Goal: Task Accomplishment & Management: Use online tool/utility

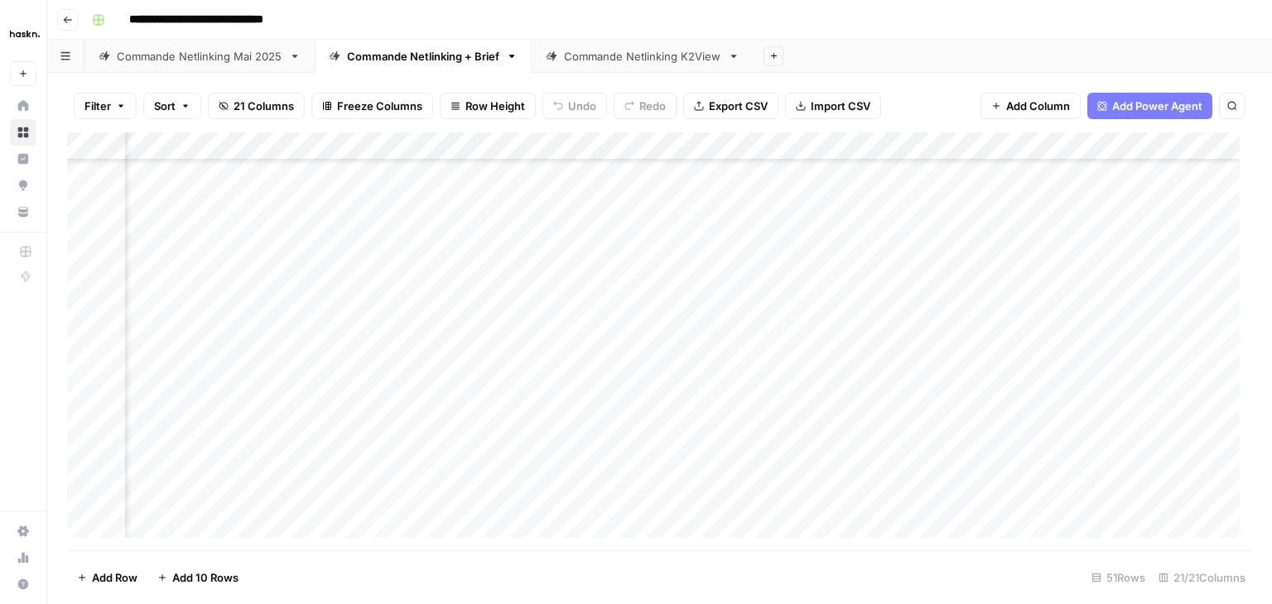
scroll to position [753, 1633]
click at [694, 344] on div "Add Column" at bounding box center [659, 341] width 1185 height 418
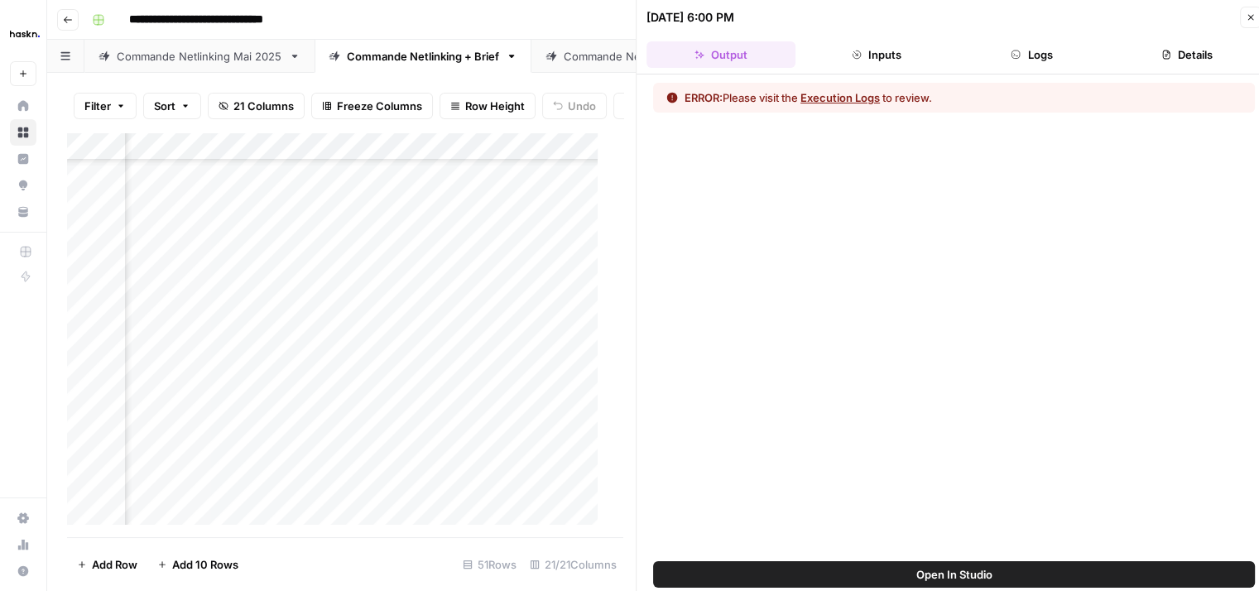
click at [857, 100] on button "Execution Logs" at bounding box center [840, 97] width 79 height 17
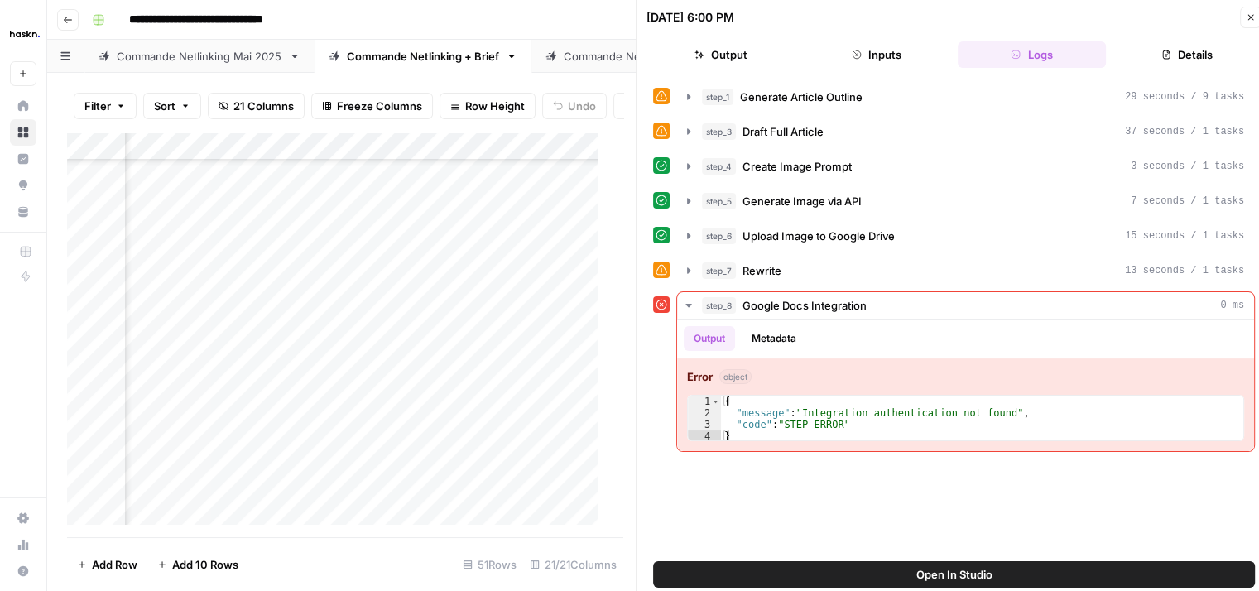
click at [1245, 21] on button "Close" at bounding box center [1251, 18] width 22 height 22
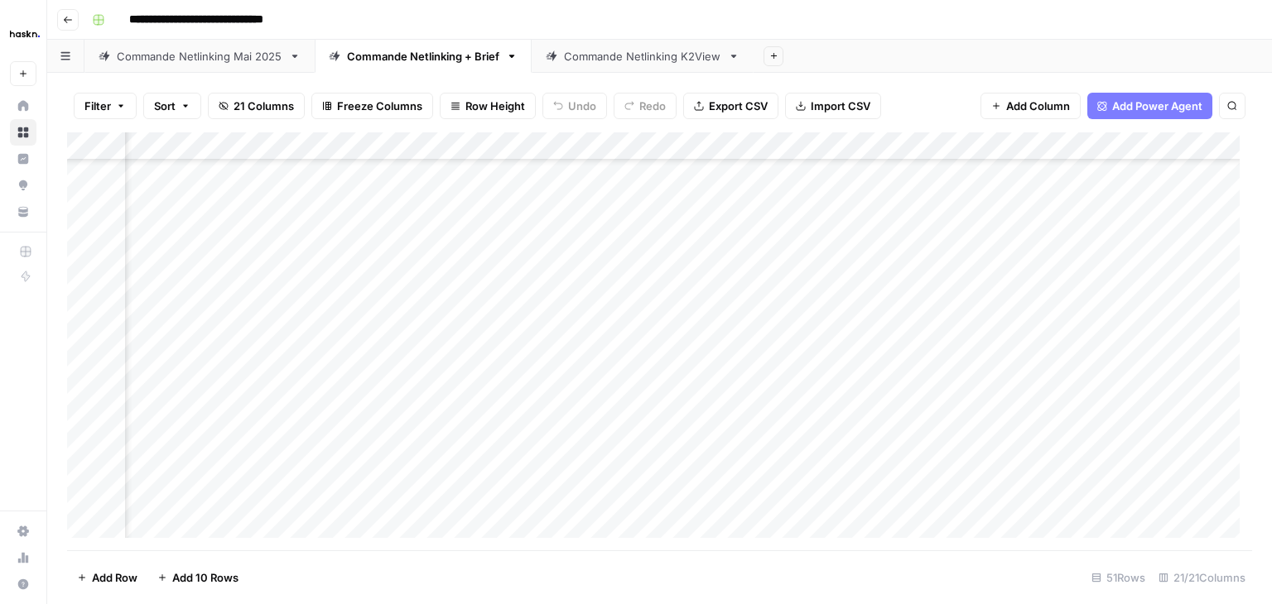
click at [691, 143] on div "Add Column" at bounding box center [659, 341] width 1185 height 418
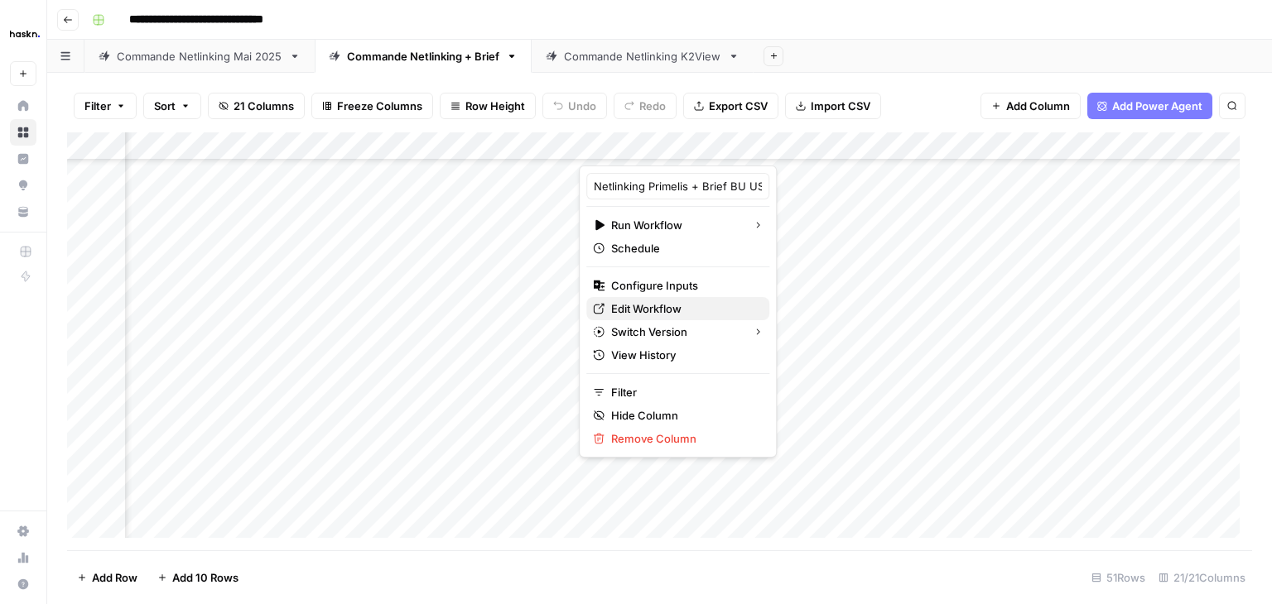
click at [678, 303] on span "Edit Workflow" at bounding box center [683, 309] width 145 height 17
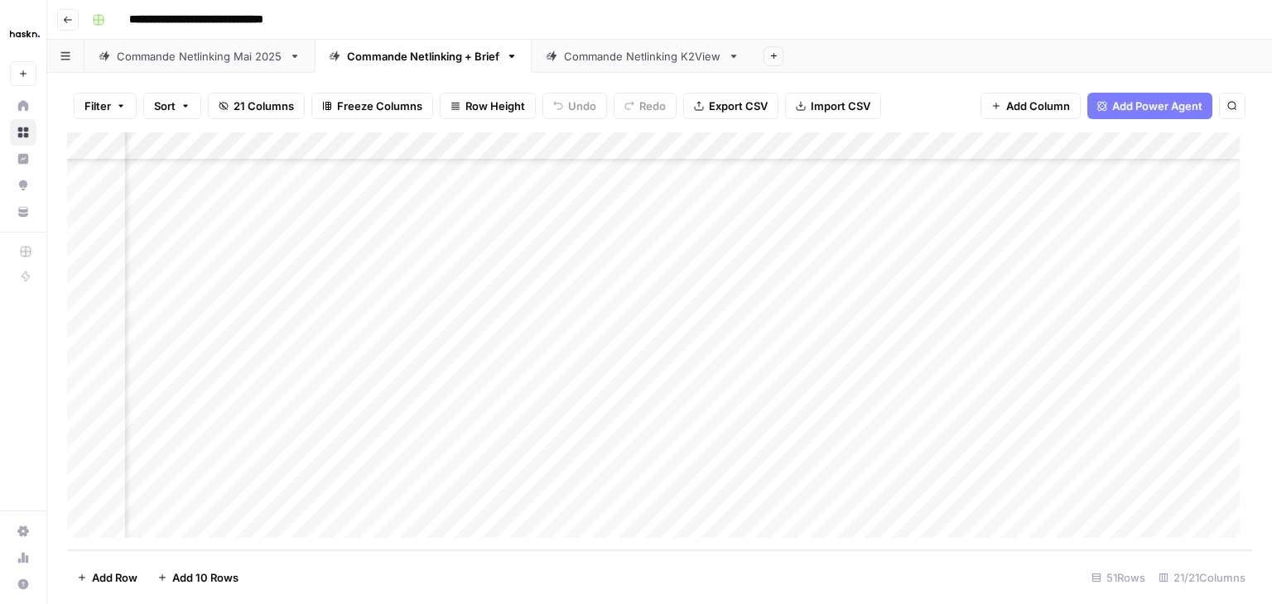
scroll to position [836, 1633]
click at [715, 259] on div "Add Column" at bounding box center [659, 341] width 1185 height 418
click at [713, 291] on div "Add Column" at bounding box center [659, 341] width 1185 height 418
click at [712, 322] on div "Add Column" at bounding box center [659, 341] width 1185 height 418
click at [712, 347] on div "Add Column" at bounding box center [659, 341] width 1185 height 418
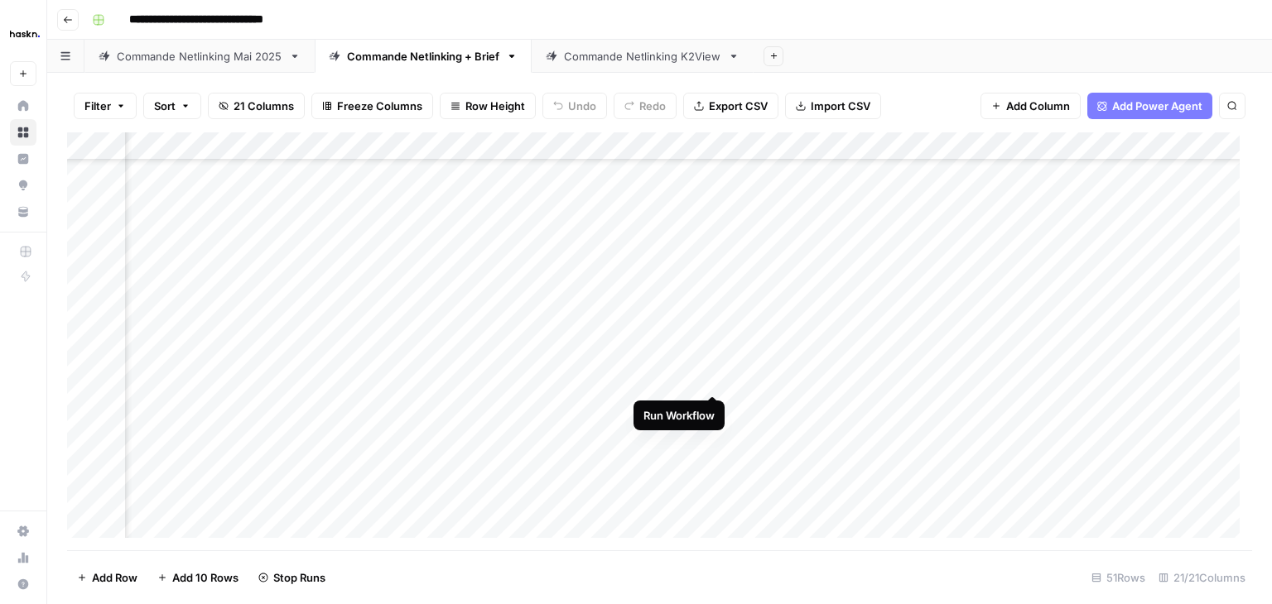
click at [713, 375] on div "Add Column" at bounding box center [659, 341] width 1185 height 418
click at [715, 402] on div "Add Column" at bounding box center [659, 341] width 1185 height 418
click at [715, 433] on div "Add Column" at bounding box center [659, 341] width 1185 height 418
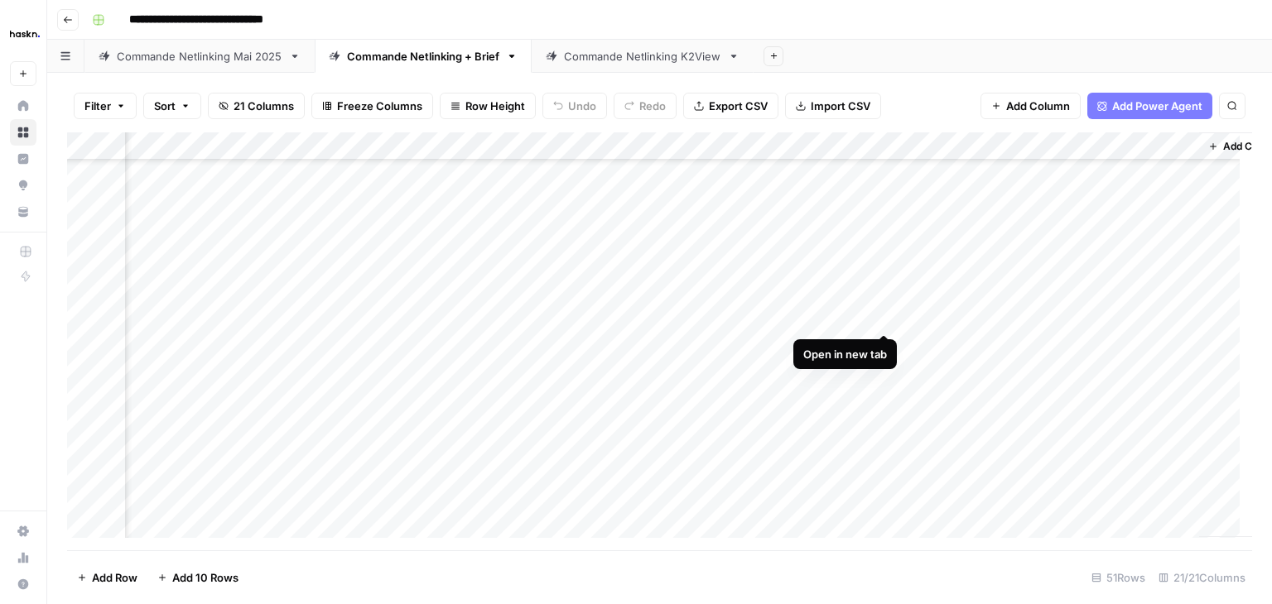
click at [883, 315] on div "Add Column" at bounding box center [659, 341] width 1185 height 418
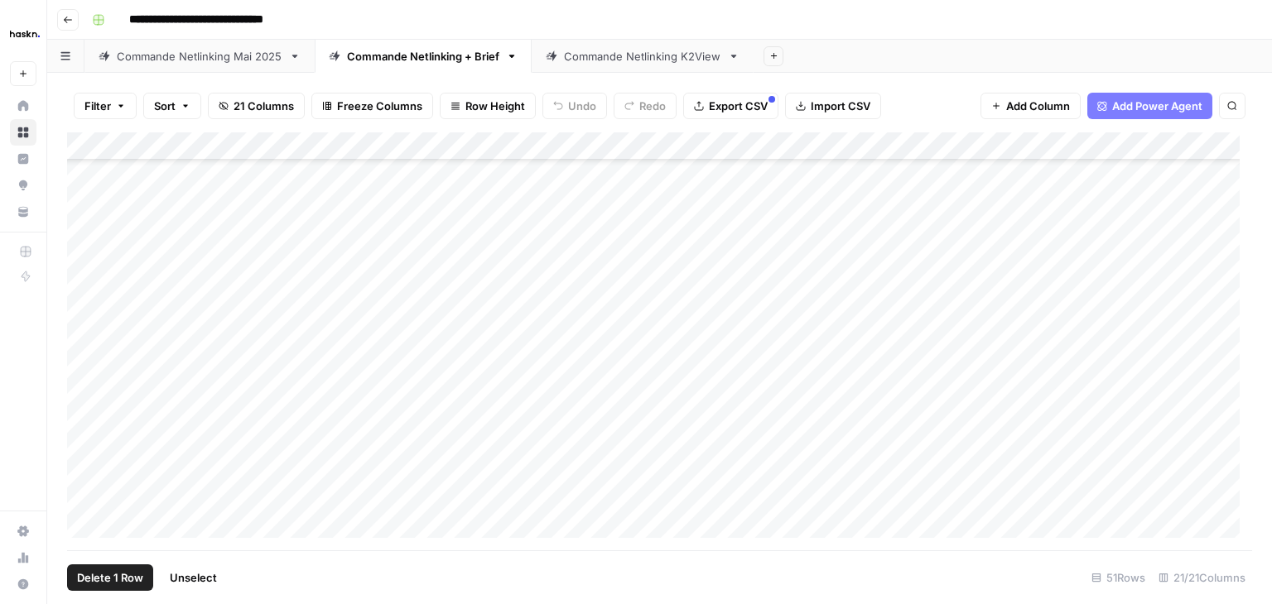
click at [87, 286] on div "Add Column" at bounding box center [659, 341] width 1185 height 418
click at [79, 450] on div "Add Column" at bounding box center [659, 341] width 1185 height 418
click at [116, 581] on span "Delete 7 Rows" at bounding box center [113, 578] width 73 height 17
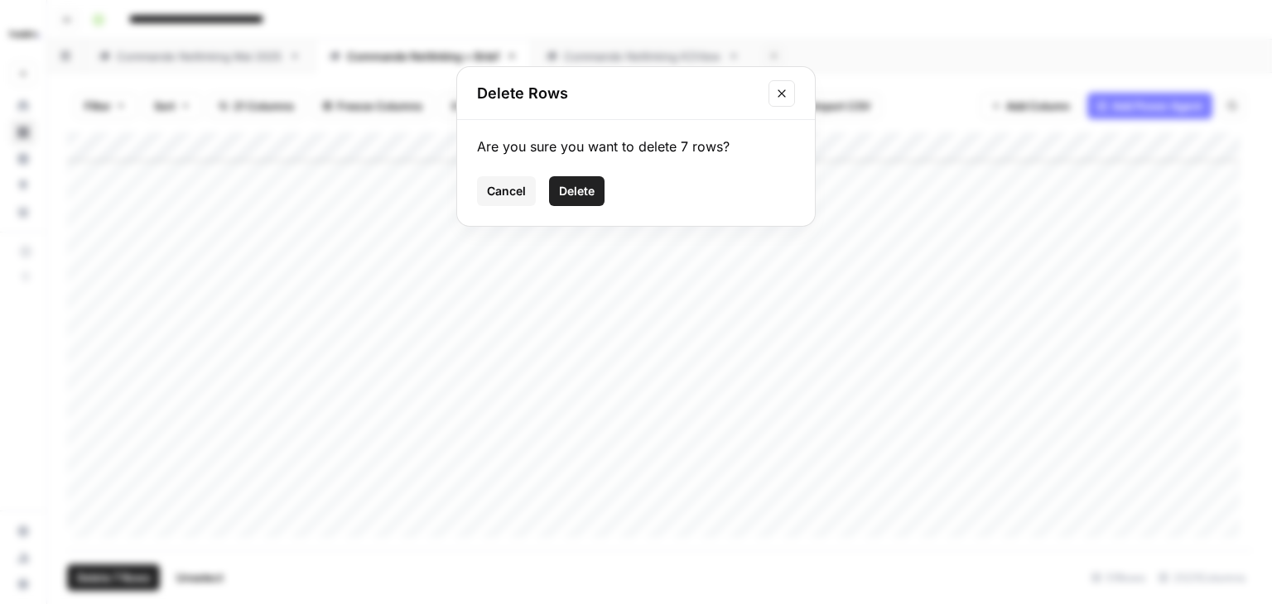
click at [575, 193] on span "Delete" at bounding box center [577, 191] width 36 height 17
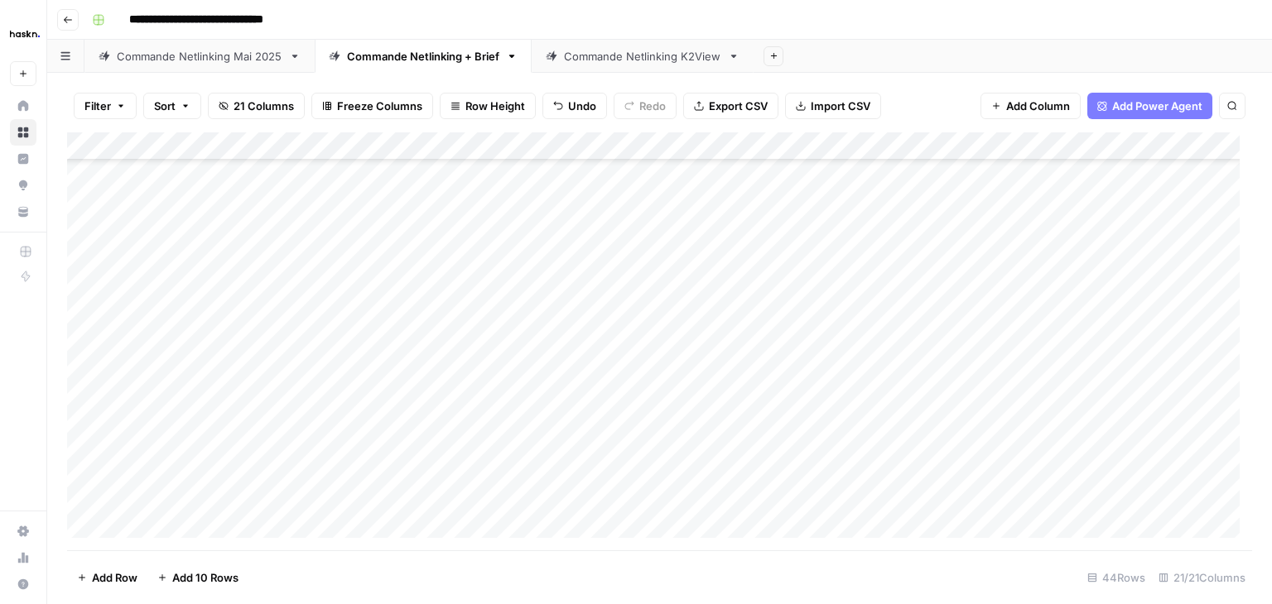
click at [158, 55] on div "Commande Netlinking Mai 2025" at bounding box center [200, 56] width 166 height 17
click at [442, 519] on div "Add Column" at bounding box center [659, 341] width 1185 height 418
click at [184, 498] on div "Add Column" at bounding box center [659, 341] width 1185 height 418
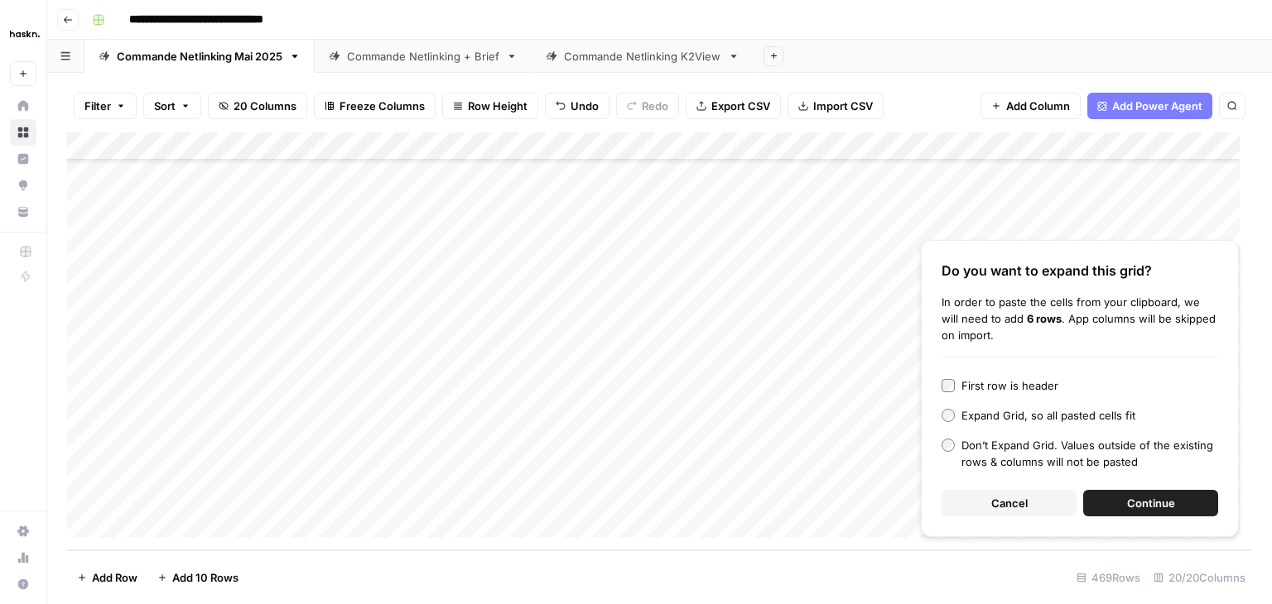
click at [1186, 502] on button "Continue" at bounding box center [1150, 503] width 135 height 26
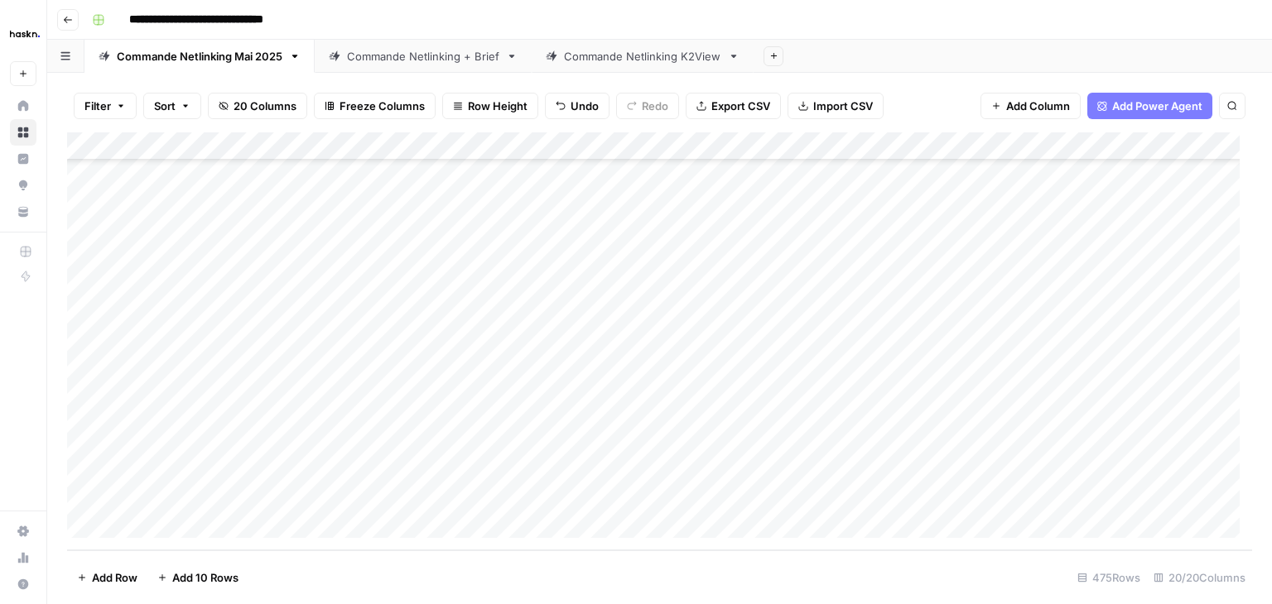
click at [424, 325] on div "Add Column" at bounding box center [659, 341] width 1185 height 418
click at [859, 335] on div "Add Column" at bounding box center [659, 341] width 1185 height 418
click at [699, 344] on div "Add Column" at bounding box center [659, 341] width 1185 height 418
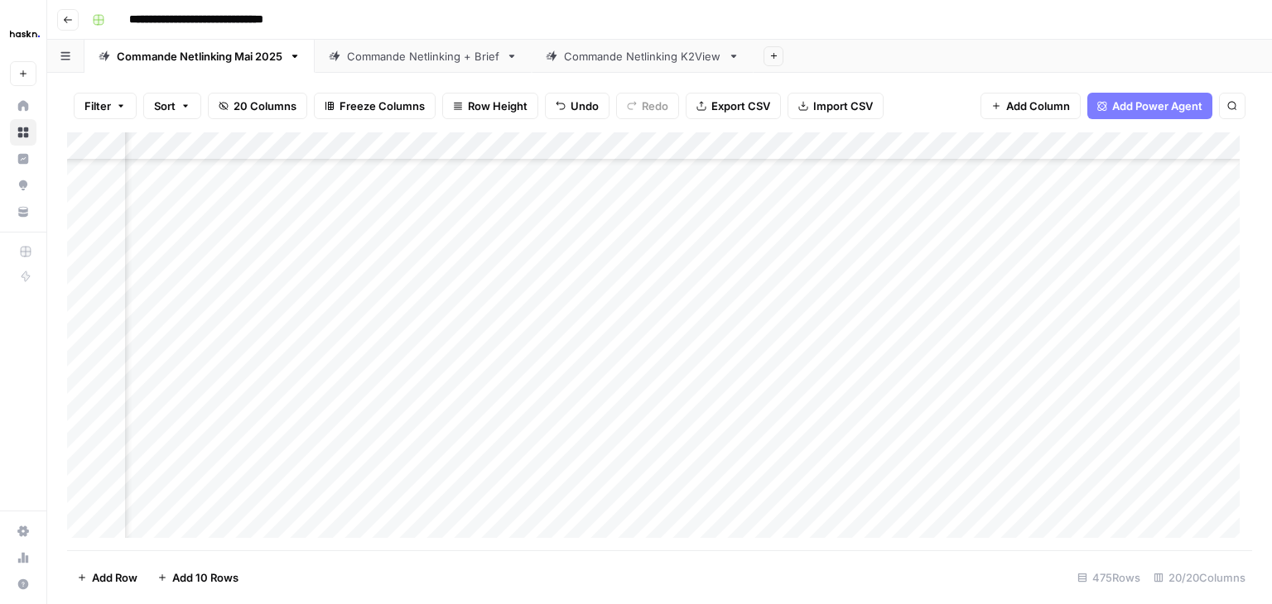
click at [782, 147] on div "Add Column" at bounding box center [659, 341] width 1185 height 418
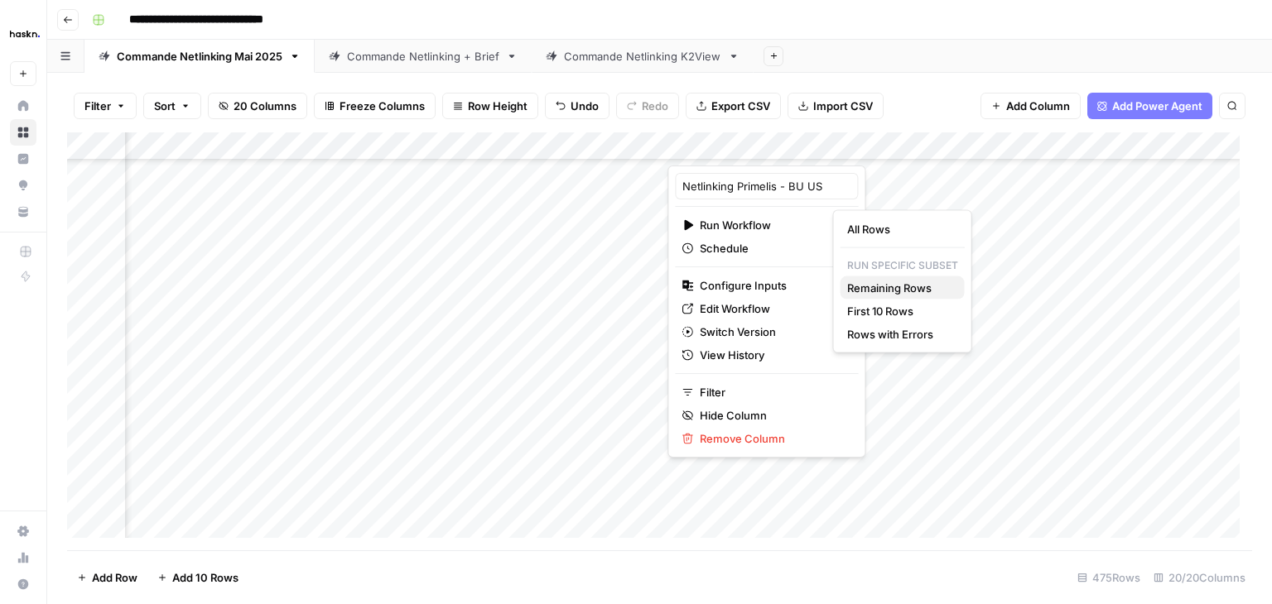
click at [889, 286] on span "Remaining Rows" at bounding box center [899, 288] width 104 height 17
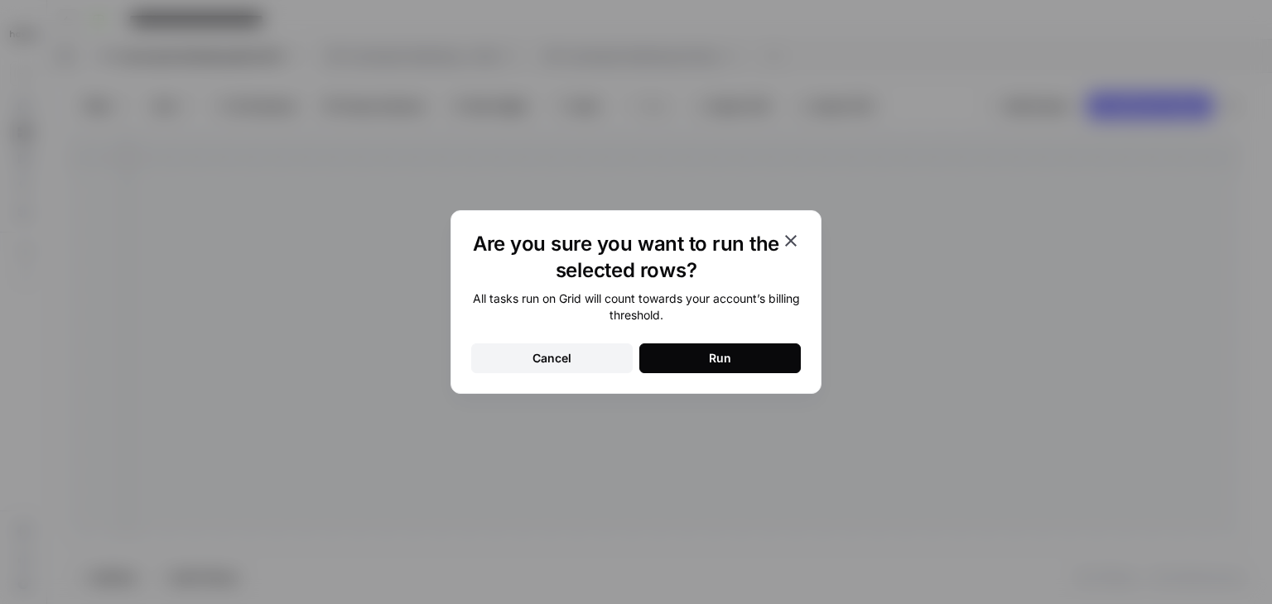
click at [715, 358] on div "Run" at bounding box center [720, 358] width 22 height 17
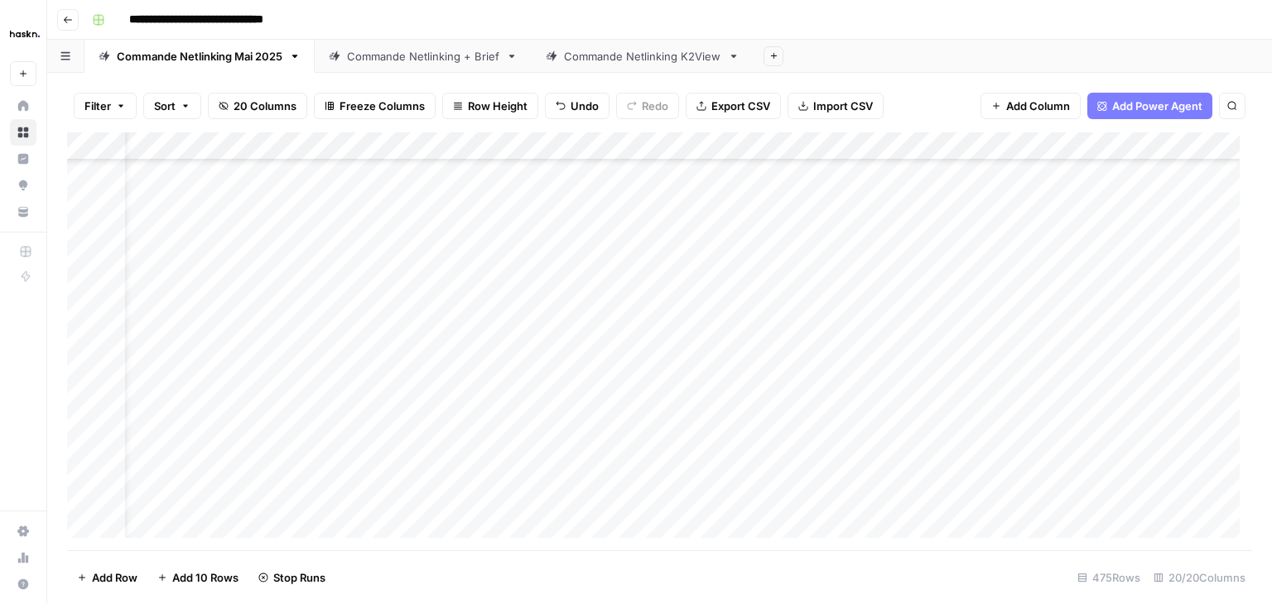
scroll to position [12923, 0]
click at [180, 223] on div "Add Column" at bounding box center [659, 341] width 1185 height 418
click at [197, 398] on div "Add Column" at bounding box center [659, 341] width 1185 height 418
click at [419, 58] on div "Commande Netlinking + Brief" at bounding box center [423, 56] width 152 height 17
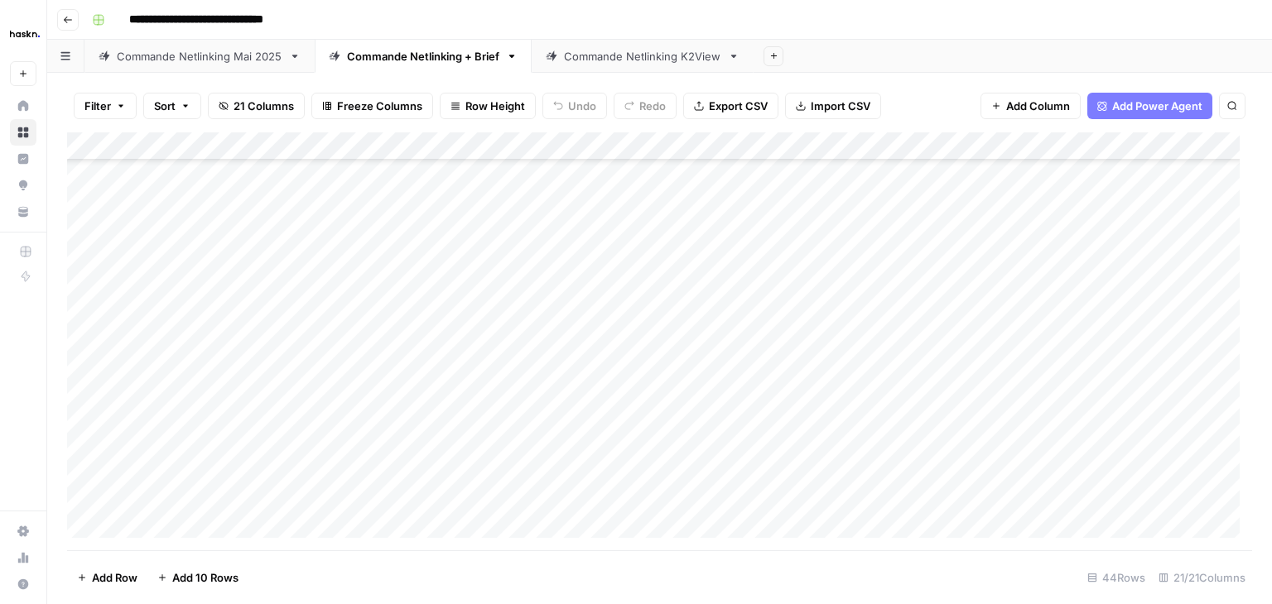
click at [603, 60] on div "Commande Netlinking K2View" at bounding box center [642, 56] width 157 height 17
click at [407, 55] on div "Commande Netlinking + Brief" at bounding box center [423, 56] width 152 height 17
click at [199, 305] on div "Add Column" at bounding box center [659, 341] width 1185 height 418
click at [910, 322] on div "Add Column" at bounding box center [659, 341] width 1185 height 418
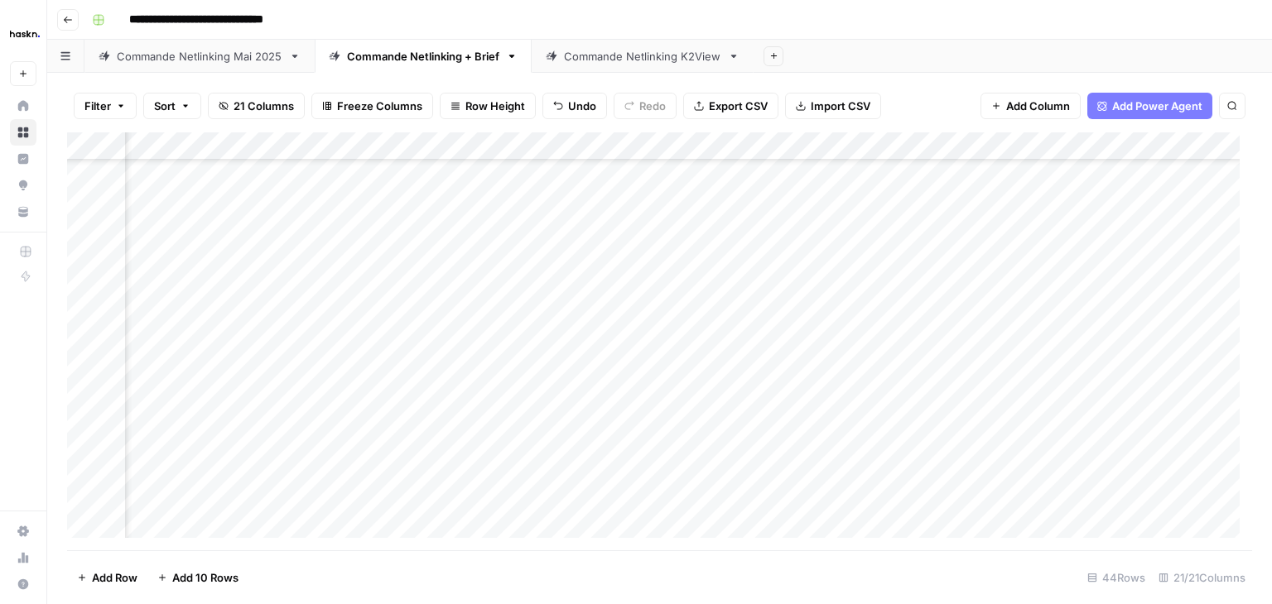
scroll to position [777, 801]
click at [710, 327] on div "Add Column" at bounding box center [659, 341] width 1185 height 418
click at [661, 288] on div "Add Column" at bounding box center [659, 341] width 1185 height 418
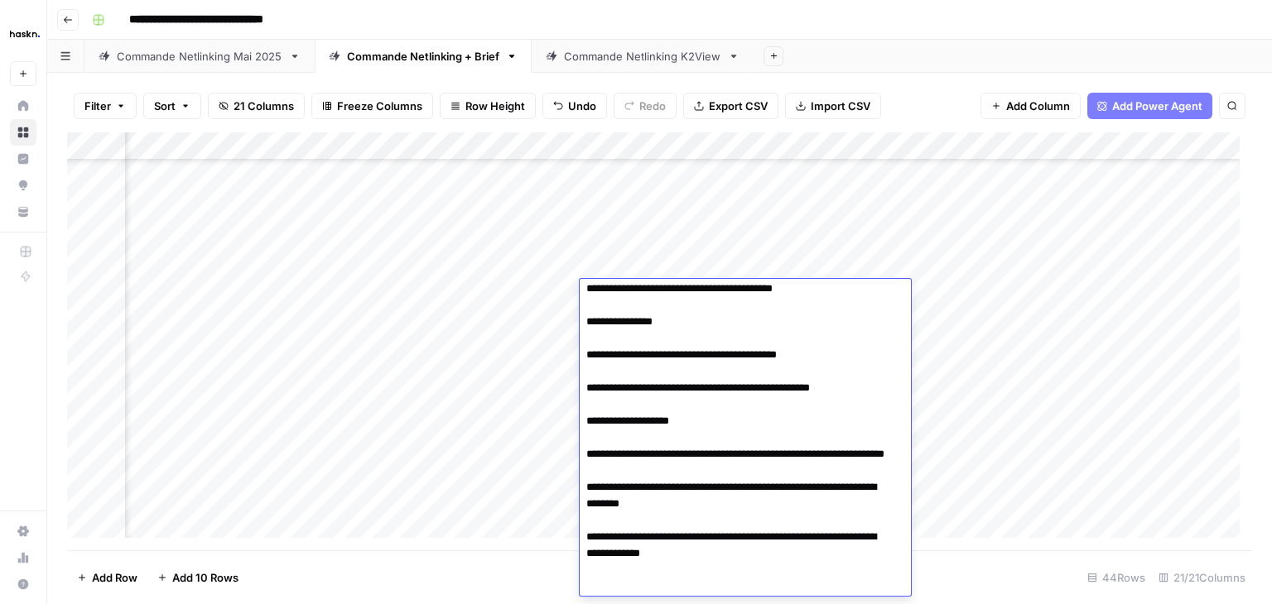
scroll to position [308, 0]
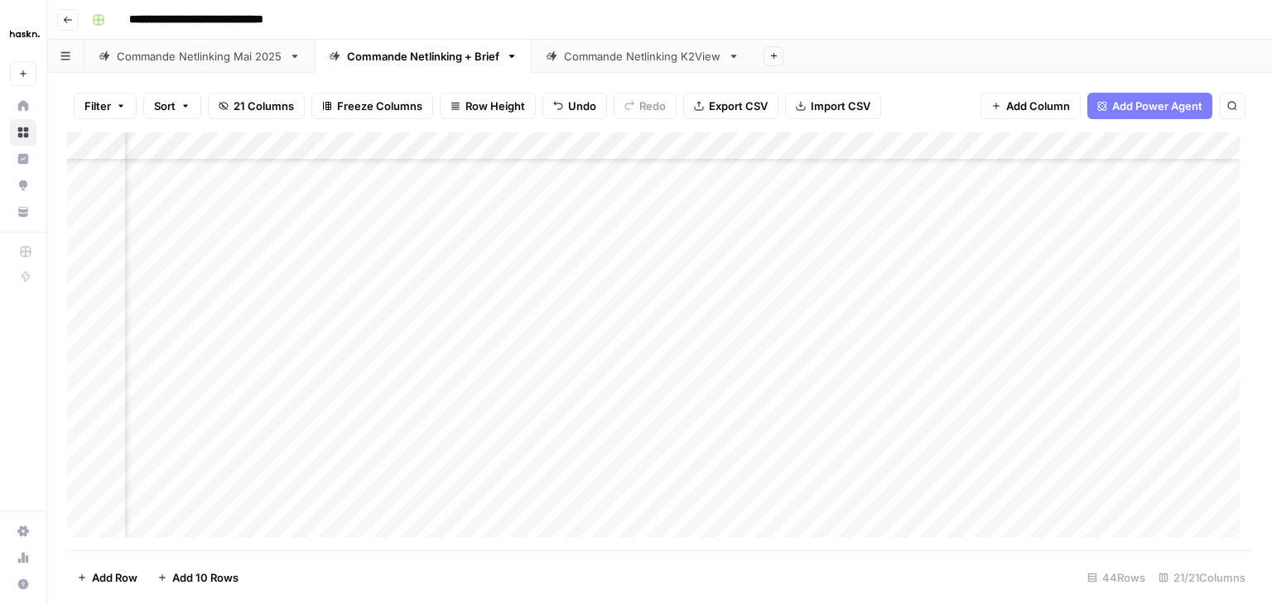
click at [483, 524] on div "Add Column" at bounding box center [659, 341] width 1185 height 418
click at [633, 330] on div "Add Column" at bounding box center [659, 341] width 1185 height 418
click at [633, 330] on textarea at bounding box center [712, 323] width 265 height 23
type textarea "**********"
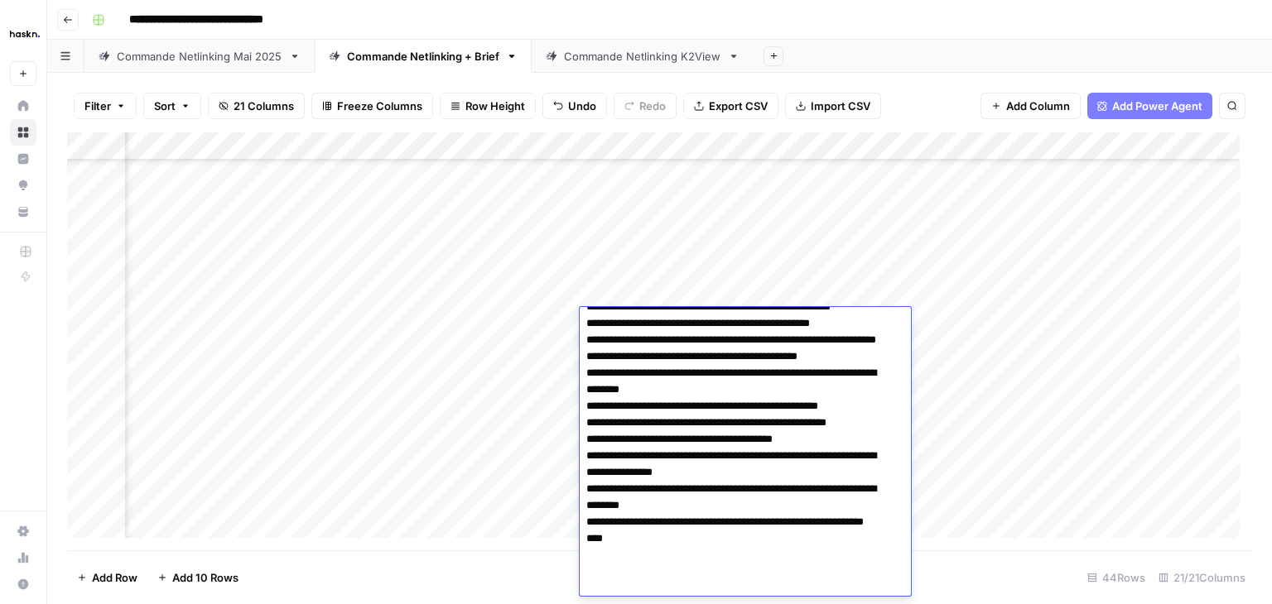
scroll to position [0, 0]
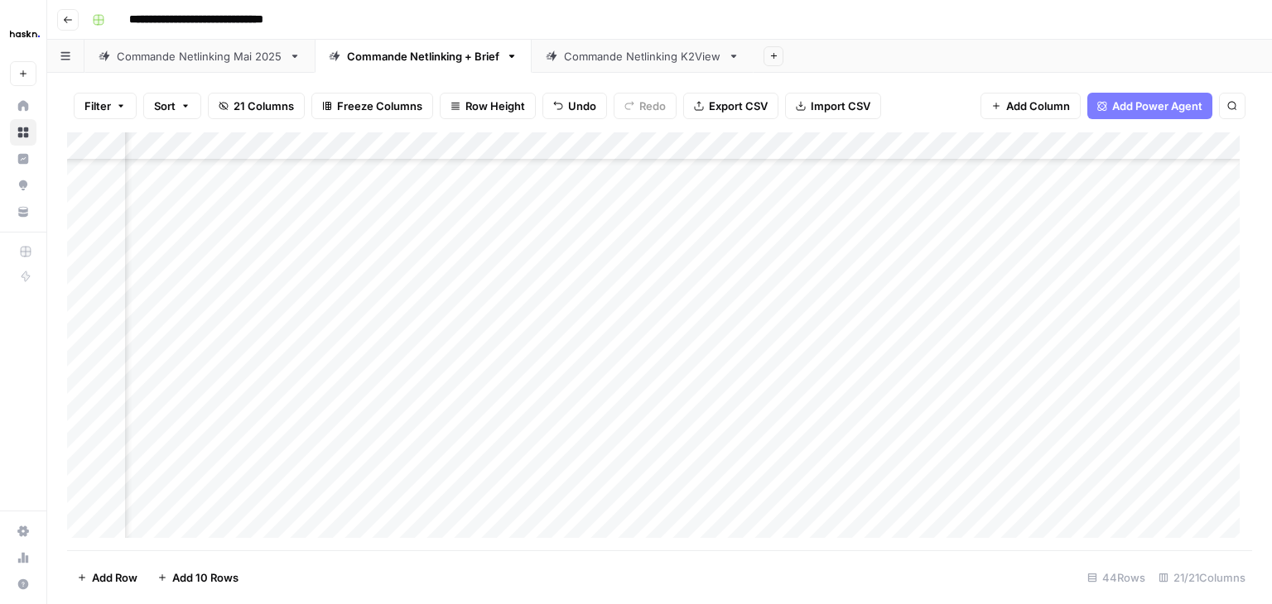
click at [926, 390] on div "Add Column" at bounding box center [659, 341] width 1185 height 418
click at [702, 317] on div "Add Column" at bounding box center [659, 341] width 1185 height 418
drag, startPoint x: 729, startPoint y: 335, endPoint x: 734, endPoint y: 488, distance: 153.3
click at [734, 488] on div "Add Column" at bounding box center [659, 341] width 1185 height 418
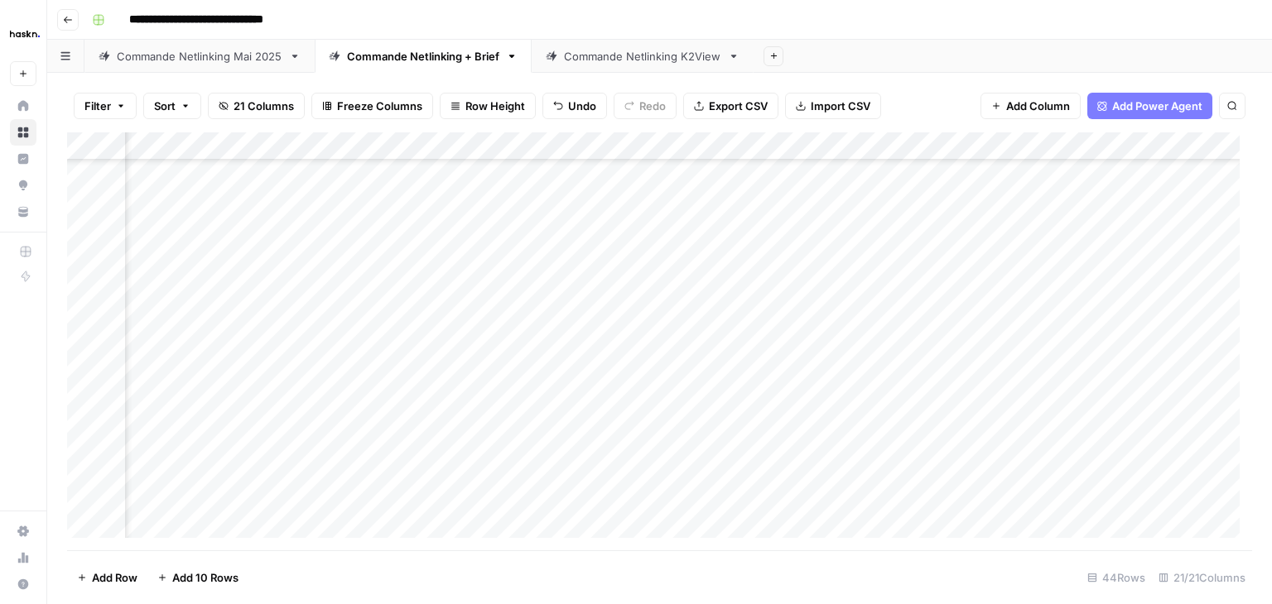
click at [944, 152] on div "Add Column" at bounding box center [659, 341] width 1185 height 418
click at [470, 420] on div "Add Column" at bounding box center [659, 341] width 1185 height 418
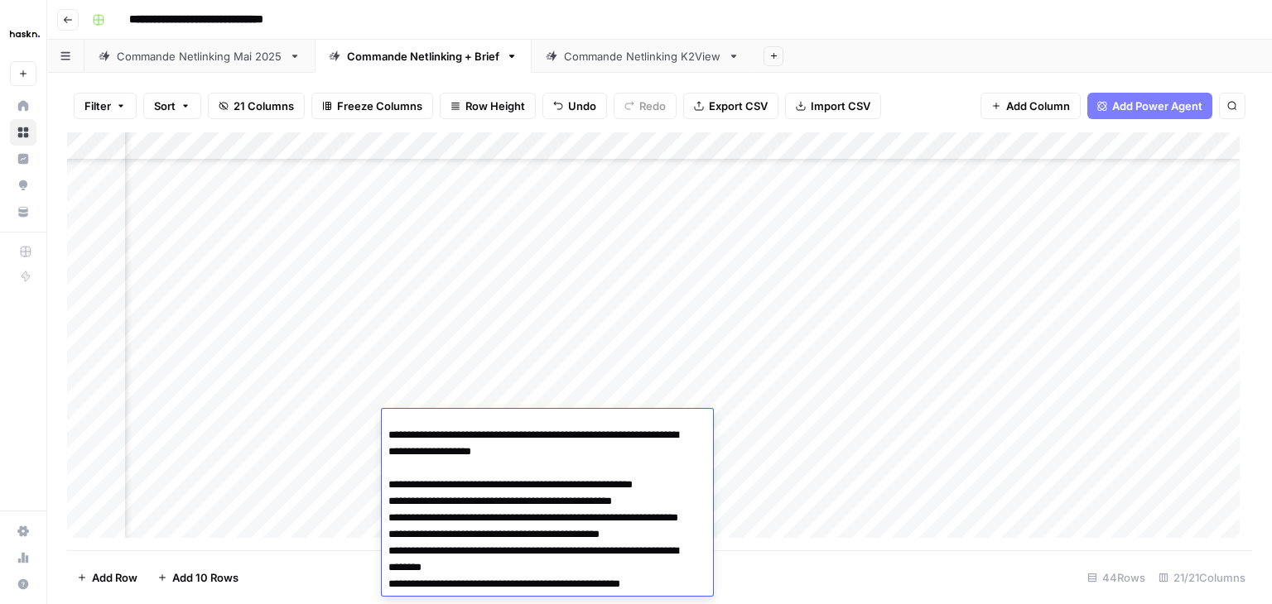
scroll to position [23, 0]
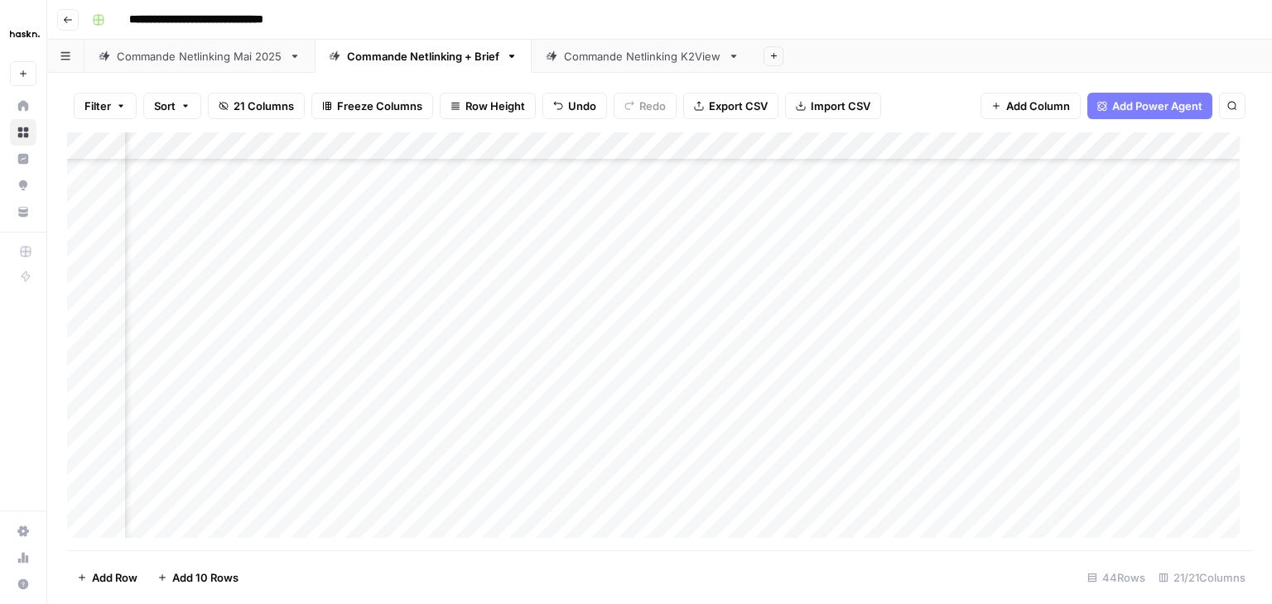
click at [716, 378] on div "Add Column" at bounding box center [659, 341] width 1185 height 418
click at [943, 145] on div "Add Column" at bounding box center [659, 341] width 1185 height 418
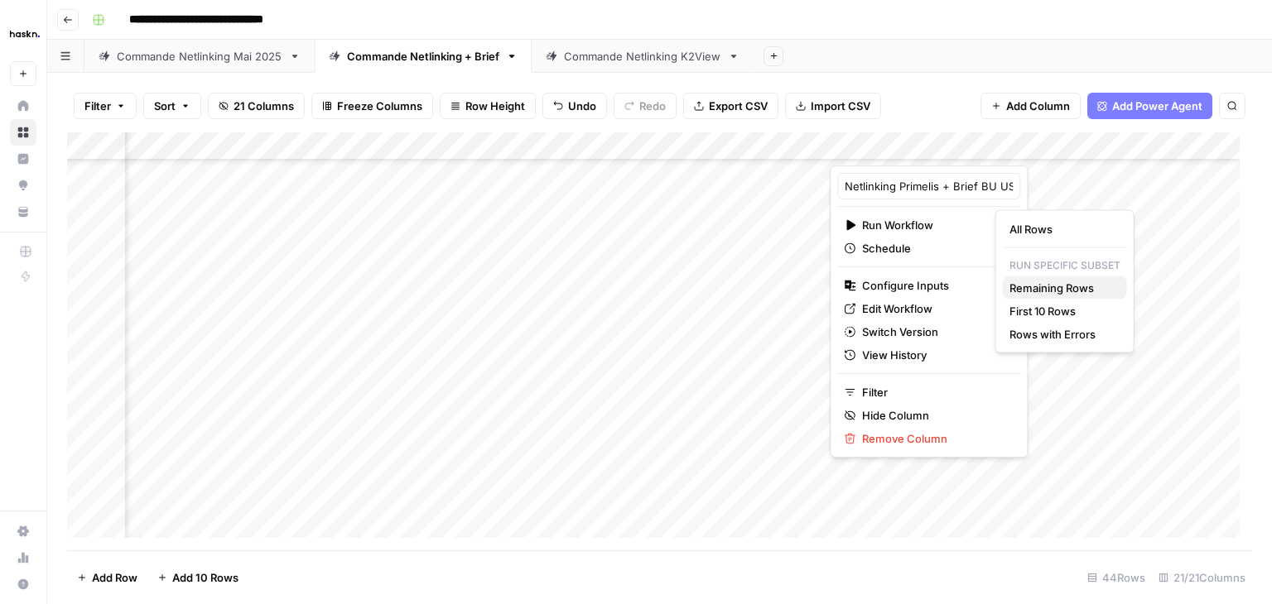
click at [1030, 286] on span "Remaining Rows" at bounding box center [1061, 288] width 104 height 17
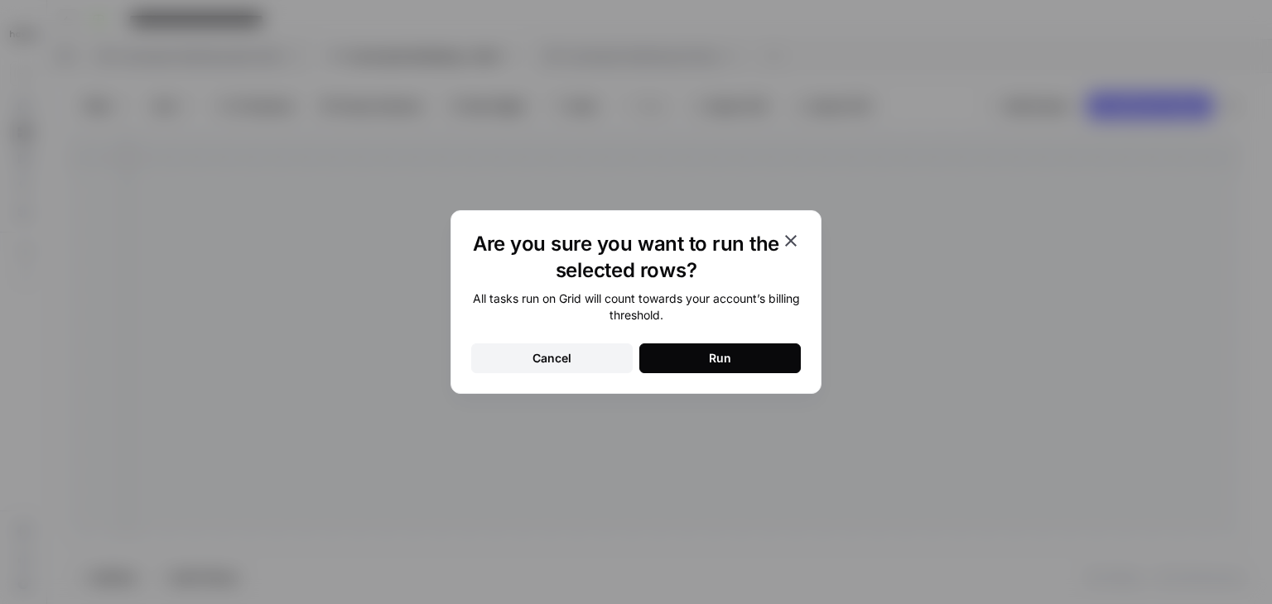
click at [752, 350] on button "Run" at bounding box center [719, 359] width 161 height 30
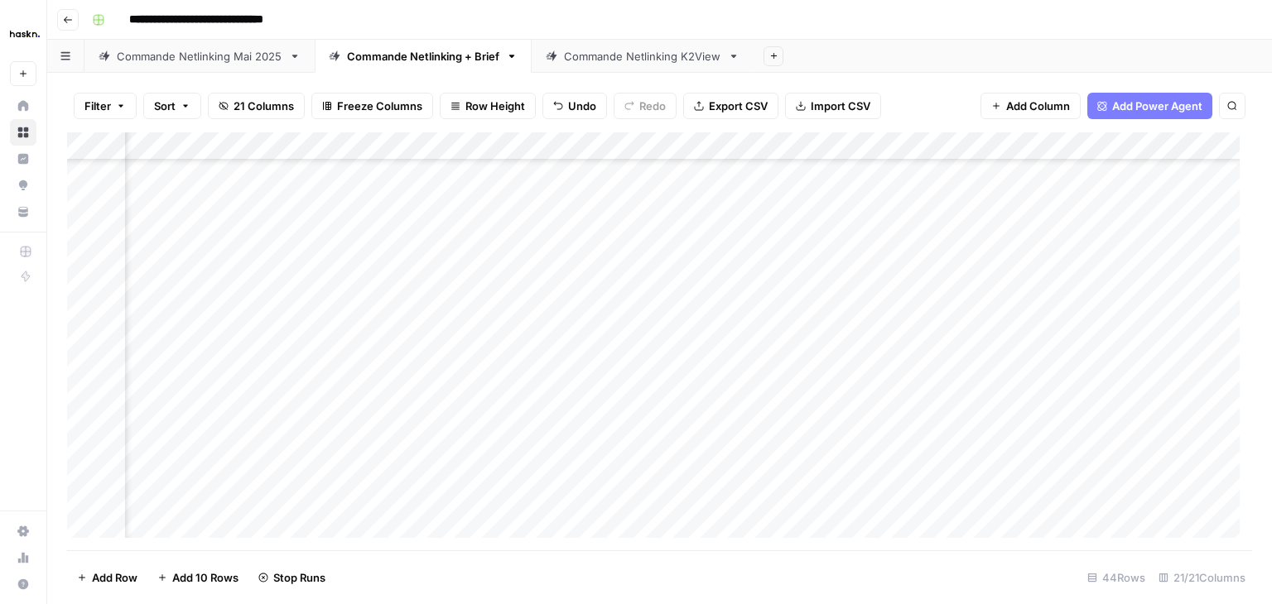
click at [455, 241] on div "Add Column" at bounding box center [659, 341] width 1185 height 418
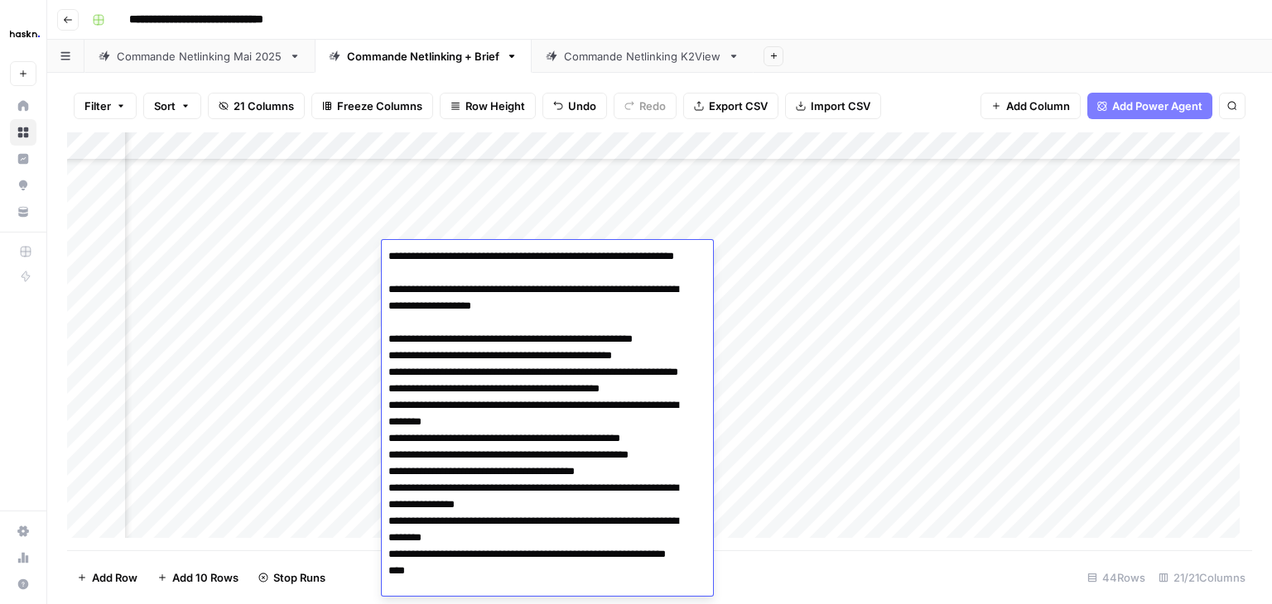
scroll to position [36, 0]
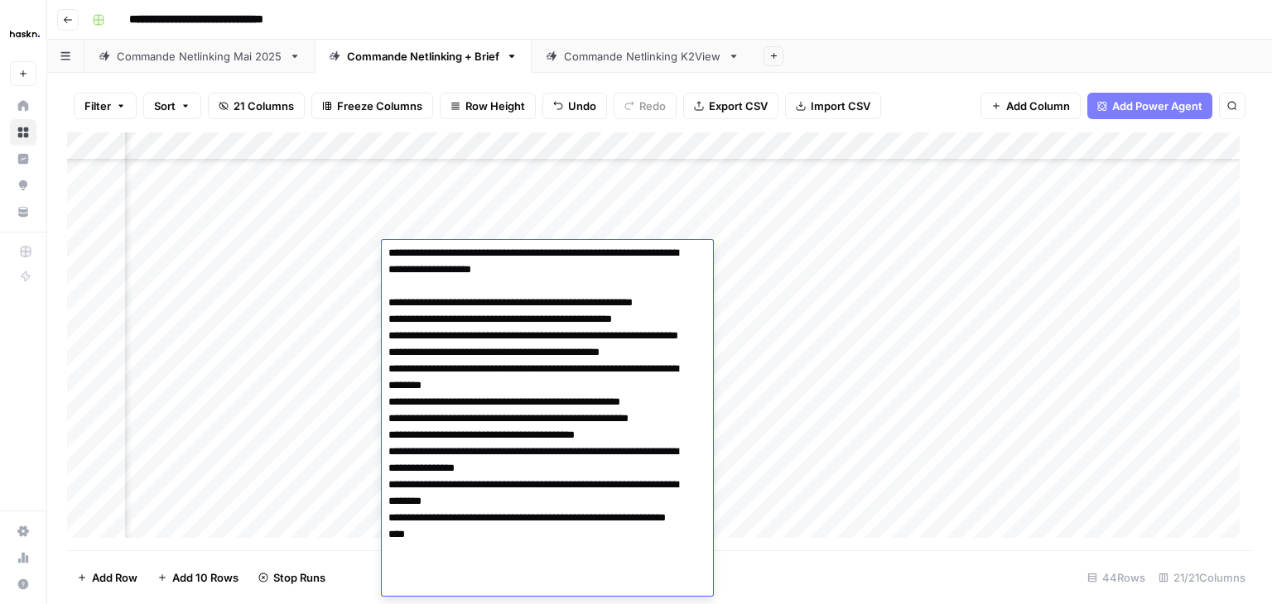
click at [437, 217] on div "Add Column" at bounding box center [659, 341] width 1185 height 418
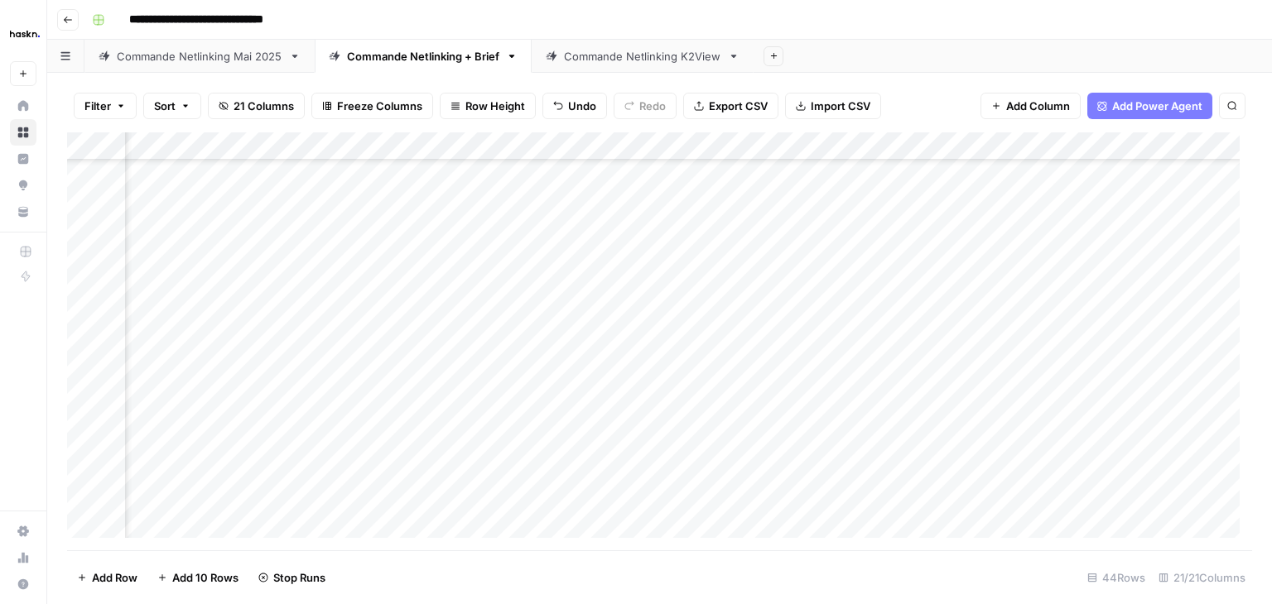
click at [437, 217] on div "Add Column" at bounding box center [659, 341] width 1185 height 418
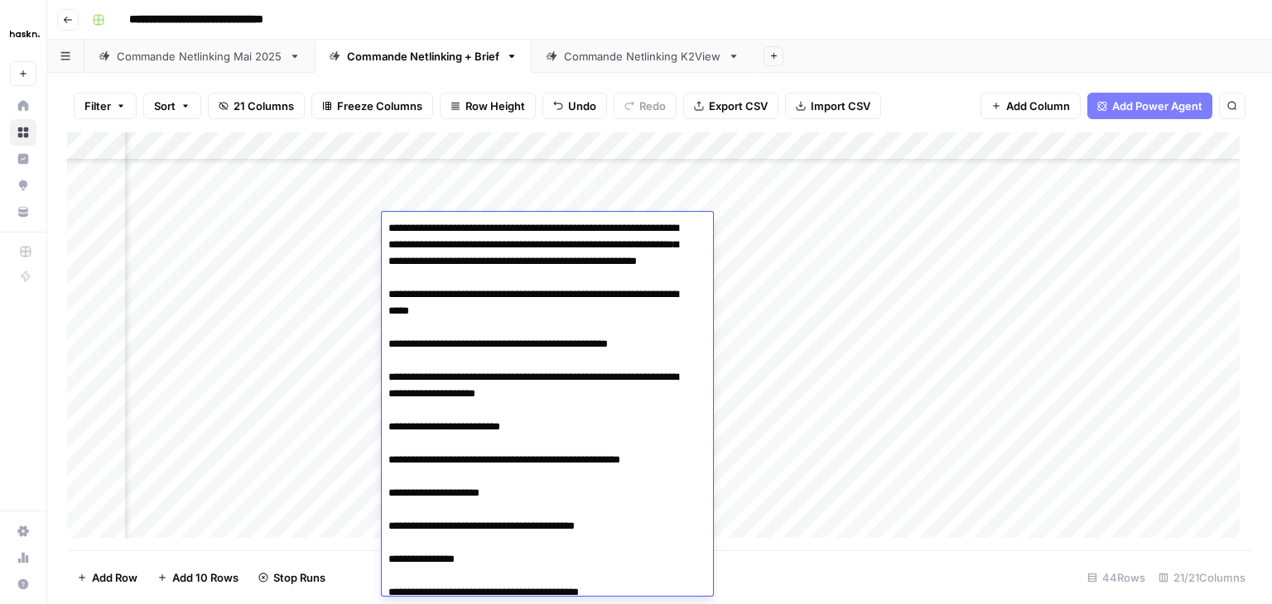
scroll to position [239, 0]
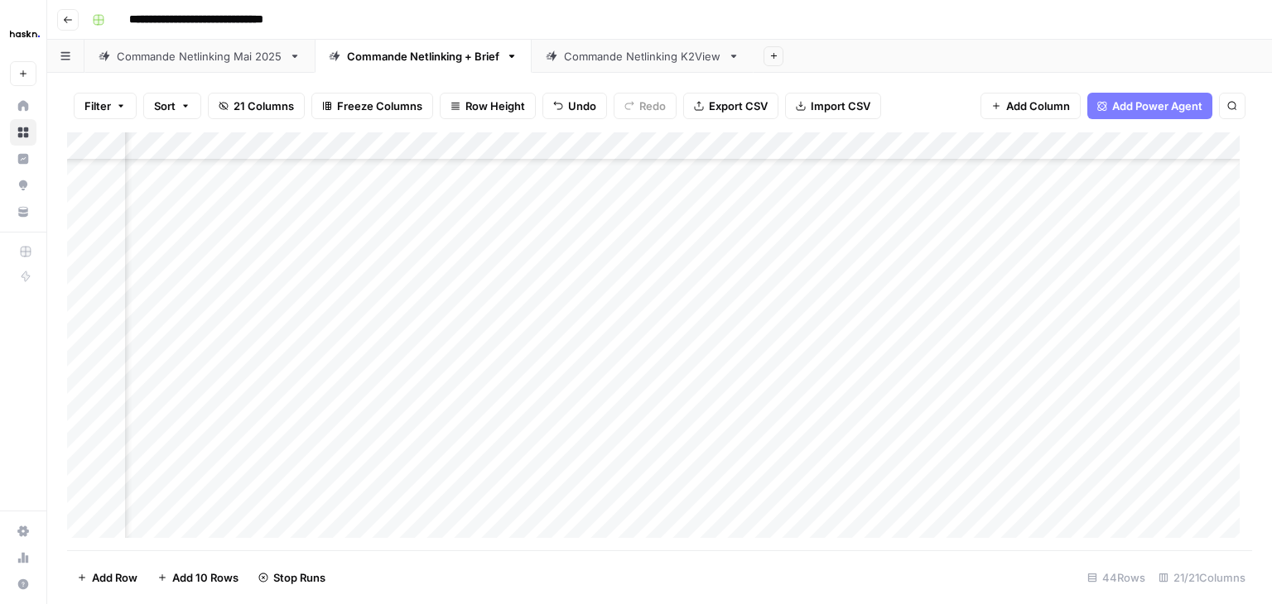
click at [748, 286] on div "Add Column" at bounding box center [659, 341] width 1185 height 418
click at [964, 383] on div "Add Column" at bounding box center [659, 341] width 1185 height 418
click at [181, 60] on div "Commande Netlinking Mai 2025" at bounding box center [200, 56] width 166 height 17
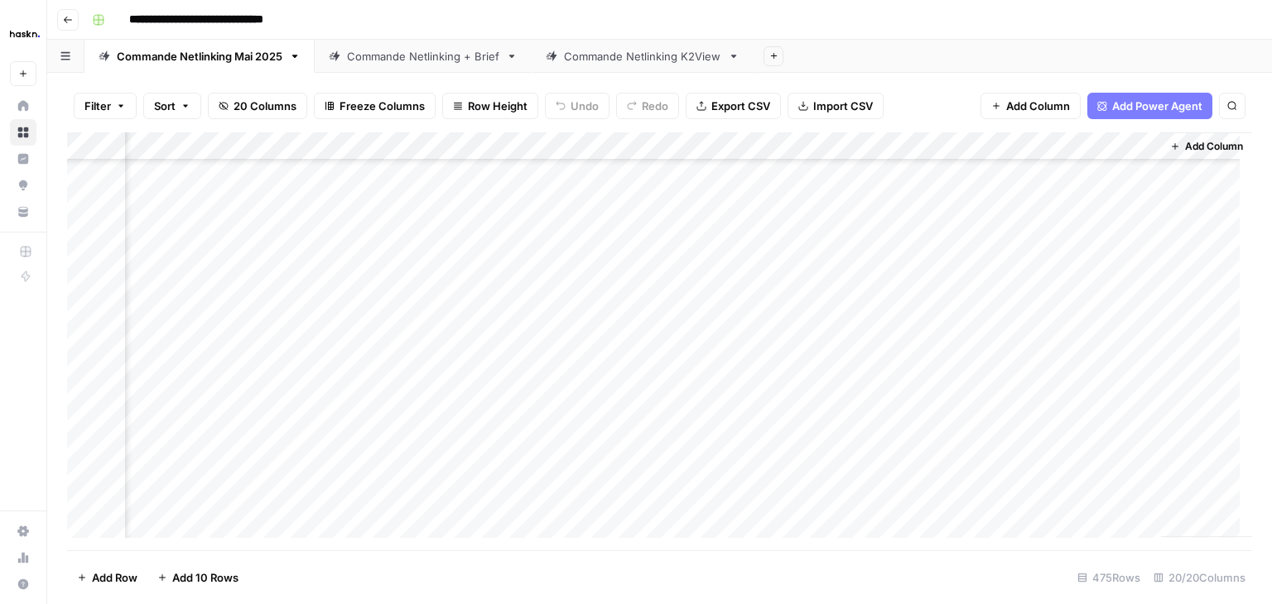
scroll to position [13020, 1892]
click at [791, 327] on div "Add Column" at bounding box center [659, 341] width 1185 height 418
click at [923, 491] on div "Add Column" at bounding box center [659, 341] width 1185 height 418
click at [1078, 304] on div "Add Column" at bounding box center [659, 341] width 1185 height 418
drag, startPoint x: 1144, startPoint y: 310, endPoint x: 1169, endPoint y: 557, distance: 248.8
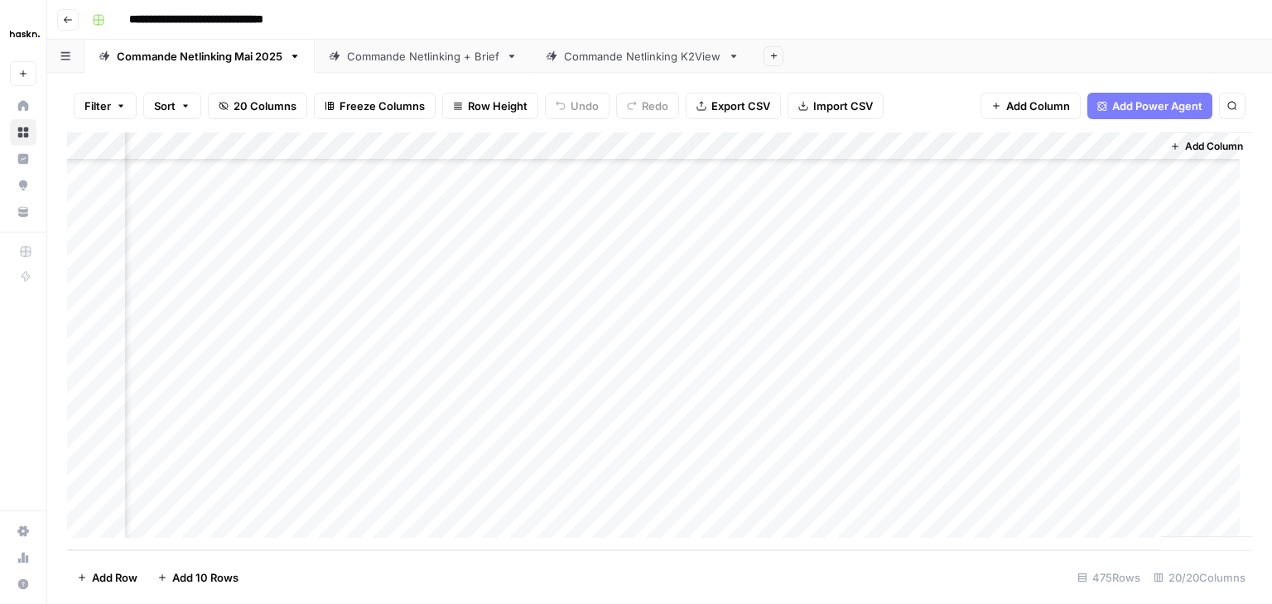
click at [1169, 557] on div "Filter Sort 20 Columns Freeze Columns Row Height Undo Redo Export CSV Import CS…" at bounding box center [659, 339] width 1225 height 532
drag, startPoint x: 1143, startPoint y: 314, endPoint x: 1131, endPoint y: 488, distance: 175.1
click at [1131, 488] on div "Add Column" at bounding box center [659, 341] width 1185 height 418
click at [446, 59] on div "Commande Netlinking + Brief" at bounding box center [423, 56] width 152 height 17
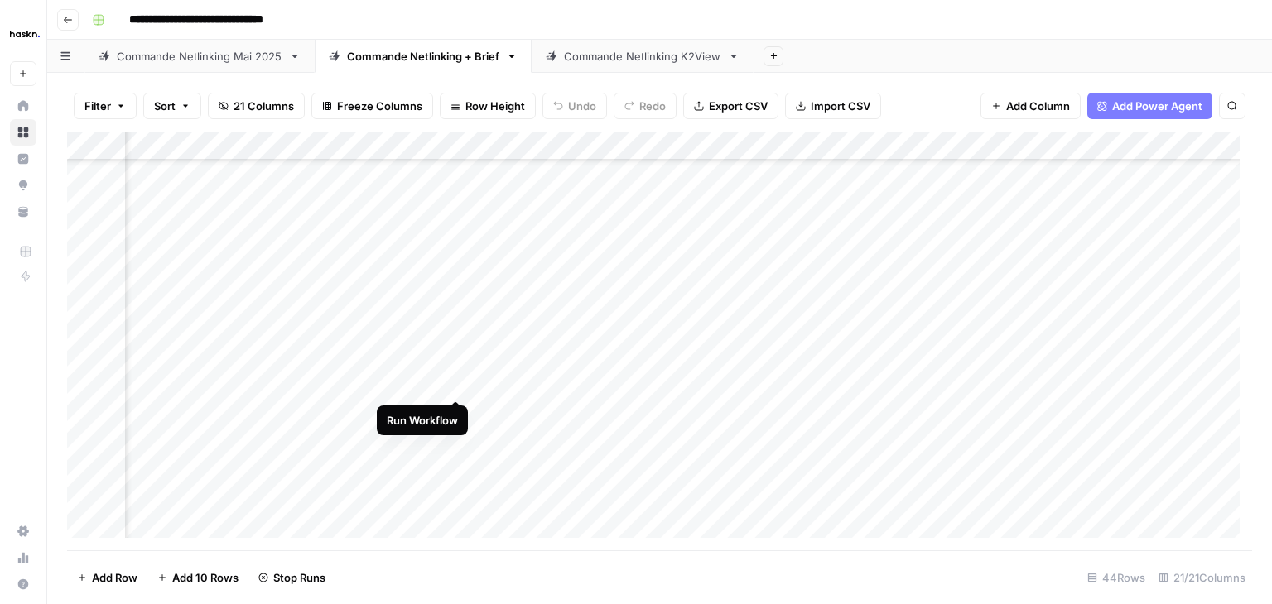
click at [450, 384] on div "Add Column" at bounding box center [659, 341] width 1185 height 418
click at [449, 301] on div "Add Column" at bounding box center [659, 341] width 1185 height 418
click at [970, 417] on div "Add Column" at bounding box center [659, 341] width 1185 height 418
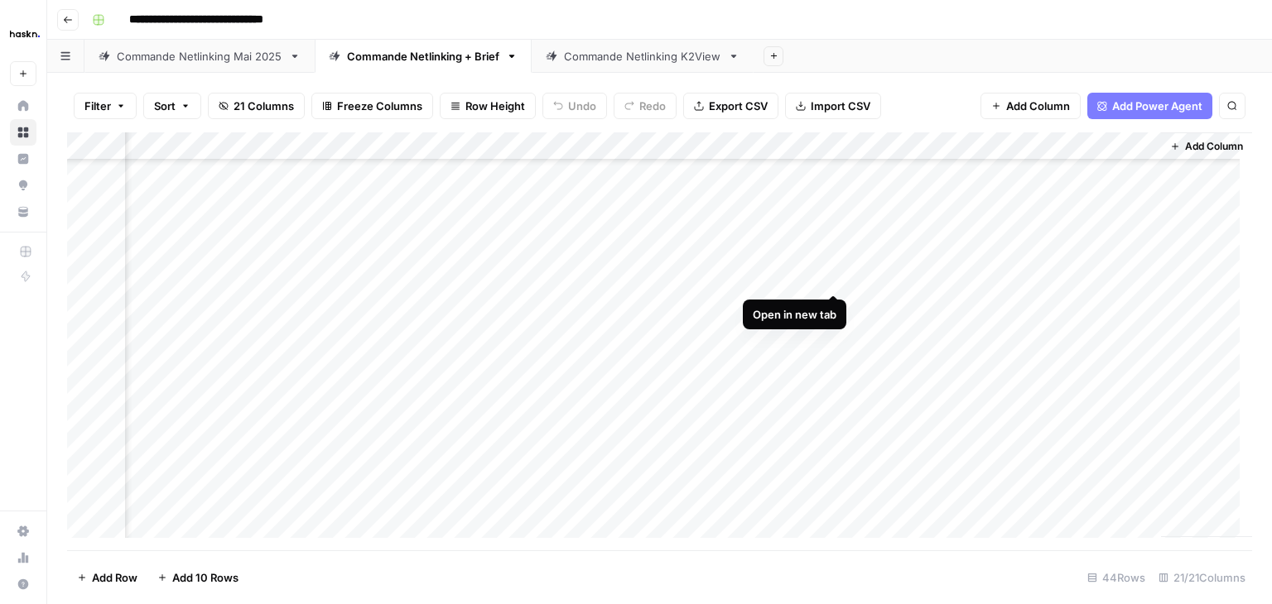
click at [832, 273] on div "Add Column" at bounding box center [659, 341] width 1185 height 418
click at [1020, 280] on div "Add Column" at bounding box center [659, 341] width 1185 height 418
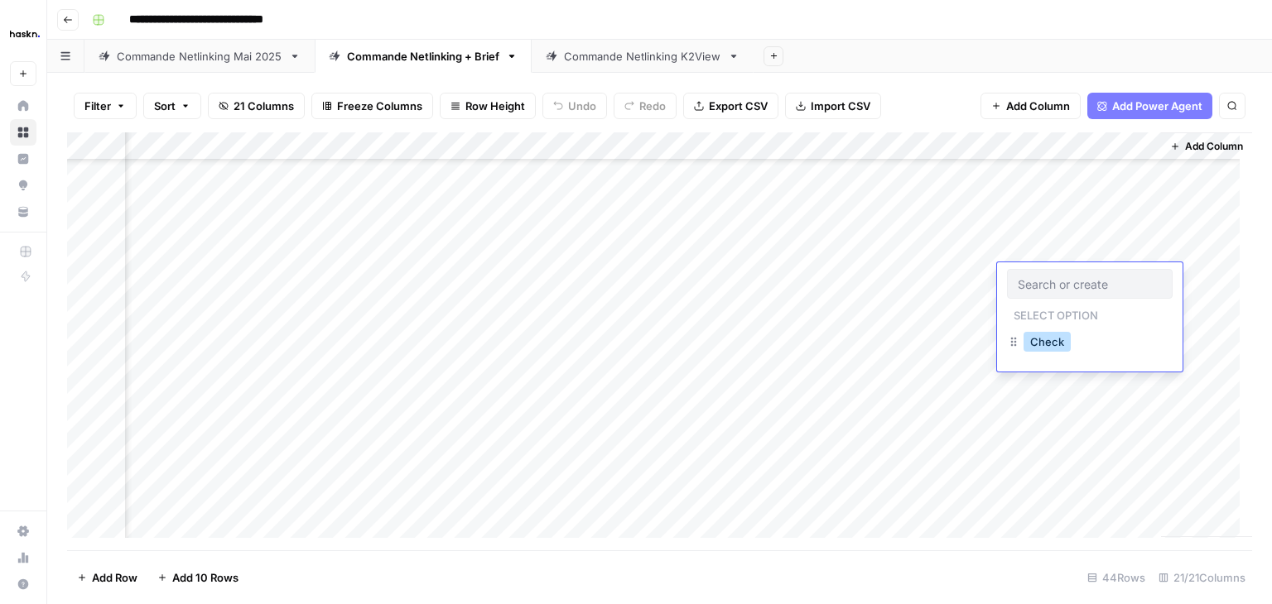
click at [1050, 344] on button "Check" at bounding box center [1046, 342] width 47 height 20
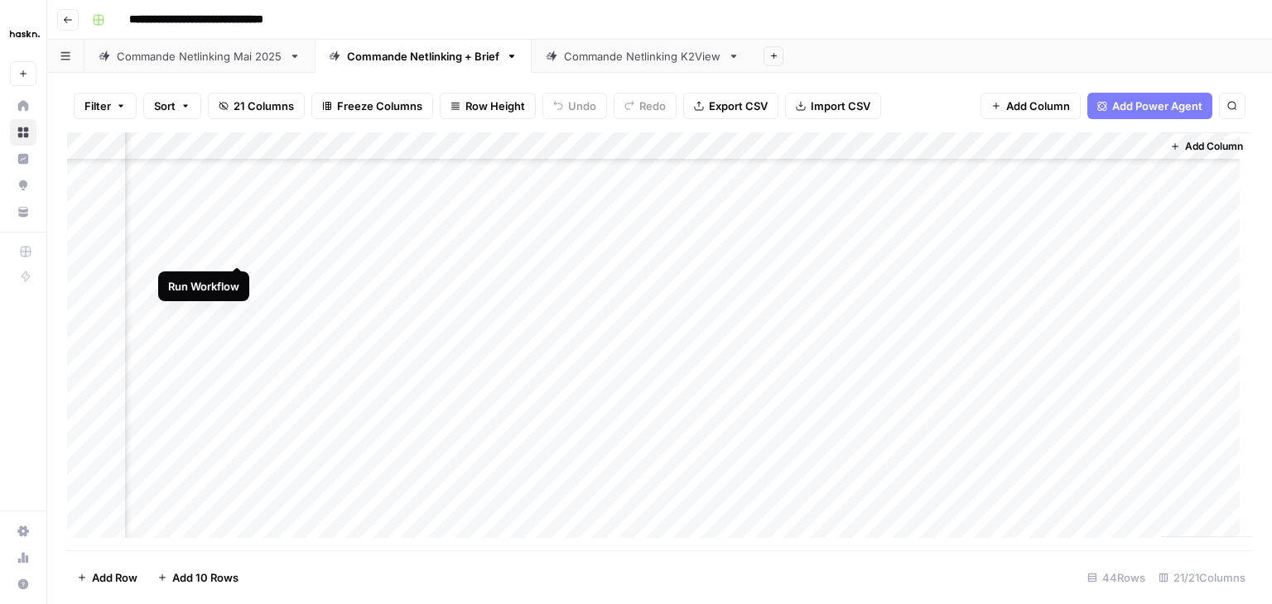
click at [233, 244] on div "Add Column" at bounding box center [659, 341] width 1185 height 418
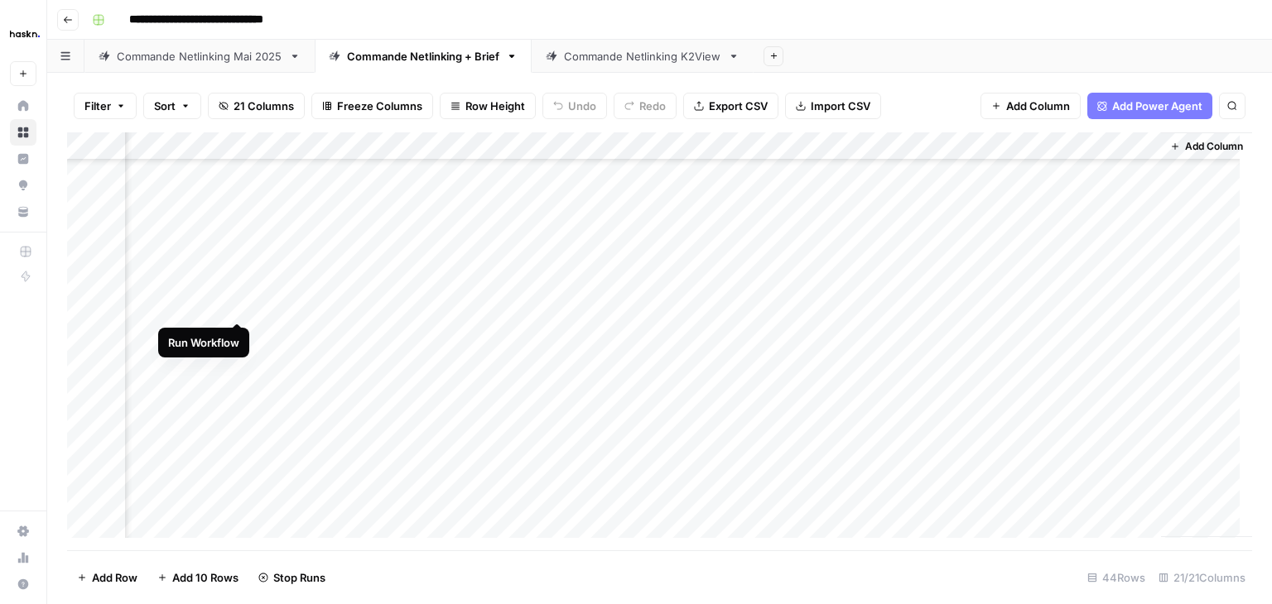
click at [239, 301] on div "Add Column" at bounding box center [659, 341] width 1185 height 418
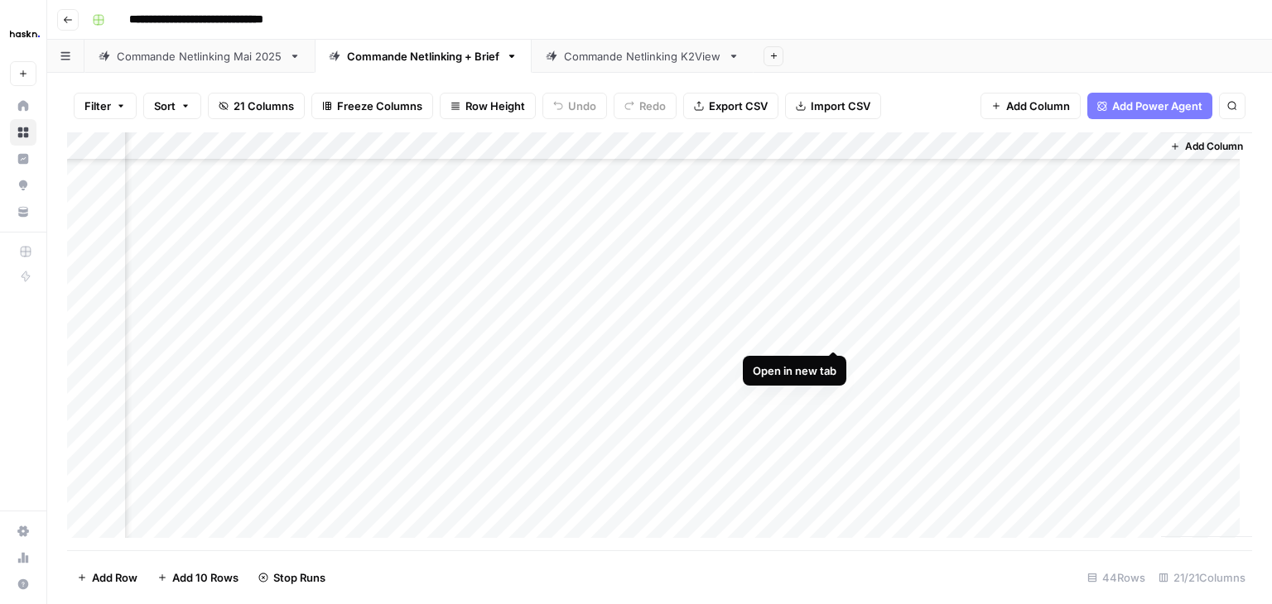
click at [828, 332] on div "Add Column" at bounding box center [659, 341] width 1185 height 418
click at [1016, 342] on div "Add Column" at bounding box center [659, 341] width 1185 height 418
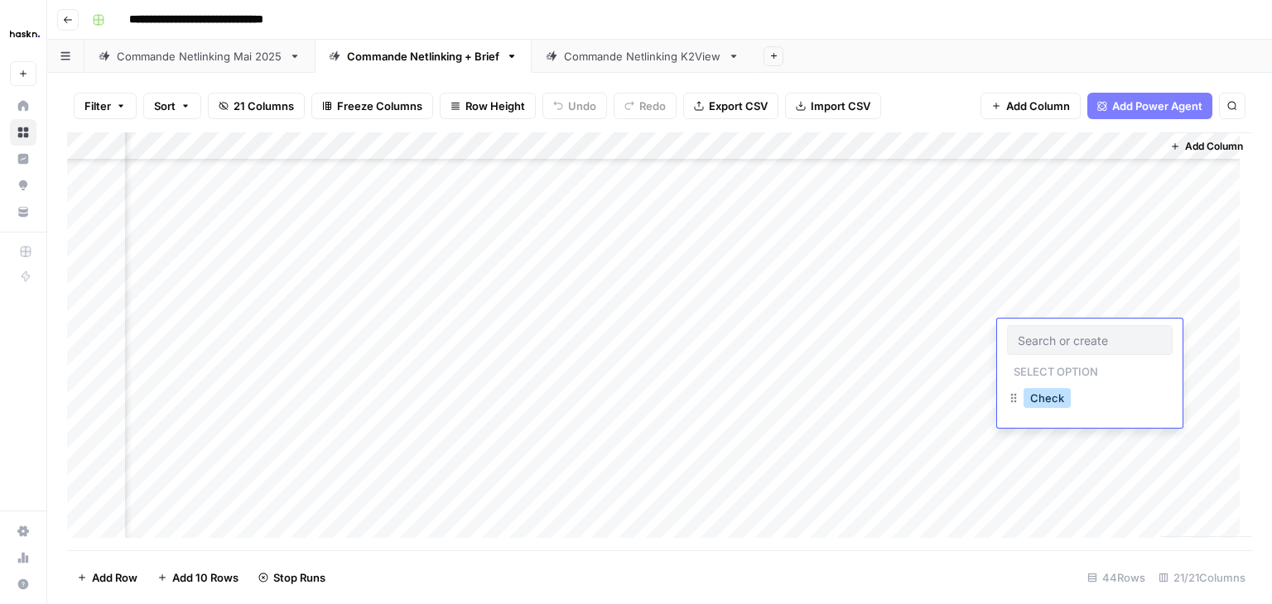
click at [1043, 398] on button "Check" at bounding box center [1046, 398] width 47 height 20
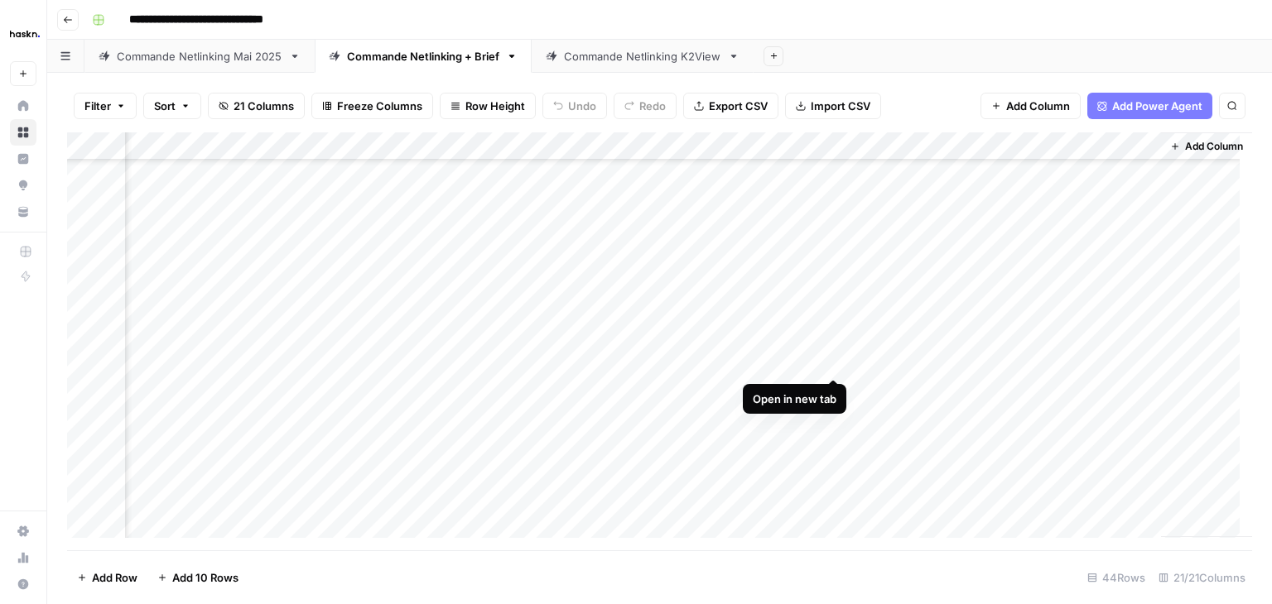
click at [831, 365] on div "Add Column" at bounding box center [659, 341] width 1185 height 418
click at [1023, 371] on div "Add Column" at bounding box center [659, 341] width 1185 height 418
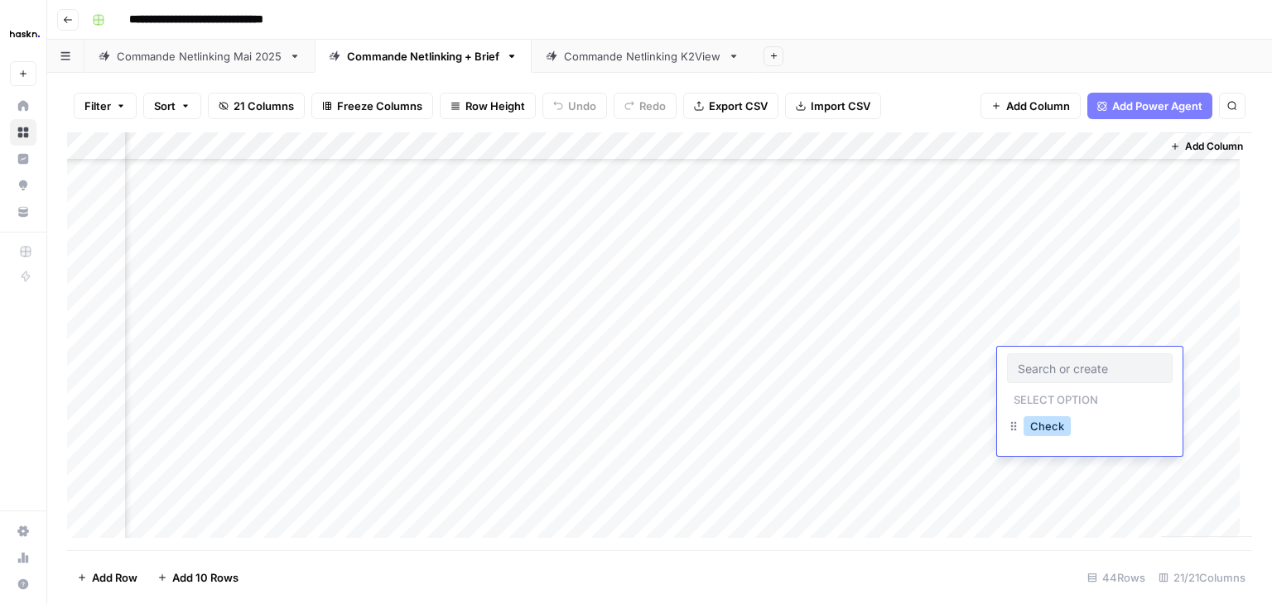
click at [1051, 424] on button "Check" at bounding box center [1046, 426] width 47 height 20
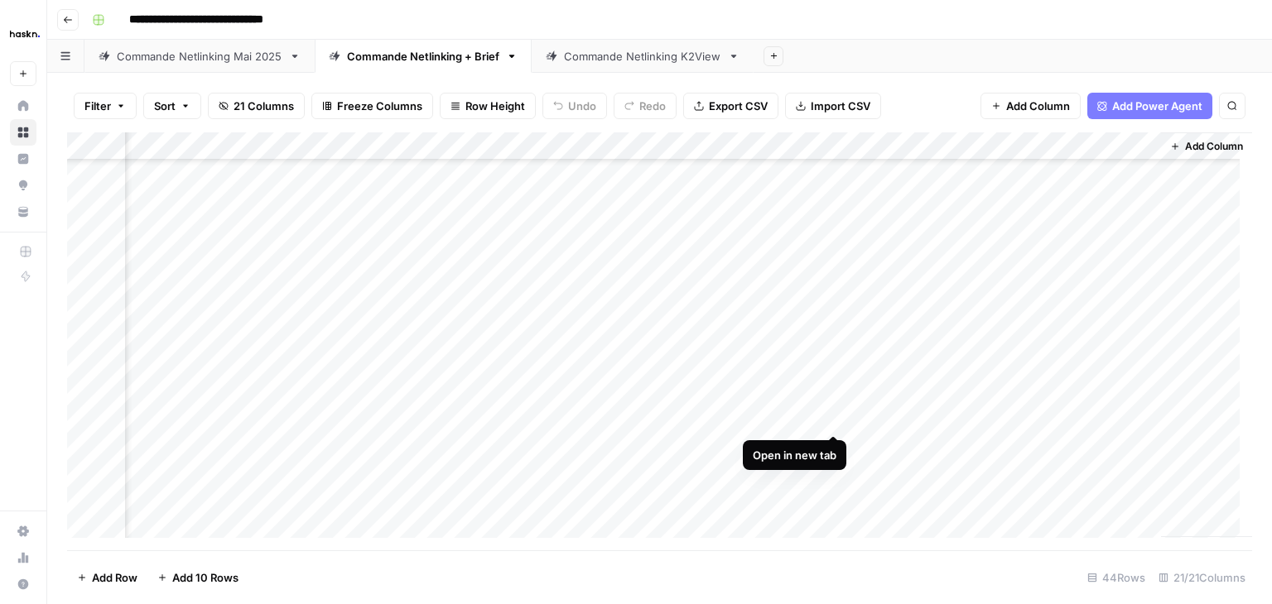
click at [835, 418] on div "Add Column" at bounding box center [659, 341] width 1185 height 418
click at [1023, 415] on div "Add Column" at bounding box center [659, 341] width 1185 height 418
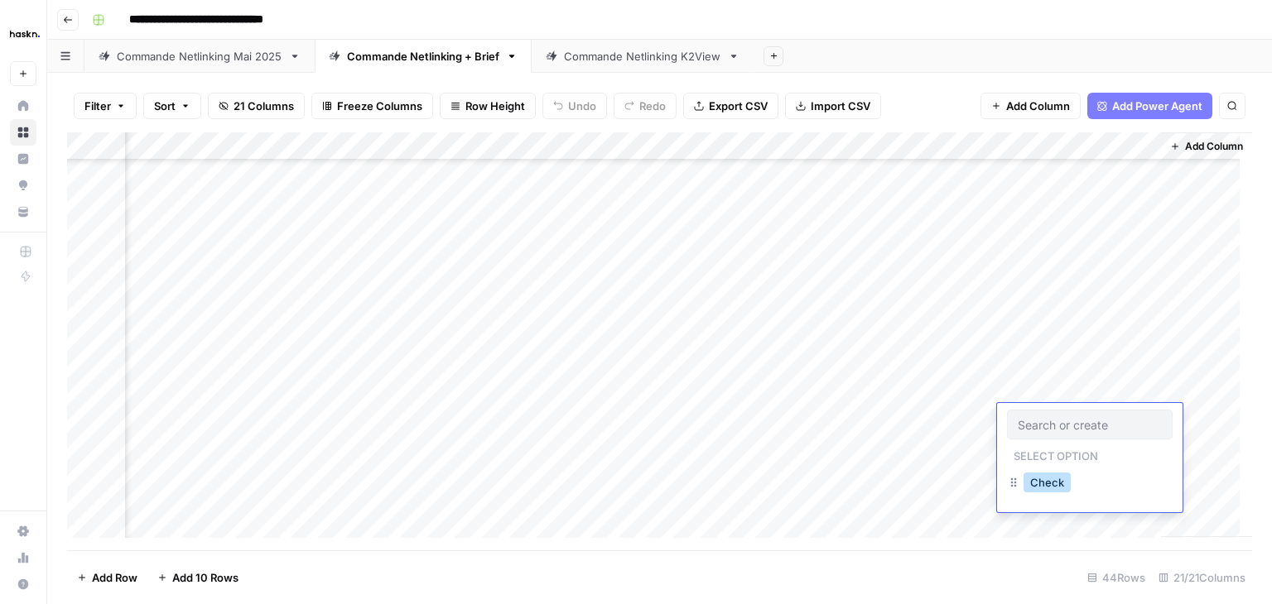
click at [1046, 481] on button "Check" at bounding box center [1046, 483] width 47 height 20
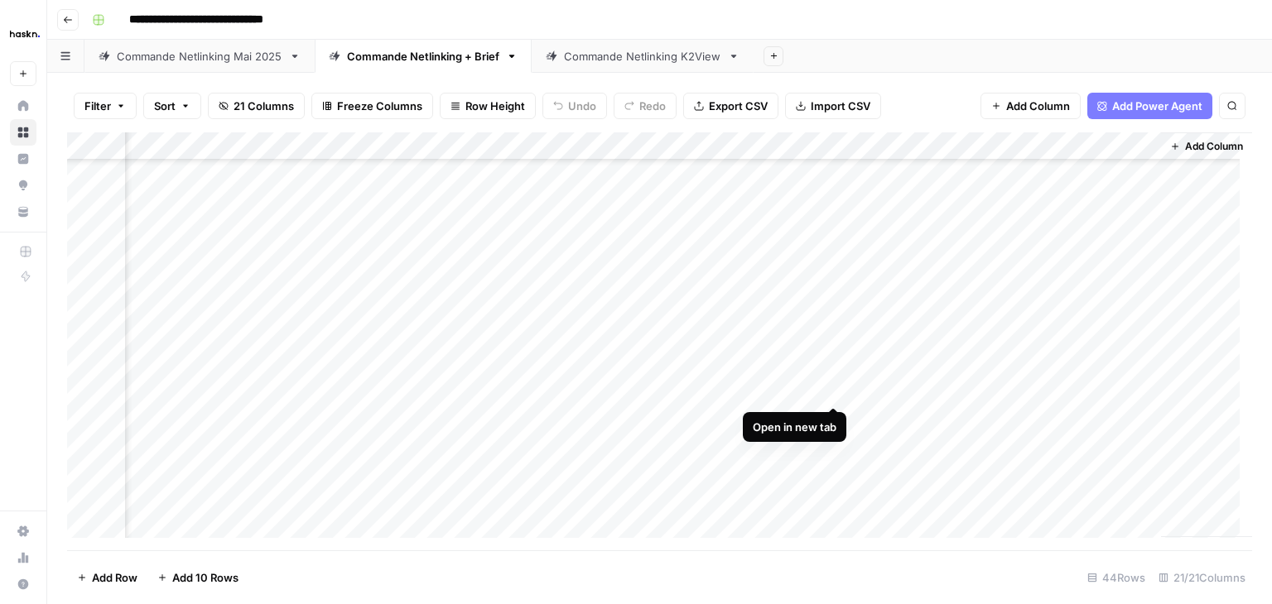
click at [831, 392] on div "Add Column" at bounding box center [659, 341] width 1185 height 418
click at [1023, 390] on div "Add Column" at bounding box center [659, 341] width 1185 height 418
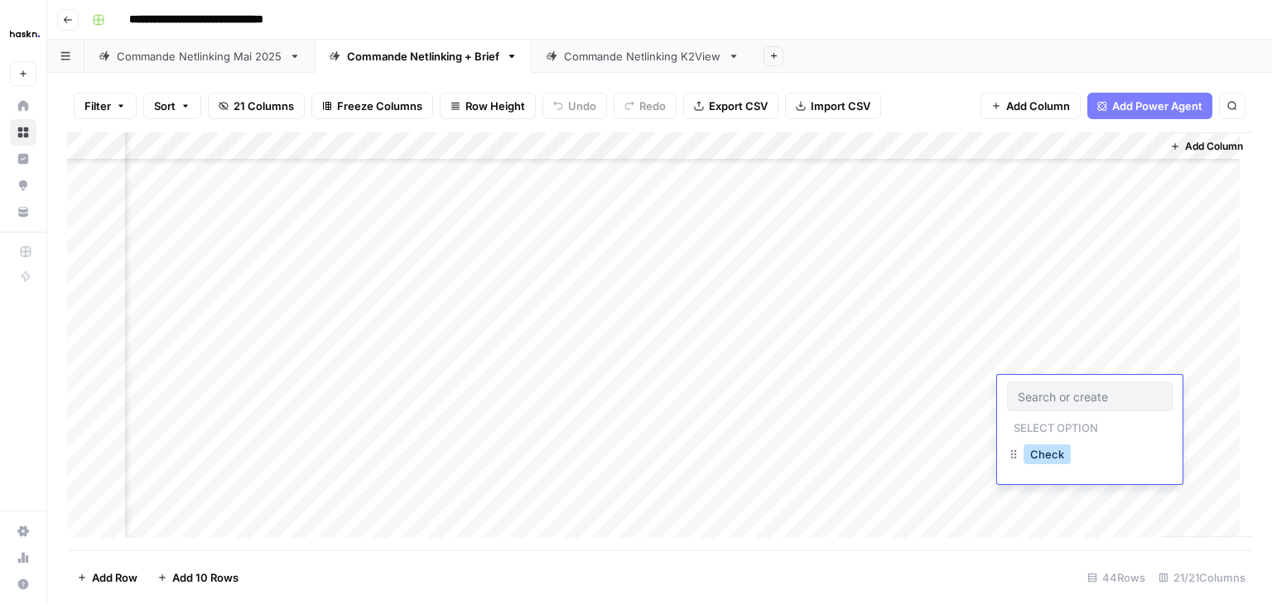
click at [1040, 461] on button "Check" at bounding box center [1046, 455] width 47 height 20
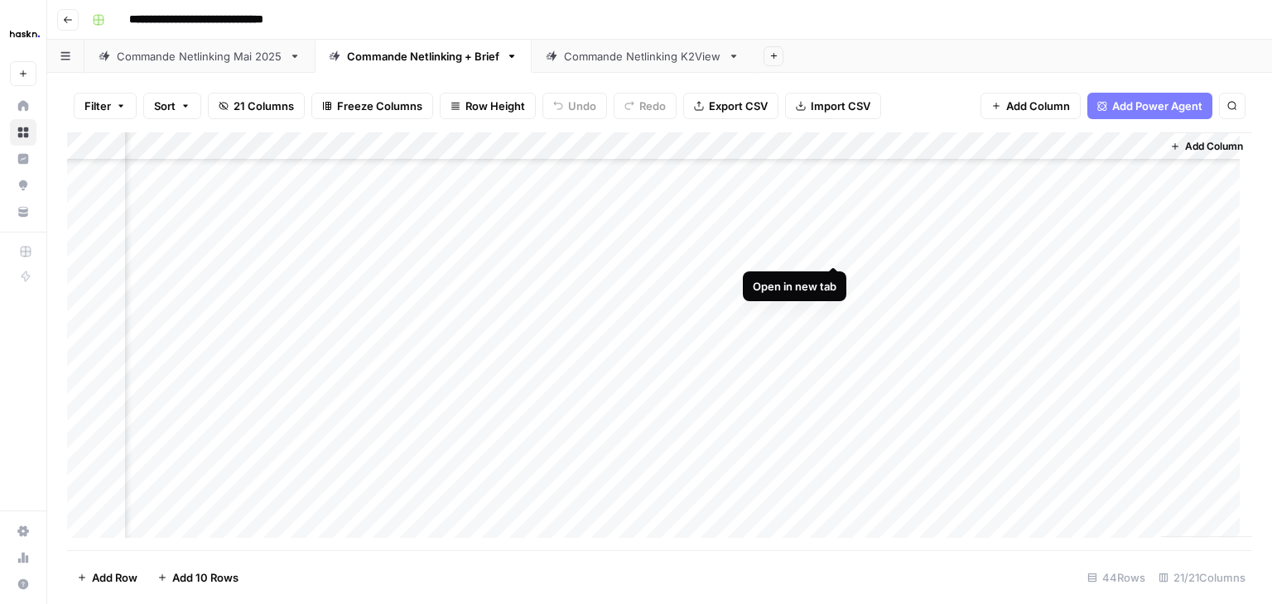
click at [833, 248] on div "Add Column" at bounding box center [659, 341] width 1185 height 418
click at [1013, 249] on div "Add Column" at bounding box center [659, 341] width 1185 height 418
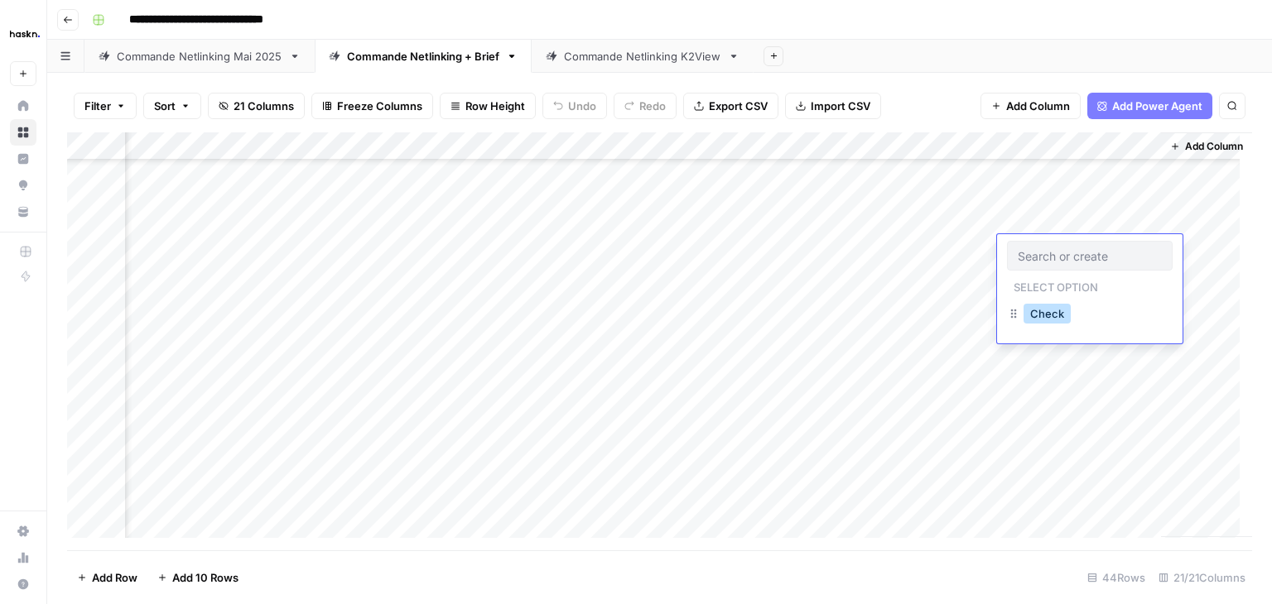
click at [1053, 314] on button "Check" at bounding box center [1046, 314] width 47 height 20
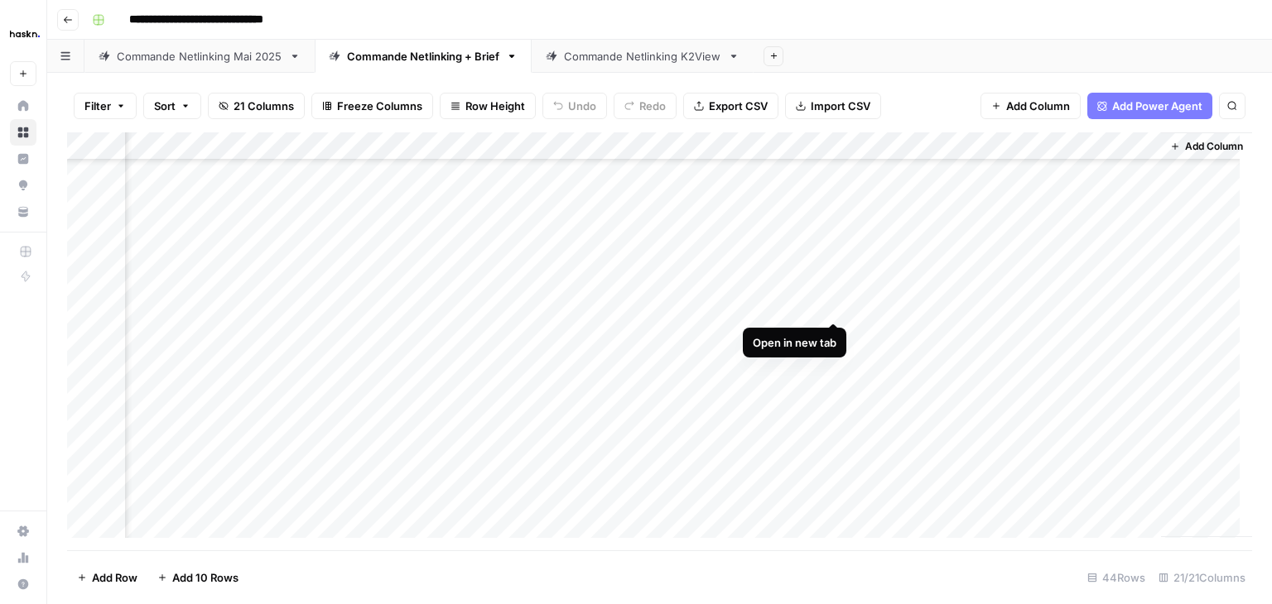
click at [833, 310] on div "Add Column" at bounding box center [659, 341] width 1185 height 418
click at [1019, 307] on div "Add Column" at bounding box center [659, 341] width 1185 height 418
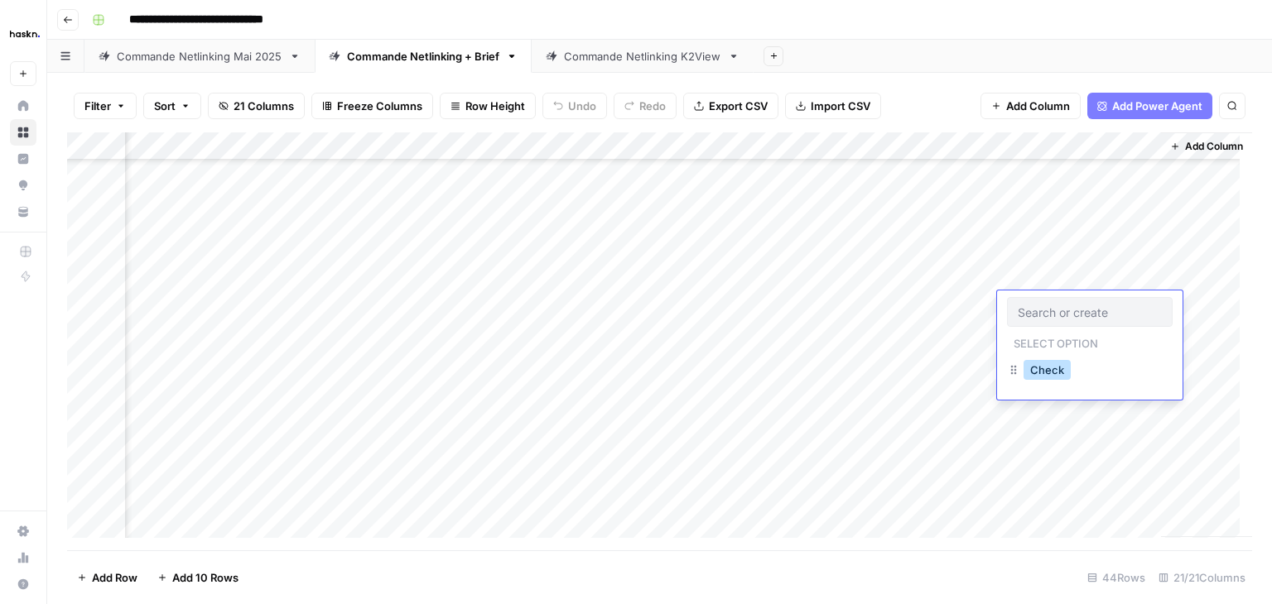
click at [1042, 367] on button "Check" at bounding box center [1046, 370] width 47 height 20
click at [211, 283] on div "Add Column" at bounding box center [659, 341] width 1185 height 418
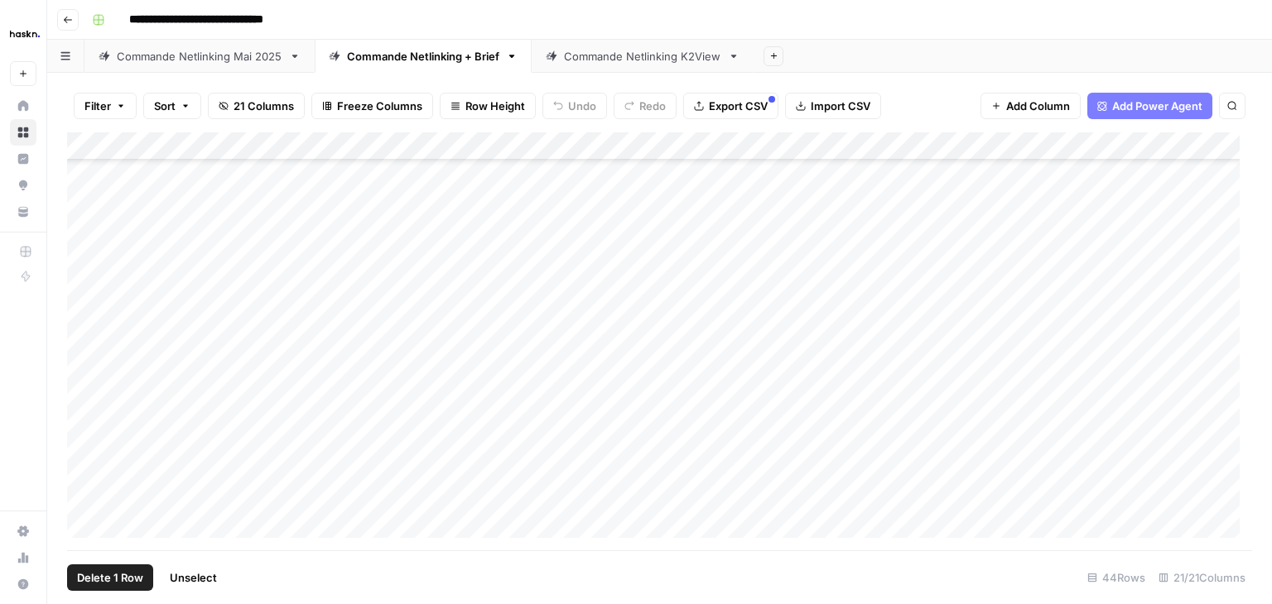
click at [83, 286] on div "Add Column" at bounding box center [659, 341] width 1185 height 418
click at [1114, 330] on div "Add Column" at bounding box center [659, 341] width 1185 height 418
click at [800, 271] on div "Add Column" at bounding box center [659, 341] width 1185 height 418
click at [965, 445] on div "Add Column" at bounding box center [659, 341] width 1185 height 418
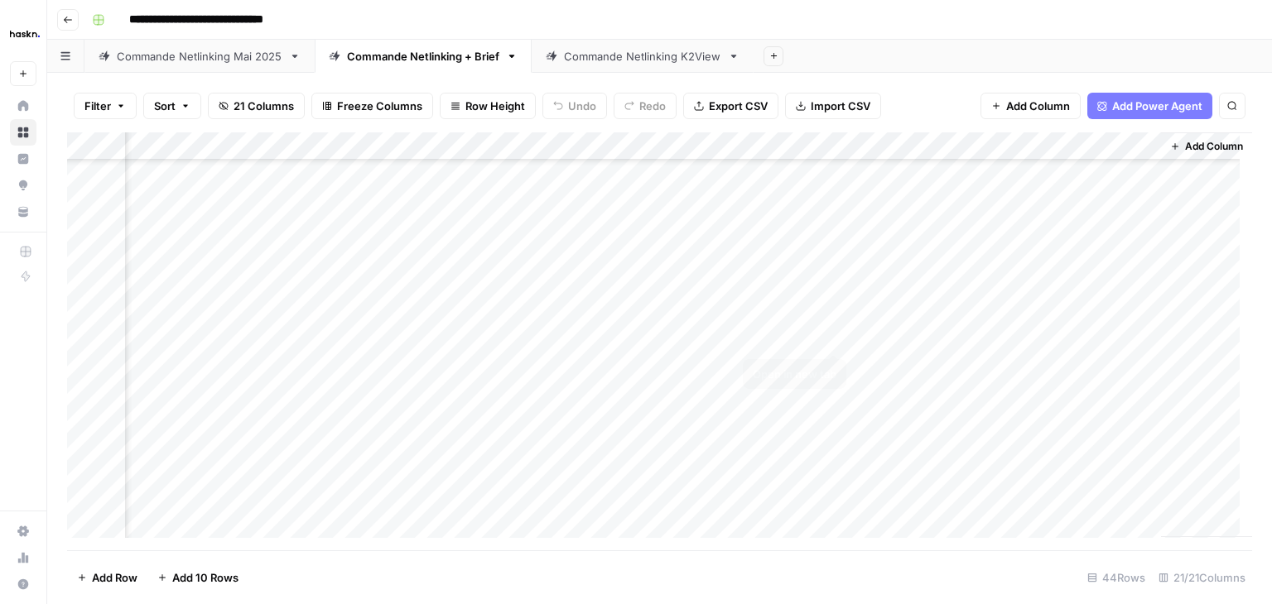
click at [835, 336] on div "Add Column" at bounding box center [659, 341] width 1185 height 418
click at [383, 61] on div "Commande Netlinking + Brief" at bounding box center [423, 56] width 152 height 17
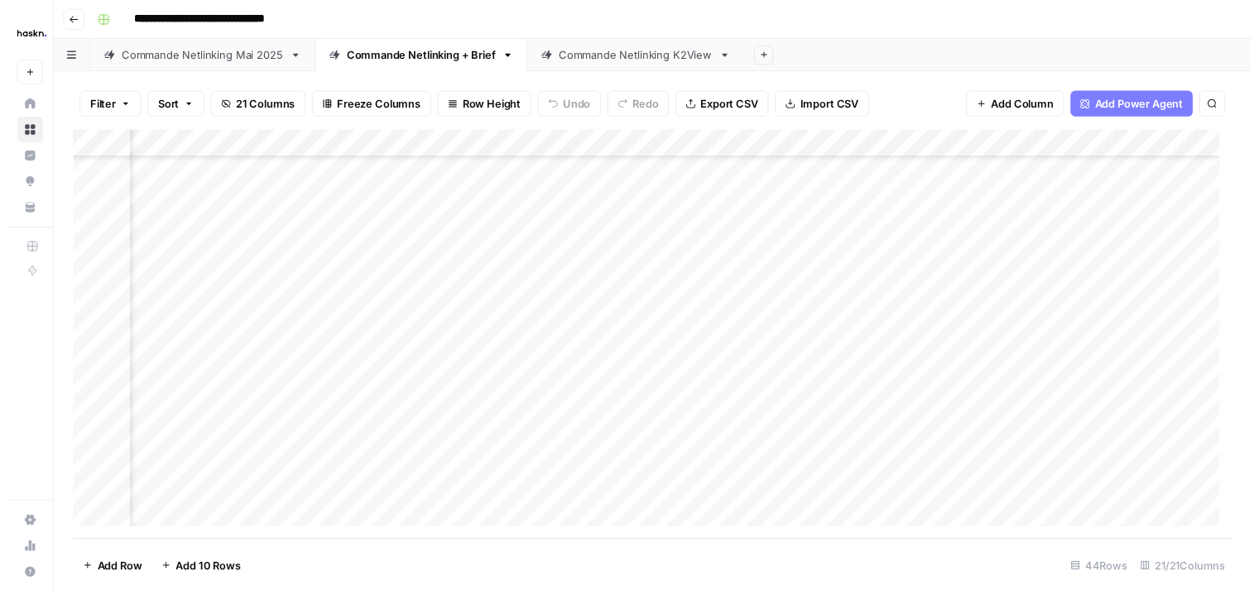
scroll to position [888, 2052]
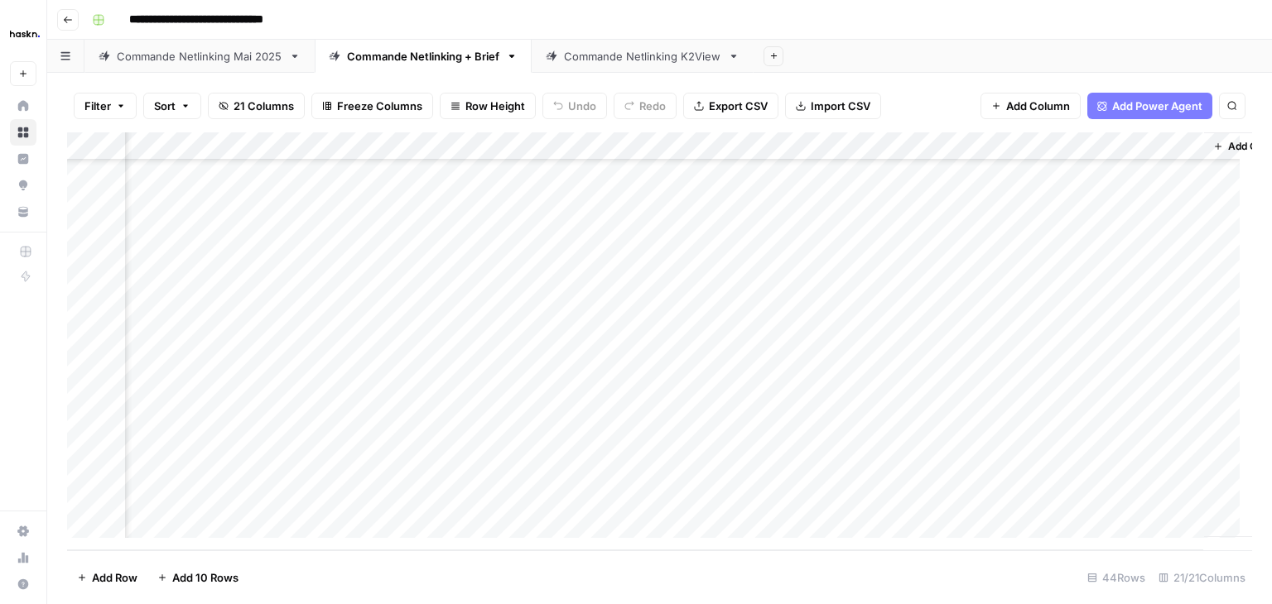
click at [364, 212] on div "Add Column" at bounding box center [659, 341] width 1185 height 418
click at [277, 213] on div "Add Column" at bounding box center [659, 341] width 1185 height 418
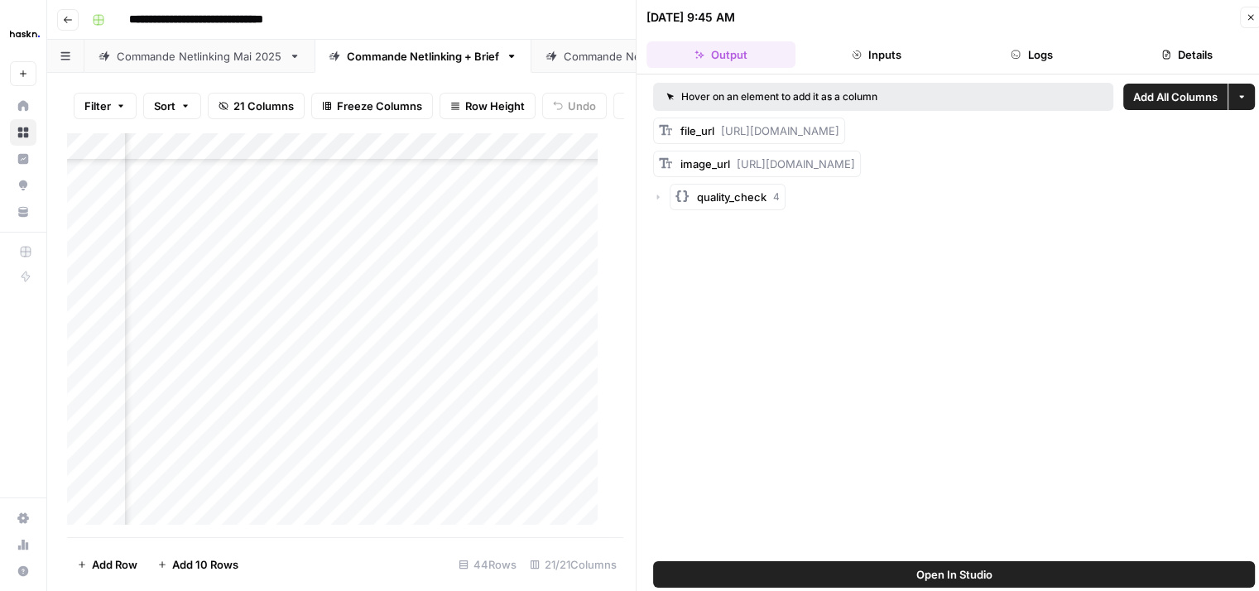
click at [656, 197] on icon "button" at bounding box center [658, 197] width 10 height 10
click at [667, 299] on div "file_url https://docs.google.com/document/d/1cOkyoGXTwcHmNO74qd9USEu7uL0Rm-Rp8z…" at bounding box center [954, 230] width 602 height 225
click at [674, 295] on icon "button" at bounding box center [675, 296] width 2 height 5
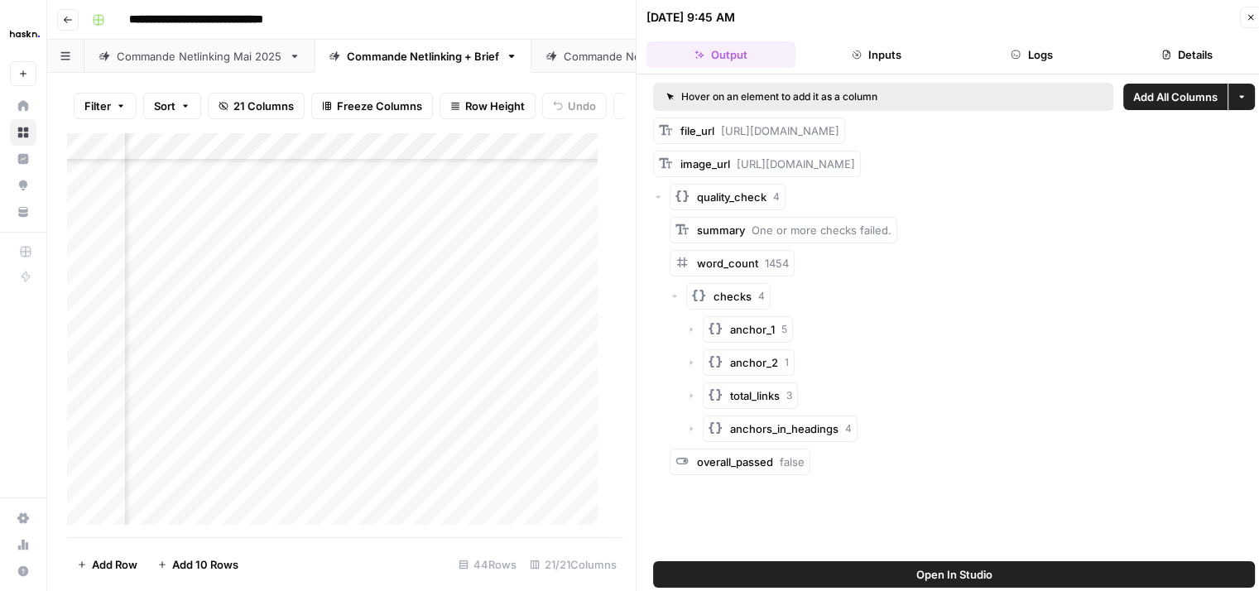
click at [695, 358] on icon "button" at bounding box center [691, 363] width 10 height 10
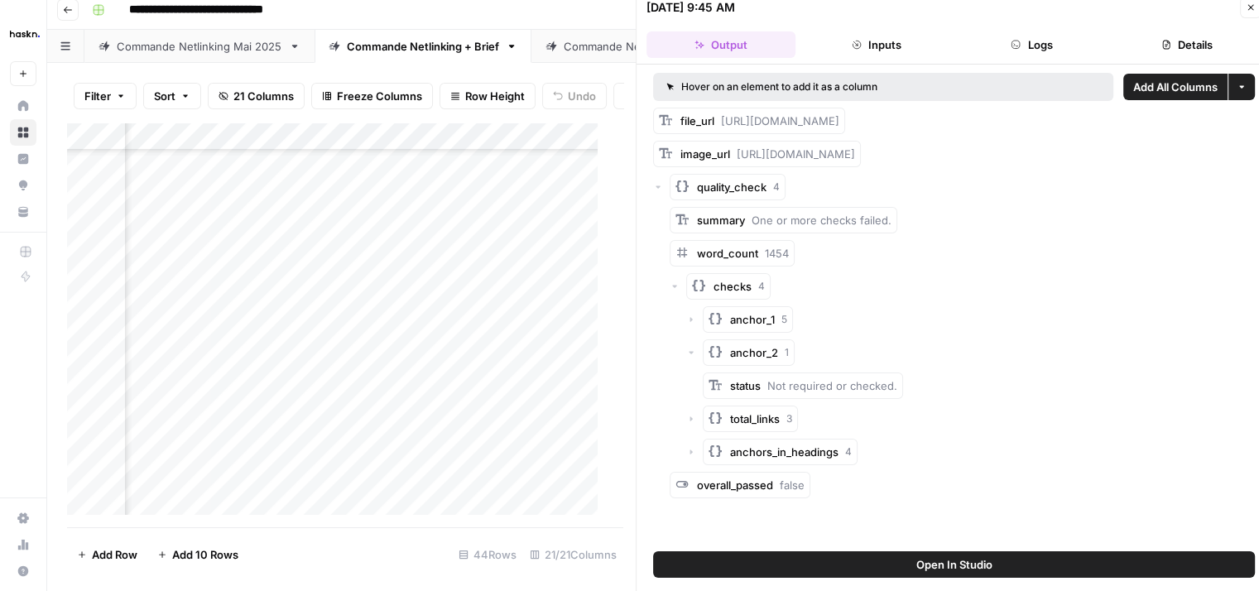
scroll to position [13, 0]
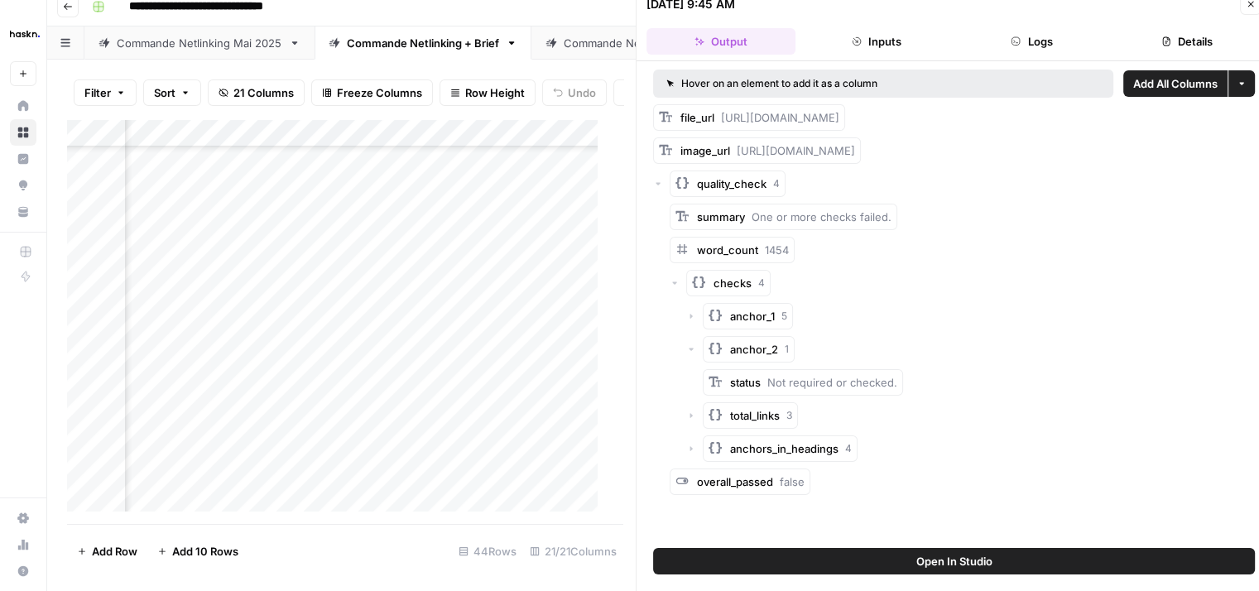
click at [688, 416] on icon "button" at bounding box center [691, 416] width 10 height 10
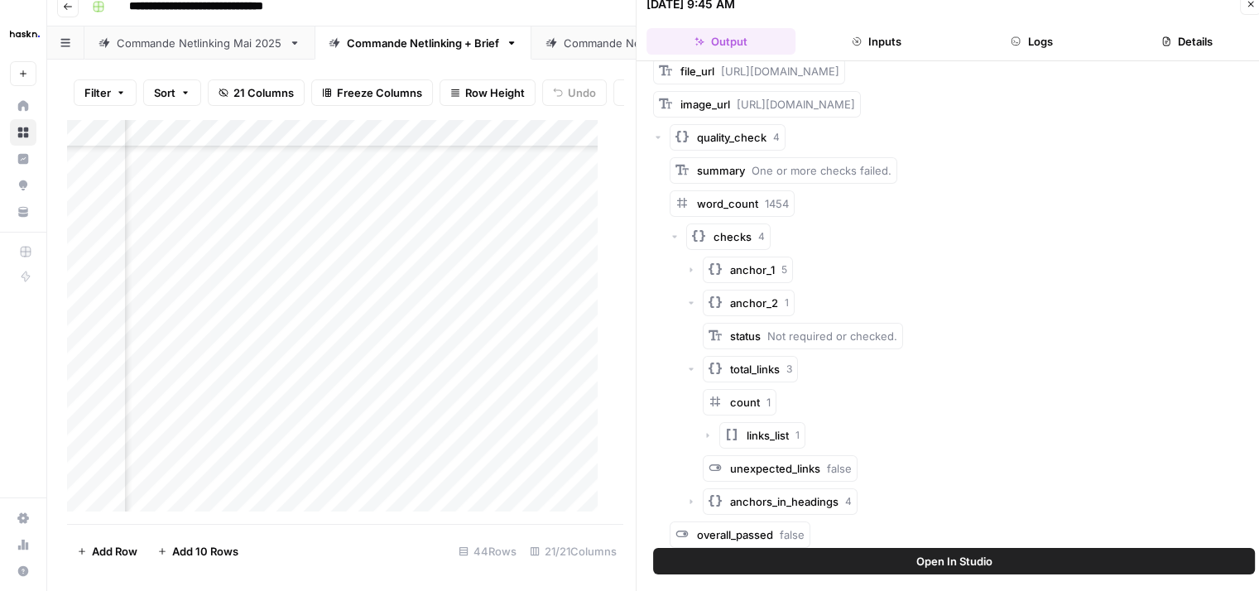
scroll to position [68, 0]
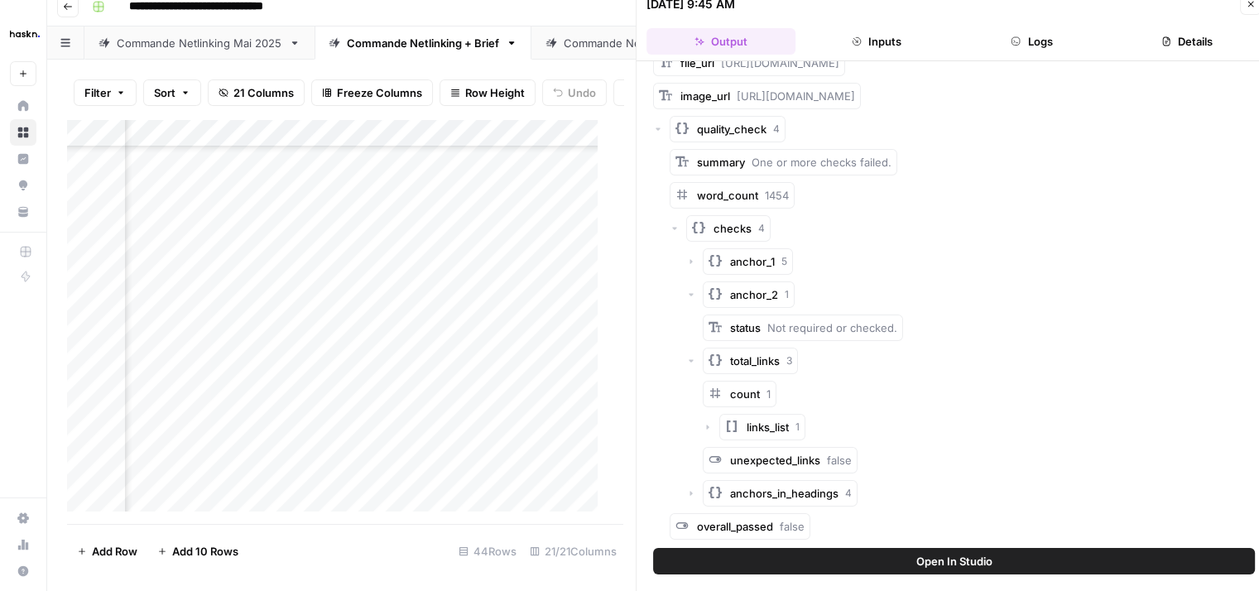
click at [690, 500] on div "anchors_in_headings 4" at bounding box center [970, 493] width 569 height 26
click at [695, 493] on div "anchors_in_headings 4" at bounding box center [970, 493] width 569 height 26
click at [692, 491] on icon "button" at bounding box center [691, 493] width 10 height 10
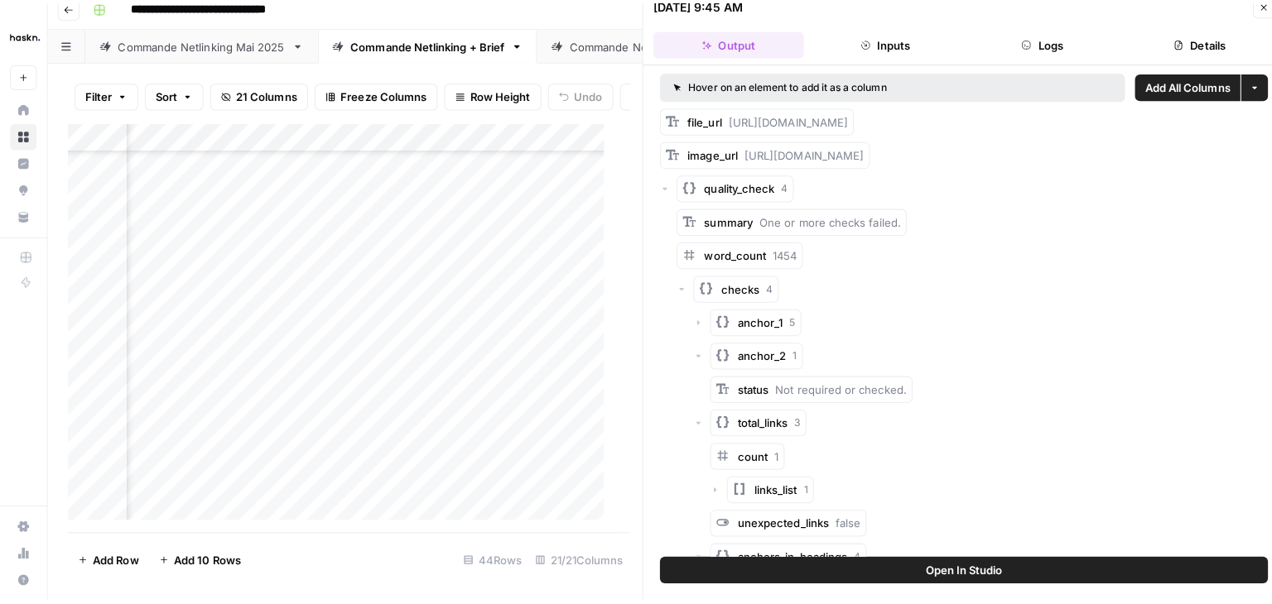
scroll to position [0, 0]
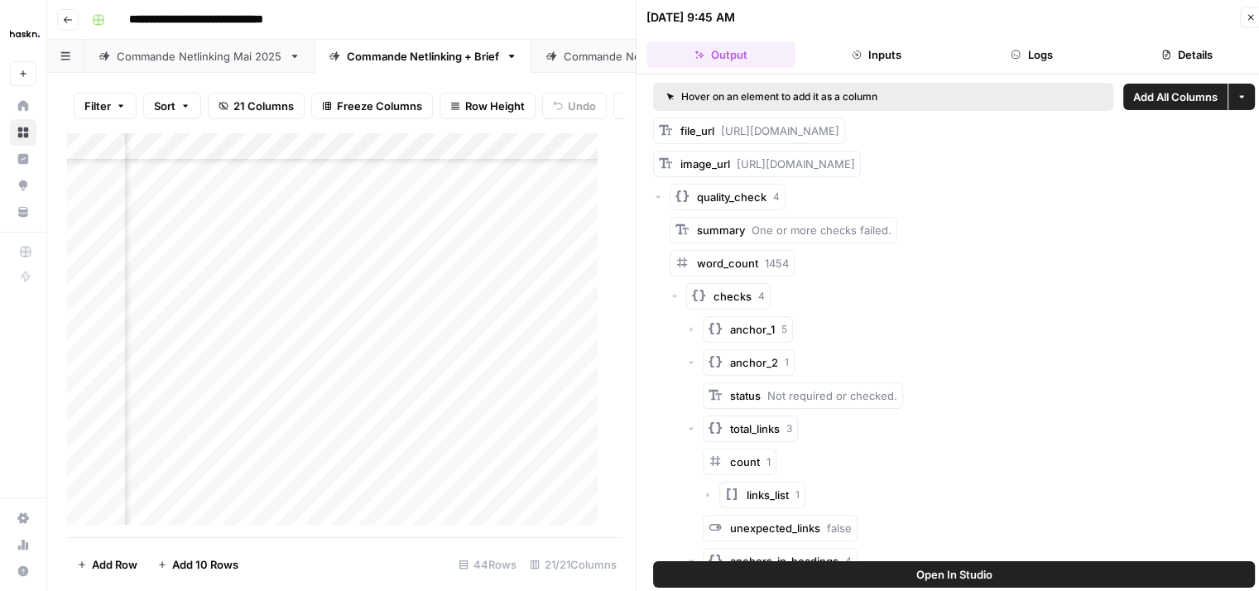
click at [656, 202] on icon "button" at bounding box center [658, 197] width 10 height 10
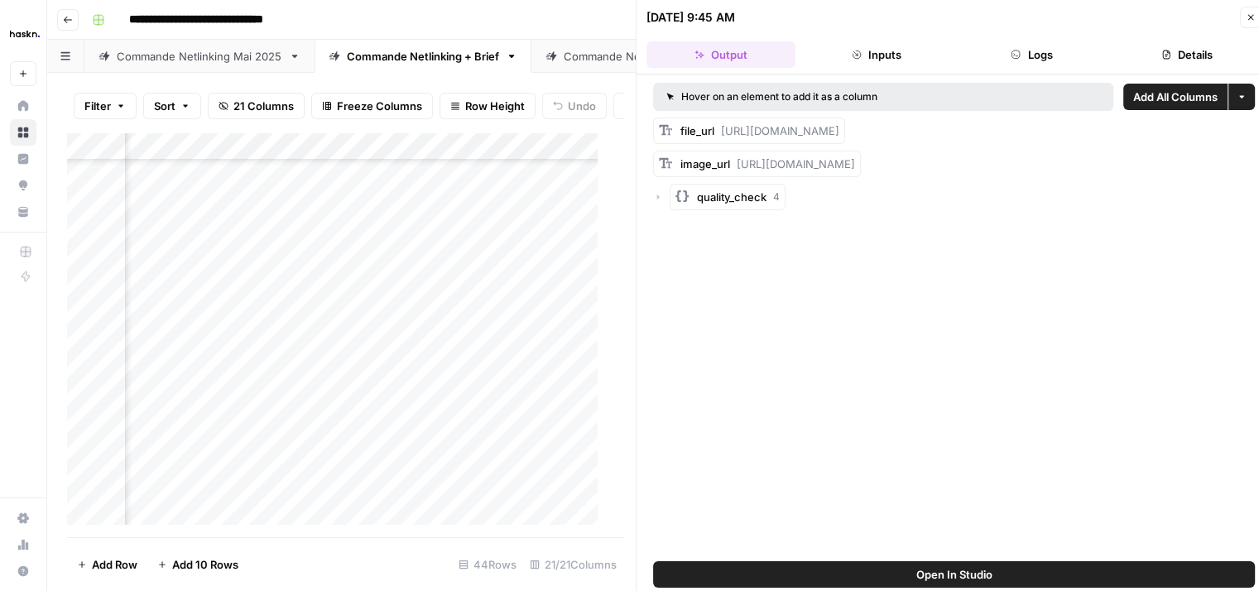
click at [1249, 23] on button "Close" at bounding box center [1251, 18] width 22 height 22
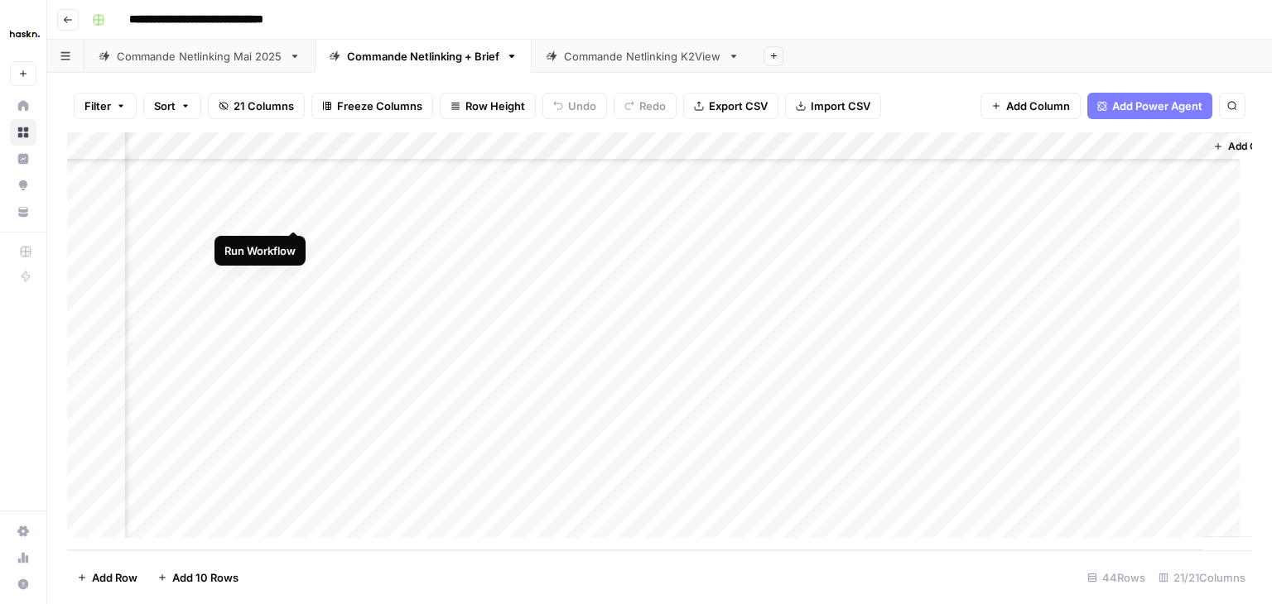
click at [285, 215] on div "Add Column" at bounding box center [659, 341] width 1185 height 418
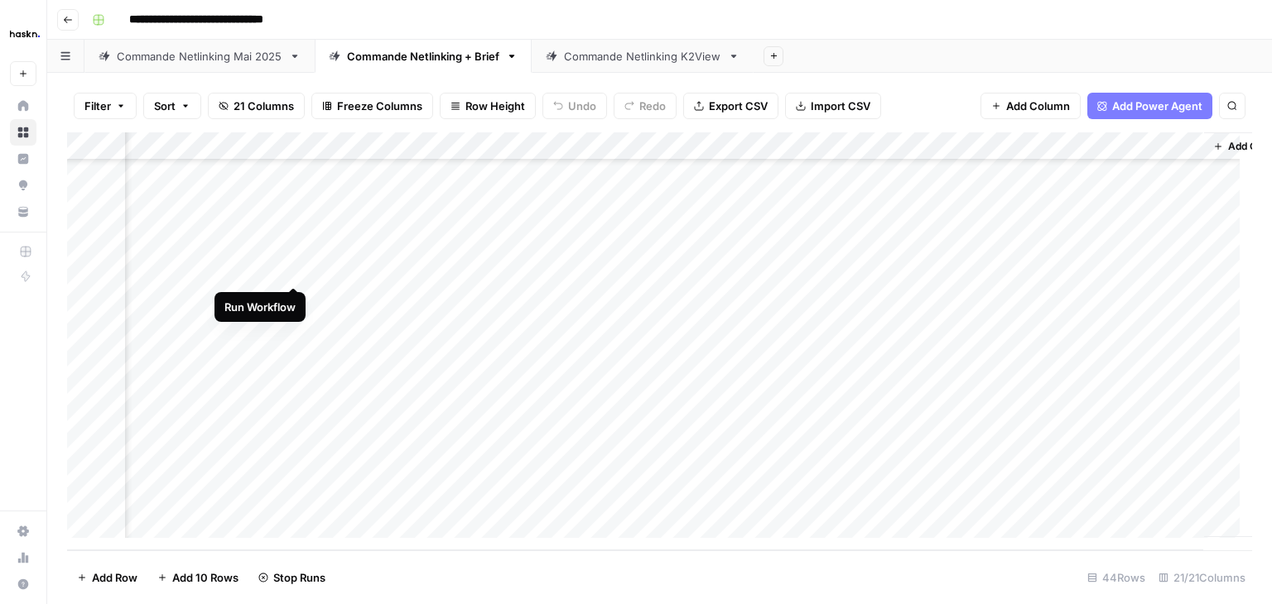
click at [298, 269] on div "Add Column" at bounding box center [659, 341] width 1185 height 418
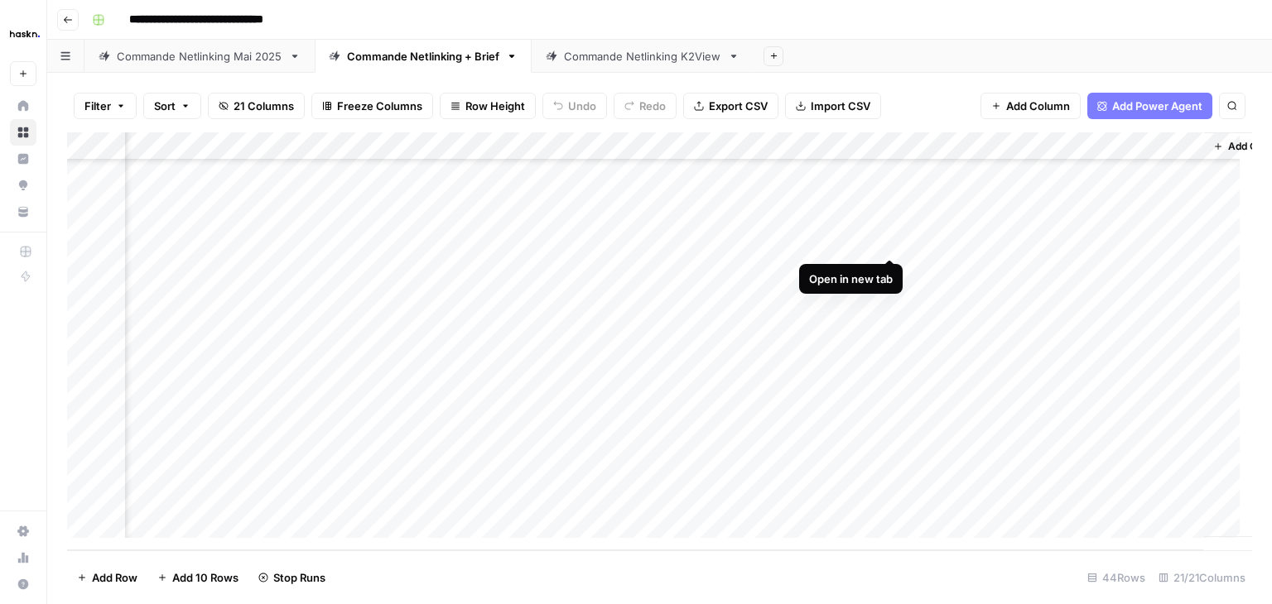
click at [884, 240] on div "Add Column" at bounding box center [659, 341] width 1185 height 418
click at [1076, 240] on div "Add Column" at bounding box center [659, 341] width 1185 height 418
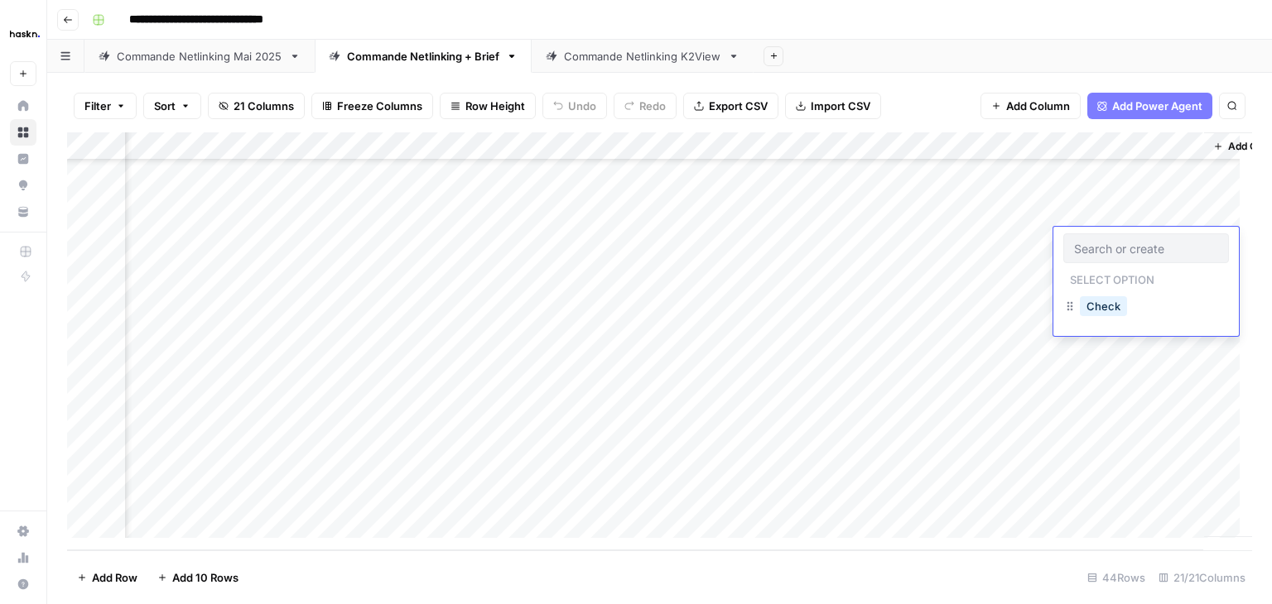
click at [1076, 241] on input "text" at bounding box center [1146, 248] width 144 height 15
click at [1099, 307] on button "Check" at bounding box center [1103, 306] width 47 height 20
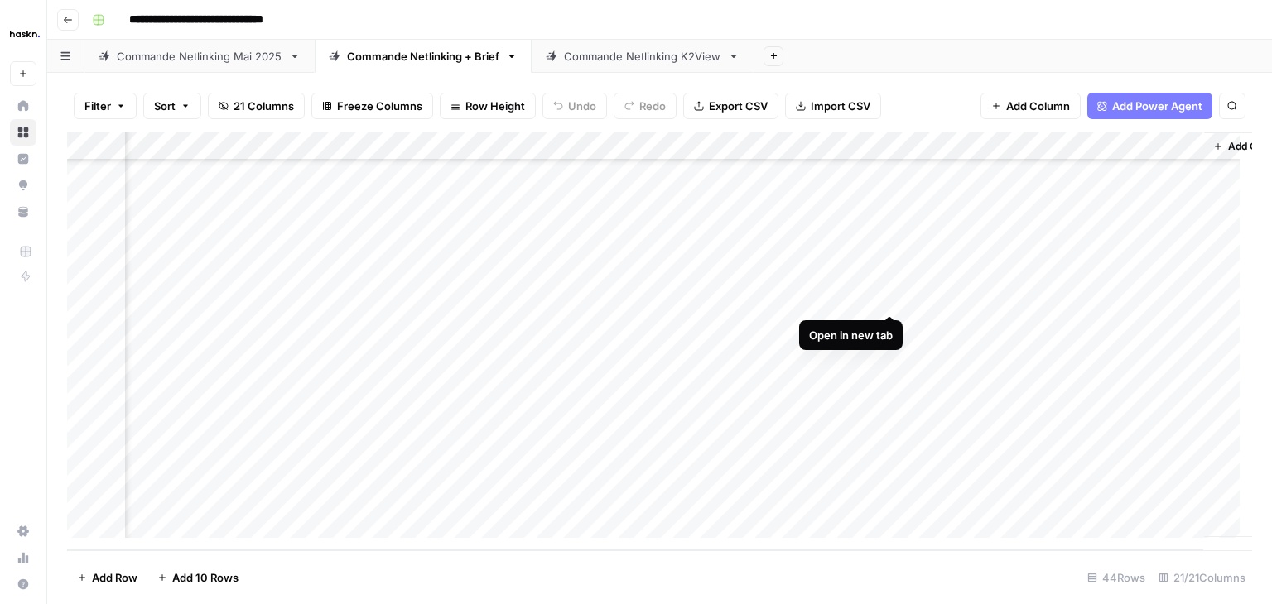
click at [888, 300] on div "Add Column" at bounding box center [659, 341] width 1185 height 418
click at [1064, 301] on div "Add Column" at bounding box center [659, 341] width 1185 height 418
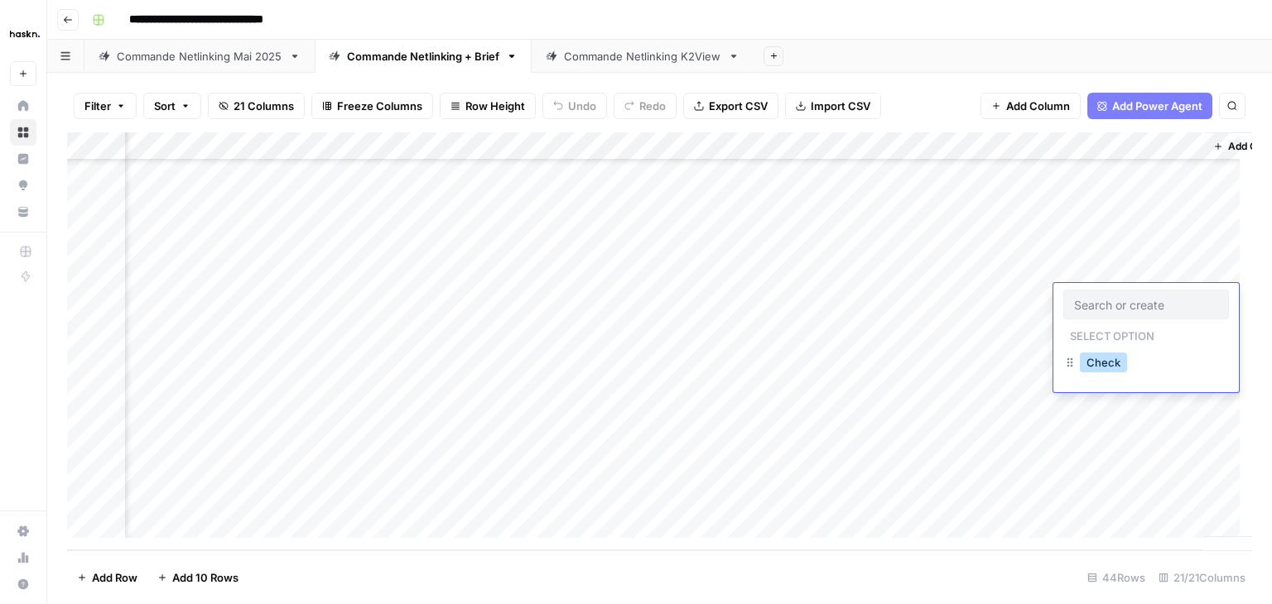
click at [1103, 362] on button "Check" at bounding box center [1103, 363] width 47 height 20
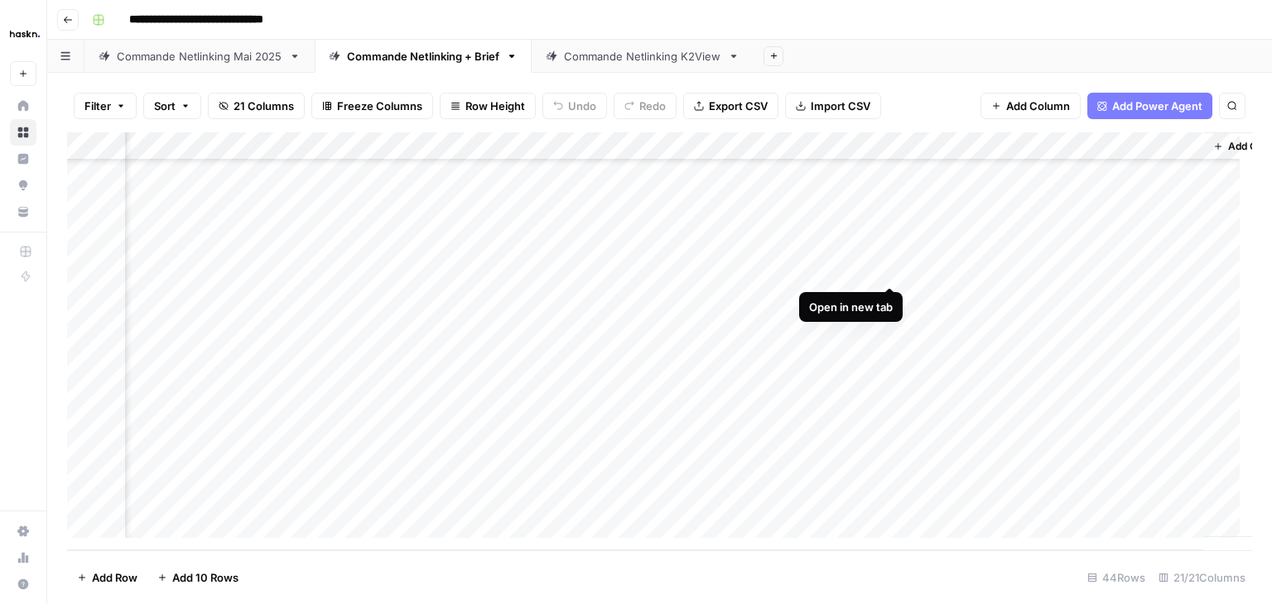
click at [894, 268] on div "Add Column" at bounding box center [659, 341] width 1185 height 418
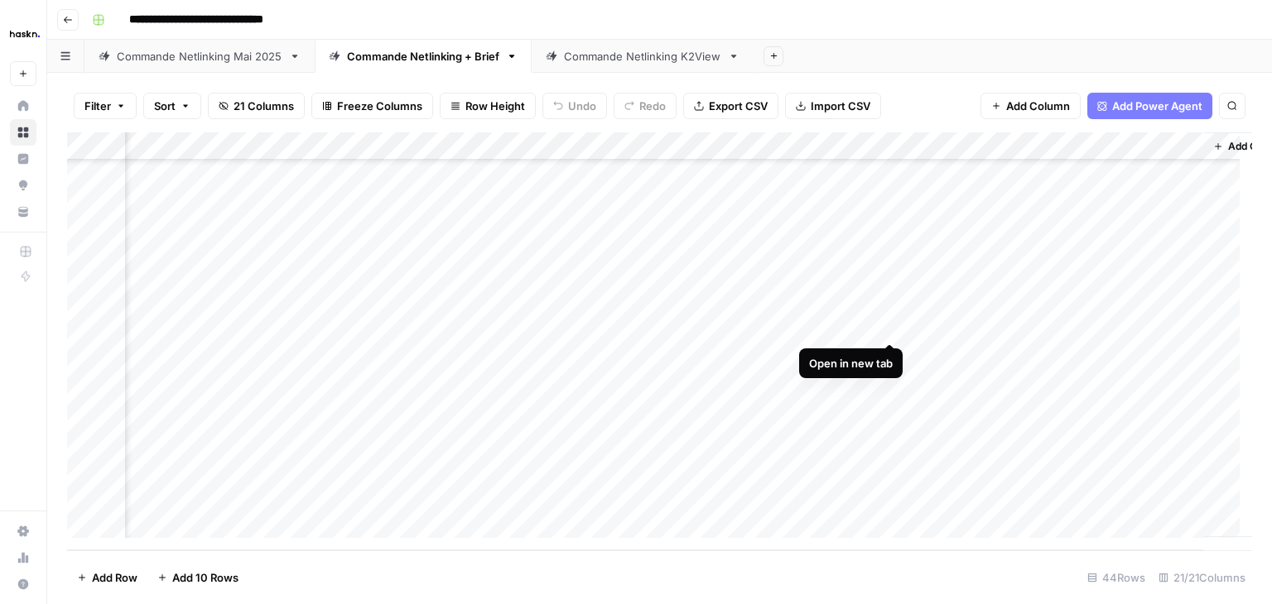
click at [881, 325] on div "Add Column" at bounding box center [659, 341] width 1185 height 418
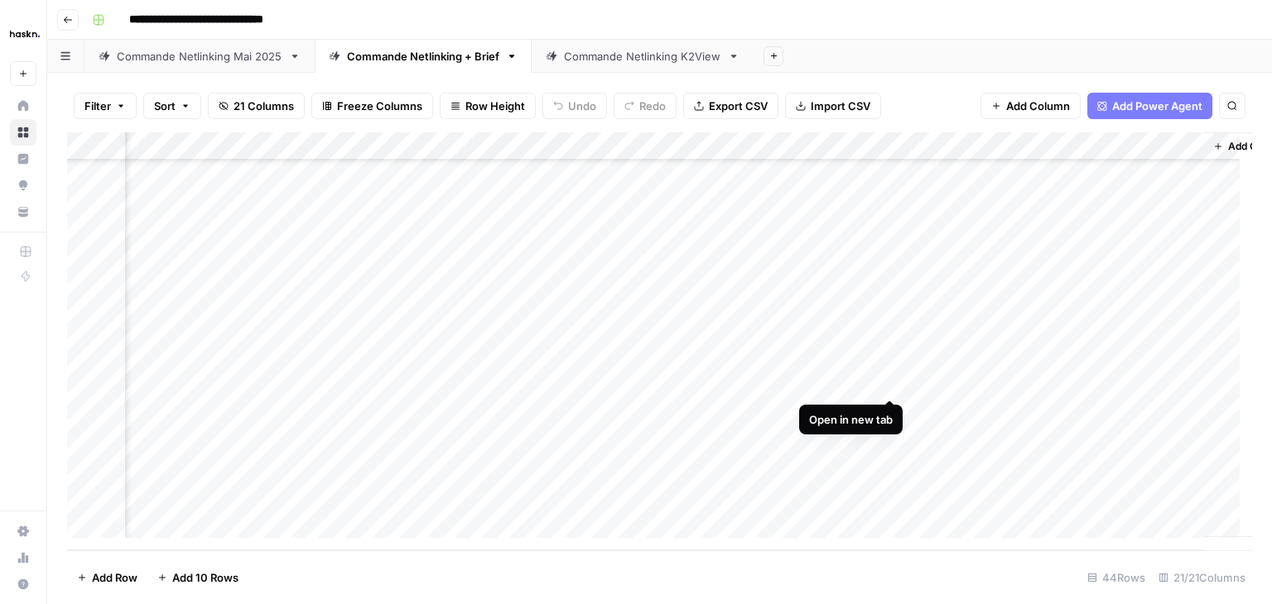
click at [889, 378] on div "Add Column" at bounding box center [659, 341] width 1185 height 418
click at [1083, 269] on div "Add Column" at bounding box center [659, 341] width 1185 height 418
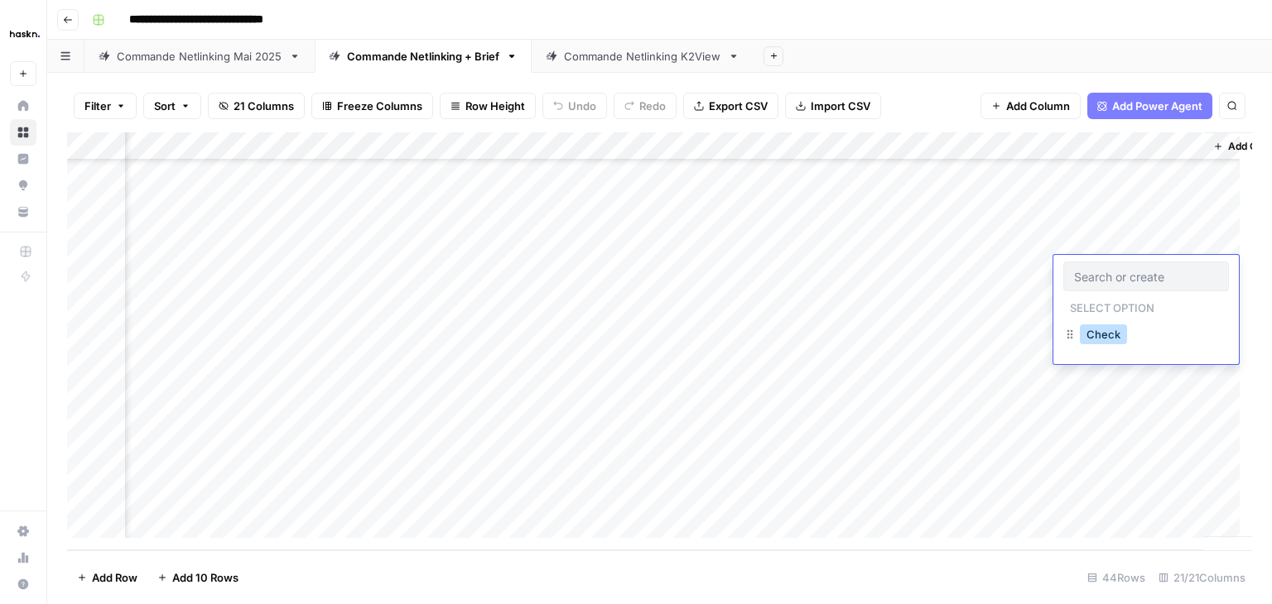
click at [1100, 335] on button "Check" at bounding box center [1103, 335] width 47 height 20
click at [1106, 323] on div "Add Column" at bounding box center [659, 341] width 1185 height 418
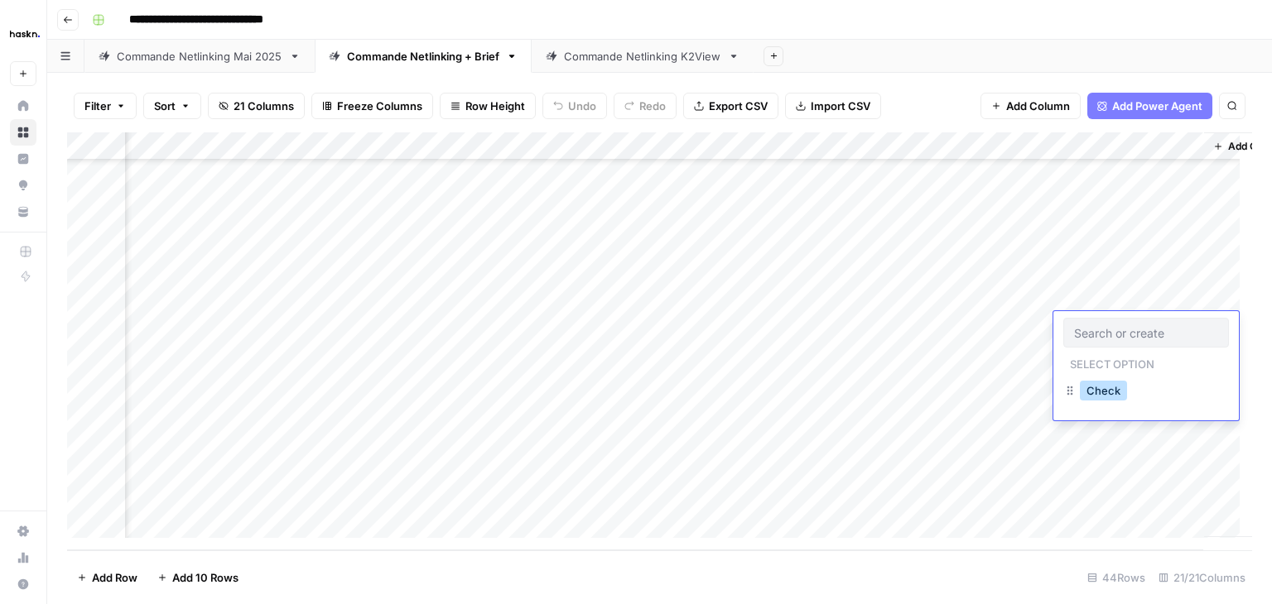
click at [1103, 382] on button "Check" at bounding box center [1103, 391] width 47 height 20
click at [1097, 364] on div "Add Column" at bounding box center [659, 341] width 1185 height 418
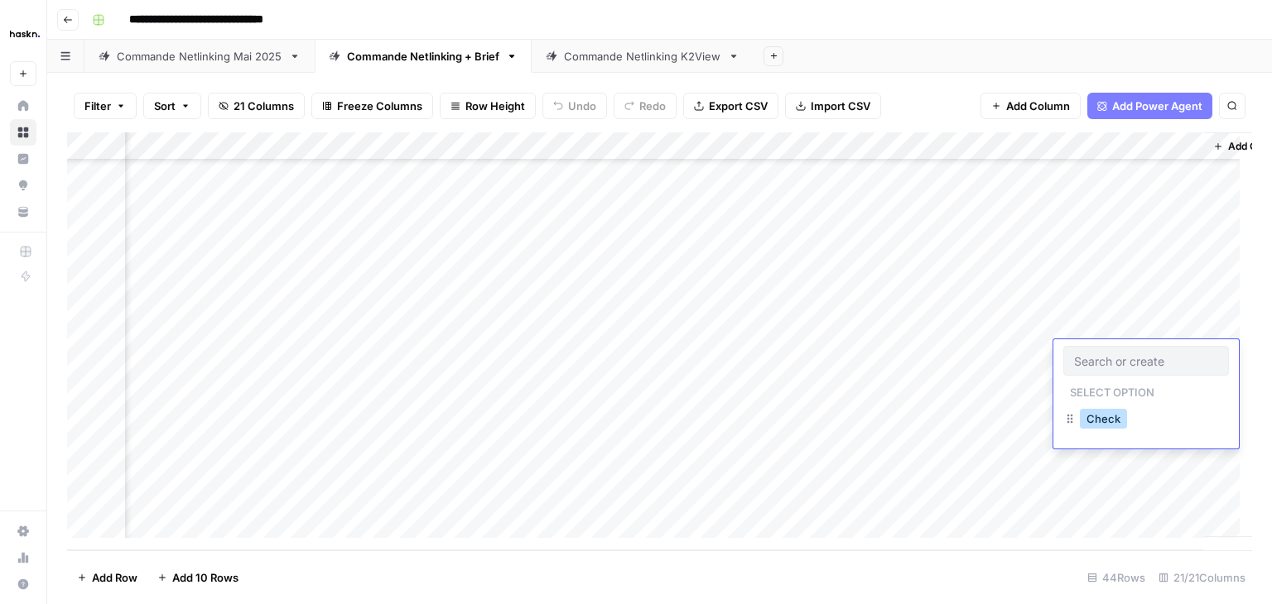
click at [1097, 422] on button "Check" at bounding box center [1103, 419] width 47 height 20
click at [1097, 385] on div "Add Column" at bounding box center [659, 341] width 1185 height 418
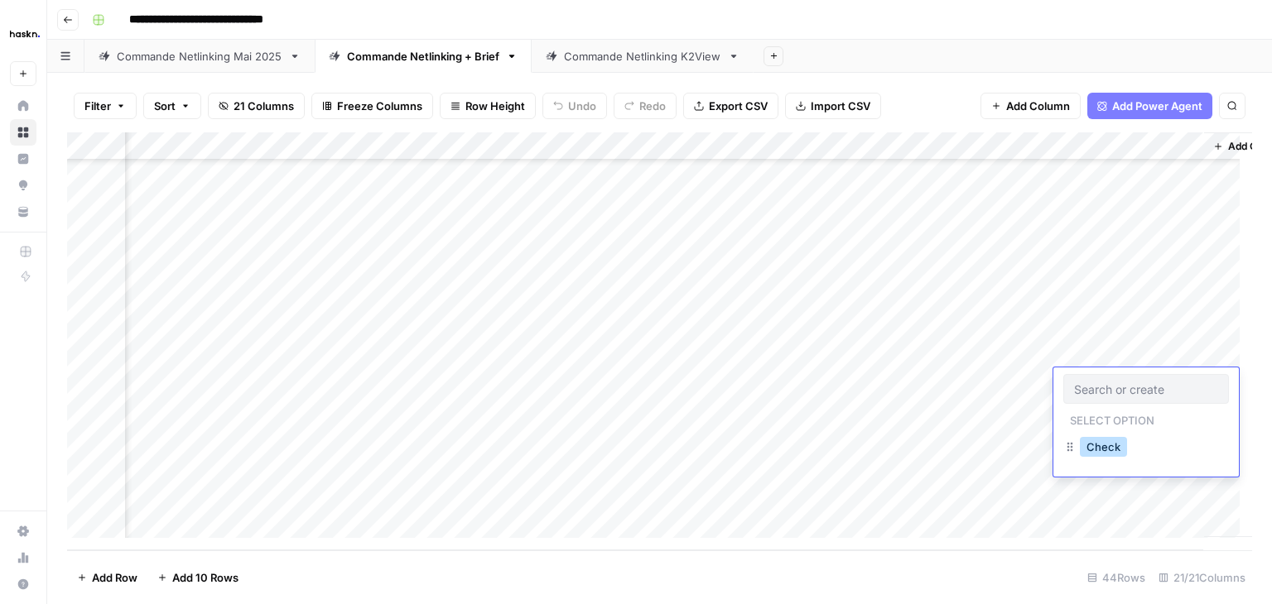
click at [1117, 455] on button "Check" at bounding box center [1103, 447] width 47 height 20
click at [243, 67] on link "Commande Netlinking Mai 2025" at bounding box center [199, 56] width 230 height 33
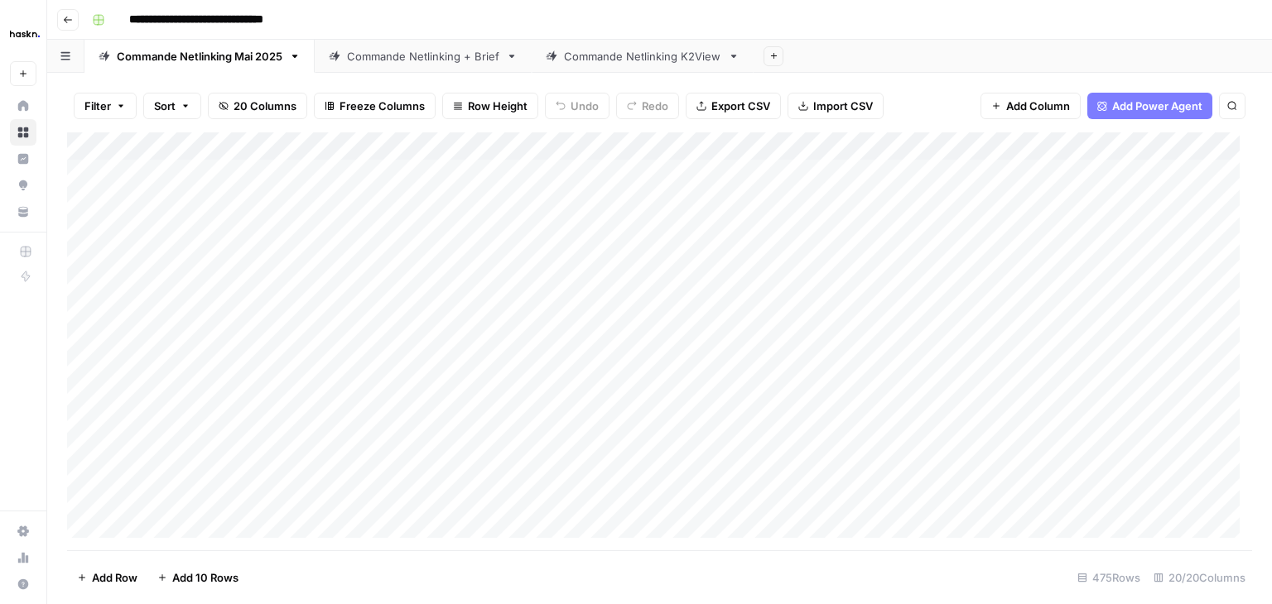
click at [623, 63] on div "Commande Netlinking K2View" at bounding box center [642, 56] width 157 height 17
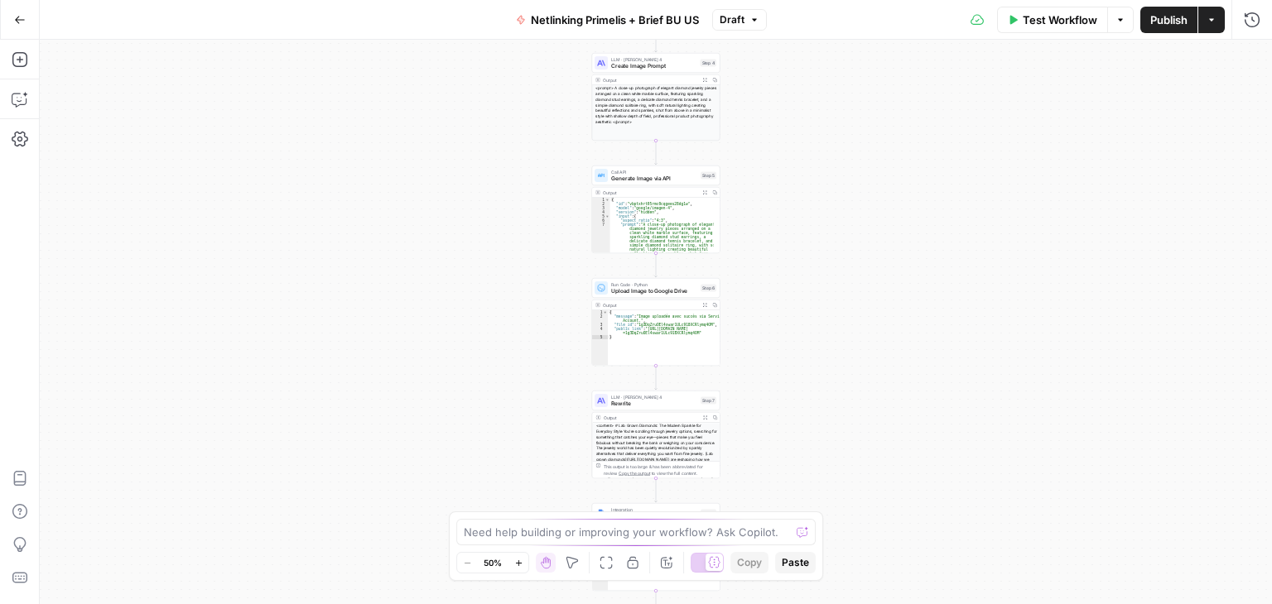
click at [816, 260] on div "**********" at bounding box center [656, 322] width 1232 height 565
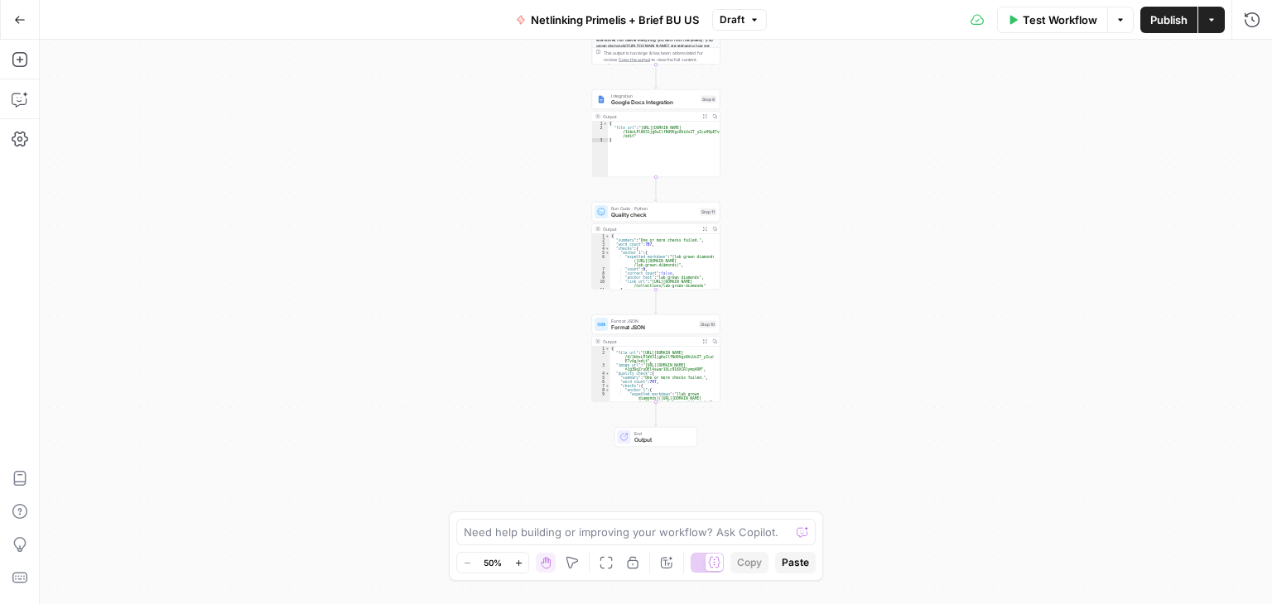
click at [813, 269] on div "**********" at bounding box center [656, 322] width 1232 height 565
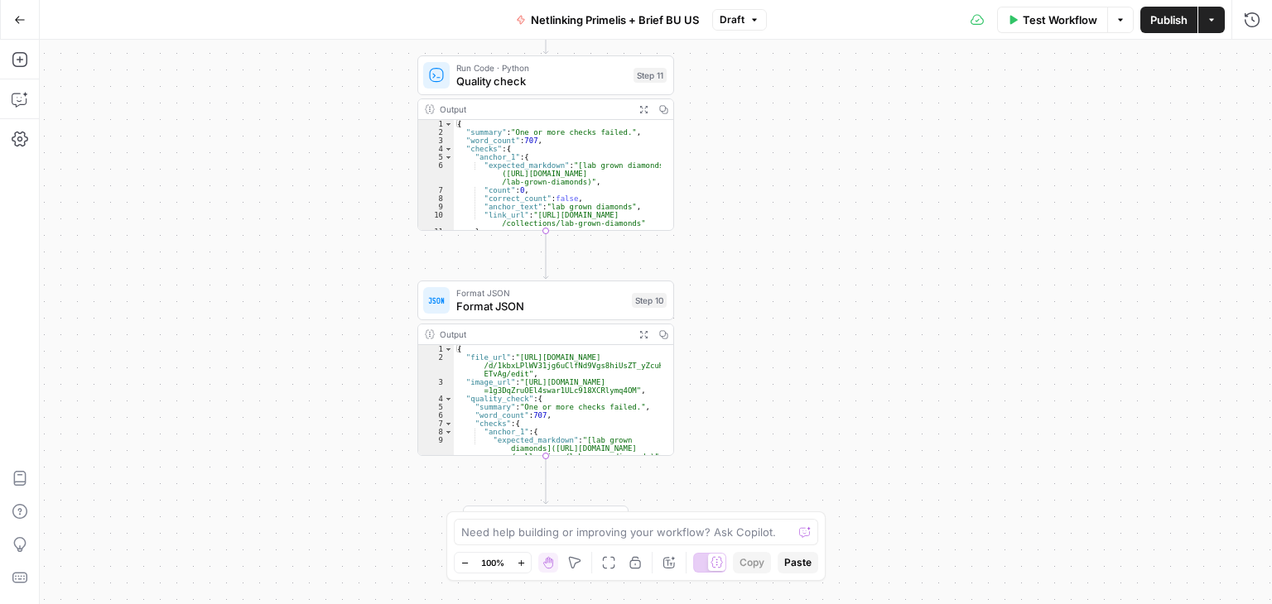
drag, startPoint x: 813, startPoint y: 269, endPoint x: 864, endPoint y: 185, distance: 97.7
click at [862, 186] on div "**********" at bounding box center [656, 322] width 1232 height 565
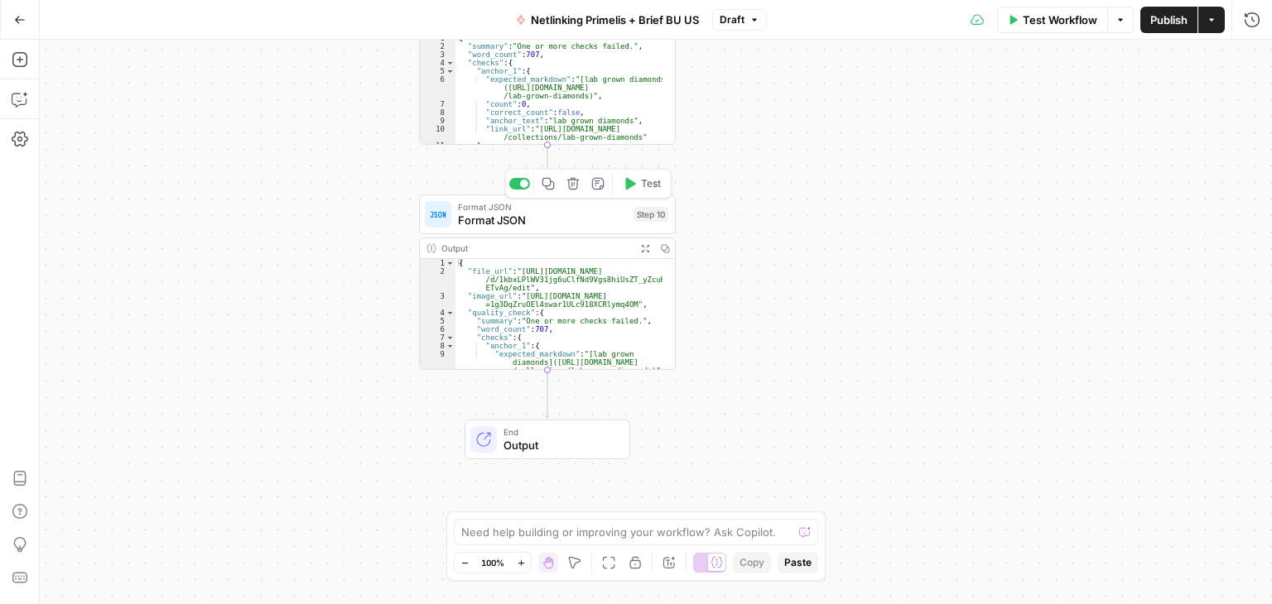
click at [453, 223] on div "Format JSON Format JSON Step 10 Copy step Delete step Add Note Test" at bounding box center [546, 214] width 243 height 28
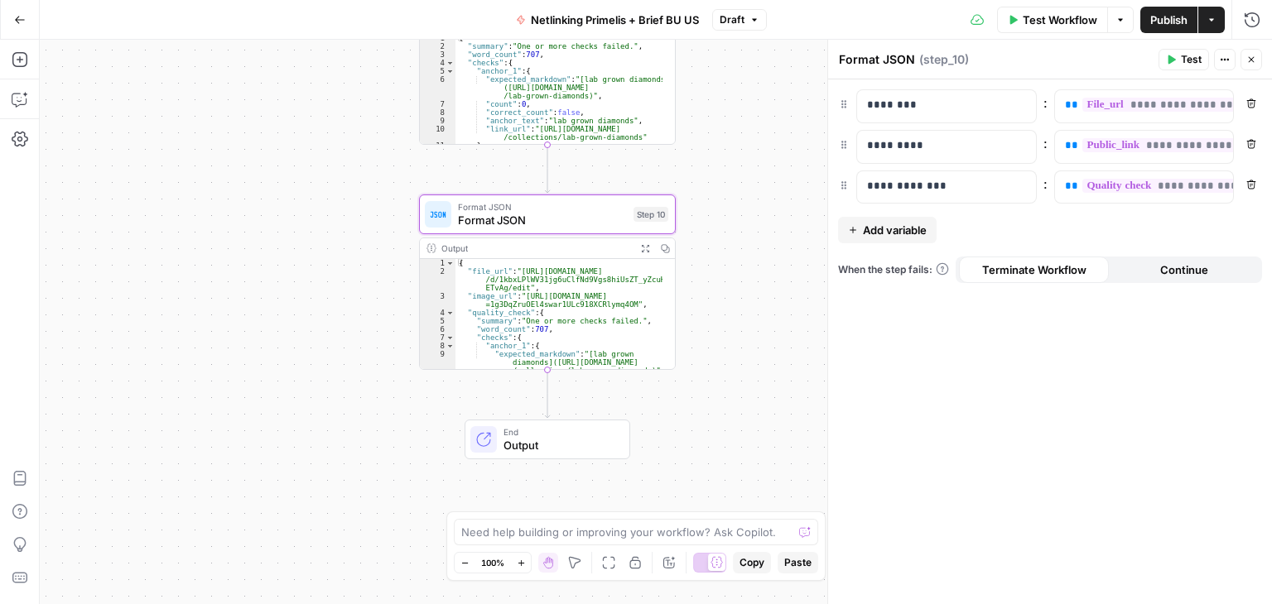
click at [740, 314] on div "**********" at bounding box center [656, 322] width 1232 height 565
click at [1248, 65] on button "Close" at bounding box center [1251, 60] width 22 height 22
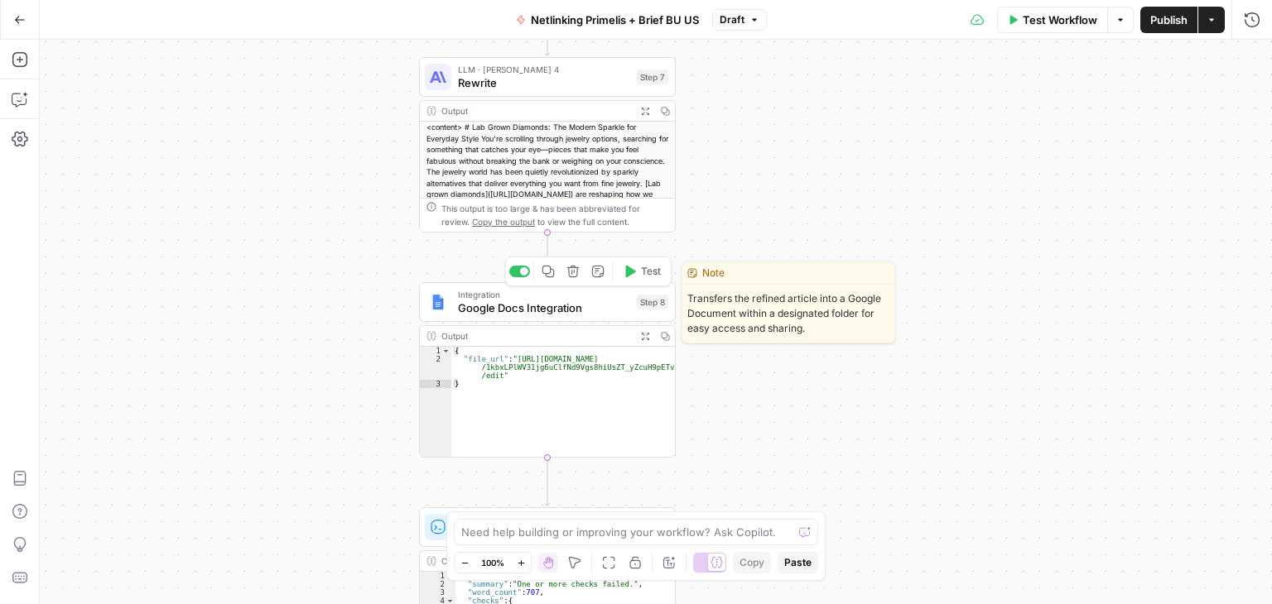
click at [480, 312] on span "Google Docs Integration" at bounding box center [544, 308] width 172 height 17
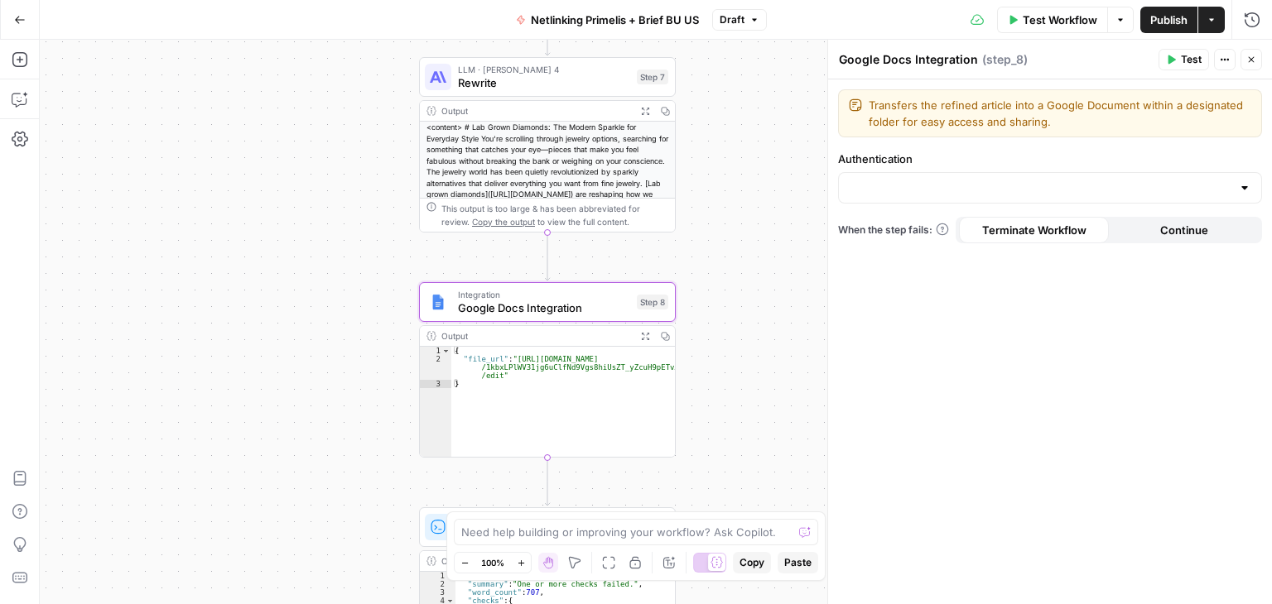
click at [1020, 176] on div at bounding box center [1050, 187] width 424 height 31
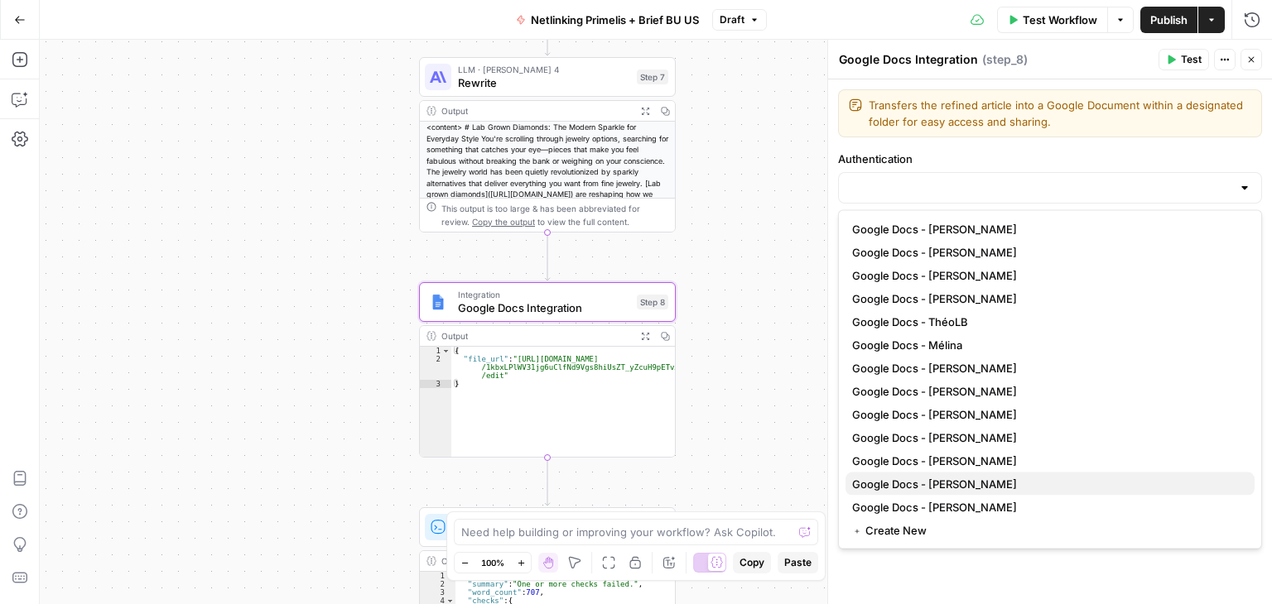
click at [965, 474] on button "Google Docs - Benjamin" at bounding box center [1049, 484] width 409 height 23
type input "Google Docs - Benjamin"
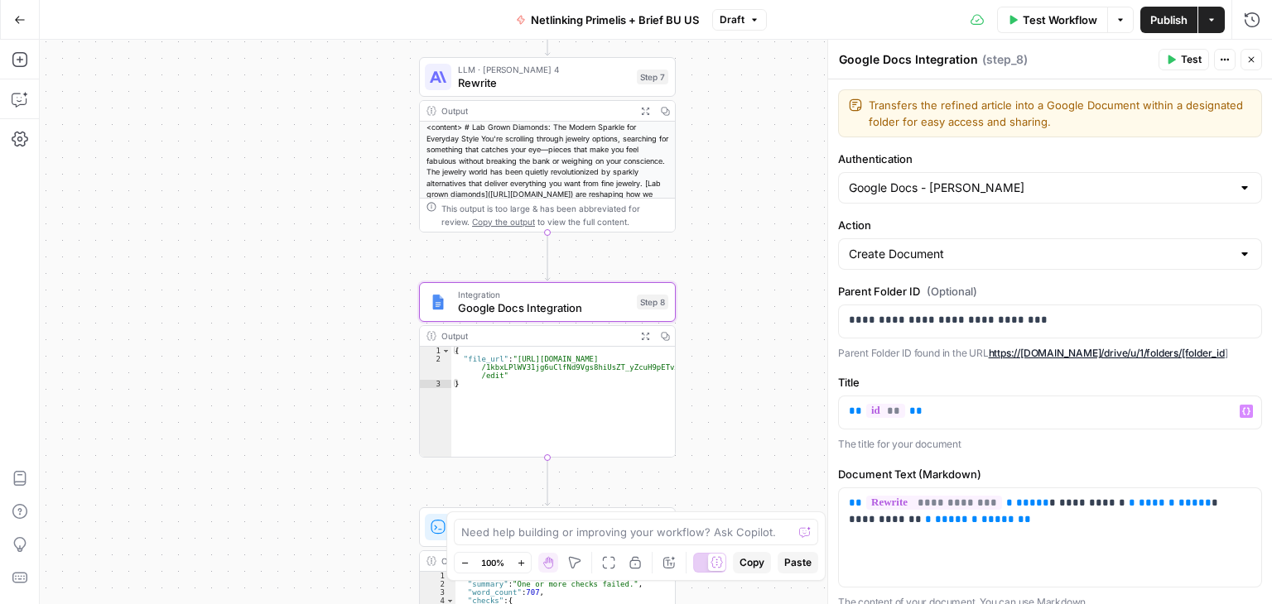
scroll to position [142, 0]
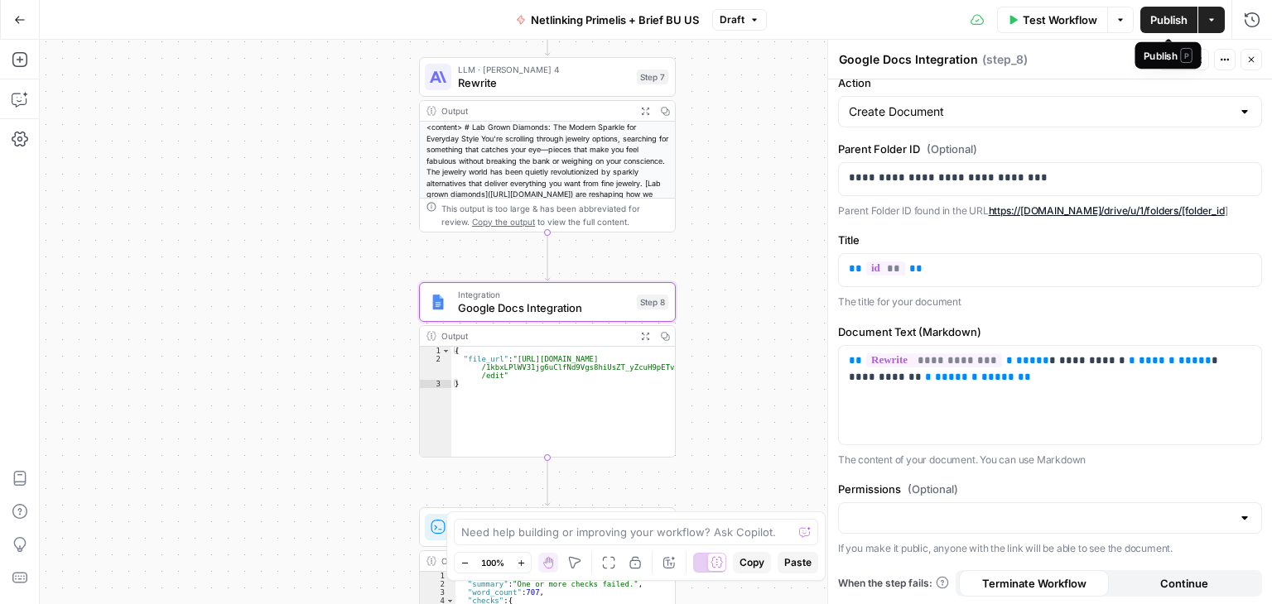
click at [1144, 17] on button "Publish" at bounding box center [1168, 20] width 57 height 26
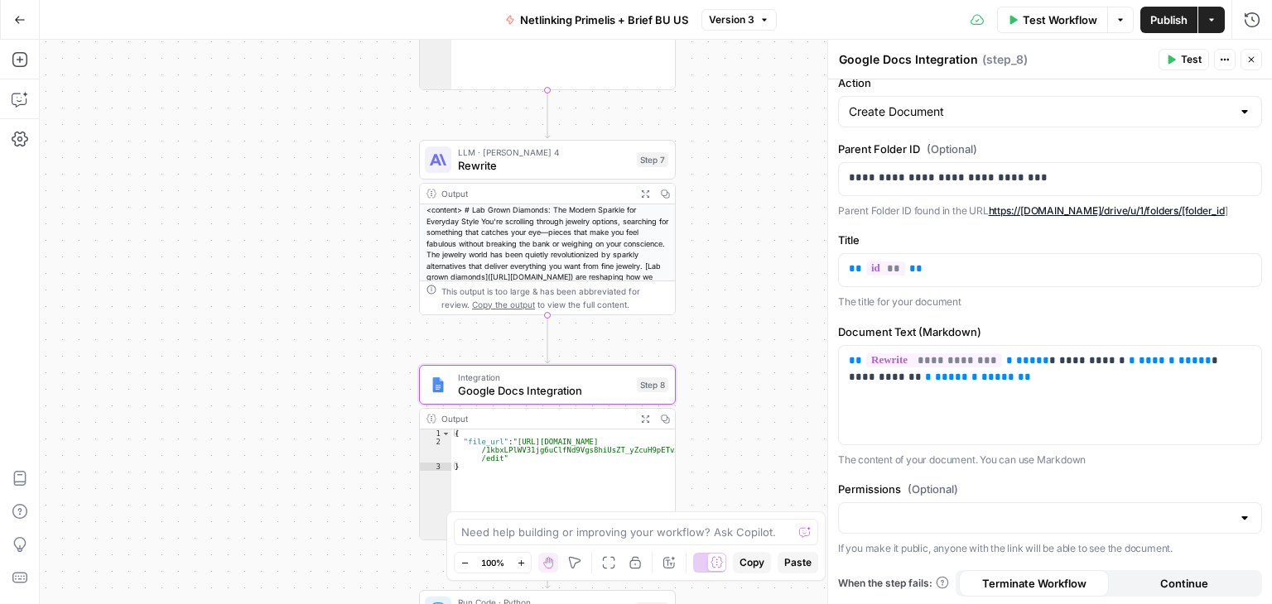
click at [772, 282] on div "**********" at bounding box center [656, 322] width 1232 height 565
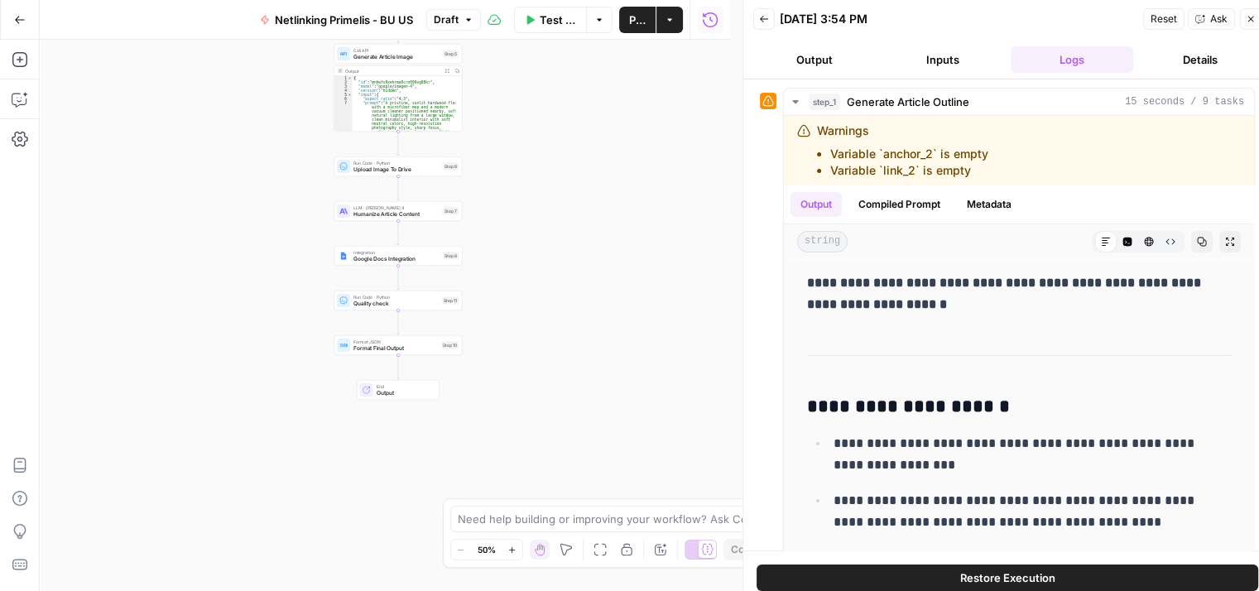
drag, startPoint x: 474, startPoint y: 409, endPoint x: 510, endPoint y: 491, distance: 89.7
click at [510, 491] on div "**********" at bounding box center [385, 315] width 691 height 551
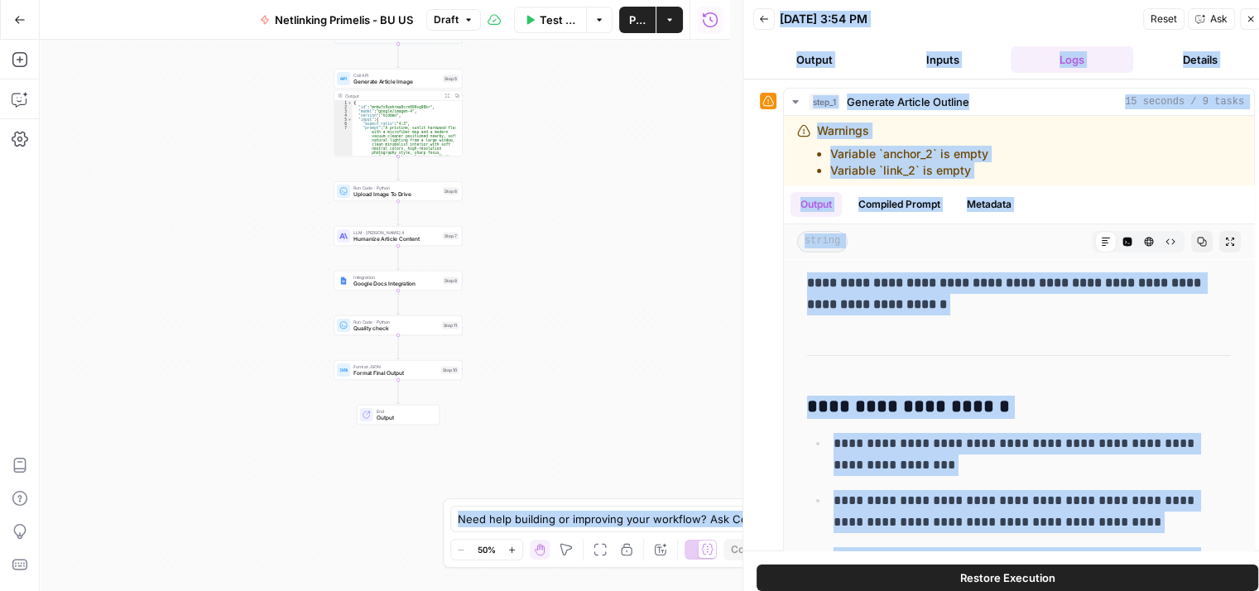
click at [575, 243] on div "**********" at bounding box center [385, 315] width 691 height 551
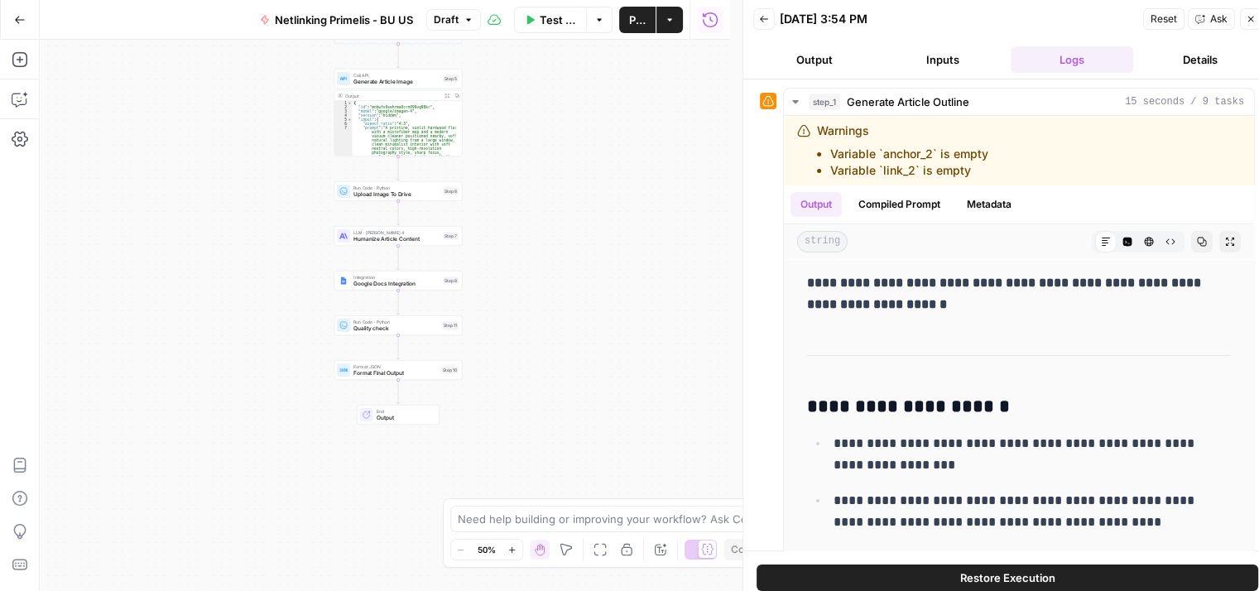
click at [1253, 22] on icon "button" at bounding box center [1251, 19] width 10 height 10
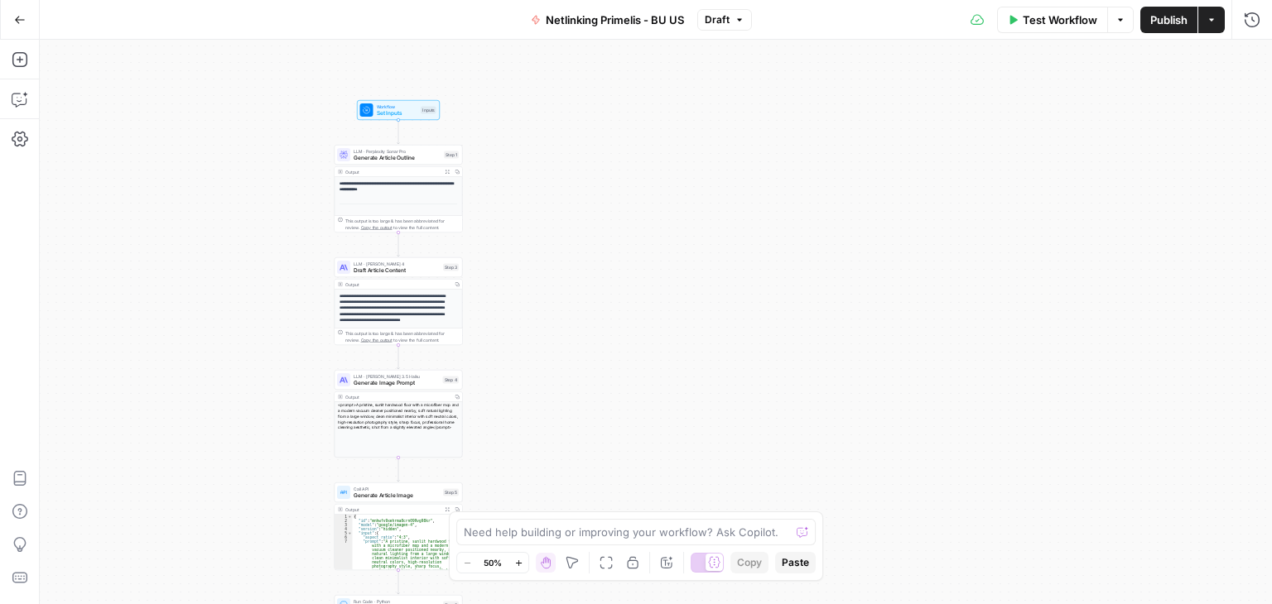
click at [654, 224] on div "**********" at bounding box center [656, 322] width 1232 height 565
click at [653, 224] on div "**********" at bounding box center [656, 322] width 1232 height 565
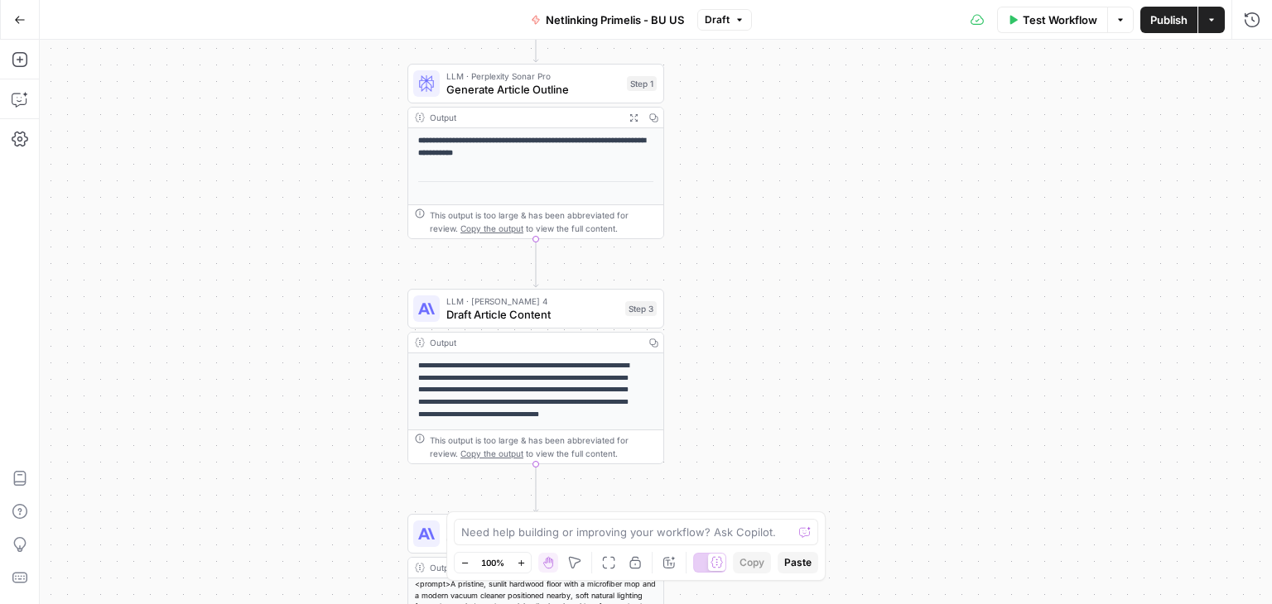
drag, startPoint x: 623, startPoint y: 219, endPoint x: 1000, endPoint y: 201, distance: 377.2
click at [1000, 201] on div "**********" at bounding box center [656, 322] width 1232 height 565
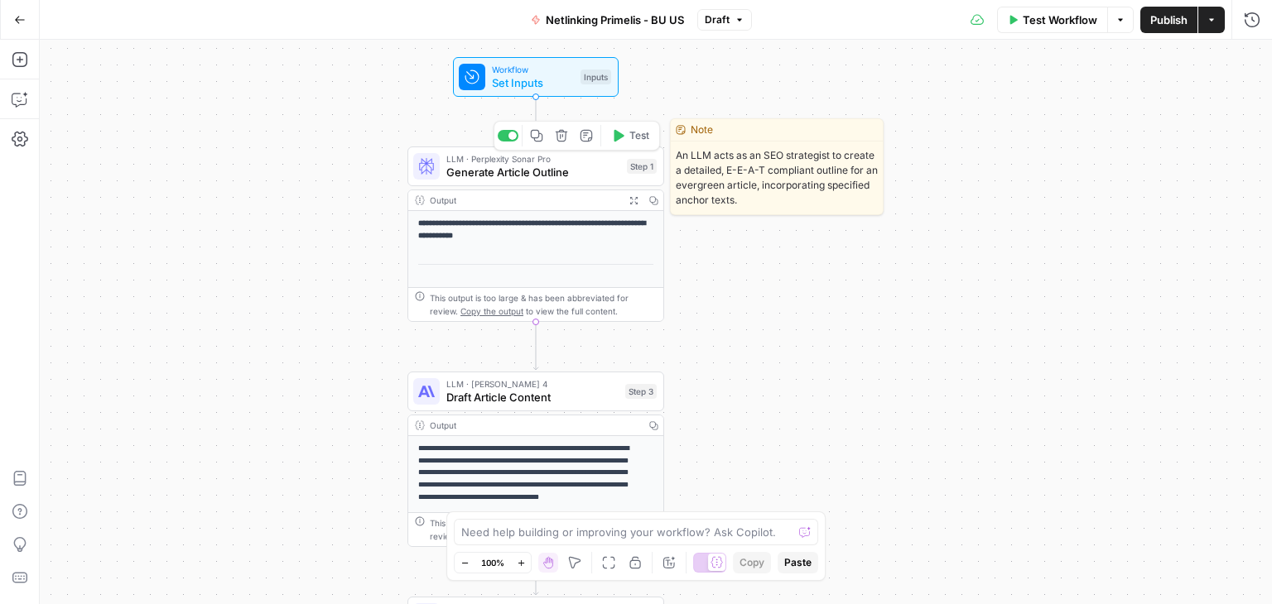
click at [463, 172] on span "Generate Article Outline" at bounding box center [533, 172] width 174 height 17
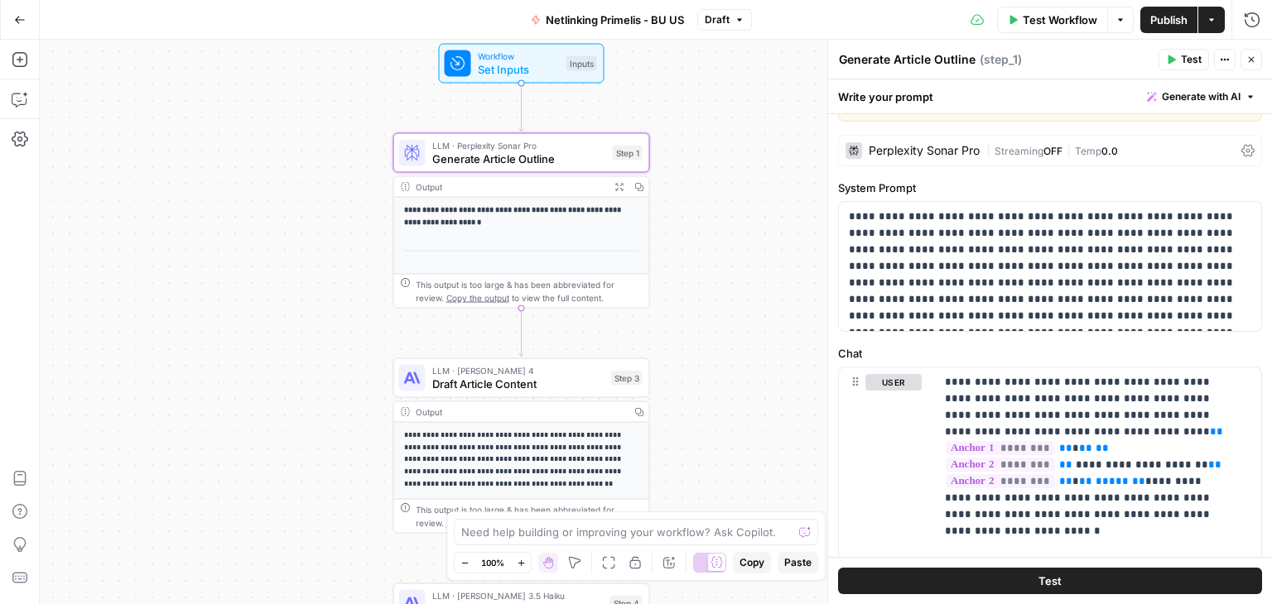
scroll to position [30, 0]
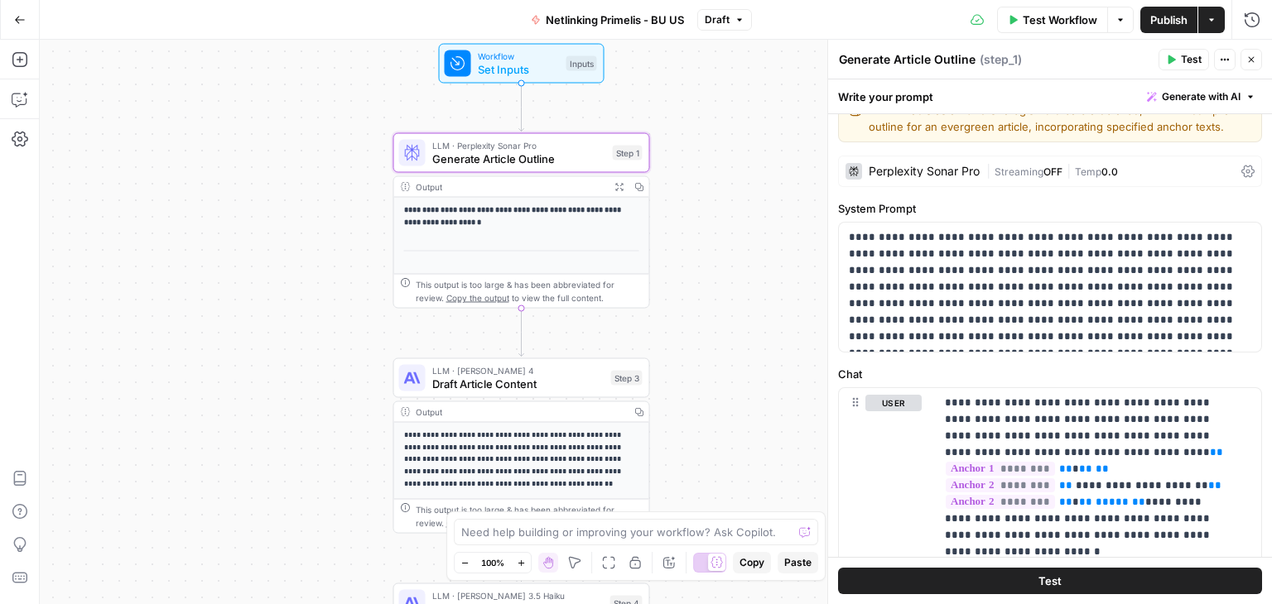
click at [517, 77] on div "Workflow Set Inputs Inputs Test Step" at bounding box center [522, 64] width 166 height 40
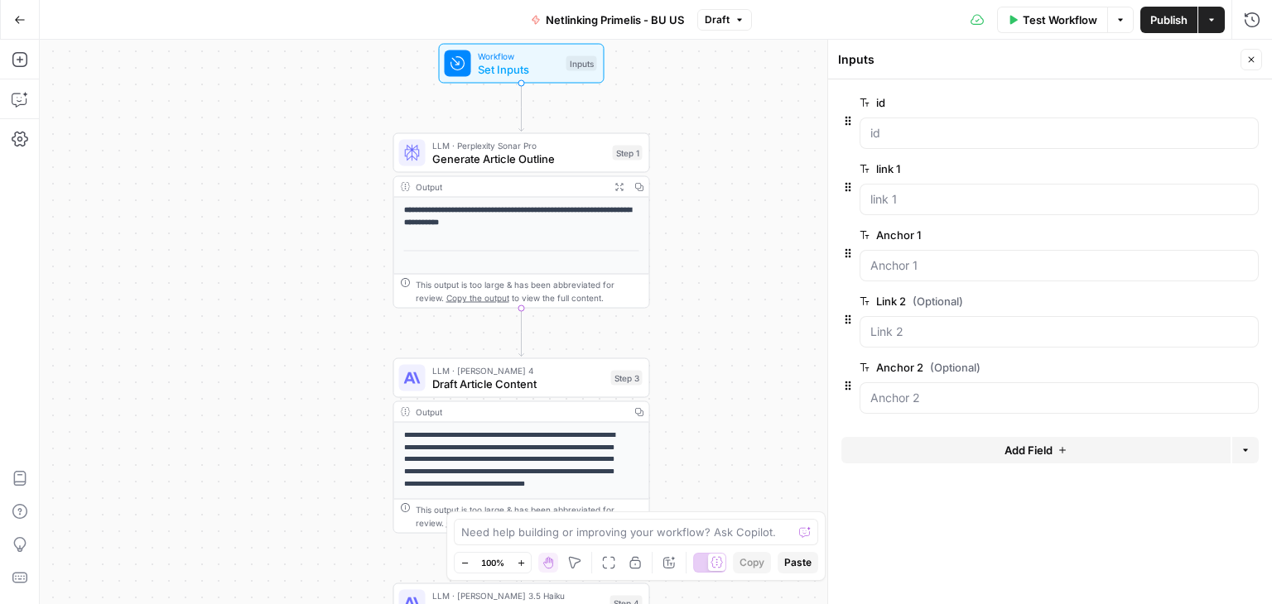
click at [912, 170] on label "link 1" at bounding box center [1012, 169] width 306 height 17
click at [912, 191] on 1 "link 1" at bounding box center [1059, 199] width 378 height 17
click at [1210, 96] on span "edit field" at bounding box center [1196, 102] width 36 height 13
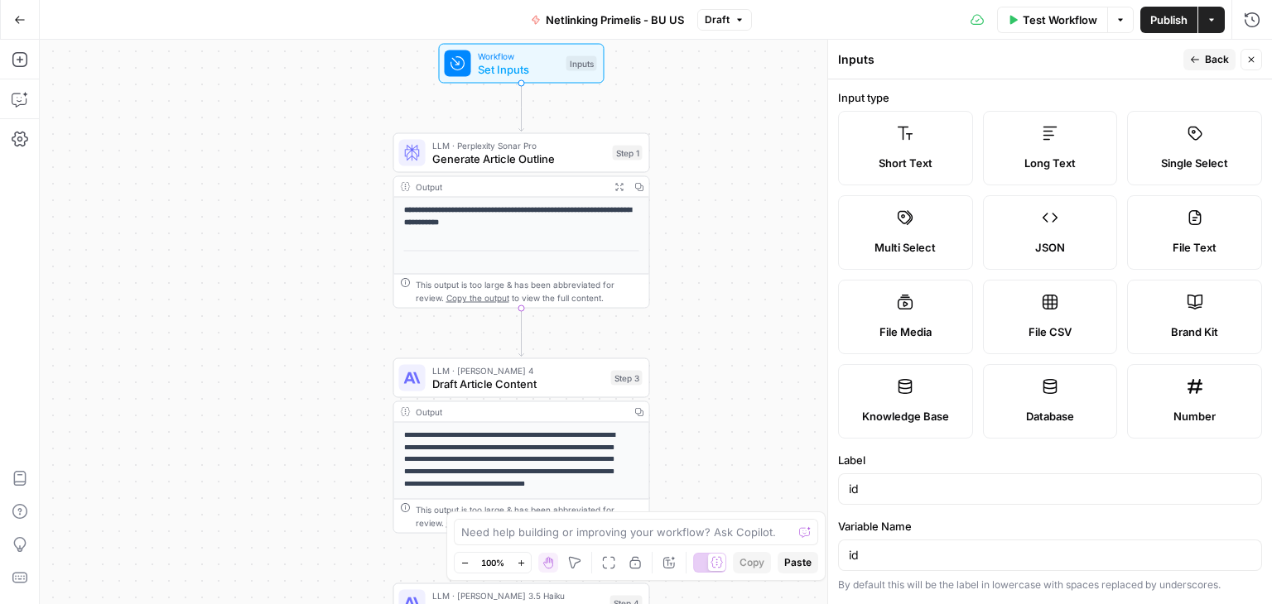
click at [1193, 60] on icon "button" at bounding box center [1195, 59] width 8 height 7
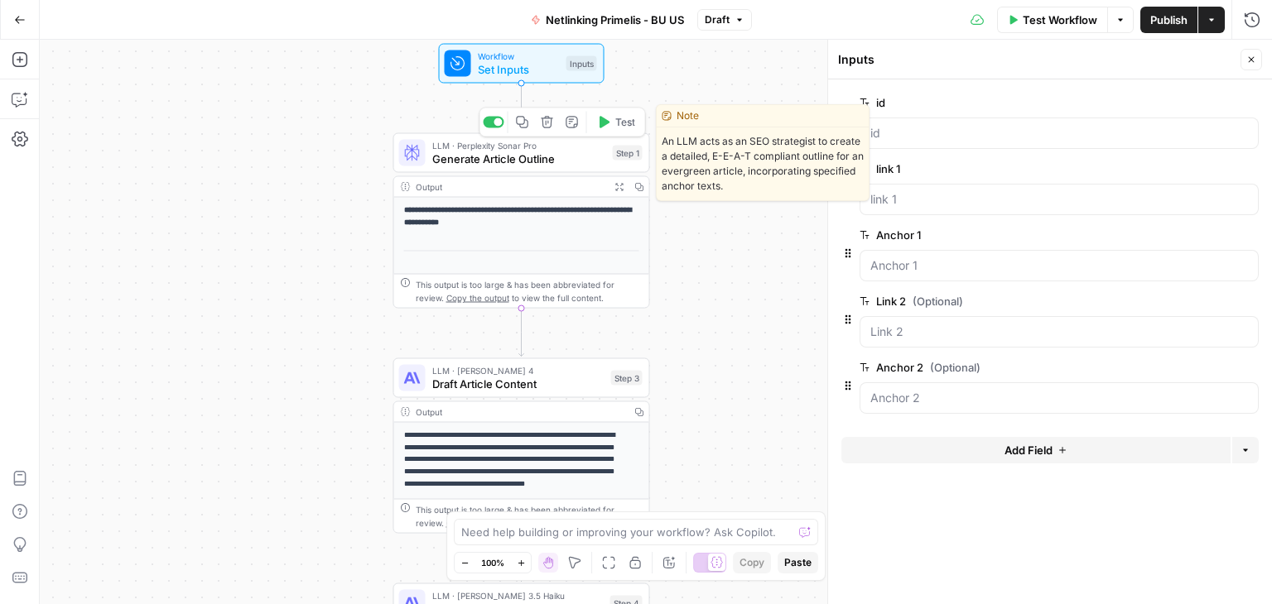
click at [521, 128] on icon "button" at bounding box center [522, 122] width 13 height 13
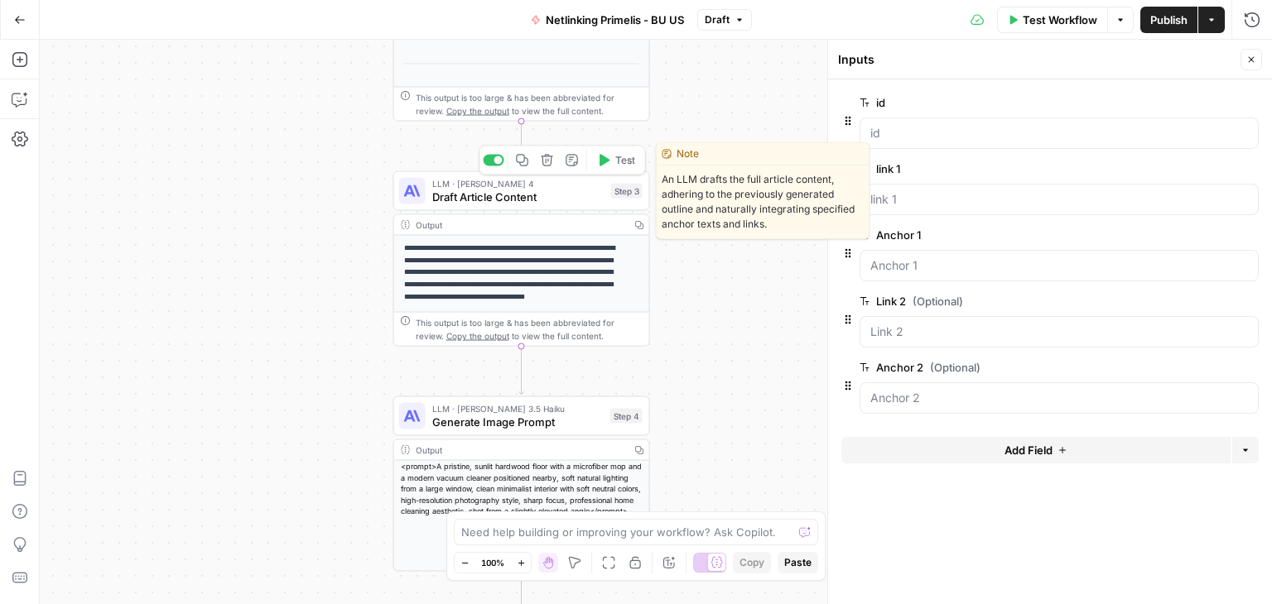
click at [514, 166] on button "Copy step" at bounding box center [523, 161] width 22 height 22
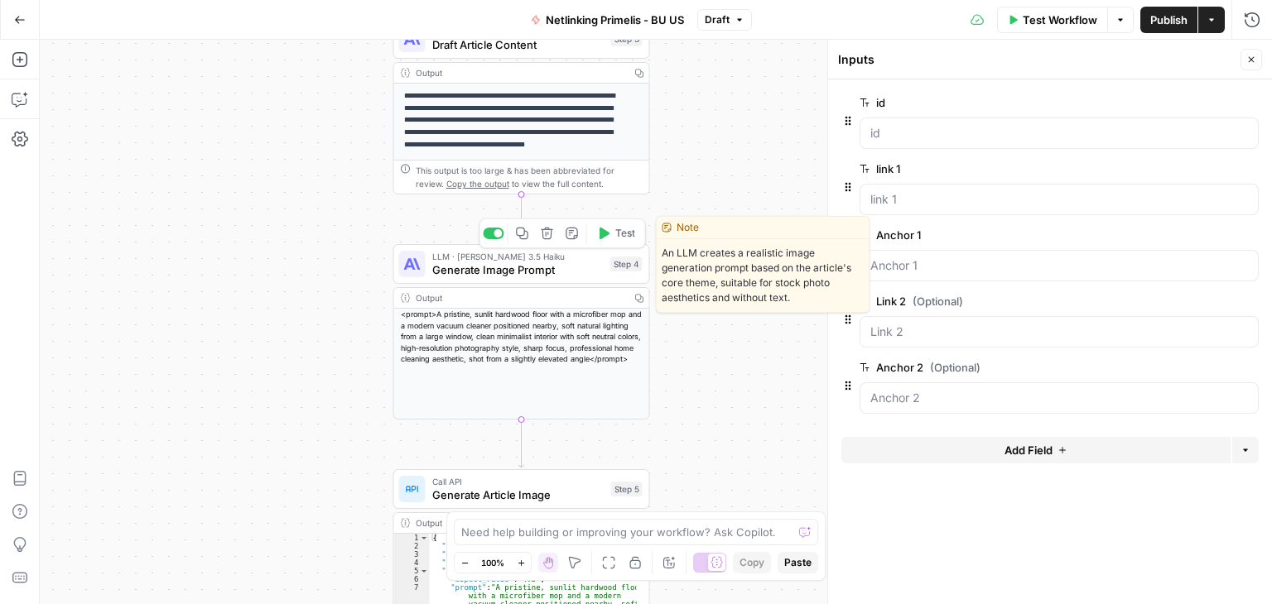
click at [444, 271] on span "Generate Image Prompt" at bounding box center [517, 270] width 171 height 17
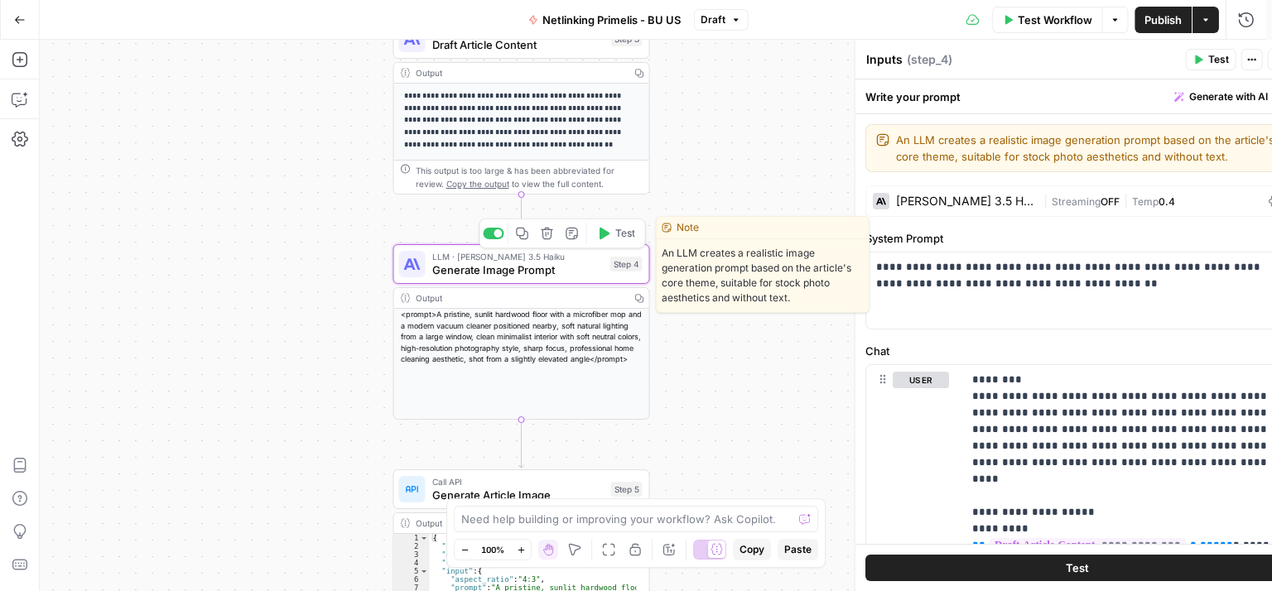
type textarea "Generate Image Prompt"
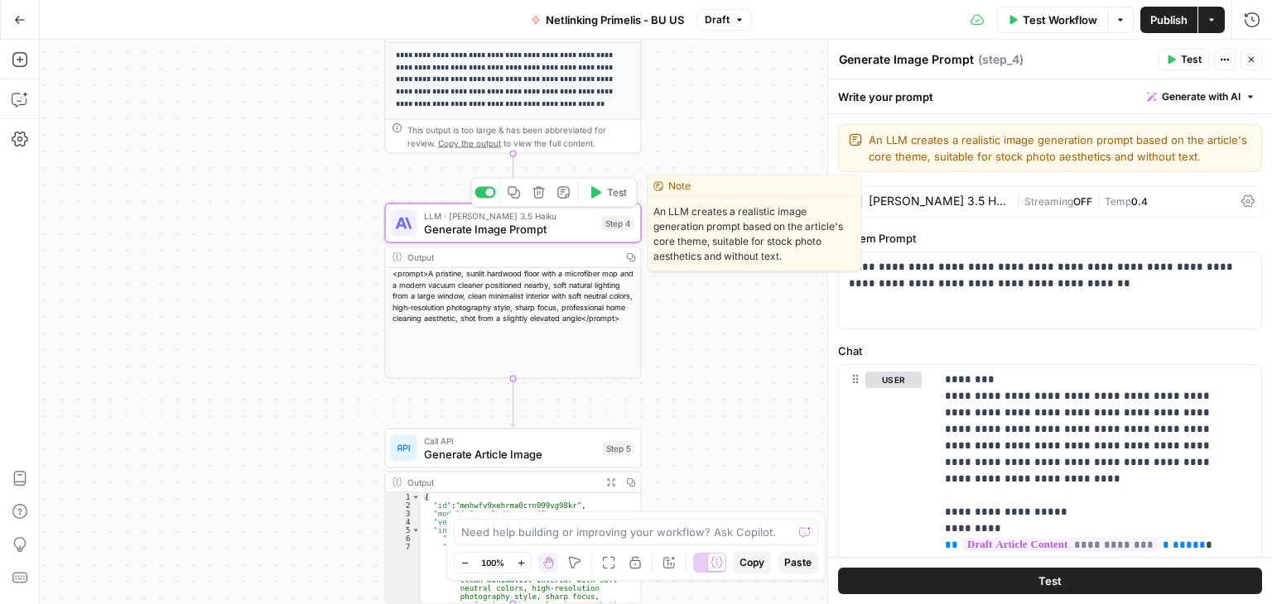
click at [509, 195] on icon "button" at bounding box center [514, 192] width 12 height 12
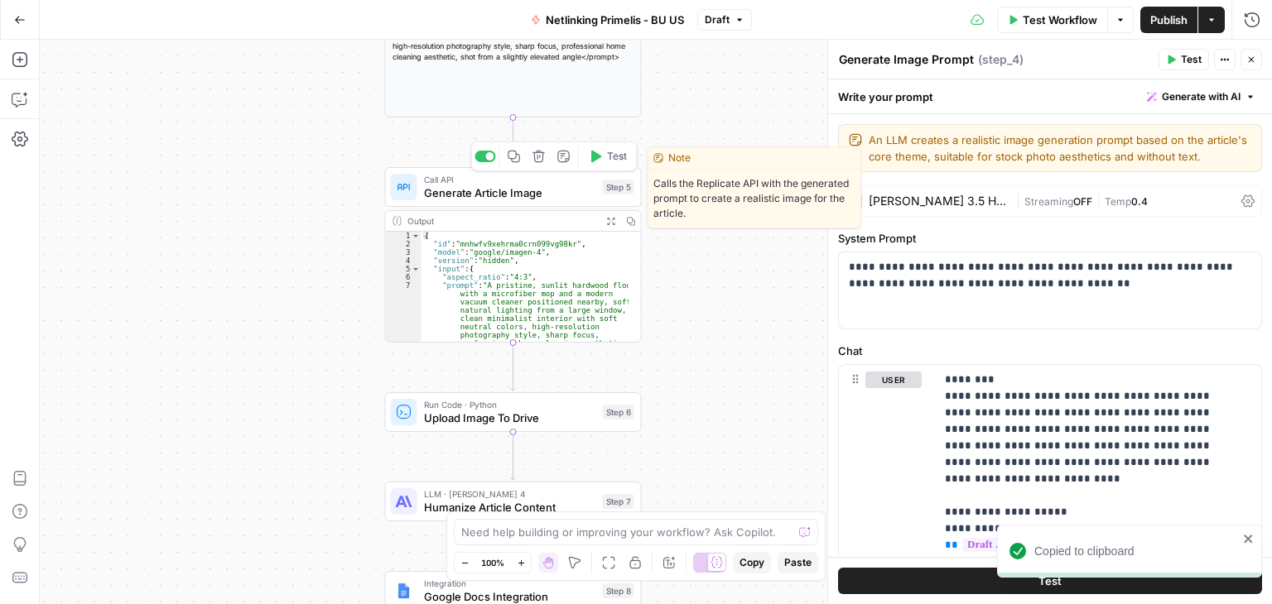
click at [515, 164] on button "Copy step" at bounding box center [514, 157] width 22 height 22
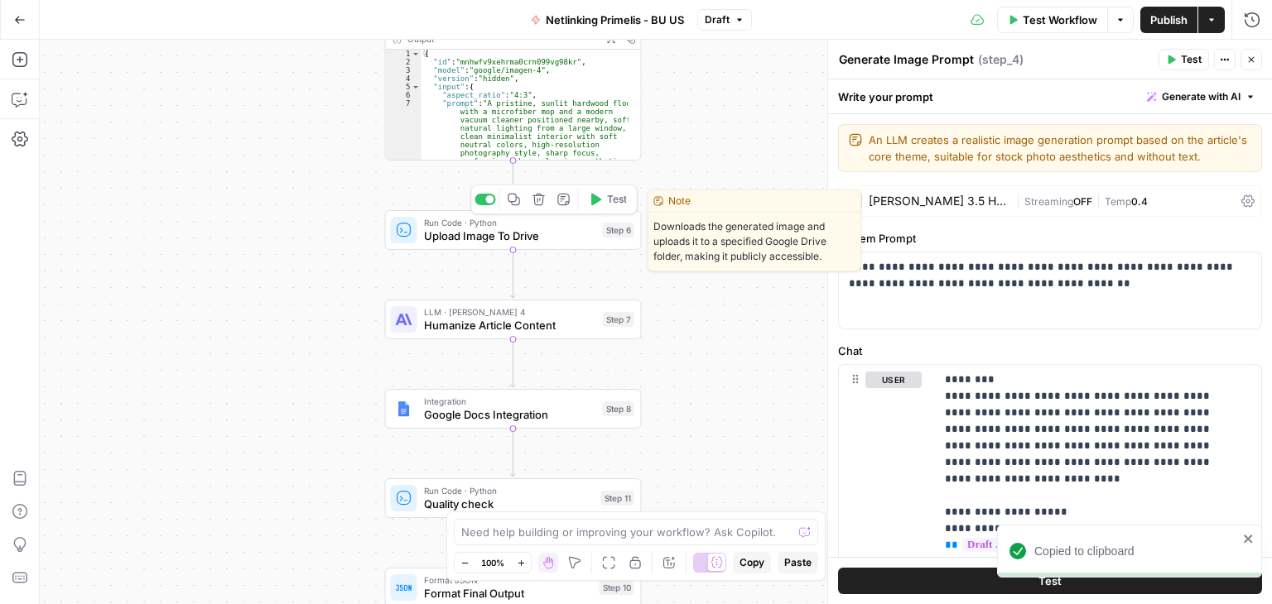
click at [513, 207] on button "Copy step" at bounding box center [514, 200] width 22 height 22
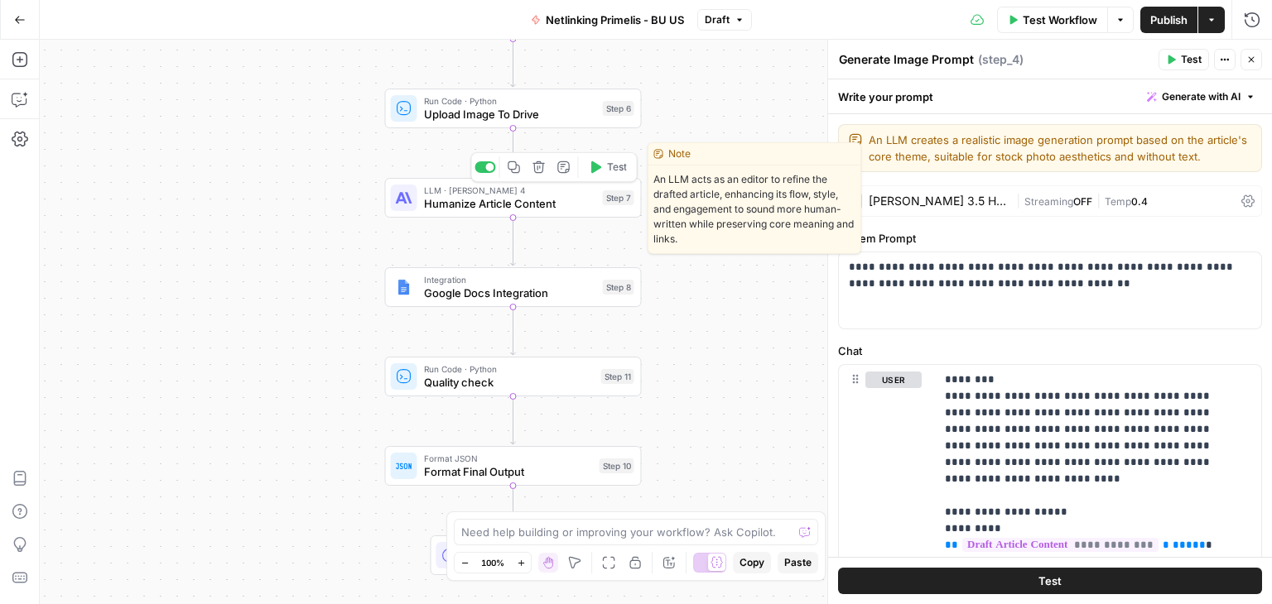
click at [515, 180] on div "Copy step Delete step Edit Note Test" at bounding box center [553, 167] width 166 height 30
click at [515, 178] on div "Copy step Delete step Edit Note Test" at bounding box center [553, 167] width 166 height 30
click at [515, 172] on icon "button" at bounding box center [514, 167] width 12 height 12
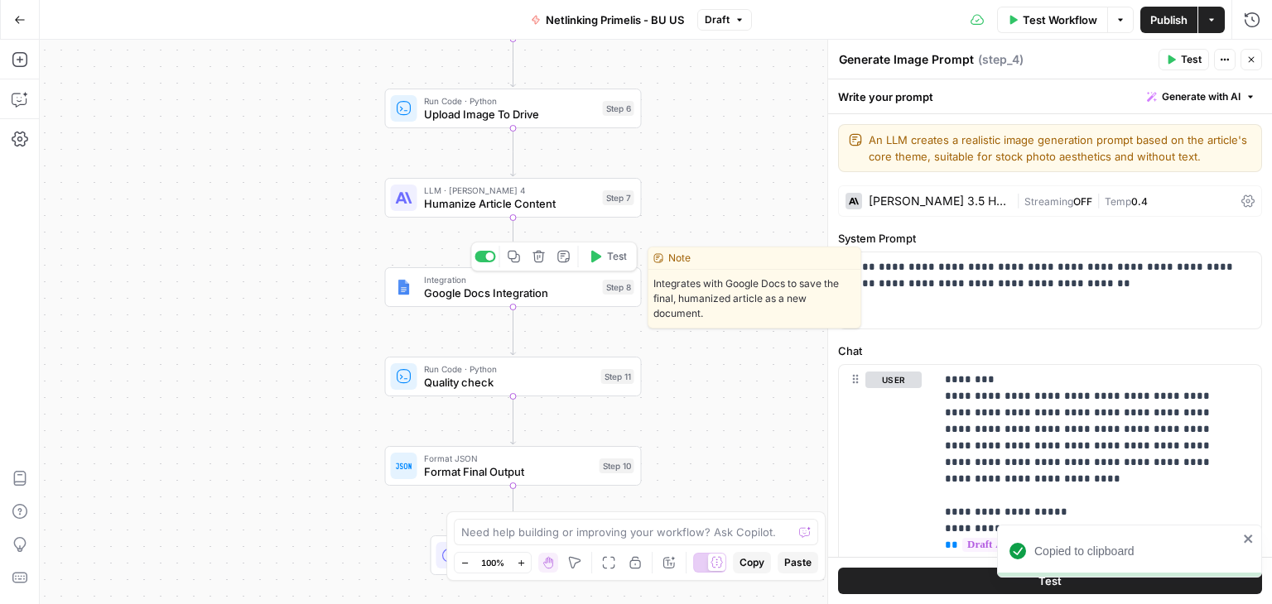
click at [516, 261] on icon "button" at bounding box center [514, 256] width 13 height 13
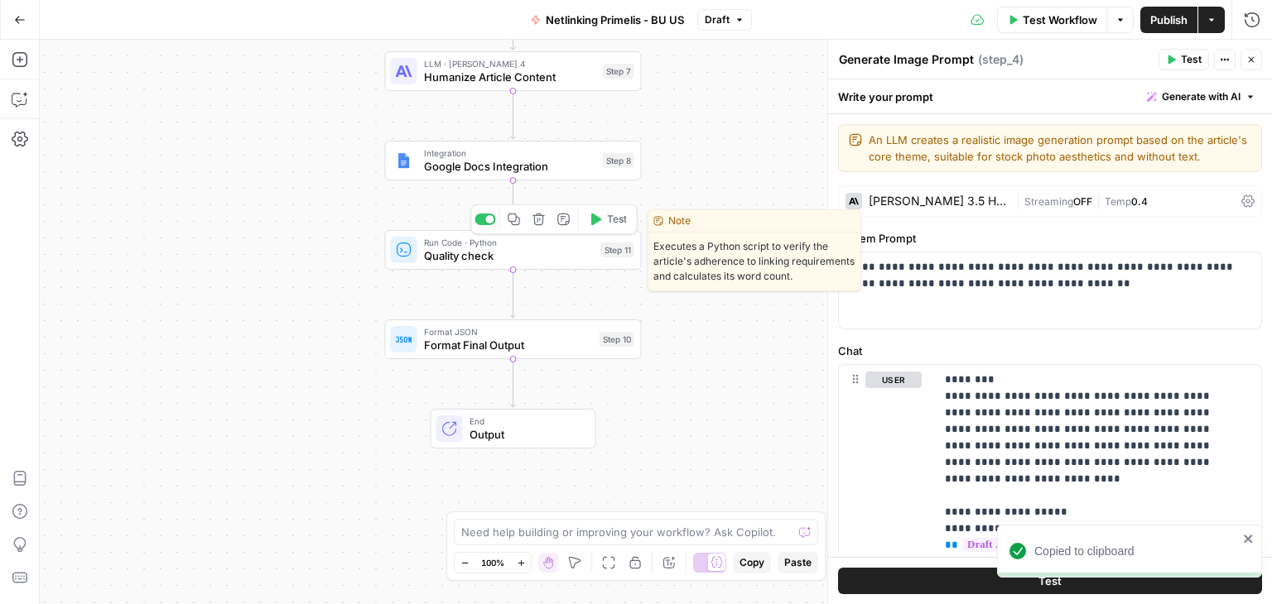
click at [511, 226] on button "Copy step" at bounding box center [514, 220] width 22 height 22
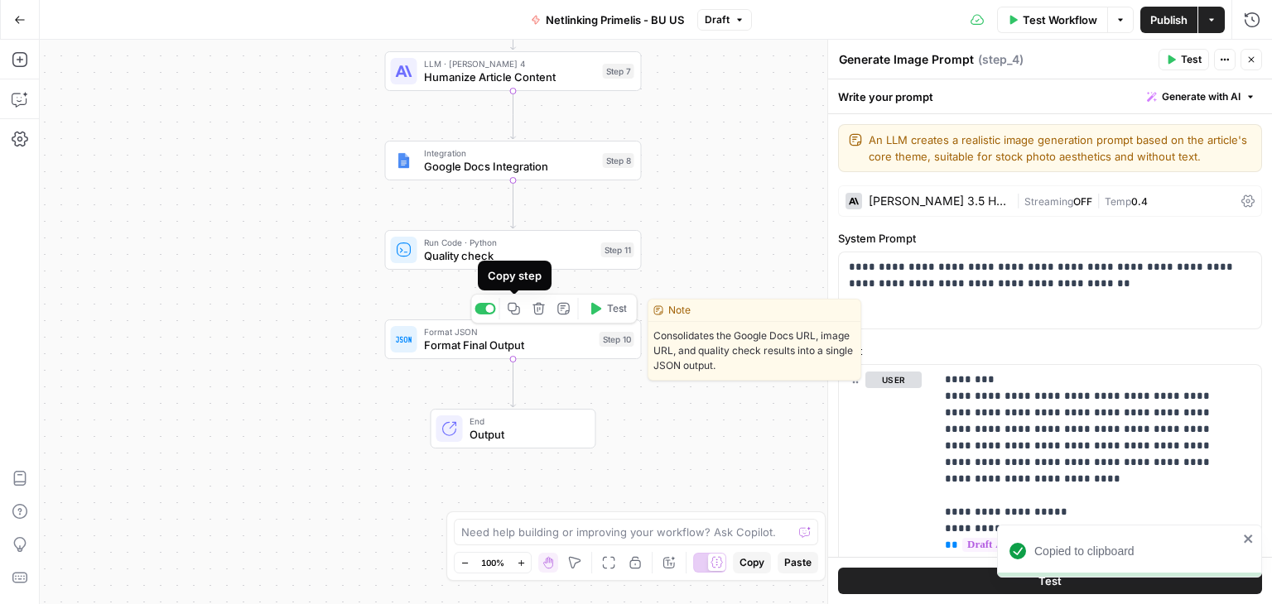
click at [512, 316] on button "Copy step" at bounding box center [514, 309] width 22 height 22
click at [446, 346] on span "Format Final Output" at bounding box center [508, 345] width 169 height 17
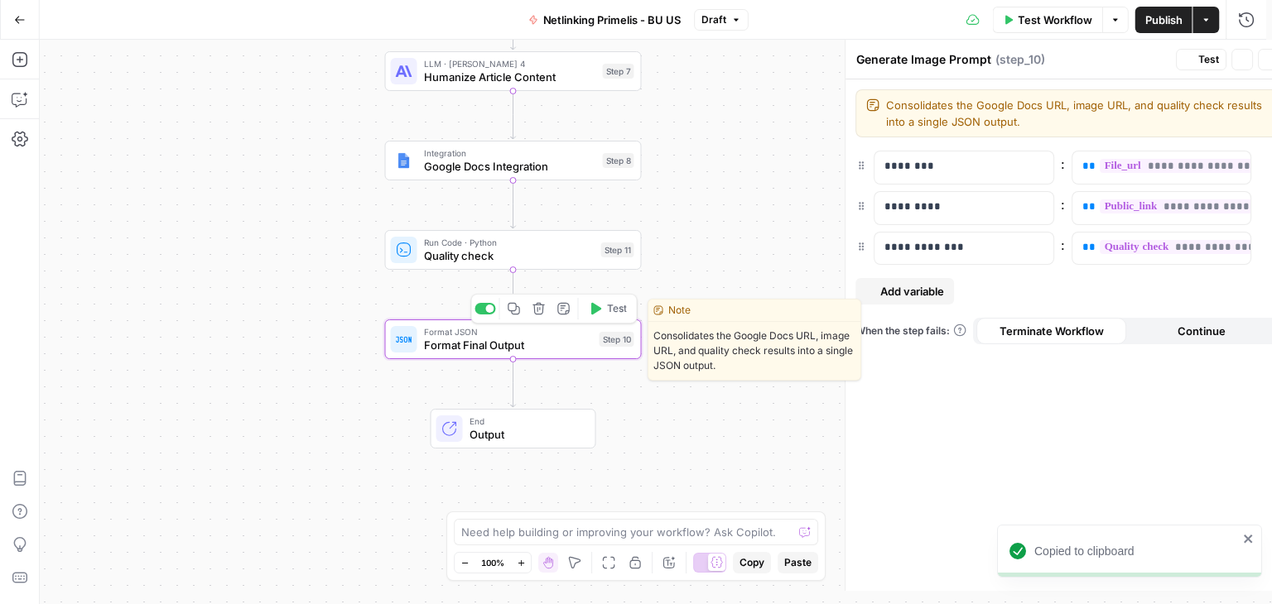
type textarea "Format Final Output"
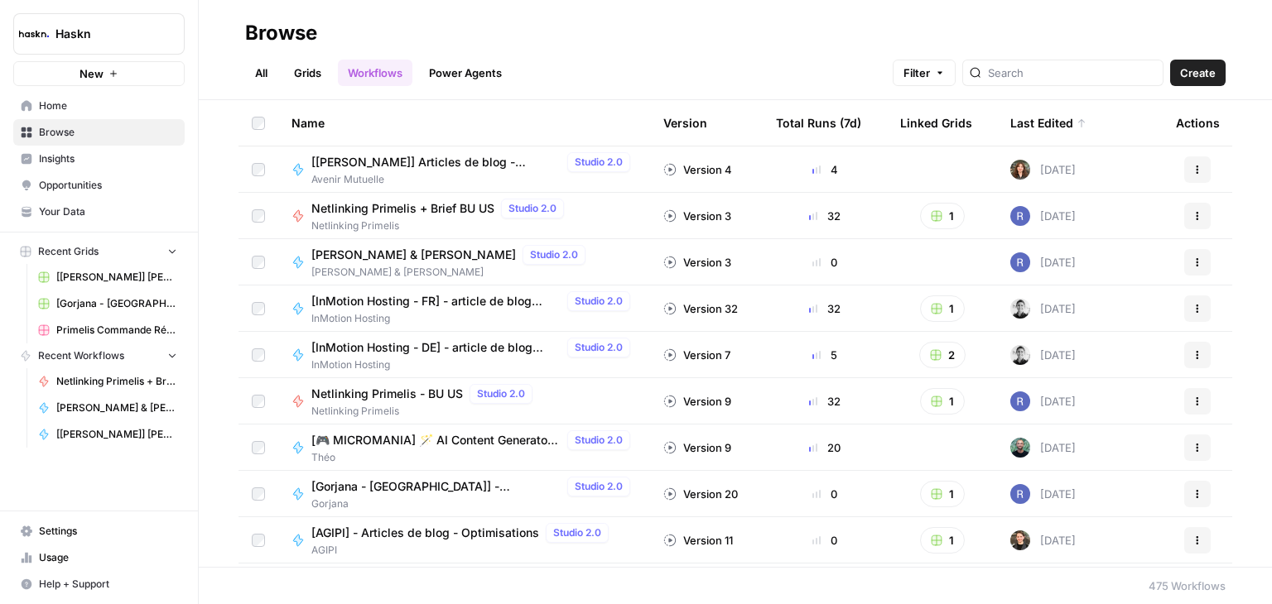
click at [404, 252] on span "[PERSON_NAME] & [PERSON_NAME]" at bounding box center [413, 255] width 205 height 17
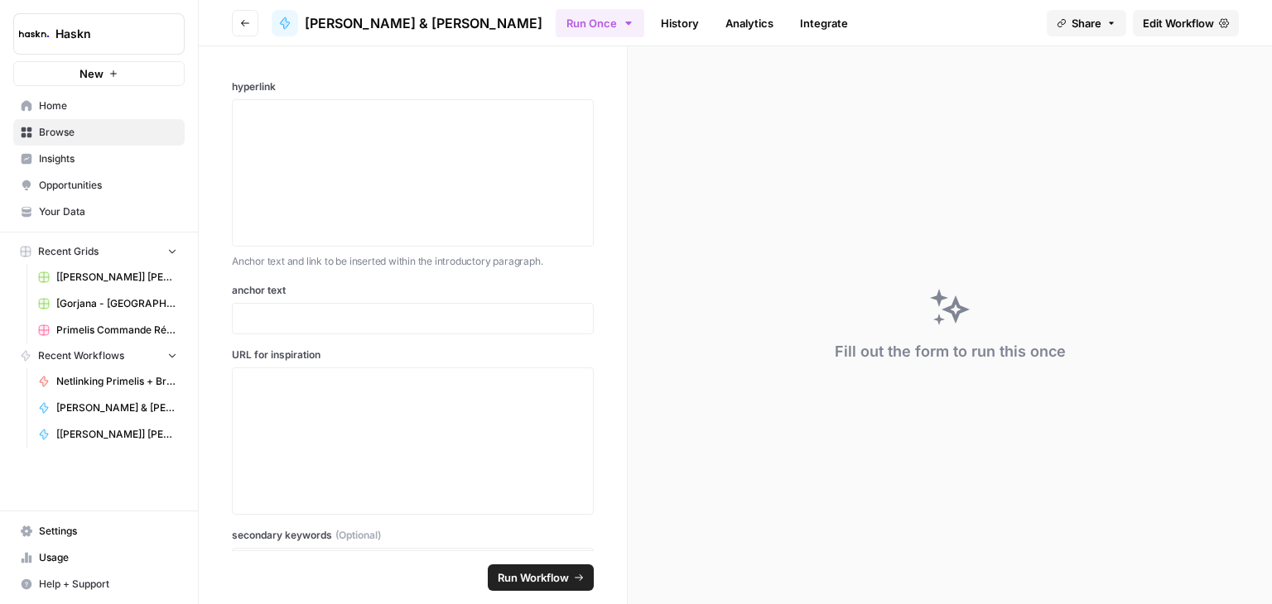
click at [1180, 20] on span "Edit Workflow" at bounding box center [1178, 23] width 71 height 17
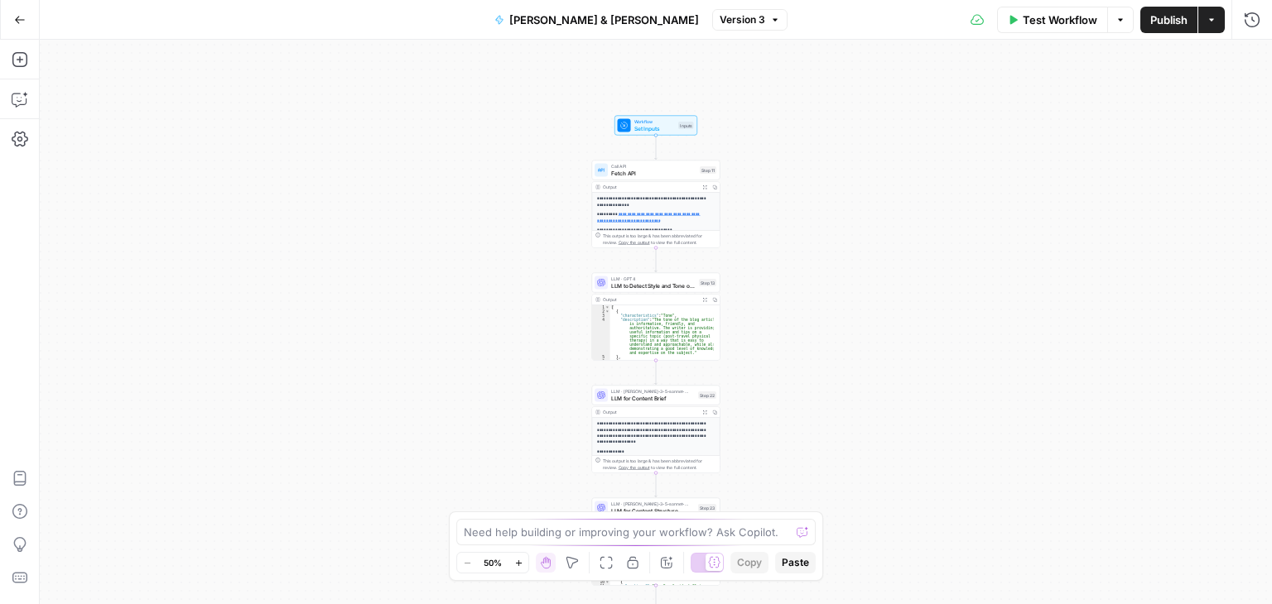
click at [831, 222] on div "**********" at bounding box center [656, 322] width 1232 height 565
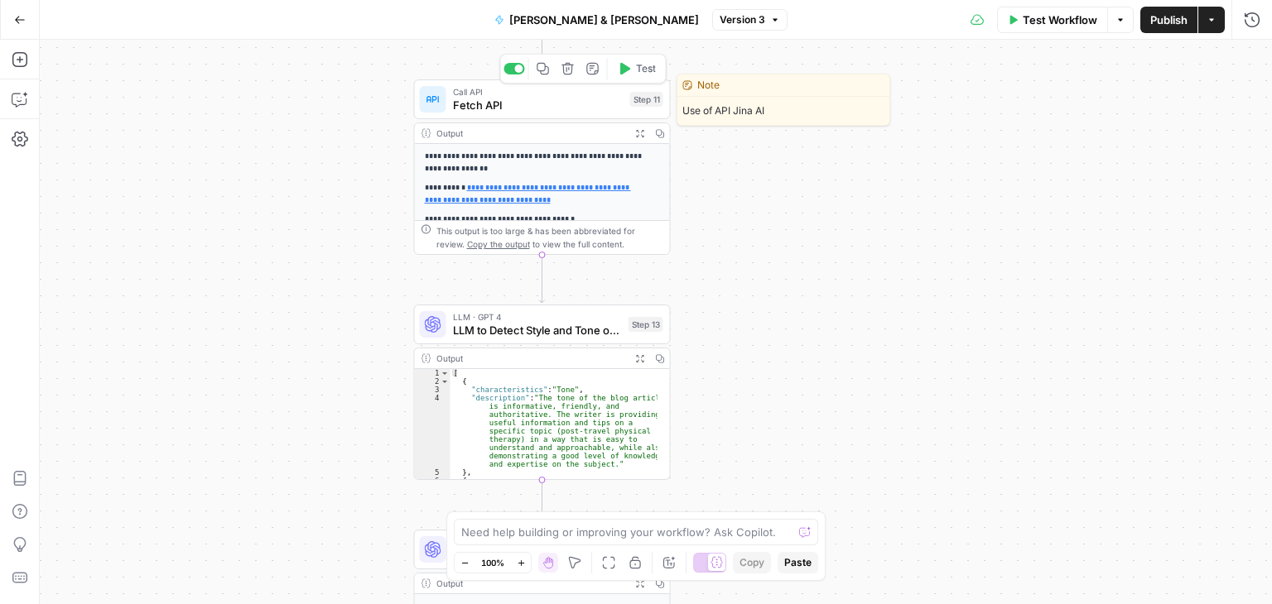
click at [498, 105] on span "Fetch API" at bounding box center [538, 105] width 171 height 17
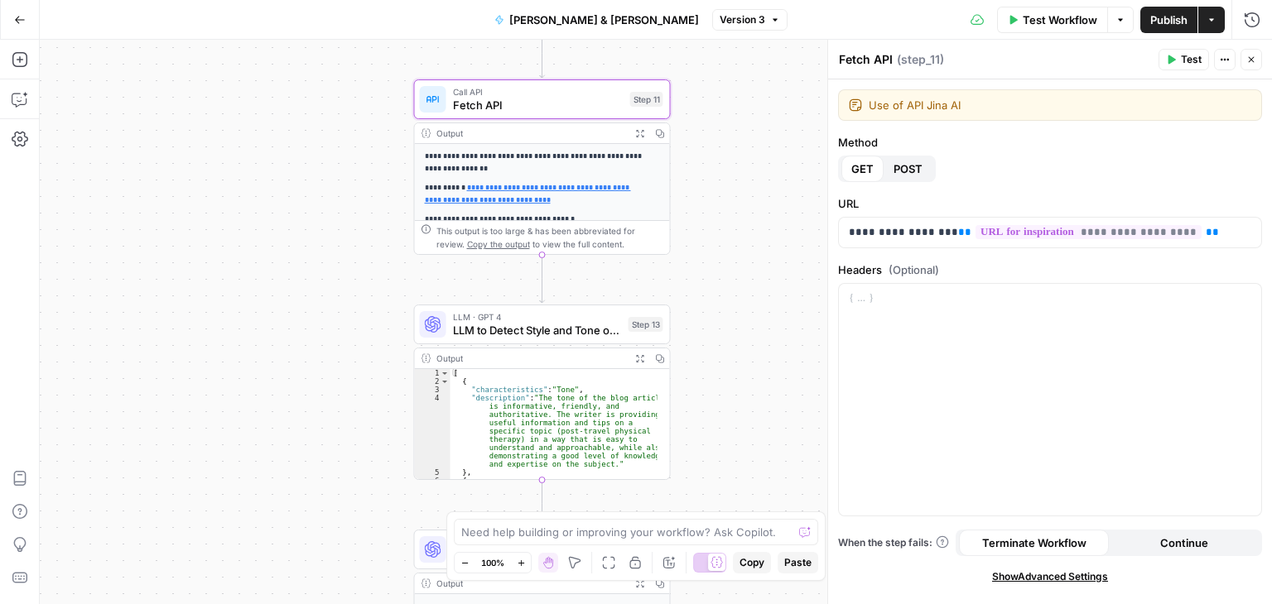
click at [1255, 60] on span "Close" at bounding box center [1255, 60] width 1 height 1
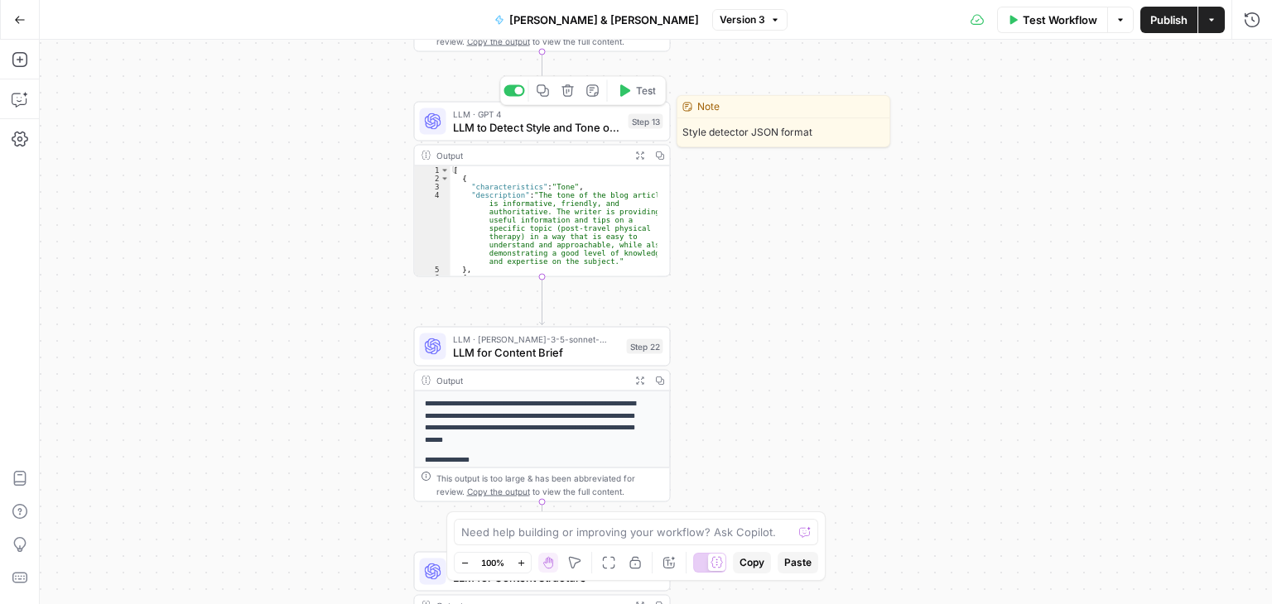
click at [496, 123] on span "LLM to Detect Style and Tone of Voice" at bounding box center [537, 127] width 169 height 17
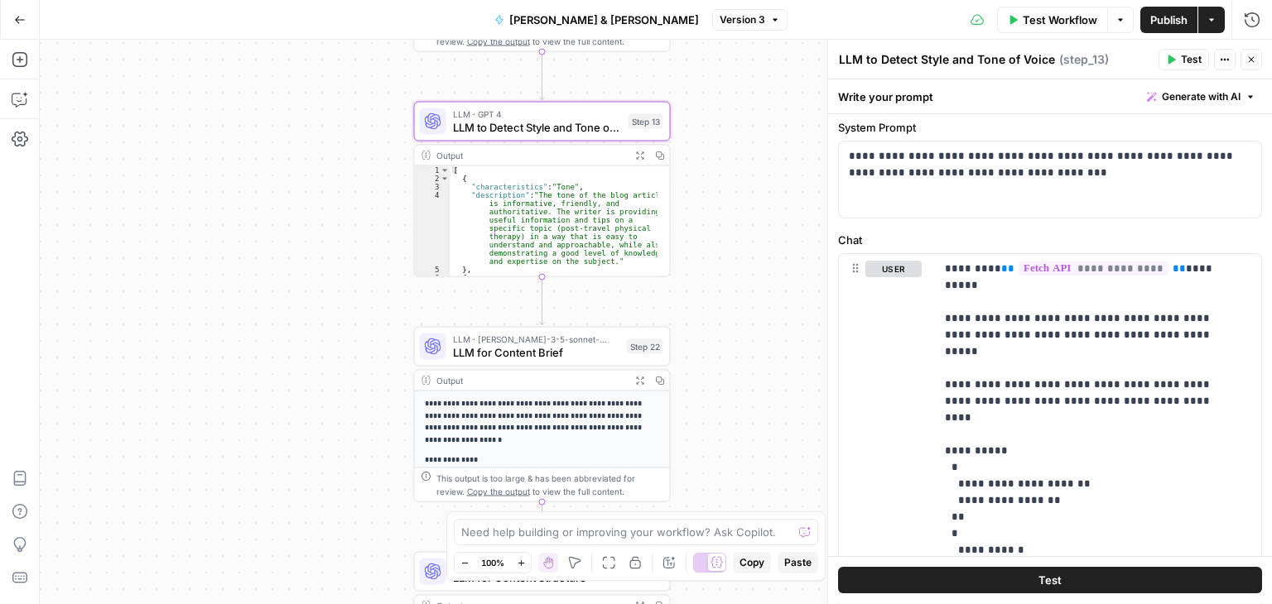
scroll to position [216, 0]
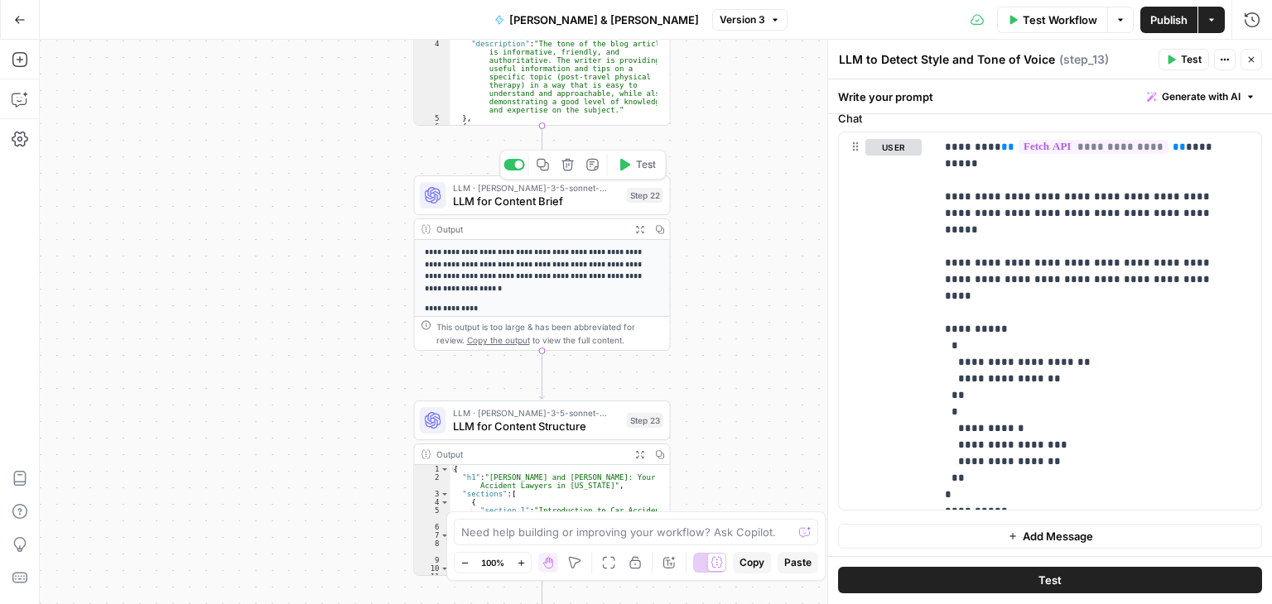
click at [470, 200] on span "LLM for Content Brief" at bounding box center [536, 201] width 167 height 17
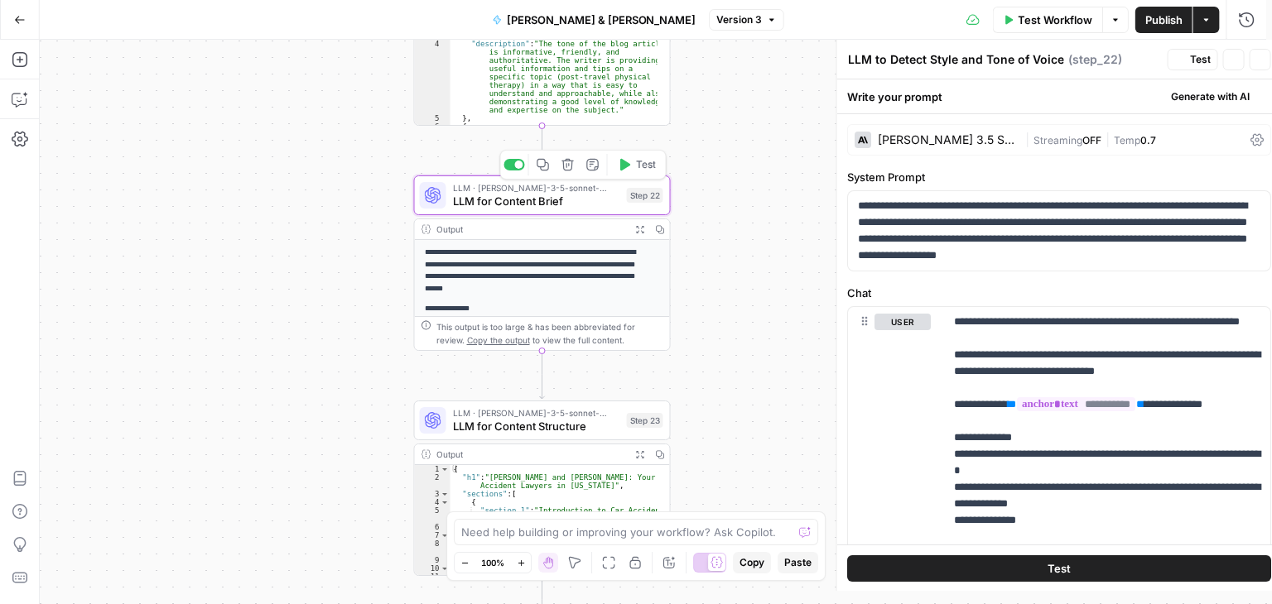
type textarea "LLM for Content Brief"
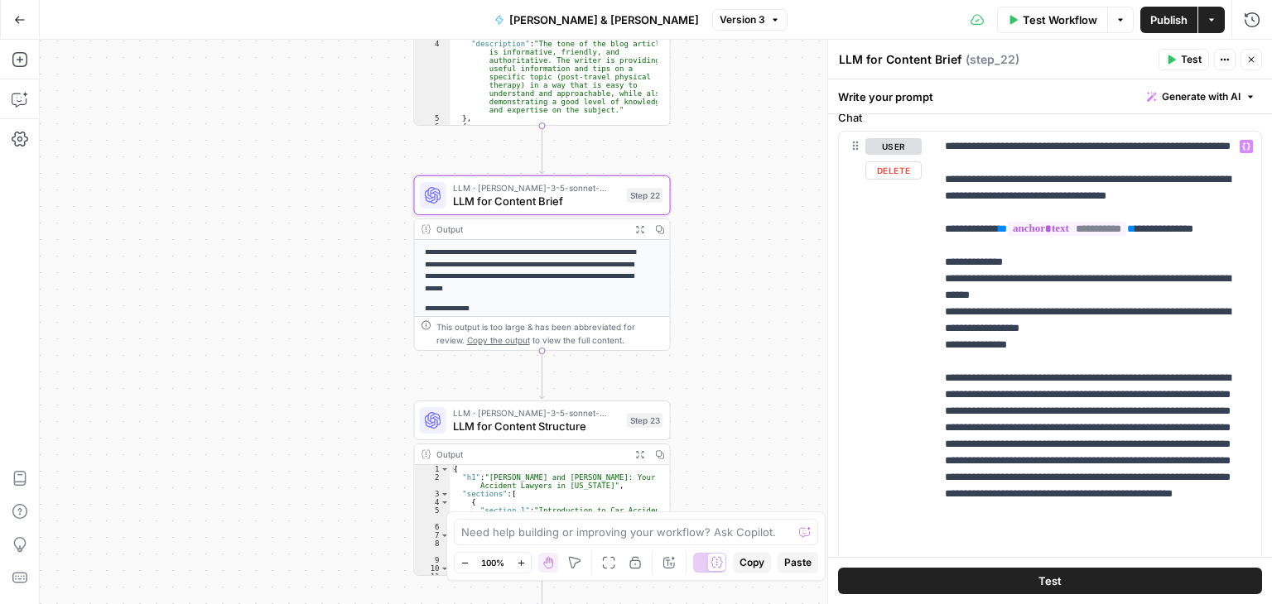
scroll to position [297, 0]
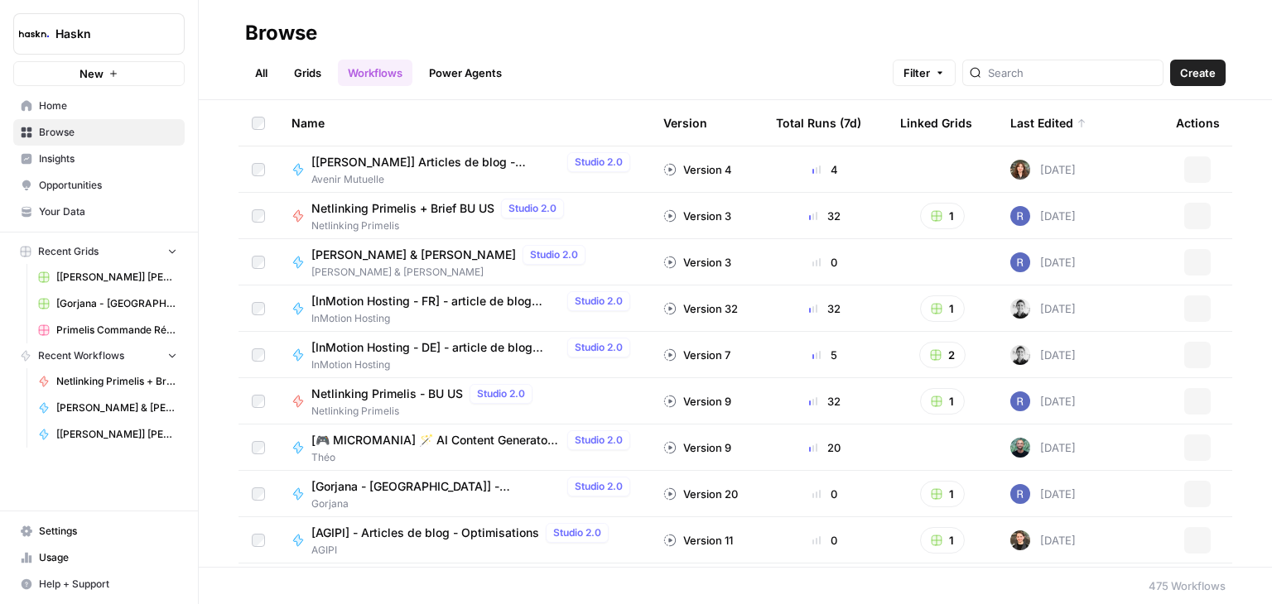
click at [1196, 70] on span "Create" at bounding box center [1198, 73] width 36 height 17
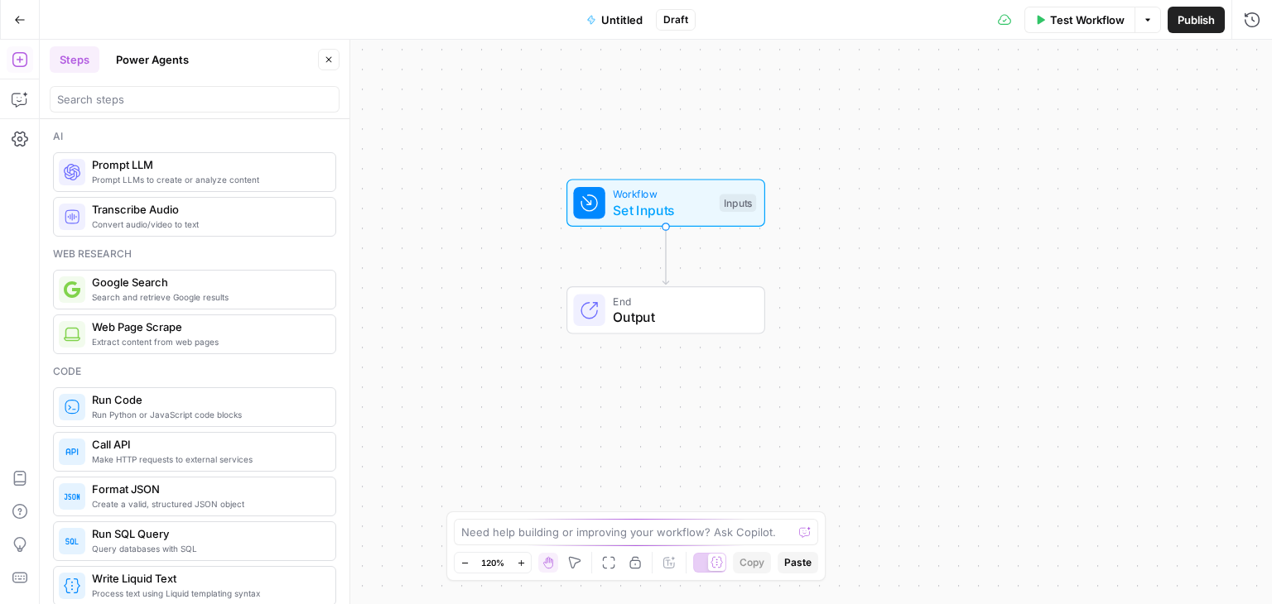
drag, startPoint x: 576, startPoint y: 202, endPoint x: 586, endPoint y: 137, distance: 66.2
click at [586, 137] on div "Workflow Set Inputs Inputs End Output" at bounding box center [656, 322] width 1232 height 565
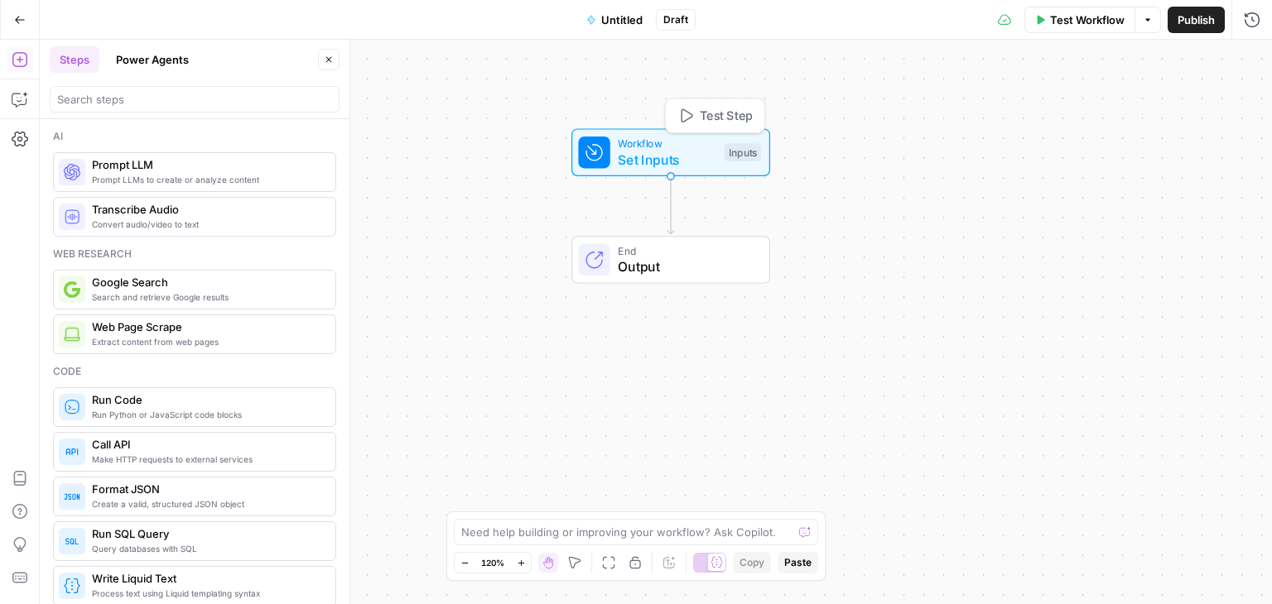
drag, startPoint x: 651, startPoint y: 210, endPoint x: 616, endPoint y: 163, distance: 58.6
click at [658, 155] on span "Set Inputs" at bounding box center [667, 160] width 99 height 20
click at [618, 147] on div "Workflow Set Inputs Inputs Test Step" at bounding box center [671, 148] width 183 height 34
click at [655, 142] on span "Workflow" at bounding box center [669, 138] width 99 height 16
click at [681, 148] on span "Set Inputs" at bounding box center [670, 154] width 99 height 20
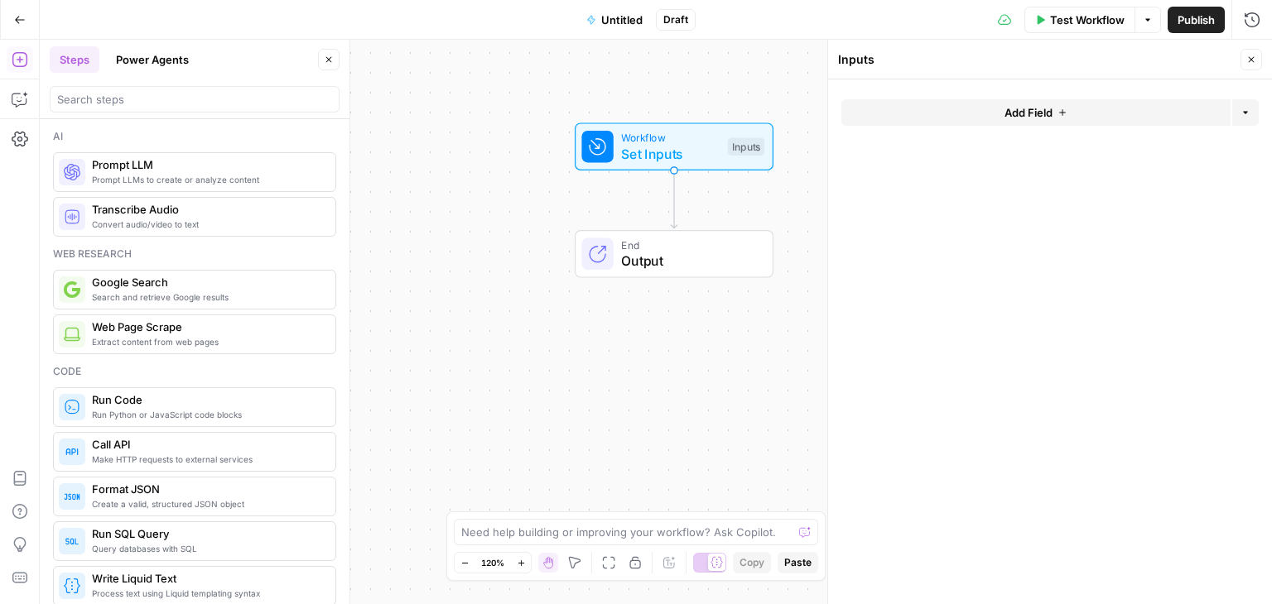
click at [960, 113] on button "Add Field" at bounding box center [1035, 112] width 389 height 26
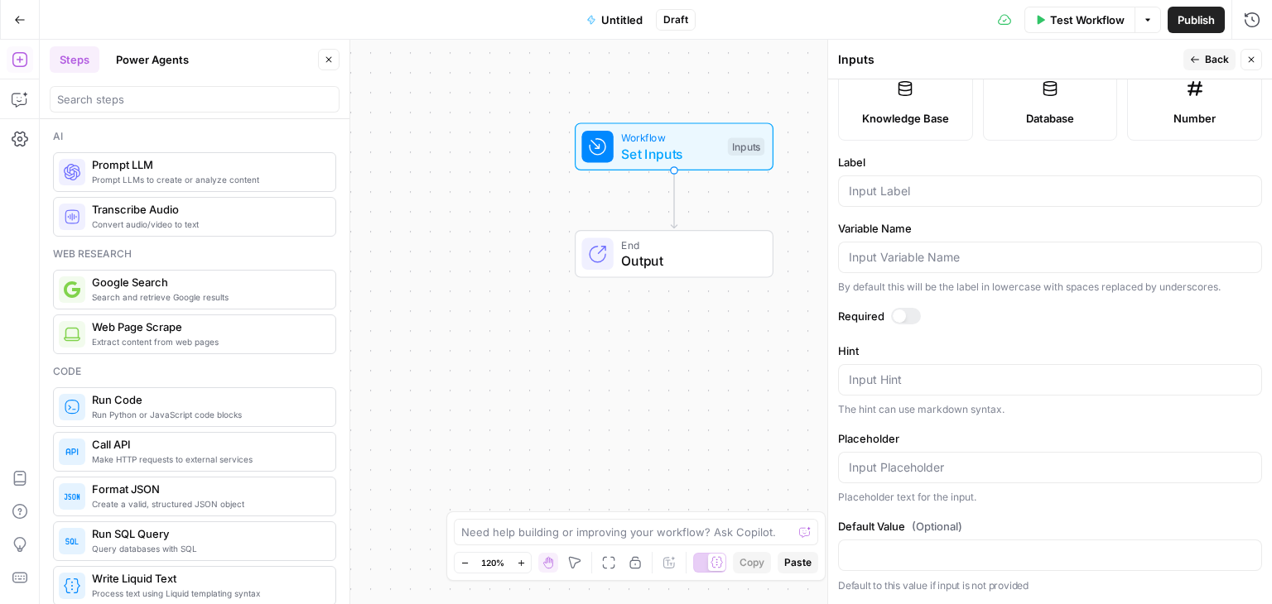
scroll to position [464, 0]
click at [933, 198] on input "Label" at bounding box center [1050, 191] width 402 height 17
type input "id"
click at [897, 318] on div at bounding box center [899, 316] width 13 height 13
click at [1192, 60] on icon "button" at bounding box center [1195, 60] width 10 height 10
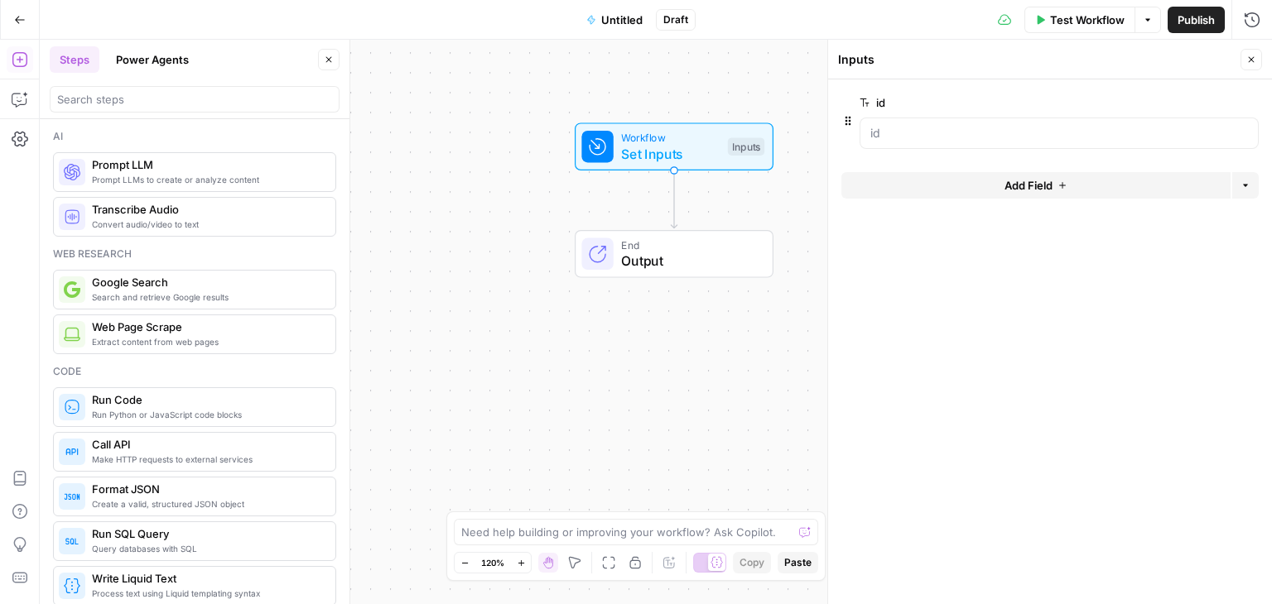
click at [1050, 194] on button "Add Field" at bounding box center [1035, 185] width 389 height 26
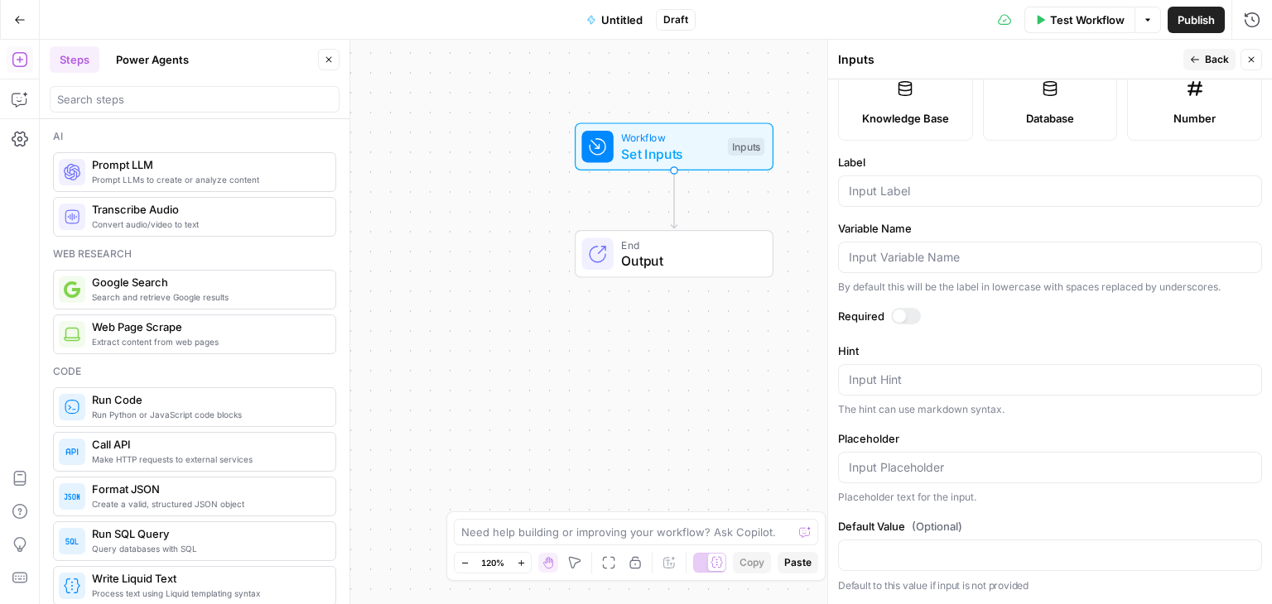
click at [913, 309] on label "Required" at bounding box center [1050, 316] width 424 height 17
drag, startPoint x: 908, startPoint y: 314, endPoint x: 902, endPoint y: 302, distance: 13.0
click at [907, 312] on div at bounding box center [906, 316] width 30 height 17
click at [878, 198] on input "Label" at bounding box center [1050, 191] width 402 height 17
type input "link 1"
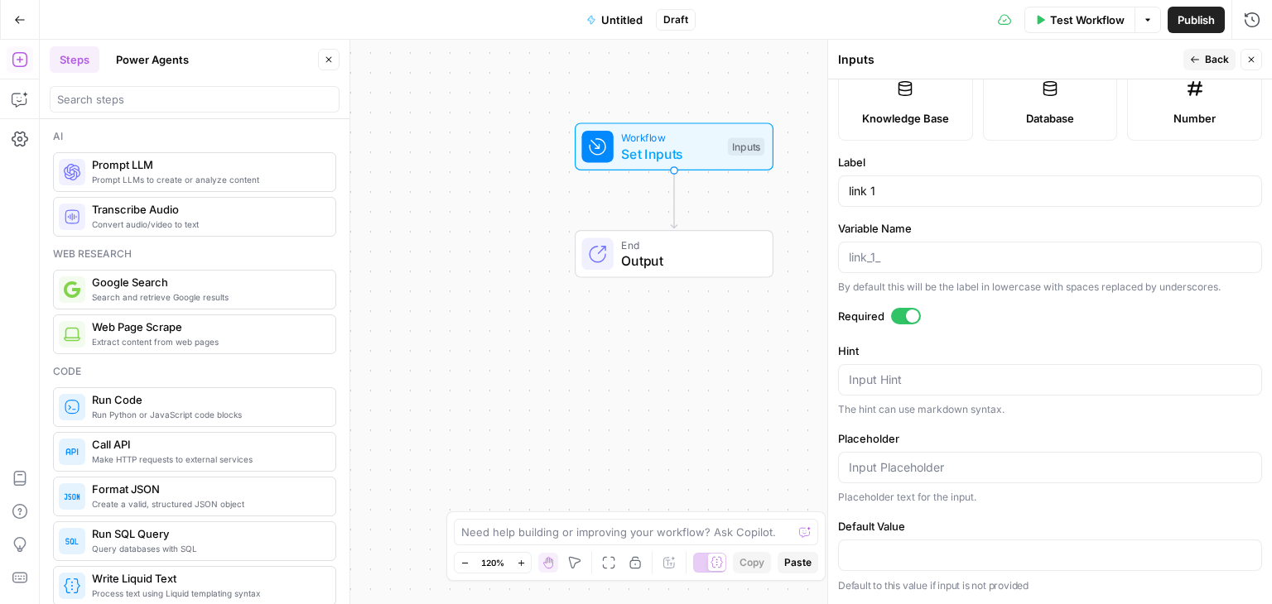
click at [1197, 60] on icon "button" at bounding box center [1195, 60] width 10 height 10
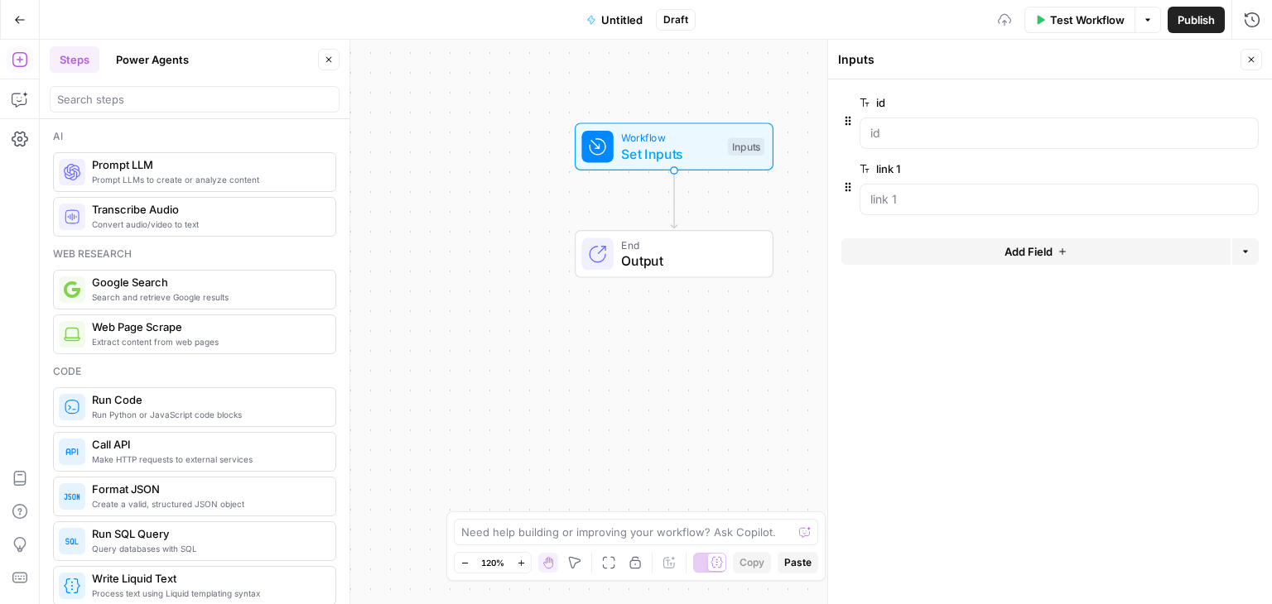
click at [960, 254] on button "Add Field" at bounding box center [1035, 251] width 389 height 26
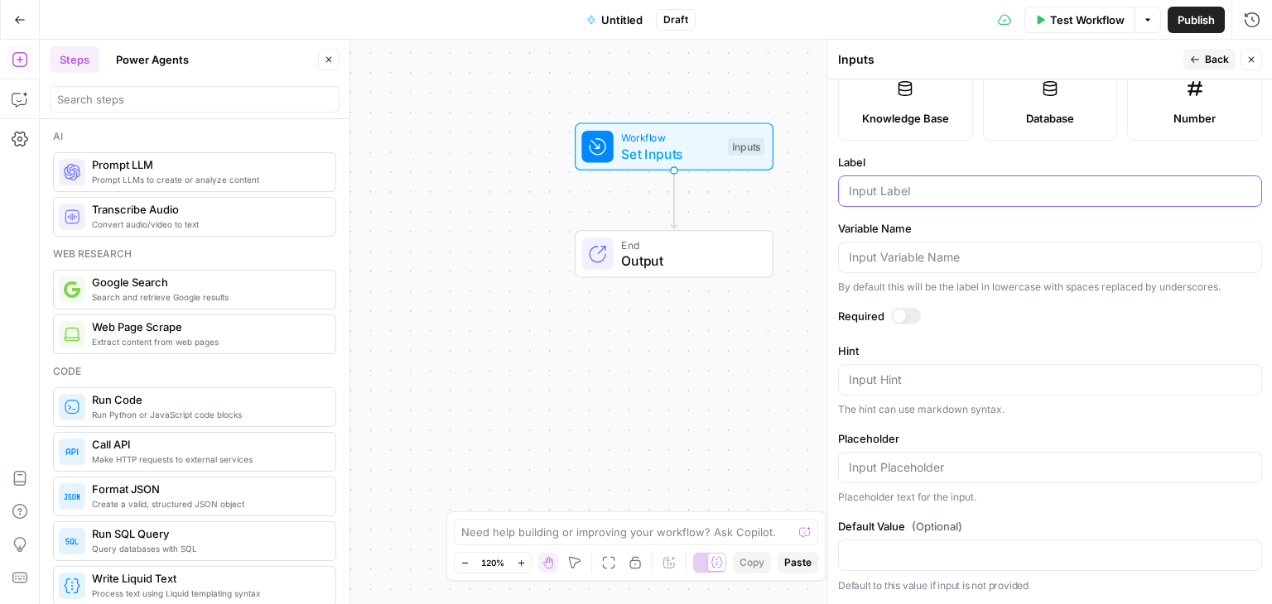
click at [925, 190] on input "Label" at bounding box center [1050, 191] width 402 height 17
type input "anchor 1"
click at [912, 316] on div at bounding box center [906, 316] width 30 height 17
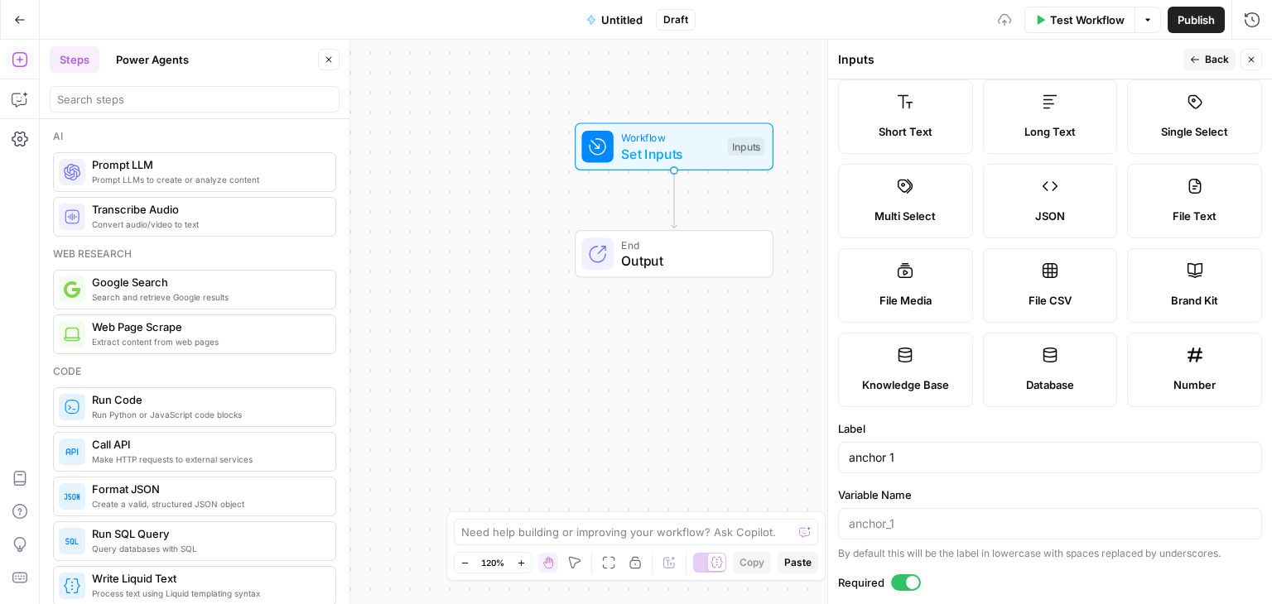
scroll to position [0, 0]
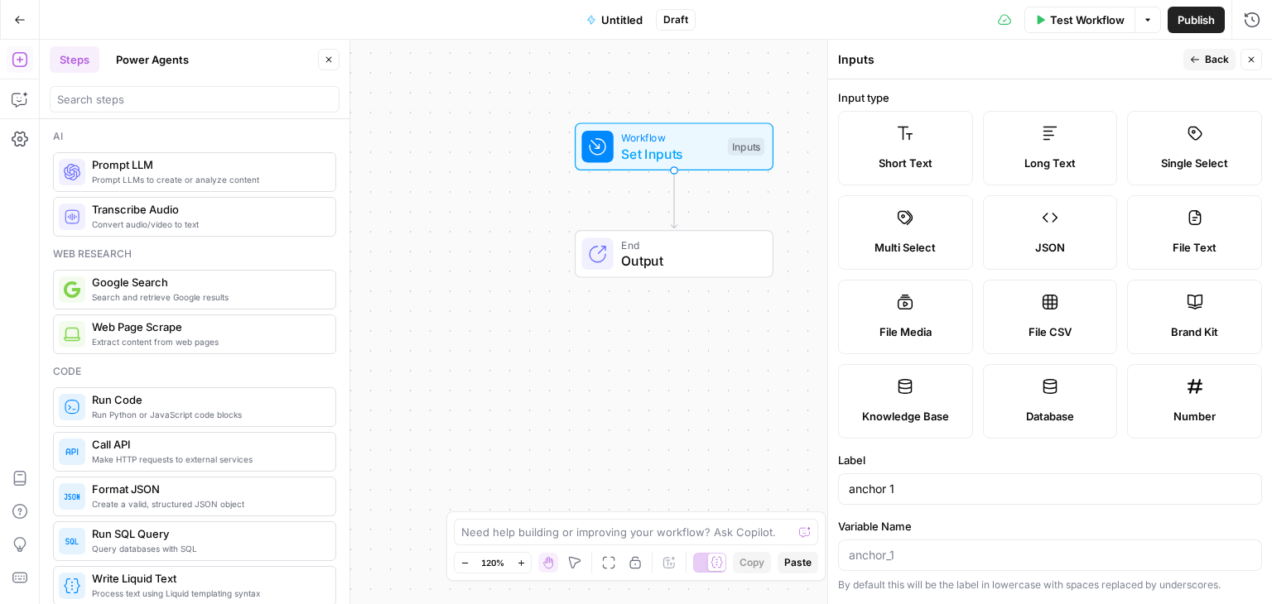
click at [1210, 56] on span "Back" at bounding box center [1217, 59] width 24 height 15
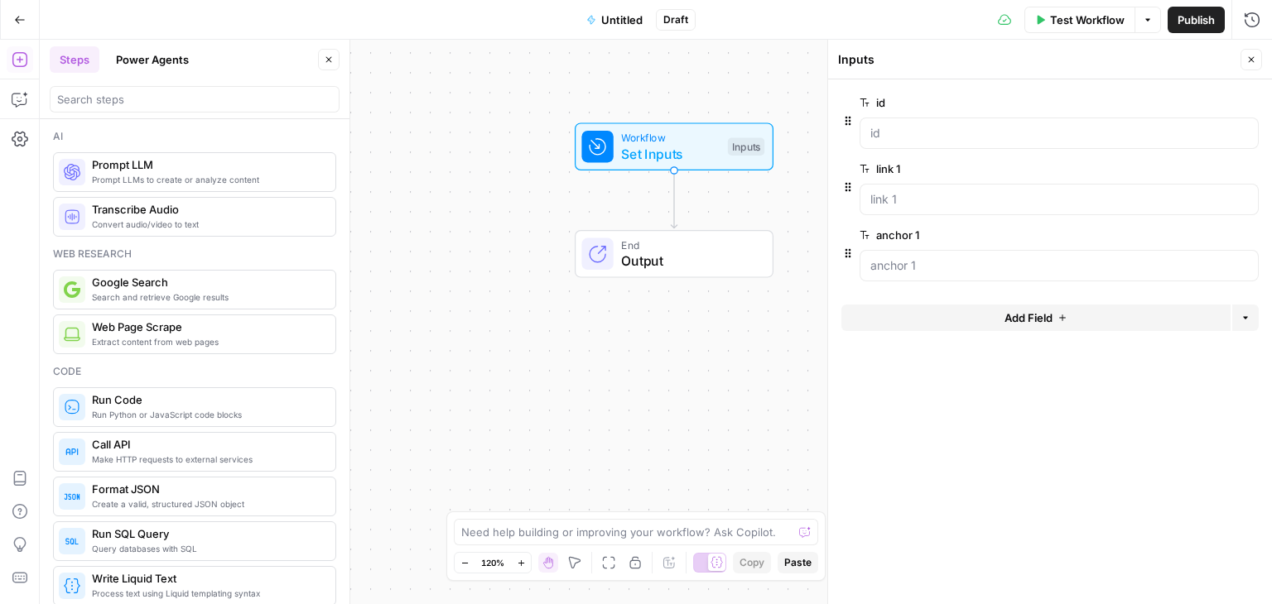
click at [1036, 321] on span "Add Field" at bounding box center [1028, 318] width 48 height 17
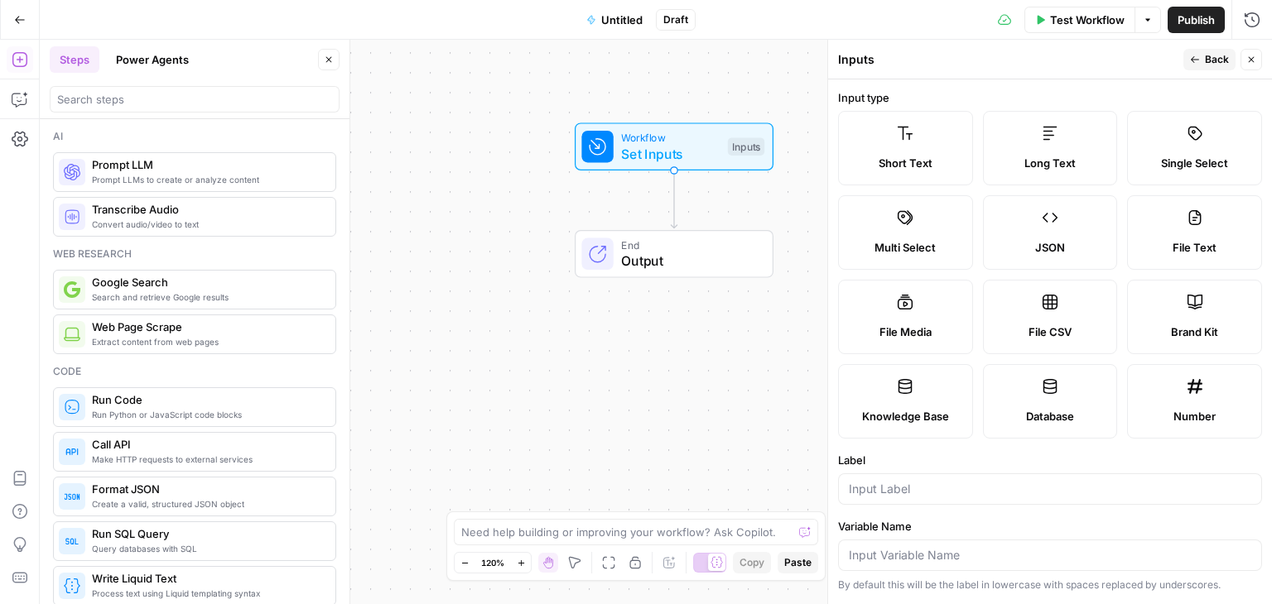
scroll to position [464, 0]
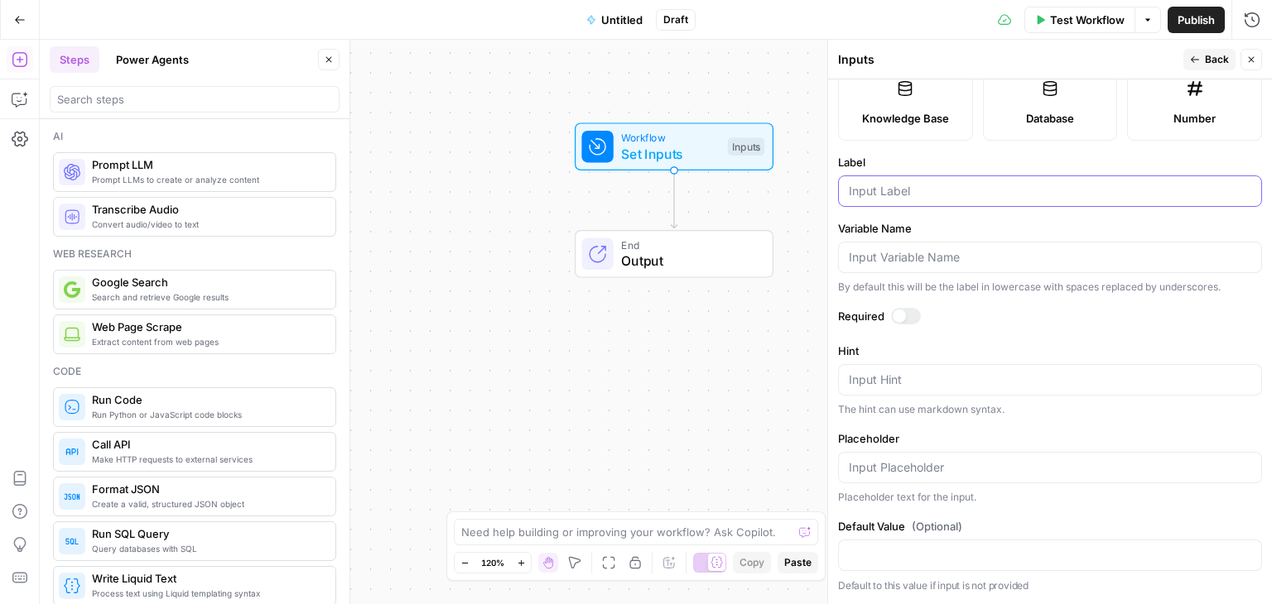
click at [941, 193] on input "Label" at bounding box center [1050, 191] width 402 height 17
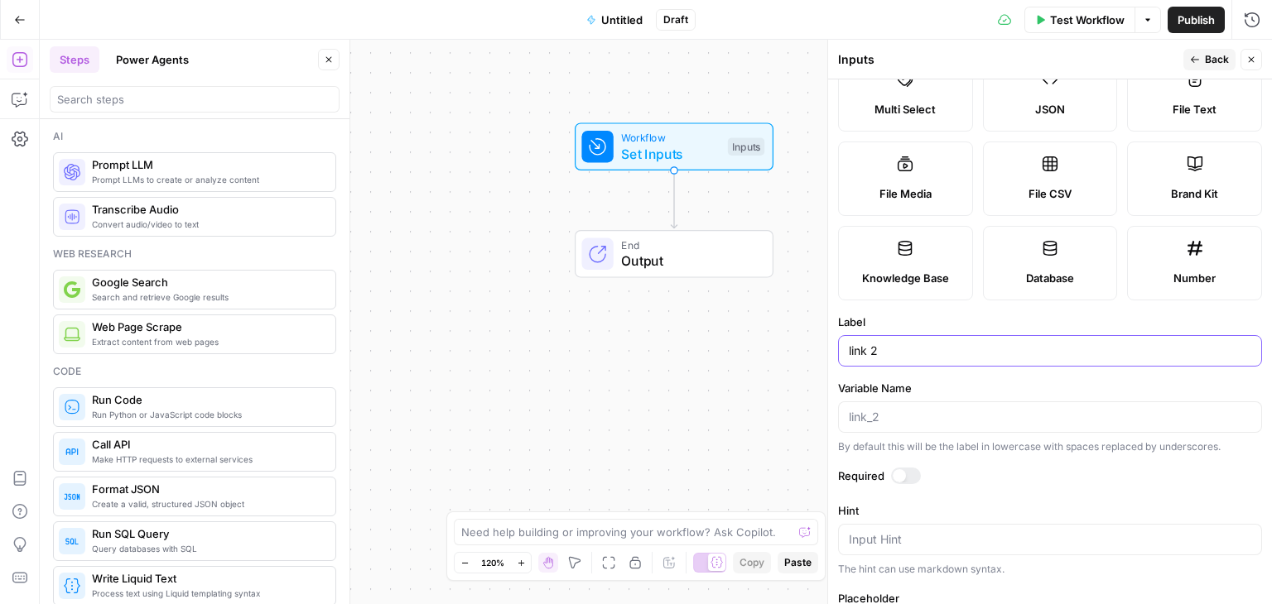
scroll to position [0, 0]
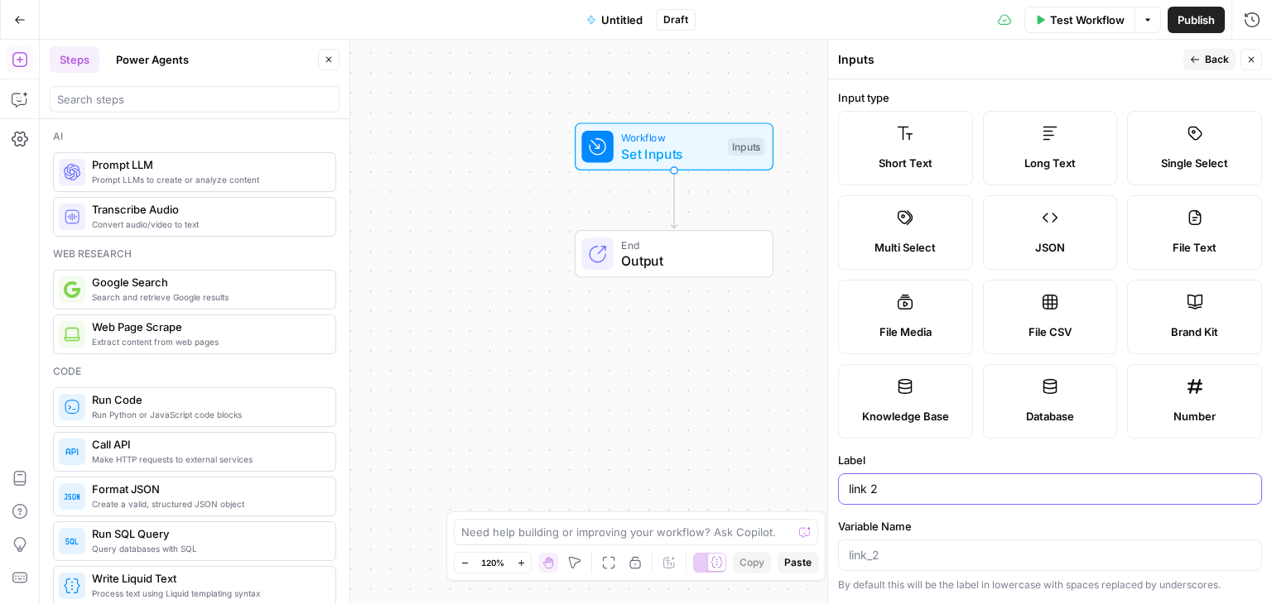
type input "link 2"
click at [1201, 60] on button "Back" at bounding box center [1209, 60] width 52 height 22
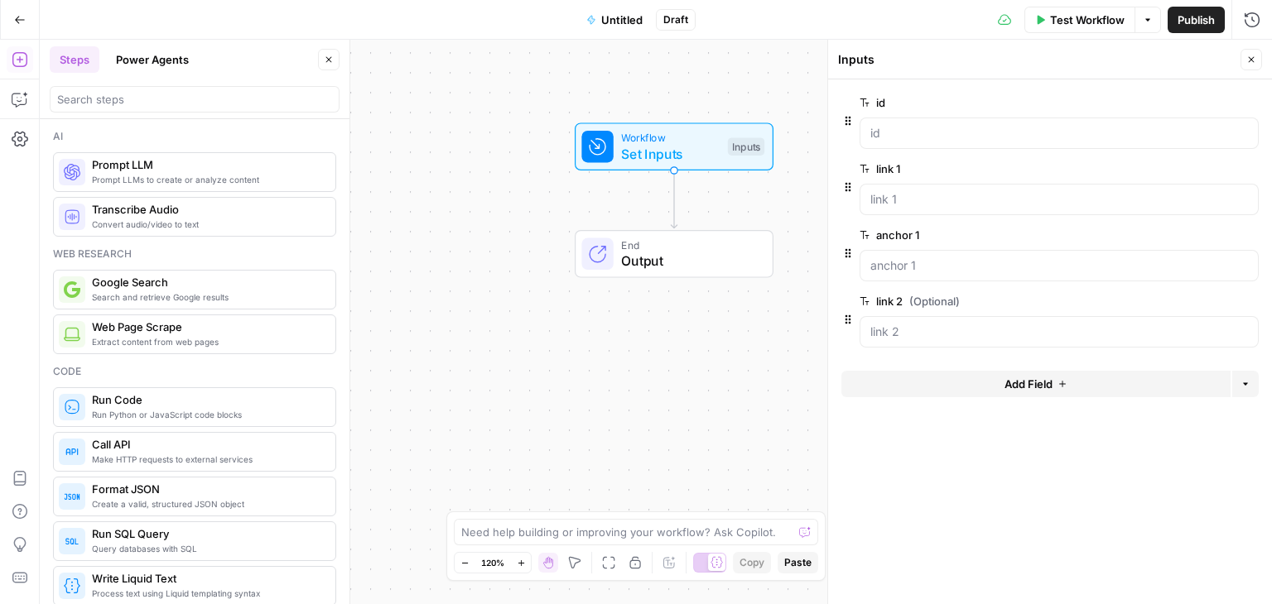
click at [1023, 379] on span "Add Field" at bounding box center [1028, 384] width 48 height 17
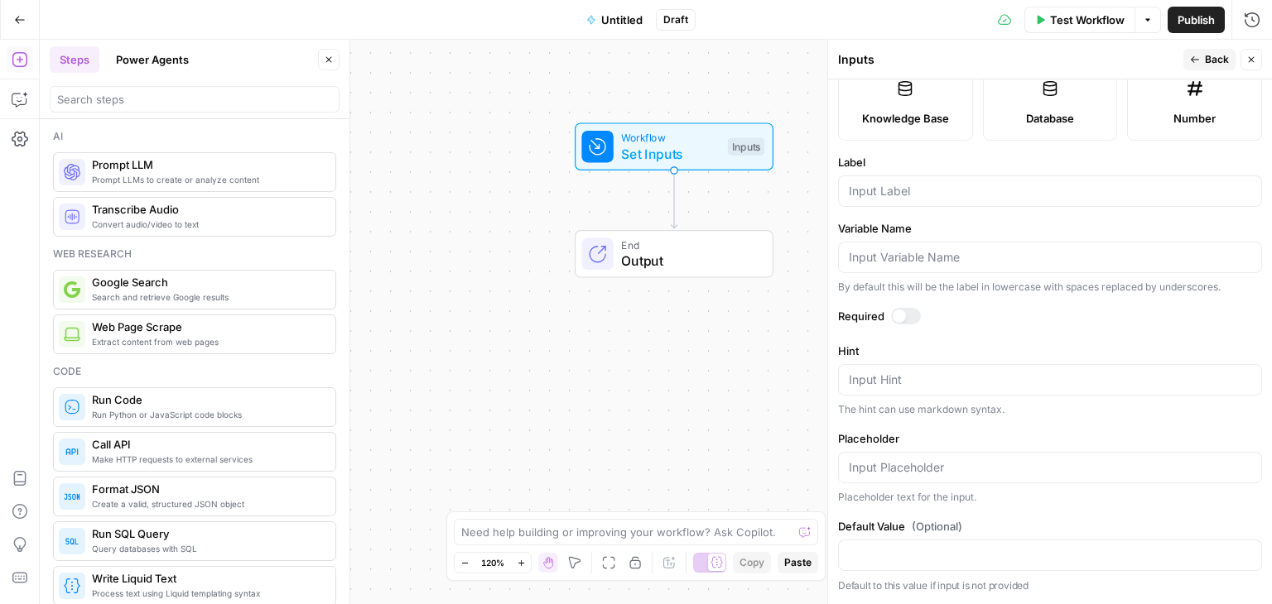
scroll to position [464, 0]
click at [941, 194] on input "Label" at bounding box center [1050, 191] width 402 height 17
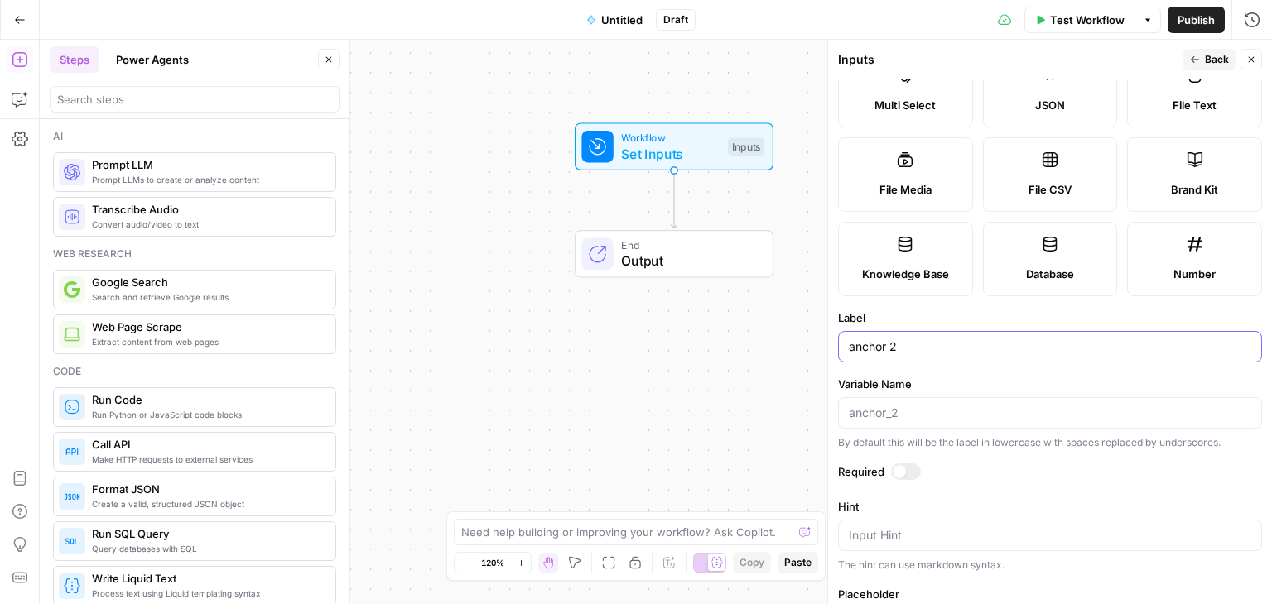
scroll to position [0, 0]
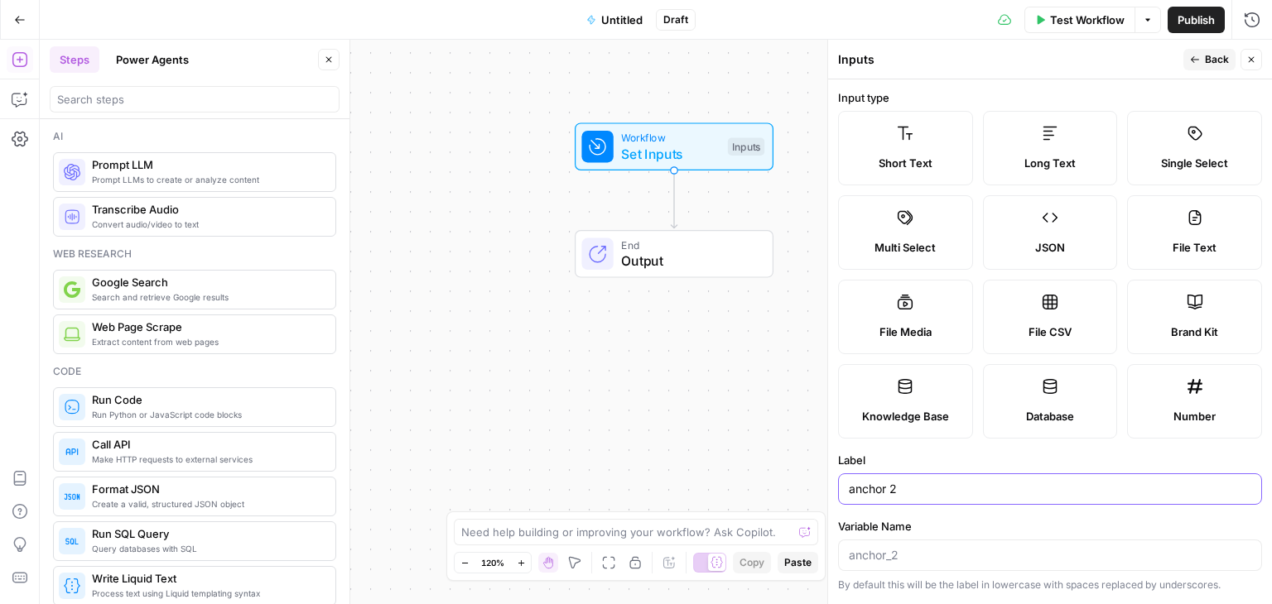
type input "anchor 2"
click at [1200, 60] on icon "button" at bounding box center [1195, 60] width 10 height 10
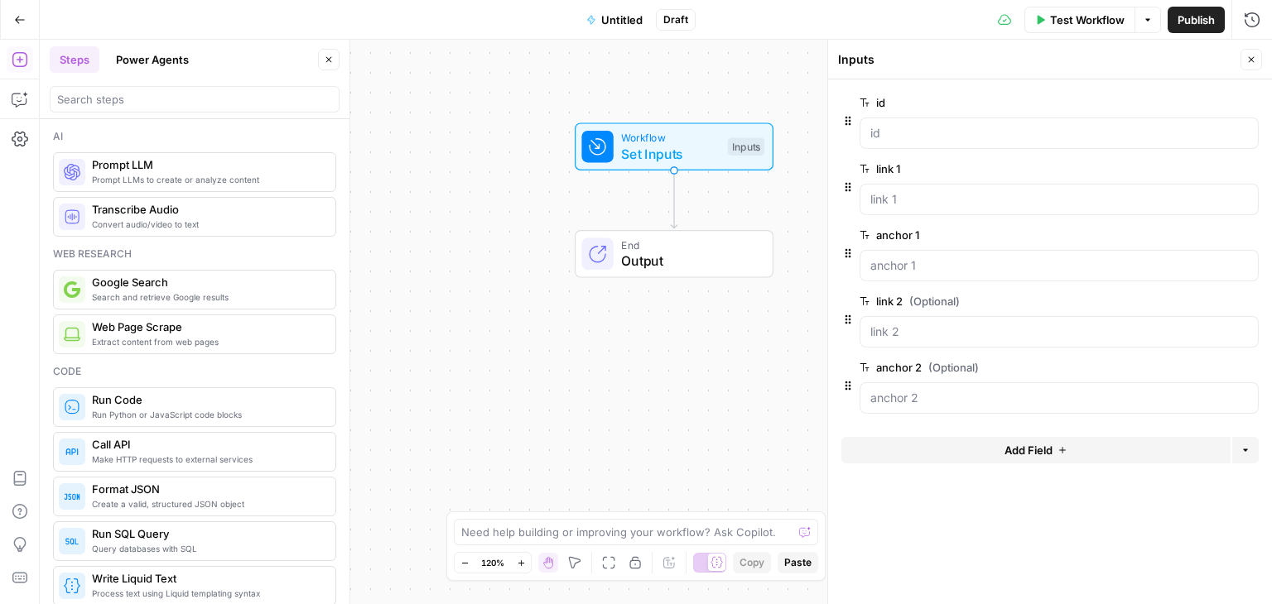
click at [1249, 59] on icon "button" at bounding box center [1251, 60] width 10 height 10
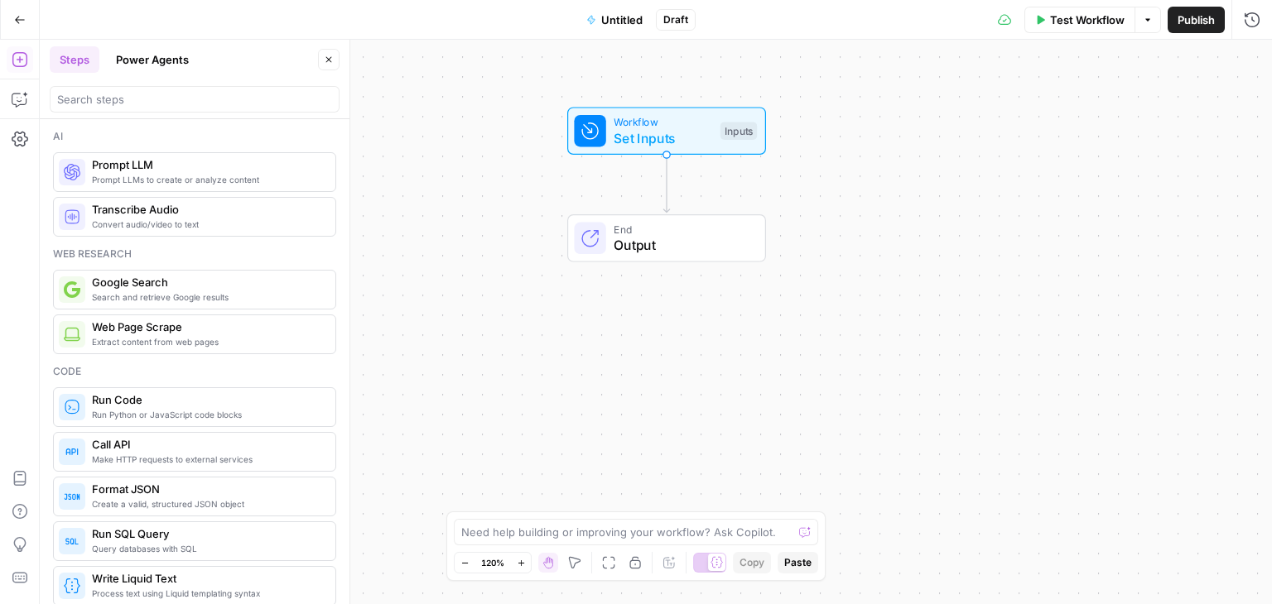
drag, startPoint x: 835, startPoint y: 253, endPoint x: 827, endPoint y: 237, distance: 17.4
click at [827, 237] on div "Workflow Set Inputs Inputs End Output" at bounding box center [656, 322] width 1232 height 565
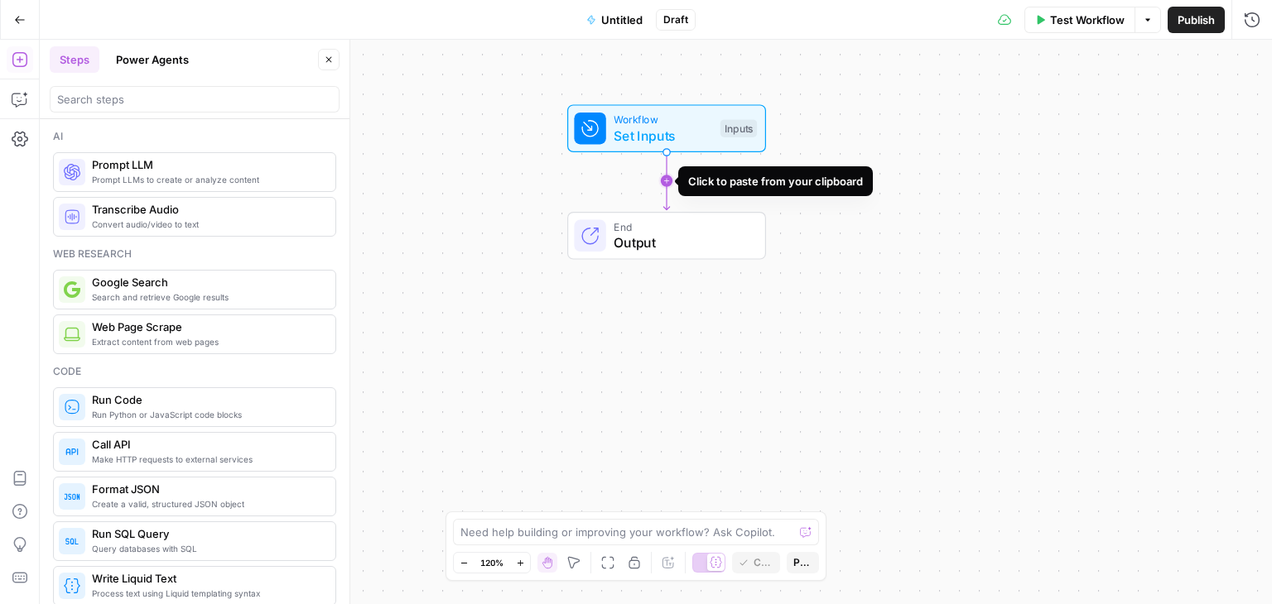
click at [669, 182] on icon "Edge from start to end" at bounding box center [666, 181] width 6 height 58
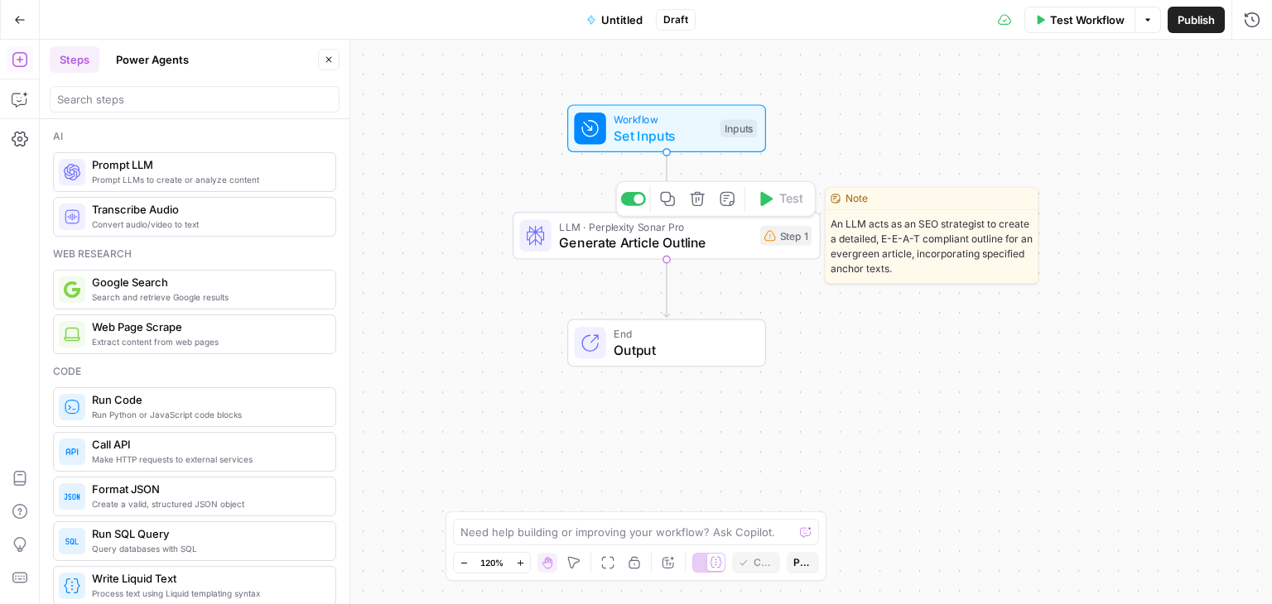
click at [629, 248] on span "Generate Article Outline" at bounding box center [655, 243] width 193 height 20
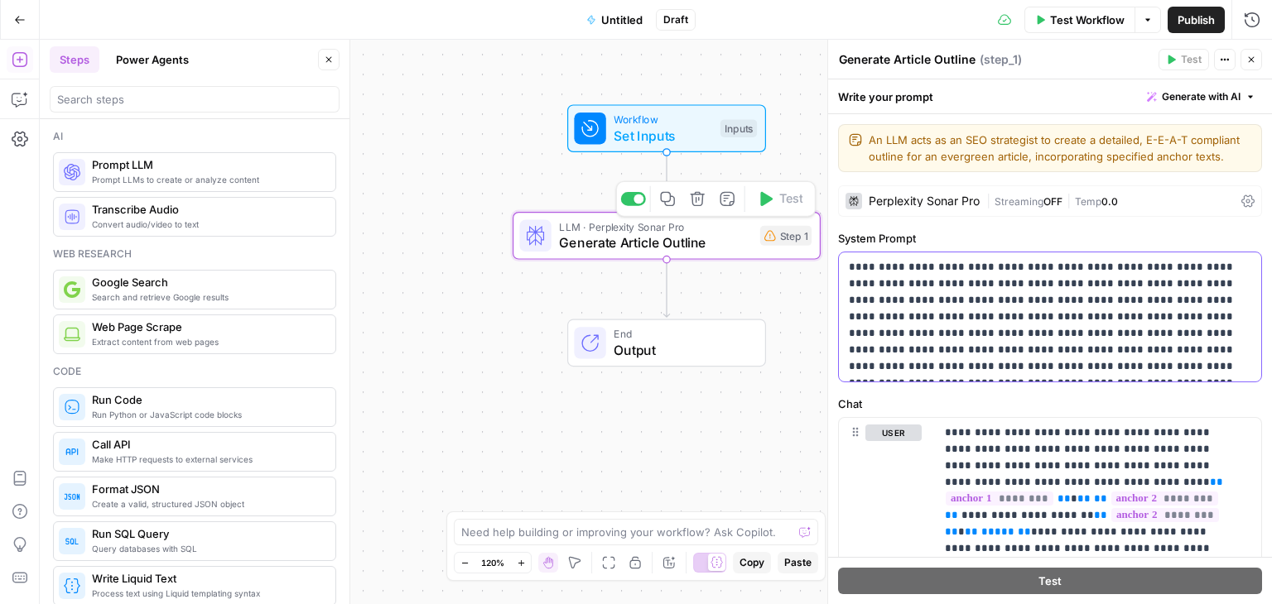
click at [1115, 345] on p "**********" at bounding box center [1044, 317] width 390 height 116
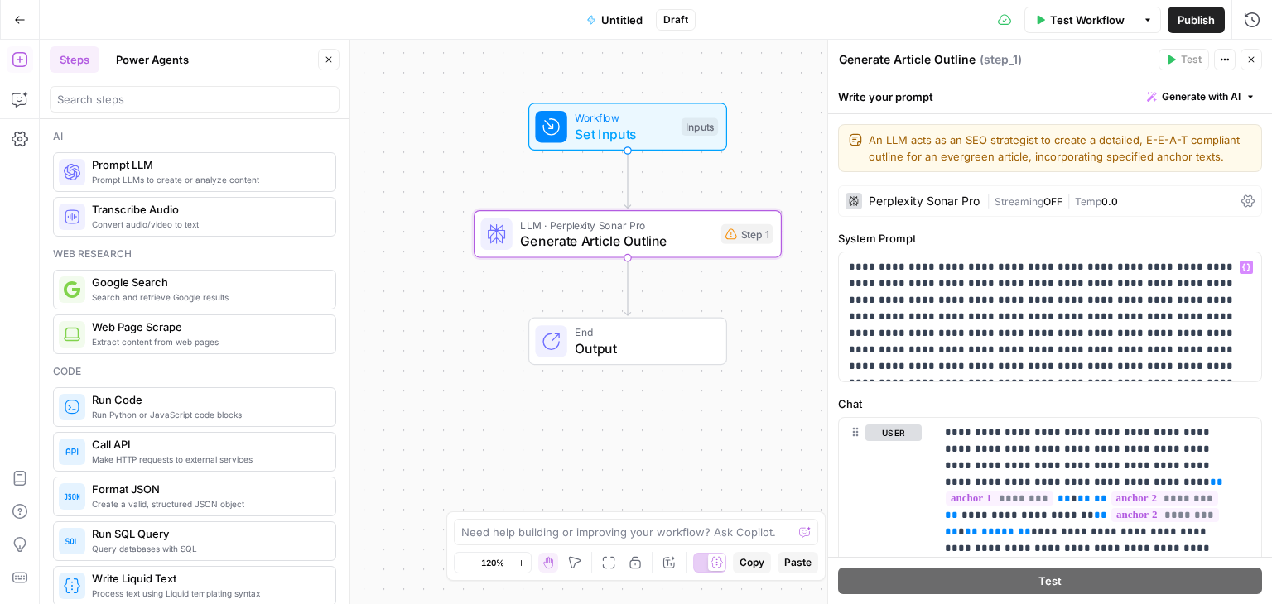
drag, startPoint x: 496, startPoint y: 396, endPoint x: 457, endPoint y: 394, distance: 38.9
click at [457, 394] on div "Workflow Set Inputs Inputs LLM · Perplexity Sonar Pro Generate Article Outline …" at bounding box center [656, 322] width 1232 height 565
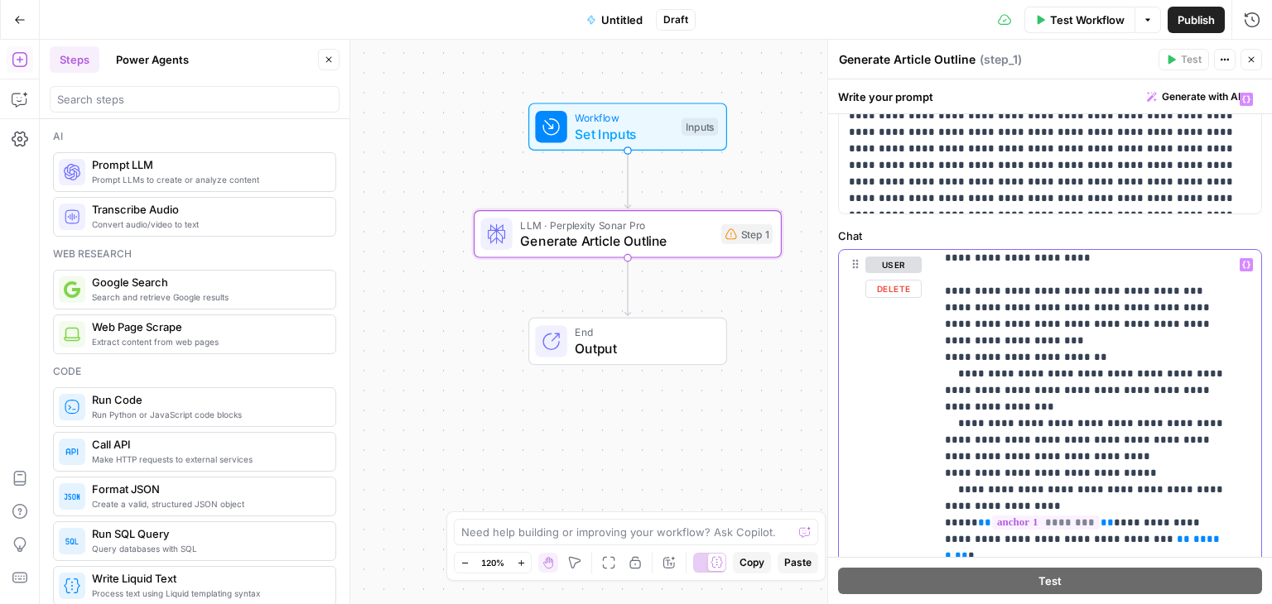
scroll to position [541, 0]
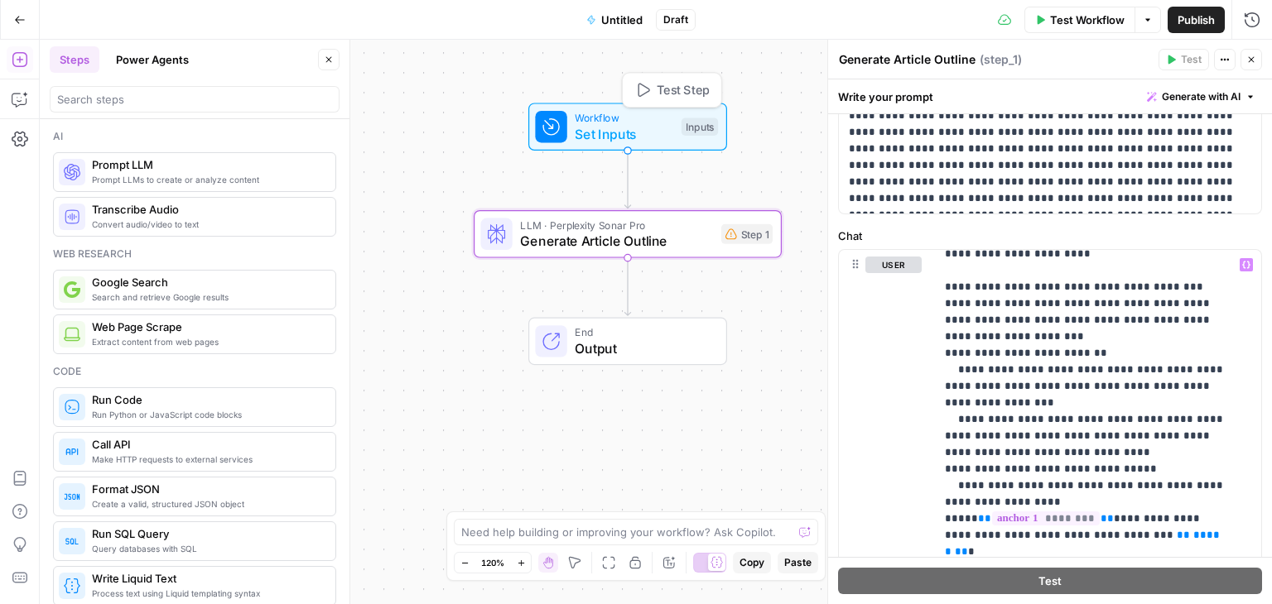
click at [593, 127] on span "Set Inputs" at bounding box center [624, 134] width 99 height 20
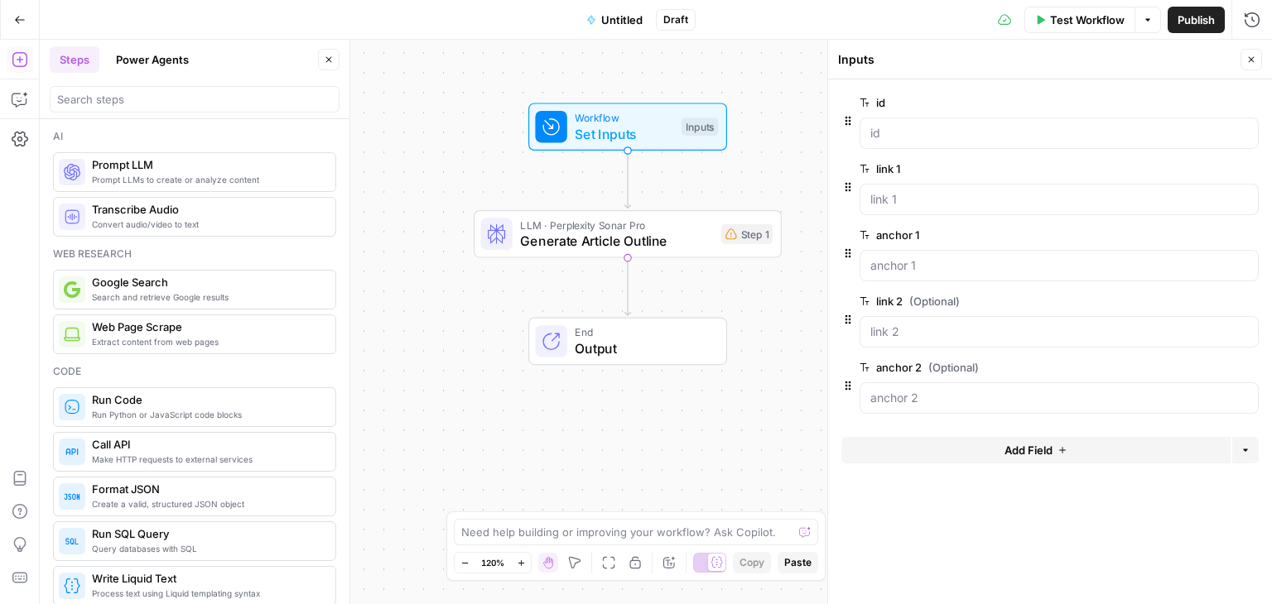
click at [1192, 171] on span "edit field" at bounding box center [1196, 168] width 36 height 13
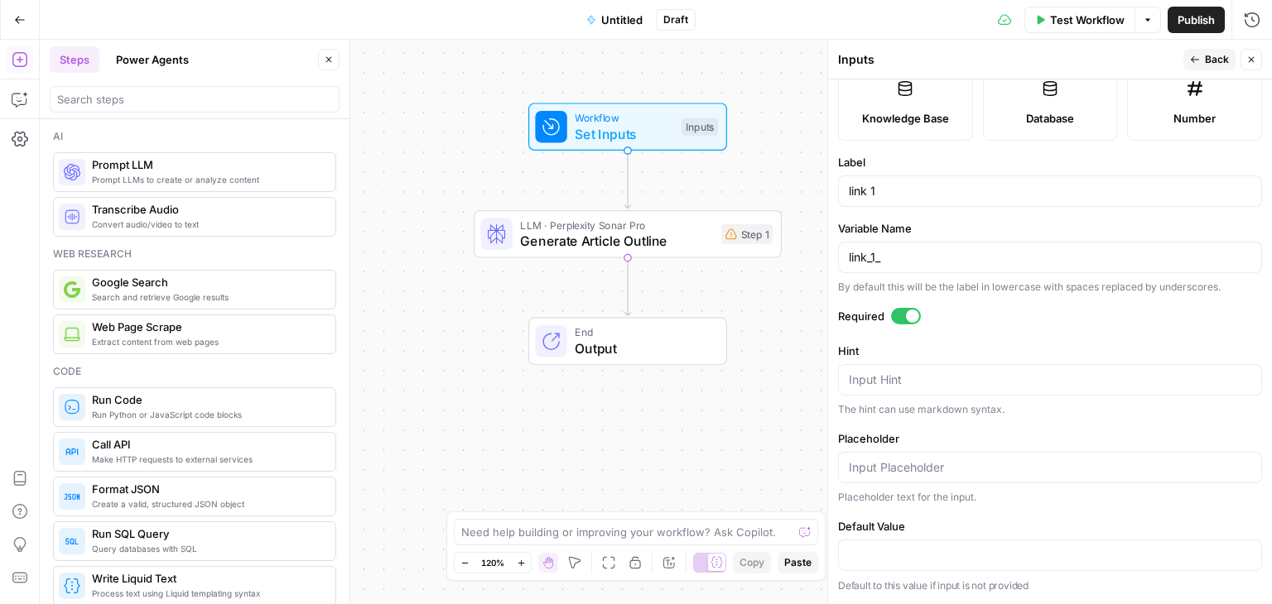
scroll to position [401, 0]
click at [910, 200] on input "link 1" at bounding box center [1050, 191] width 402 height 17
click at [909, 266] on input "link_1_" at bounding box center [1050, 257] width 402 height 17
type input "link_1"
click at [1201, 65] on button "Back" at bounding box center [1209, 60] width 52 height 22
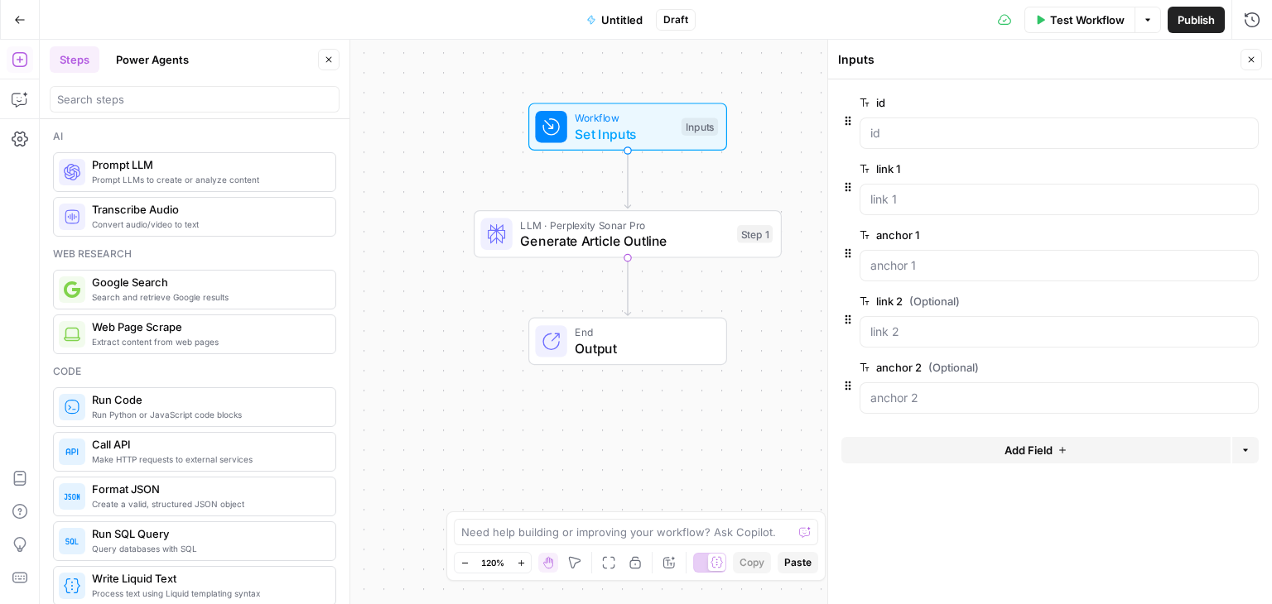
click at [1199, 229] on span "edit field" at bounding box center [1196, 235] width 36 height 13
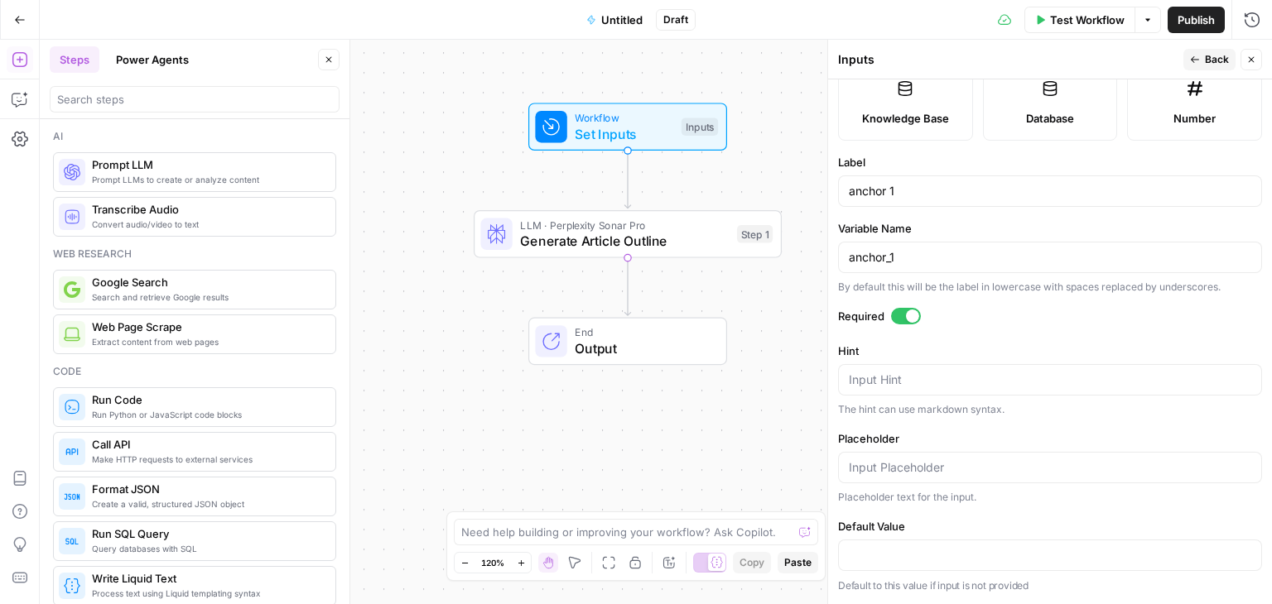
scroll to position [0, 0]
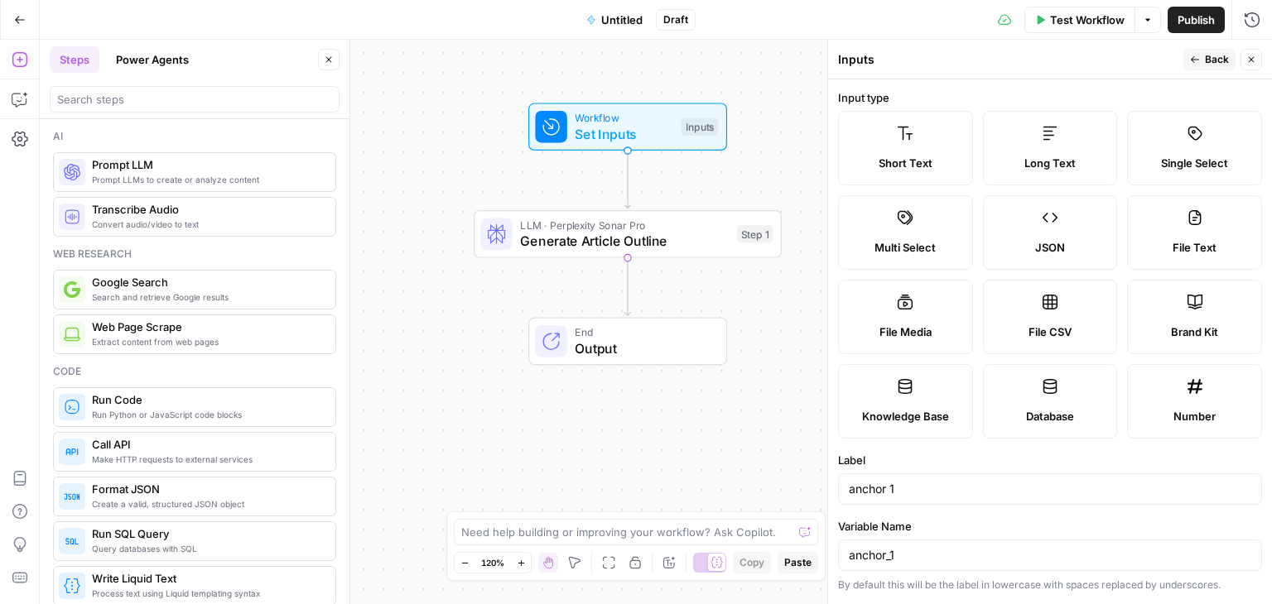
click at [1201, 63] on button "Back" at bounding box center [1209, 60] width 52 height 22
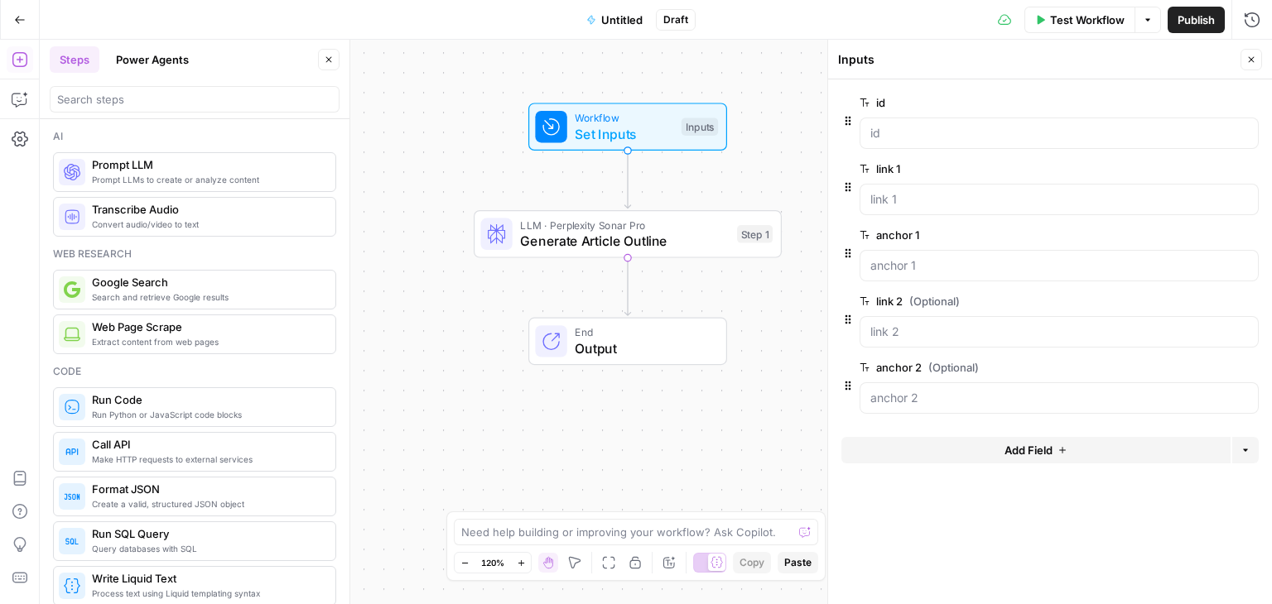
click at [1205, 305] on span "edit field" at bounding box center [1196, 301] width 36 height 13
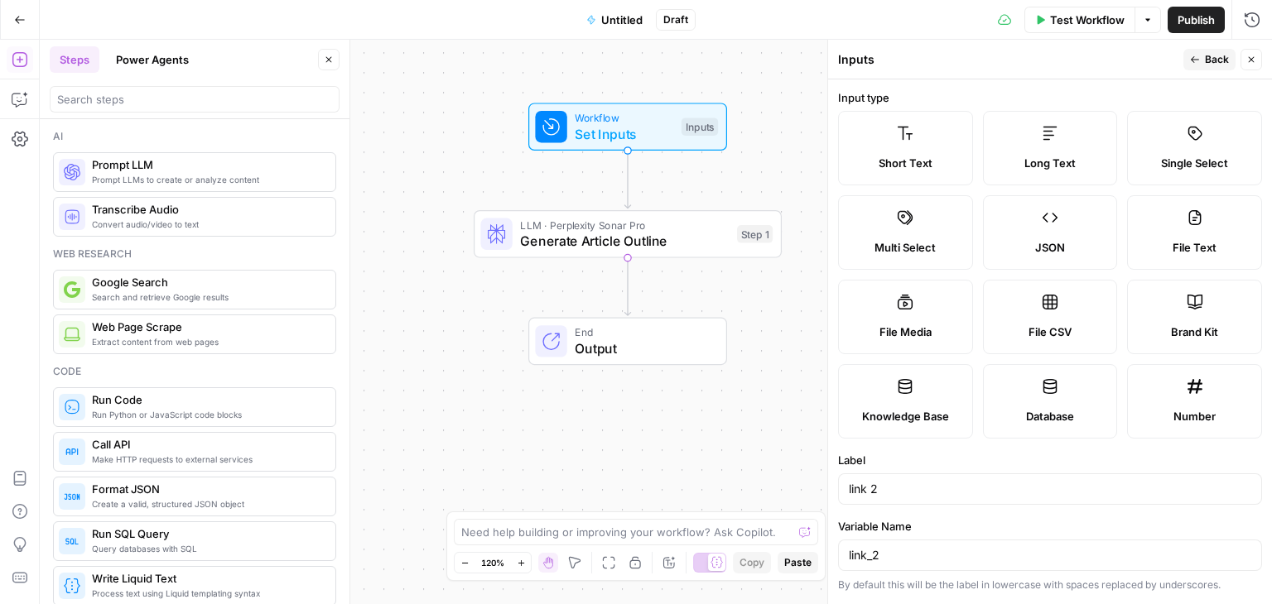
click at [1197, 63] on icon "button" at bounding box center [1195, 60] width 10 height 10
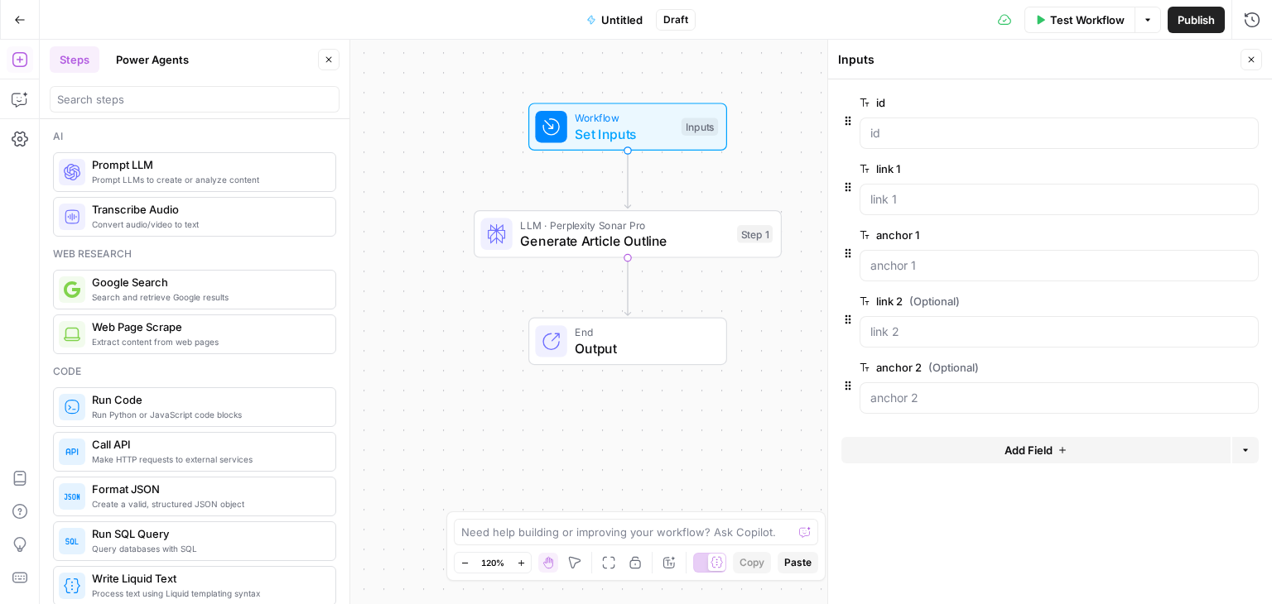
click at [1245, 60] on button "Close" at bounding box center [1251, 60] width 22 height 22
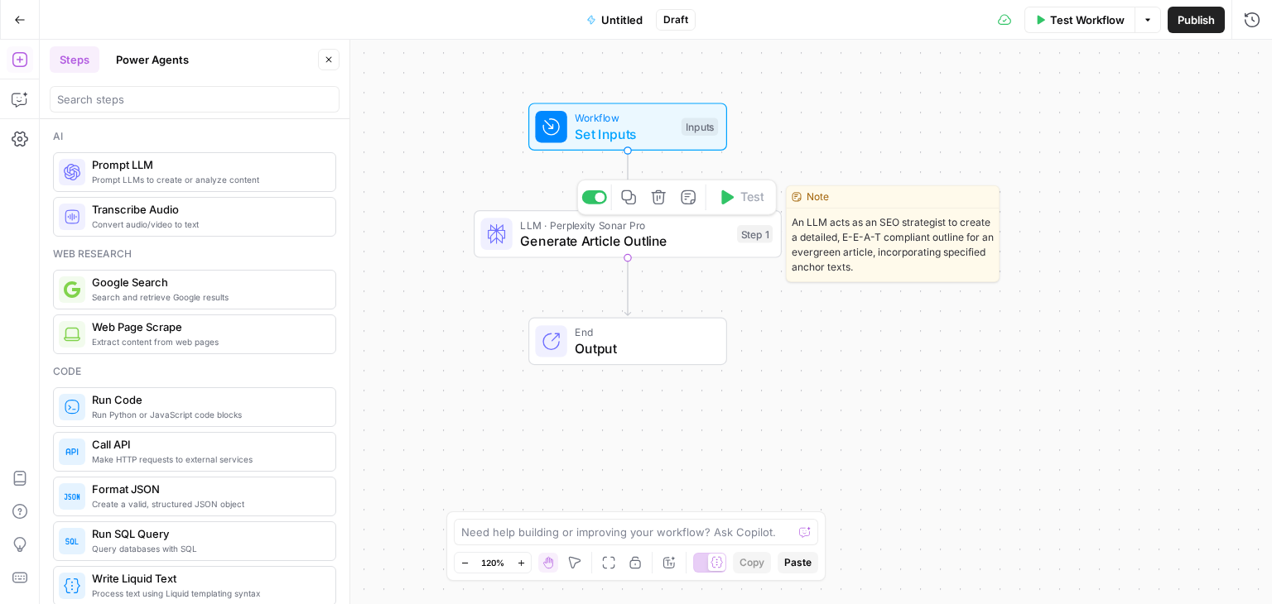
click at [552, 237] on span "Generate Article Outline" at bounding box center [624, 241] width 209 height 20
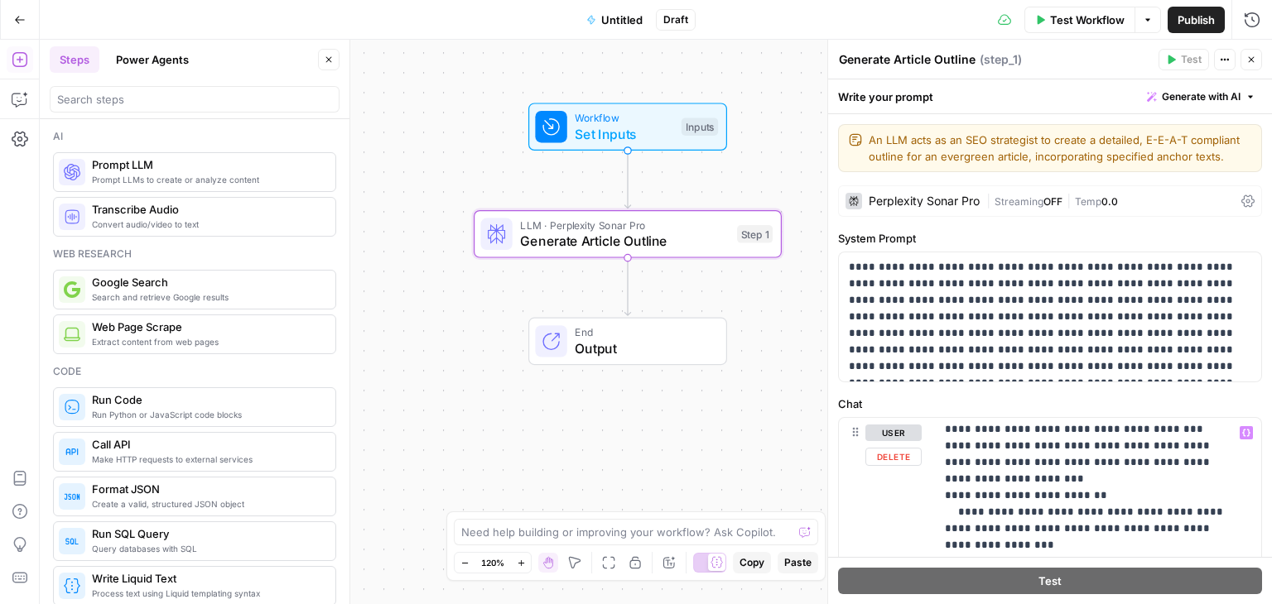
scroll to position [709, 0]
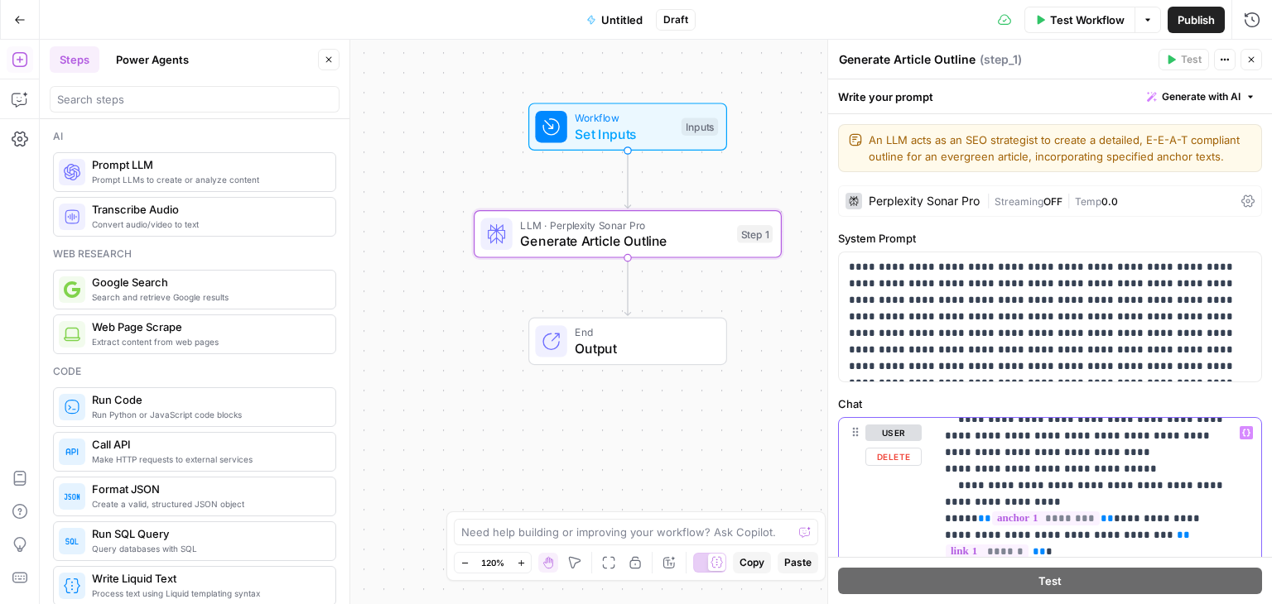
click at [1051, 439] on p "**********" at bounding box center [1086, 494] width 282 height 1557
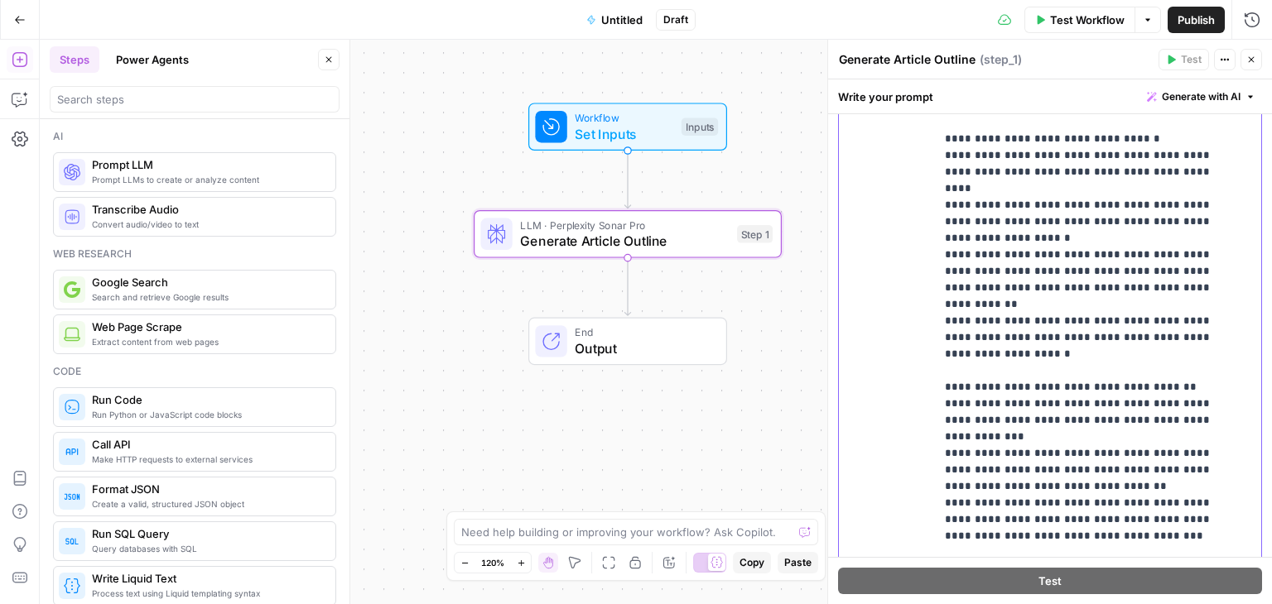
scroll to position [670, 0]
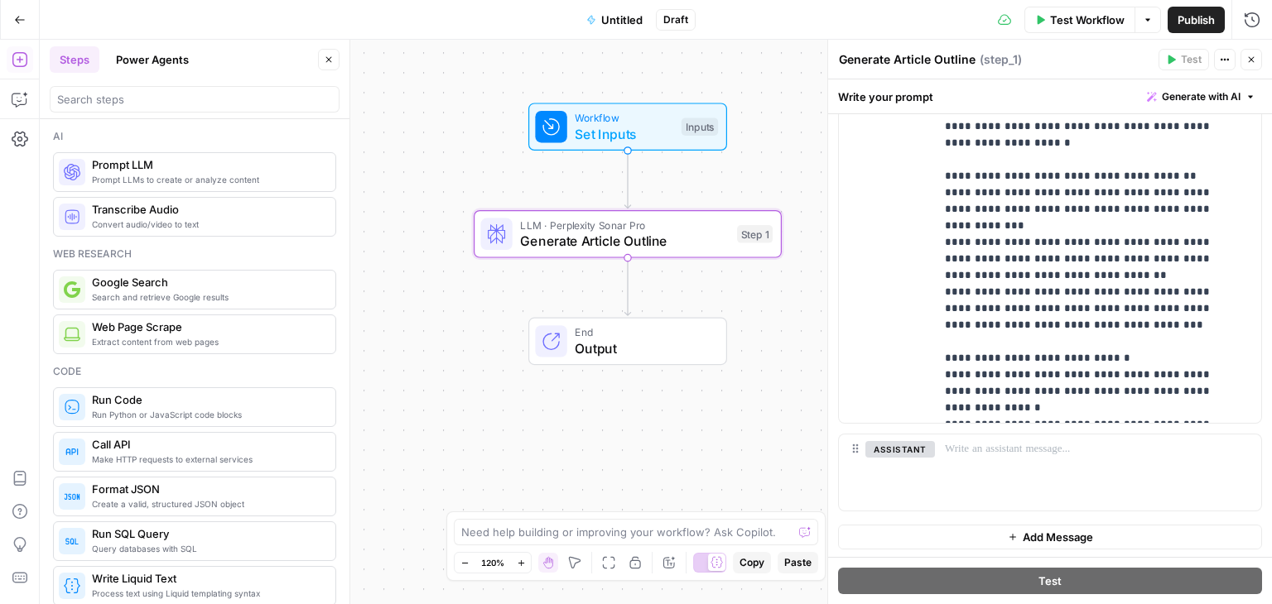
click at [780, 392] on div "Workflow Set Inputs Inputs LLM · Perplexity Sonar Pro Generate Article Outline …" at bounding box center [656, 322] width 1232 height 565
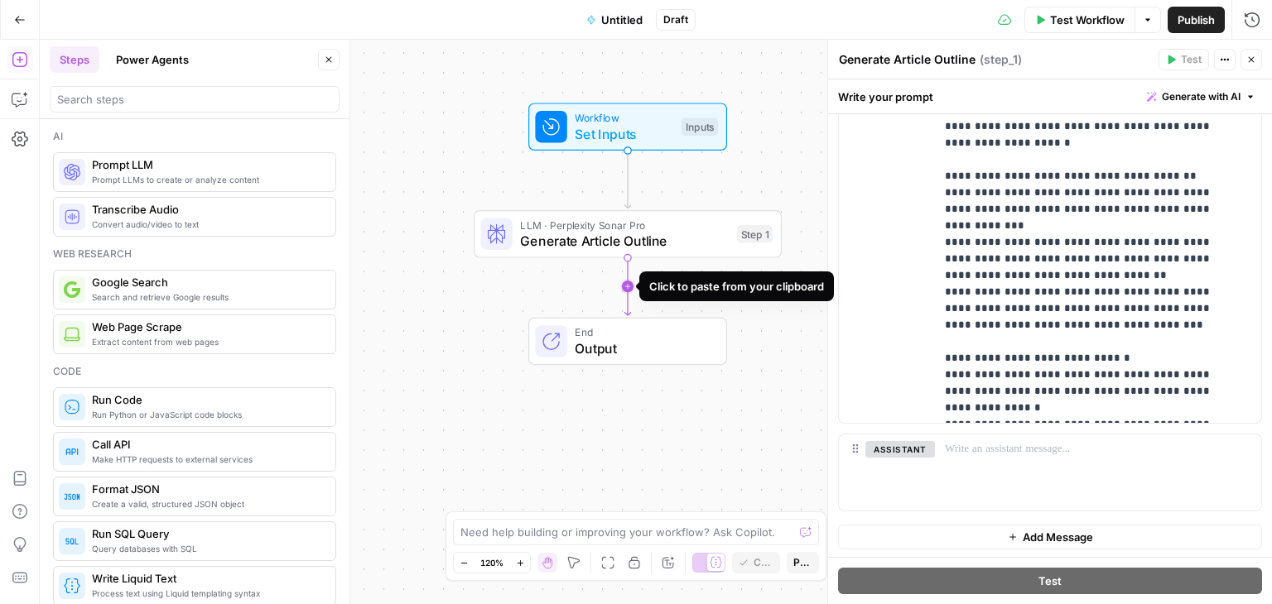
click at [630, 294] on icon "Edge from step_1 to end" at bounding box center [627, 286] width 6 height 58
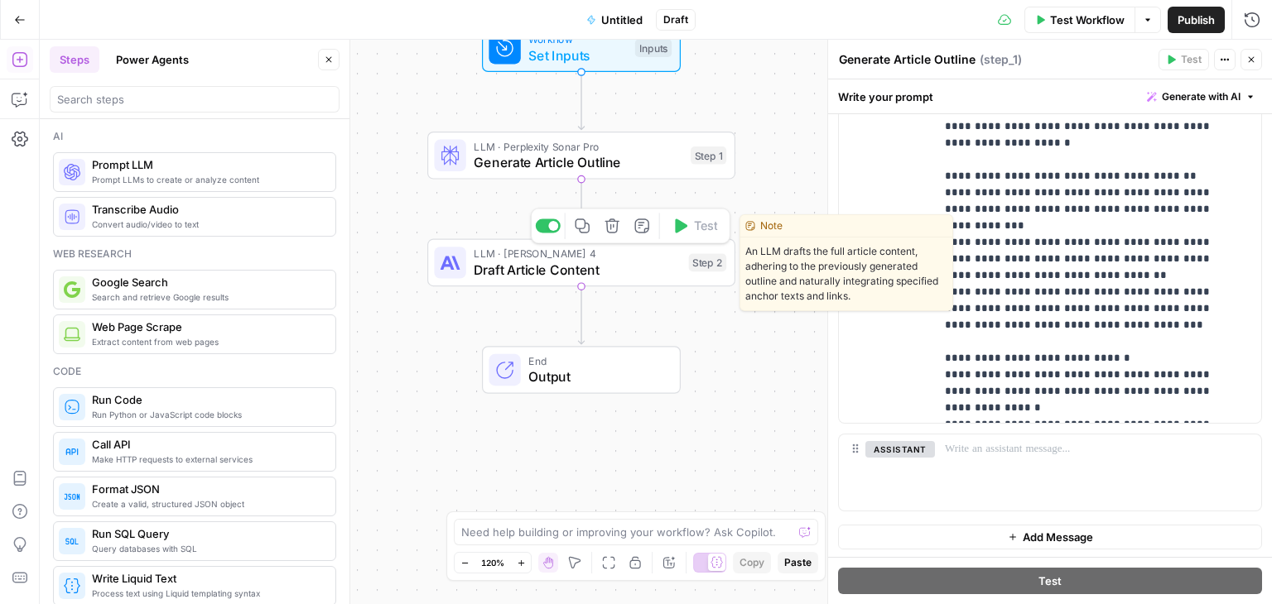
click at [523, 267] on span "Draft Article Content" at bounding box center [577, 270] width 207 height 20
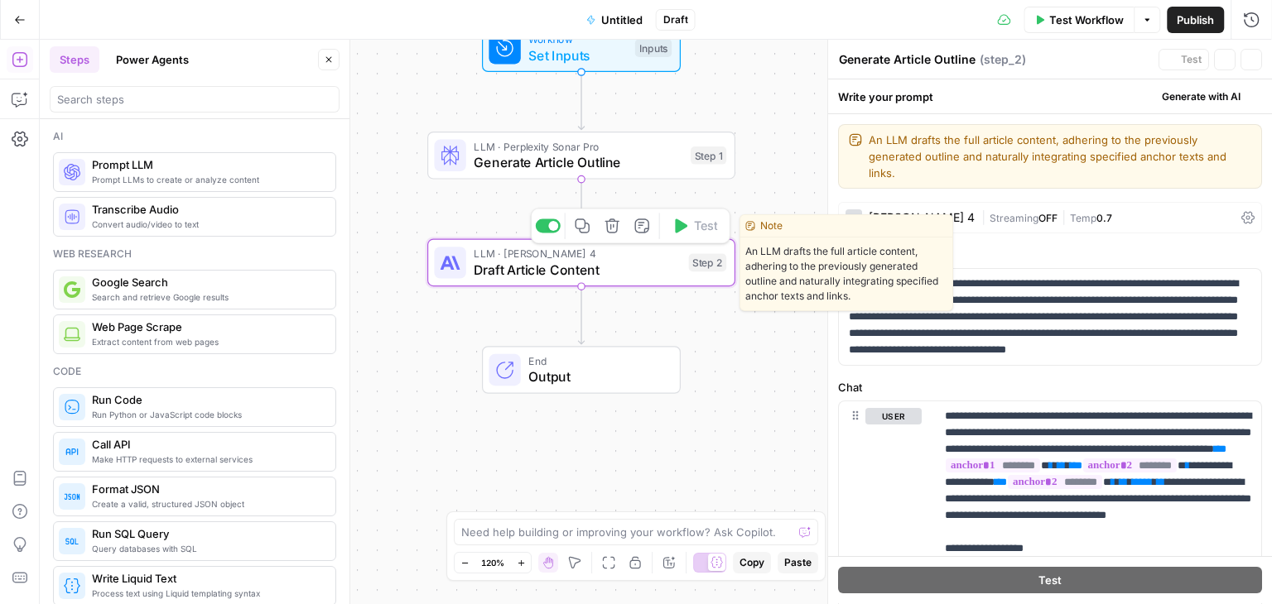
type textarea "Draft Article Content"
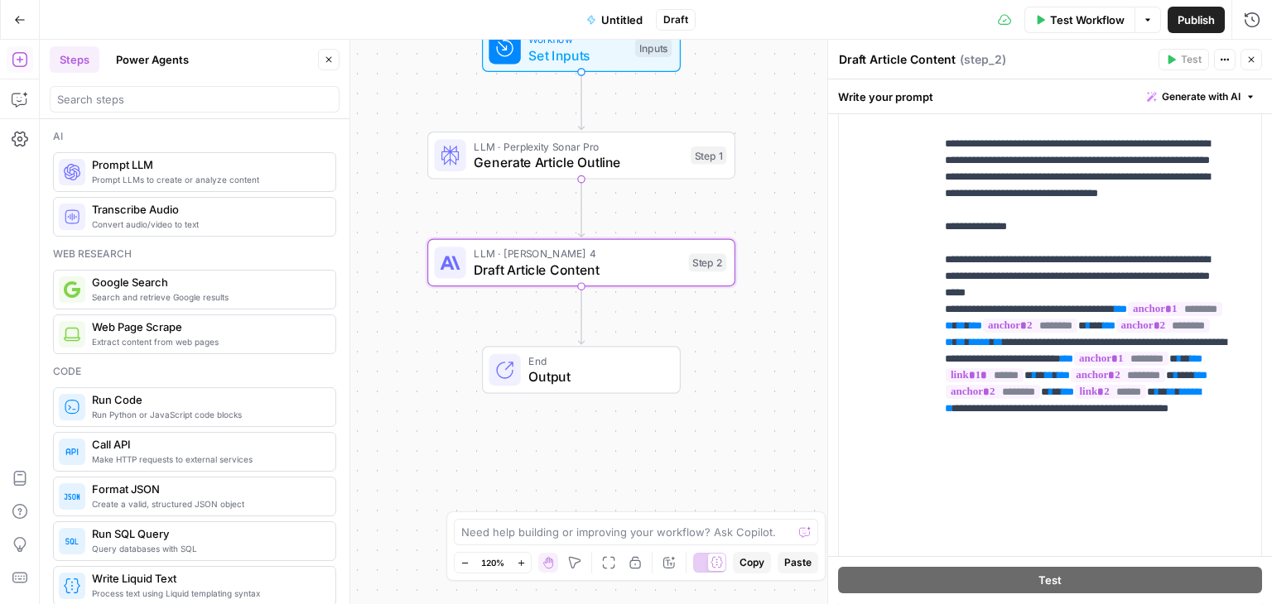
scroll to position [551, 0]
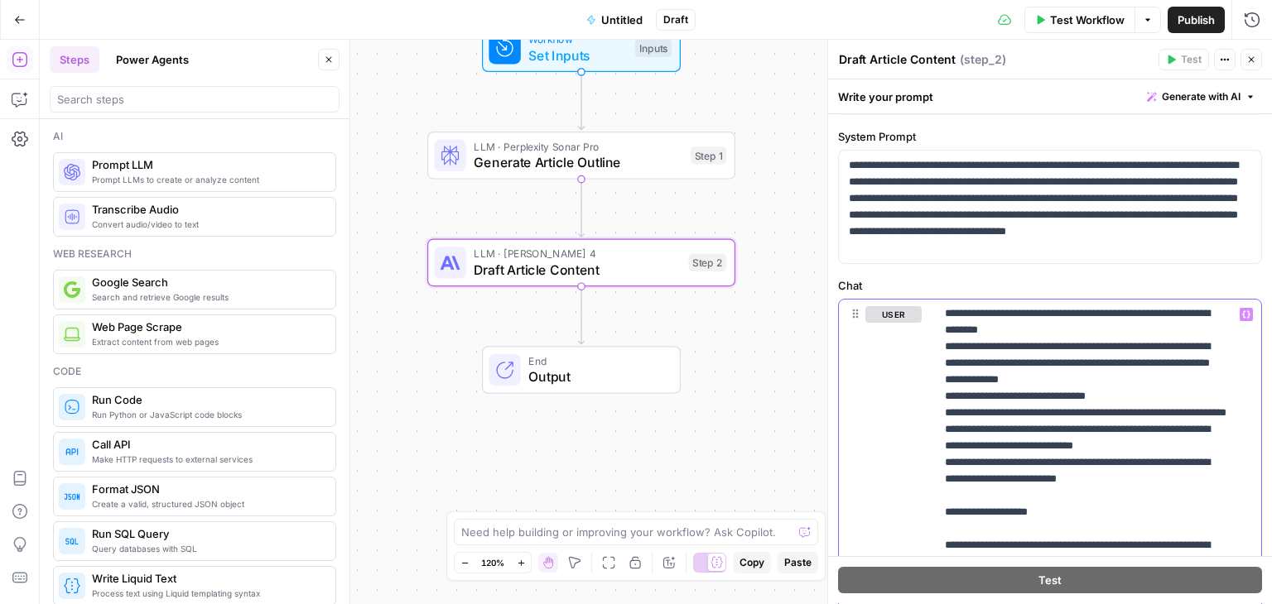
scroll to position [0, 0]
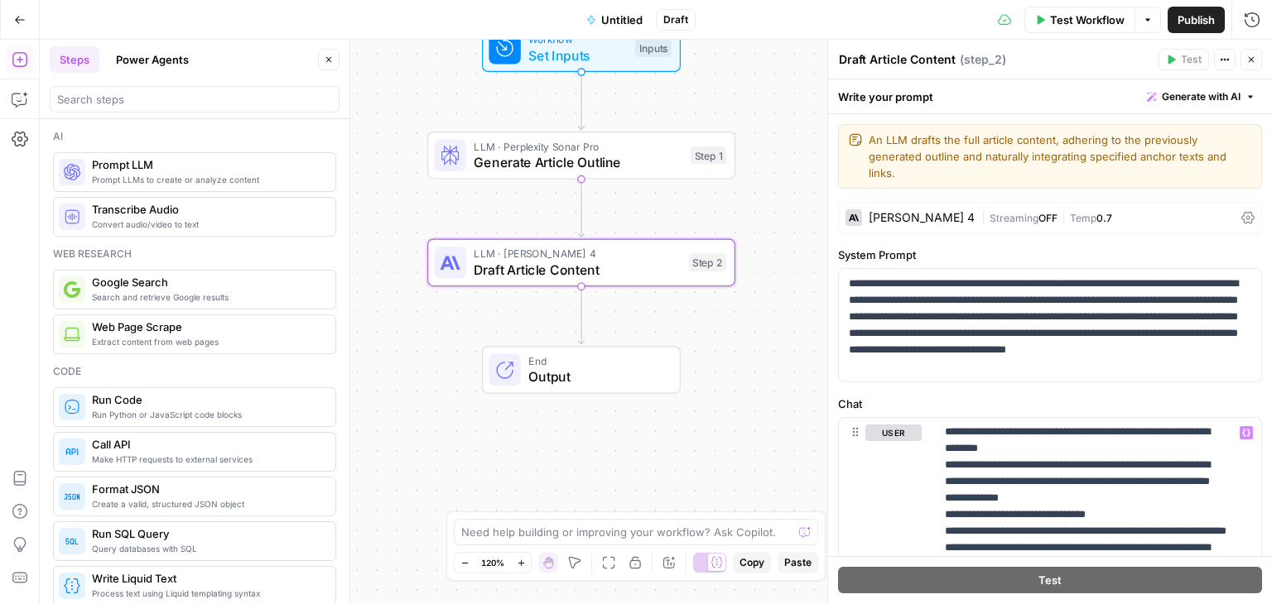
click at [736, 398] on div "Workflow Set Inputs Inputs LLM · Perplexity Sonar Pro Generate Article Outline …" at bounding box center [656, 322] width 1232 height 565
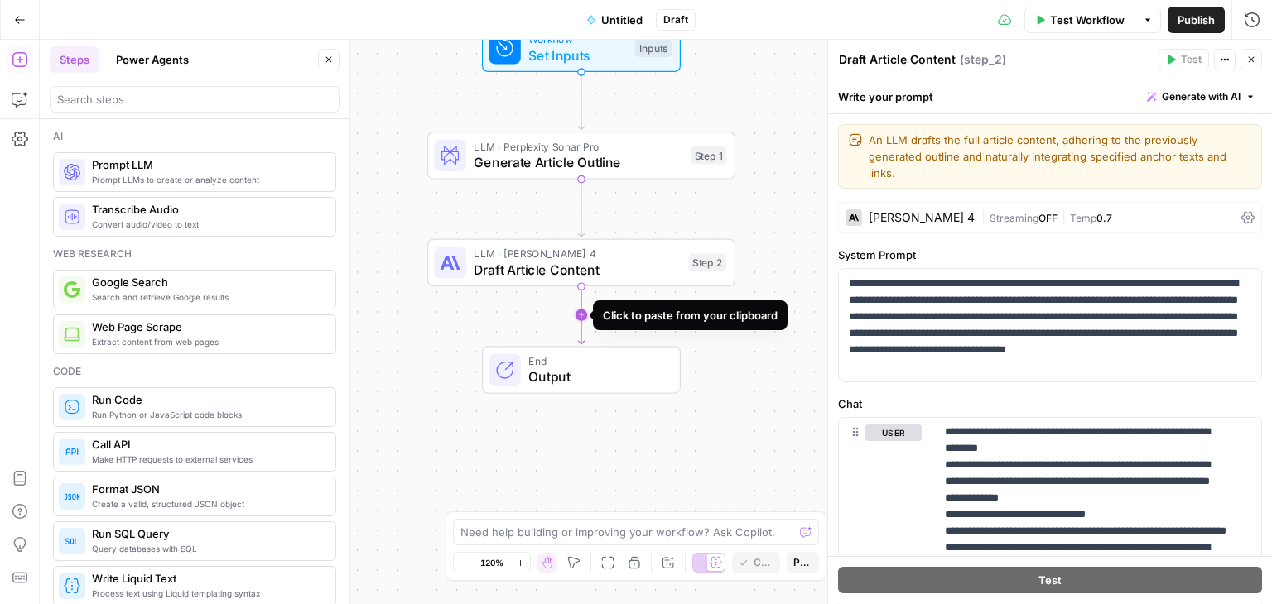
click at [579, 311] on icon "Edge from step_2 to end" at bounding box center [581, 315] width 6 height 58
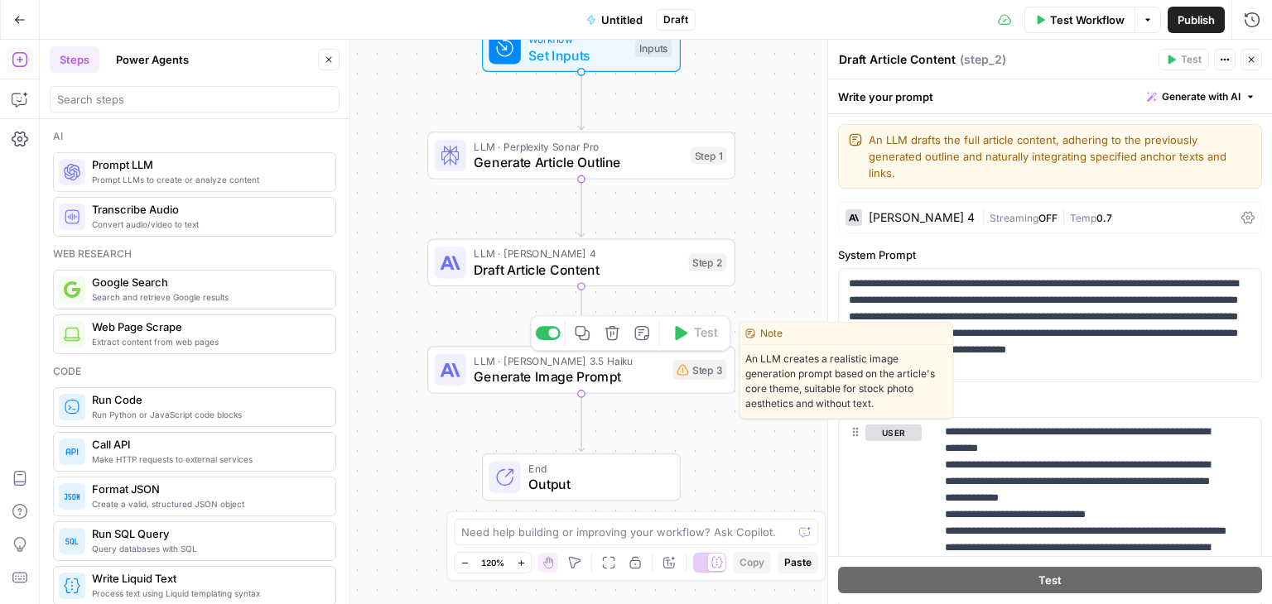
click at [651, 378] on span "Generate Image Prompt" at bounding box center [569, 377] width 190 height 20
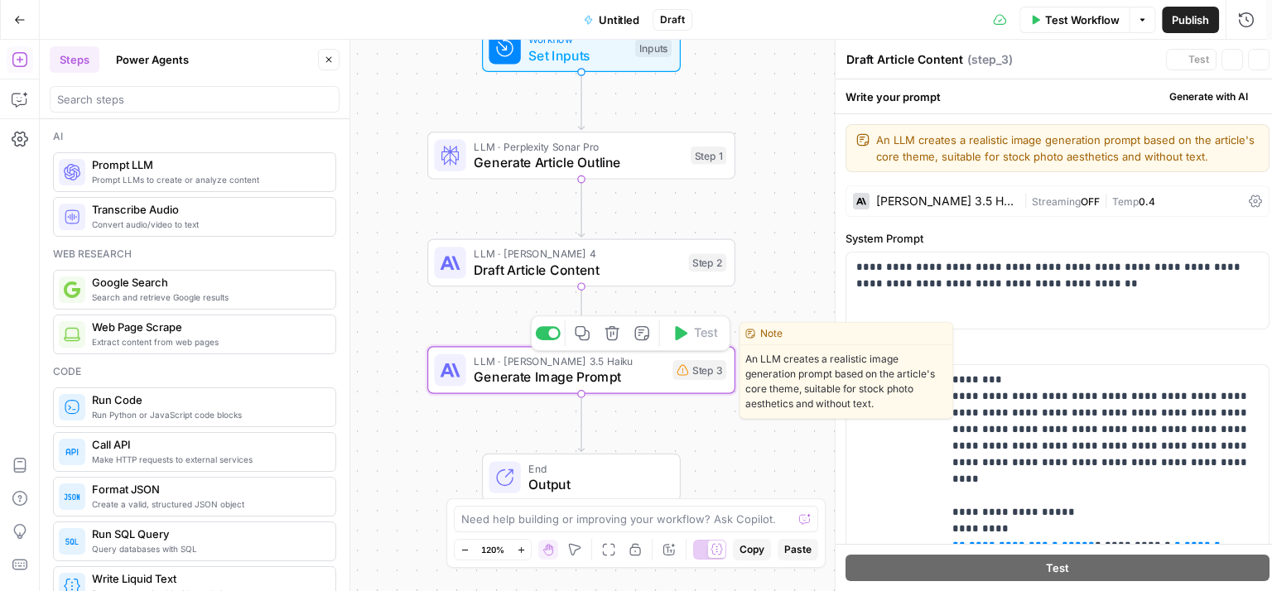
type textarea "Generate Image Prompt"
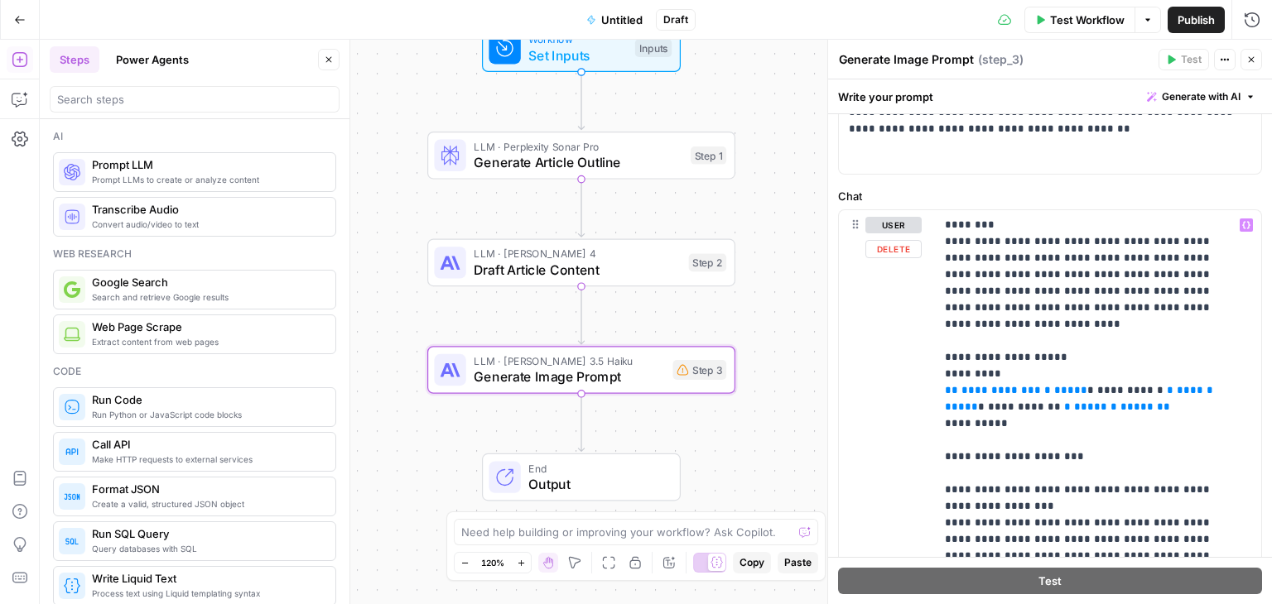
scroll to position [156, 0]
click at [989, 384] on span "**********" at bounding box center [1000, 389] width 79 height 11
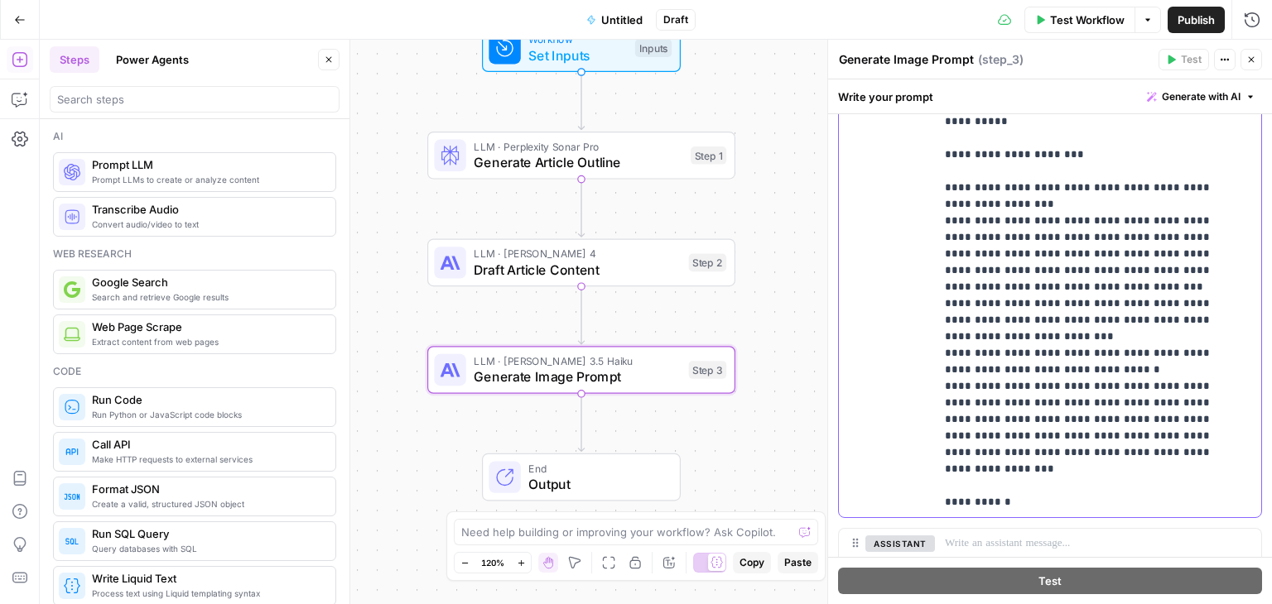
scroll to position [570, 0]
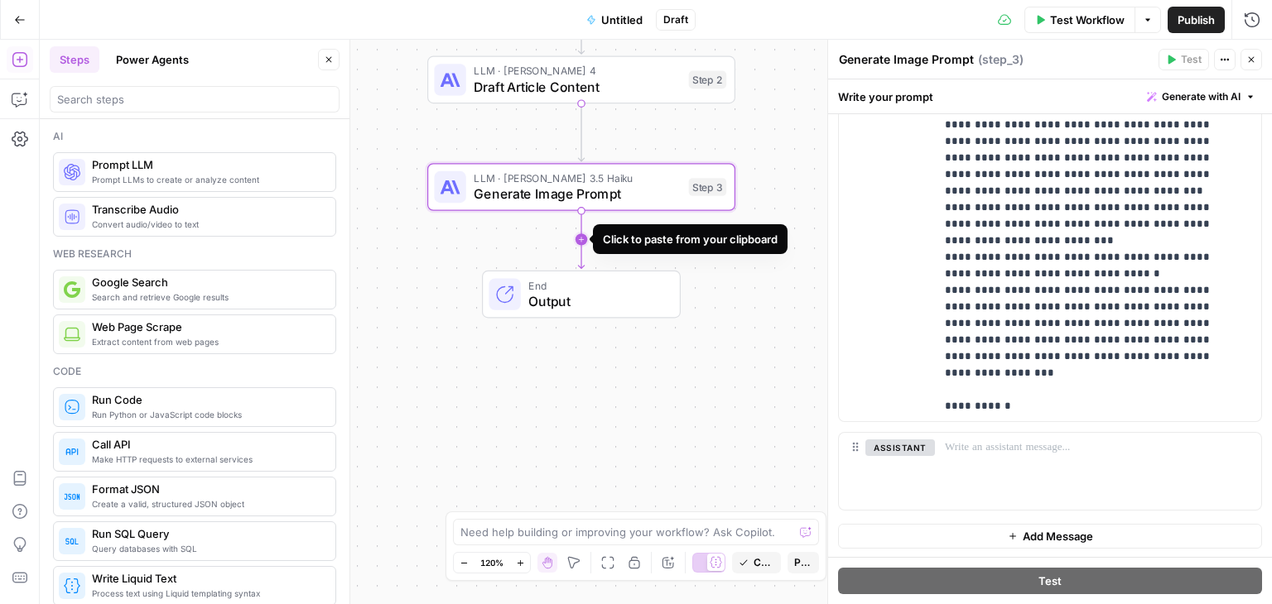
click at [578, 239] on icon "Edge from step_3 to end" at bounding box center [581, 239] width 6 height 58
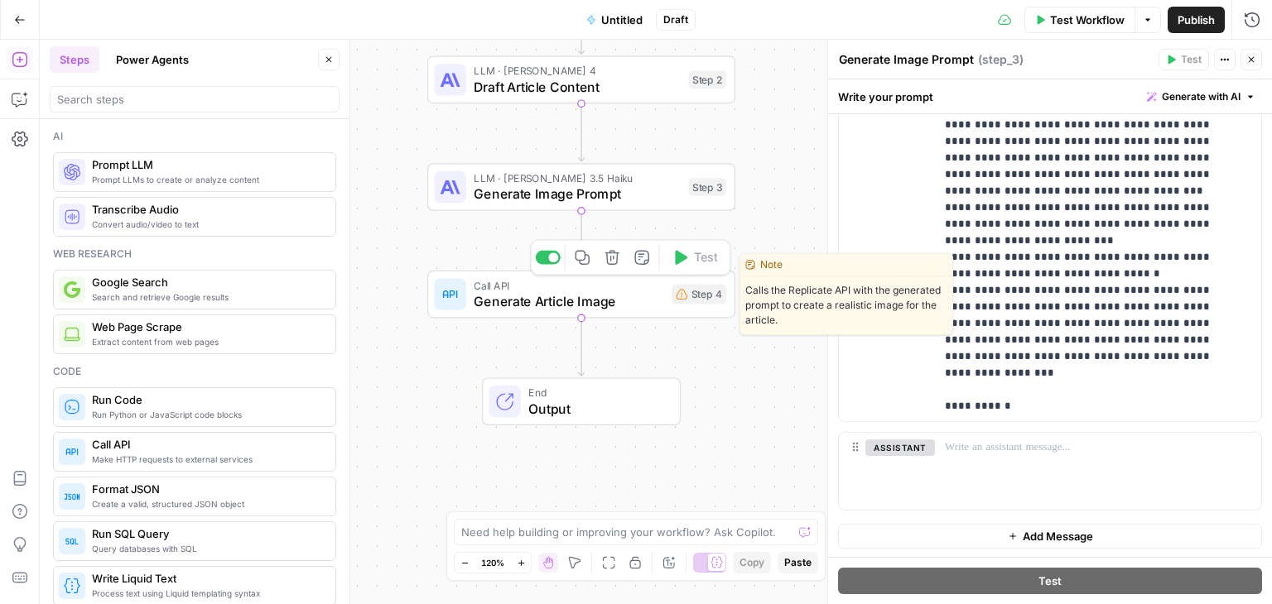
click at [623, 312] on div "Call API Generate Article Image Step 4 Copy step Delete step Edit Note Test" at bounding box center [581, 295] width 308 height 48
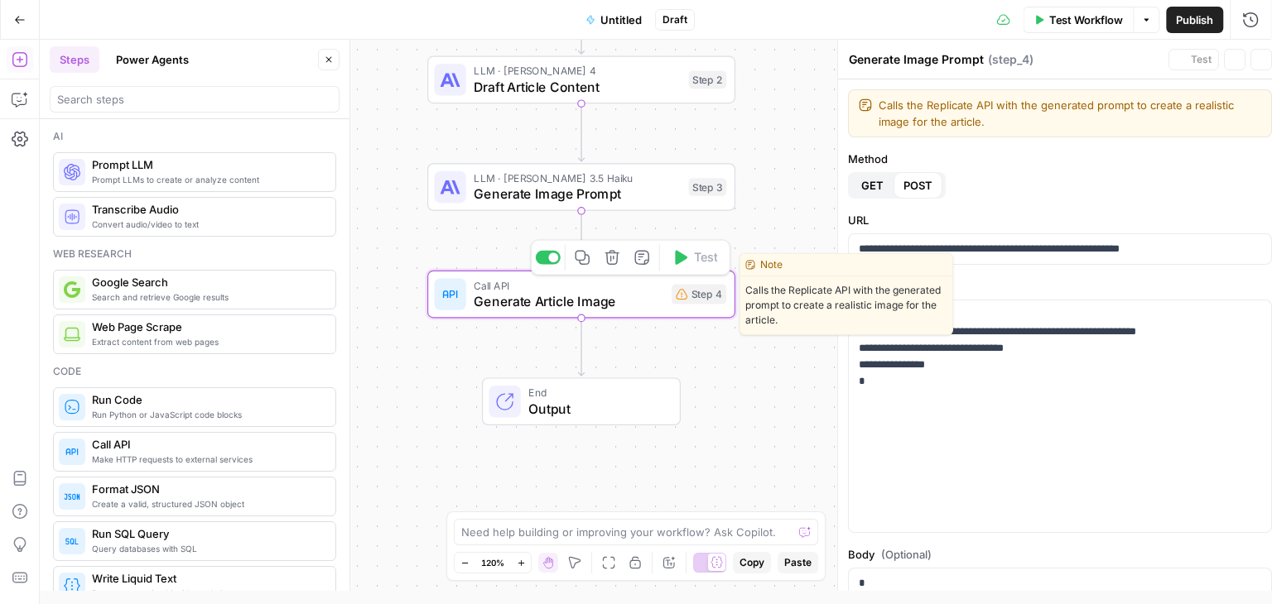
type textarea "Generate Article Image"
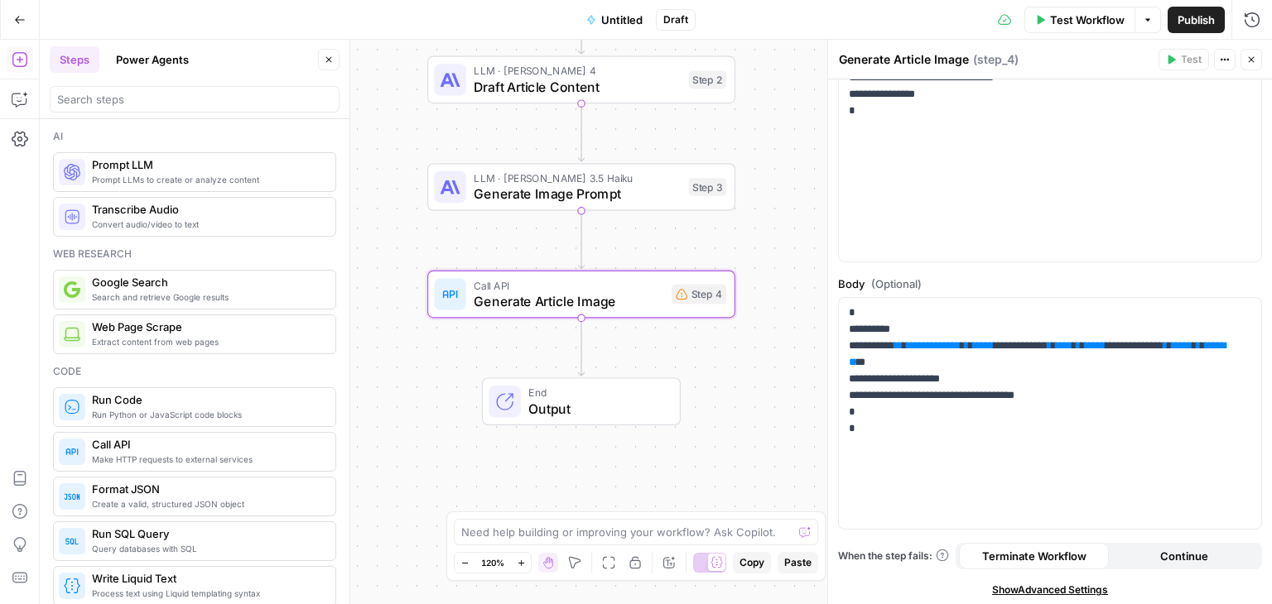
scroll to position [272, 0]
click at [960, 339] on span "**********" at bounding box center [934, 344] width 54 height 11
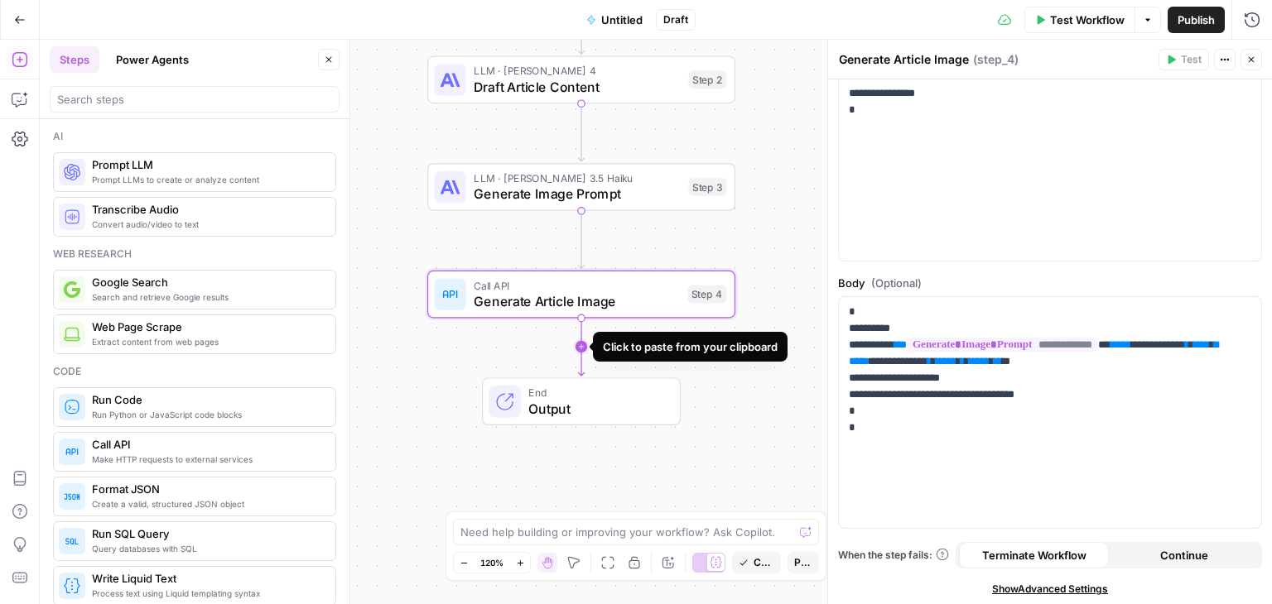
click at [582, 344] on icon "Edge from step_4 to end" at bounding box center [581, 347] width 6 height 58
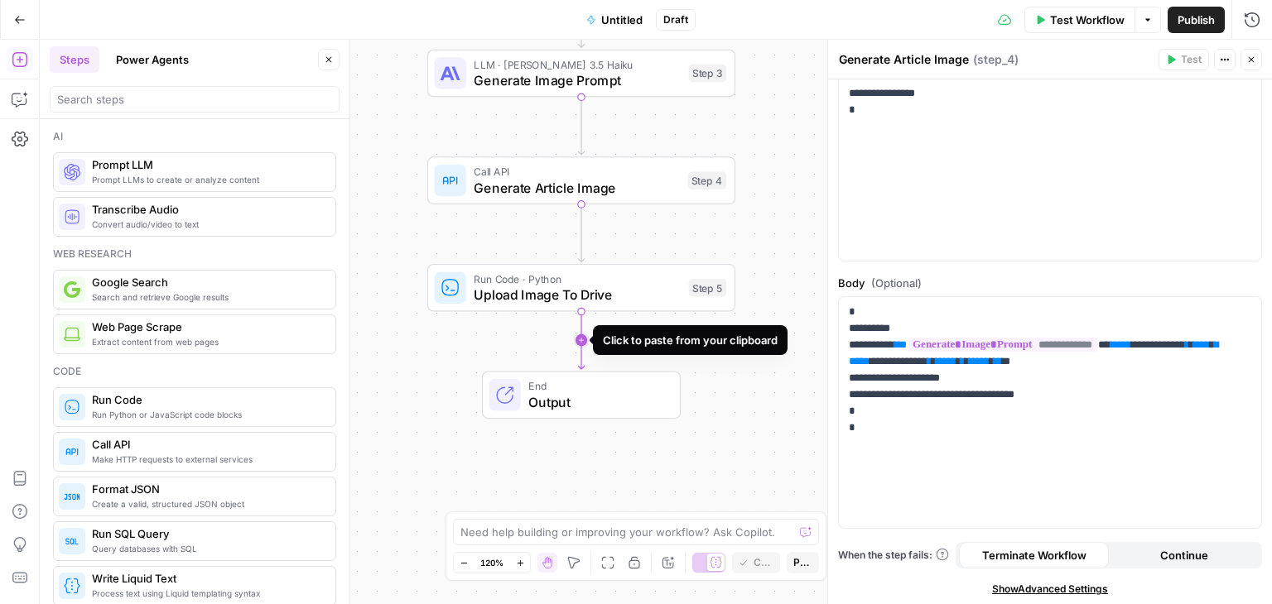
click at [580, 347] on icon "Edge from step_5 to end" at bounding box center [581, 340] width 6 height 58
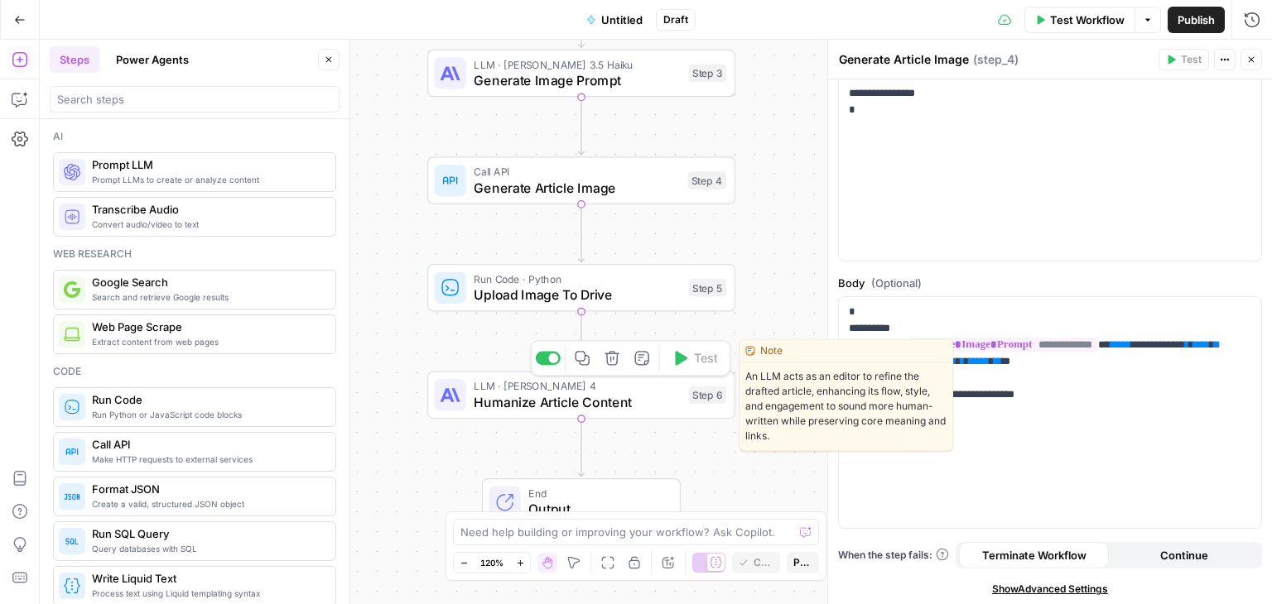
click at [516, 407] on span "Humanize Article Content" at bounding box center [577, 402] width 207 height 20
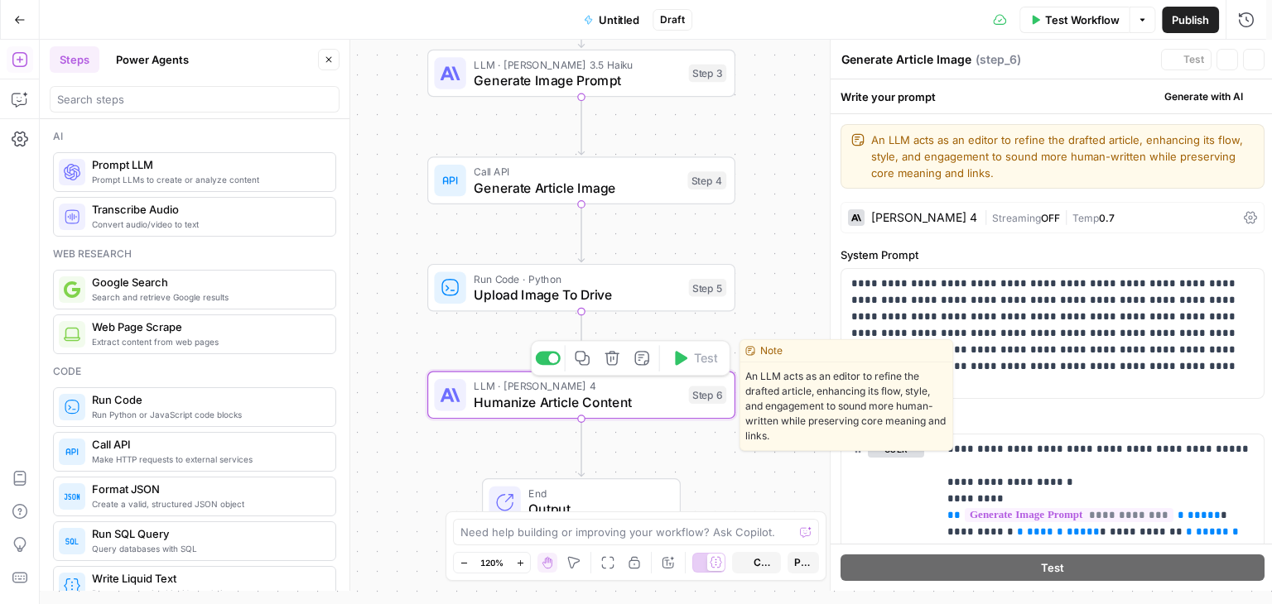
type textarea "Humanize Article Content"
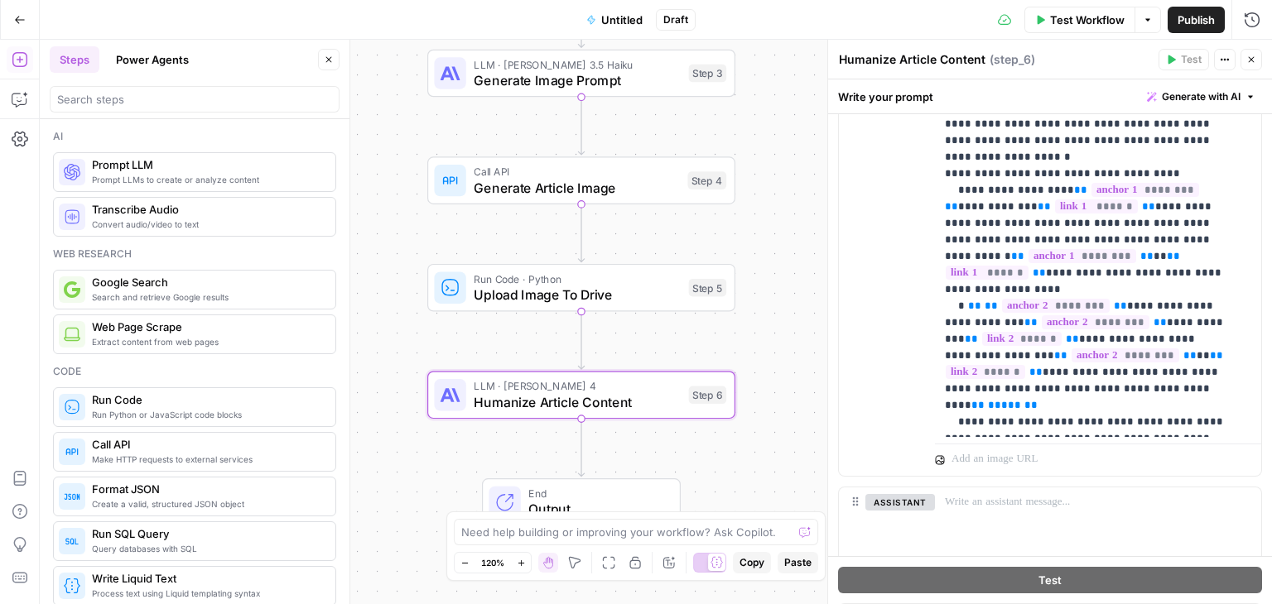
scroll to position [656, 0]
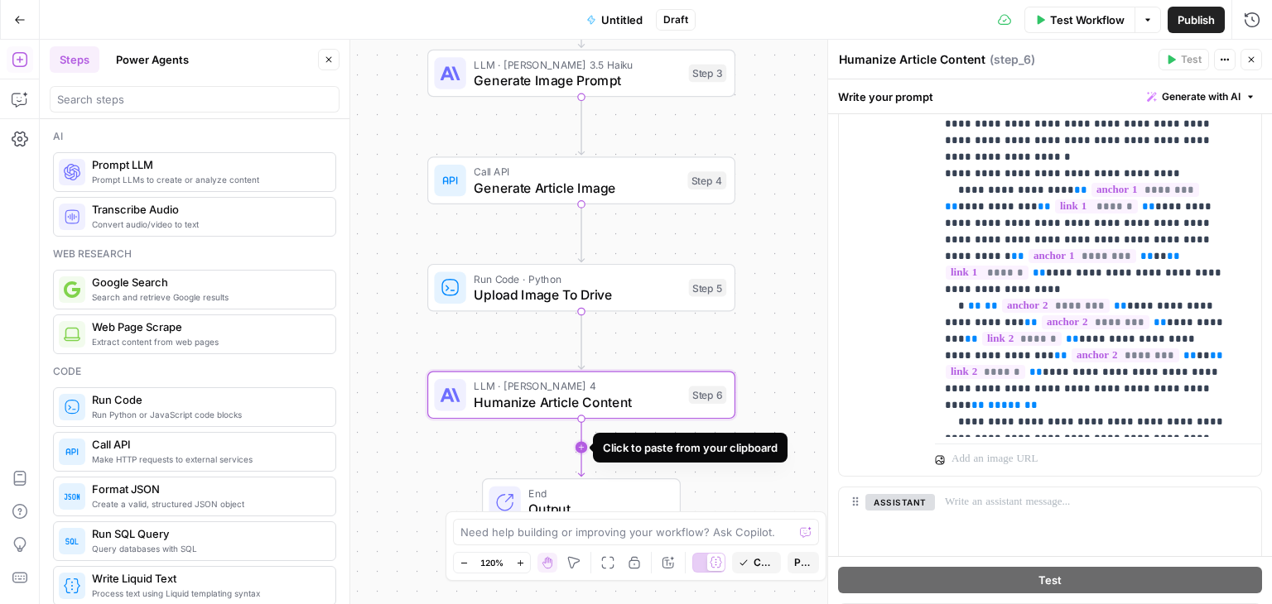
click at [583, 446] on icon "Edge from step_6 to end" at bounding box center [581, 448] width 6 height 58
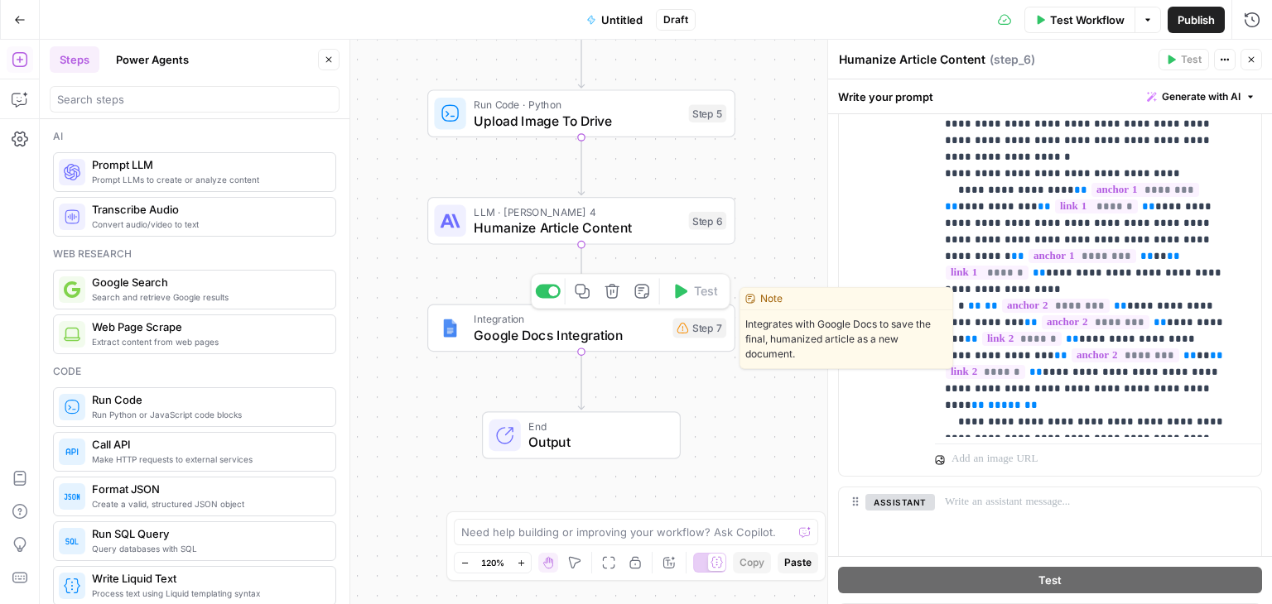
click at [503, 344] on span "Google Docs Integration" at bounding box center [569, 335] width 190 height 20
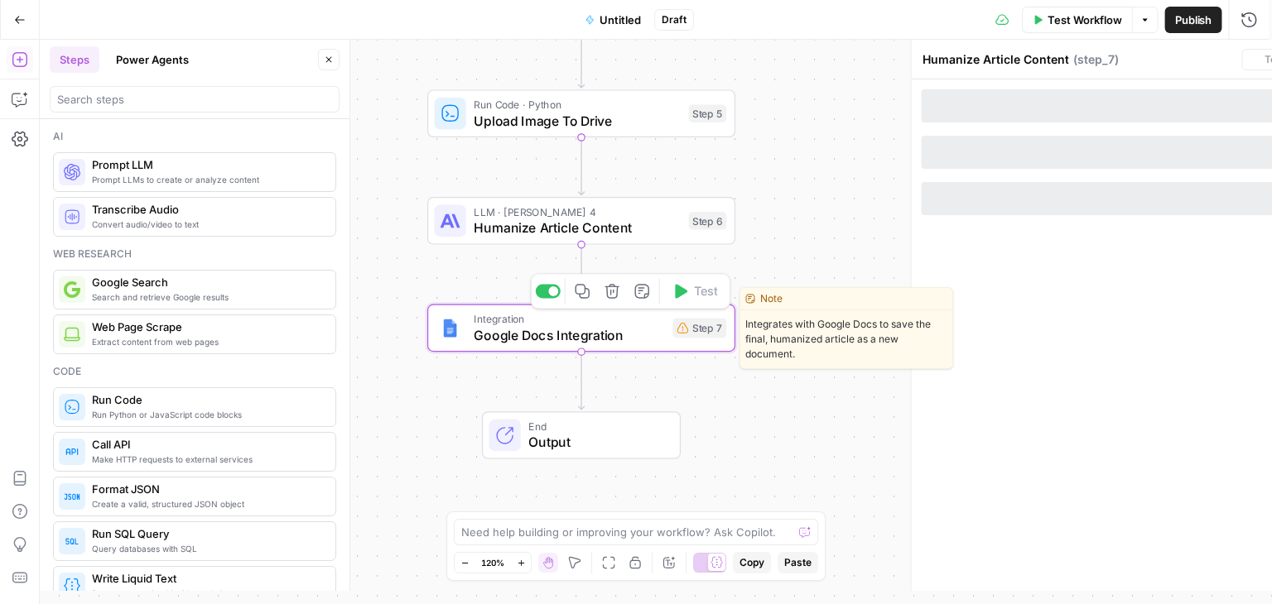
type textarea "Google Docs Integration"
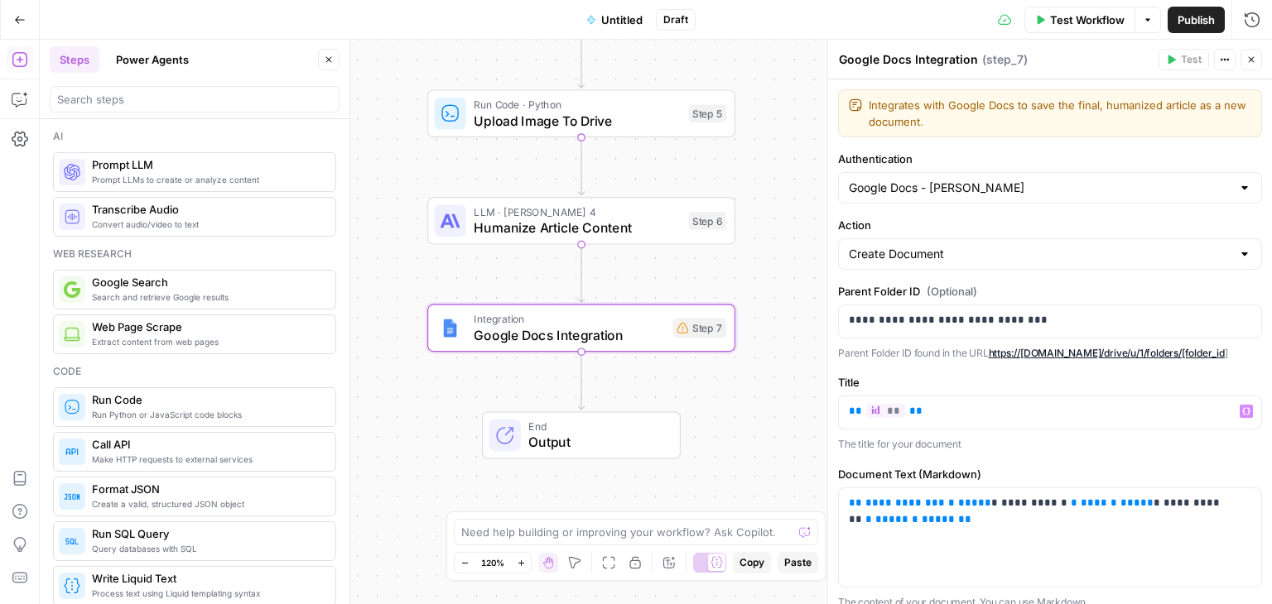
scroll to position [72, 0]
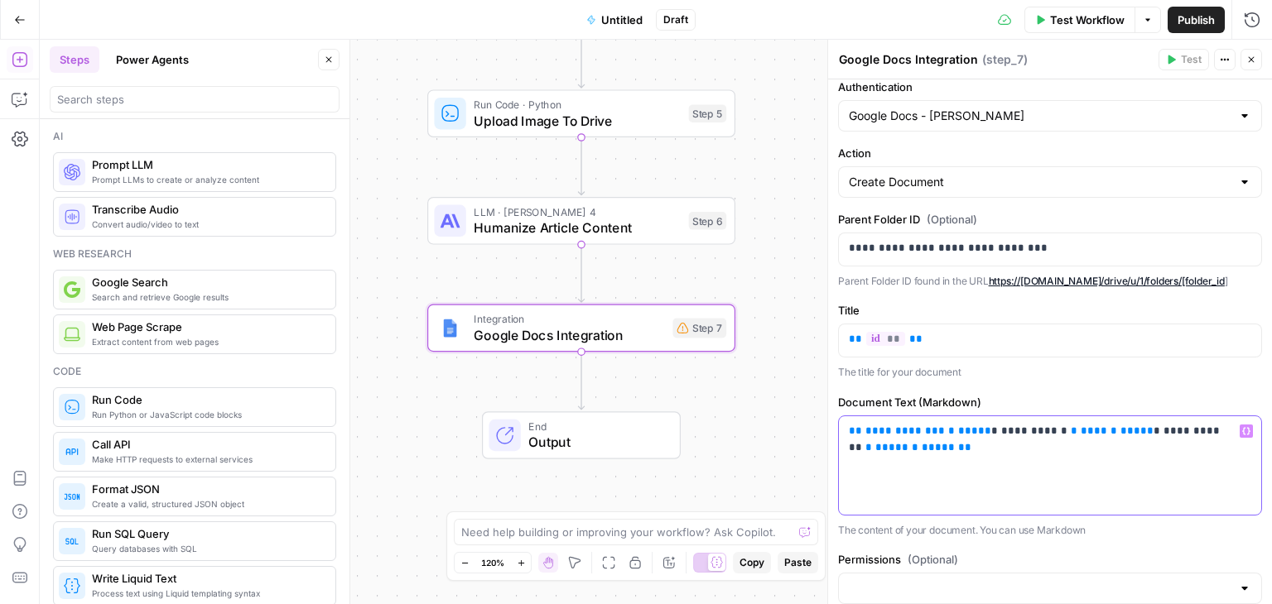
click at [893, 426] on span "**********" at bounding box center [904, 431] width 79 height 11
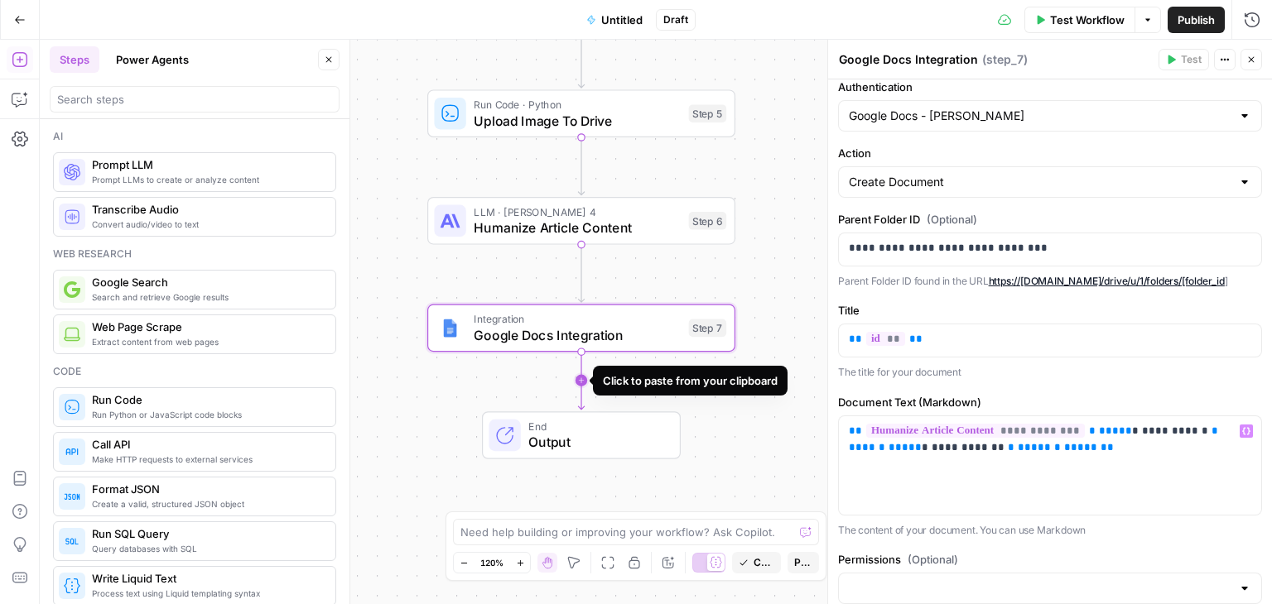
click at [578, 392] on icon "Edge from step_7 to end" at bounding box center [581, 381] width 6 height 58
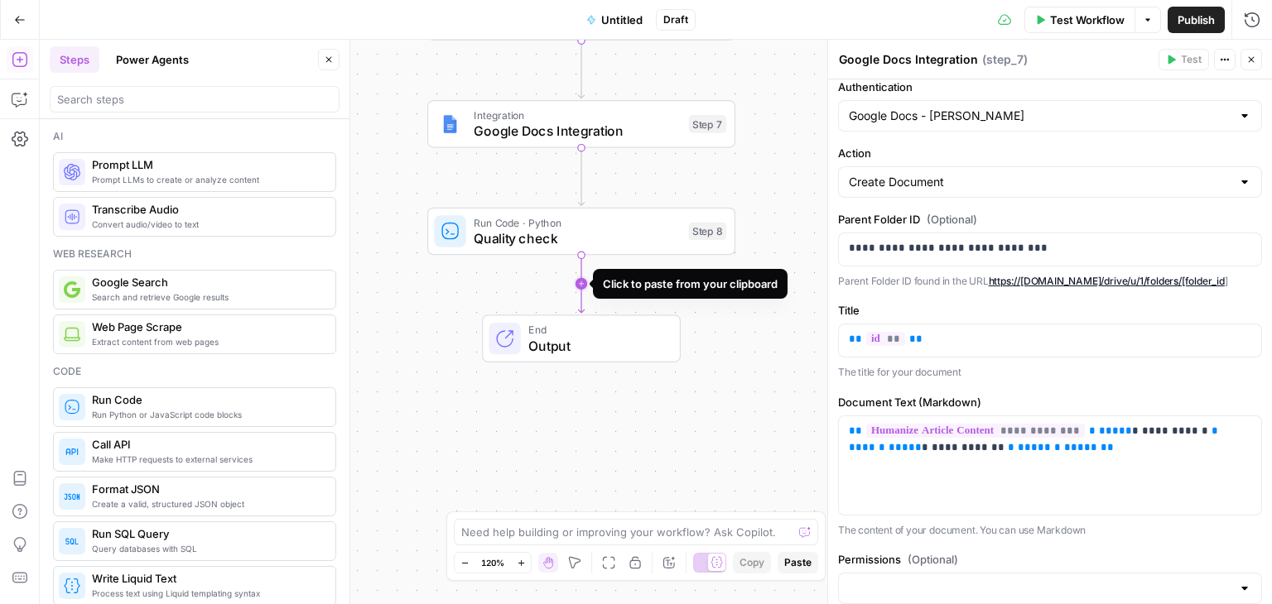
click at [581, 283] on icon "Edge from step_8 to end" at bounding box center [581, 284] width 6 height 58
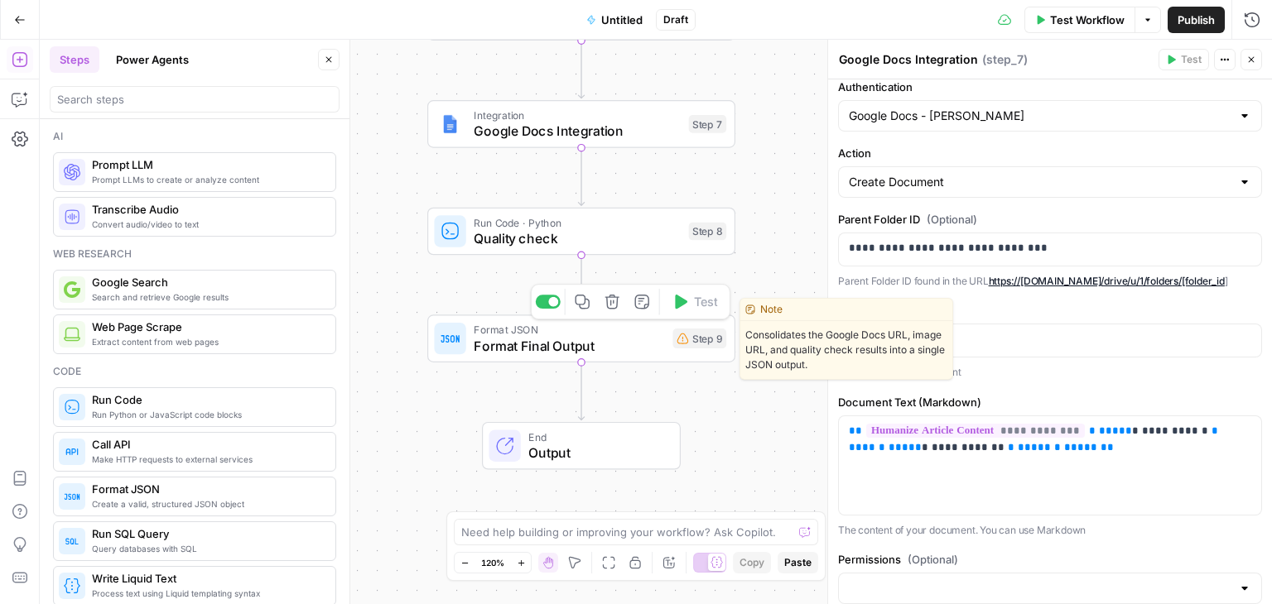
click at [613, 359] on div "Format JSON Format Final Output Step 9 Copy step Delete step Edit Note Test" at bounding box center [581, 339] width 308 height 48
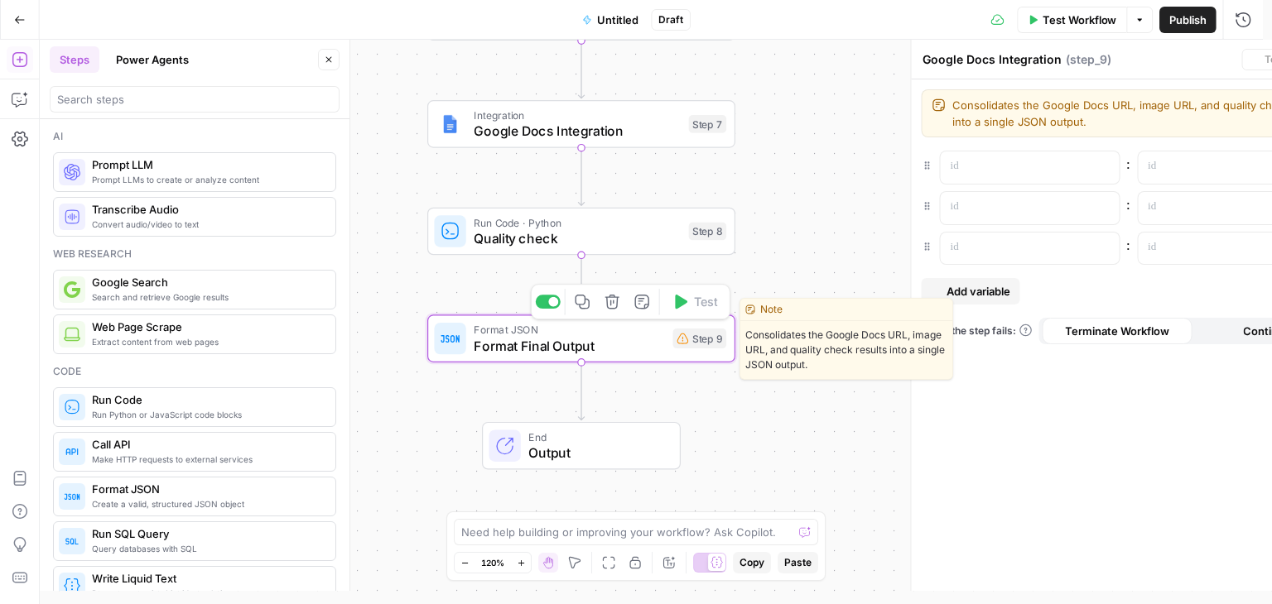
type textarea "Format Final Output"
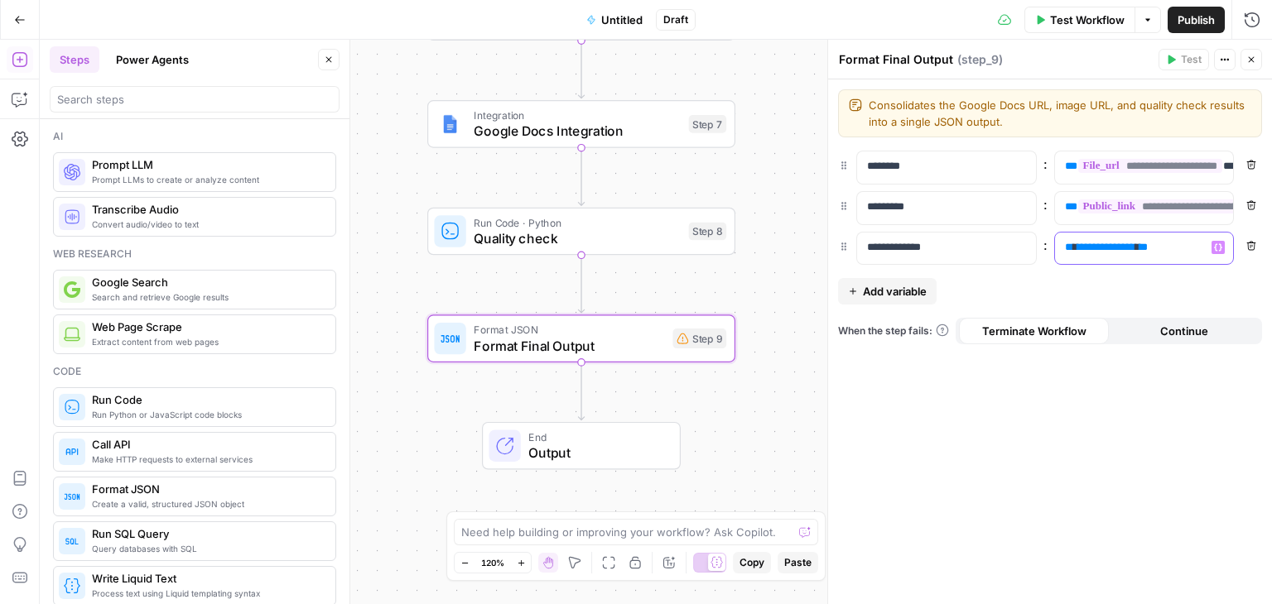
click at [1109, 246] on span "**********" at bounding box center [1106, 247] width 58 height 11
click at [1179, 166] on span "**********" at bounding box center [1150, 166] width 144 height 14
click at [1229, 163] on div "**********" at bounding box center [1144, 168] width 179 height 32
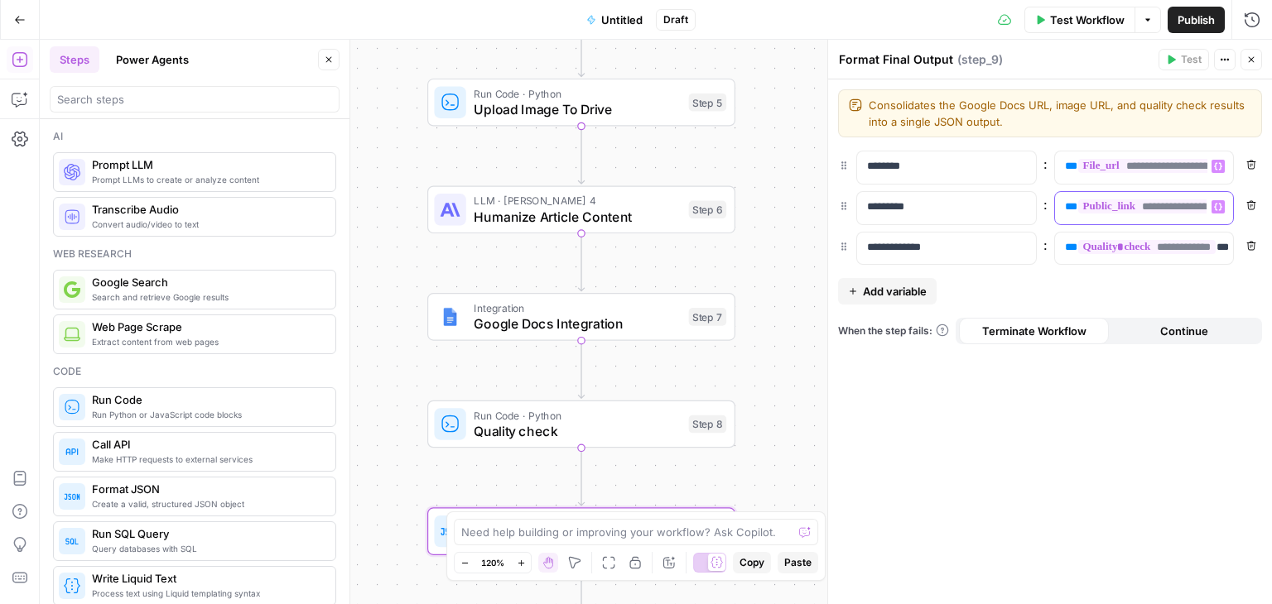
click at [1063, 202] on div "**********" at bounding box center [1131, 208] width 152 height 32
click at [1063, 378] on div "**********" at bounding box center [1050, 341] width 444 height 525
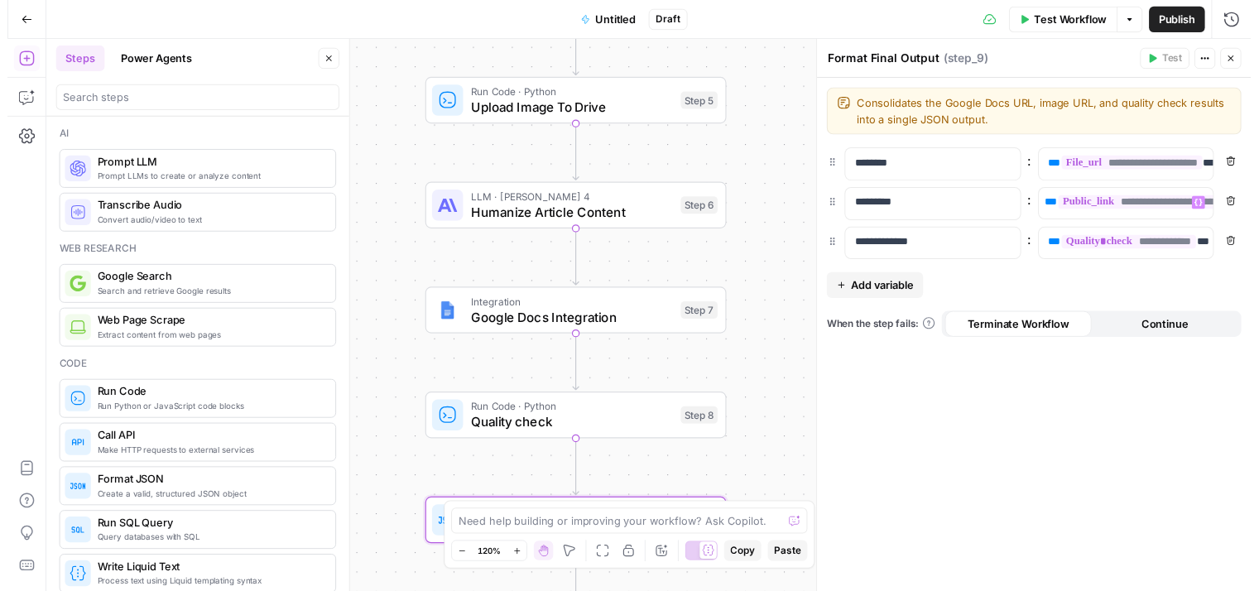
scroll to position [0, 2]
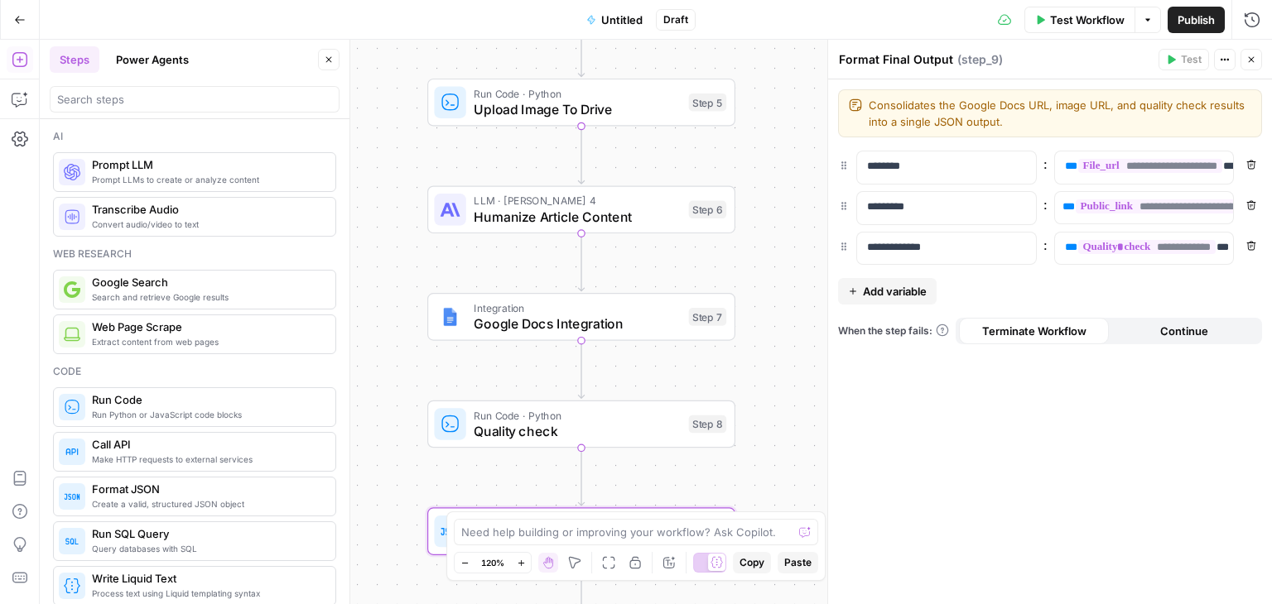
click at [788, 197] on div "Workflow Set Inputs Inputs LLM · Perplexity Sonar Pro Generate Article Outline …" at bounding box center [656, 322] width 1232 height 565
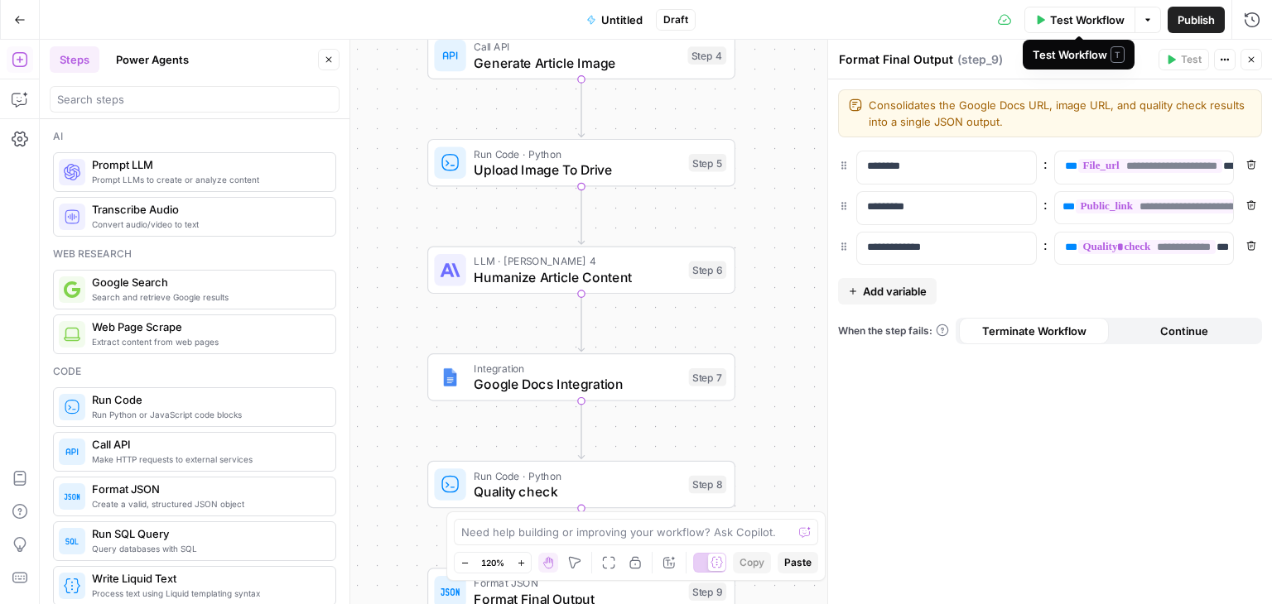
click at [1063, 21] on span "Test Workflow" at bounding box center [1087, 20] width 75 height 17
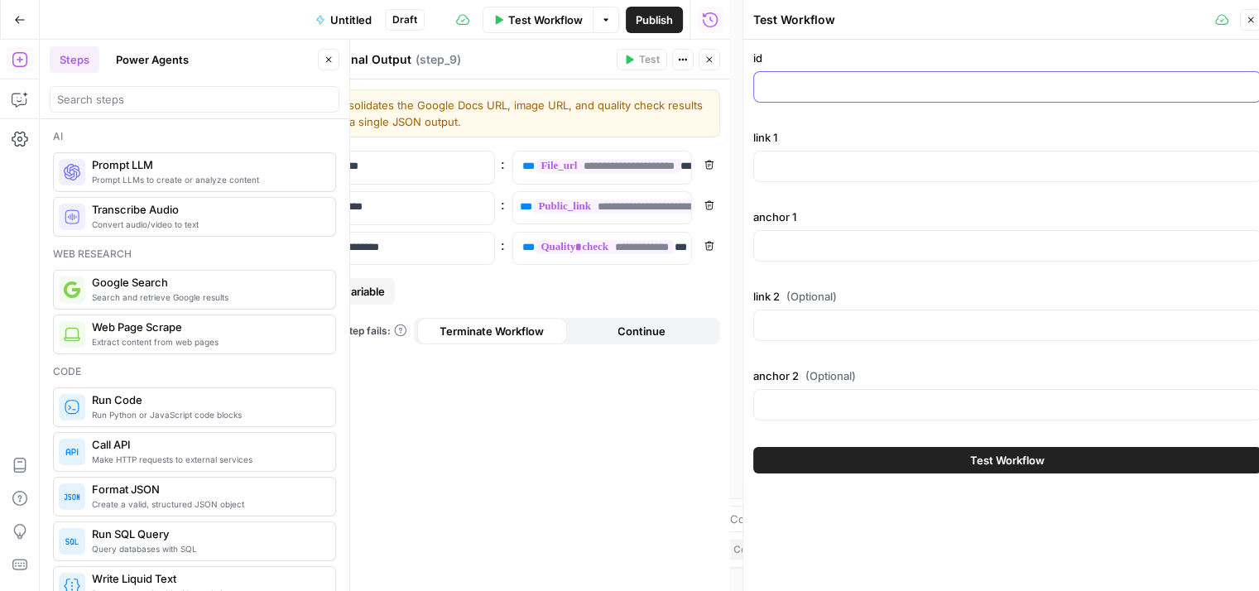
click at [796, 94] on input "id" at bounding box center [1007, 87] width 487 height 17
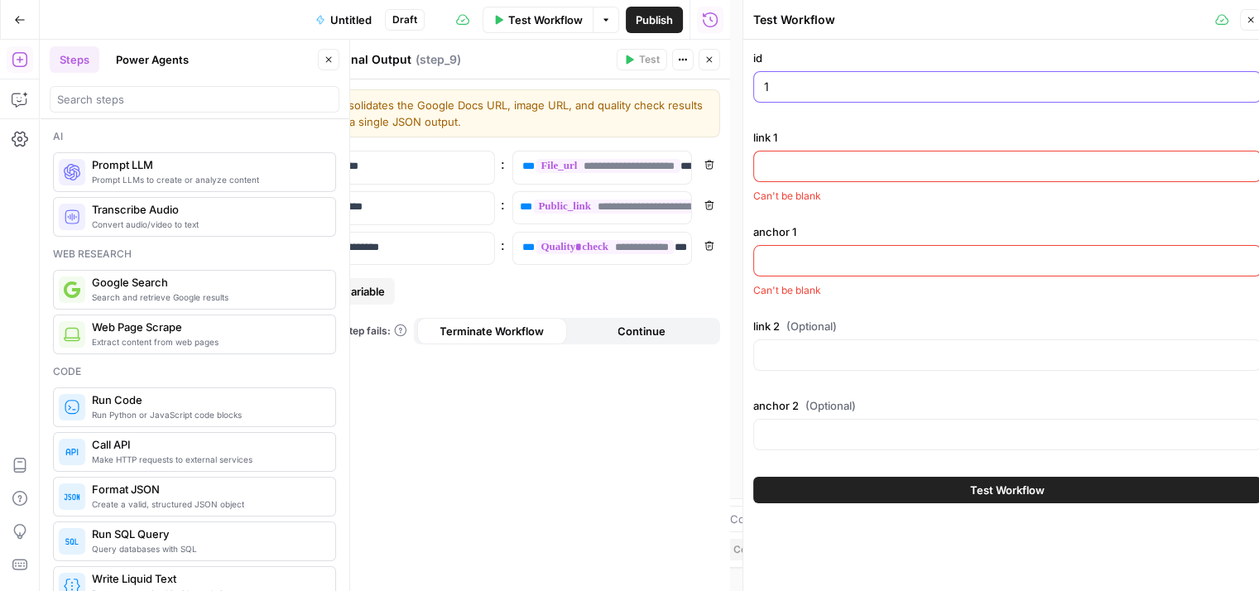
type input "1"
click at [801, 170] on input "link 1" at bounding box center [1007, 166] width 487 height 17
click at [801, 264] on input "anchor 1" at bounding box center [1007, 261] width 487 height 17
paste input "Simmons and Fletcher, car accident lawyer"
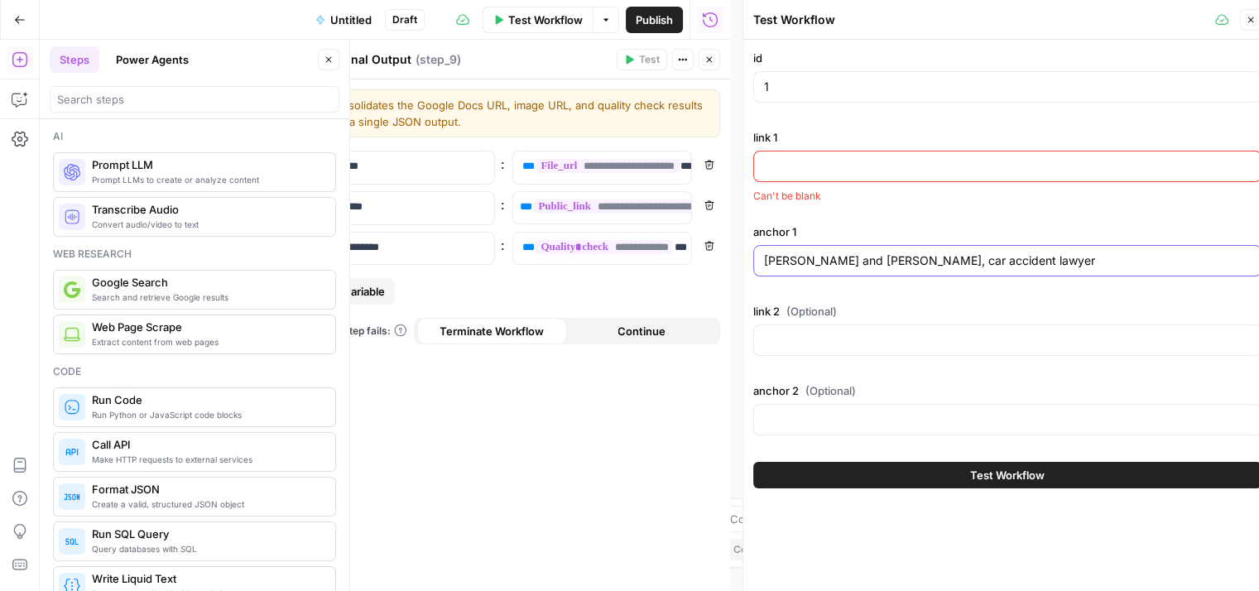
type input "Simmons and Fletcher, car accident lawyer"
click at [797, 167] on input "link 1" at bounding box center [1007, 166] width 487 height 17
paste input "https://www.simmonsandfletcher.com/car-accident-lawyer/"
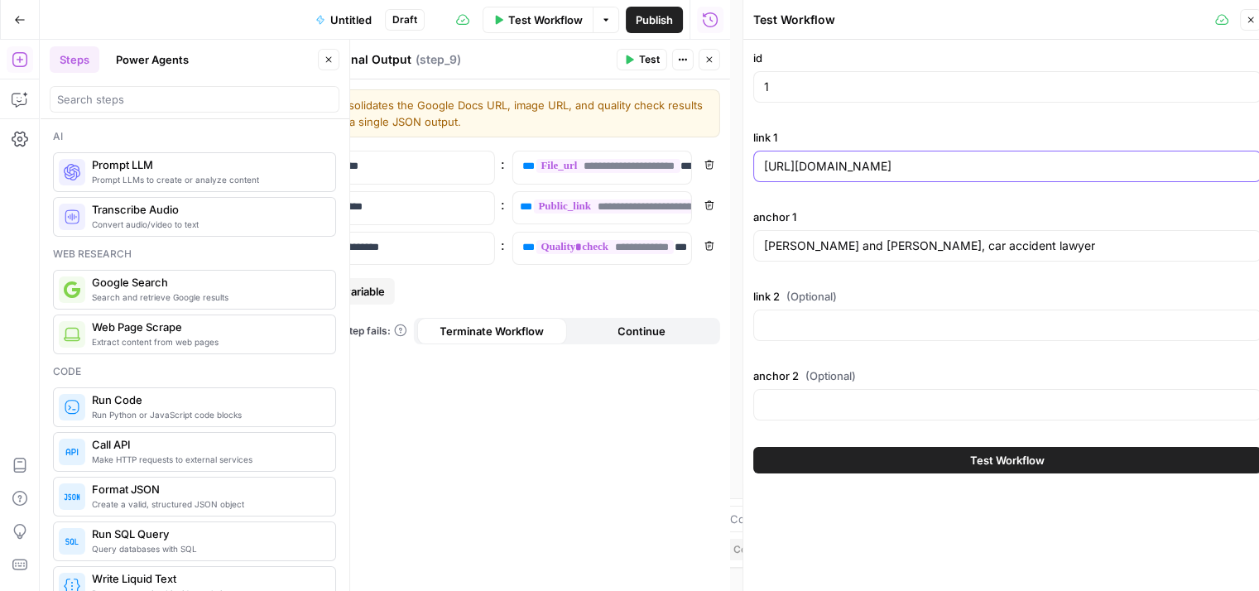
type input "https://www.simmonsandfletcher.com/car-accident-lawyer/"
click at [994, 462] on span "Test Workflow" at bounding box center [1007, 460] width 75 height 17
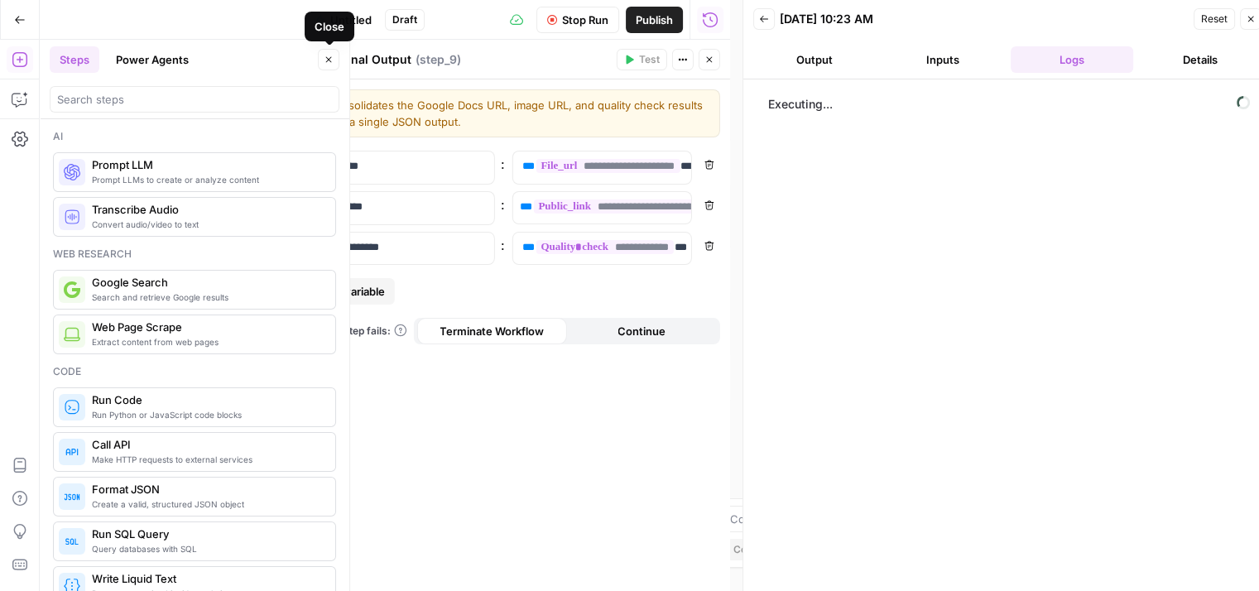
click at [328, 60] on icon "button" at bounding box center [329, 60] width 6 height 6
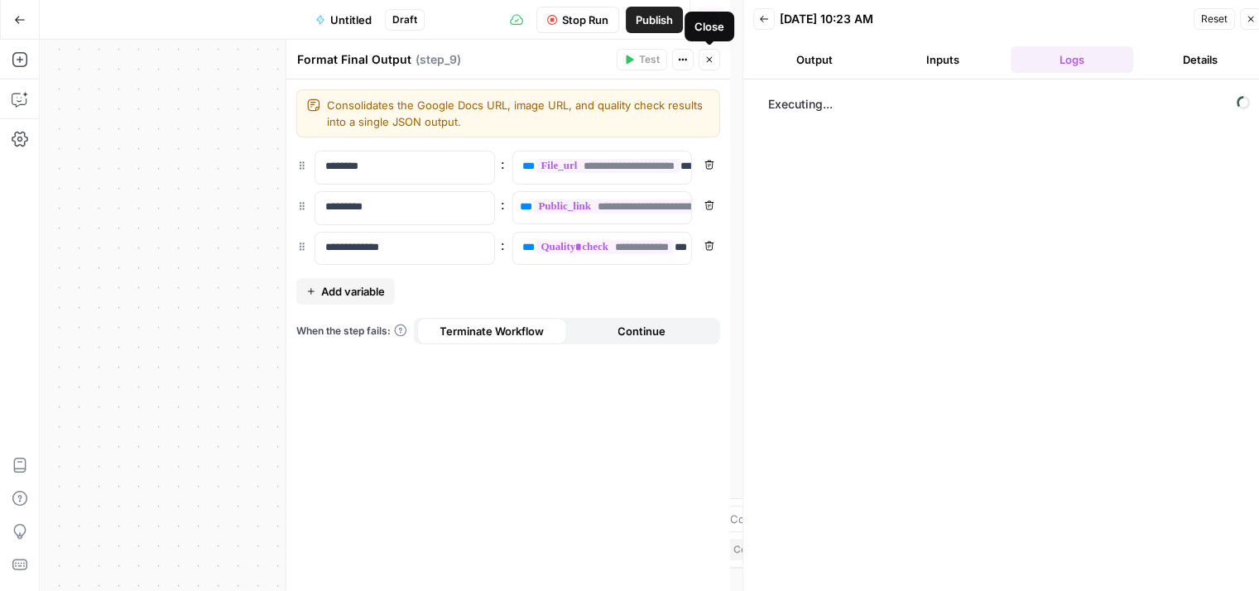
click at [710, 55] on icon "button" at bounding box center [710, 60] width 10 height 10
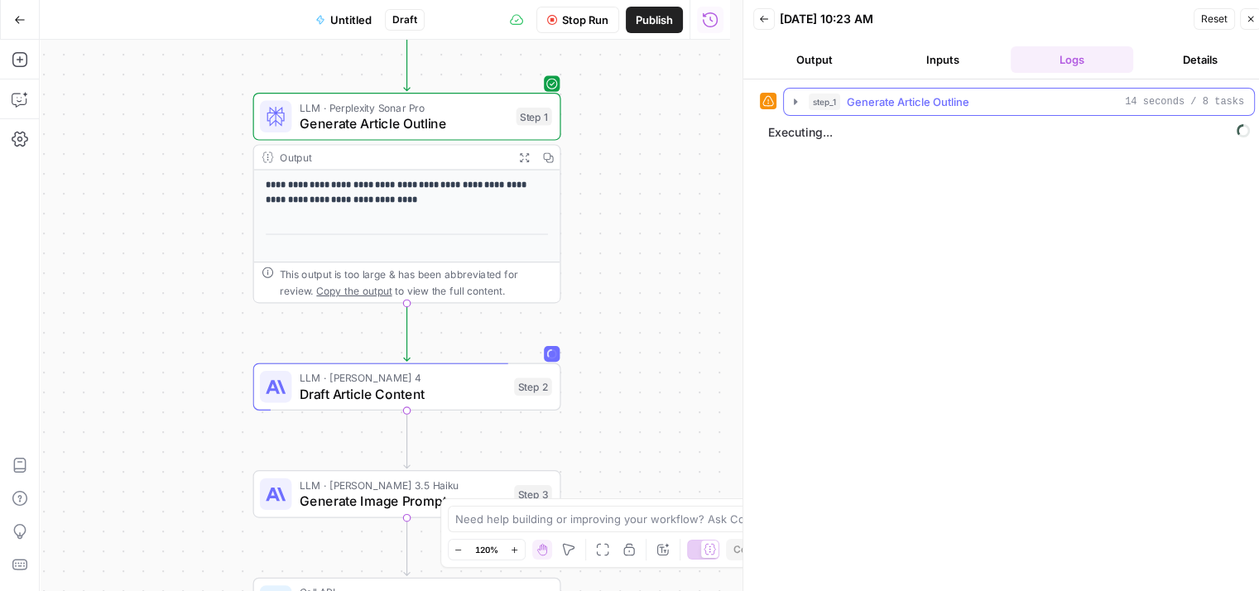
click at [792, 105] on icon "button" at bounding box center [795, 101] width 13 height 13
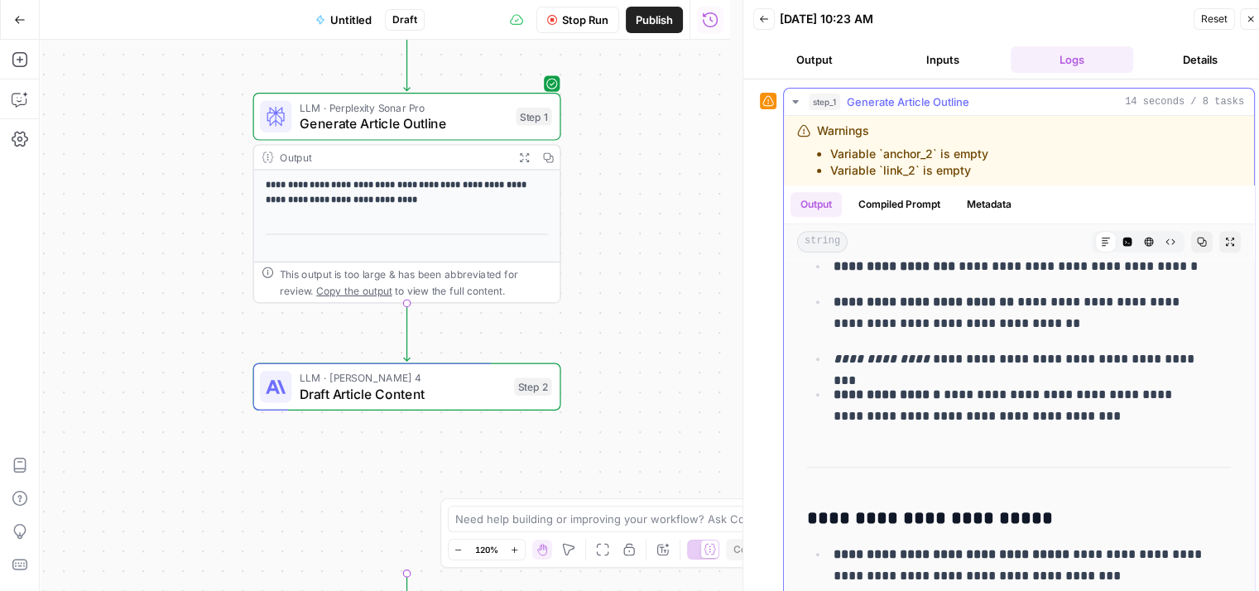
scroll to position [1232, 0]
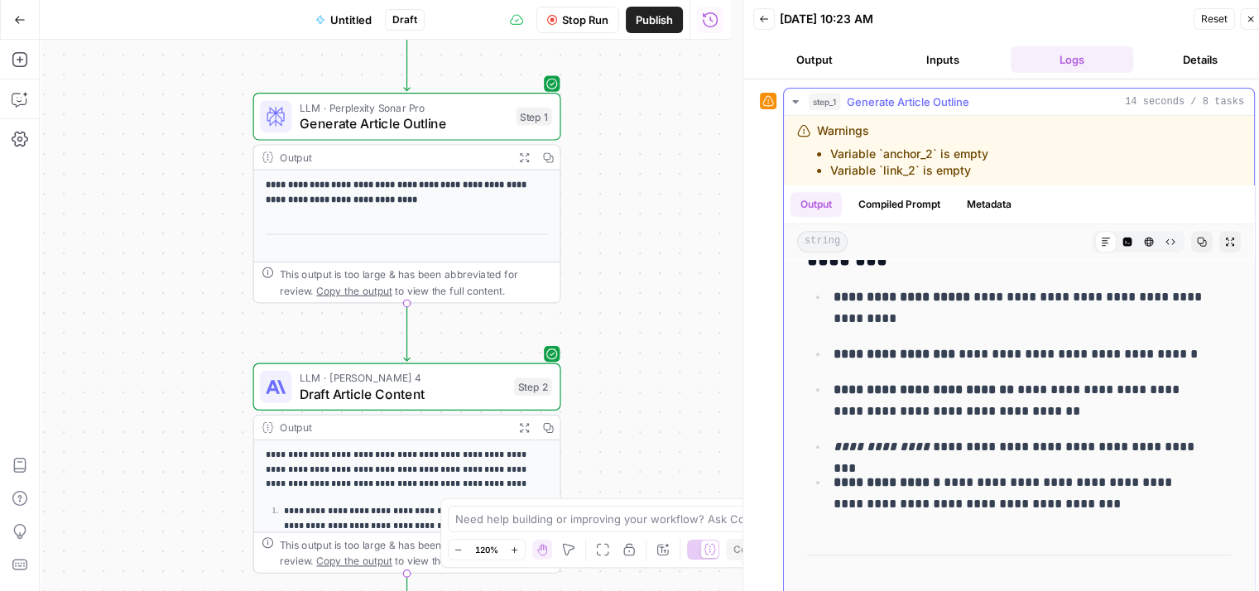
click at [792, 100] on icon "button" at bounding box center [795, 101] width 6 height 3
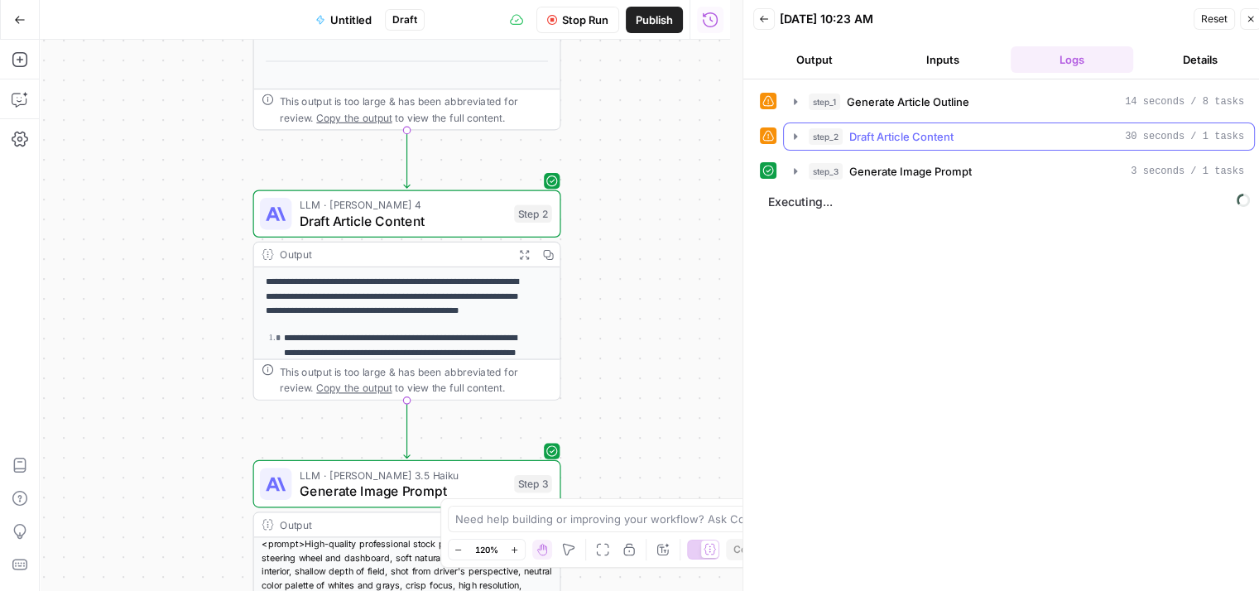
click at [793, 131] on icon "button" at bounding box center [795, 136] width 13 height 13
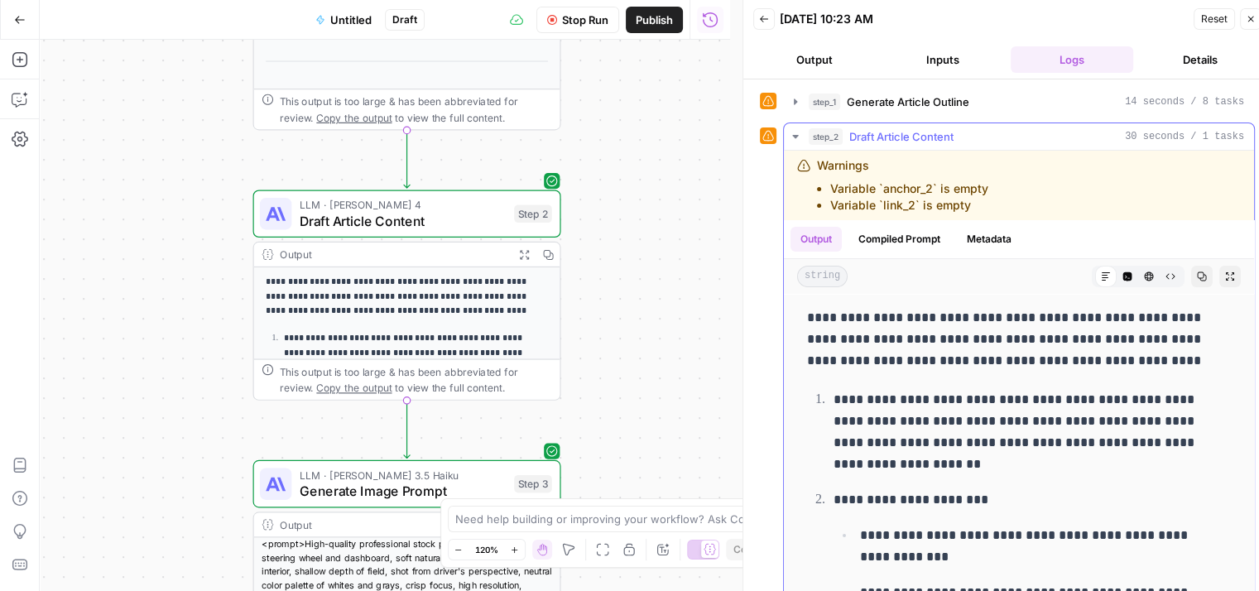
click at [793, 131] on icon "button" at bounding box center [795, 136] width 13 height 13
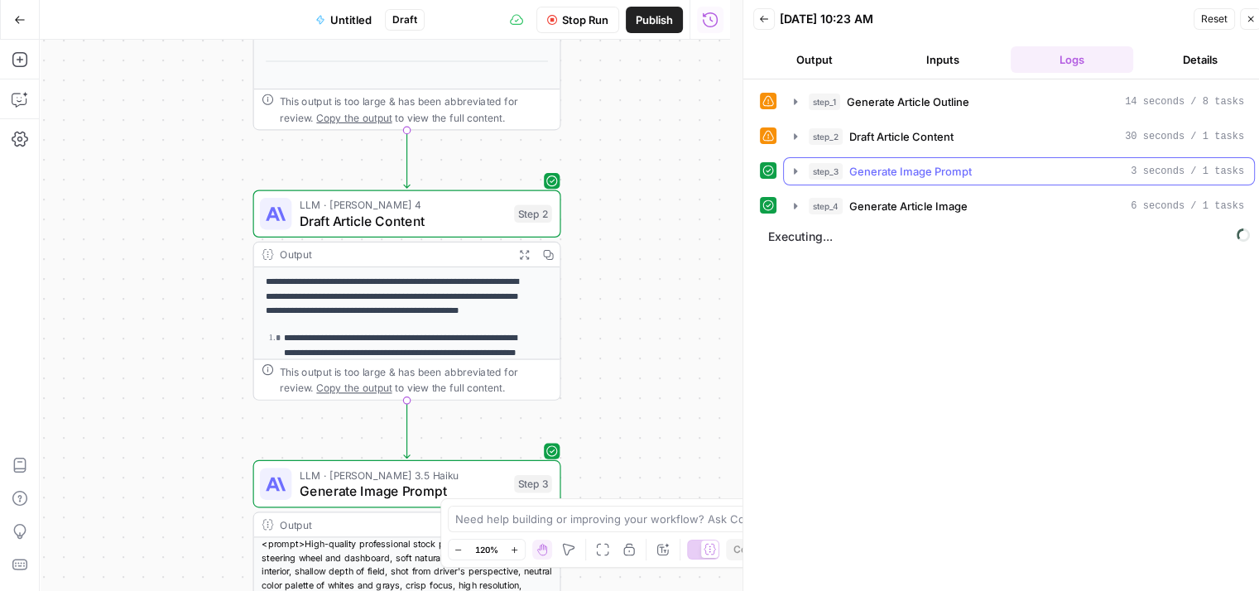
click at [795, 166] on icon "button" at bounding box center [795, 171] width 13 height 13
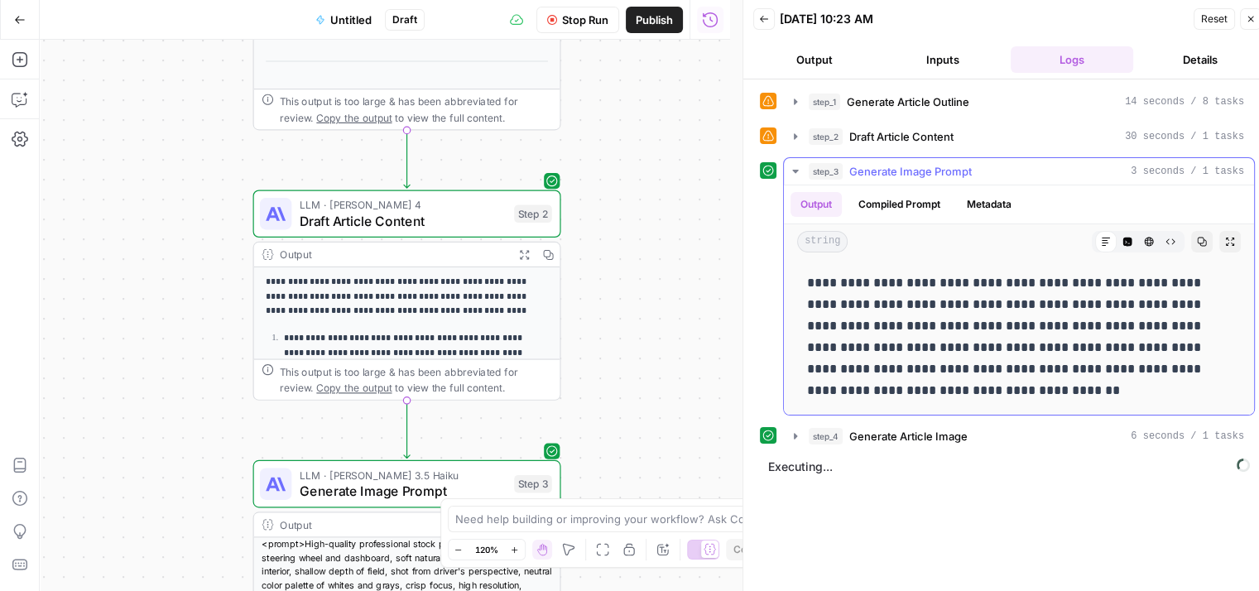
click at [795, 166] on icon "button" at bounding box center [795, 171] width 13 height 13
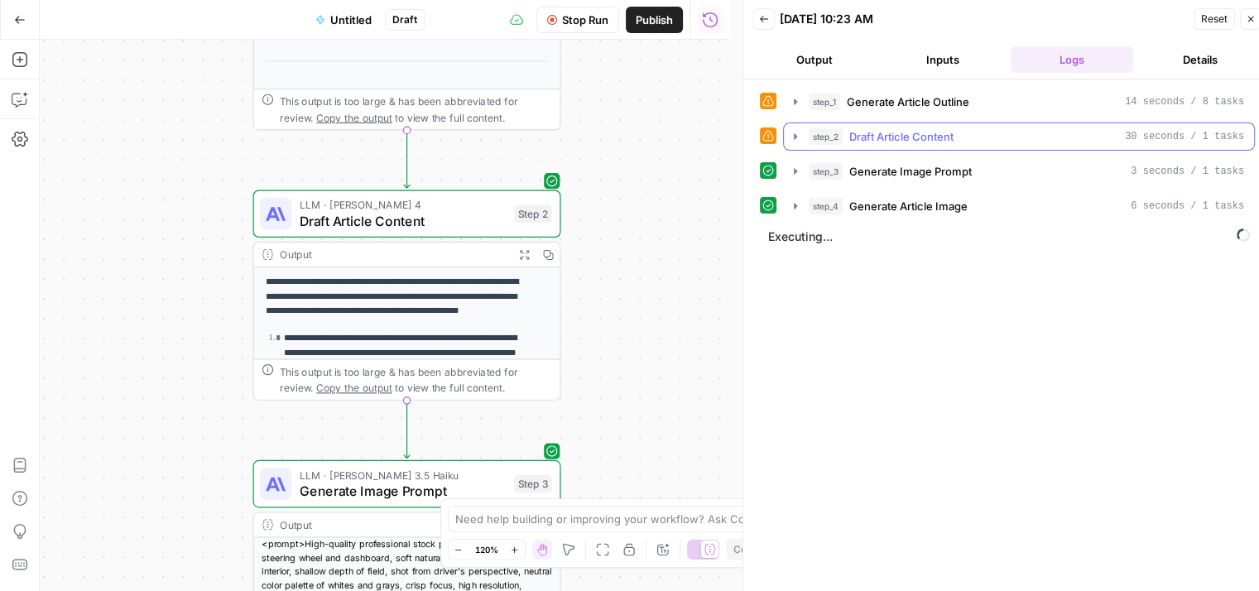
click at [795, 137] on icon "button" at bounding box center [795, 136] width 3 height 6
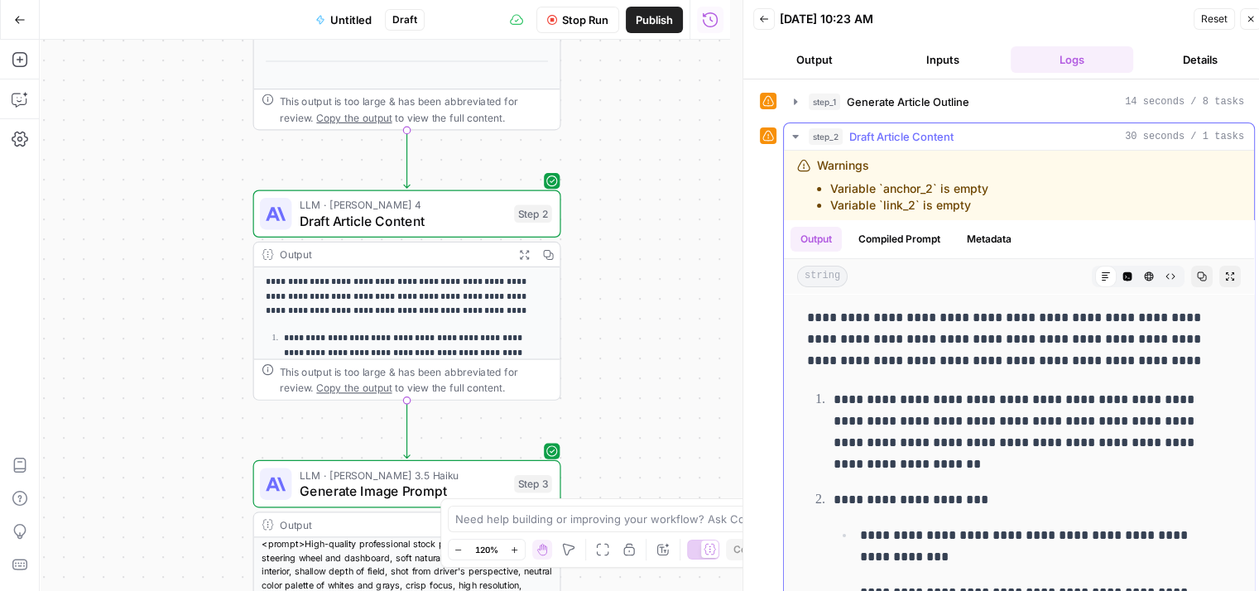
click at [793, 132] on icon "button" at bounding box center [795, 136] width 13 height 13
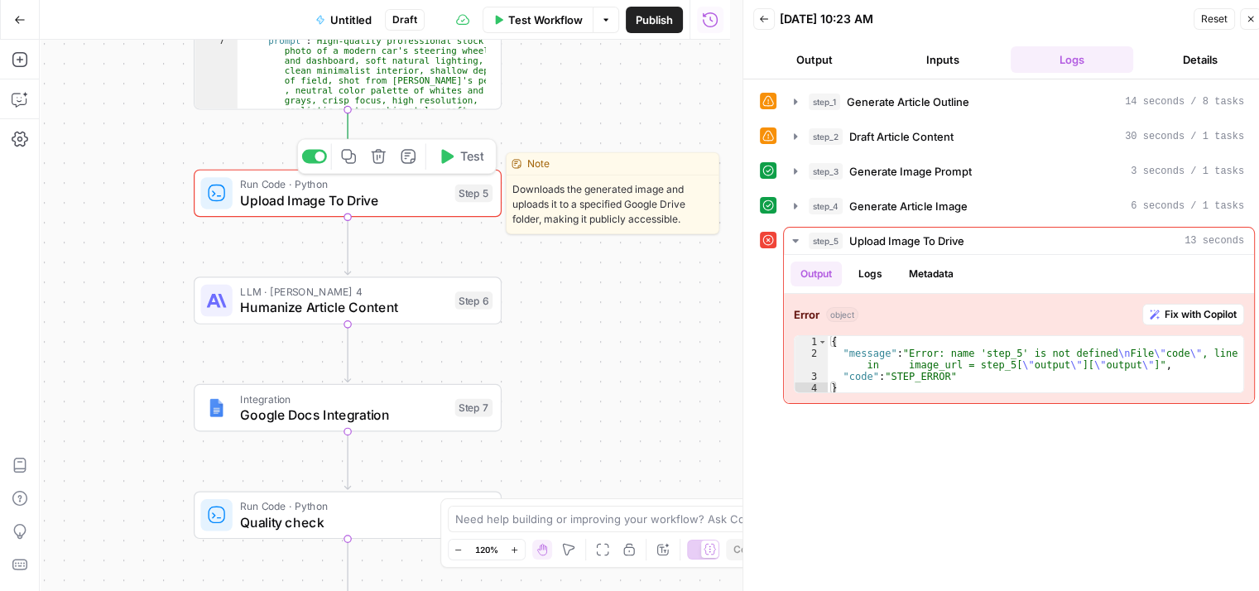
click at [267, 211] on div "Run Code · Python Upload Image To Drive Step 5 Copy step Delete step Edit Note …" at bounding box center [348, 194] width 308 height 48
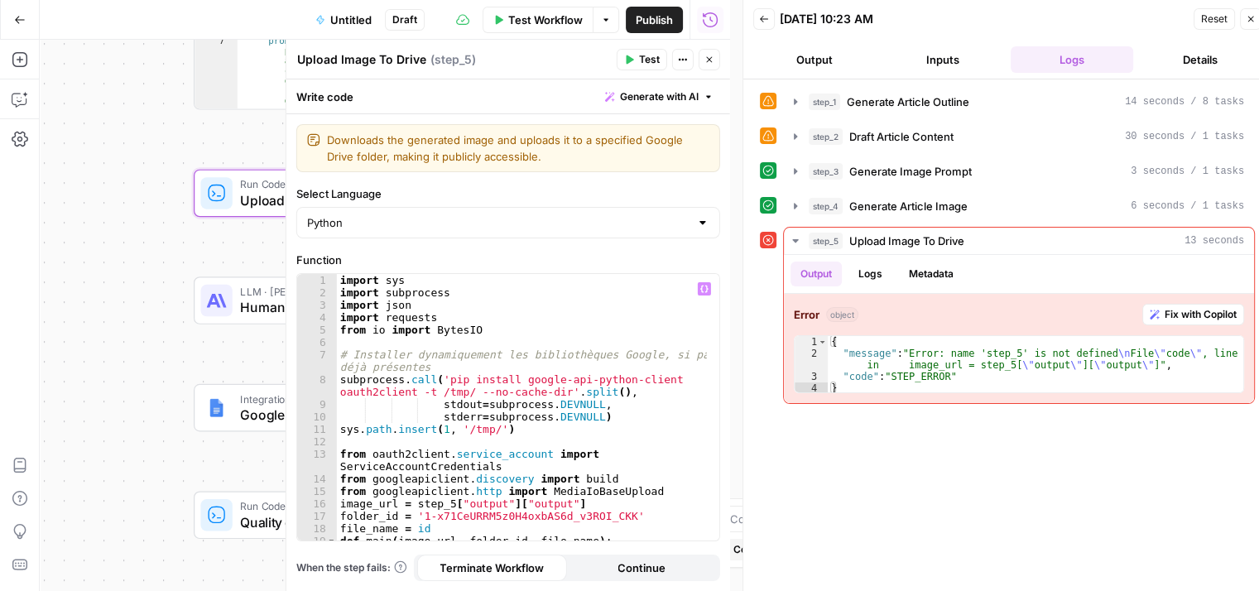
type textarea "**********"
click at [628, 426] on div "import sys import subprocess import json import requests from io import BytesIO…" at bounding box center [522, 420] width 371 height 293
click at [17, 98] on icon "button" at bounding box center [20, 99] width 17 height 17
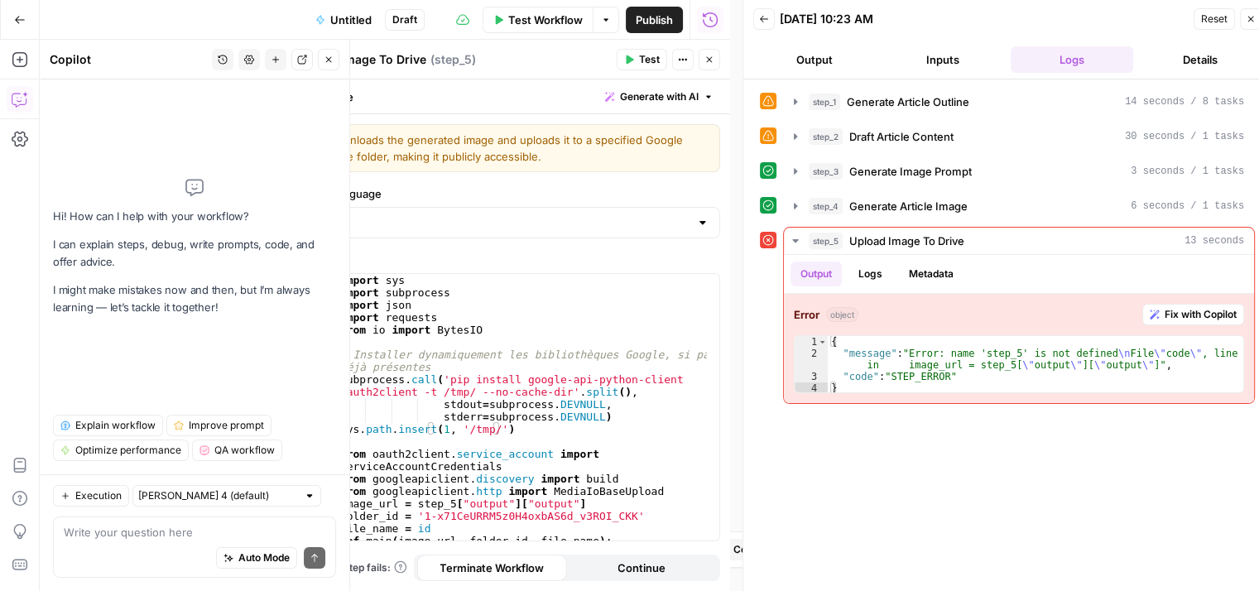
click at [136, 540] on textarea at bounding box center [195, 532] width 262 height 17
click at [97, 555] on div "Auto Mode Send" at bounding box center [195, 559] width 262 height 36
type textarea "corrige ma step de code 5"
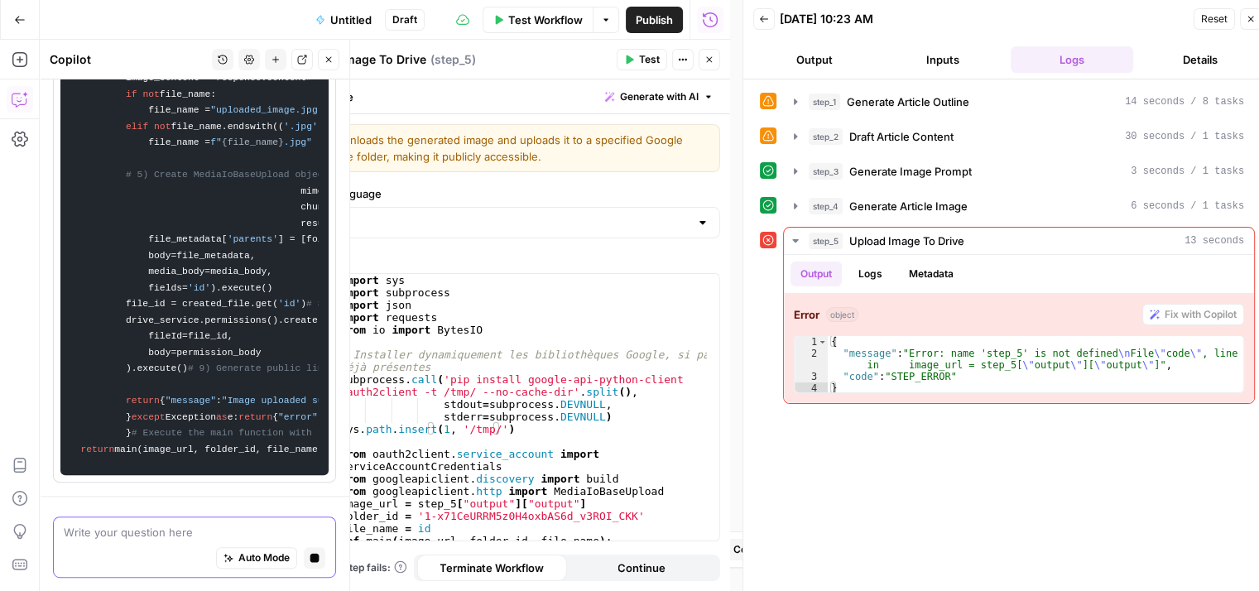
scroll to position [0, 0]
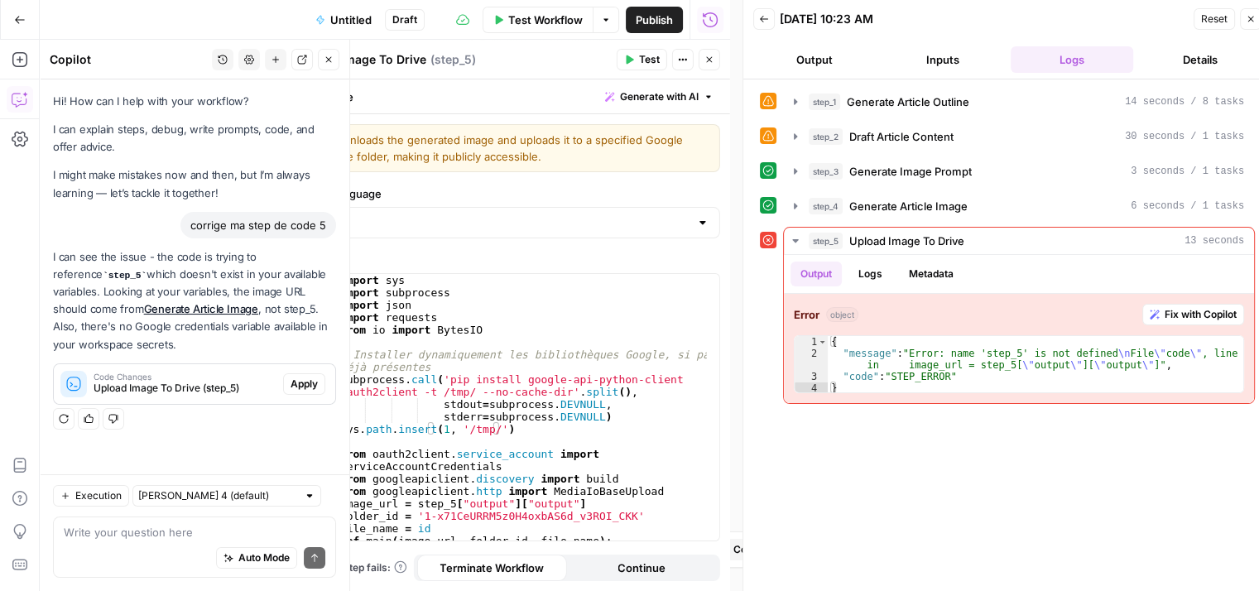
click at [302, 380] on span "Apply" at bounding box center [304, 384] width 27 height 15
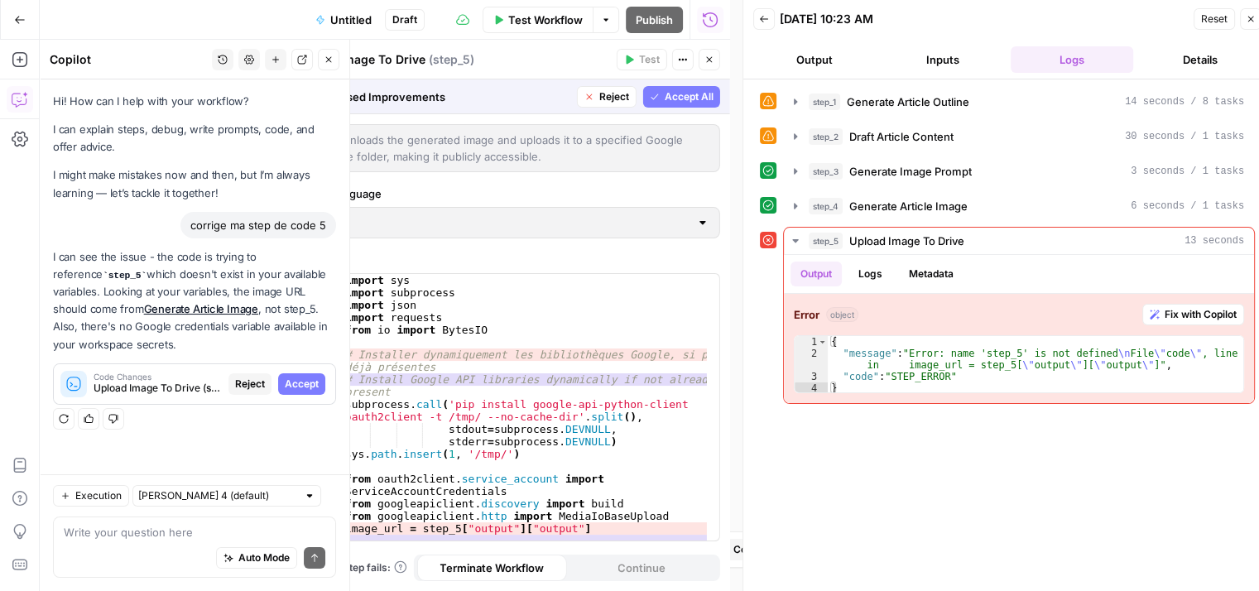
click at [301, 382] on span "Accept" at bounding box center [302, 384] width 34 height 15
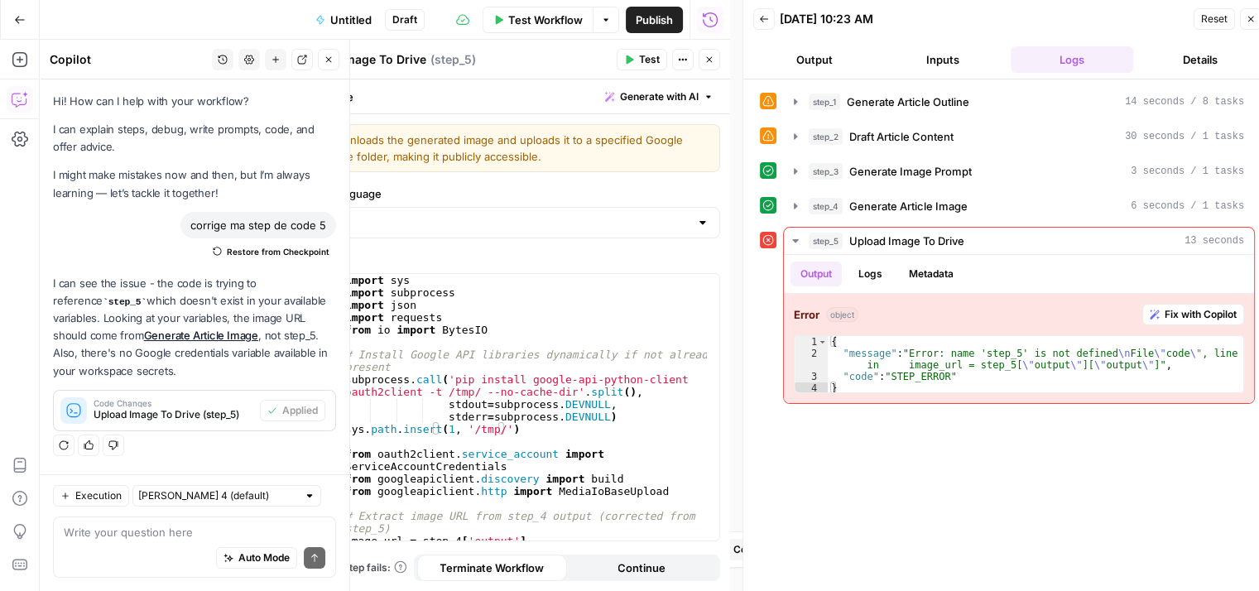
click at [642, 63] on span "Test" at bounding box center [649, 59] width 21 height 15
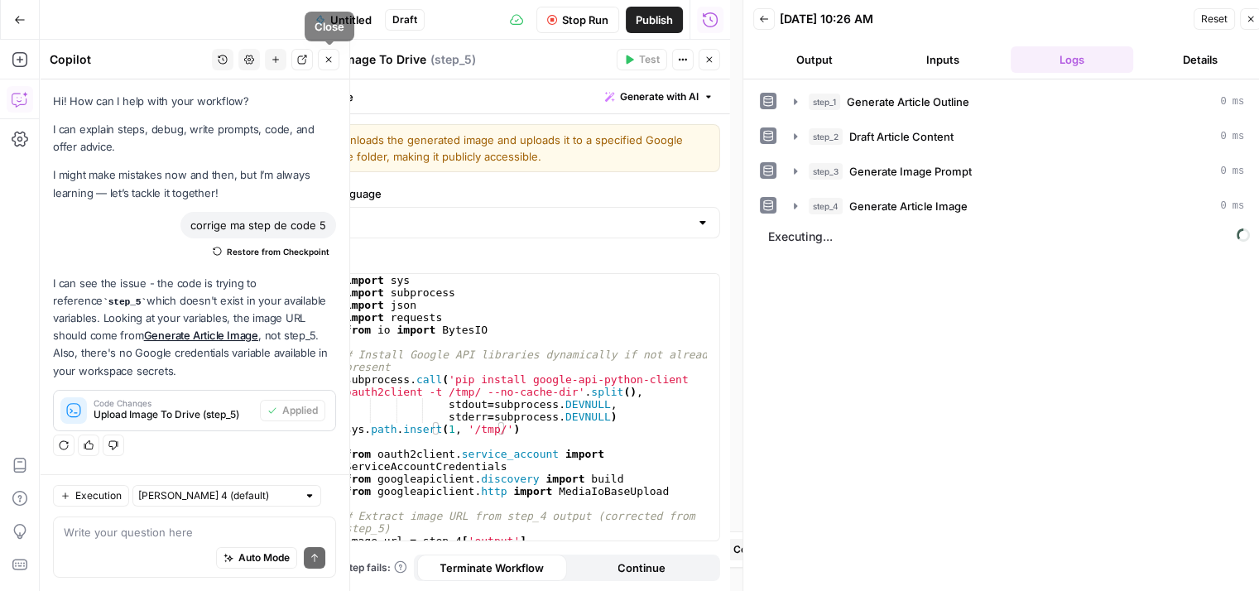
click at [328, 59] on icon "button" at bounding box center [329, 60] width 10 height 10
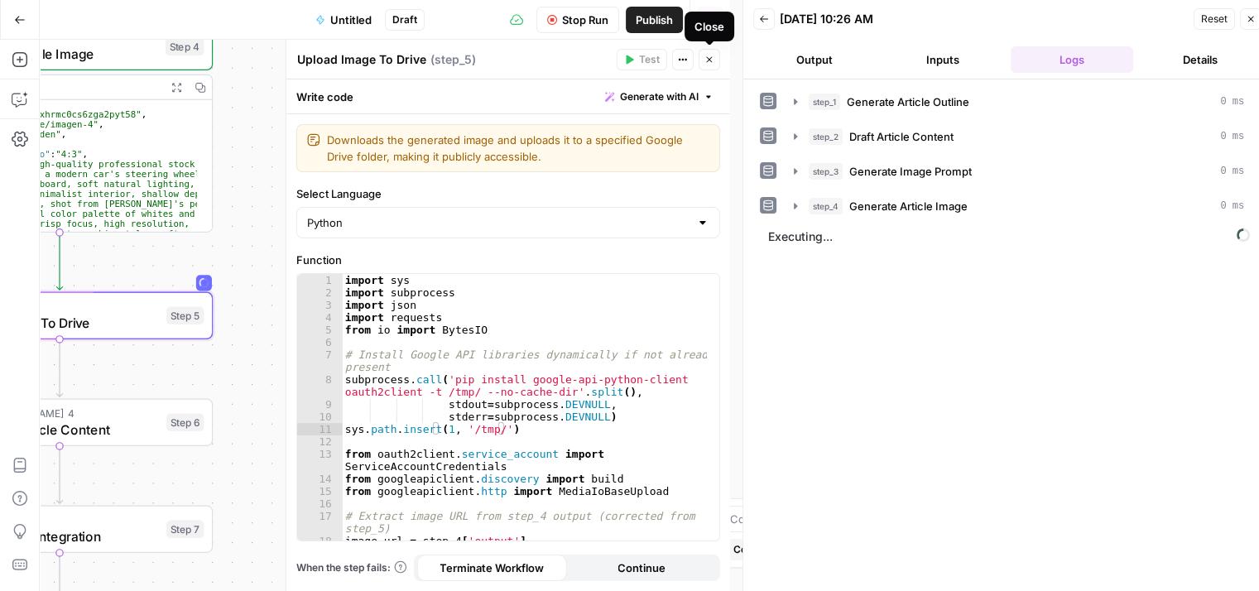
click at [715, 64] on button "Close" at bounding box center [710, 60] width 22 height 22
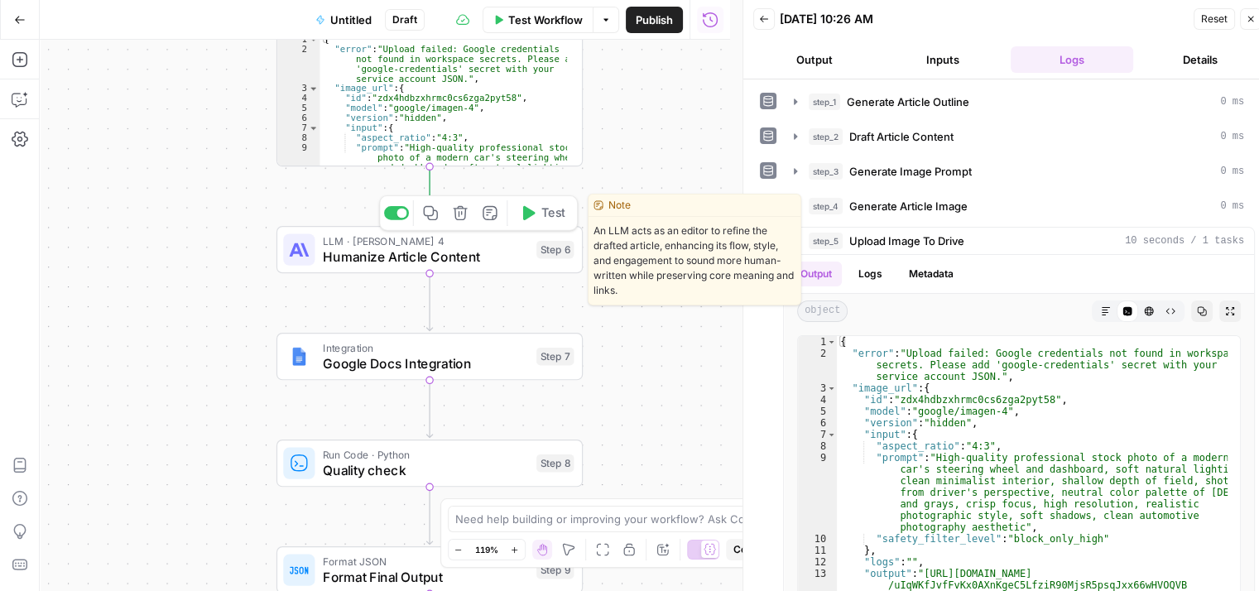
click at [530, 214] on icon "button" at bounding box center [529, 213] width 12 height 14
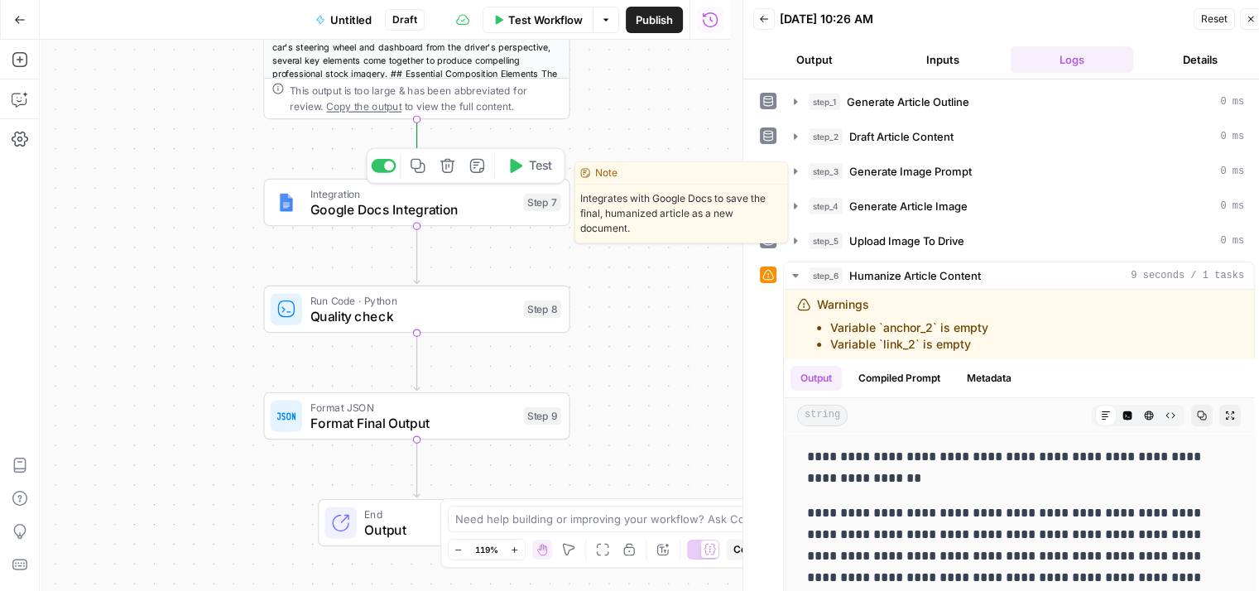
click at [525, 176] on button "Test" at bounding box center [529, 166] width 61 height 26
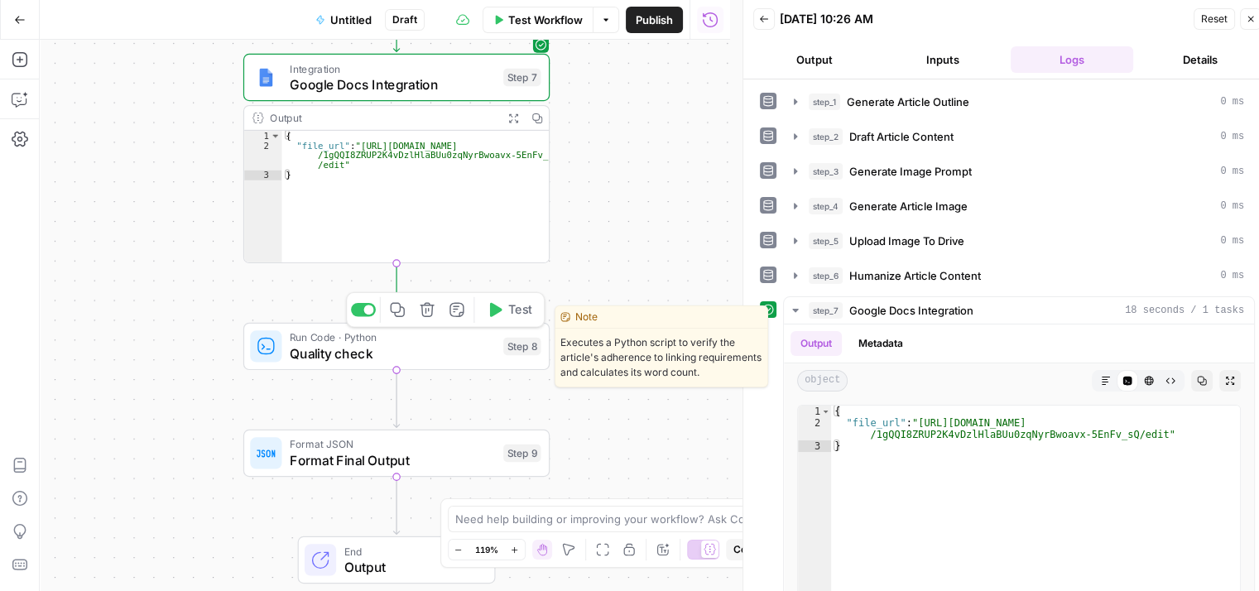
click at [499, 309] on icon "button" at bounding box center [496, 310] width 12 height 14
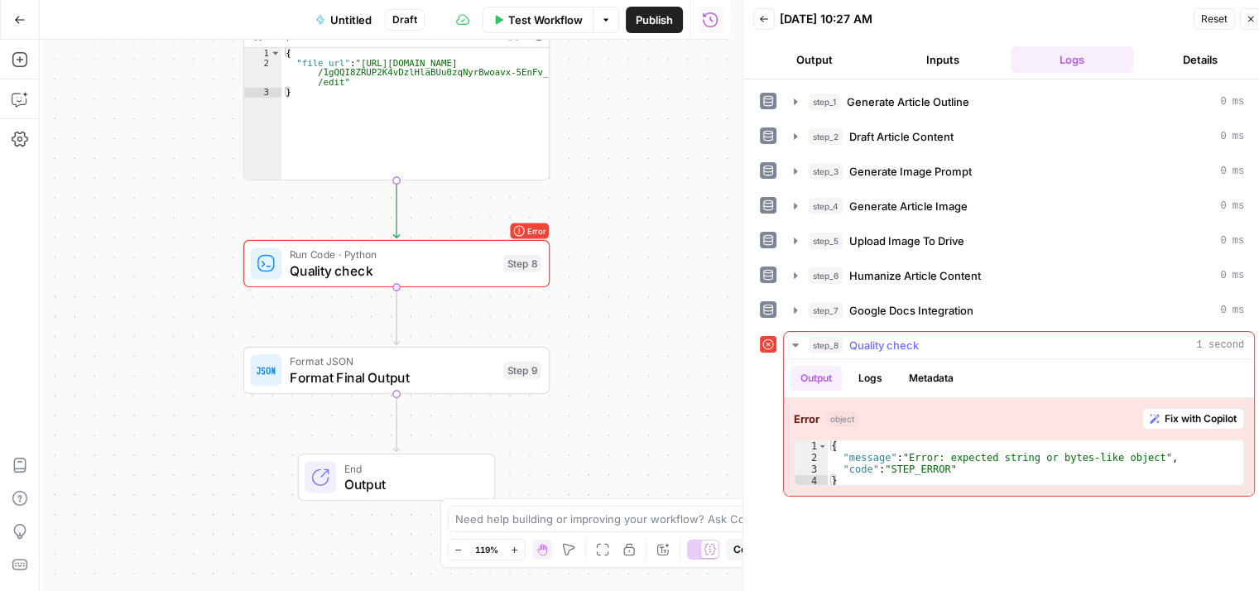
click at [1182, 415] on span "Fix with Copilot" at bounding box center [1201, 418] width 72 height 15
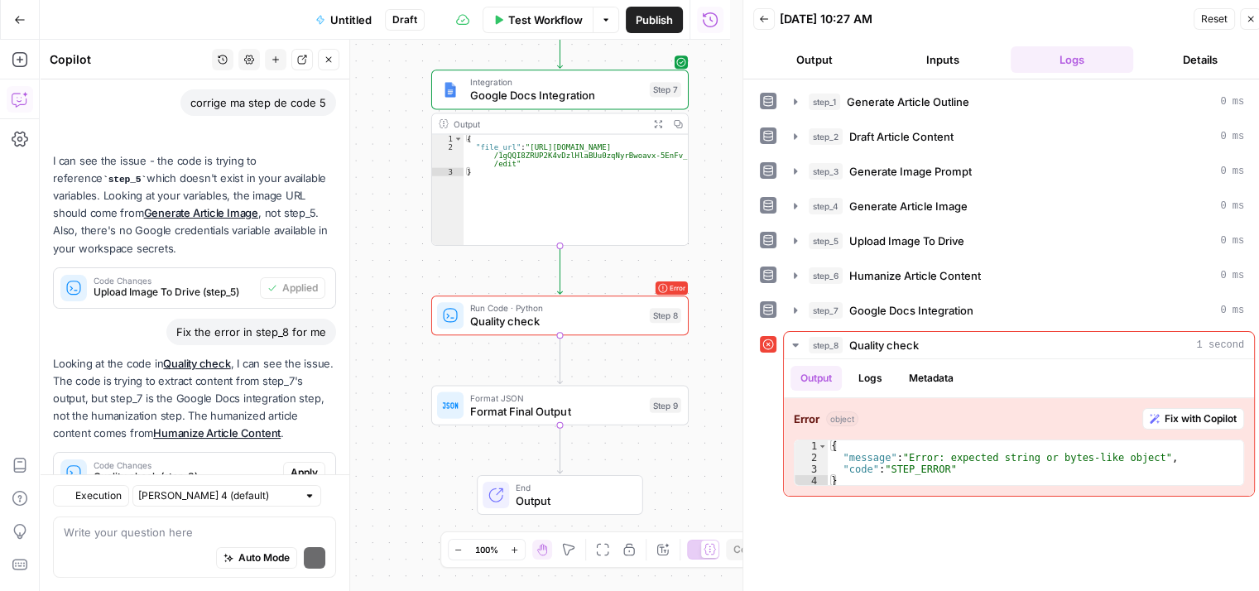
scroll to position [196, 0]
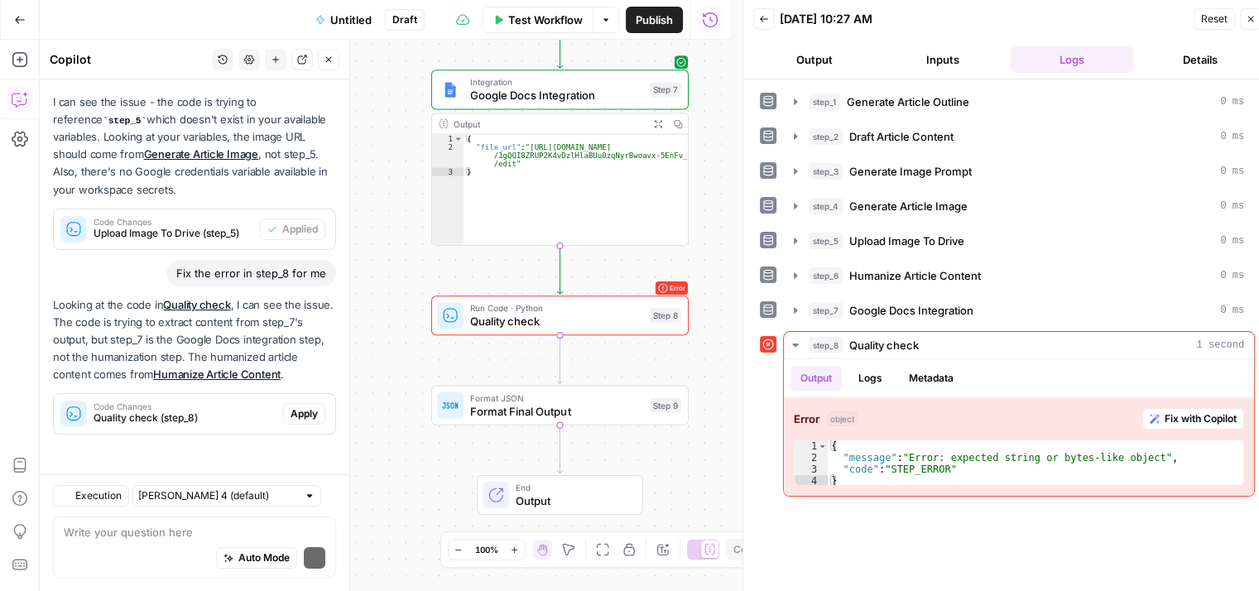
click at [287, 464] on div "Hi! How can I help with your workflow? I can explain steps, debug, write prompt…" at bounding box center [195, 186] width 310 height 576
click at [285, 431] on div "Code Changes Quality check (step_8) Apply" at bounding box center [195, 414] width 282 height 40
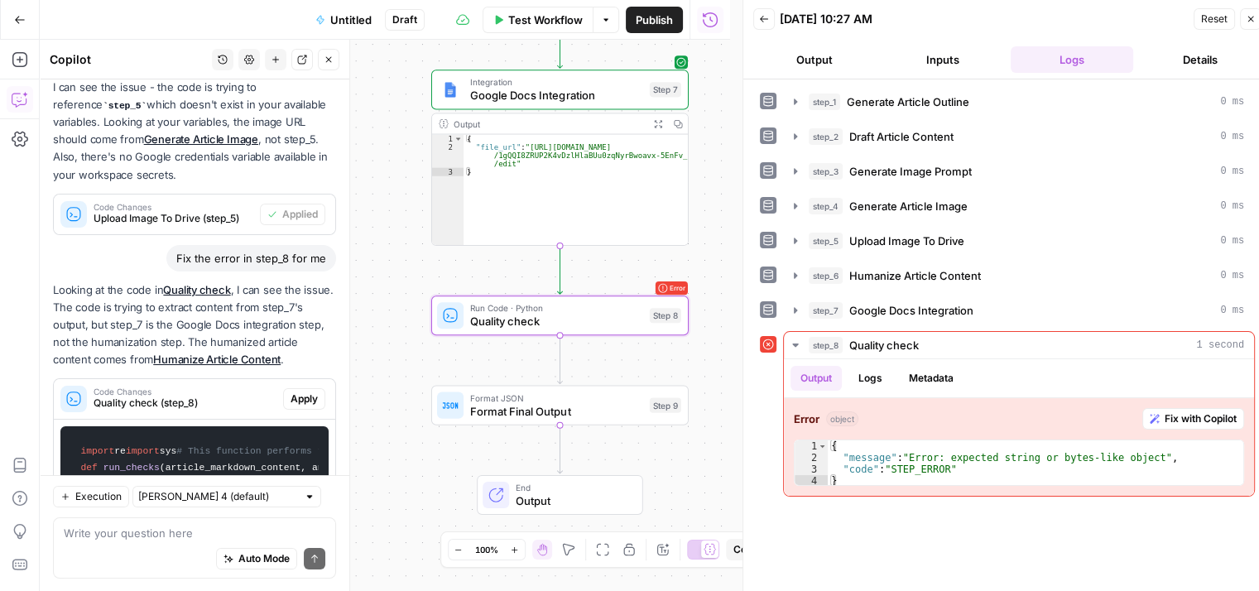
click at [291, 407] on span "Apply" at bounding box center [304, 399] width 27 height 15
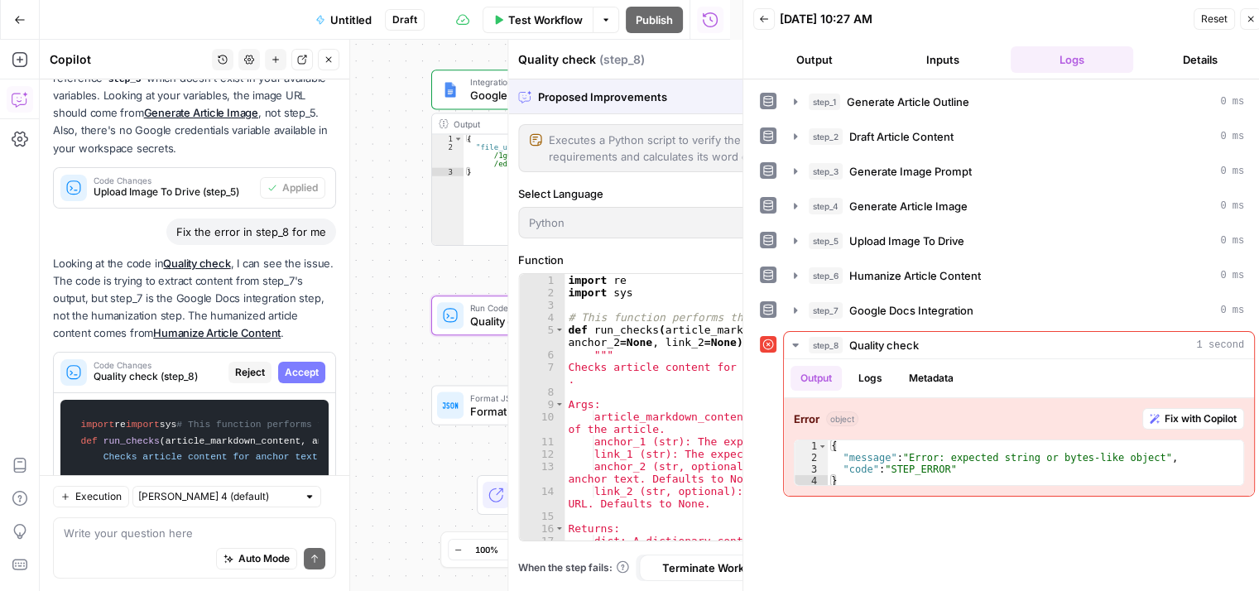
scroll to position [2524, 0]
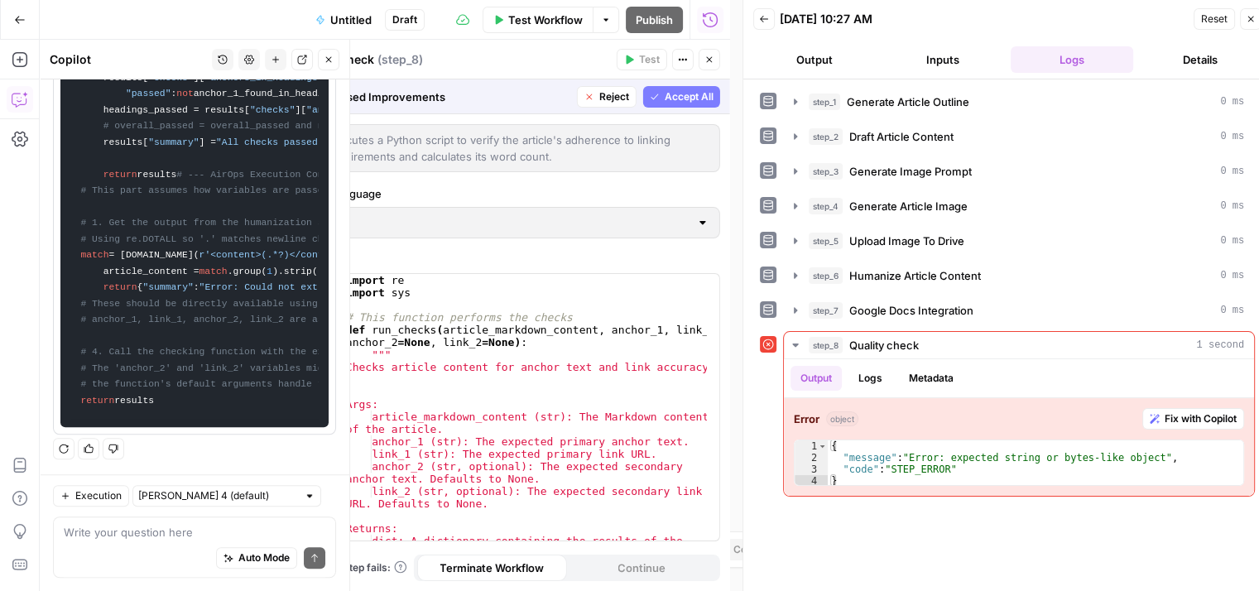
click at [694, 94] on span "Accept All" at bounding box center [689, 96] width 49 height 15
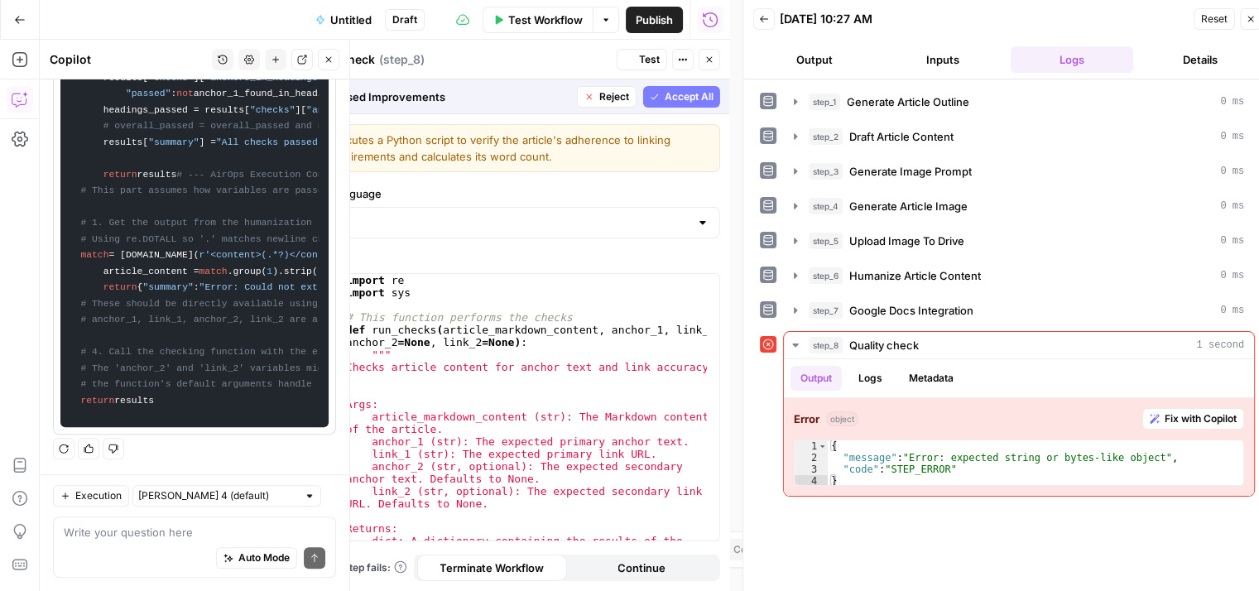
scroll to position [2577, 0]
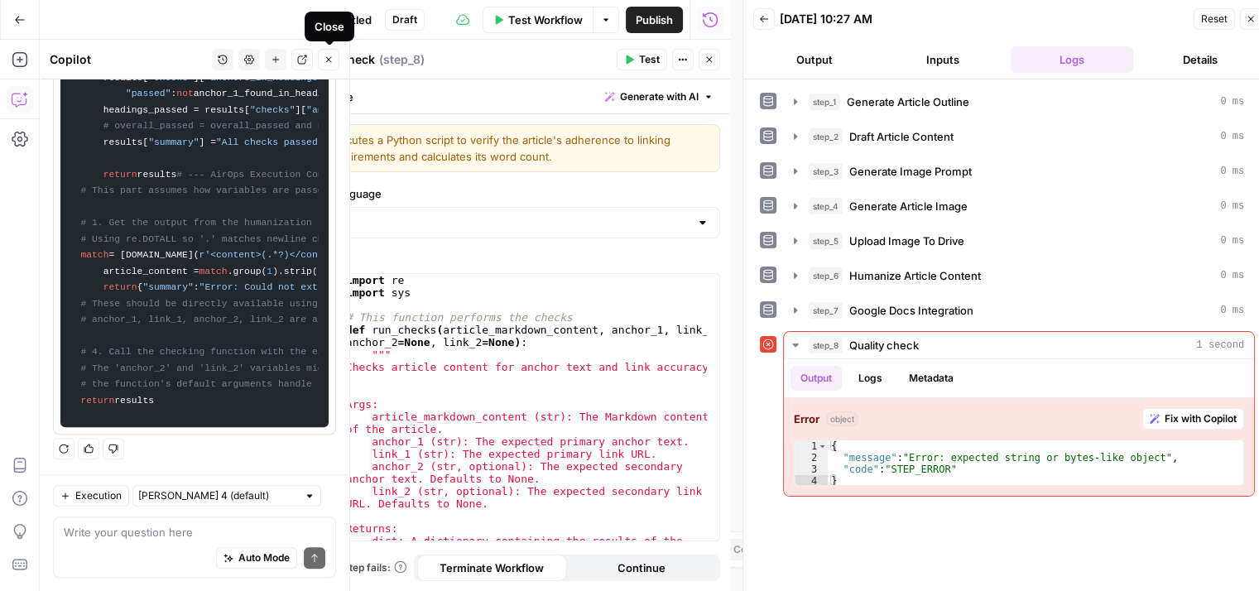
click at [328, 58] on icon "button" at bounding box center [329, 60] width 6 height 6
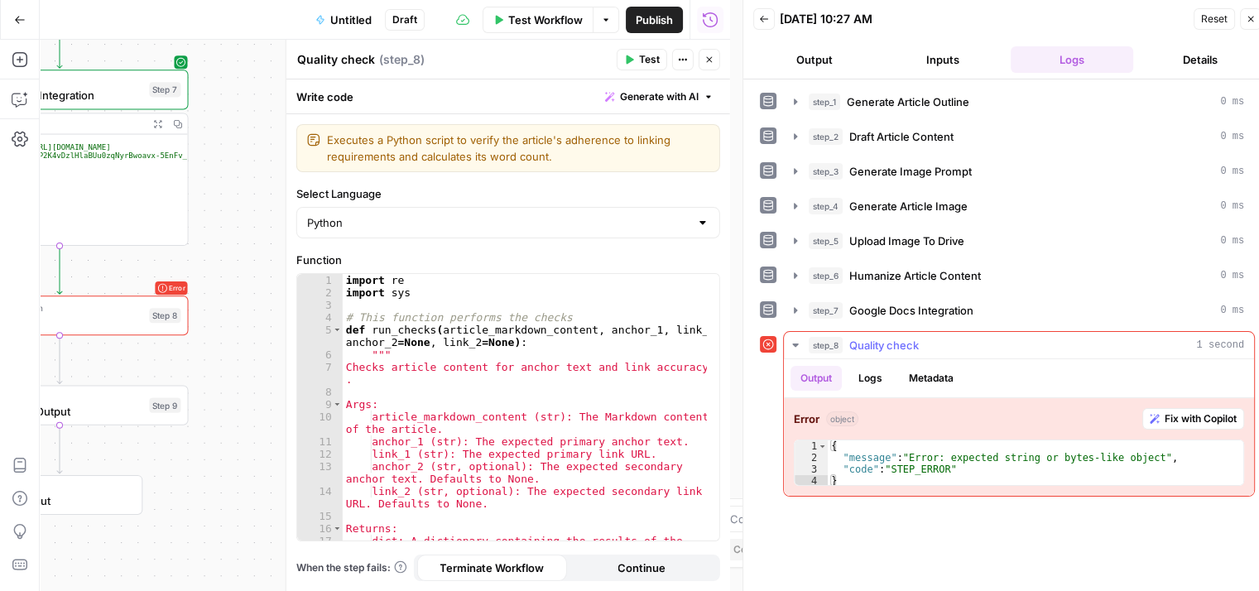
click at [636, 60] on button "Test" at bounding box center [642, 60] width 51 height 22
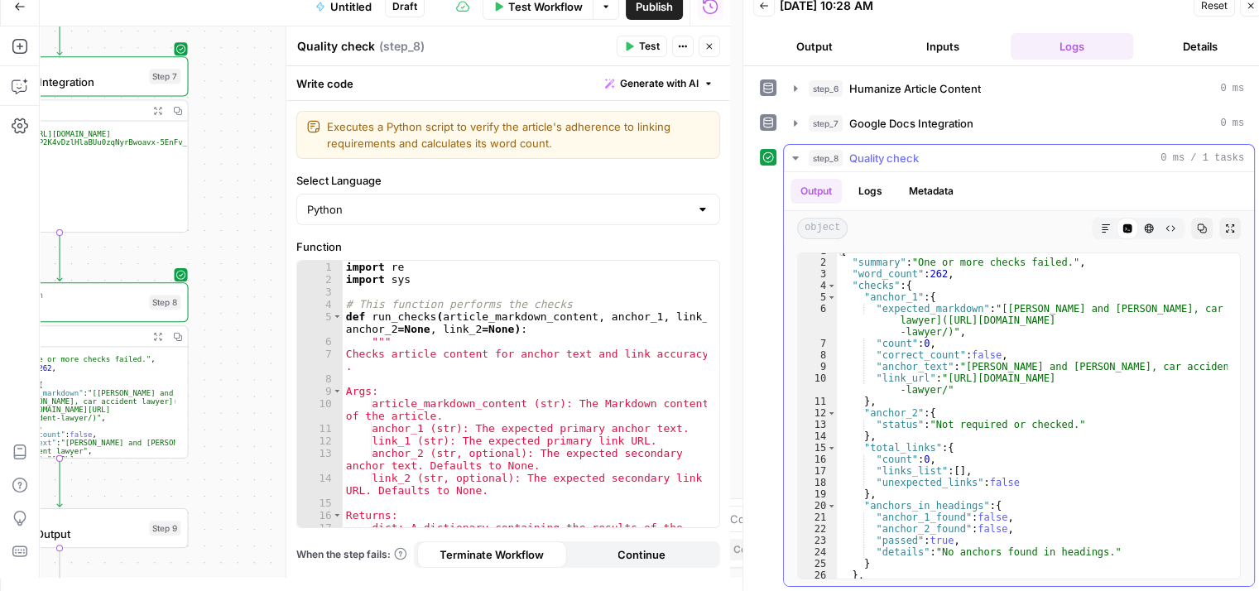
scroll to position [33, 0]
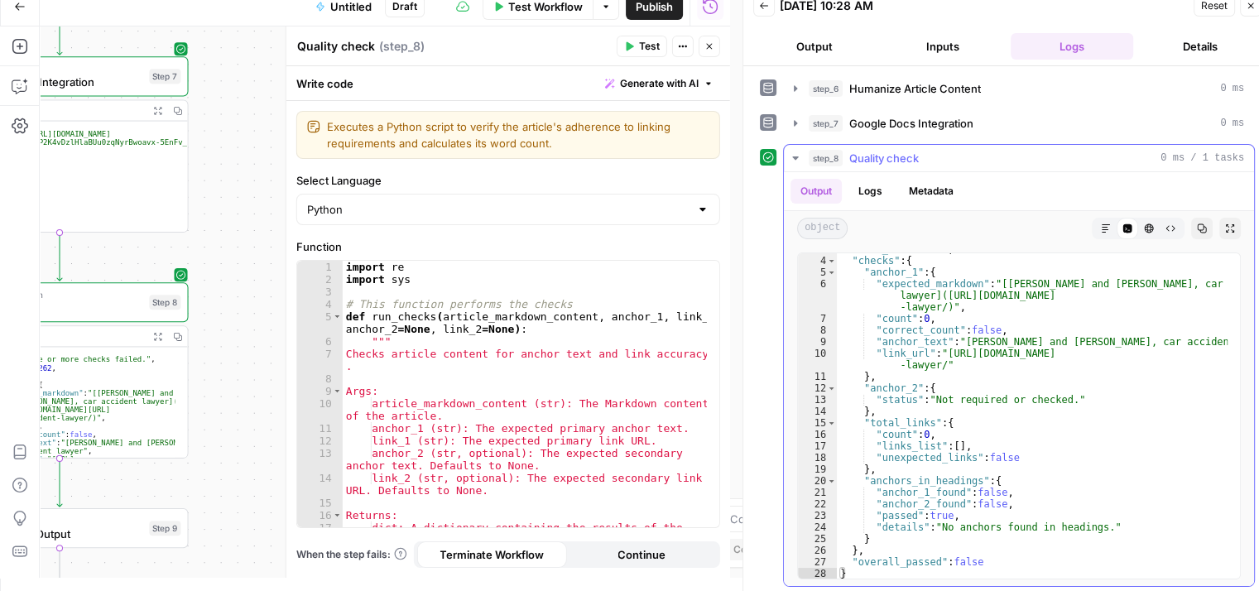
click at [710, 46] on icon "button" at bounding box center [710, 46] width 10 height 10
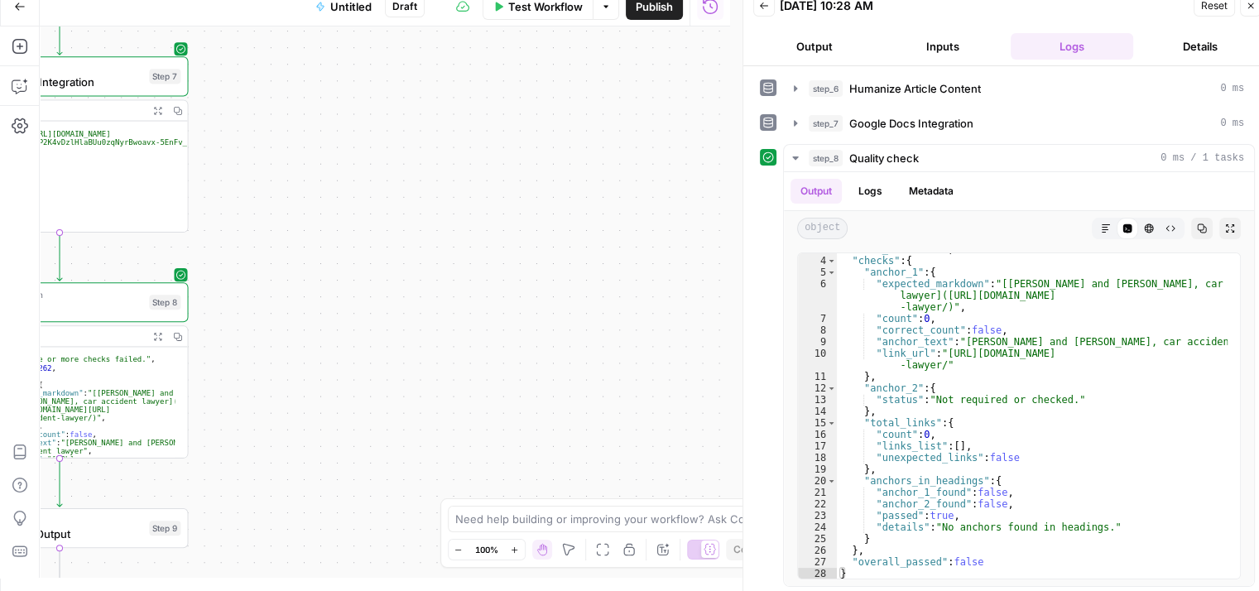
click at [619, 314] on div "**********" at bounding box center [385, 301] width 691 height 551
click at [607, 193] on div "**********" at bounding box center [385, 301] width 691 height 551
click at [238, 257] on div "**********" at bounding box center [385, 301] width 691 height 551
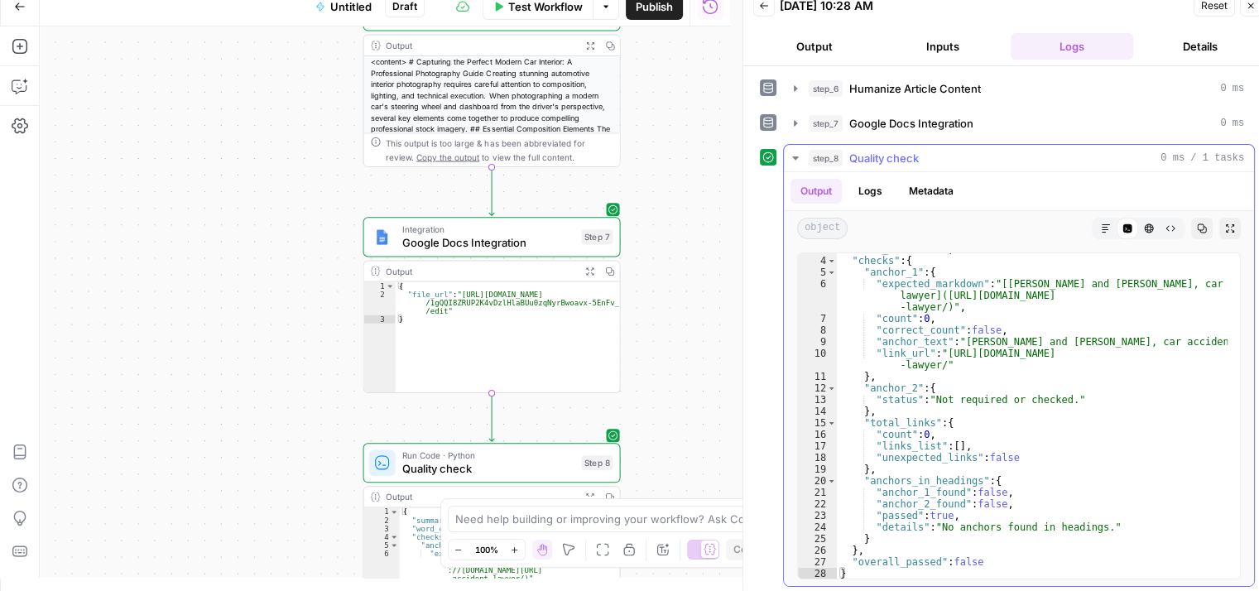
click at [799, 156] on icon "button" at bounding box center [795, 158] width 13 height 13
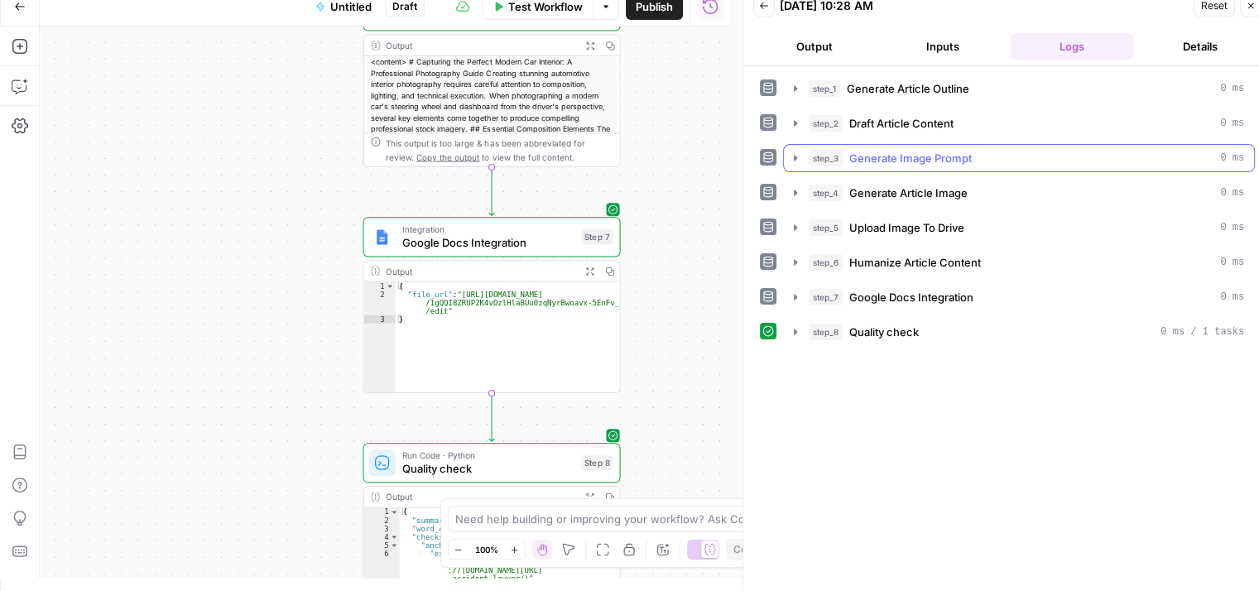
scroll to position [0, 0]
click at [807, 293] on button "step_7 Google Docs Integration 0 ms" at bounding box center [1019, 297] width 470 height 26
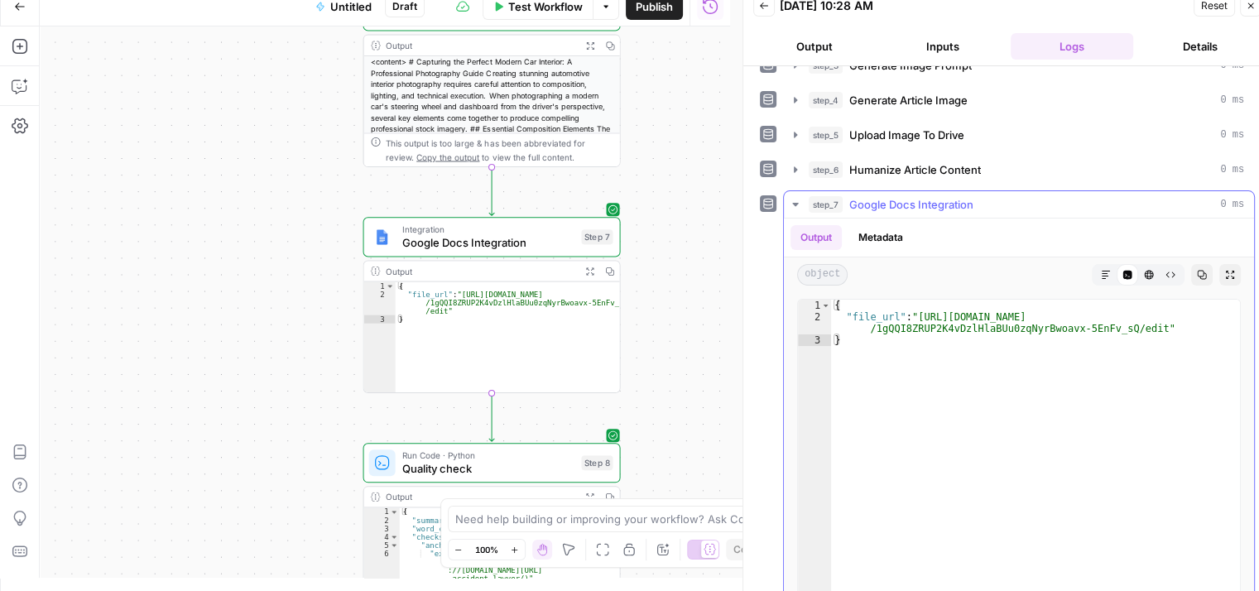
scroll to position [174, 0]
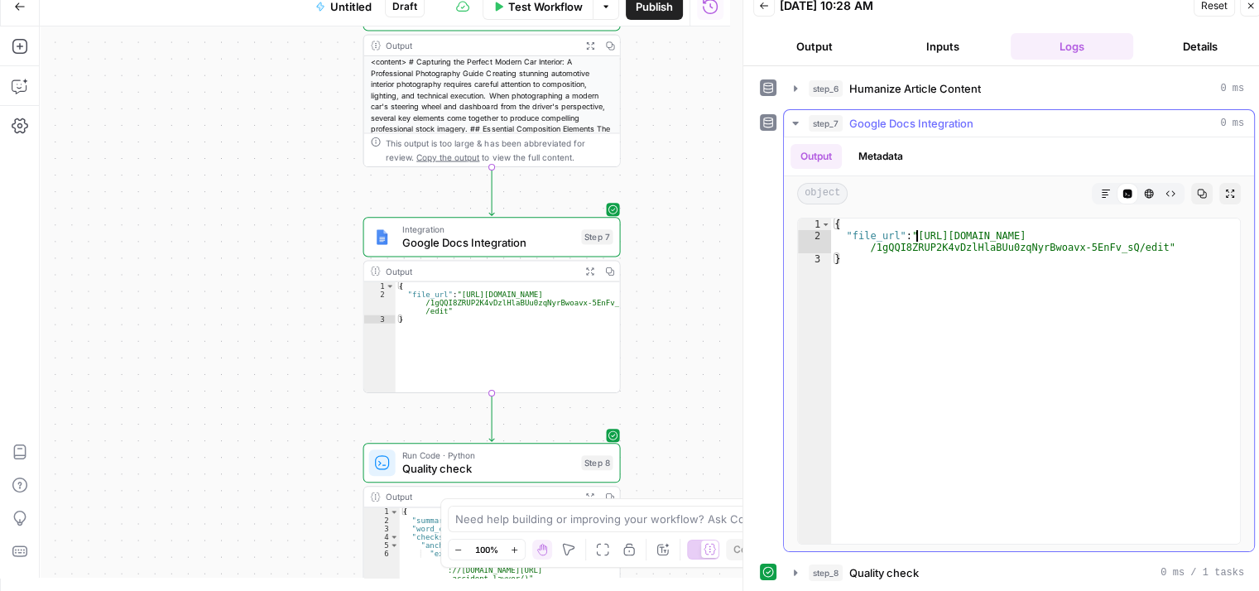
type textarea "**********"
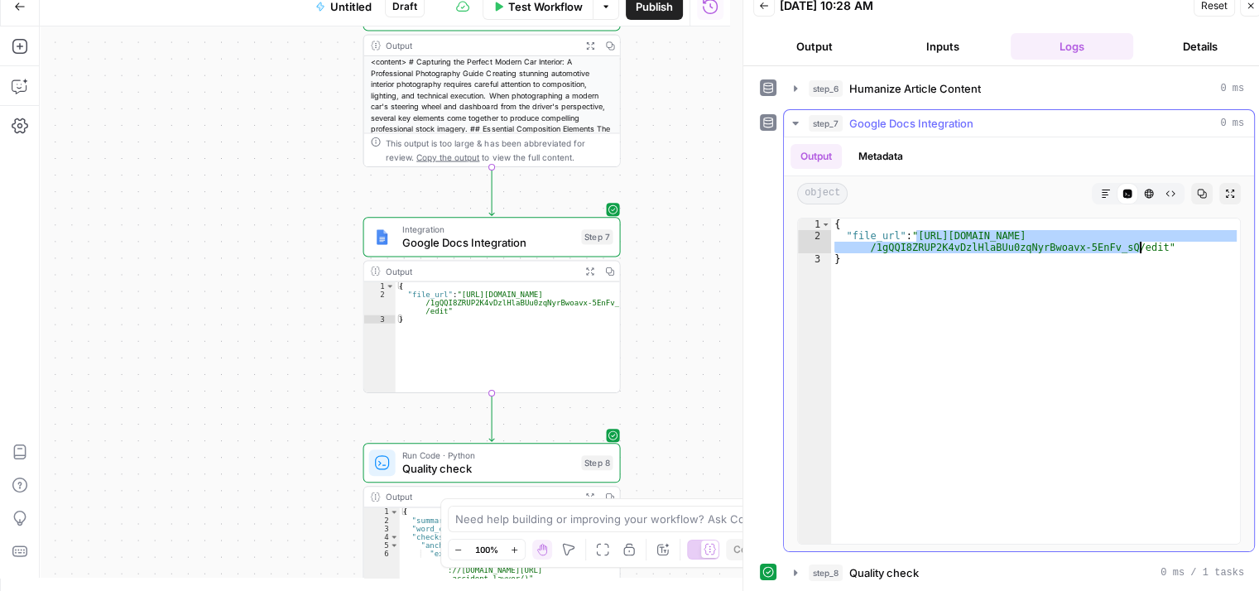
drag, startPoint x: 917, startPoint y: 233, endPoint x: 1139, endPoint y: 244, distance: 222.2
click at [1139, 244] on div "{ "file_url" : "https://docs.google.com/document/d /1gQQI8ZRUP2K4vDzlHlaBUu0zqN…" at bounding box center [1035, 393] width 409 height 349
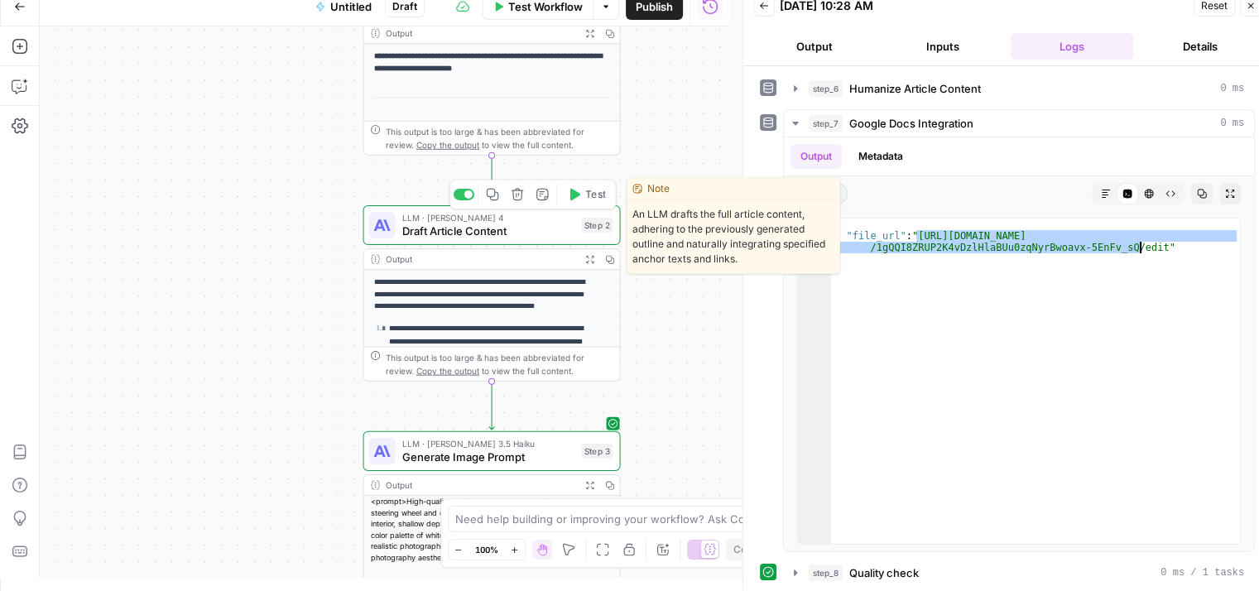
click at [440, 238] on span "Draft Article Content" at bounding box center [488, 231] width 173 height 17
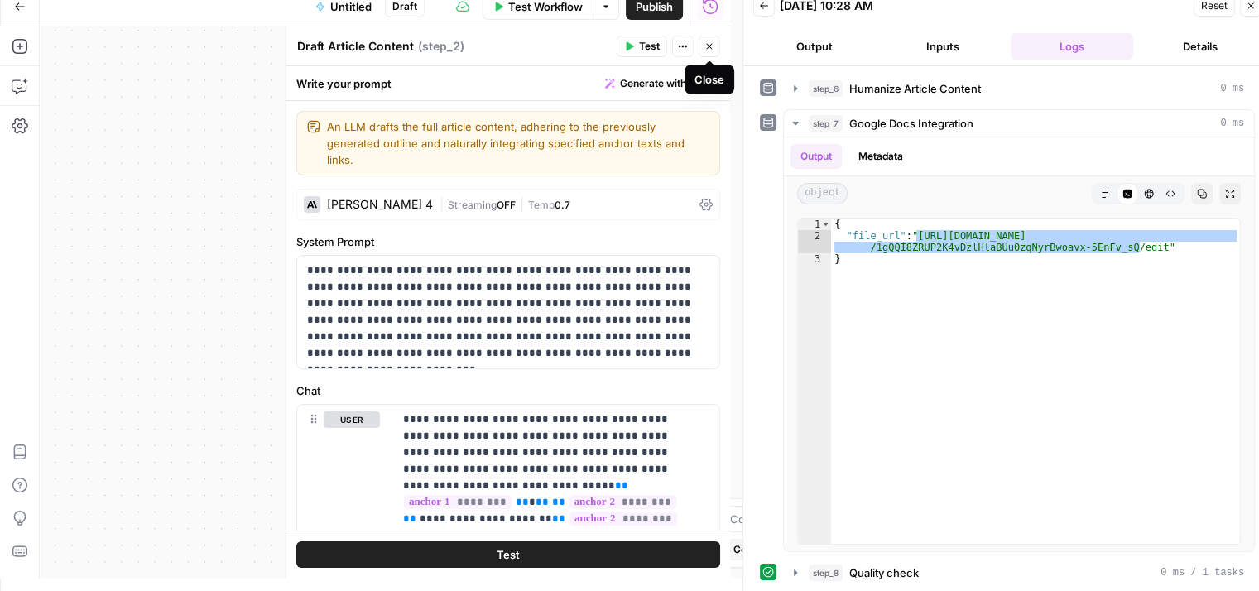
click at [713, 51] on button "Close" at bounding box center [710, 47] width 22 height 22
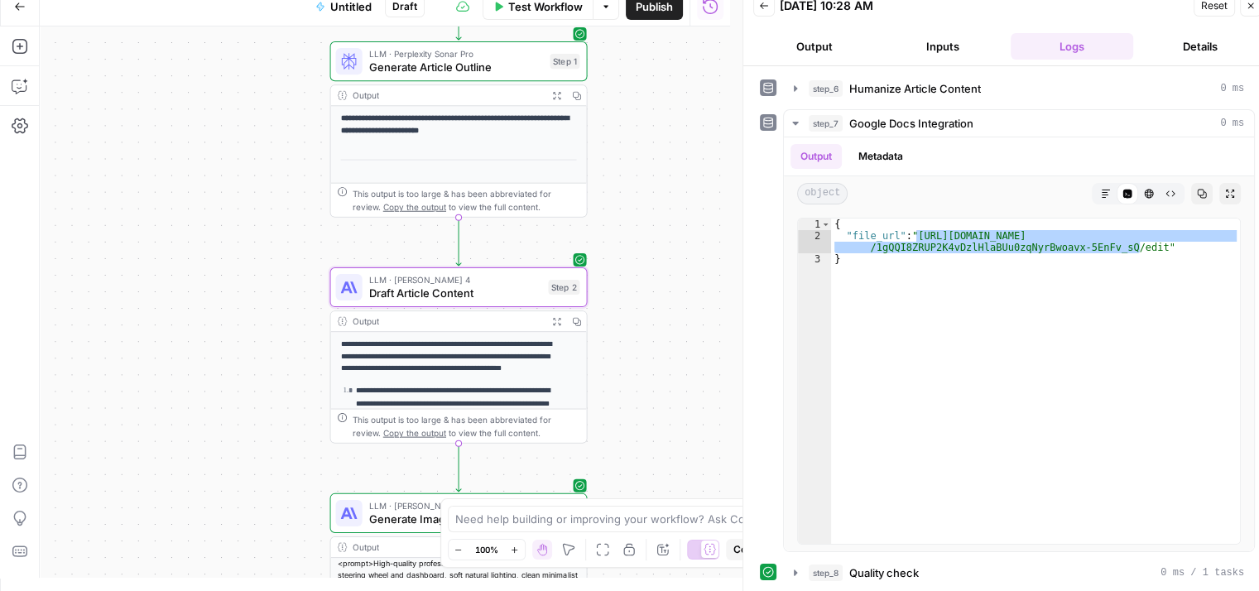
drag, startPoint x: 684, startPoint y: 217, endPoint x: 647, endPoint y: 194, distance: 43.9
click at [647, 194] on div "**********" at bounding box center [385, 301] width 691 height 551
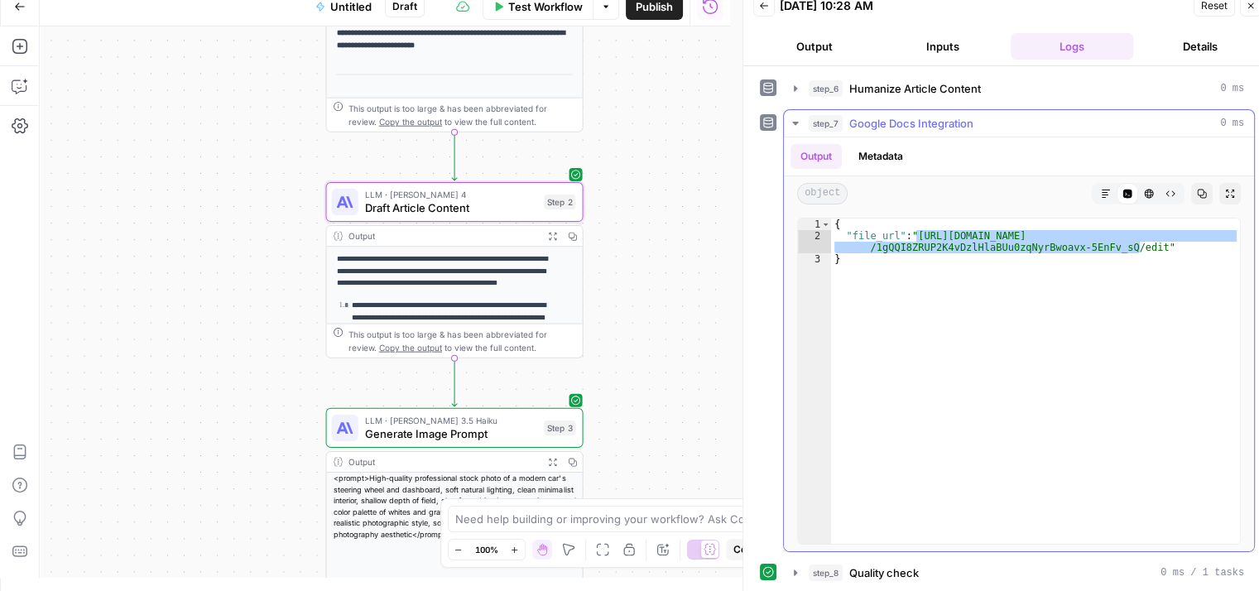
click at [796, 123] on icon "button" at bounding box center [795, 123] width 13 height 13
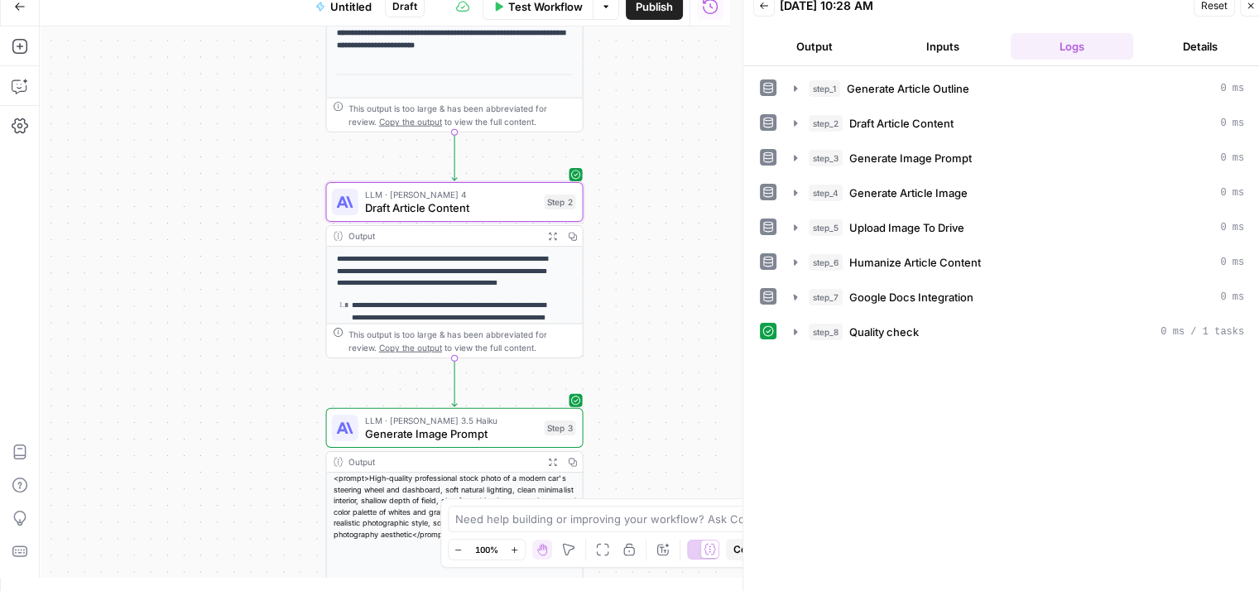
scroll to position [0, 0]
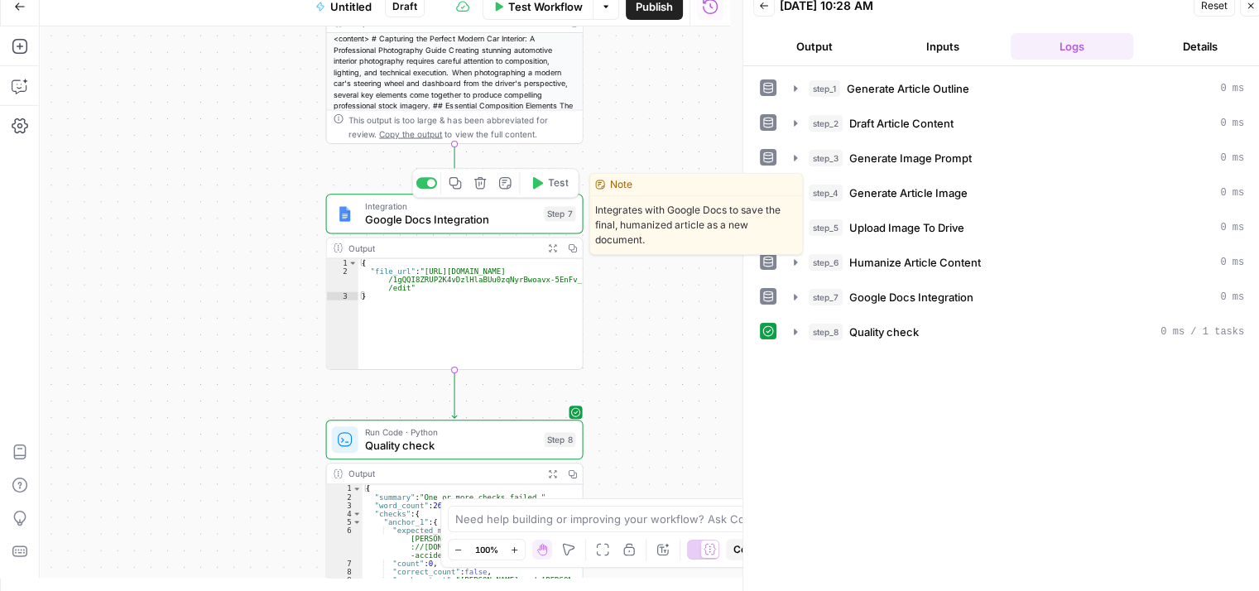
click at [436, 223] on span "Google Docs Integration" at bounding box center [451, 219] width 173 height 17
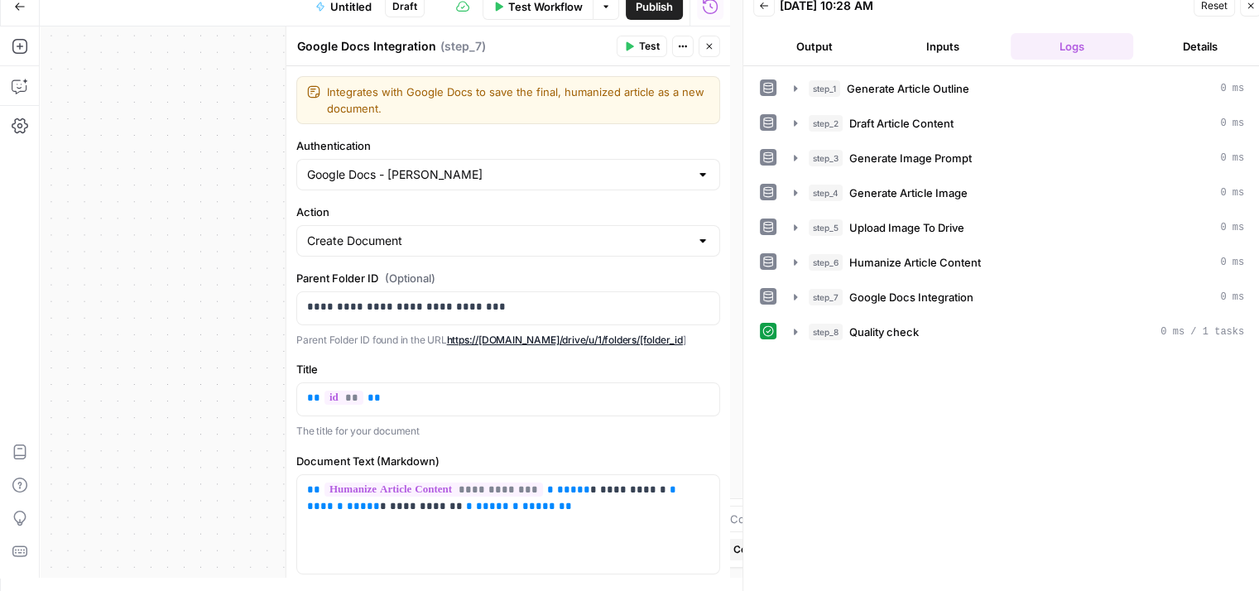
click at [650, 42] on span "Test" at bounding box center [649, 46] width 21 height 15
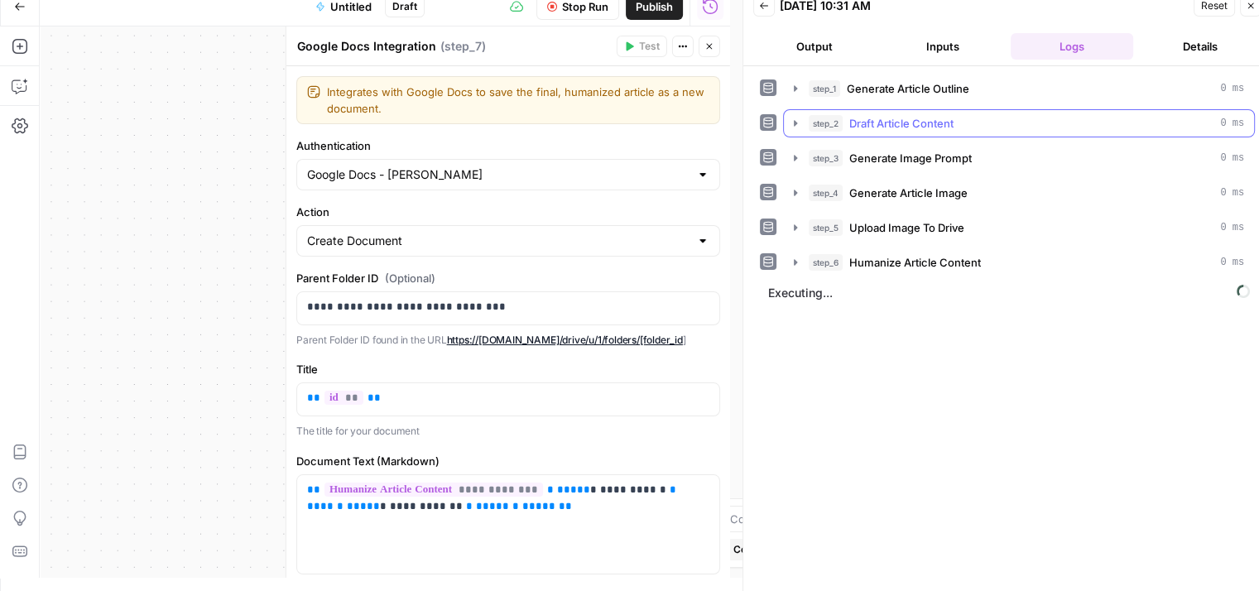
click at [787, 121] on button "step_2 Draft Article Content 0 ms" at bounding box center [1019, 123] width 470 height 26
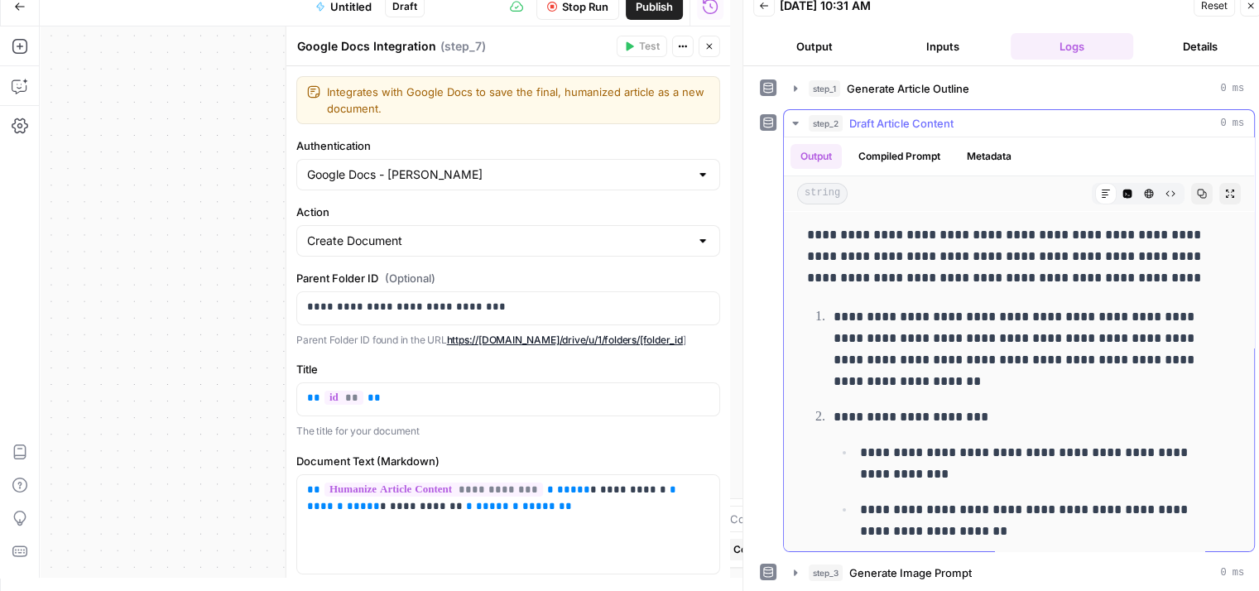
click at [794, 120] on icon "button" at bounding box center [795, 123] width 13 height 13
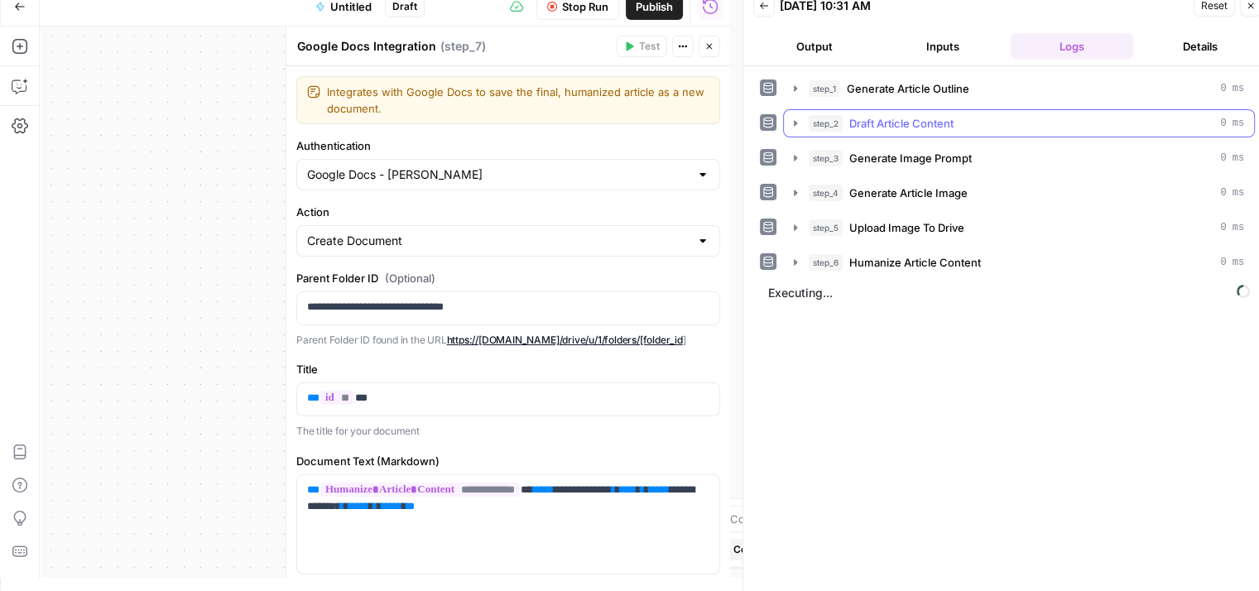
click at [796, 122] on icon "button" at bounding box center [795, 123] width 3 height 6
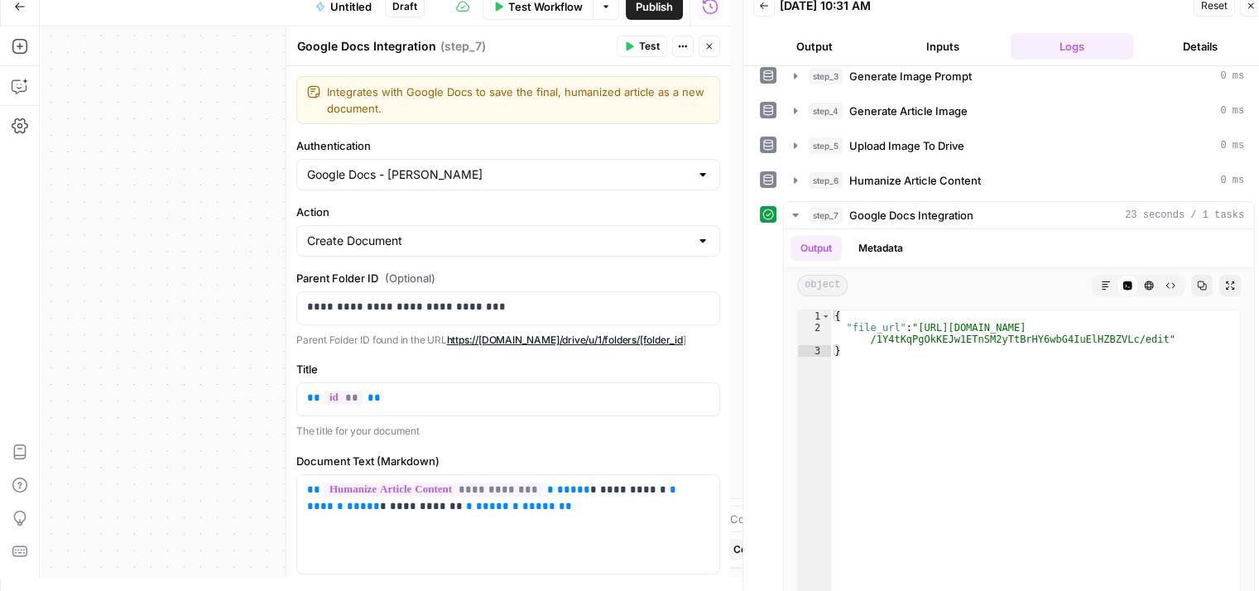
scroll to position [554, 0]
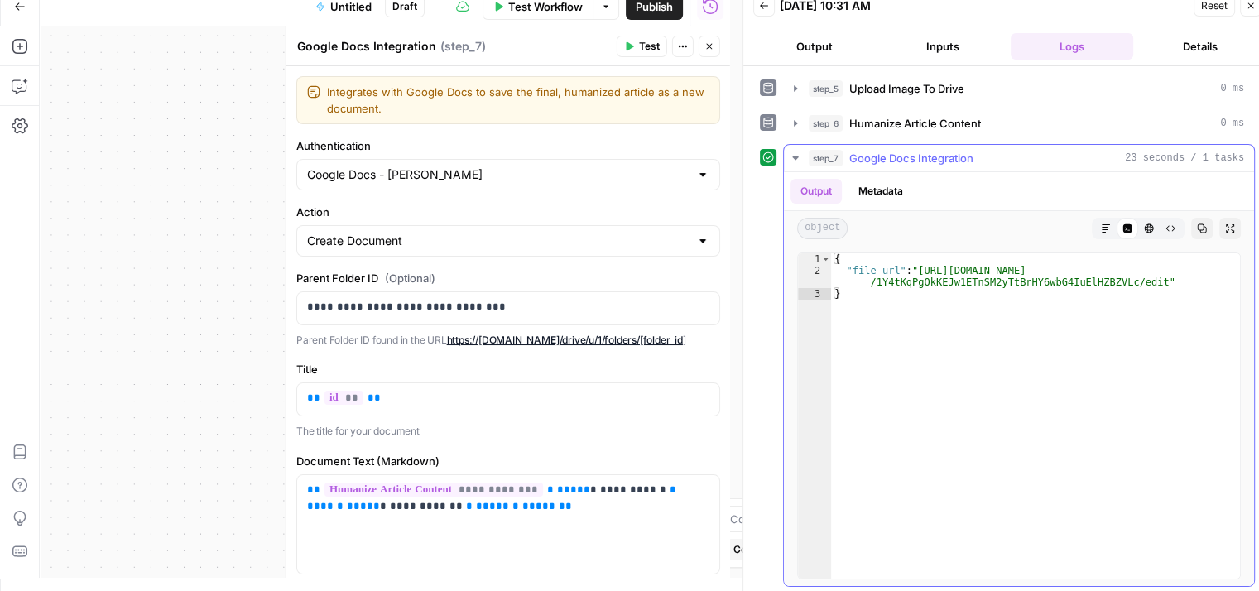
type textarea "**********"
drag, startPoint x: 917, startPoint y: 263, endPoint x: 1138, endPoint y: 281, distance: 221.7
click at [1138, 281] on div "{ "file_url" : "https://docs.google.com/document/d /1Y4tKqPgOkKEJw1ETnSM2yTtBrH…" at bounding box center [1035, 427] width 409 height 349
click at [796, 159] on icon "button" at bounding box center [795, 158] width 13 height 13
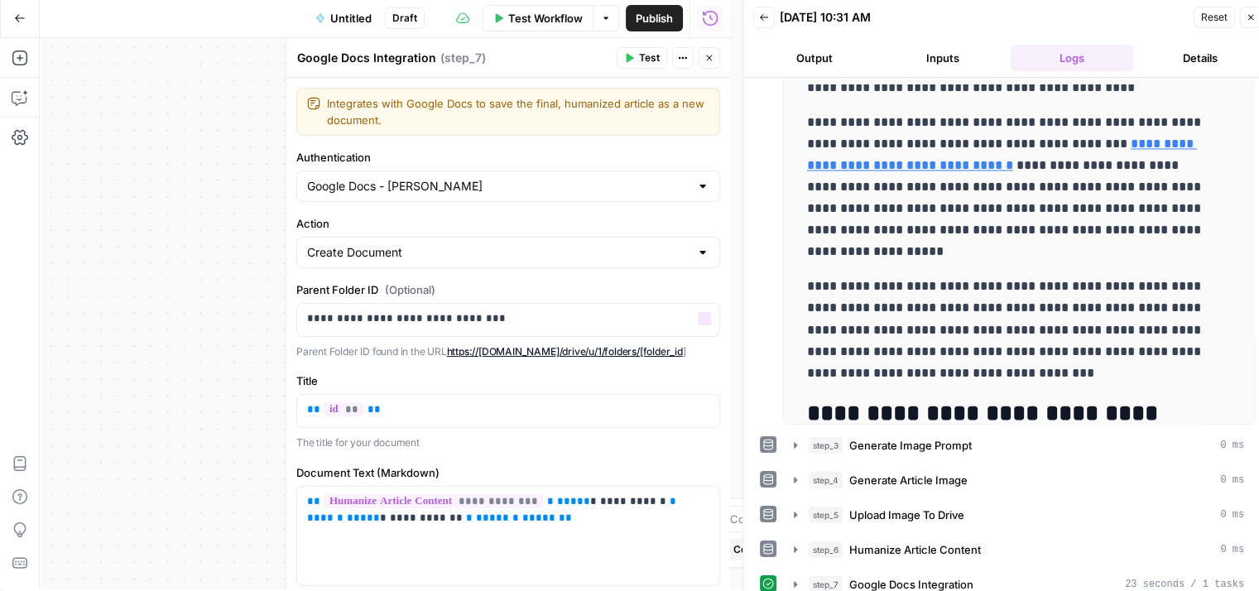
scroll to position [0, 0]
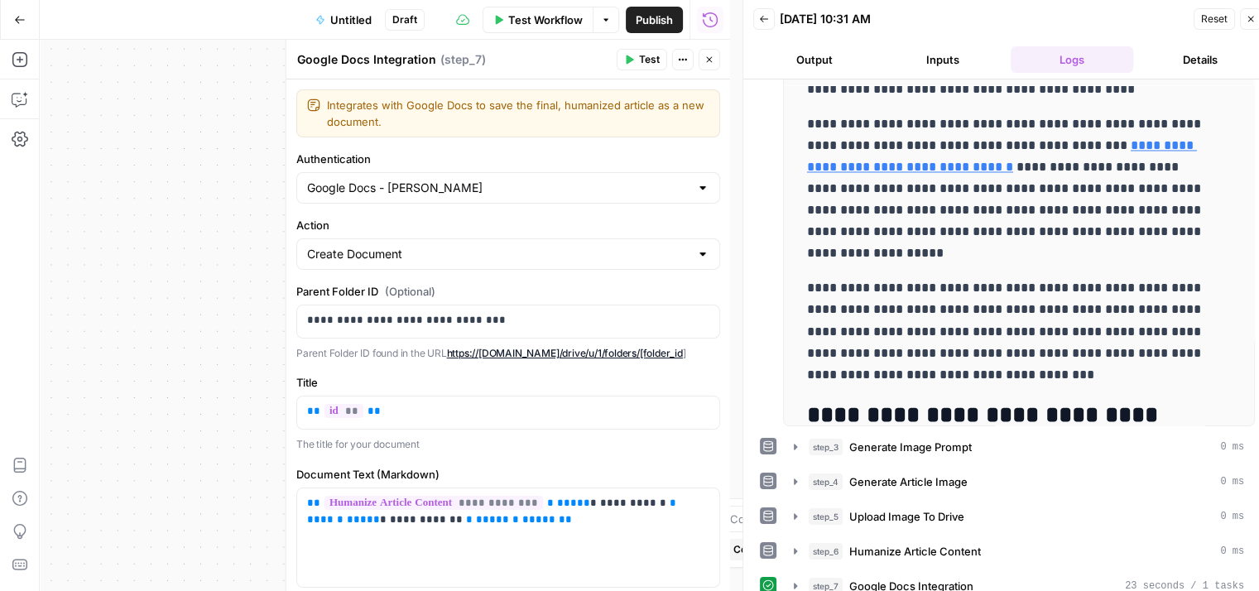
click at [716, 62] on button "Close" at bounding box center [710, 60] width 22 height 22
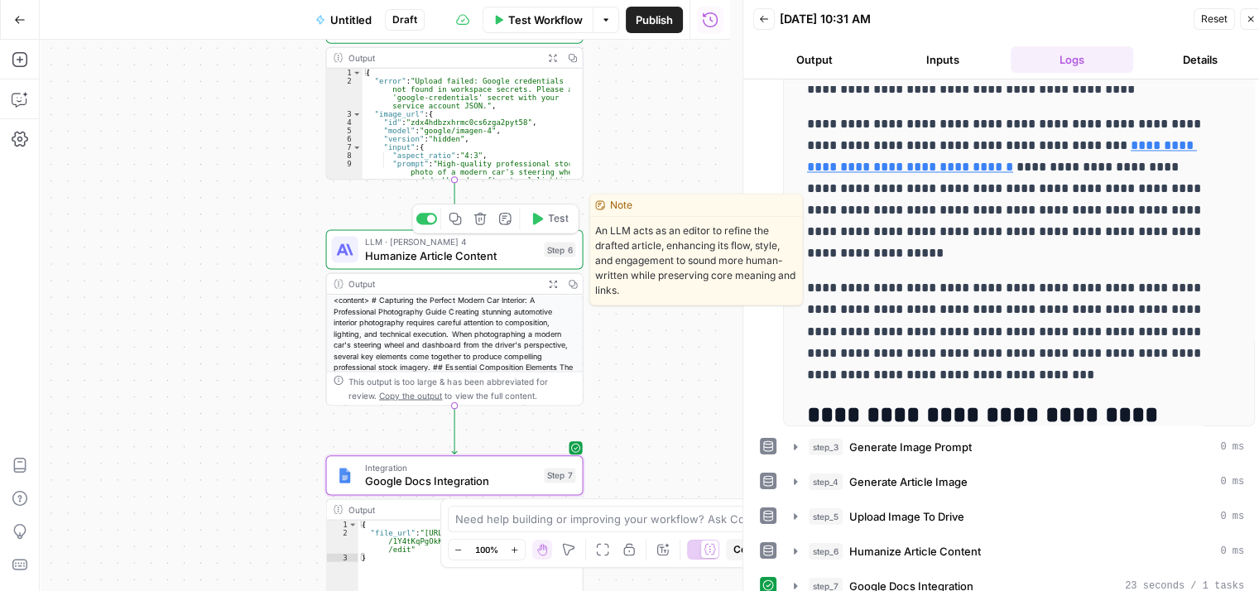
click at [445, 254] on span "Humanize Article Content" at bounding box center [451, 255] width 173 height 17
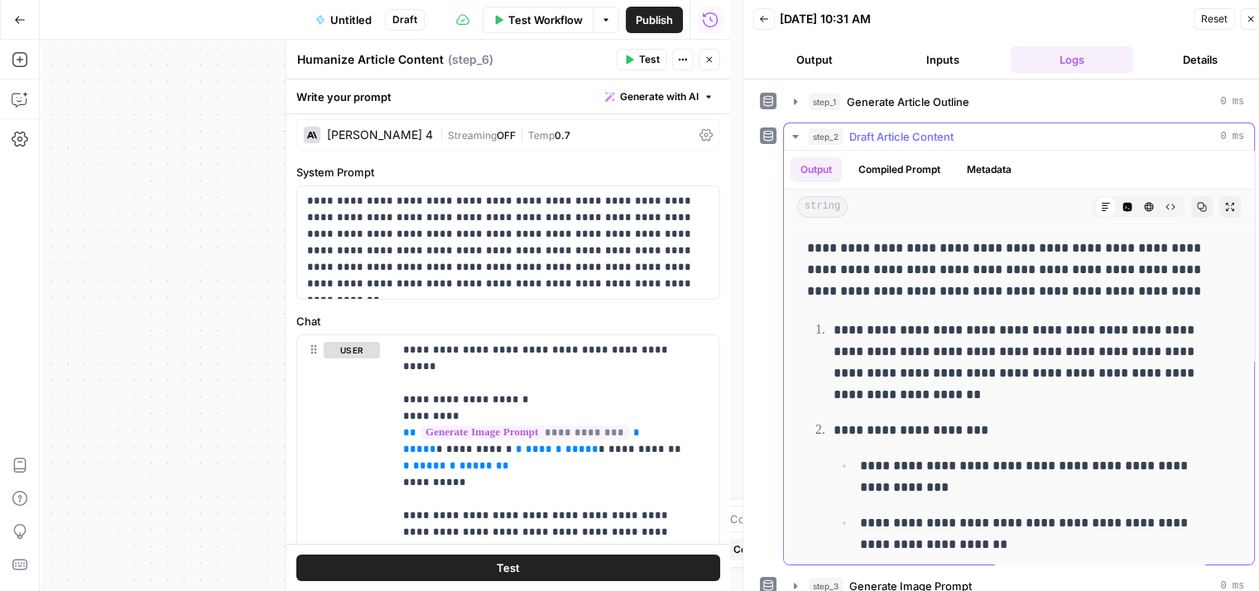
click at [796, 132] on icon "button" at bounding box center [795, 136] width 13 height 13
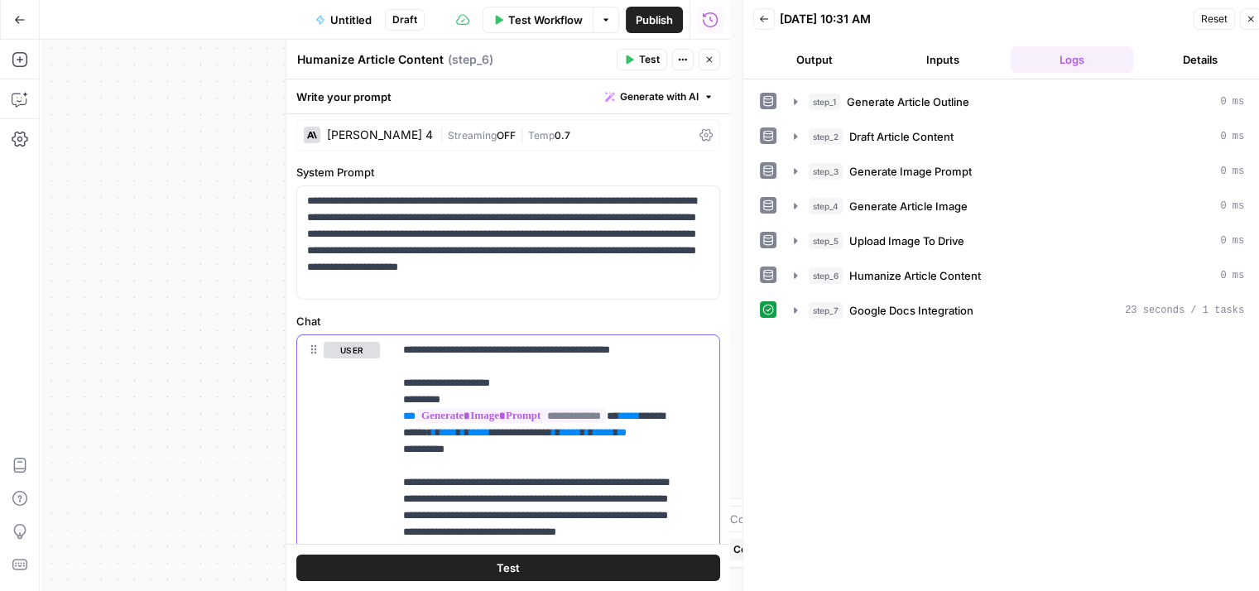
click at [625, 413] on span "*****" at bounding box center [629, 416] width 21 height 11
click at [581, 564] on button "Test" at bounding box center [508, 568] width 424 height 26
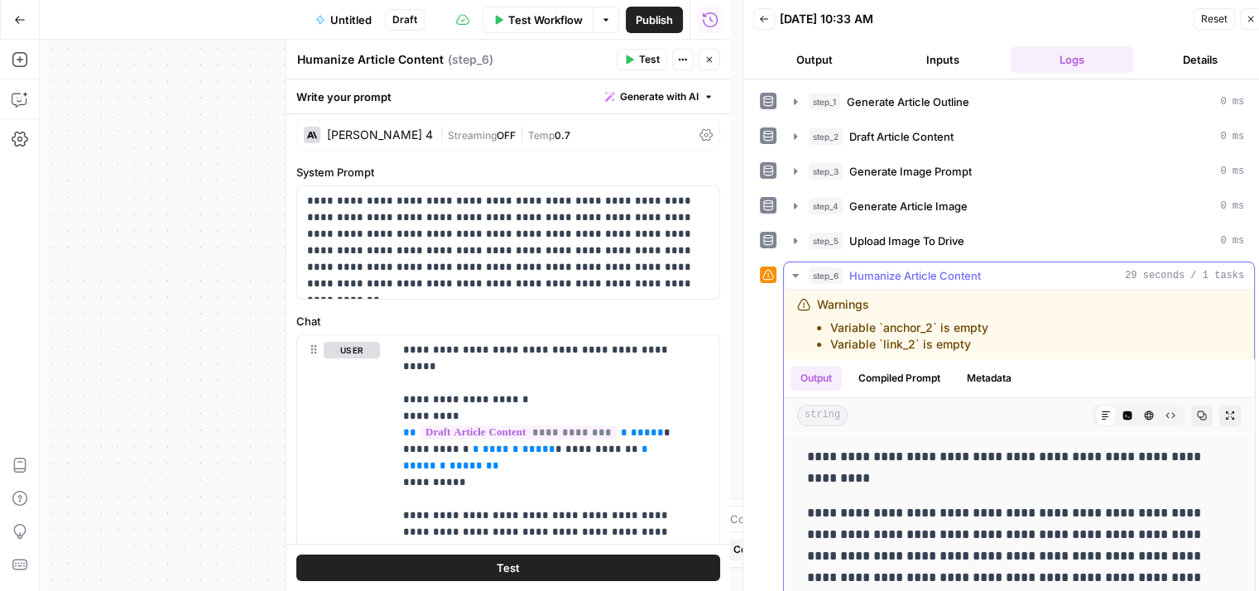
click at [806, 274] on button "step_6 Humanize Article Content 29 seconds / 1 tasks" at bounding box center [1019, 275] width 470 height 26
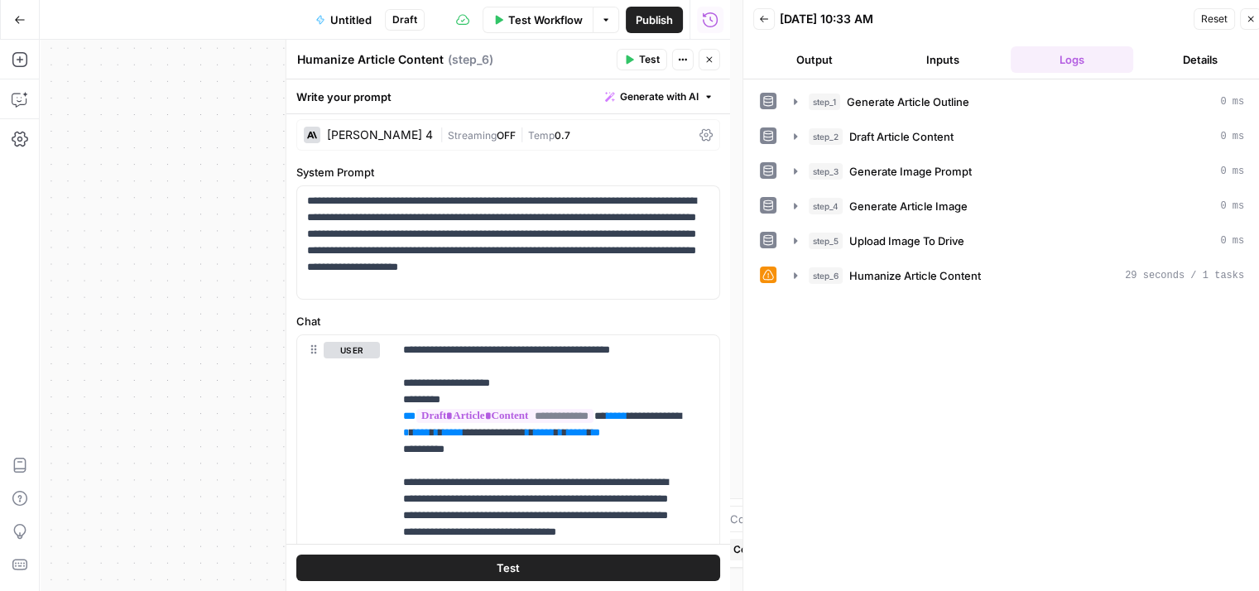
click at [710, 60] on icon "button" at bounding box center [709, 60] width 6 height 6
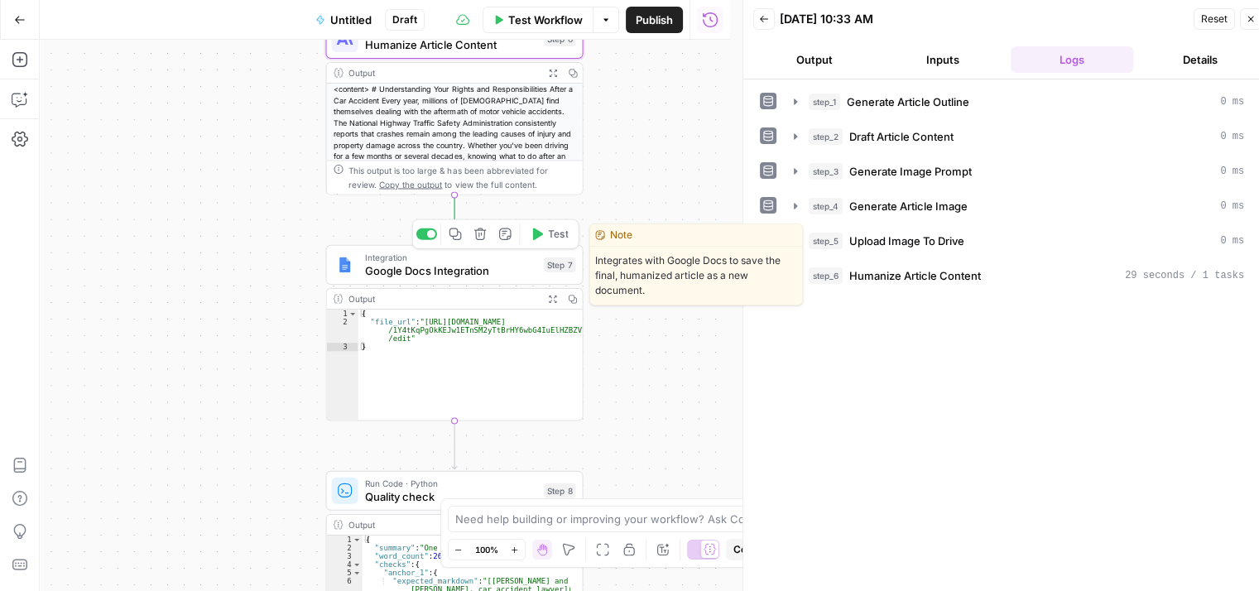
click at [541, 236] on icon "button" at bounding box center [536, 234] width 13 height 13
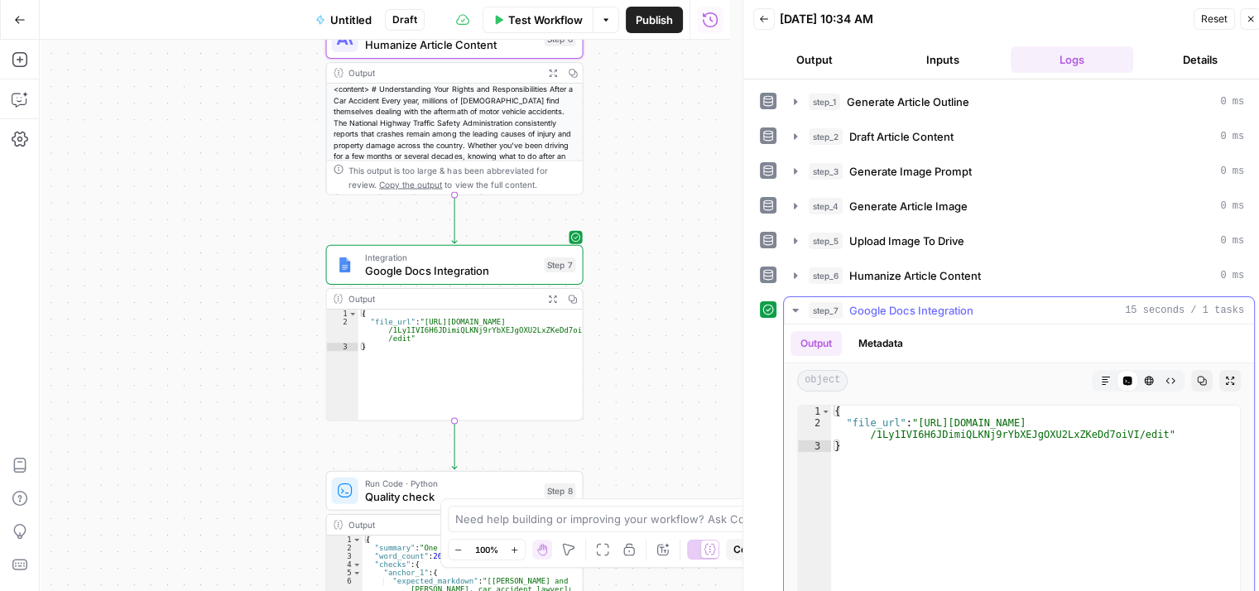
type textarea "**********"
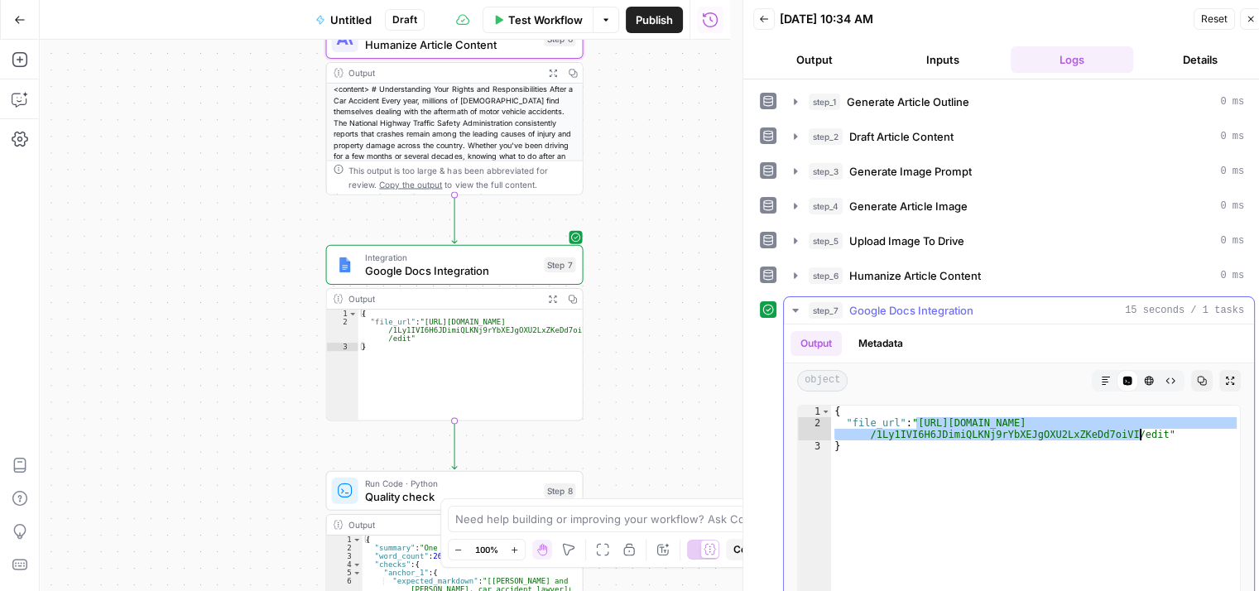
drag, startPoint x: 915, startPoint y: 418, endPoint x: 1141, endPoint y: 432, distance: 226.5
click at [1141, 432] on div "{ "file_url" : "https://docs.google.com/document/d /1Ly1IVI6H6JDimiQLKNj9rYbXEJ…" at bounding box center [1035, 580] width 409 height 349
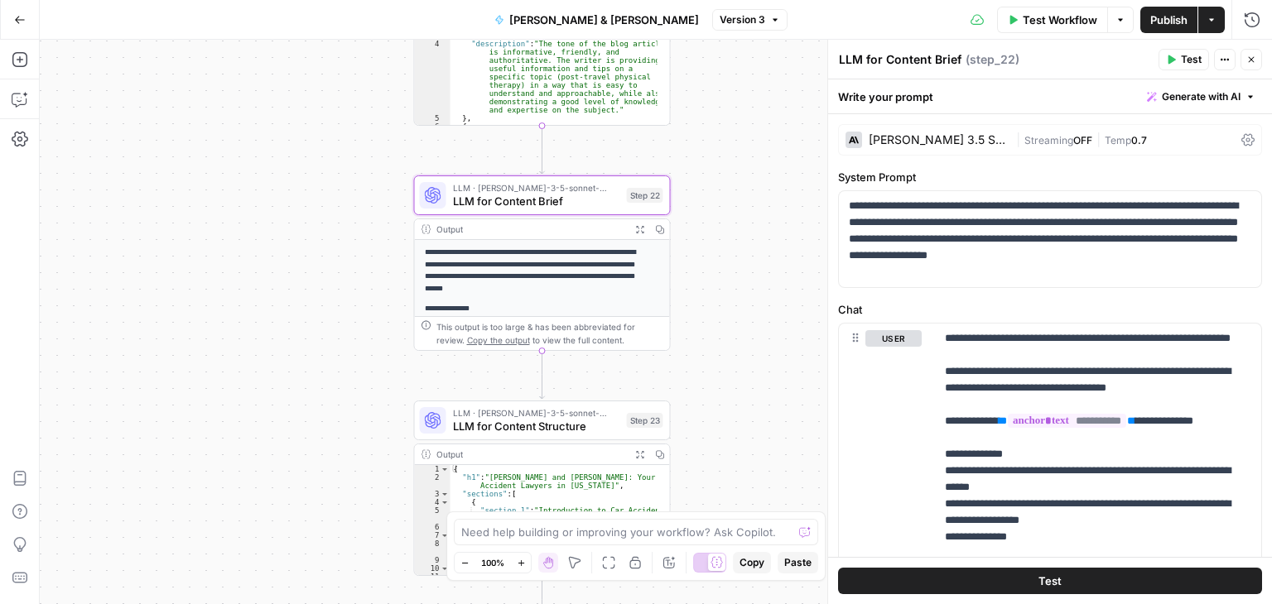
scroll to position [297, 0]
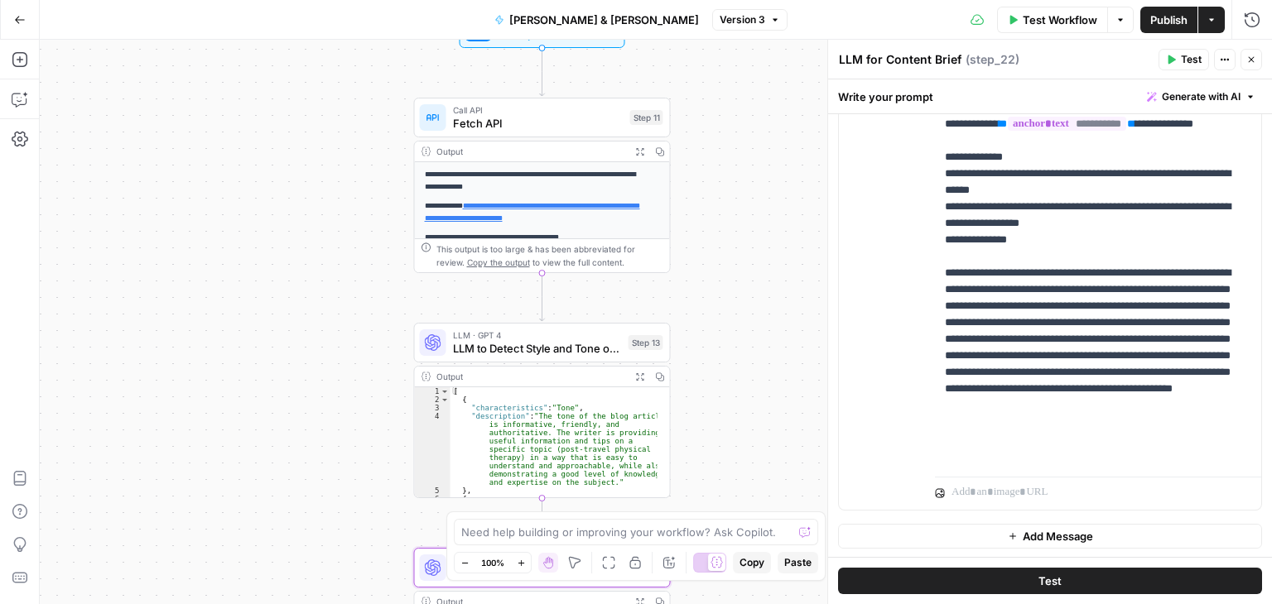
click at [454, 128] on span "Fetch API" at bounding box center [538, 123] width 171 height 17
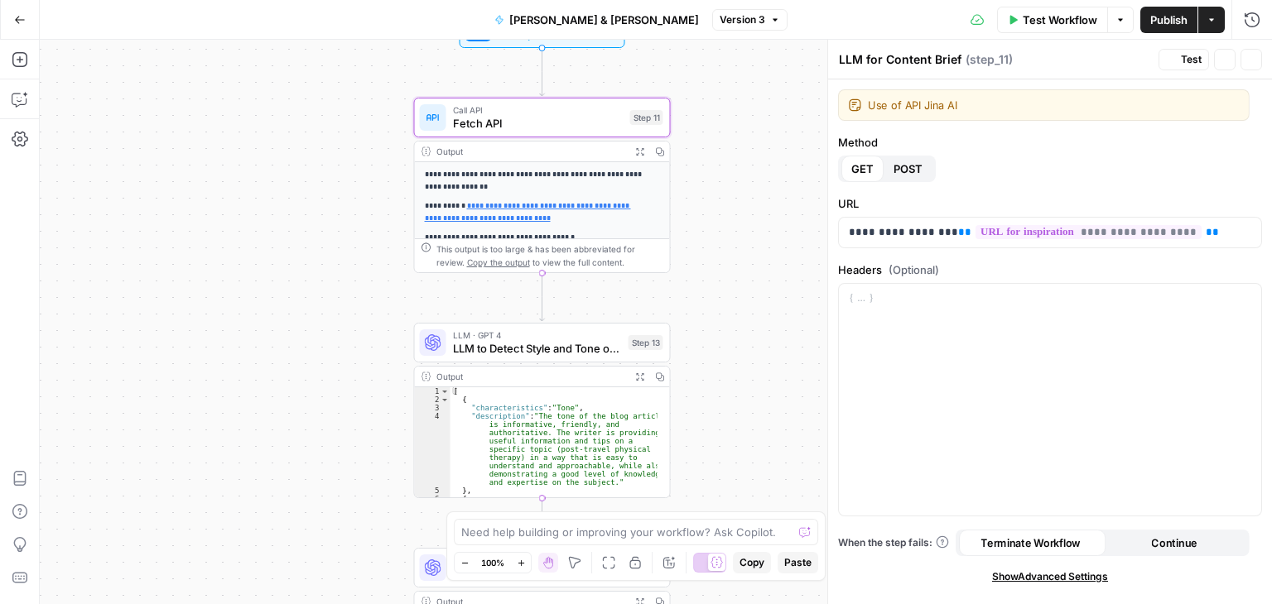
type textarea "Fetch API"
click at [1162, 237] on p "**********" at bounding box center [1050, 232] width 403 height 17
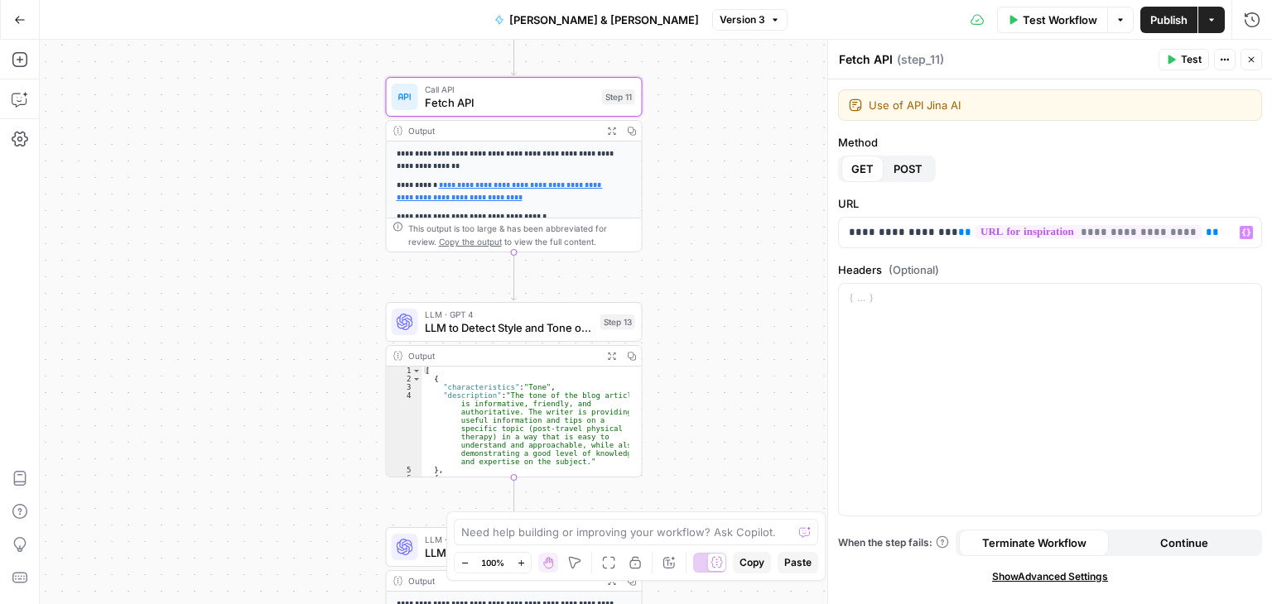
drag, startPoint x: 743, startPoint y: 262, endPoint x: 715, endPoint y: 243, distance: 34.5
click at [715, 243] on div "**********" at bounding box center [656, 322] width 1232 height 565
click at [1158, 17] on span "Publish" at bounding box center [1168, 20] width 37 height 17
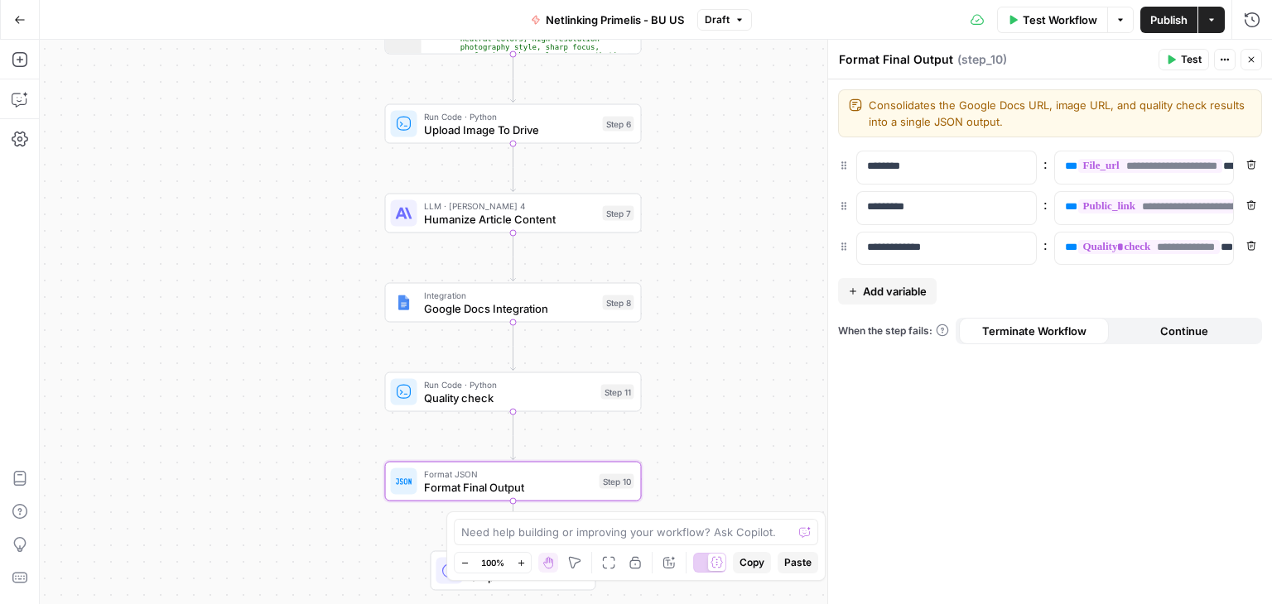
click at [1143, 21] on button "Publish" at bounding box center [1168, 20] width 57 height 26
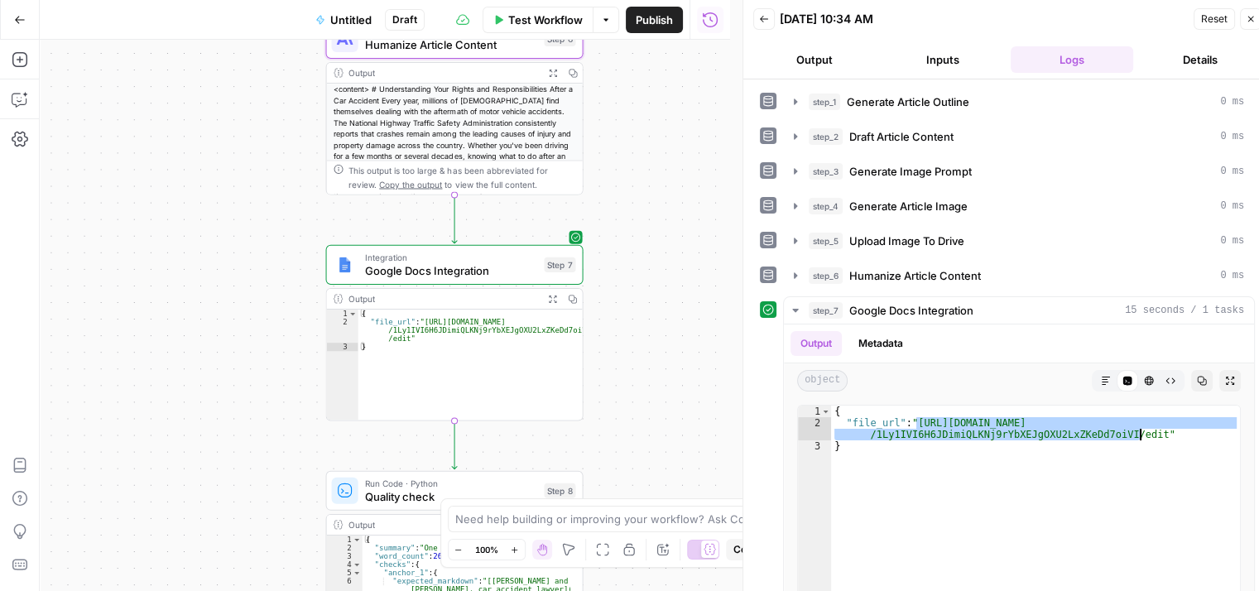
click at [652, 23] on span "Publish" at bounding box center [654, 20] width 37 height 17
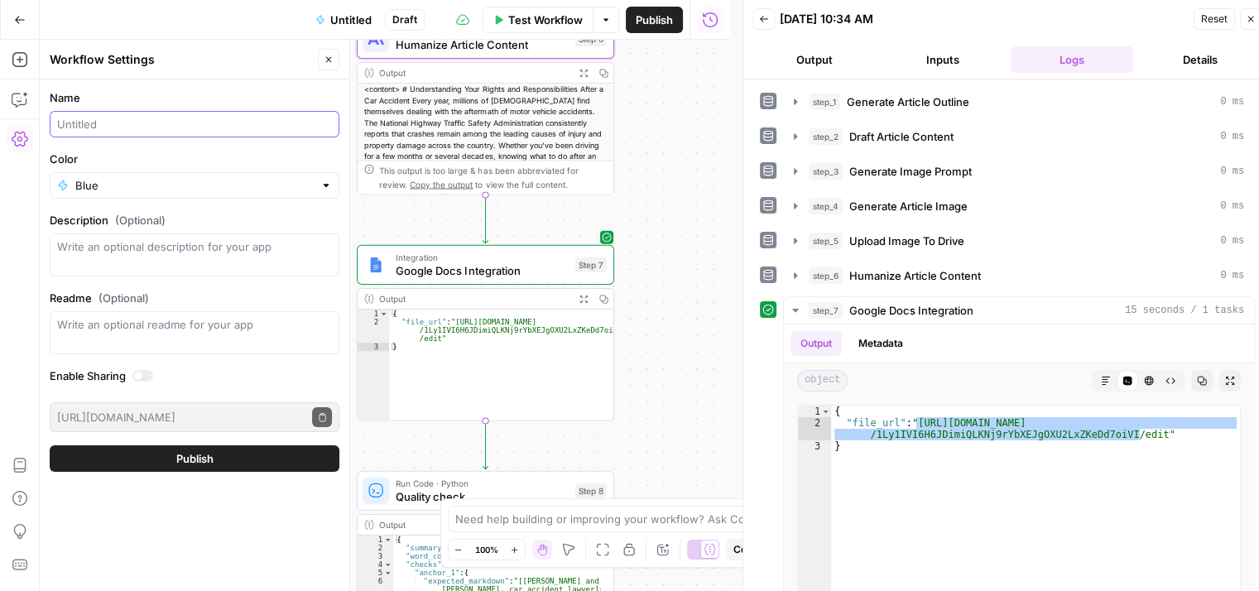
click at [219, 124] on input "Name" at bounding box center [194, 124] width 275 height 17
type input "Sm&Fletcher"
click at [177, 460] on span "Publish" at bounding box center [194, 458] width 37 height 17
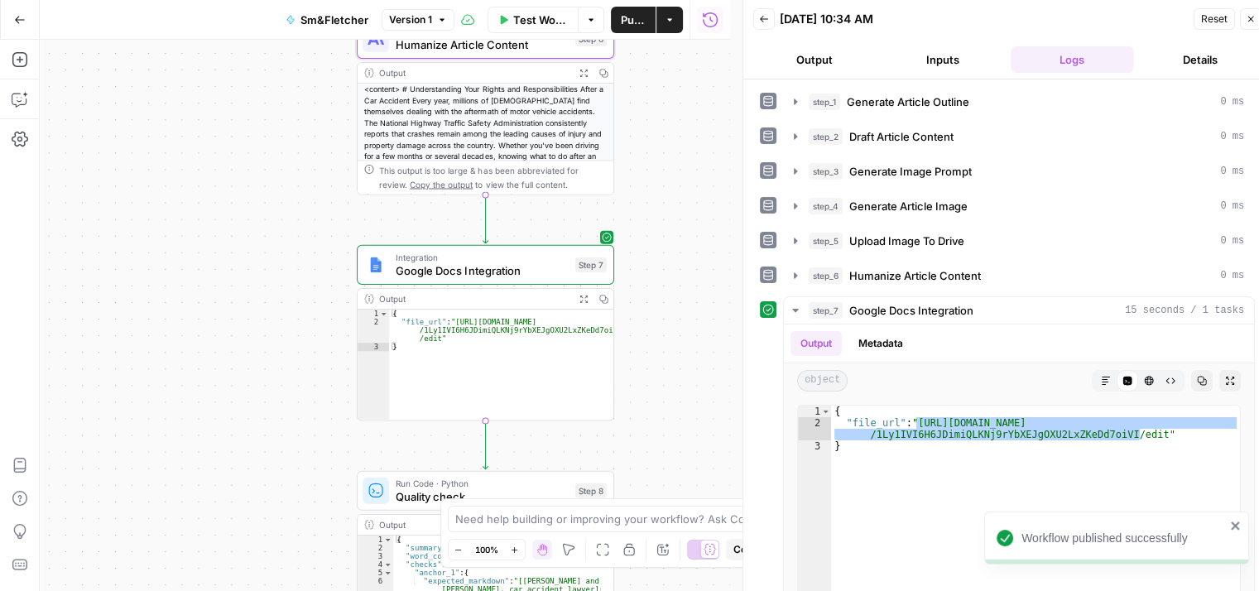
click at [7, 19] on button "Go Back" at bounding box center [20, 20] width 30 height 30
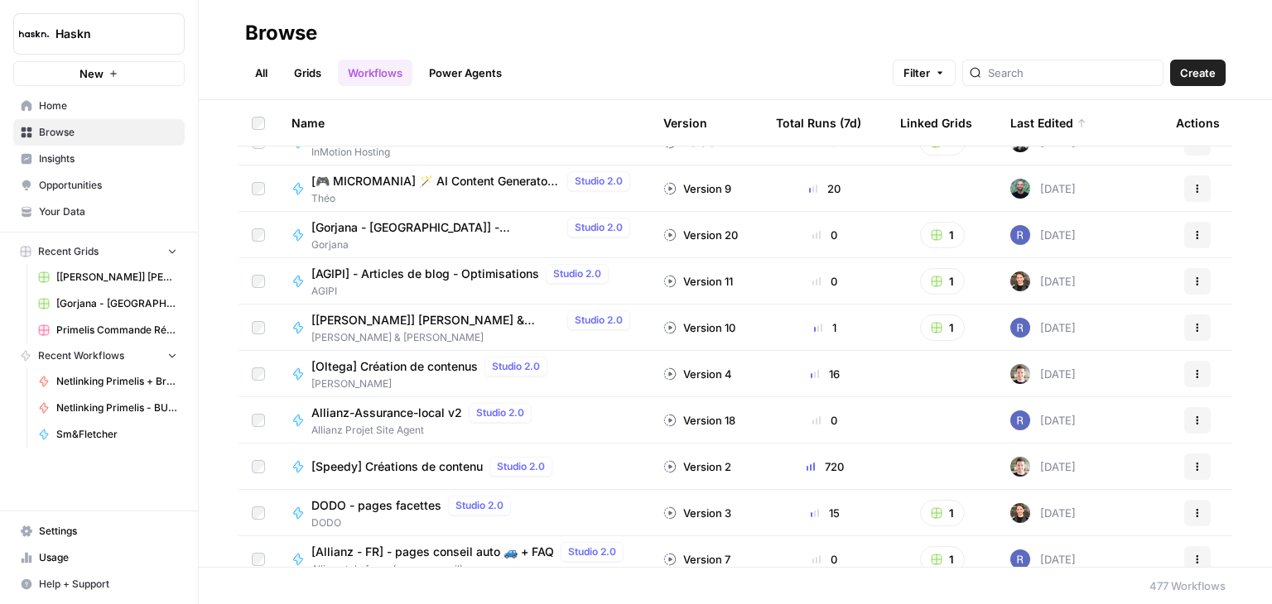
scroll to position [414, 0]
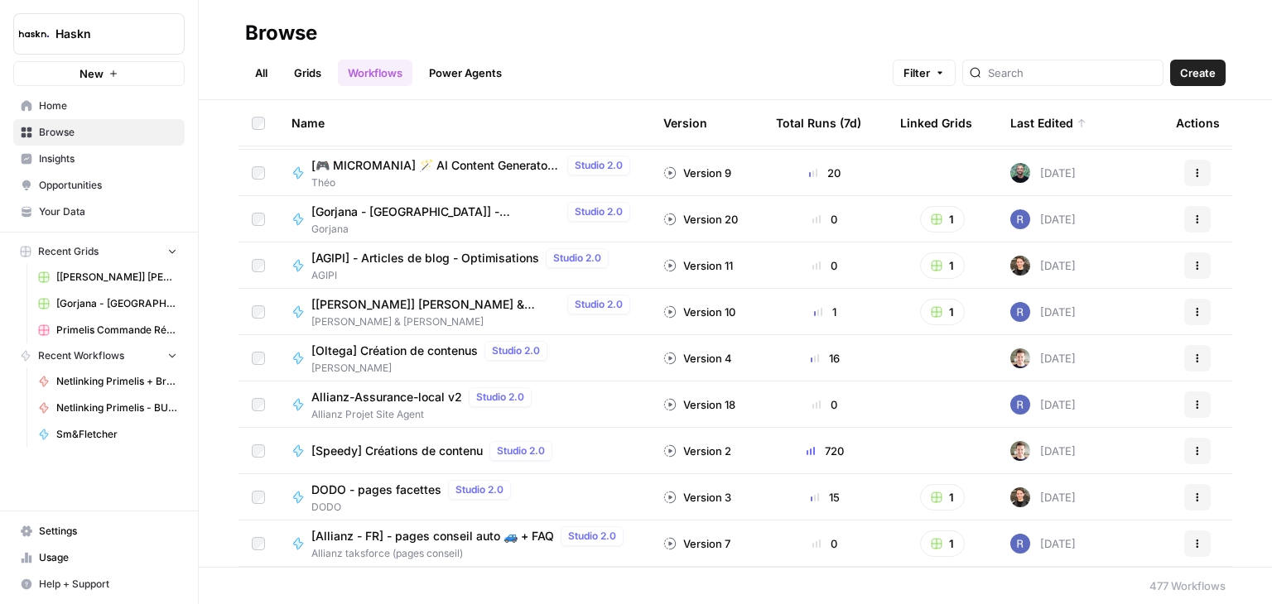
click at [407, 397] on span "Allianz-Assurance-local v2" at bounding box center [386, 397] width 151 height 17
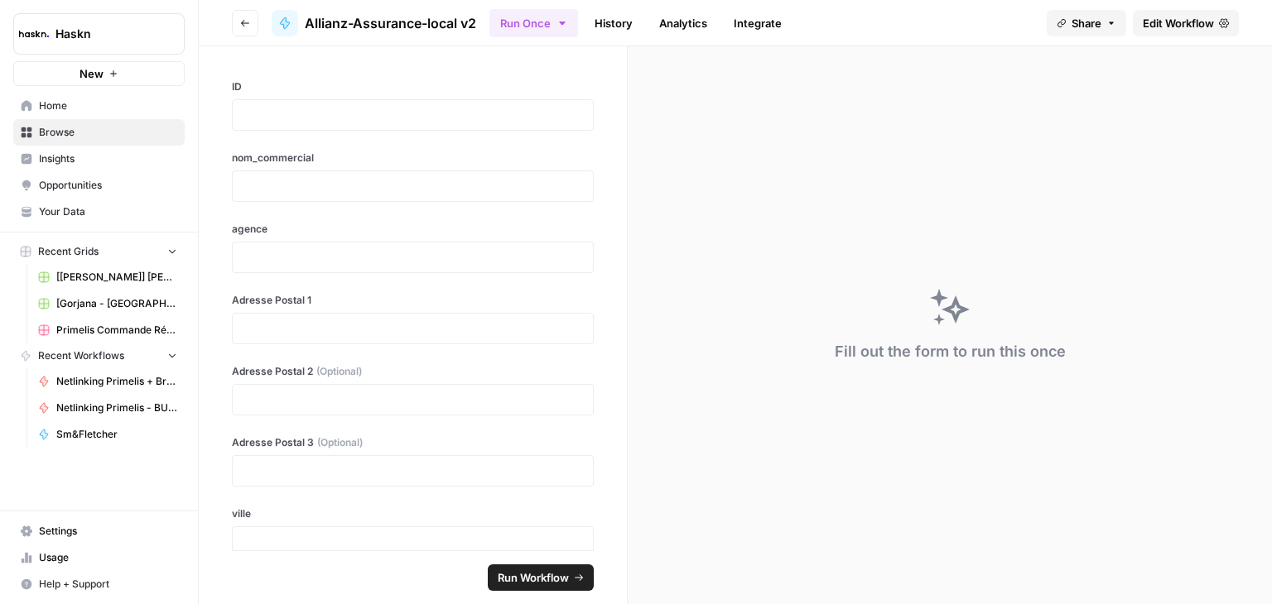
click at [1196, 17] on span "Edit Workflow" at bounding box center [1178, 23] width 71 height 17
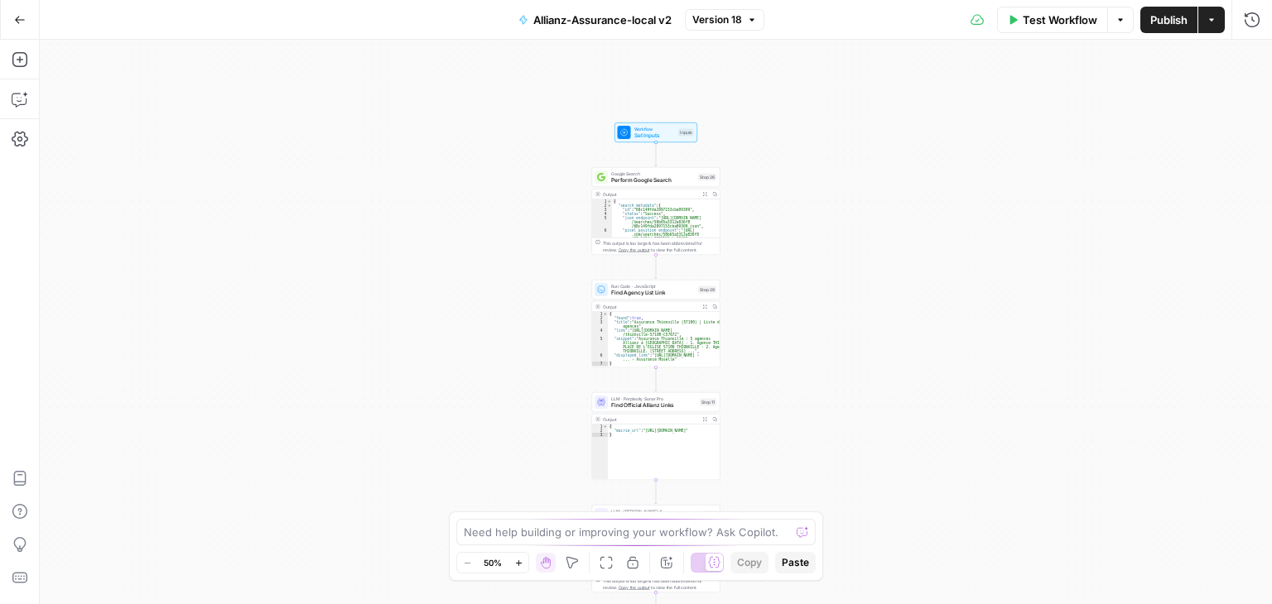
click at [907, 239] on div "Workflow Set Inputs Inputs Google Search Perform Google Search Step 26 Output E…" at bounding box center [656, 322] width 1232 height 565
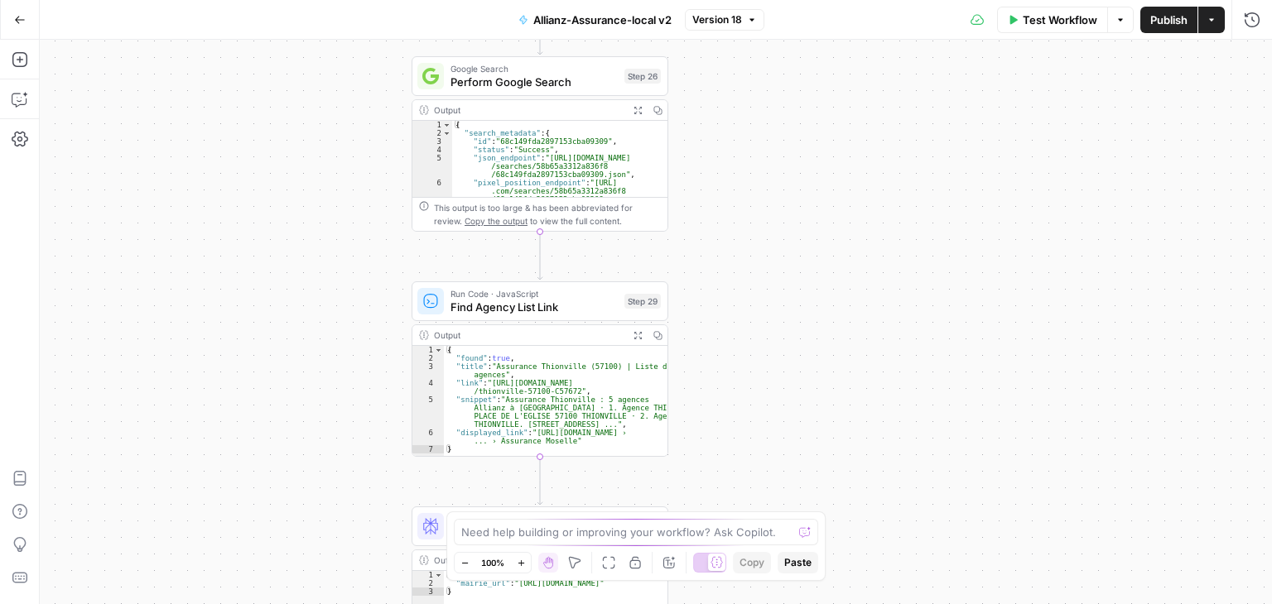
drag, startPoint x: 787, startPoint y: 249, endPoint x: 950, endPoint y: 200, distance: 171.3
click at [934, 205] on div "Workflow Set Inputs Inputs Google Search Perform Google Search Step 26 Output E…" at bounding box center [656, 322] width 1232 height 565
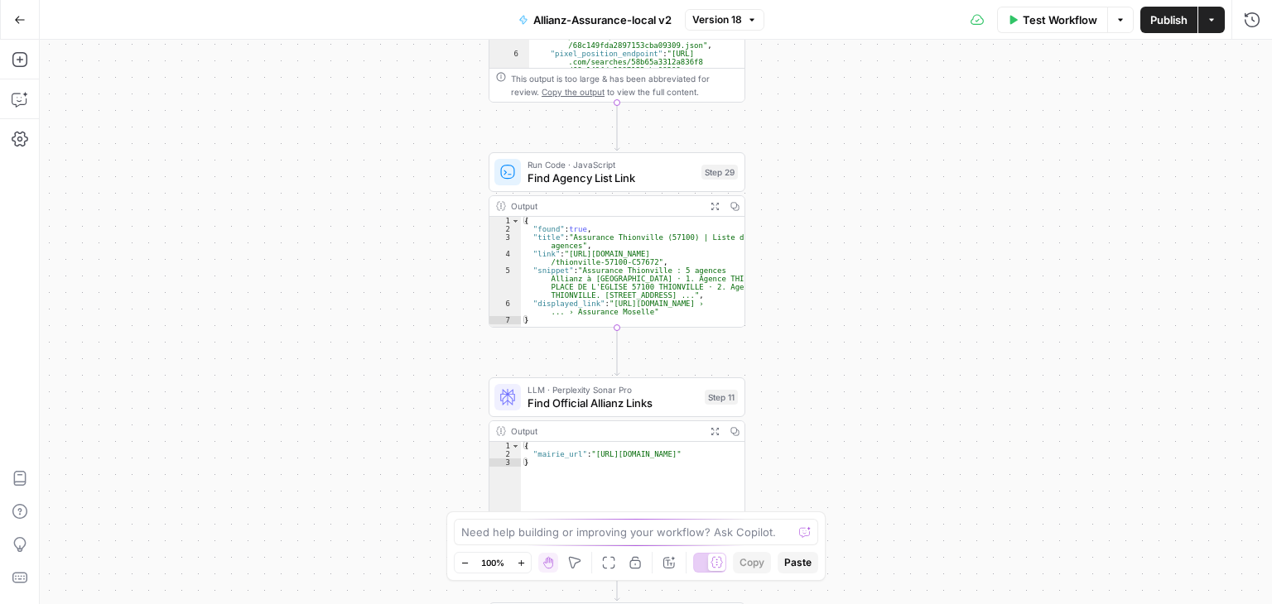
drag, startPoint x: 888, startPoint y: 246, endPoint x: 953, endPoint y: 107, distance: 153.4
click at [953, 107] on div "Workflow Set Inputs Inputs Google Search Perform Google Search Step 26 Output E…" at bounding box center [656, 322] width 1232 height 565
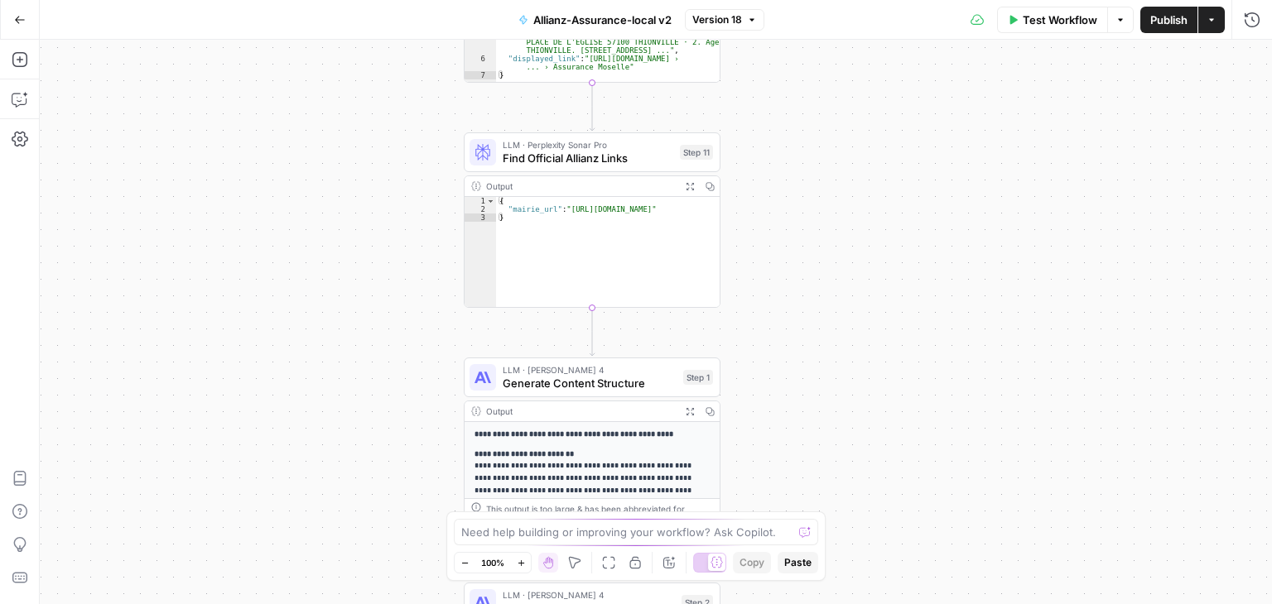
drag, startPoint x: 941, startPoint y: 215, endPoint x: 904, endPoint y: 156, distance: 69.6
click at [907, 161] on div "Workflow Set Inputs Inputs Google Search Perform Google Search Step 26 Output E…" at bounding box center [656, 322] width 1232 height 565
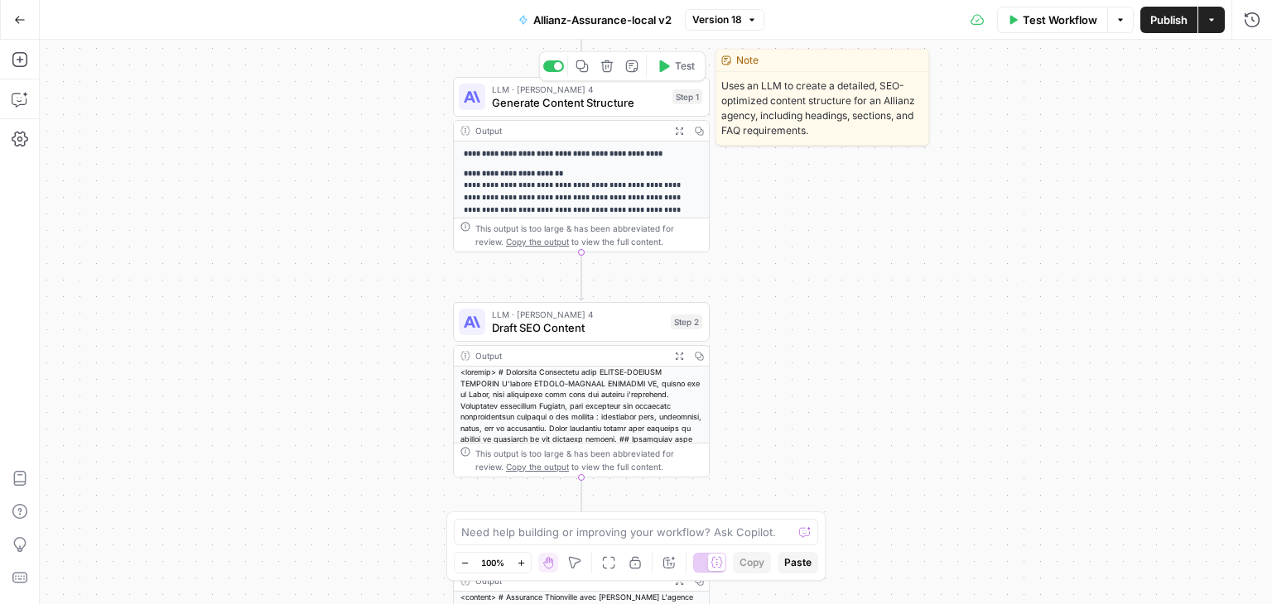
click at [515, 110] on div "LLM · [PERSON_NAME] 4 Generate Content Structure Step 1 Copy step Delete step E…" at bounding box center [581, 97] width 257 height 40
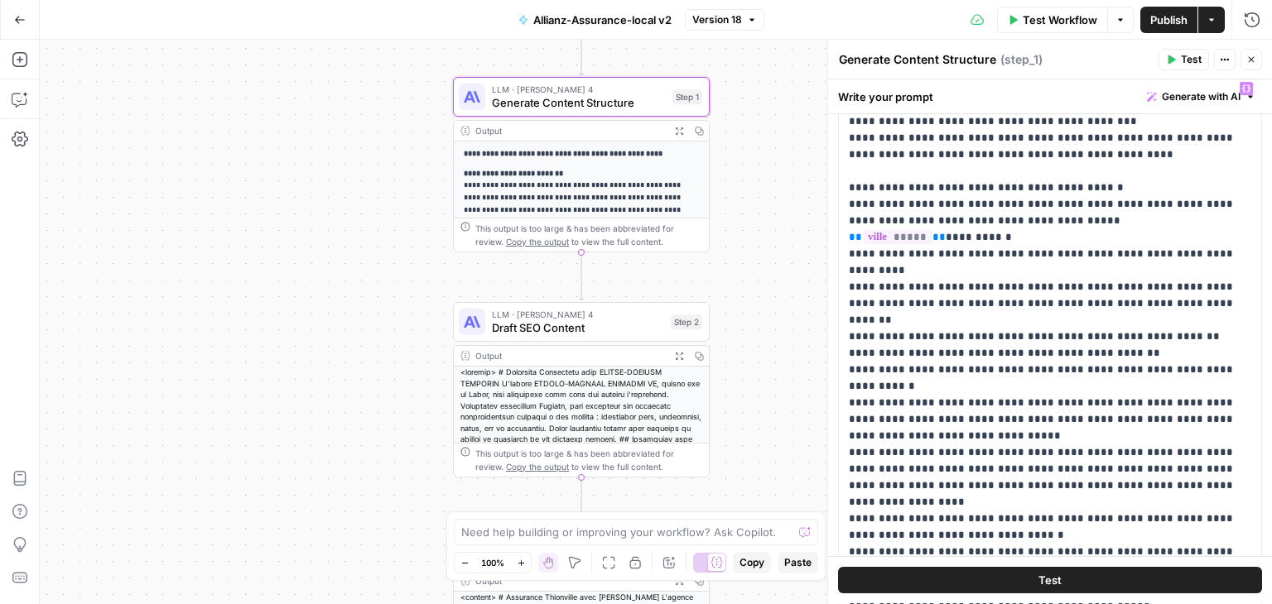
scroll to position [166, 0]
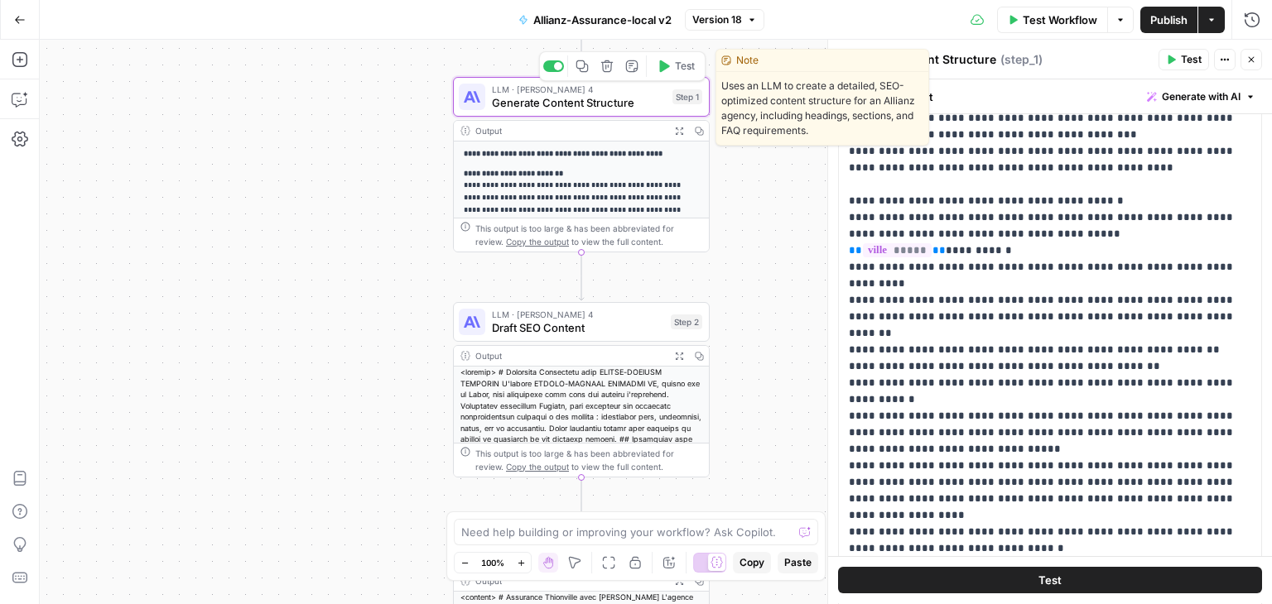
drag, startPoint x: 512, startPoint y: 105, endPoint x: 1010, endPoint y: 268, distance: 524.4
click at [512, 105] on span "Generate Content Structure" at bounding box center [579, 102] width 174 height 17
click at [1010, 268] on p "**********" at bounding box center [1044, 392] width 390 height 596
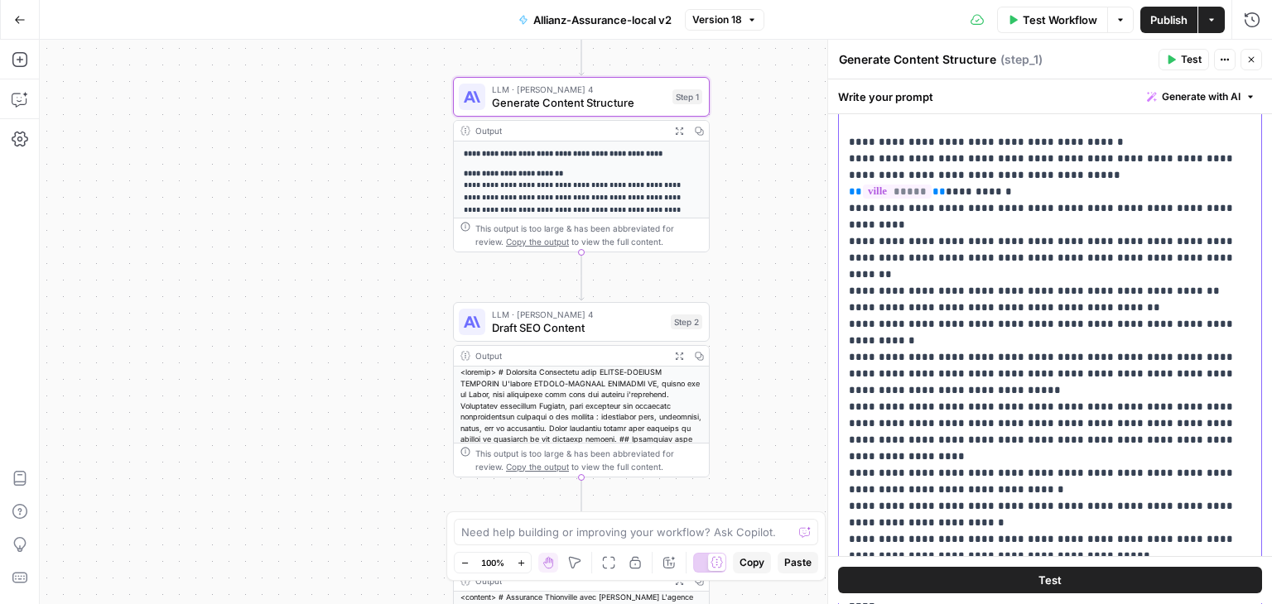
scroll to position [229, 0]
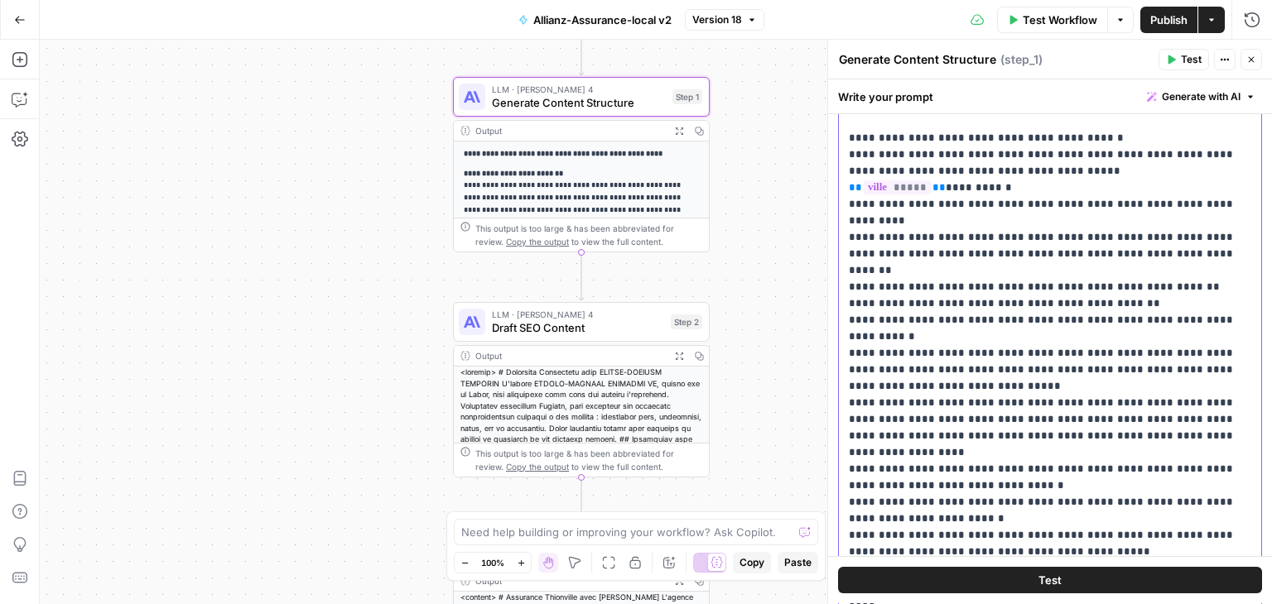
click at [1017, 285] on p "**********" at bounding box center [1044, 329] width 390 height 596
drag, startPoint x: 945, startPoint y: 301, endPoint x: 888, endPoint y: 303, distance: 56.3
click at [888, 303] on p "**********" at bounding box center [1044, 329] width 390 height 596
drag, startPoint x: 854, startPoint y: 282, endPoint x: 1131, endPoint y: 314, distance: 278.3
click at [1131, 314] on p "**********" at bounding box center [1044, 329] width 390 height 596
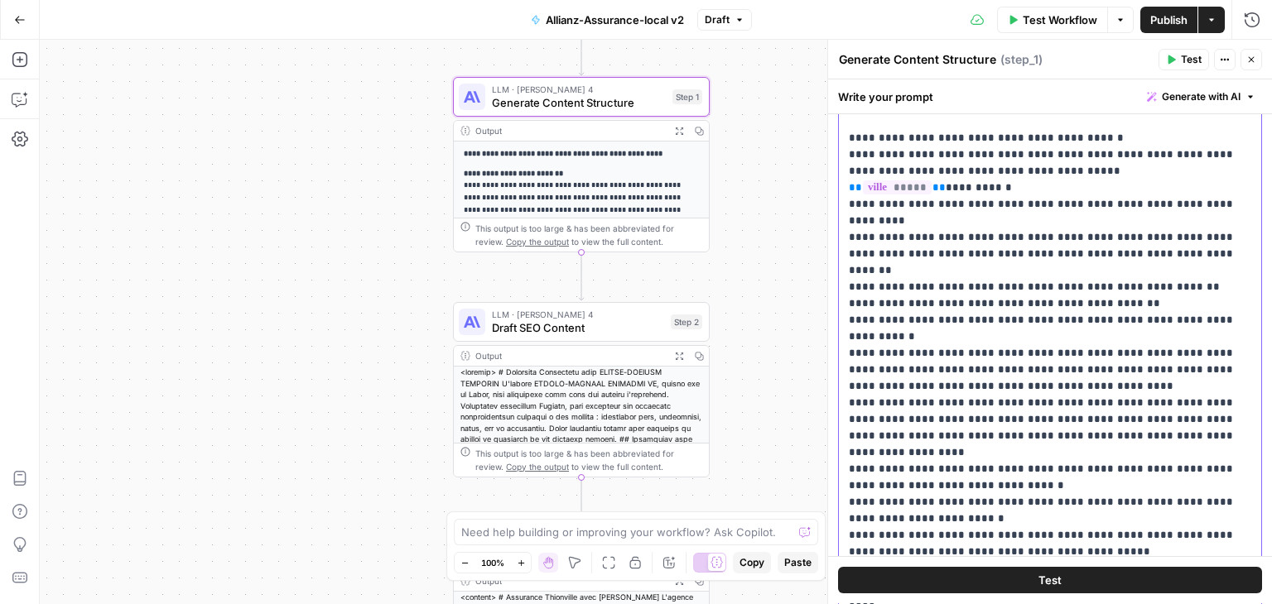
copy p "**********"
click at [1079, 320] on p "**********" at bounding box center [1044, 329] width 390 height 596
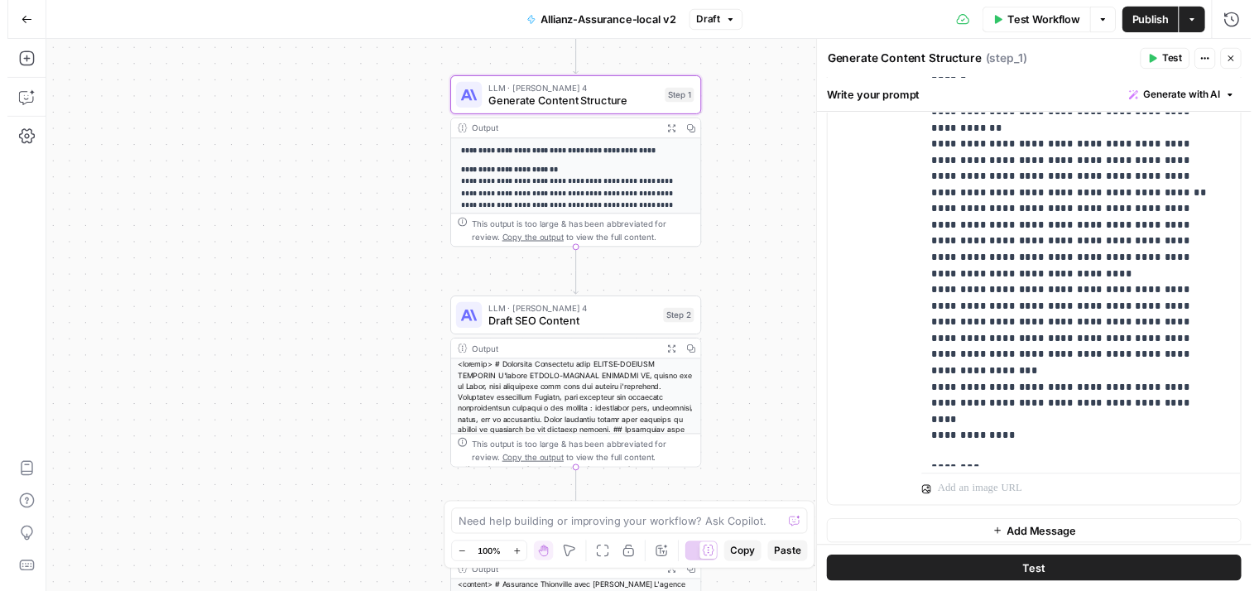
scroll to position [1103, 0]
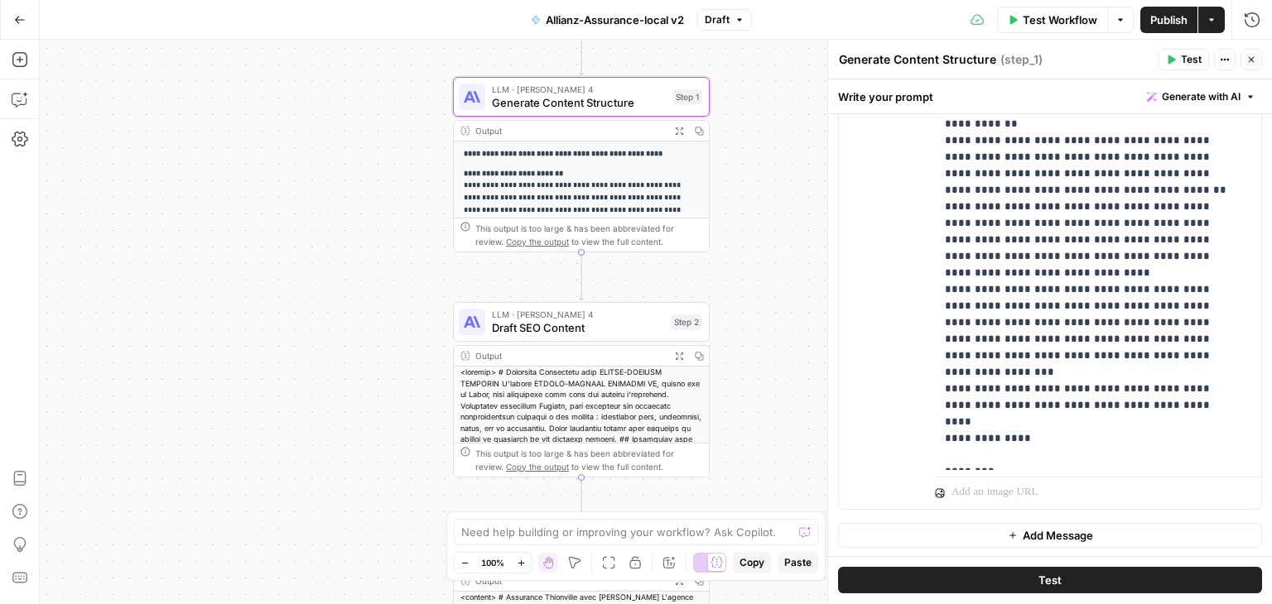
click at [1095, 584] on button "Test" at bounding box center [1050, 581] width 424 height 26
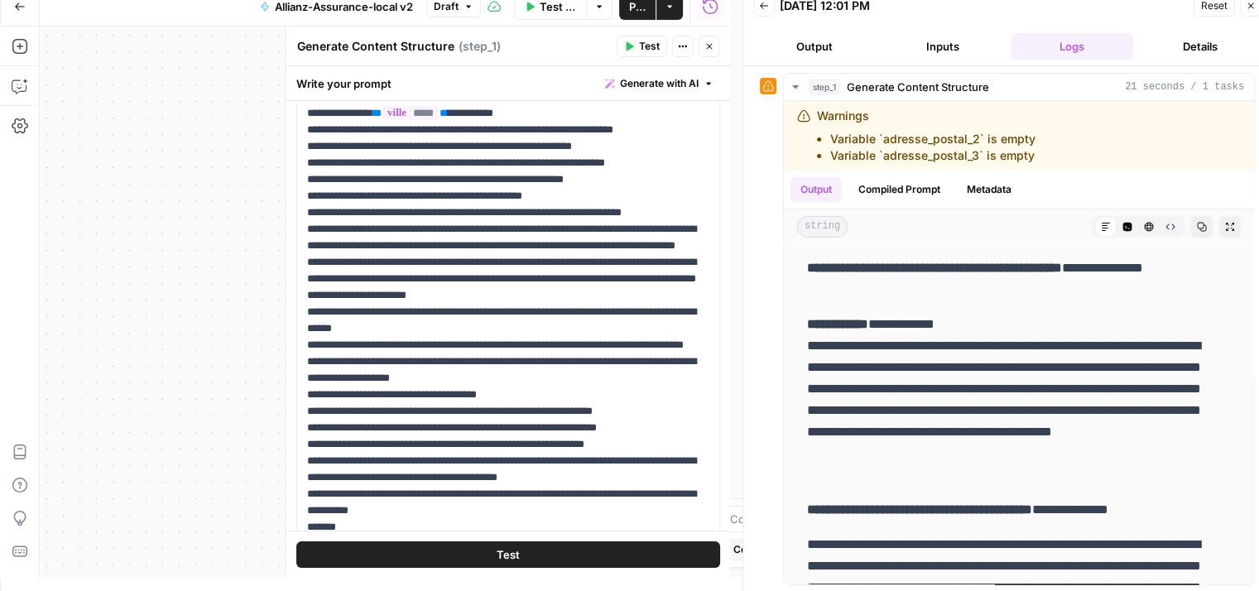
scroll to position [270, 0]
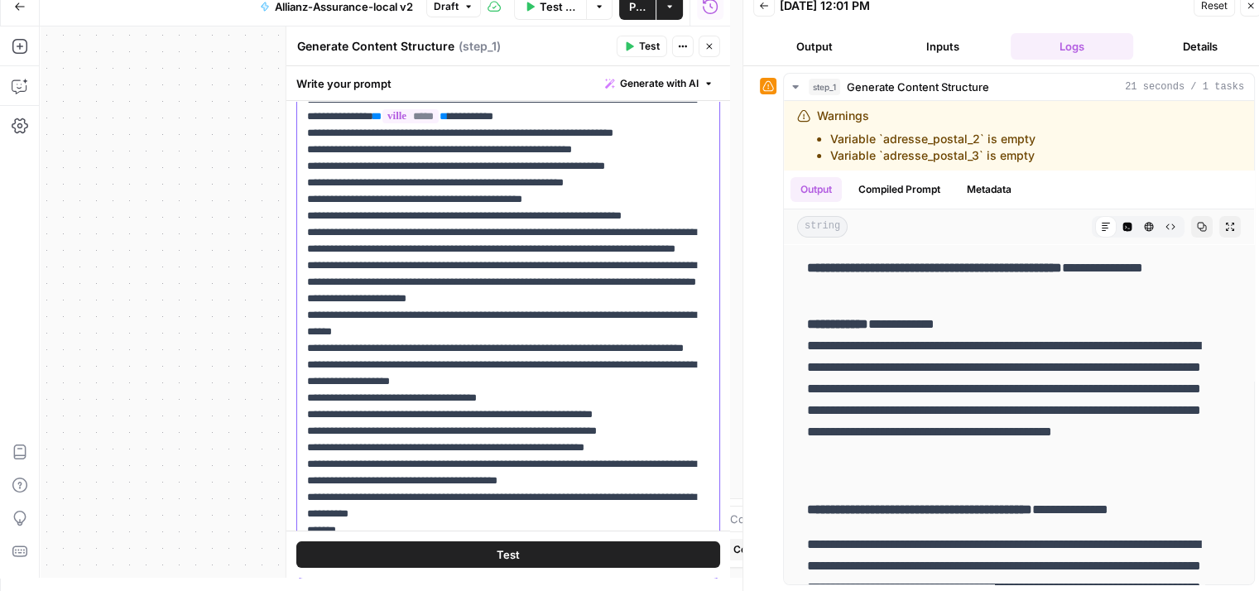
click at [490, 309] on p "**********" at bounding box center [502, 274] width 390 height 596
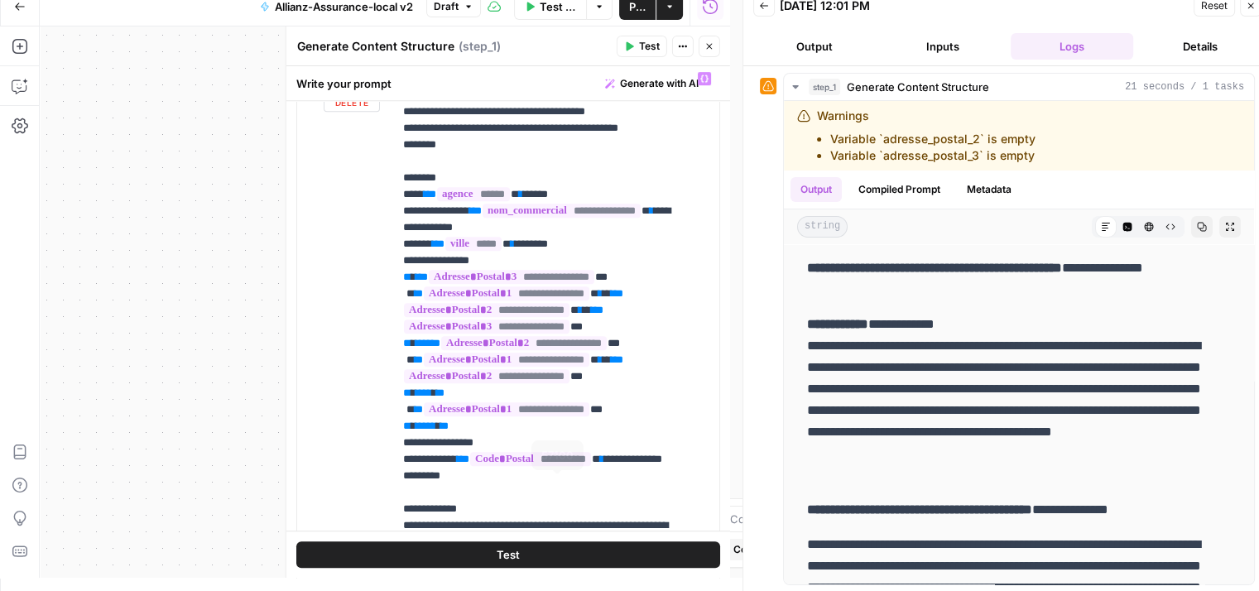
scroll to position [825, 0]
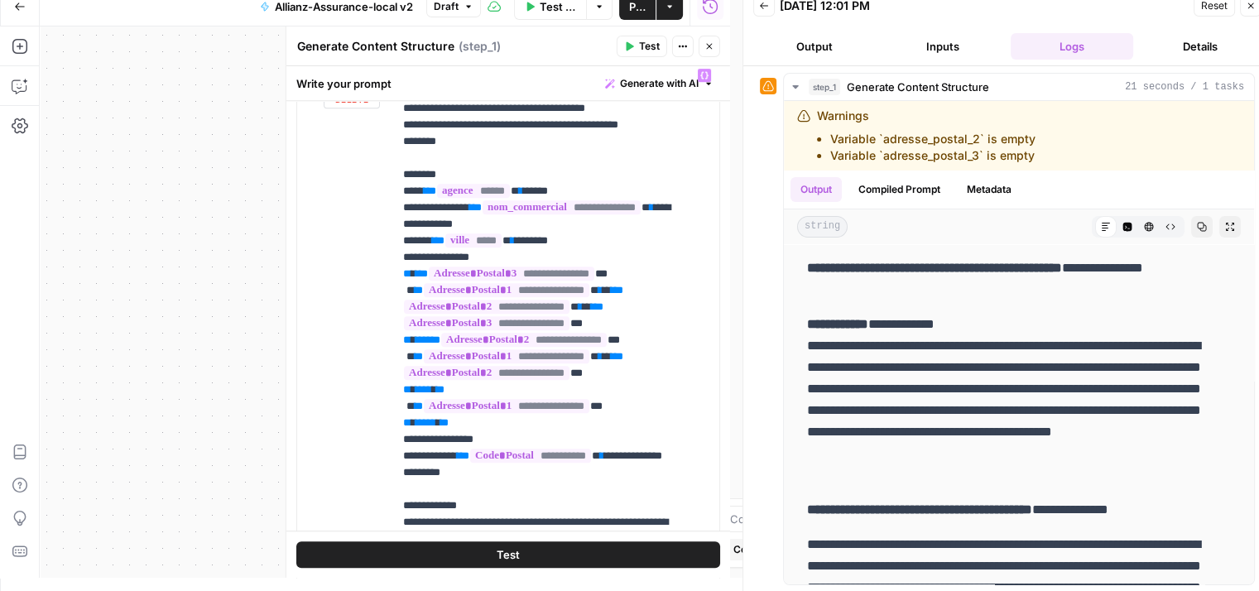
type input "local"
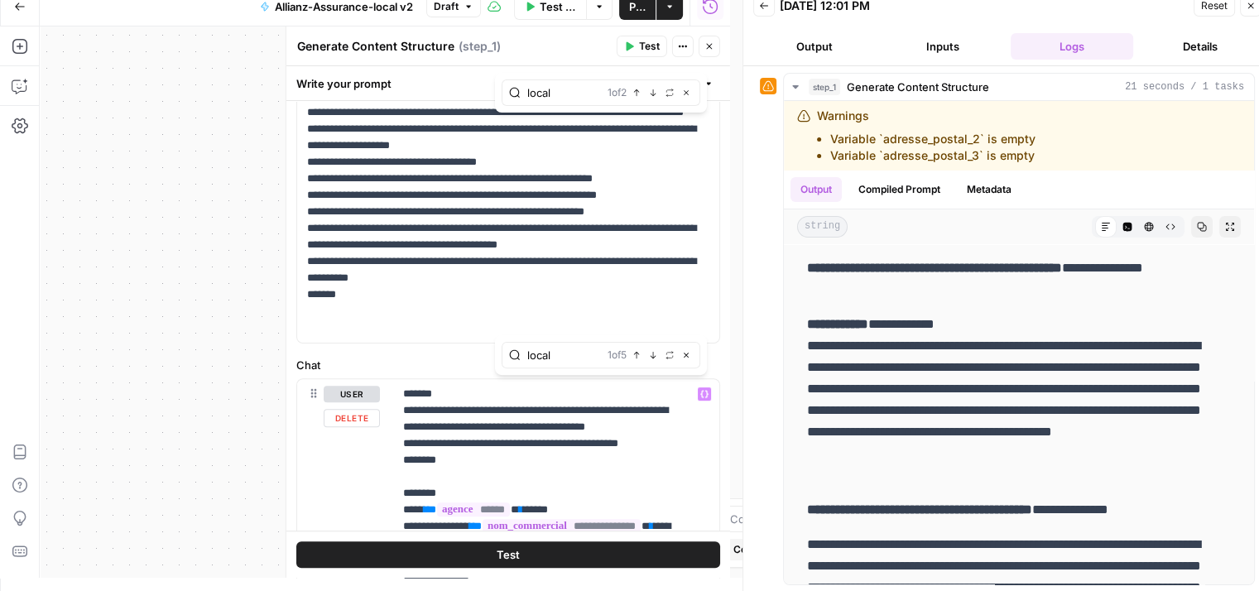
type input "local"
click at [650, 355] on icon "button" at bounding box center [653, 355] width 8 height 8
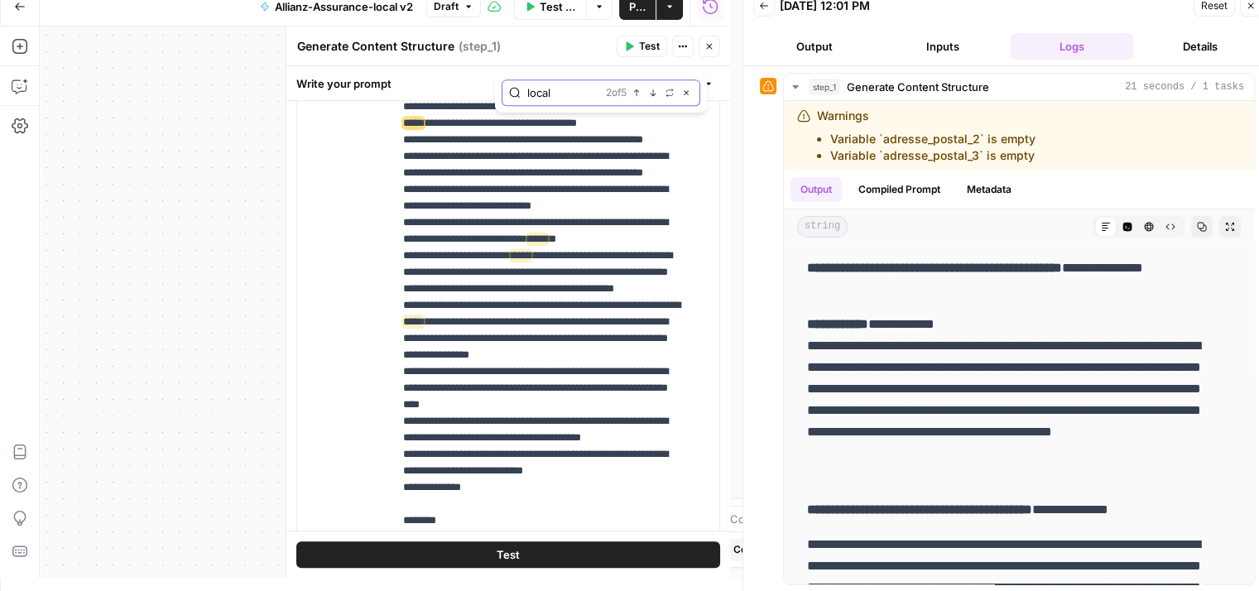
scroll to position [498, 0]
click at [469, 221] on p "**********" at bounding box center [544, 140] width 282 height 1275
drag, startPoint x: 589, startPoint y: 437, endPoint x: 407, endPoint y: 385, distance: 188.7
click at [407, 385] on p "**********" at bounding box center [544, 140] width 282 height 1275
click at [485, 554] on button "Test" at bounding box center [508, 554] width 424 height 26
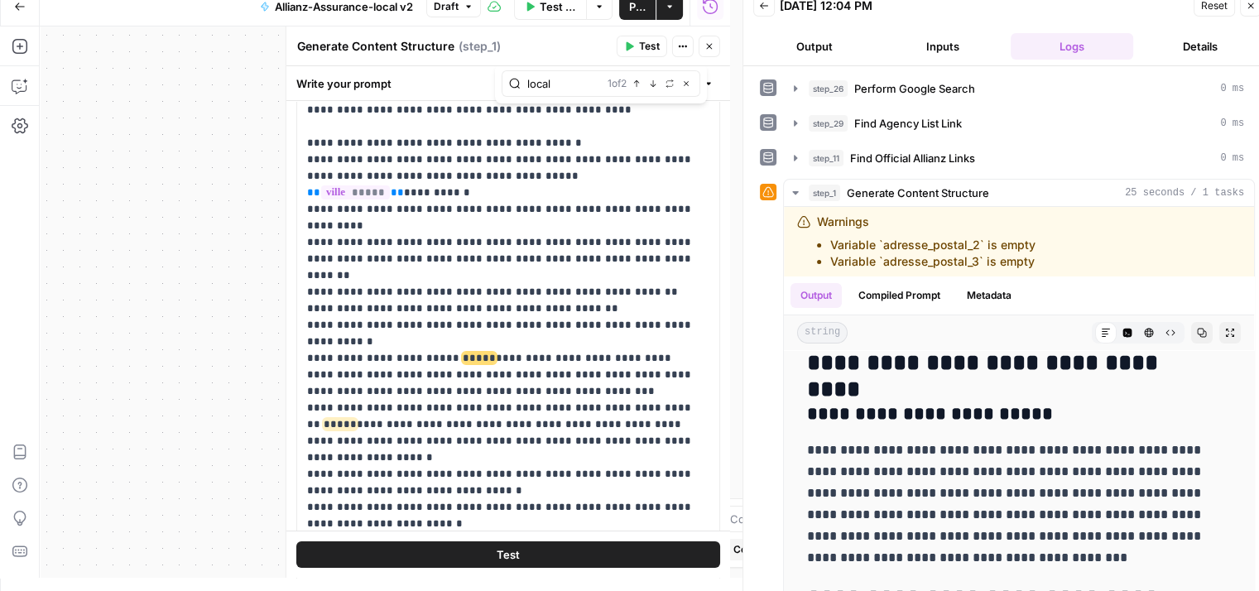
scroll to position [199, 0]
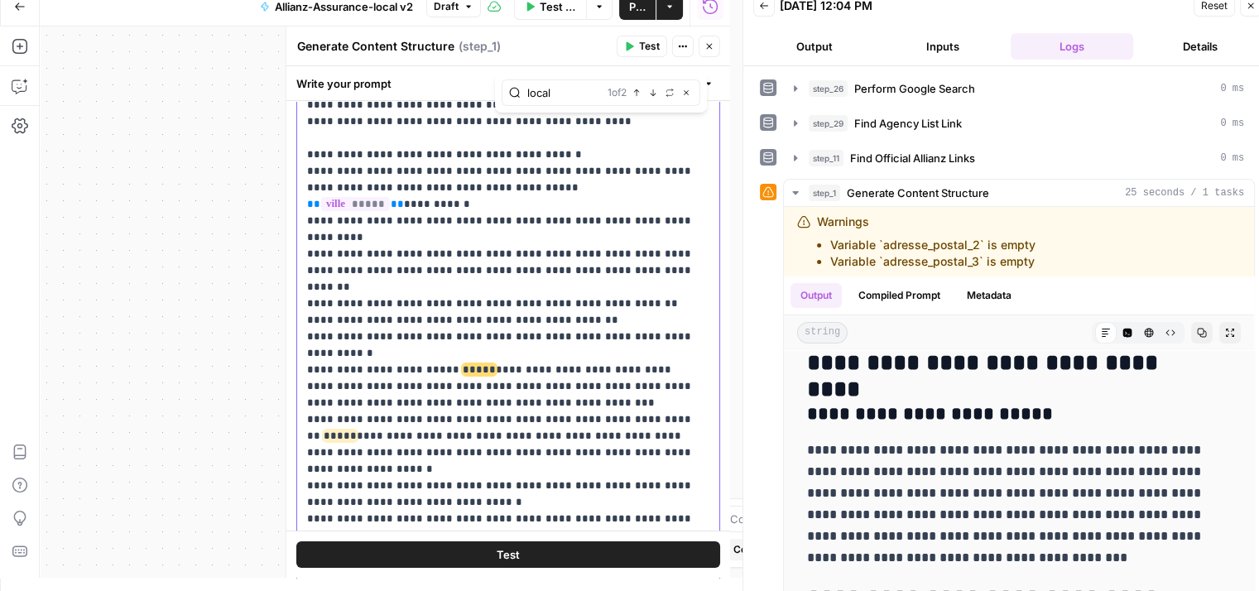
click at [418, 300] on p "**********" at bounding box center [502, 345] width 390 height 596
type input "introduction"
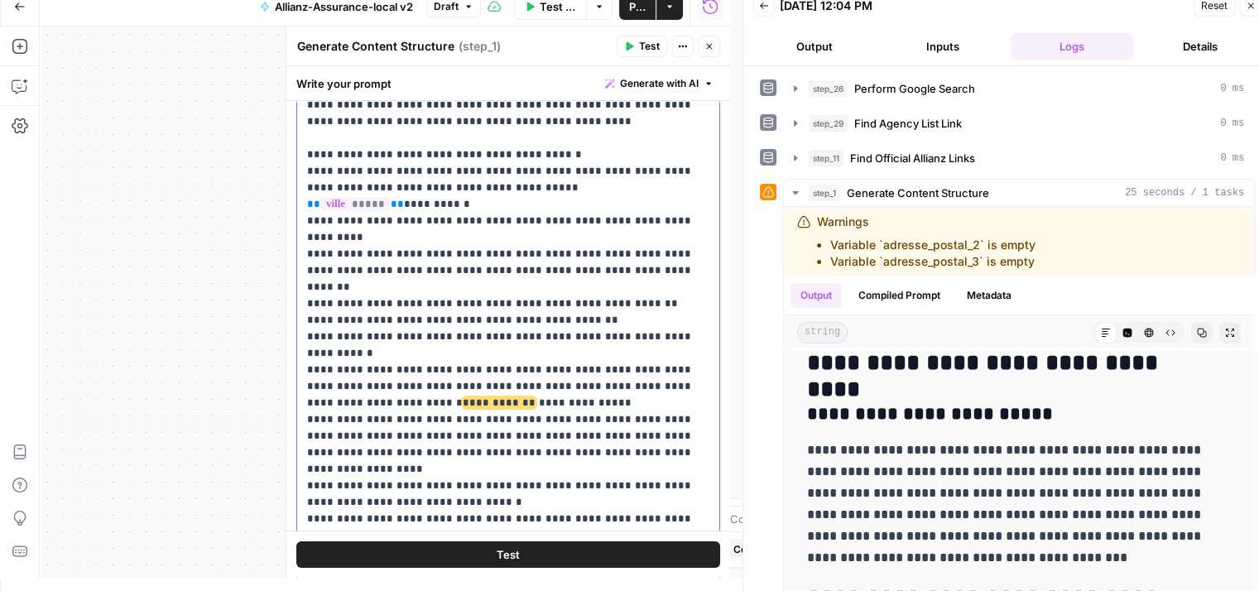
drag, startPoint x: 449, startPoint y: 335, endPoint x: 344, endPoint y: 333, distance: 105.2
click at [344, 333] on p "**********" at bounding box center [502, 345] width 390 height 596
click at [434, 338] on p "**********" at bounding box center [502, 345] width 390 height 596
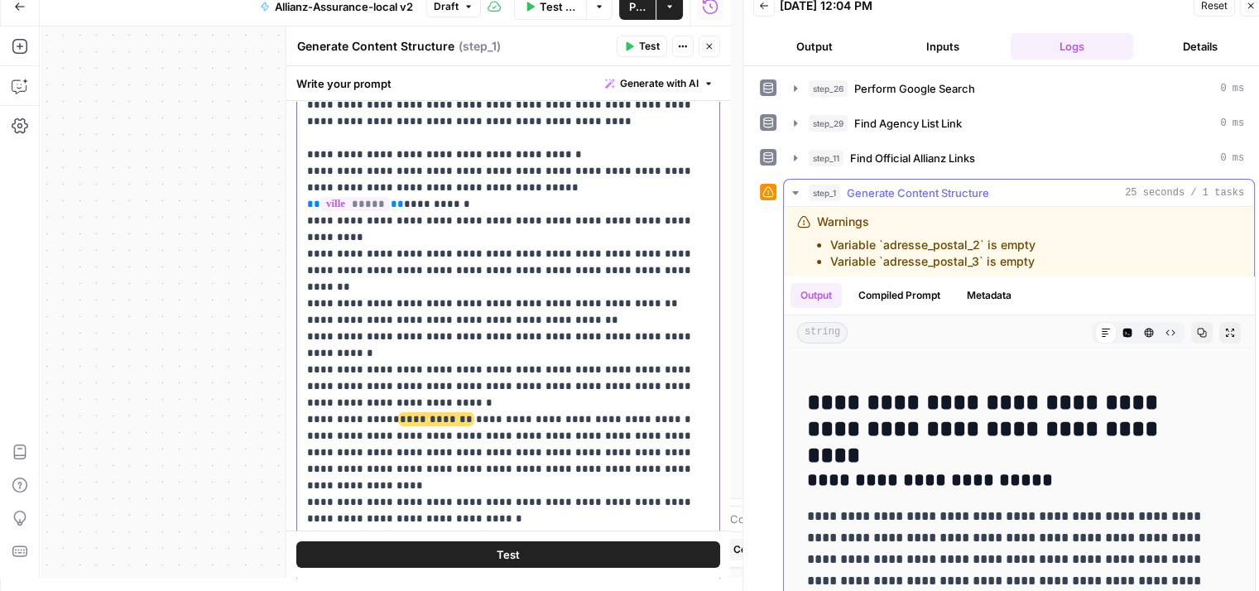
scroll to position [78, 0]
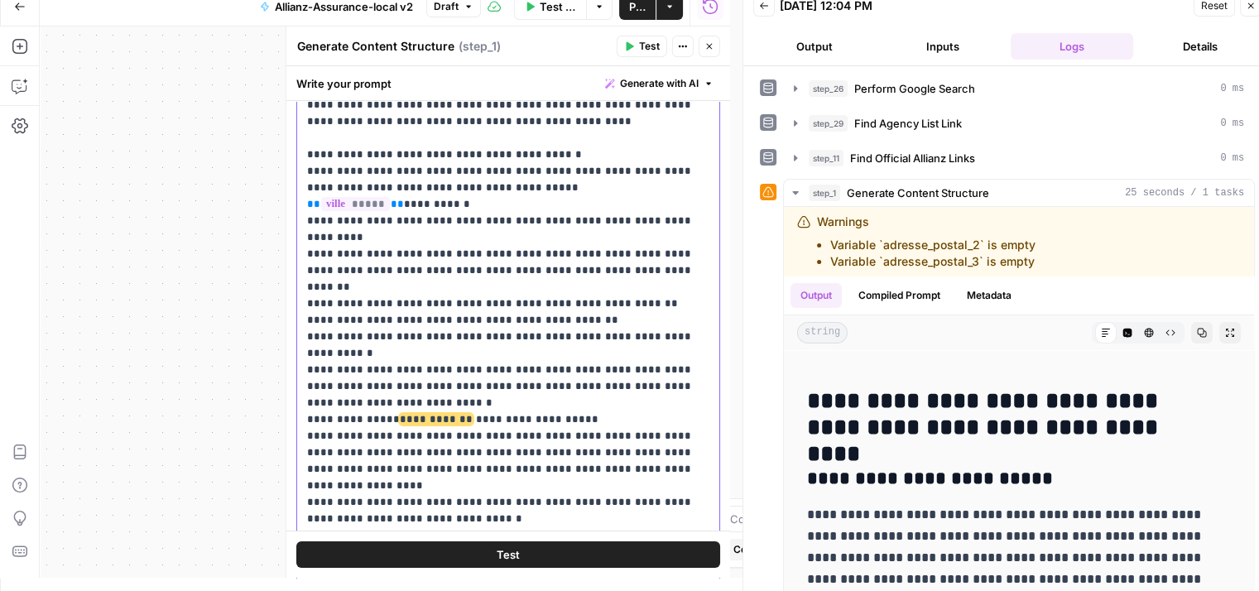
click at [553, 358] on p "**********" at bounding box center [502, 353] width 390 height 613
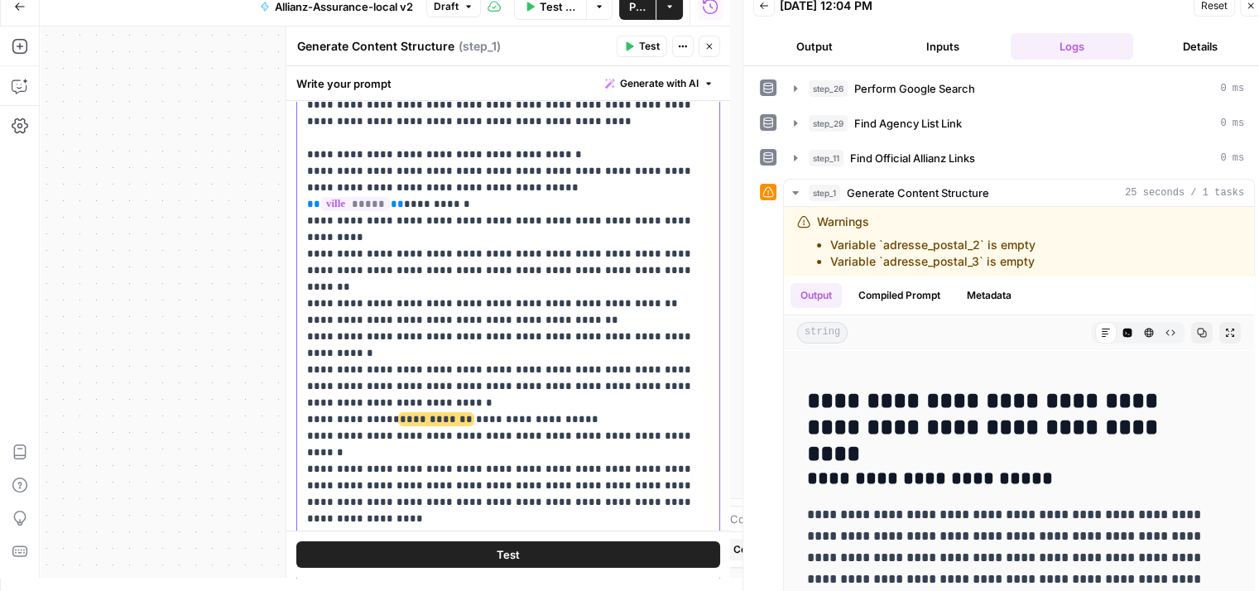
click at [514, 373] on p "**********" at bounding box center [502, 361] width 390 height 629
click at [676, 374] on p "**********" at bounding box center [502, 361] width 390 height 629
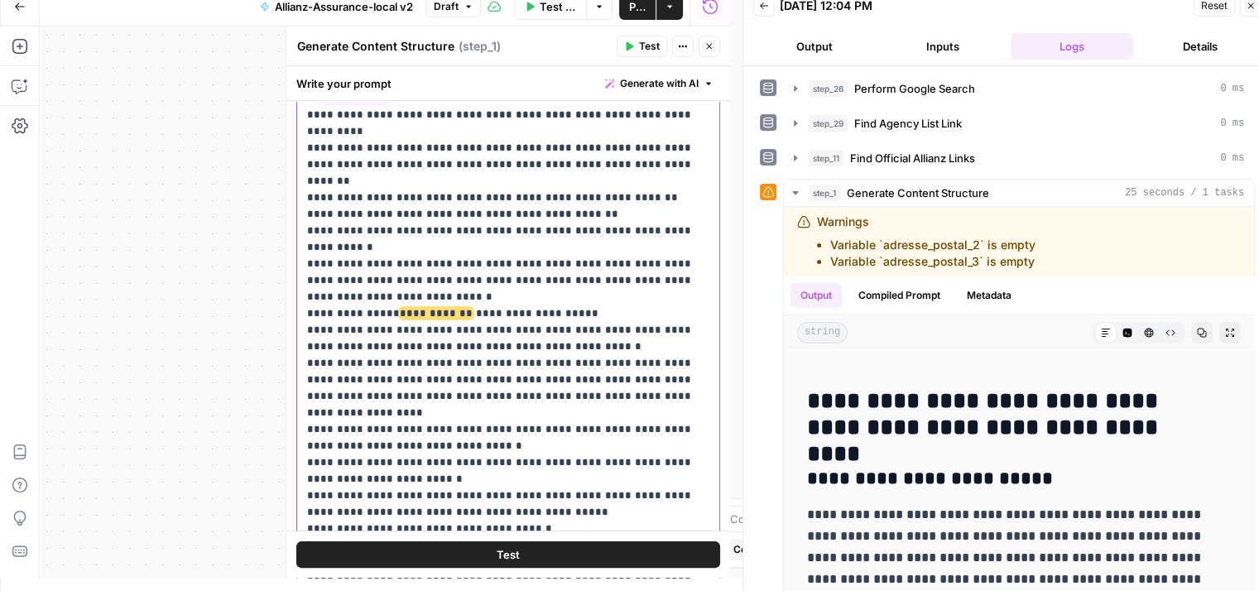
scroll to position [297, 0]
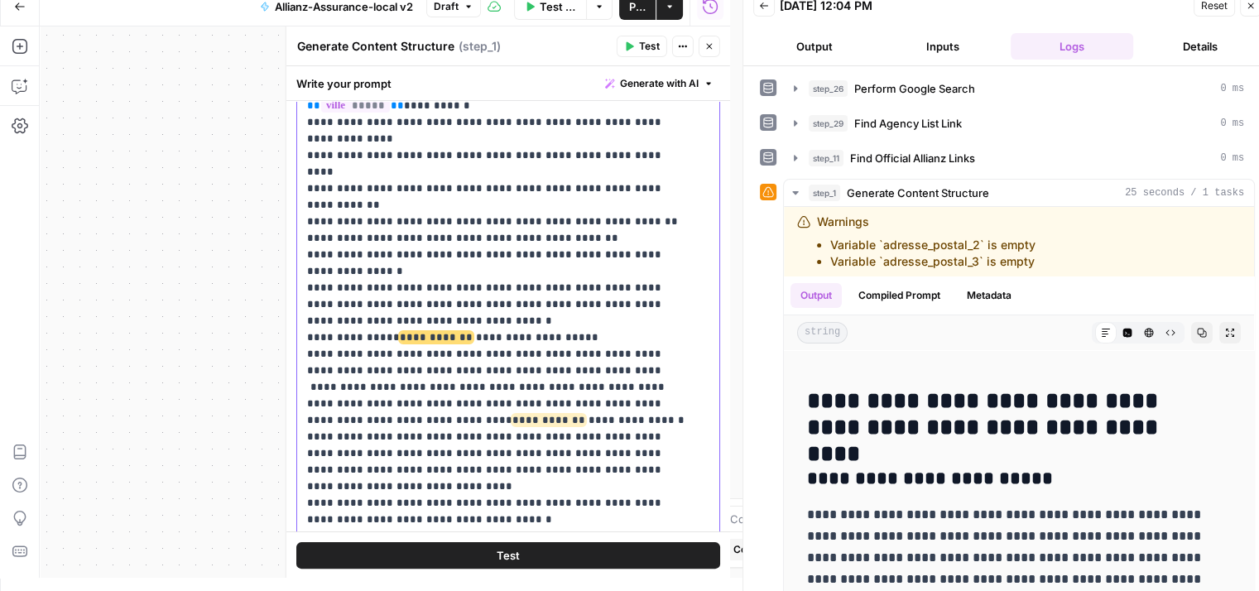
drag, startPoint x: 530, startPoint y: 372, endPoint x: 305, endPoint y: 291, distance: 239.1
click at [305, 291] on div "**********" at bounding box center [508, 279] width 422 height 675
click at [520, 367] on p "**********" at bounding box center [496, 330] width 378 height 762
click at [572, 277] on p "**********" at bounding box center [496, 330] width 378 height 762
click at [546, 395] on p "**********" at bounding box center [496, 330] width 378 height 762
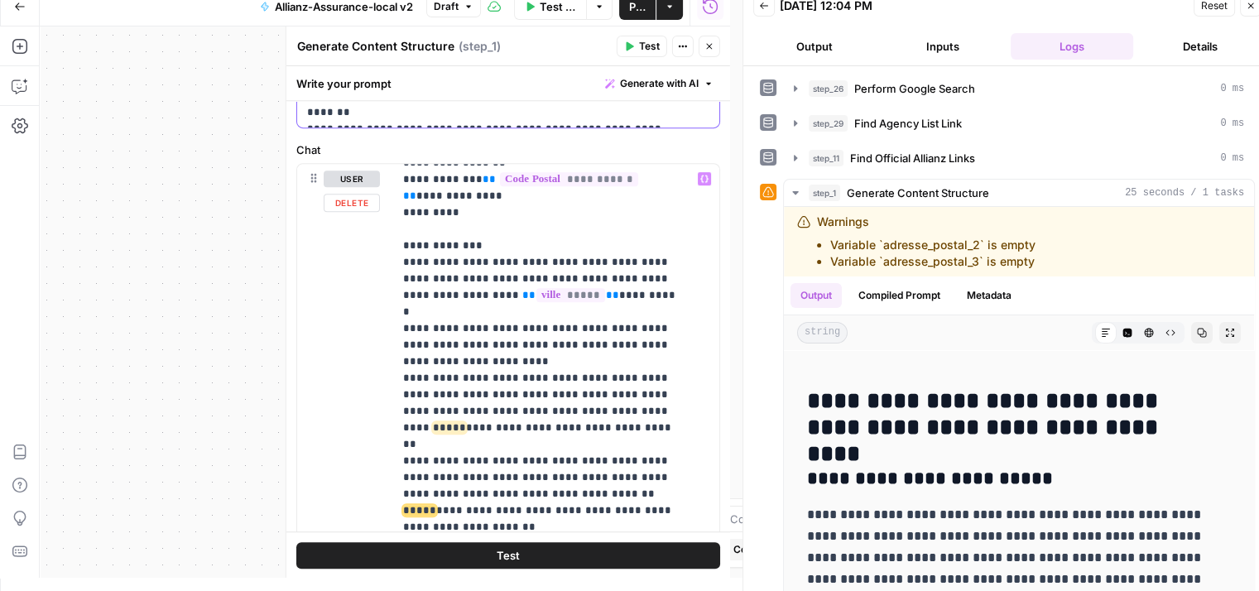
scroll to position [434, 0]
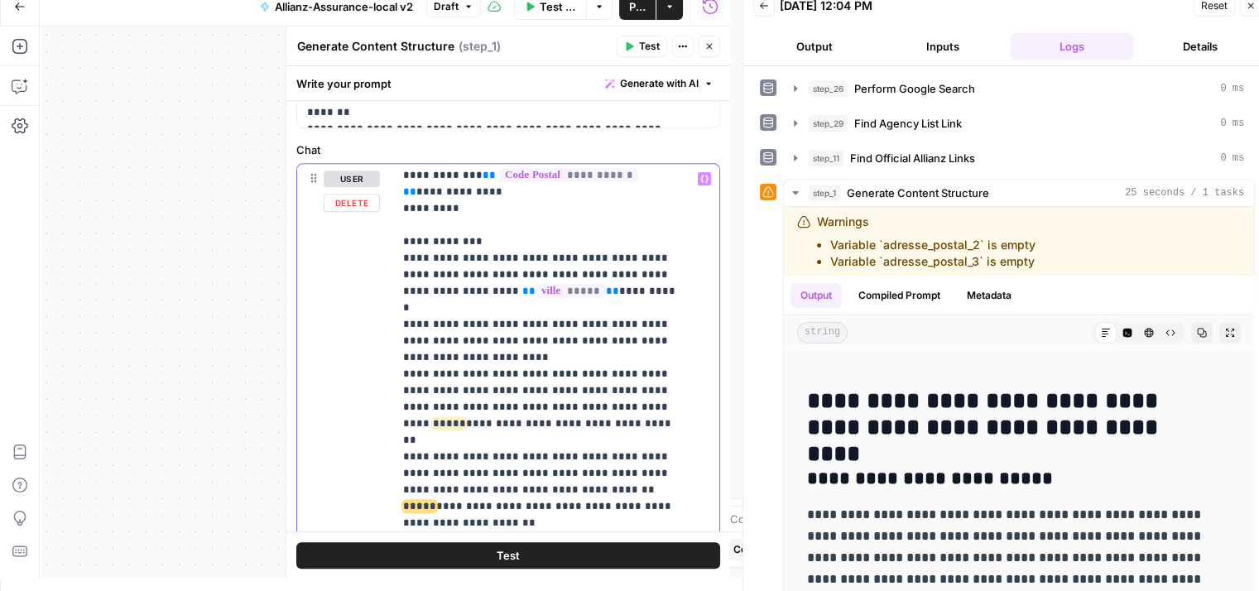
click at [526, 333] on p "**********" at bounding box center [544, 374] width 282 height 1275
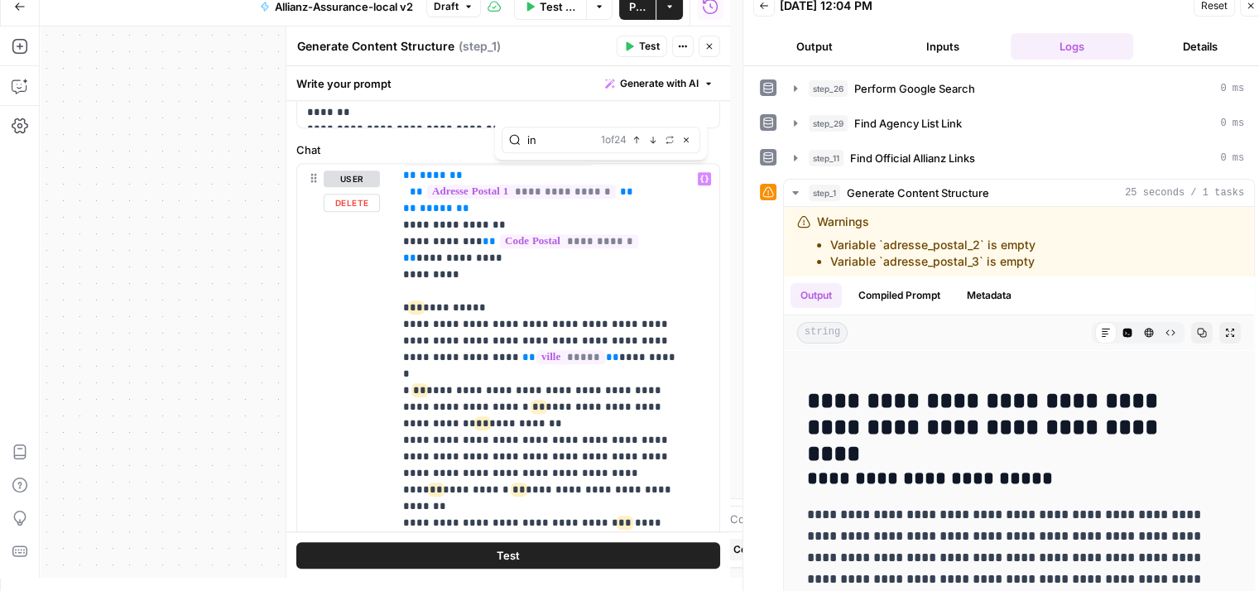
scroll to position [384, 0]
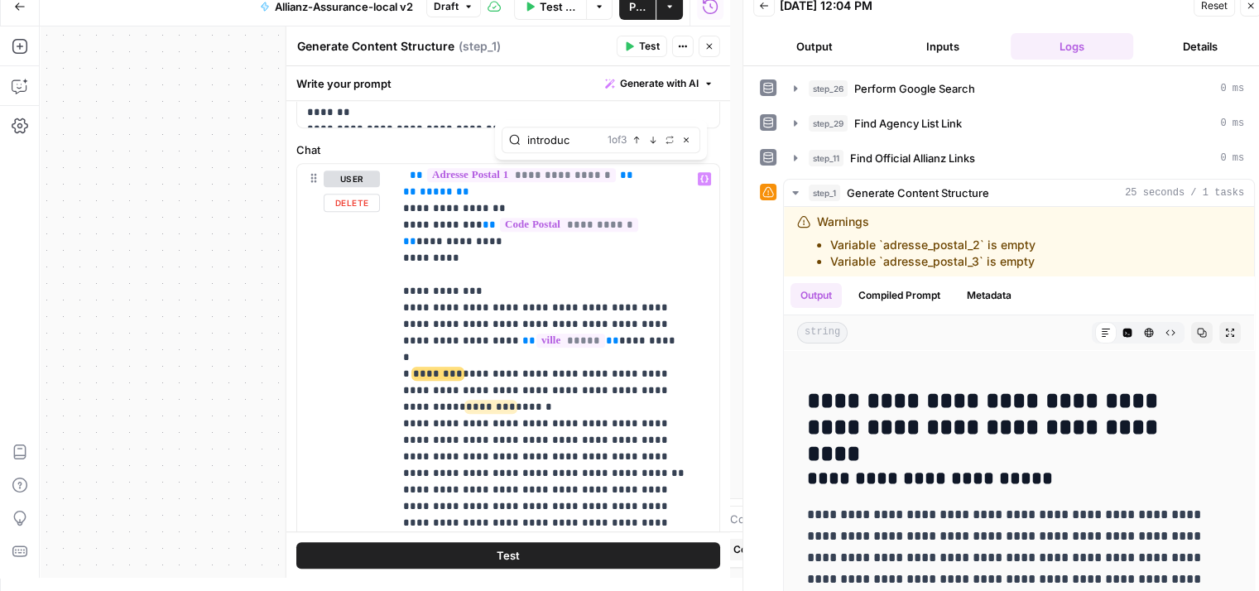
type input "introduc"
drag, startPoint x: 395, startPoint y: 342, endPoint x: 503, endPoint y: 368, distance: 111.5
click at [503, 368] on div "**********" at bounding box center [550, 501] width 314 height 675
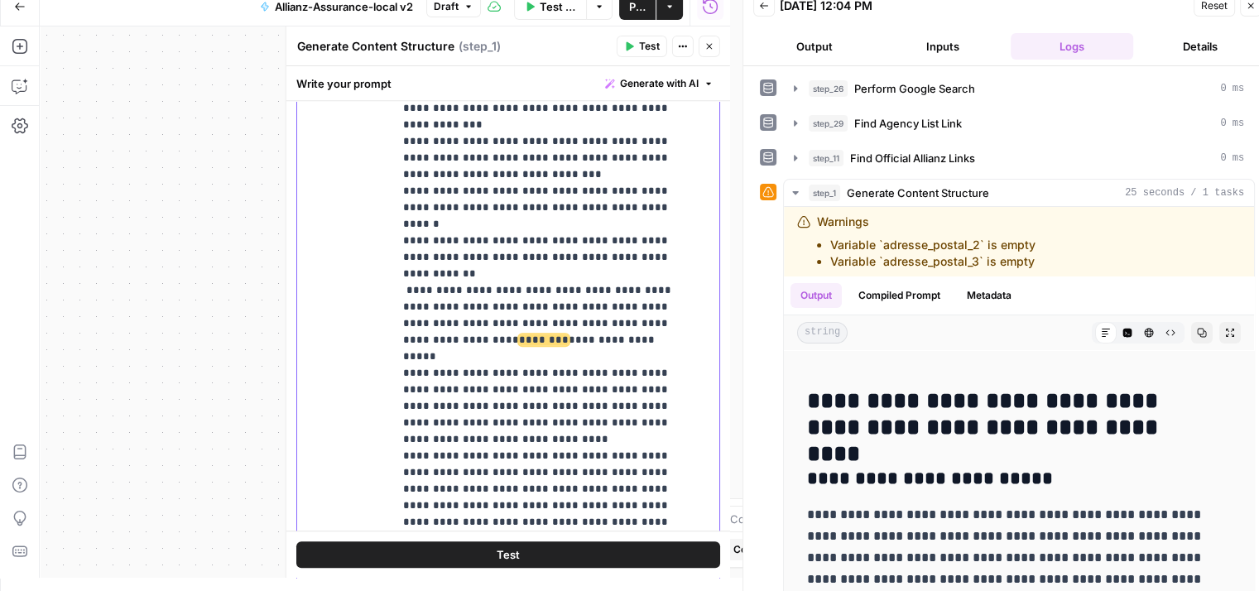
scroll to position [559, 0]
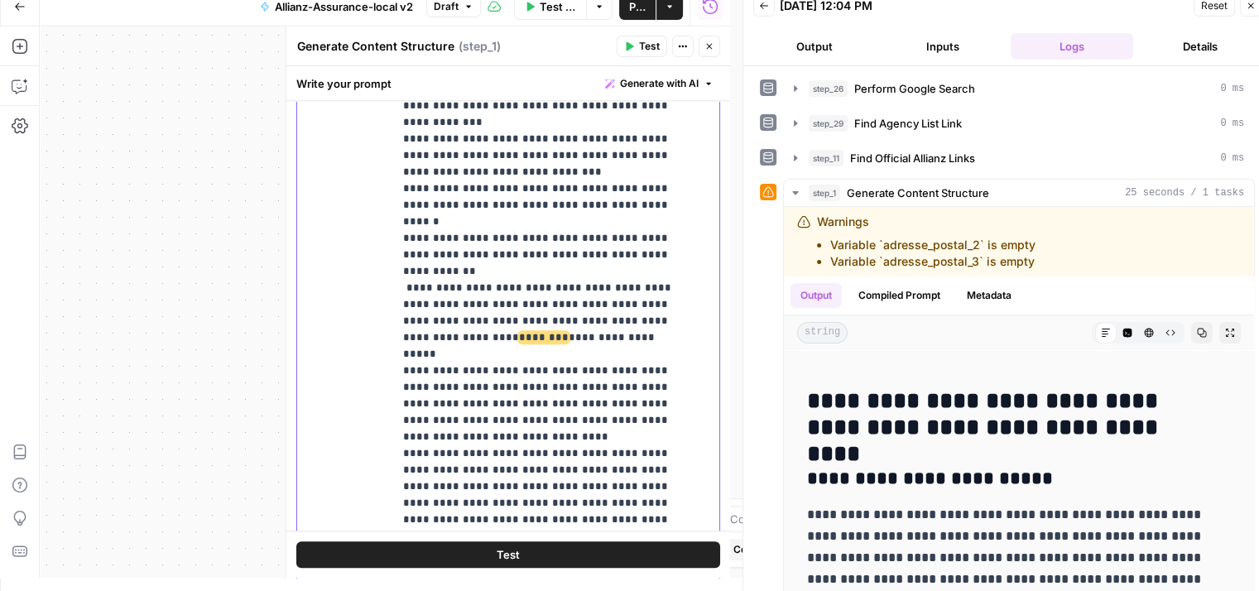
drag, startPoint x: 470, startPoint y: 340, endPoint x: 407, endPoint y: 268, distance: 95.6
click at [464, 554] on button "Test" at bounding box center [508, 554] width 424 height 26
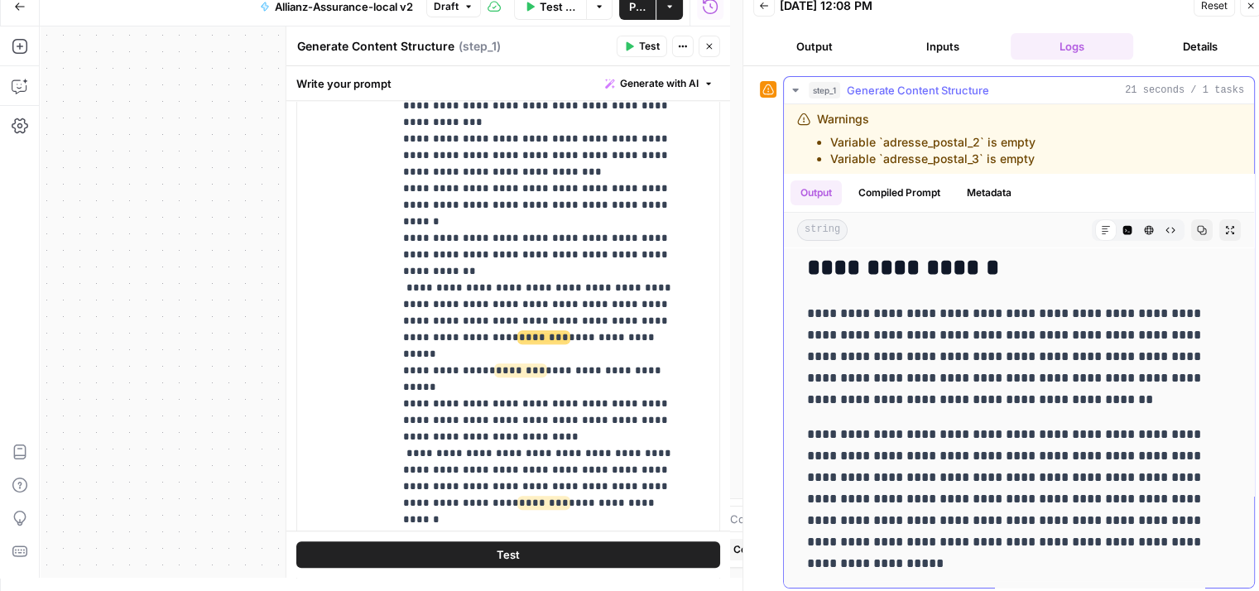
scroll to position [106, 0]
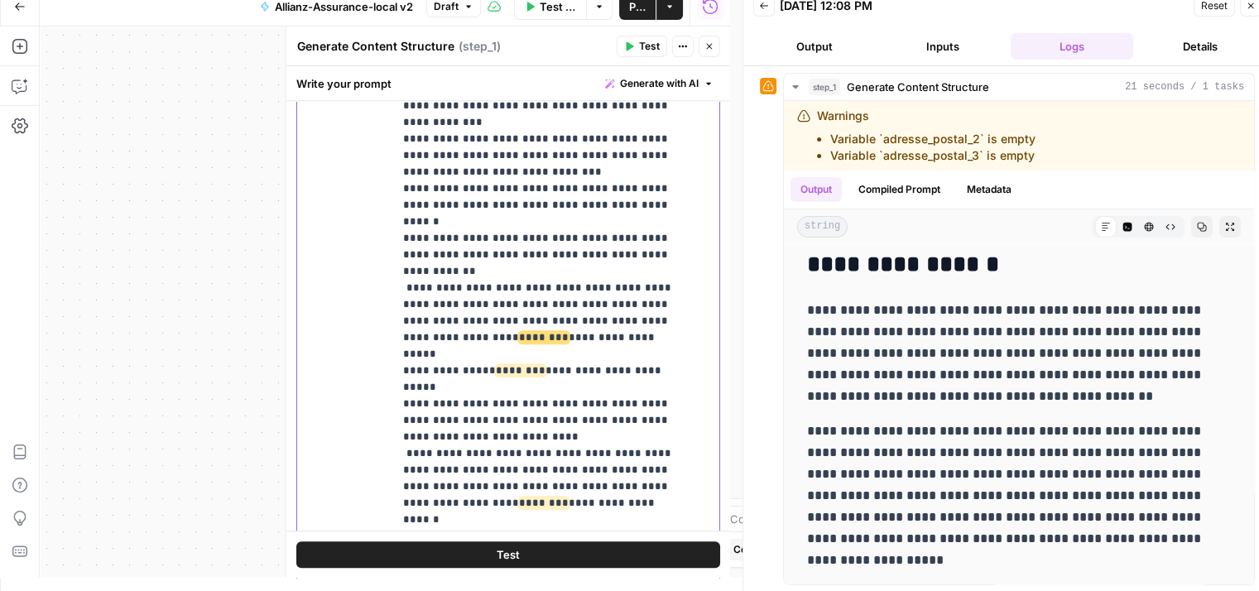
click at [560, 329] on p "**********" at bounding box center [544, 6] width 282 height 1275
click at [523, 336] on p "**********" at bounding box center [544, 6] width 282 height 1275
click at [503, 408] on p "**********" at bounding box center [544, 6] width 282 height 1275
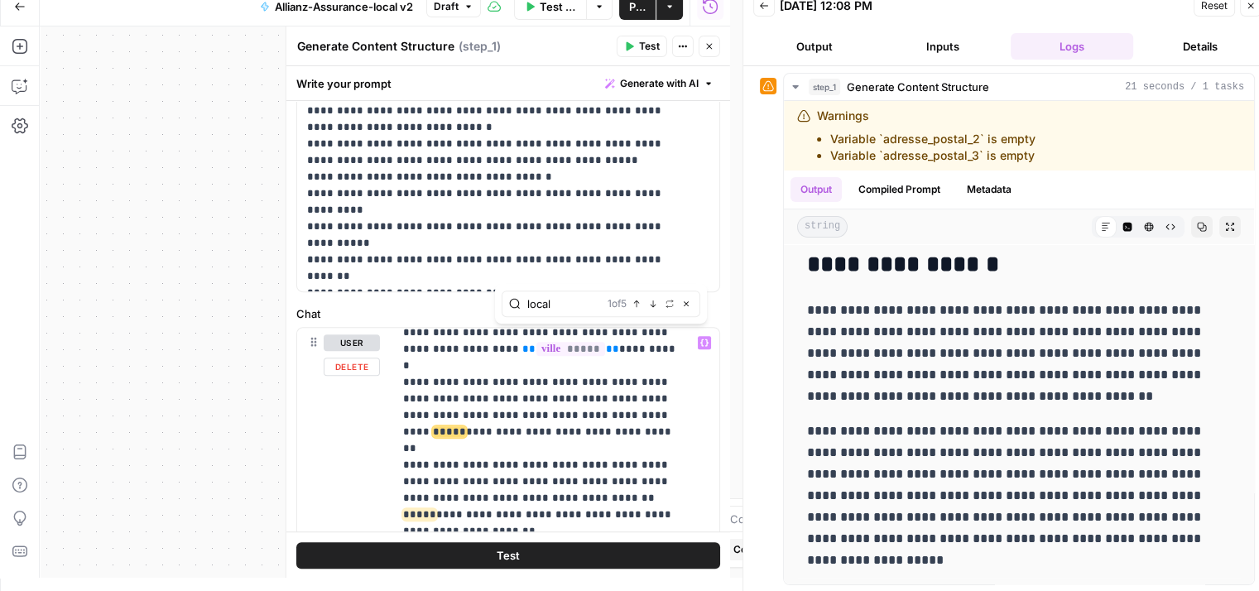
scroll to position [538, 0]
type input "local"
drag, startPoint x: 600, startPoint y: 365, endPoint x: 556, endPoint y: 398, distance: 55.0
click at [556, 398] on p "**********" at bounding box center [544, 433] width 282 height 1275
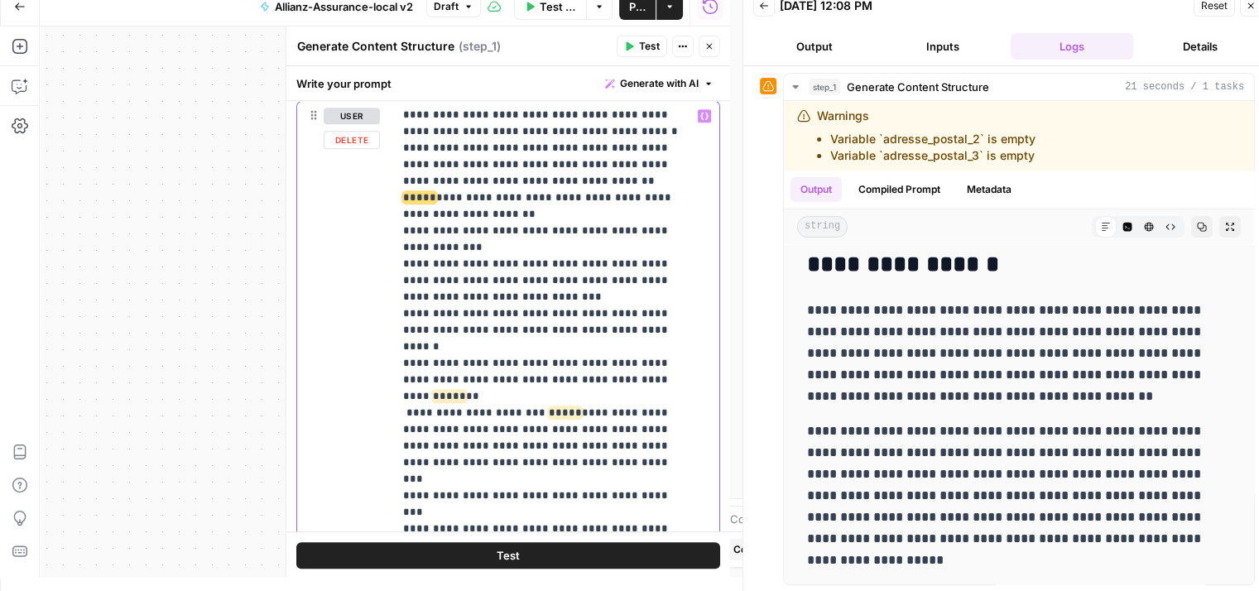
scroll to position [851, 0]
click at [522, 325] on p "**********" at bounding box center [544, 147] width 282 height 1242
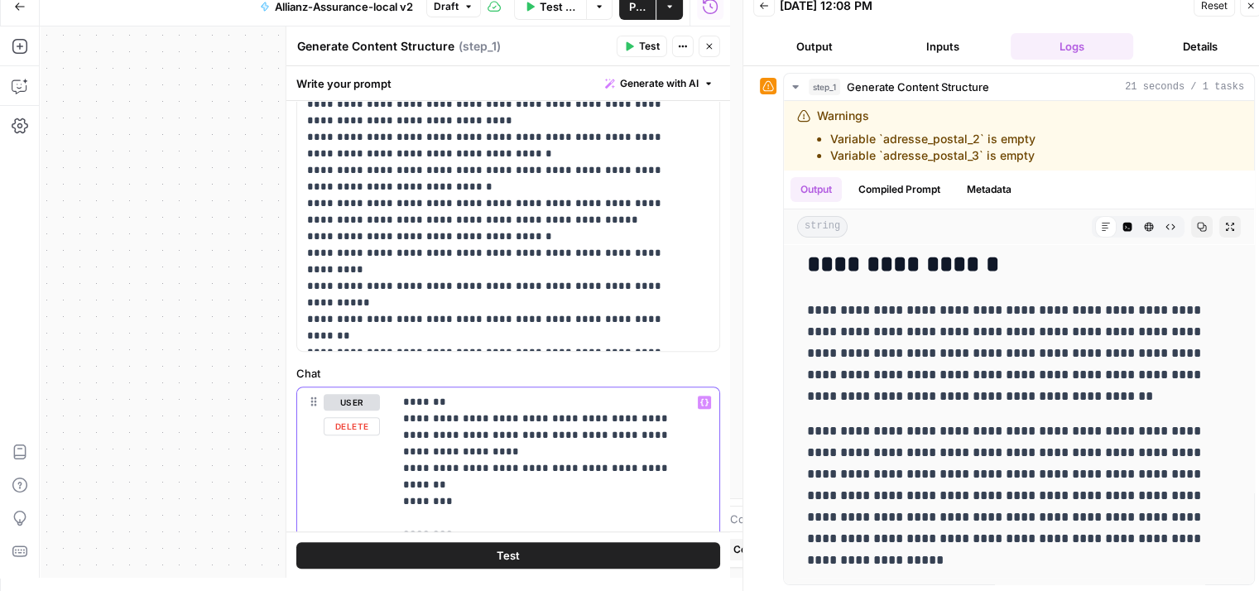
scroll to position [449, 0]
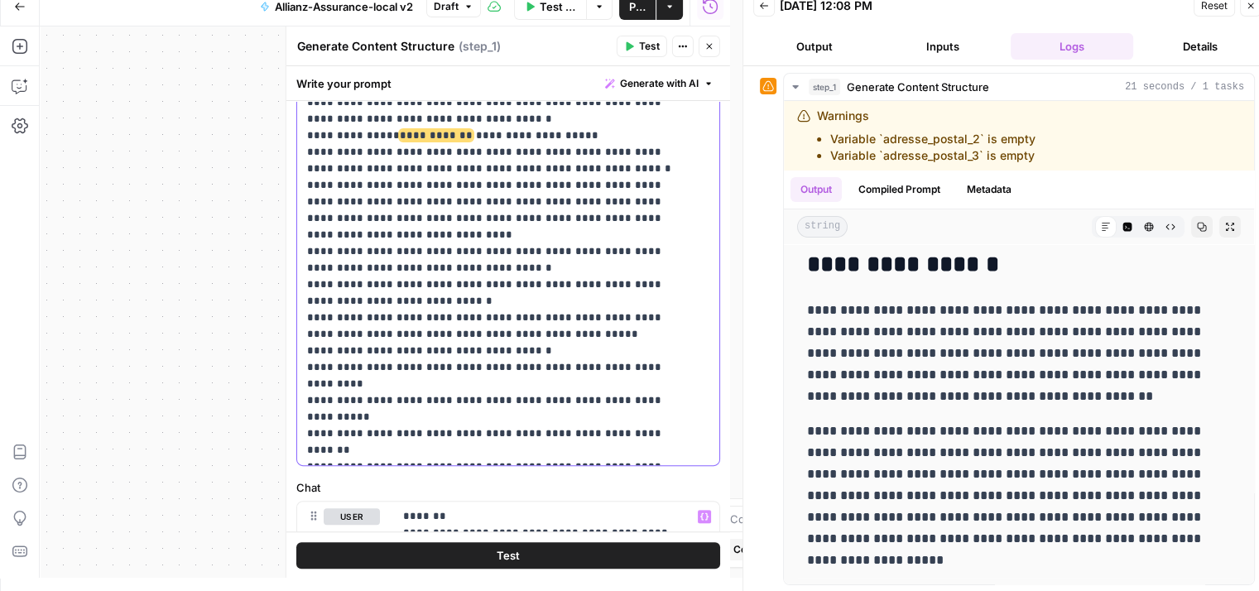
click at [451, 278] on p "**********" at bounding box center [496, 103] width 378 height 712
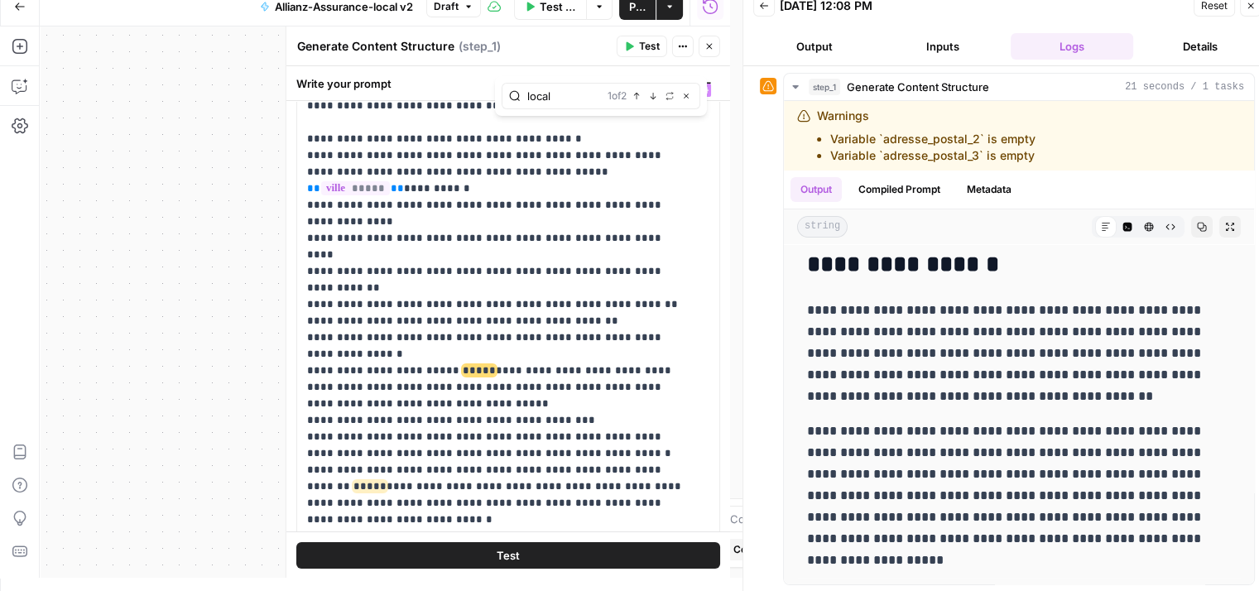
scroll to position [167, 0]
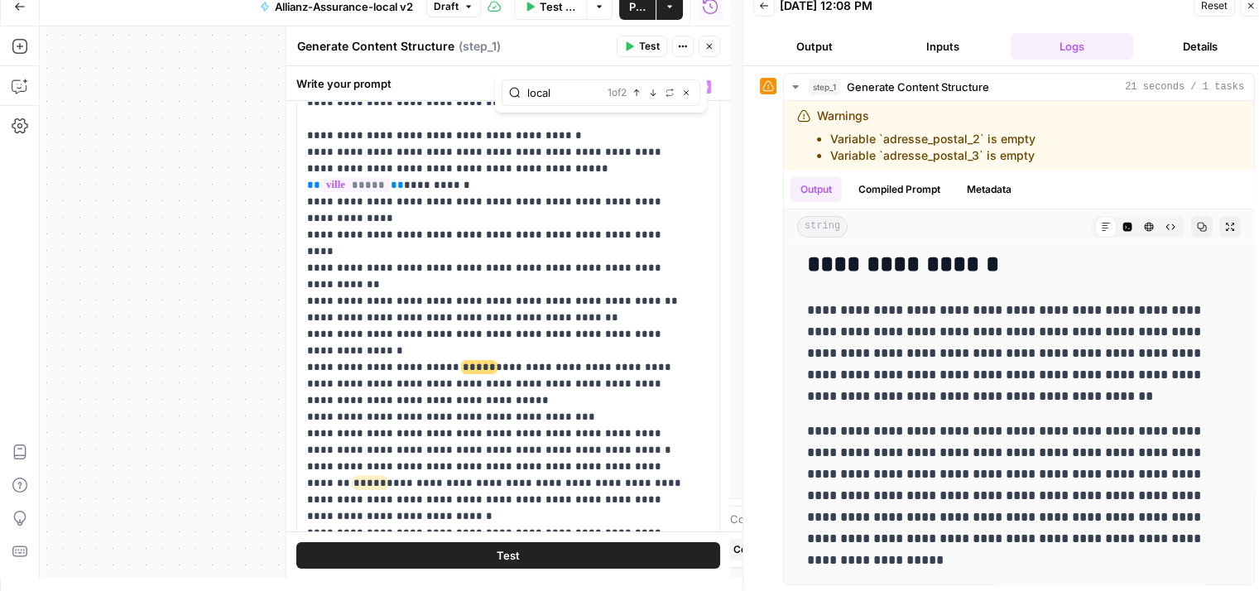
type input "local"
click at [430, 312] on p "**********" at bounding box center [496, 384] width 378 height 712
click at [649, 421] on p "**********" at bounding box center [496, 384] width 378 height 712
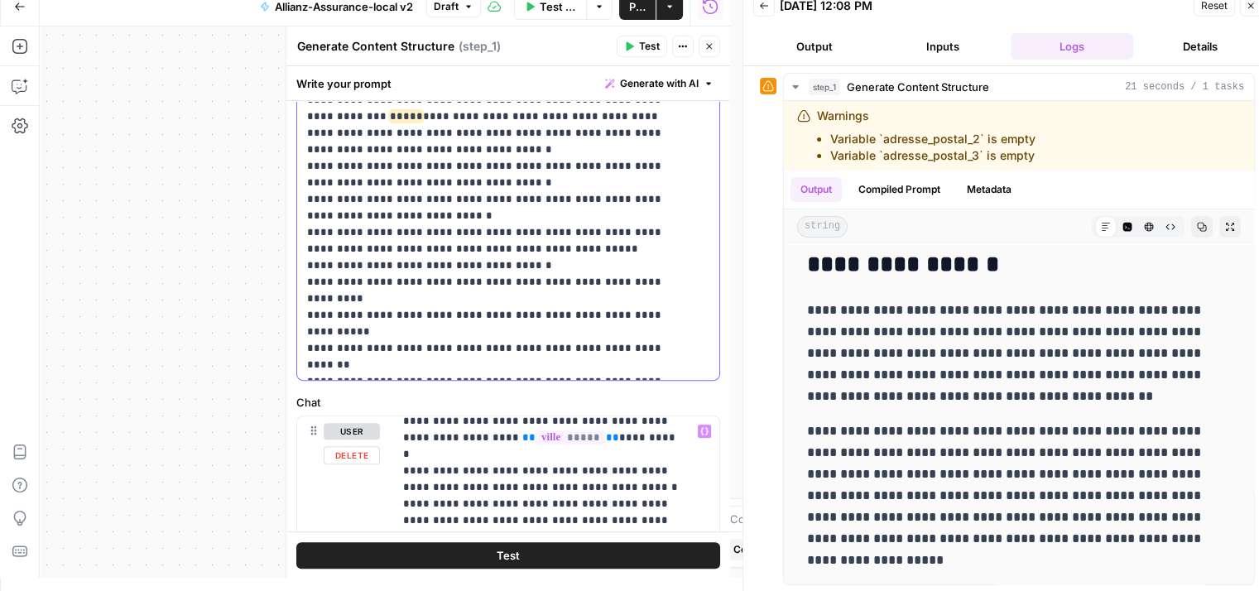
scroll to position [573, 0]
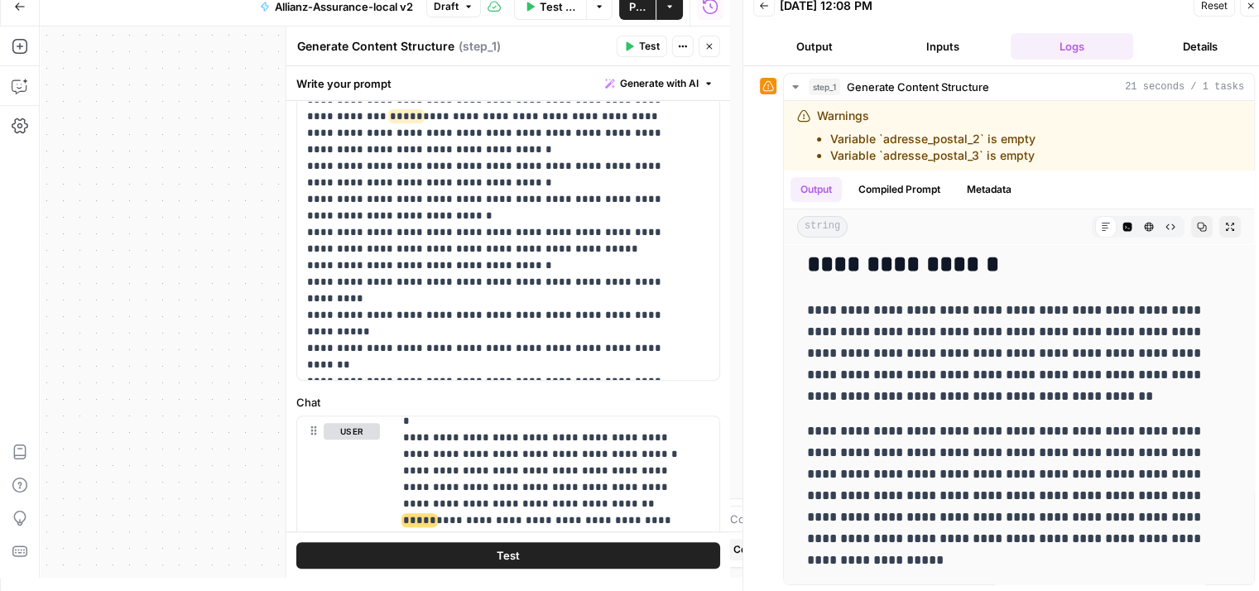
click at [654, 552] on button "Test" at bounding box center [508, 554] width 424 height 26
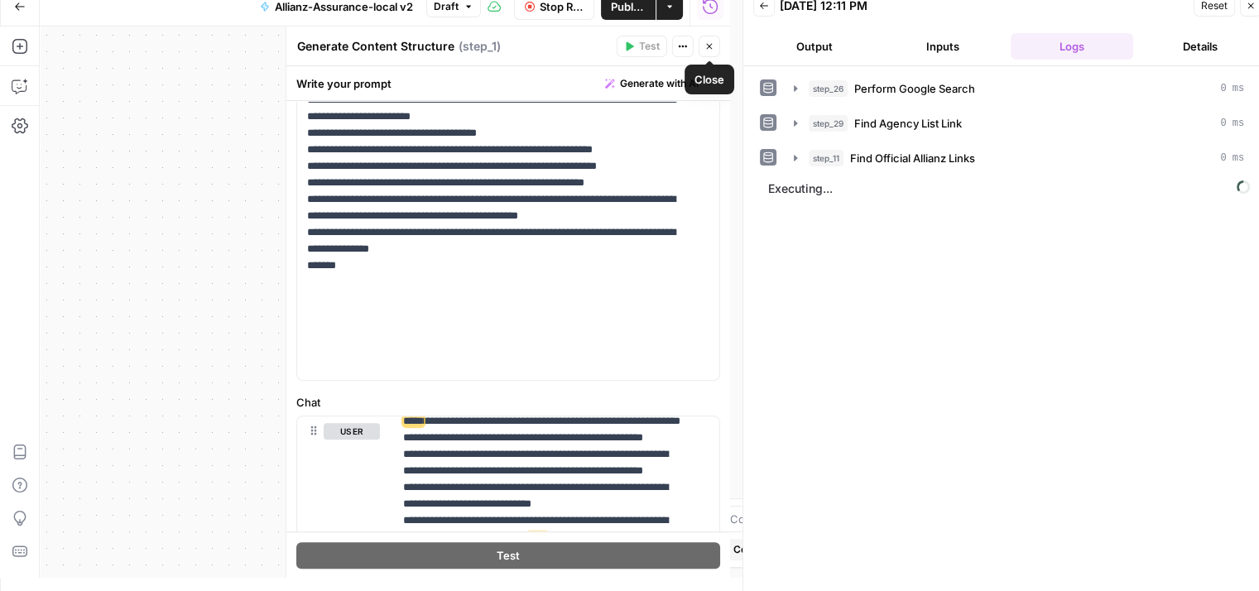
click at [715, 44] on button "Close" at bounding box center [710, 47] width 22 height 22
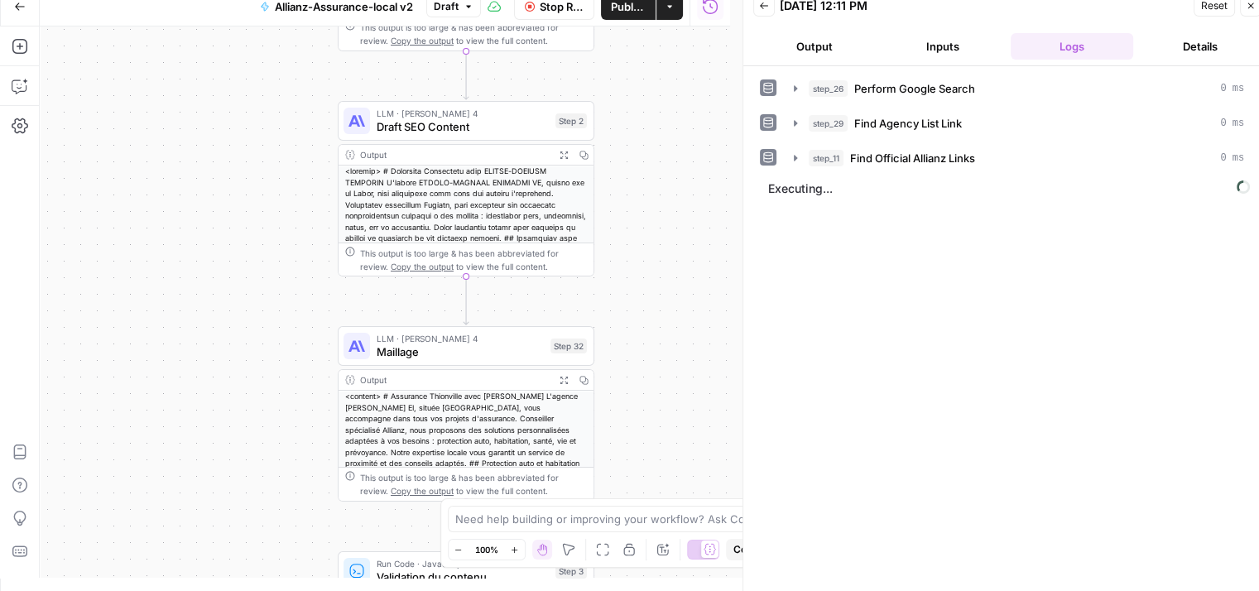
drag, startPoint x: 358, startPoint y: 270, endPoint x: 243, endPoint y: 81, distance: 221.1
click at [243, 81] on div "Workflow Set Inputs Inputs Google Search Perform Google Search Step 26 Output E…" at bounding box center [385, 301] width 691 height 551
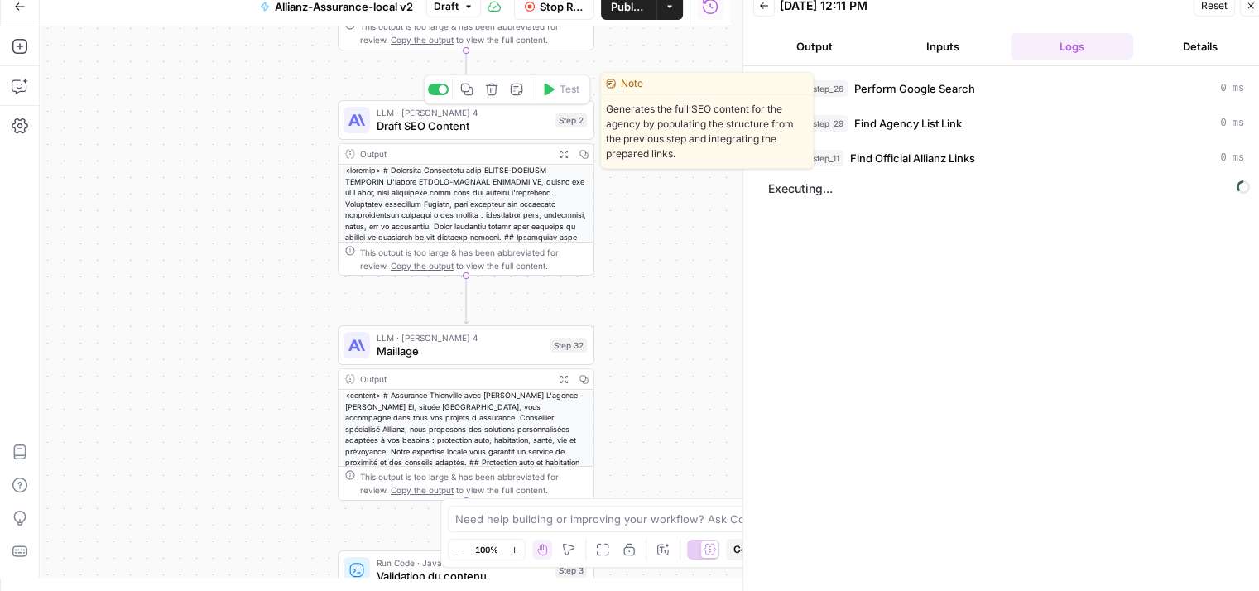
click at [396, 120] on span "Draft SEO Content" at bounding box center [463, 126] width 172 height 17
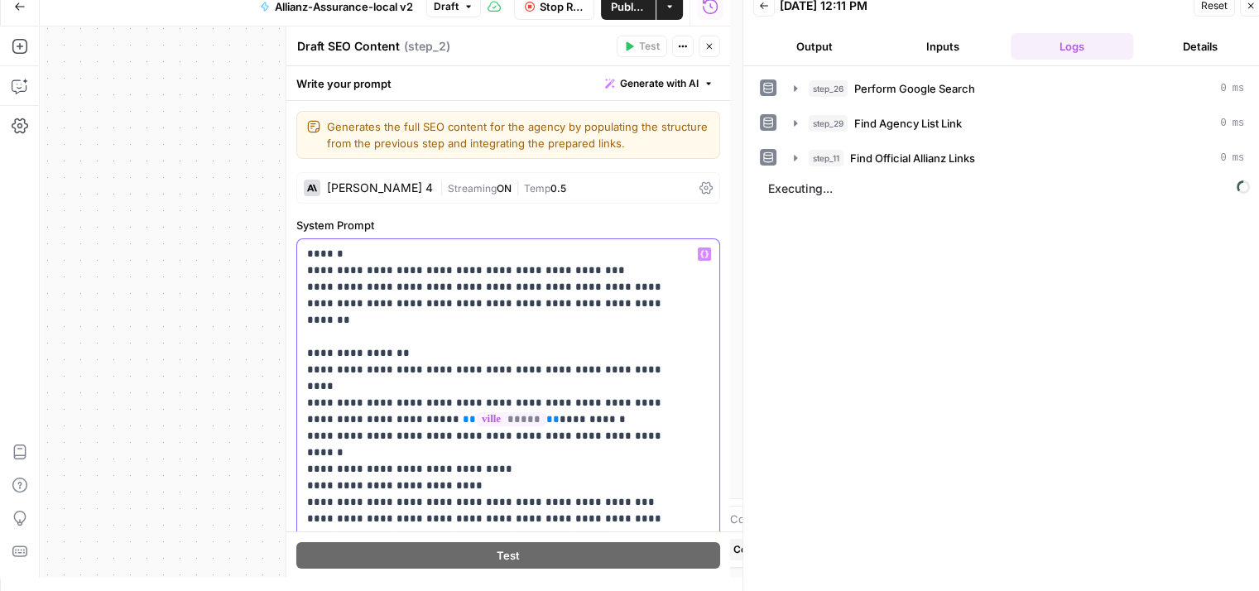
type input "i"
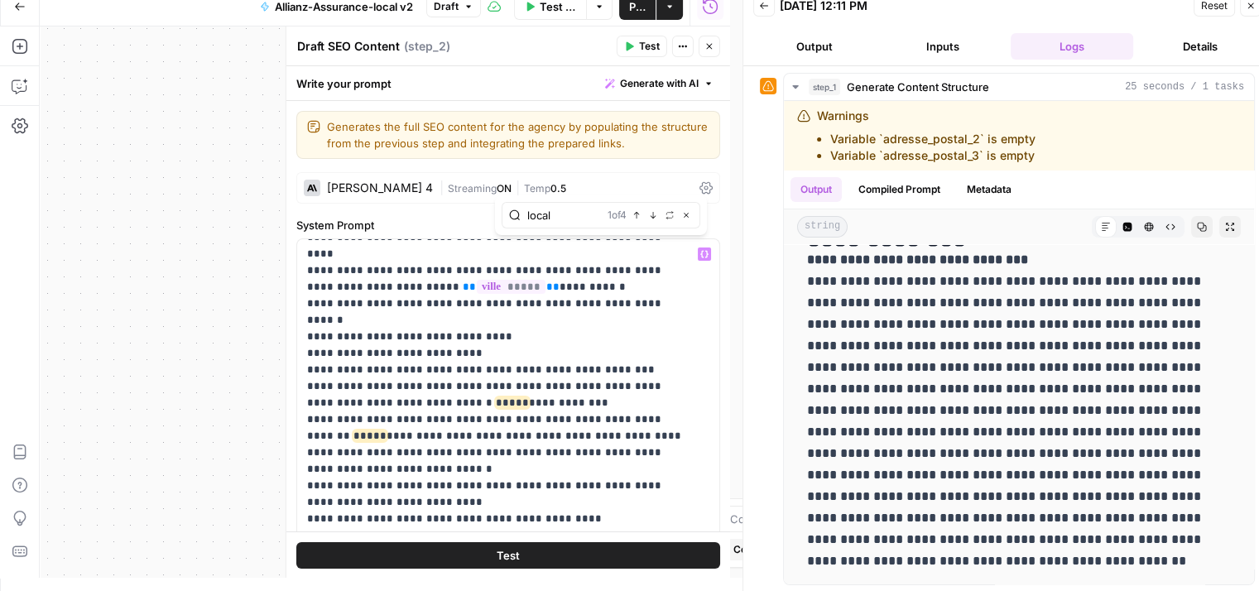
scroll to position [134, 0]
type input "local"
click at [498, 344] on p "**********" at bounding box center [496, 517] width 378 height 811
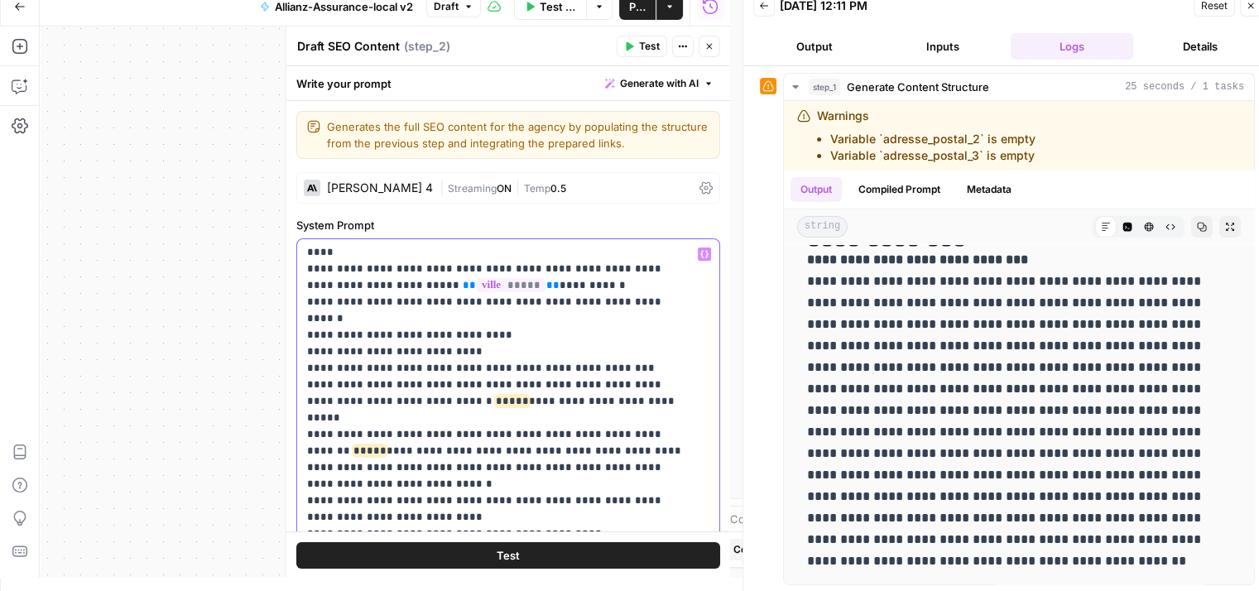
click at [401, 351] on p "**********" at bounding box center [496, 517] width 378 height 811
click at [651, 365] on p "**********" at bounding box center [496, 517] width 378 height 811
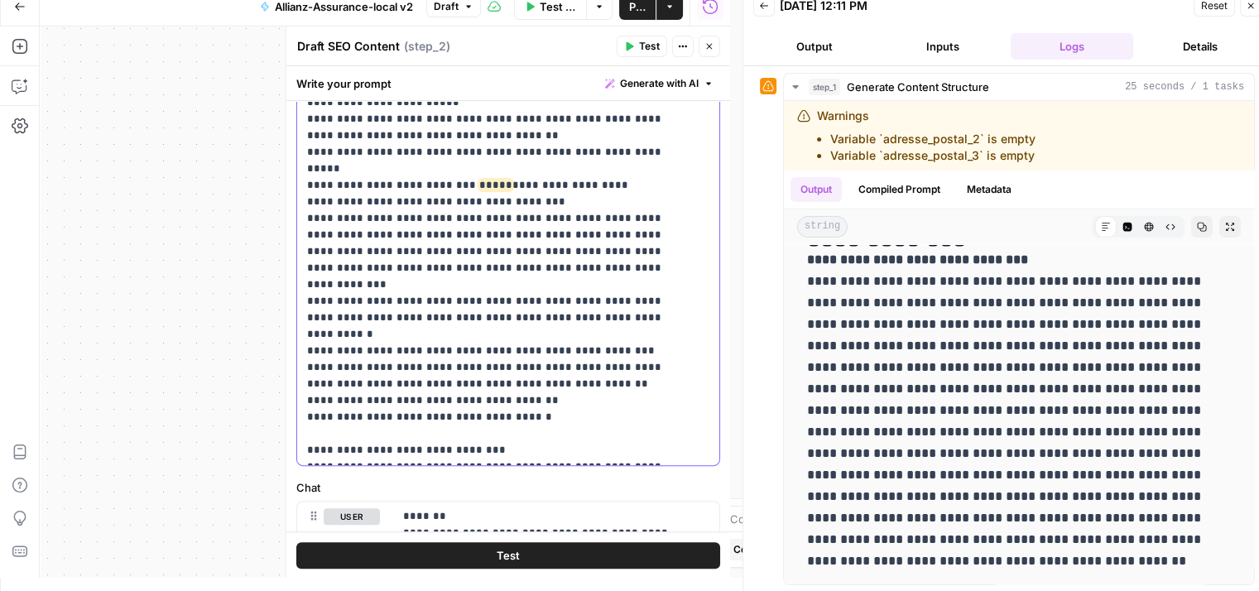
scroll to position [450, 0]
click at [485, 335] on p "**********" at bounding box center [496, 51] width 378 height 811
drag, startPoint x: 541, startPoint y: 346, endPoint x: 291, endPoint y: 349, distance: 250.9
click at [291, 349] on div "**********" at bounding box center [508, 301] width 445 height 551
drag, startPoint x: 306, startPoint y: 384, endPoint x: 543, endPoint y: 414, distance: 238.7
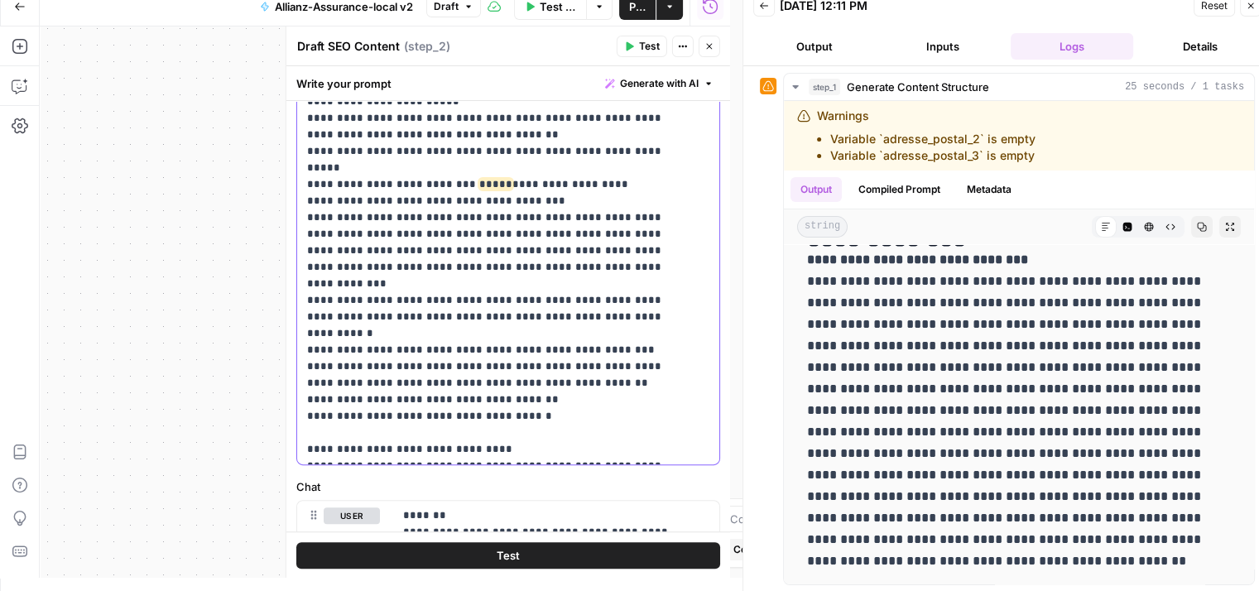
click at [543, 414] on p "**********" at bounding box center [496, 93] width 378 height 894
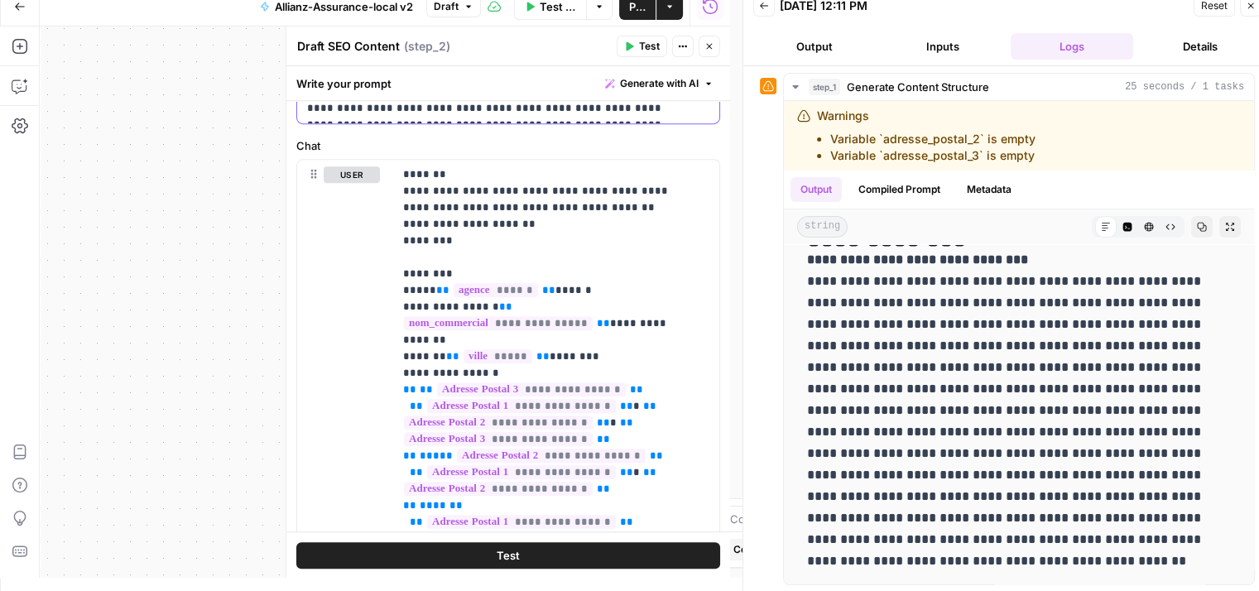
scroll to position [793, 0]
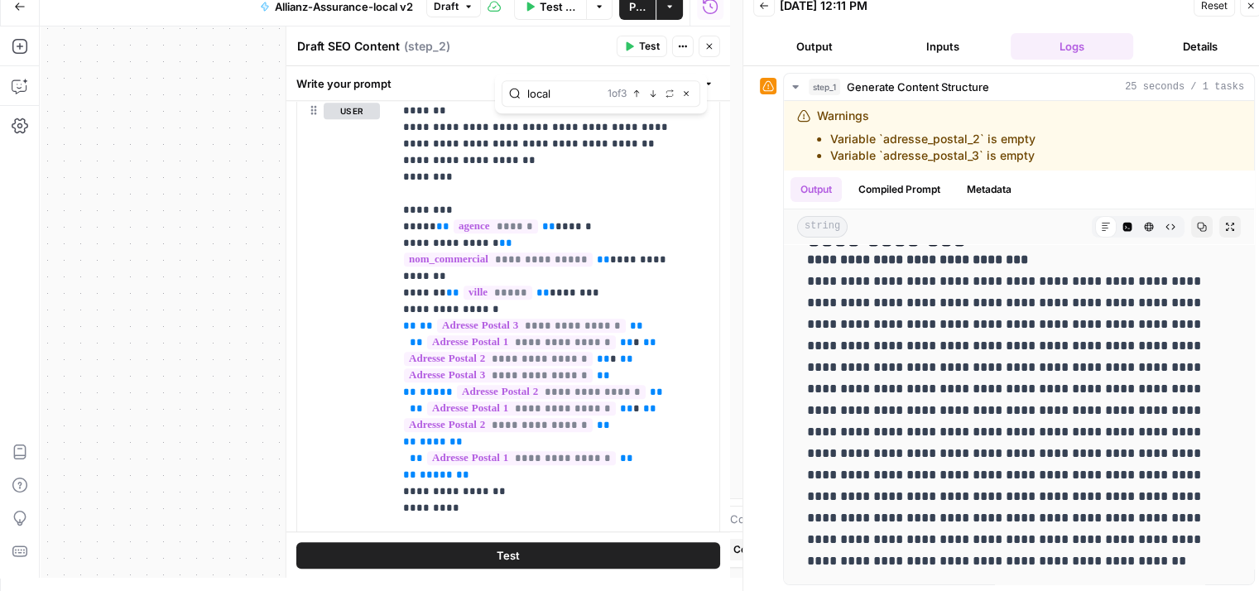
scroll to position [854, 0]
click at [367, 257] on div "user Delete" at bounding box center [352, 453] width 56 height 700
type input "local"
click at [651, 96] on icon "button" at bounding box center [653, 93] width 8 height 8
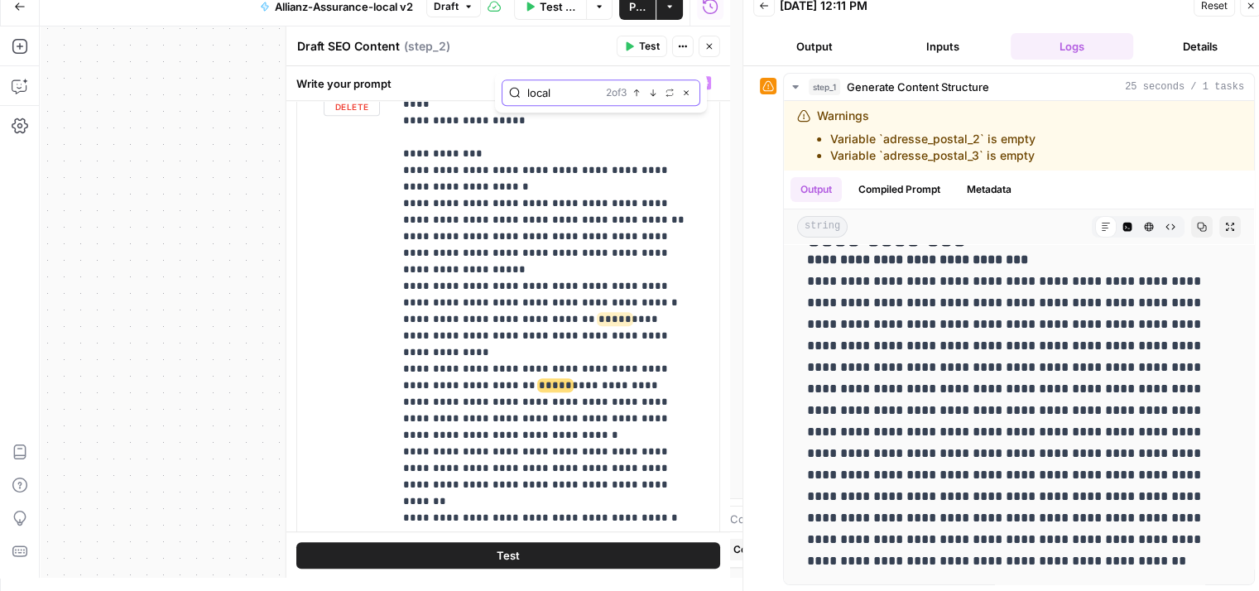
scroll to position [639, 0]
click at [566, 286] on p "**********" at bounding box center [544, 569] width 282 height 2269
click at [465, 325] on p "**********" at bounding box center [544, 577] width 282 height 2285
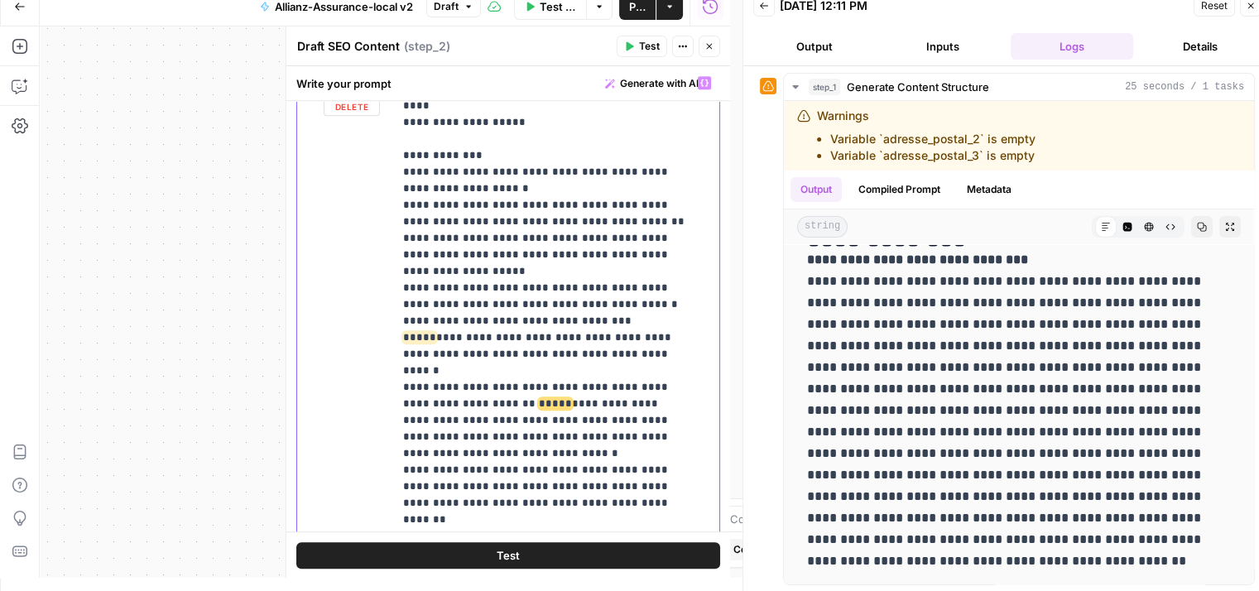
click at [476, 353] on p "**********" at bounding box center [544, 577] width 282 height 2285
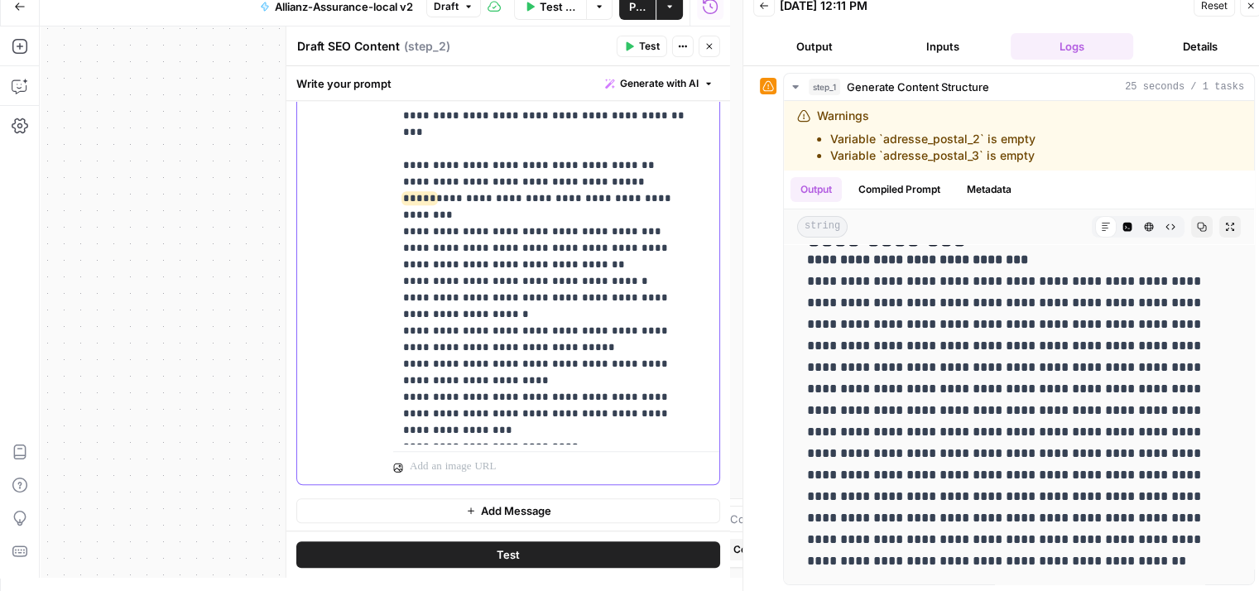
scroll to position [13, 12]
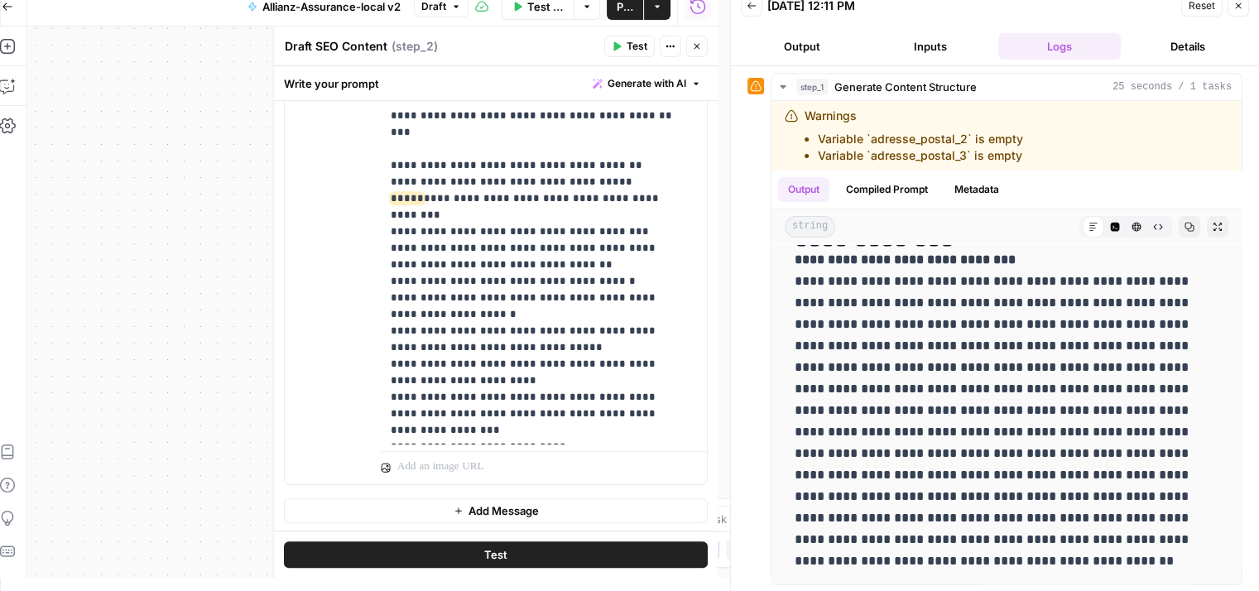
click at [448, 553] on button "Test" at bounding box center [496, 554] width 424 height 26
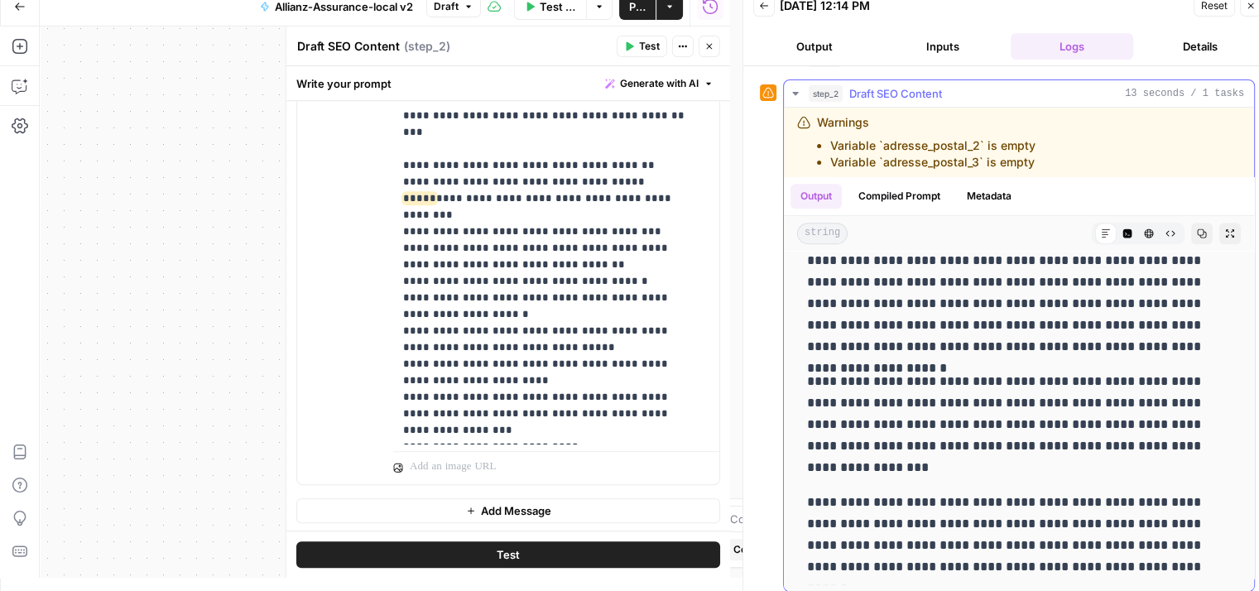
scroll to position [140, 0]
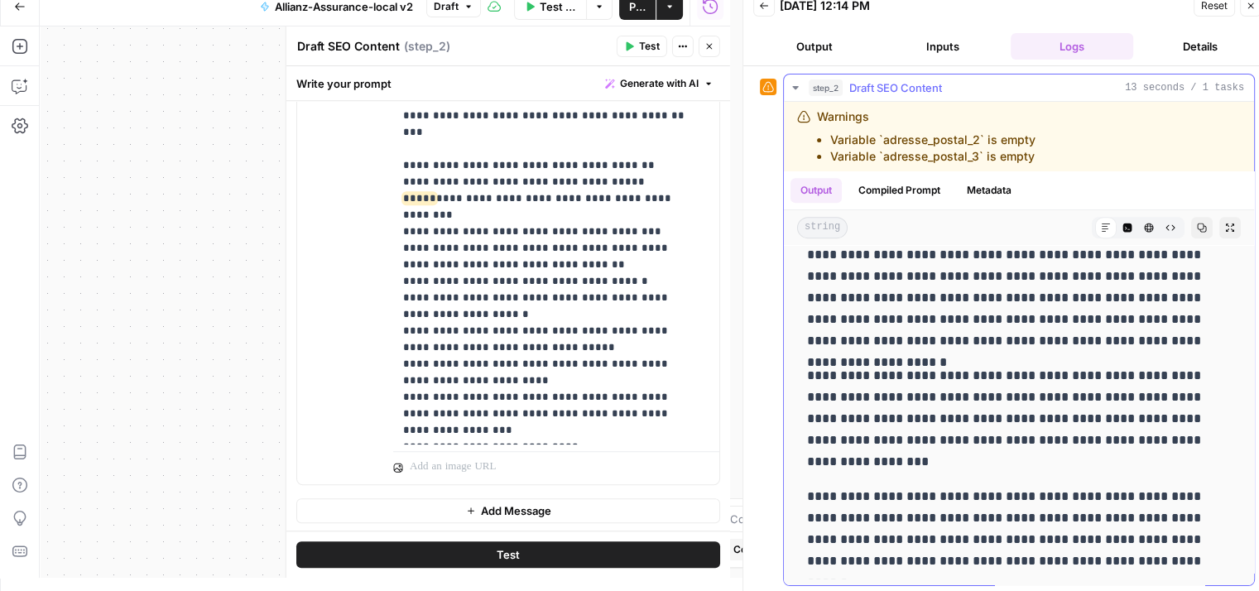
click at [794, 86] on icon "button" at bounding box center [795, 87] width 6 height 3
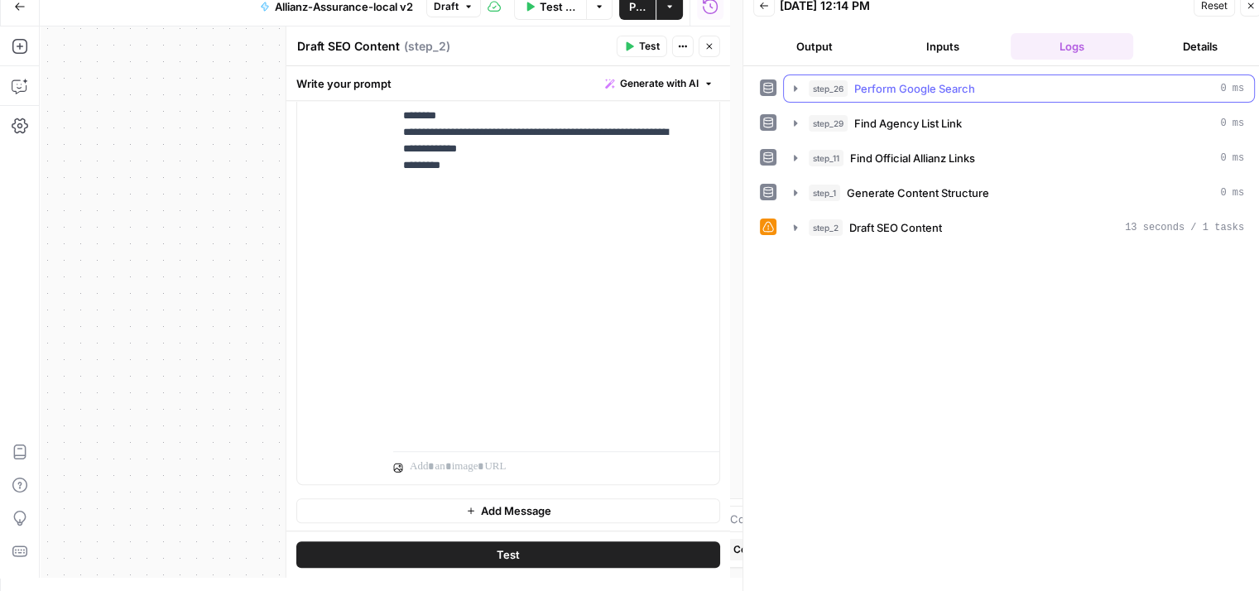
scroll to position [0, 0]
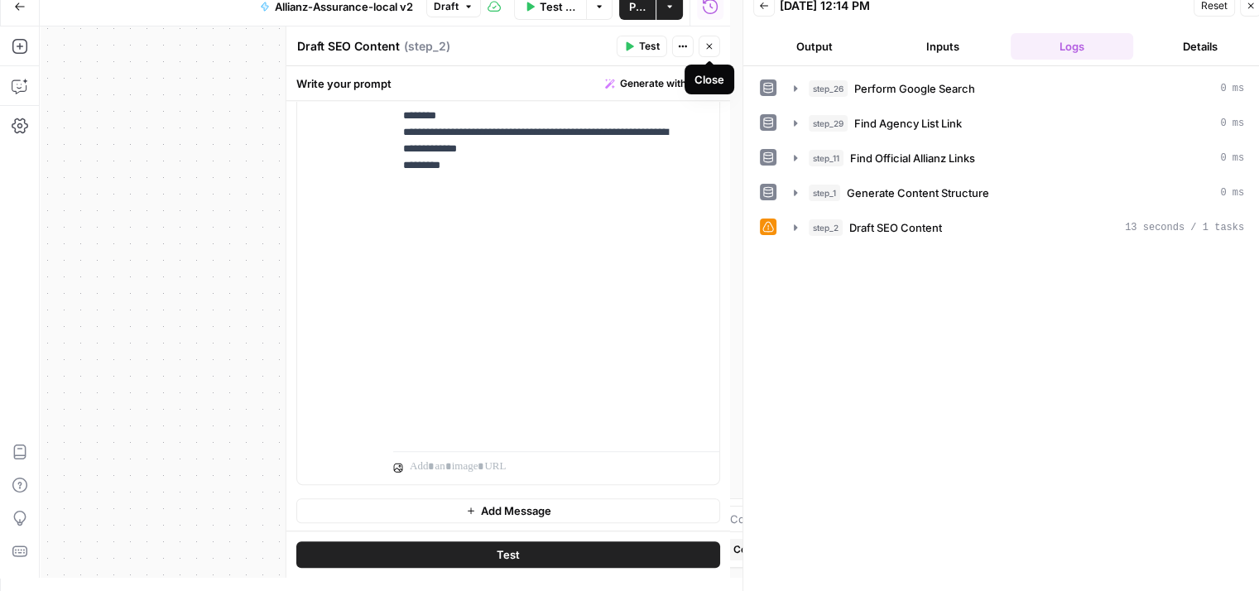
click at [710, 48] on icon "button" at bounding box center [710, 46] width 10 height 10
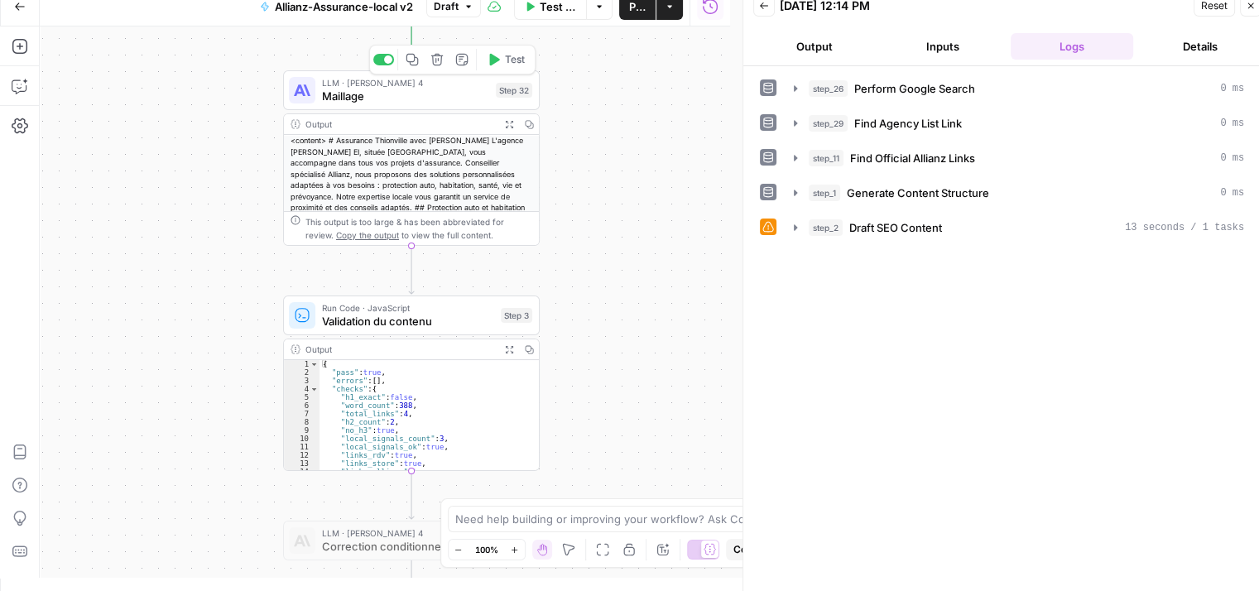
click at [341, 97] on span "Maillage" at bounding box center [405, 96] width 167 height 17
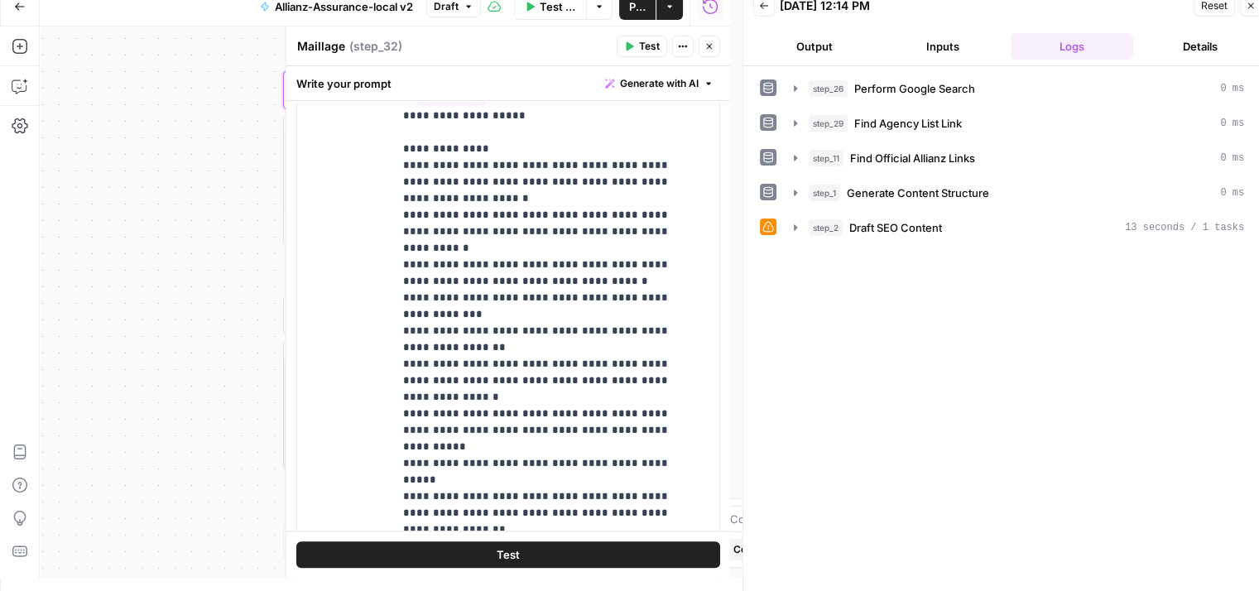
scroll to position [432, 0]
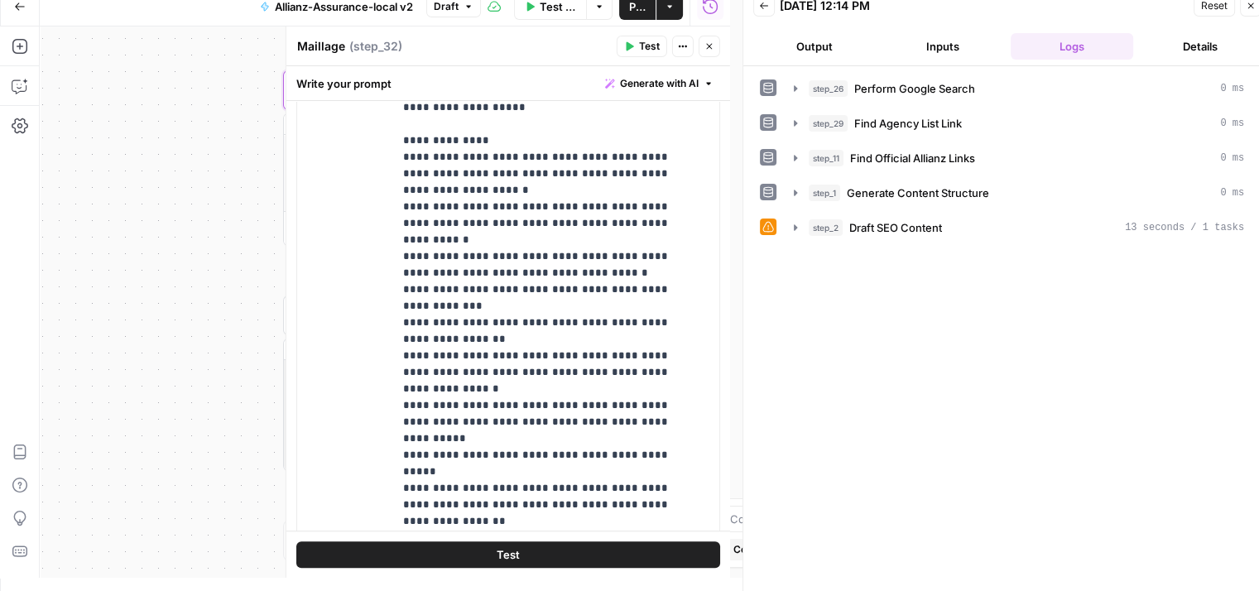
click at [566, 561] on button "Test" at bounding box center [508, 554] width 424 height 26
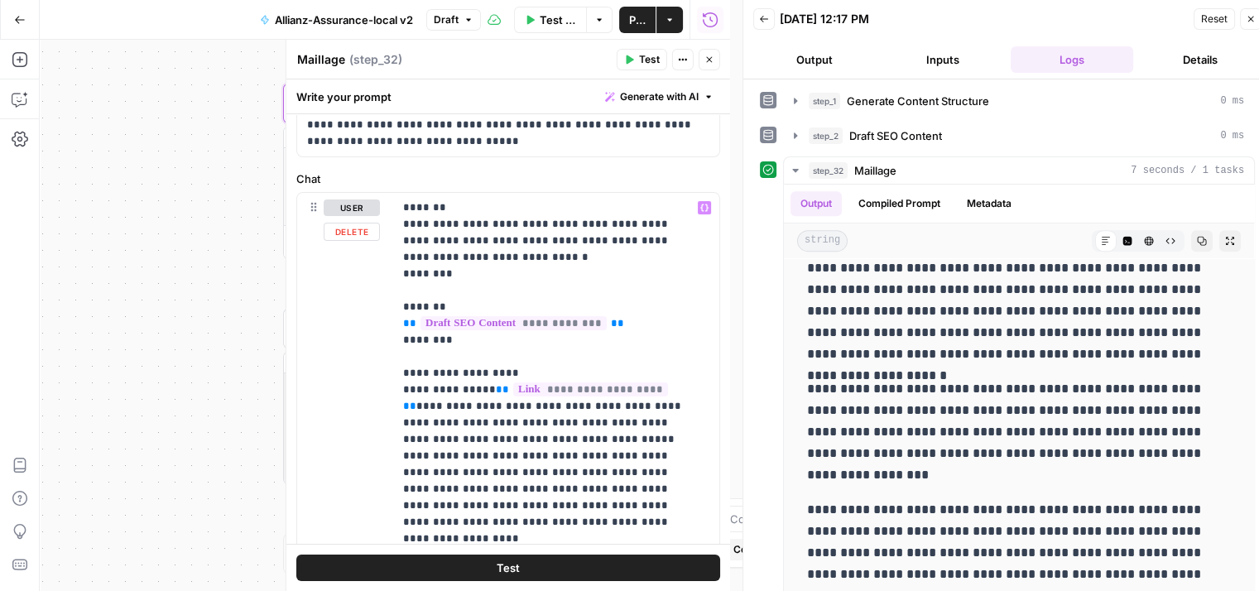
scroll to position [0, 0]
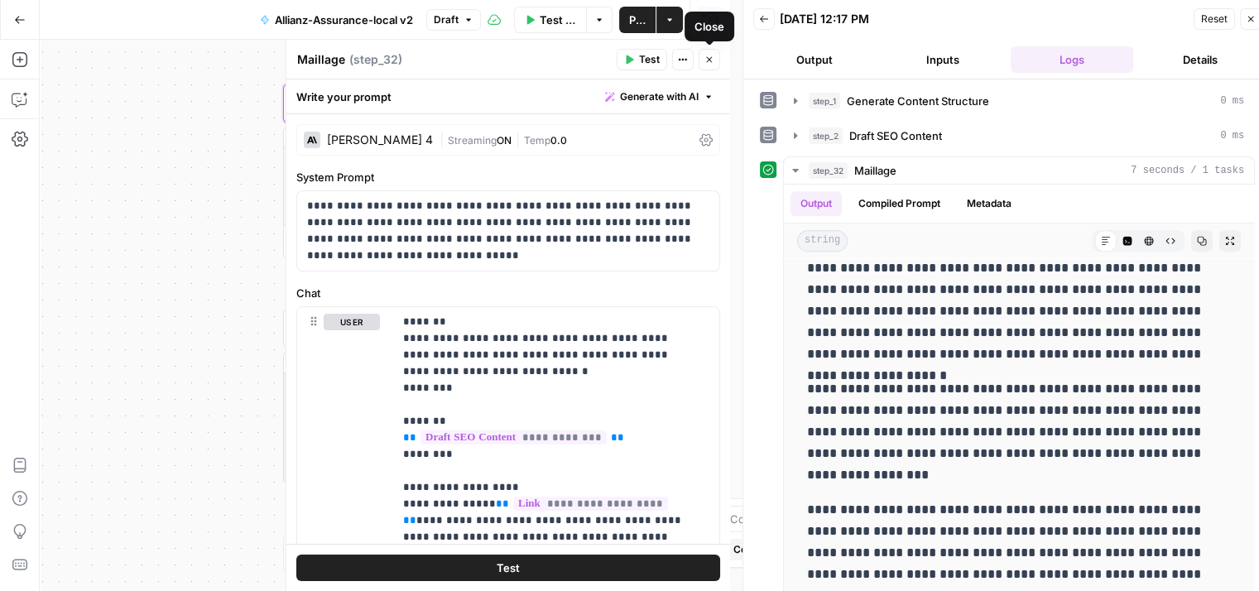
click at [710, 57] on icon "button" at bounding box center [710, 60] width 10 height 10
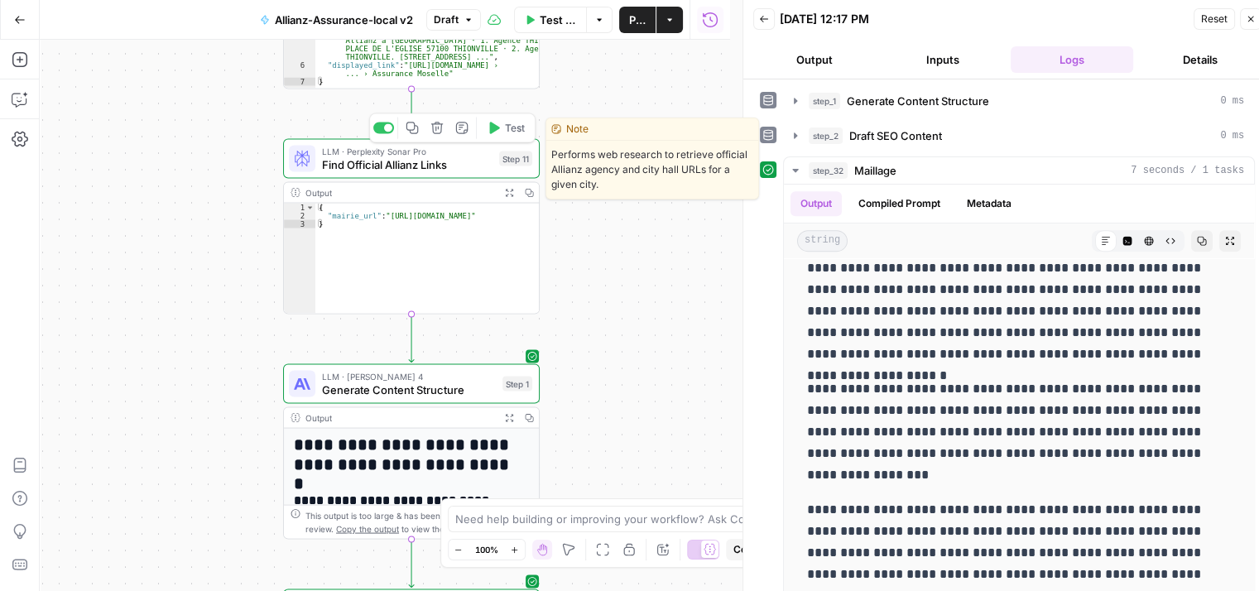
click at [350, 154] on span "LLM · Perplexity Sonar Pro" at bounding box center [407, 151] width 171 height 13
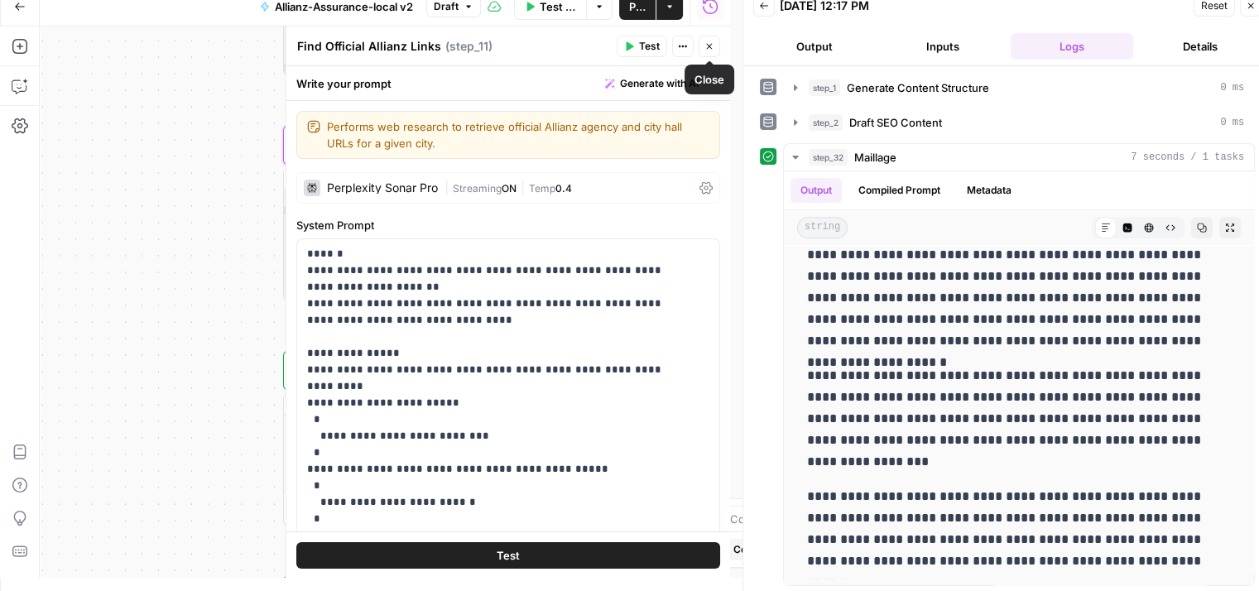
click at [715, 42] on button "Close" at bounding box center [710, 47] width 22 height 22
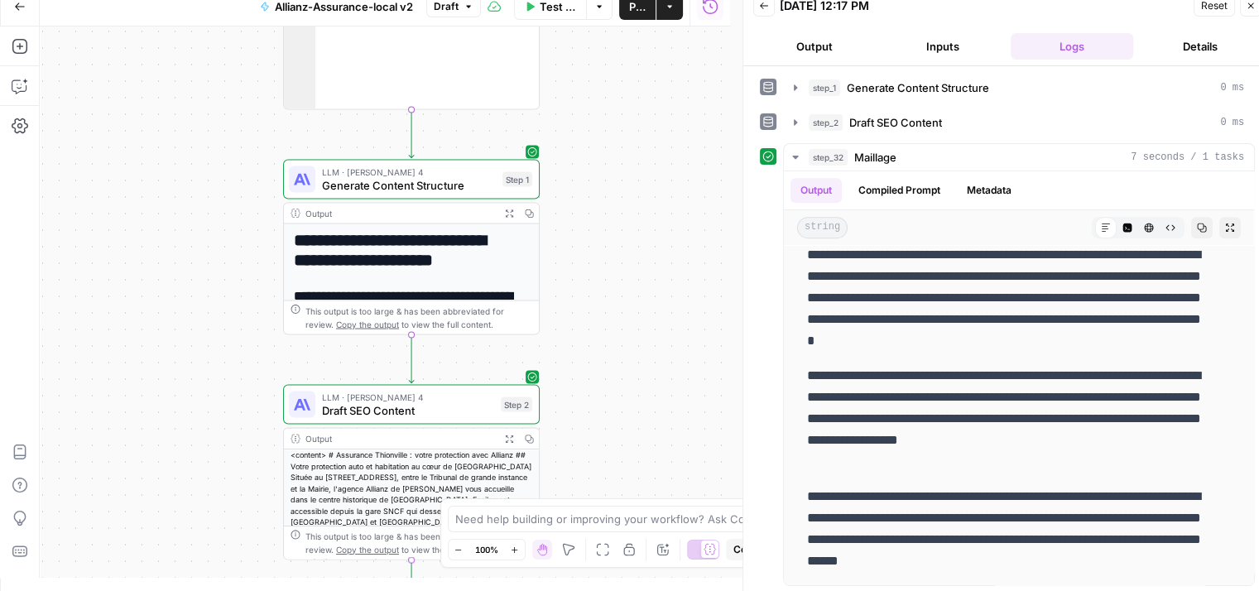
click at [351, 187] on div "**********" at bounding box center [411, 248] width 257 height 176
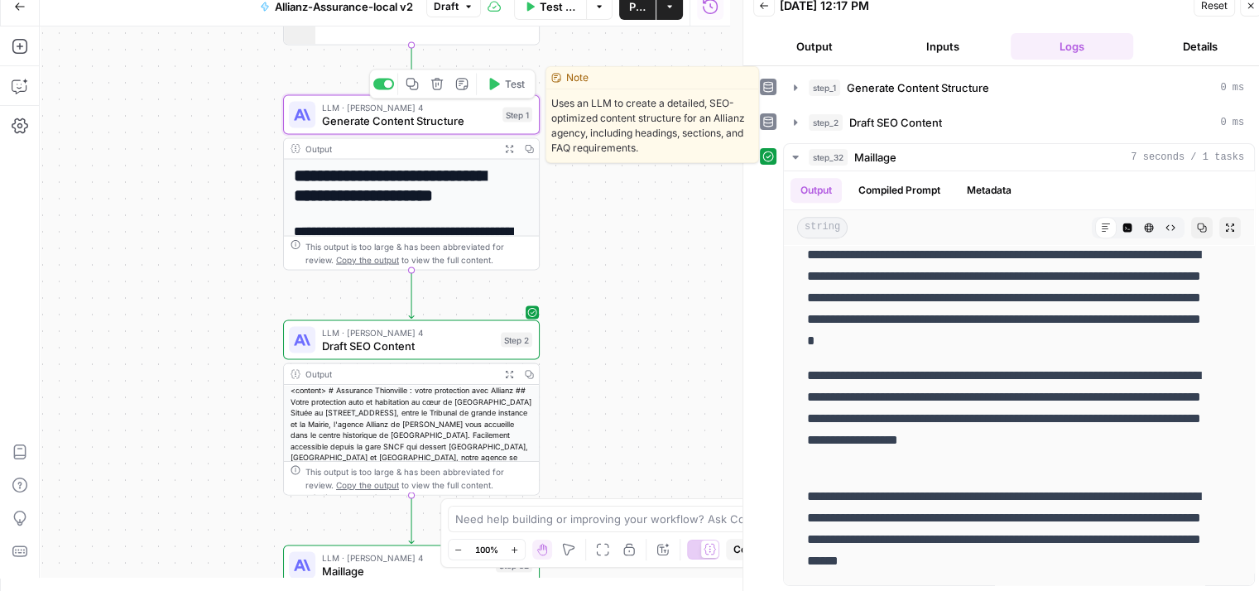
click at [344, 118] on span "Generate Content Structure" at bounding box center [409, 121] width 174 height 17
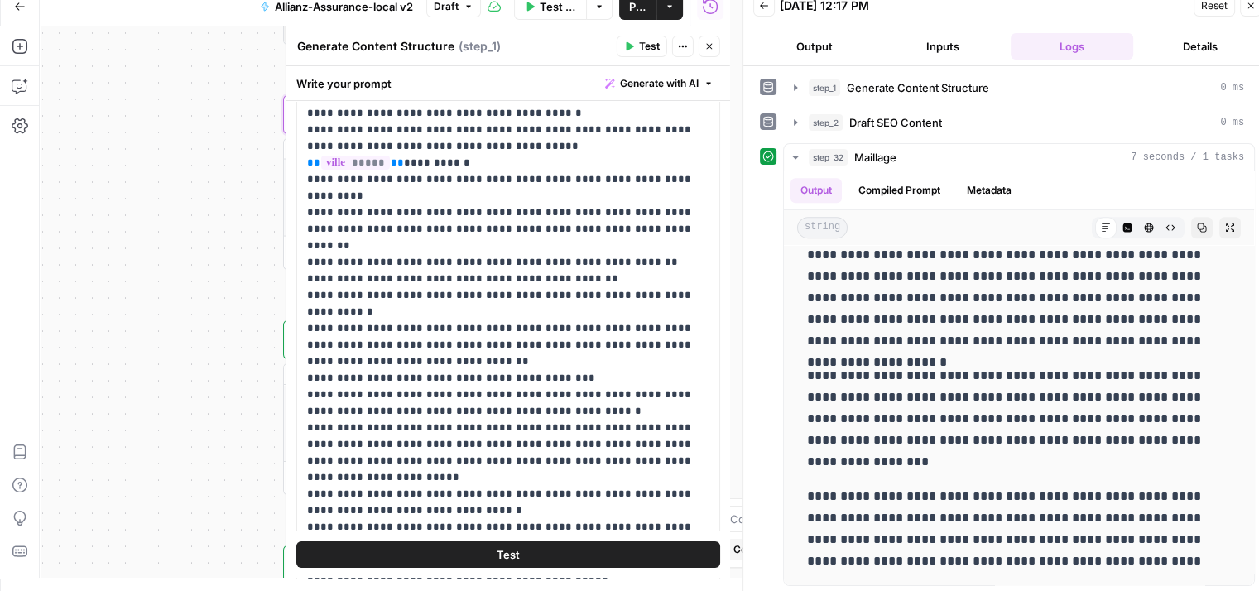
scroll to position [242, 0]
click at [569, 310] on p "**********" at bounding box center [502, 327] width 390 height 646
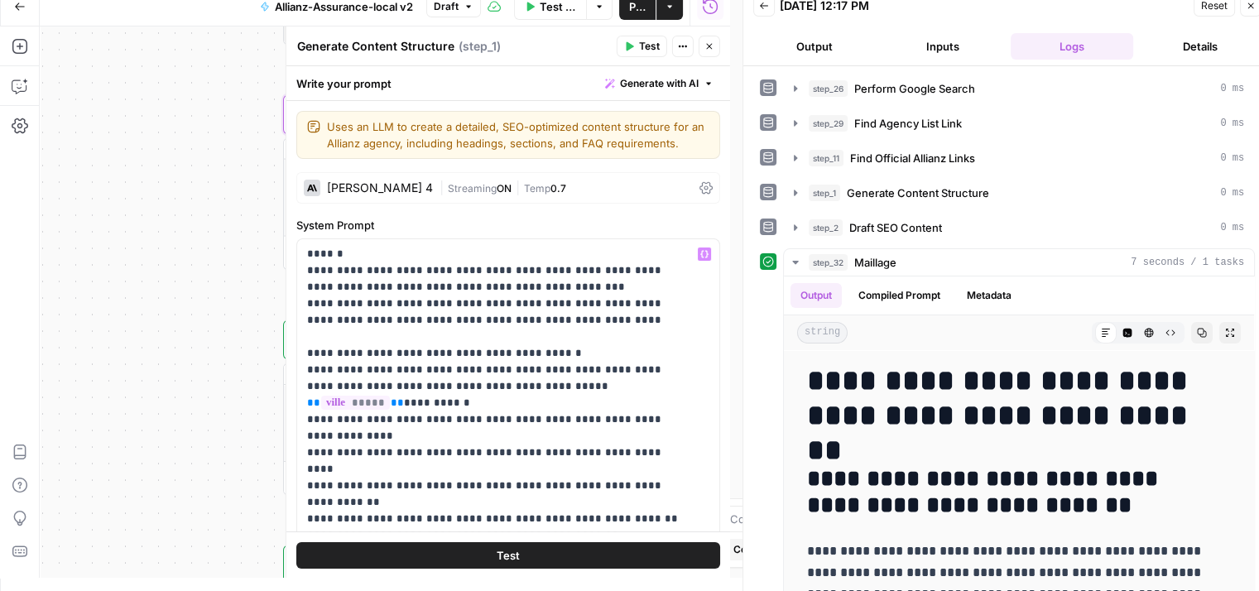
scroll to position [242, 0]
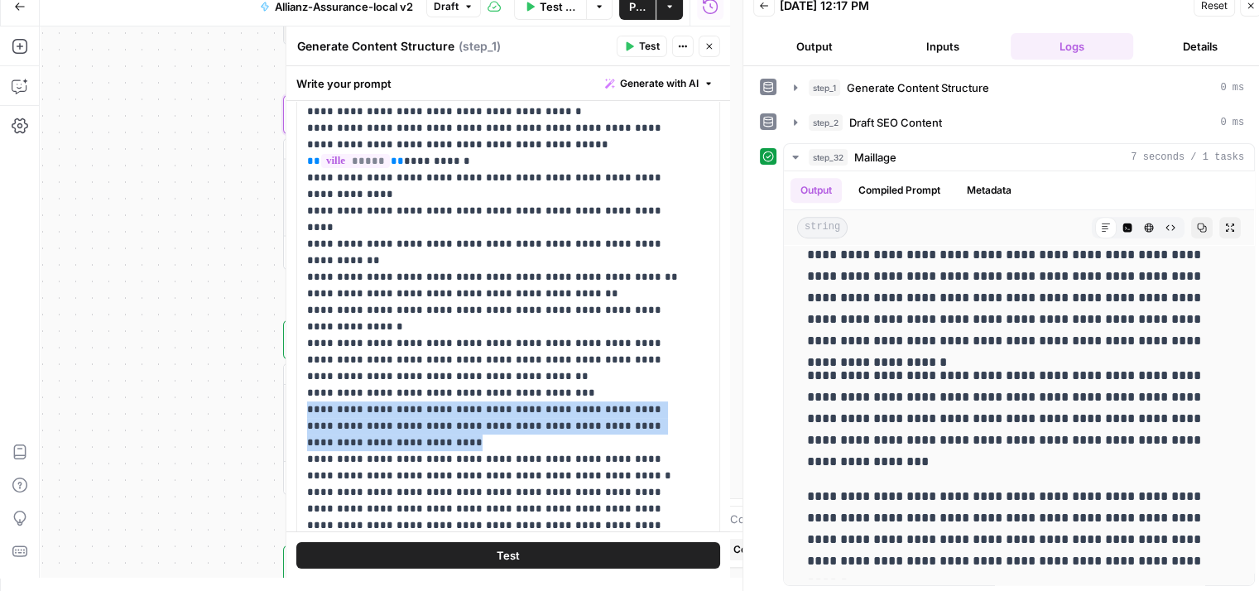
drag, startPoint x: 301, startPoint y: 355, endPoint x: 682, endPoint y: 373, distance: 381.3
click at [682, 373] on div "**********" at bounding box center [508, 335] width 422 height 675
copy p "**********"
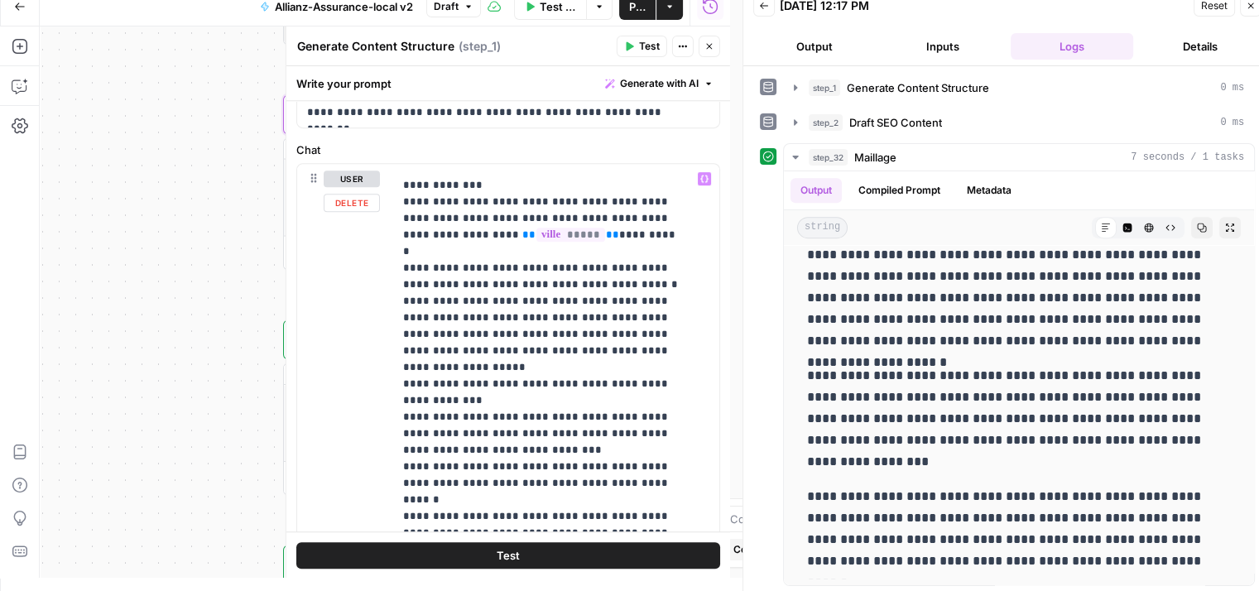
scroll to position [580, 0]
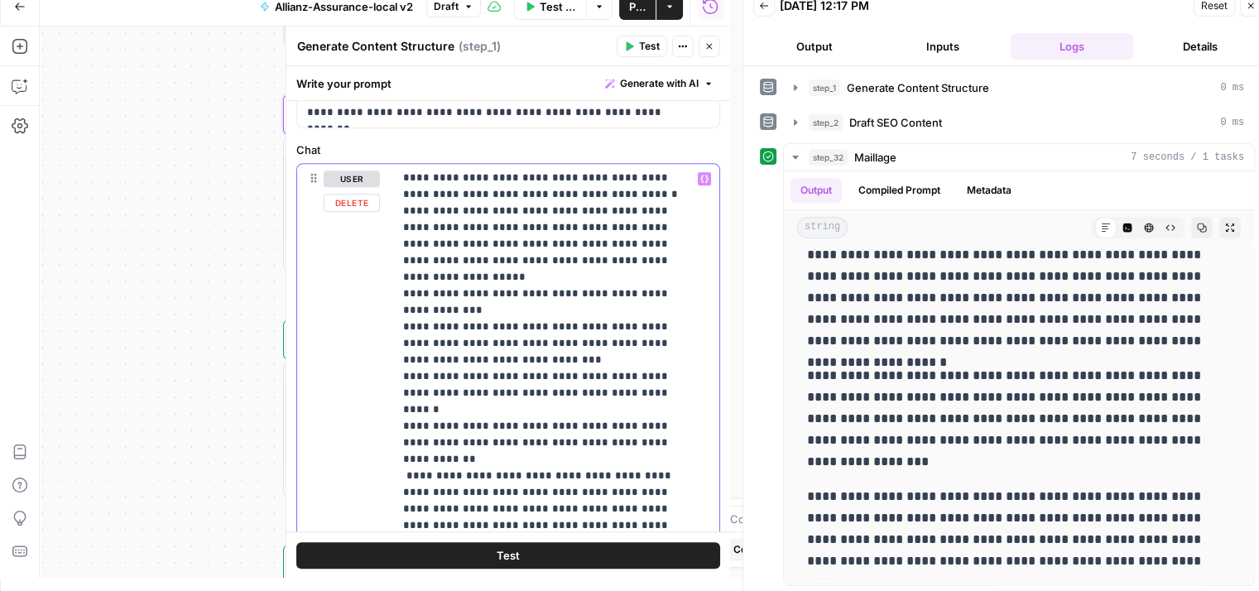
click at [479, 313] on p "**********" at bounding box center [544, 211] width 282 height 1242
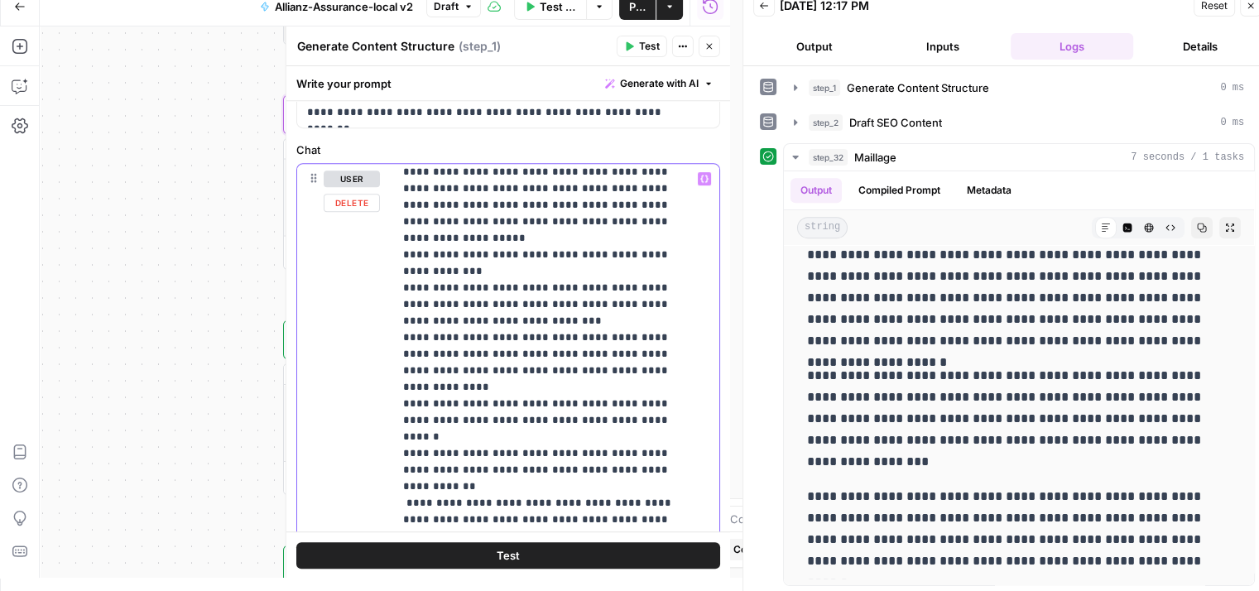
scroll to position [630, 0]
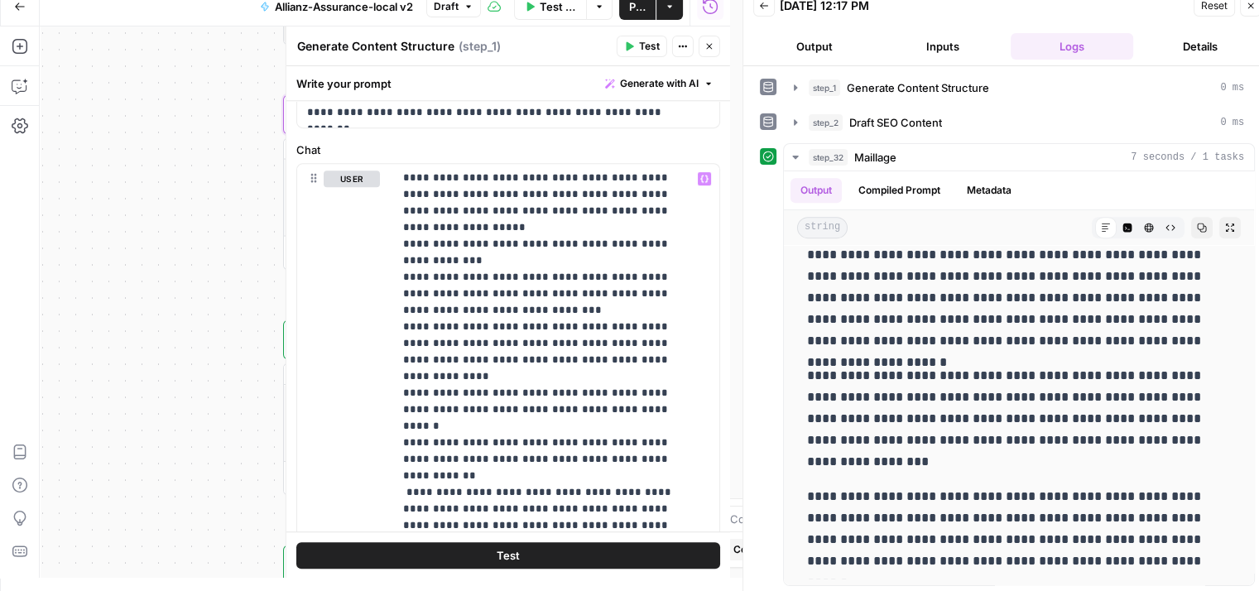
click at [573, 552] on button "Test" at bounding box center [508, 554] width 424 height 26
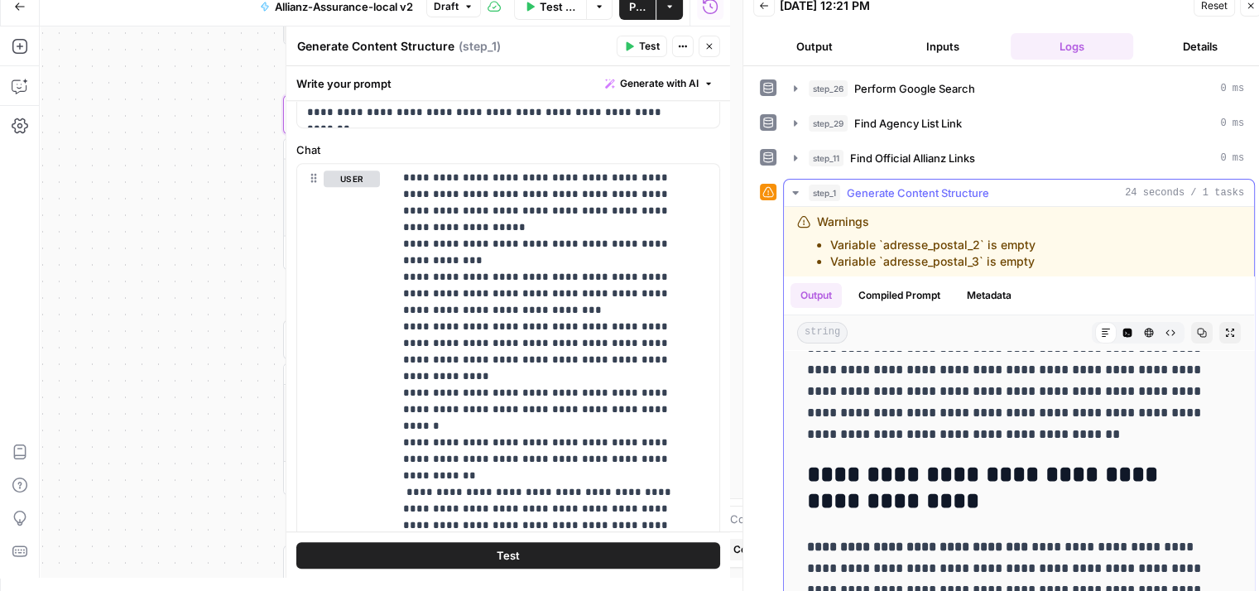
scroll to position [407, 0]
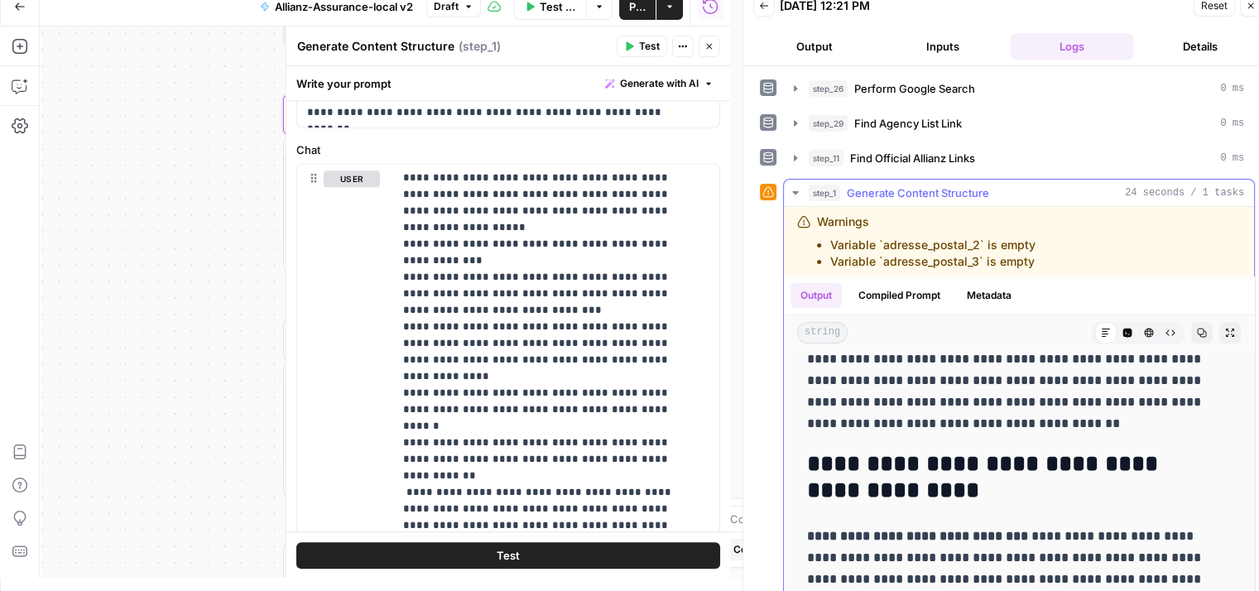
click at [790, 193] on icon "button" at bounding box center [795, 192] width 13 height 13
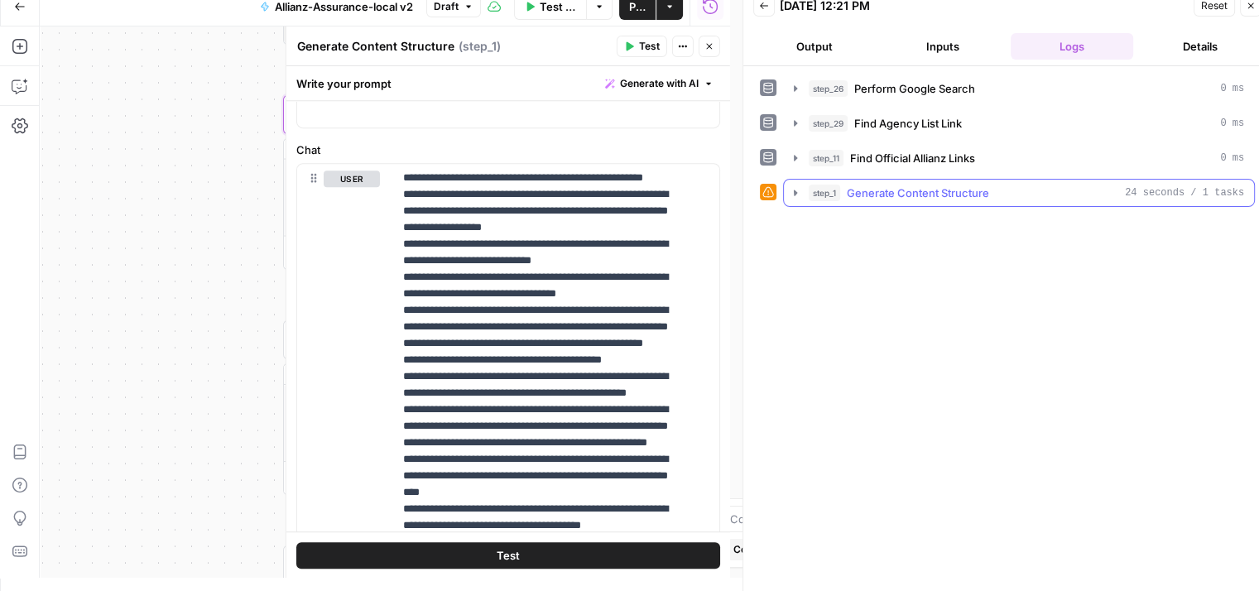
scroll to position [0, 0]
click at [789, 195] on icon "button" at bounding box center [795, 192] width 13 height 13
click at [795, 188] on icon "button" at bounding box center [795, 192] width 13 height 13
click at [793, 193] on icon "button" at bounding box center [795, 192] width 13 height 13
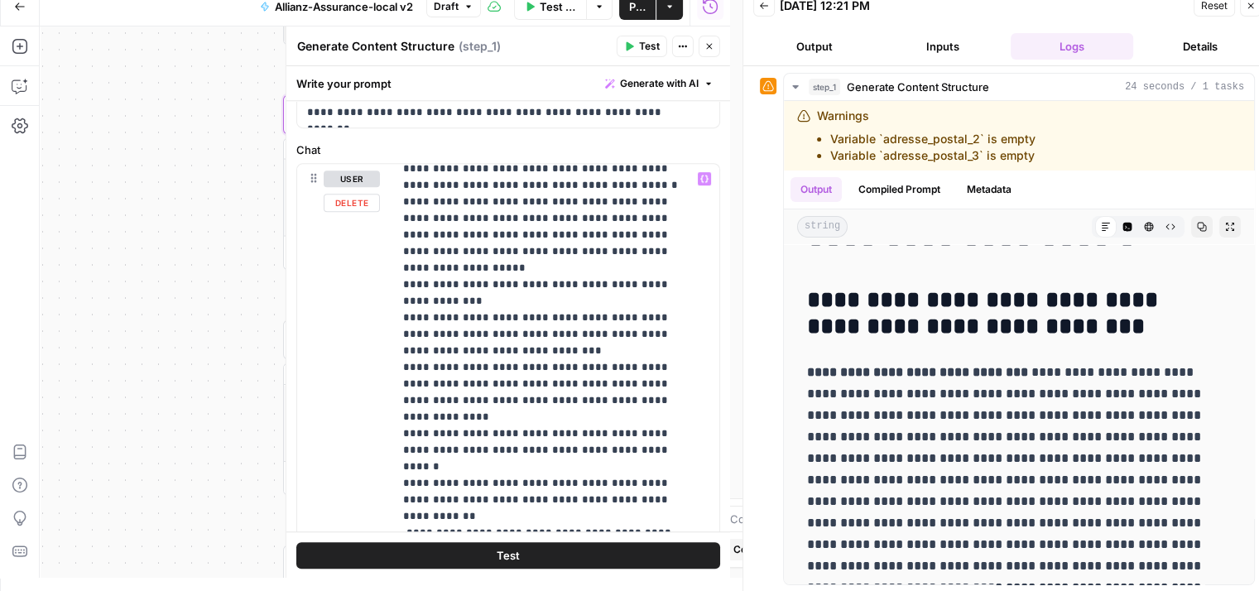
scroll to position [589, 0]
click at [662, 349] on p "**********" at bounding box center [544, 227] width 282 height 1292
click at [589, 564] on button "Test" at bounding box center [508, 554] width 424 height 26
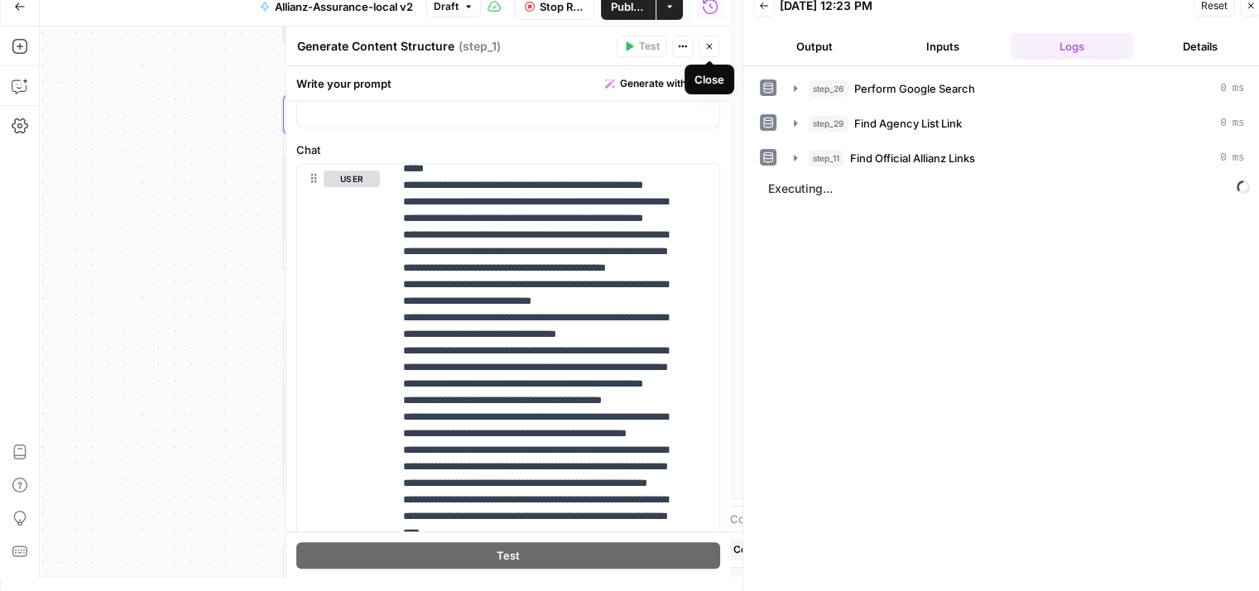
click at [708, 51] on button "Close" at bounding box center [710, 47] width 22 height 22
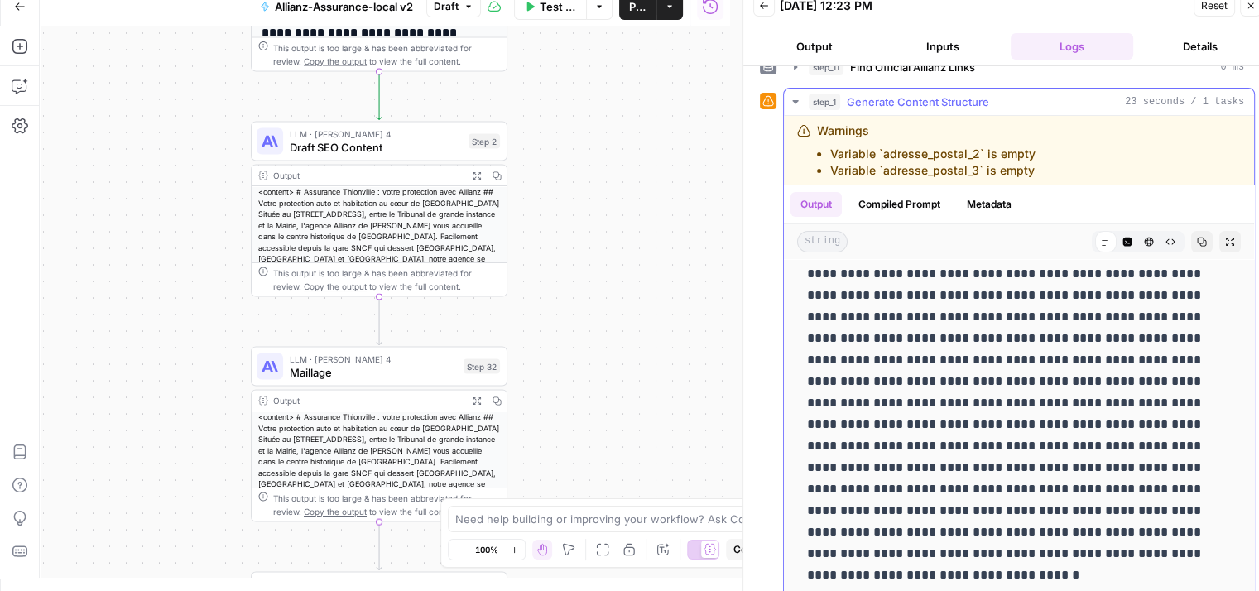
scroll to position [106, 0]
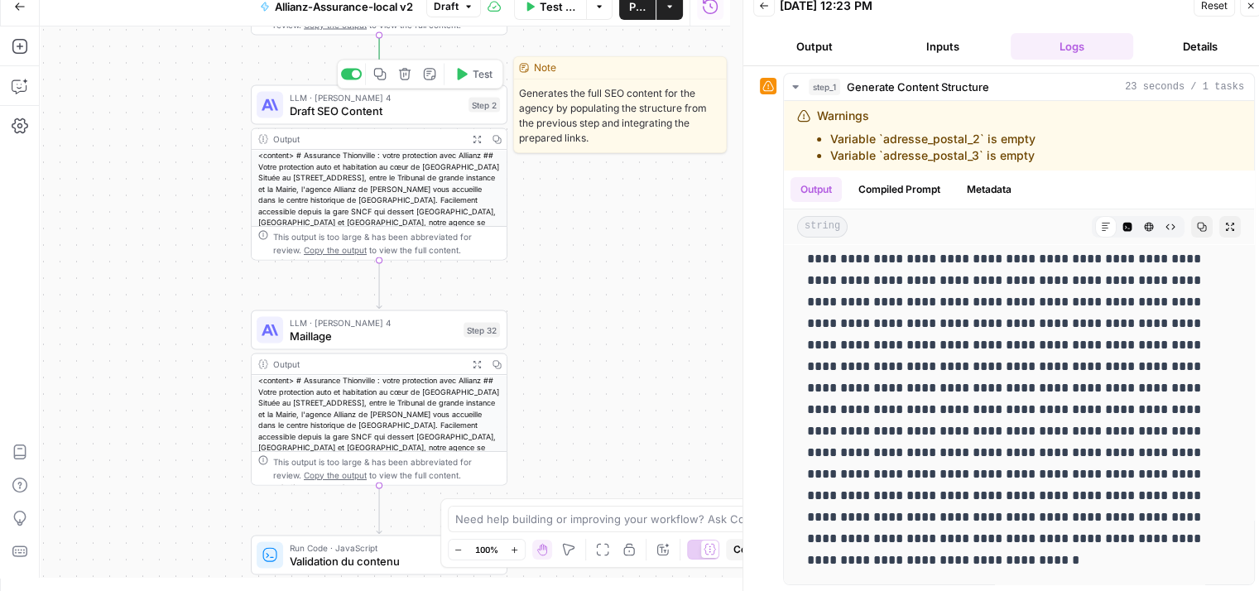
click at [473, 77] on span "Test" at bounding box center [483, 74] width 20 height 15
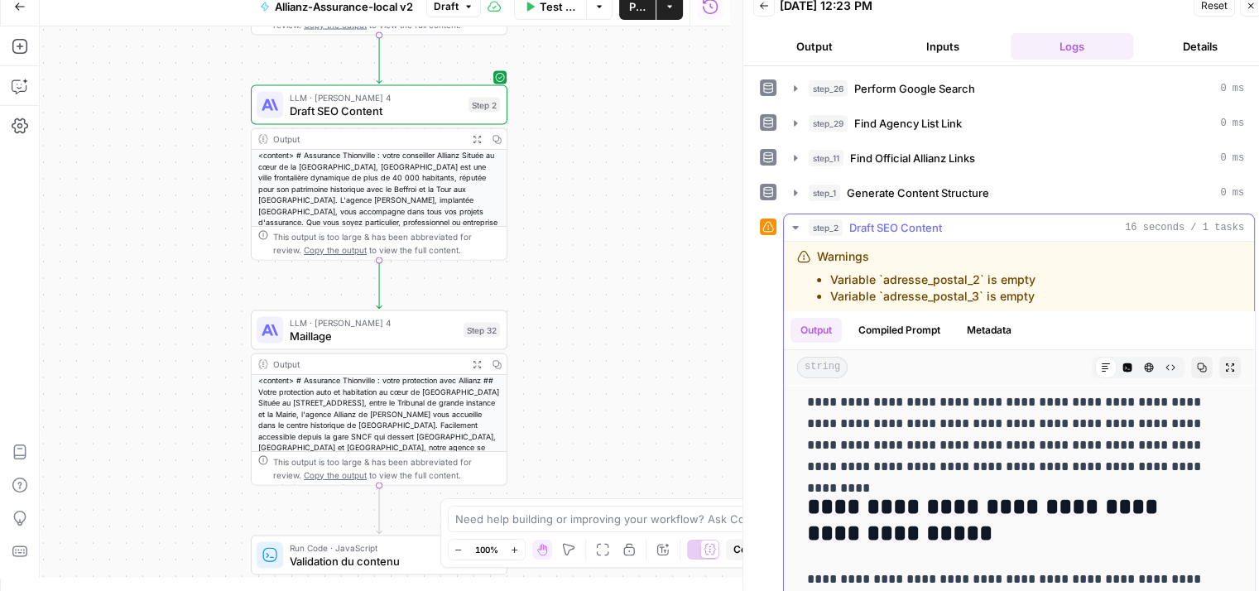
scroll to position [0, 0]
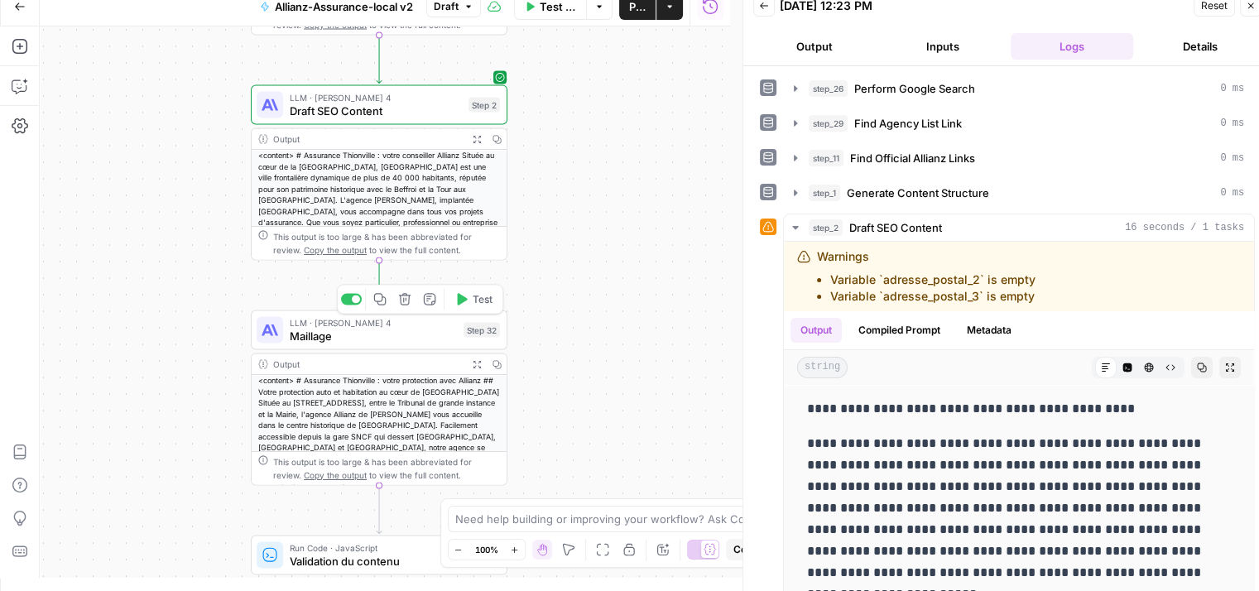
click at [484, 306] on button "Test" at bounding box center [473, 300] width 51 height 22
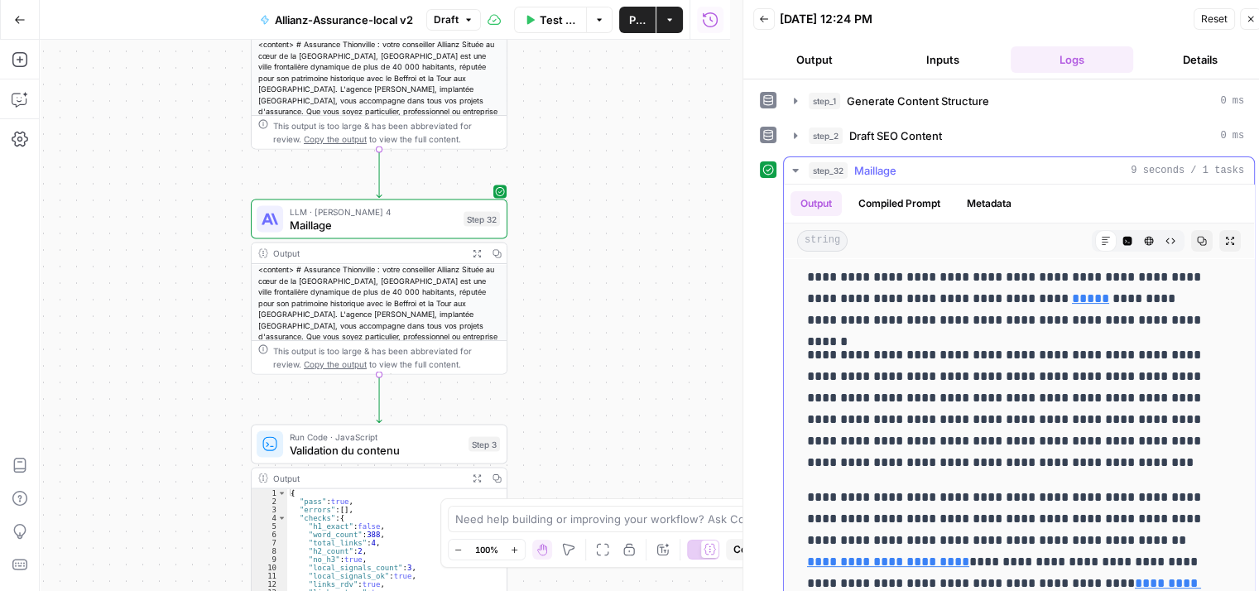
scroll to position [593, 0]
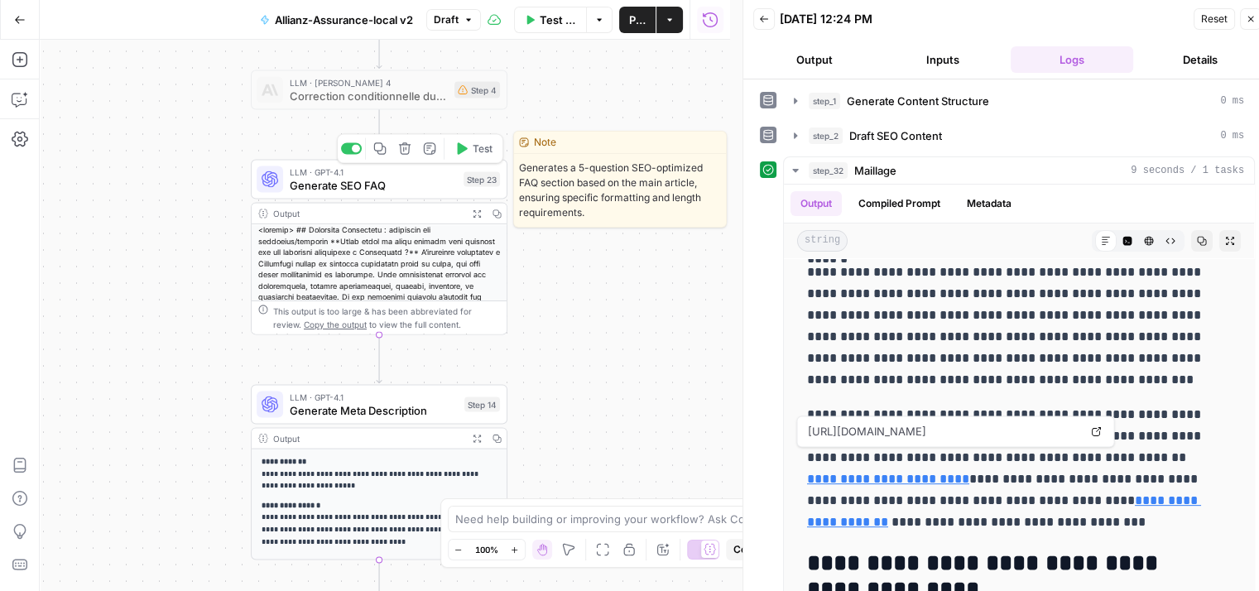
click at [347, 190] on span "Generate SEO FAQ" at bounding box center [373, 185] width 167 height 17
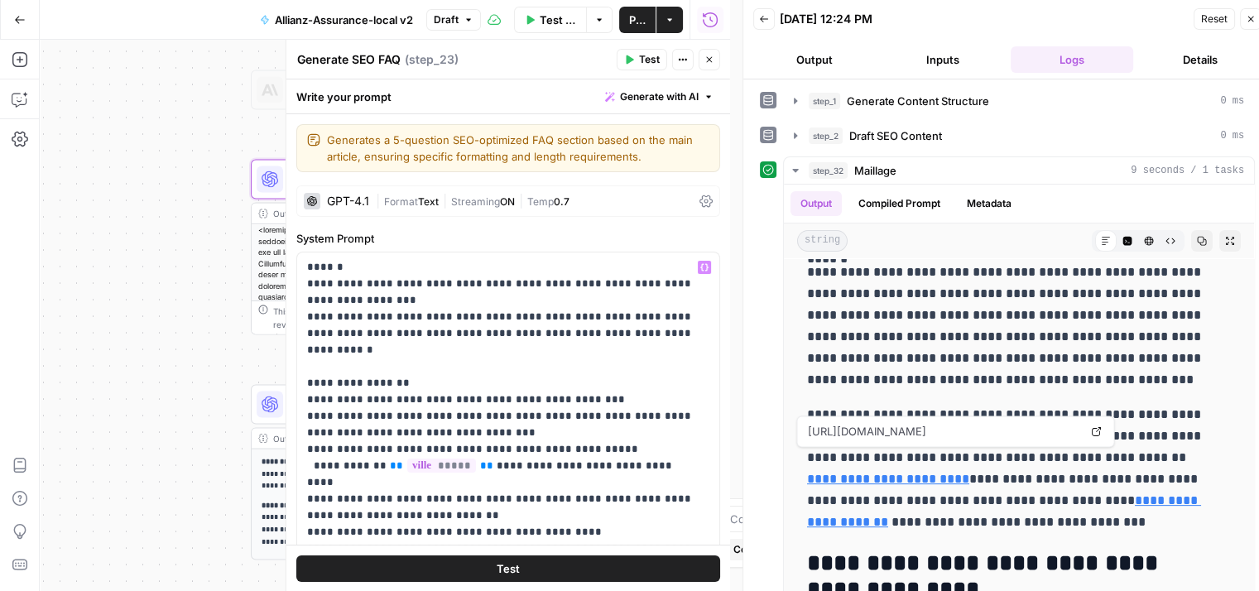
click at [497, 570] on span "Test" at bounding box center [508, 568] width 23 height 17
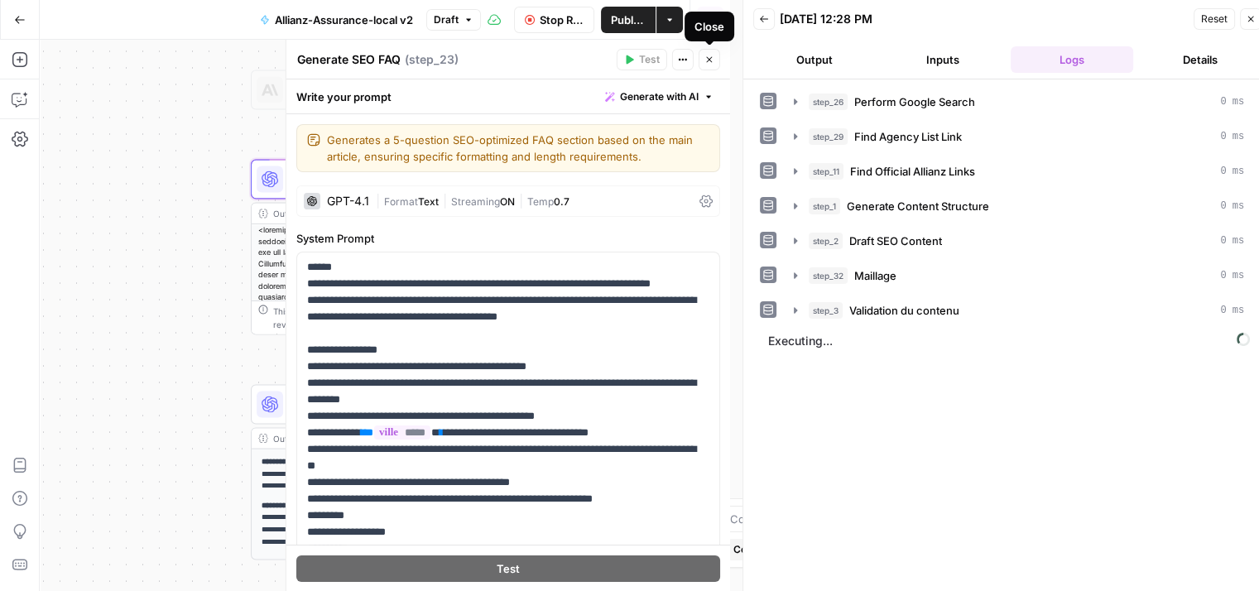
click at [702, 62] on button "Close" at bounding box center [710, 60] width 22 height 22
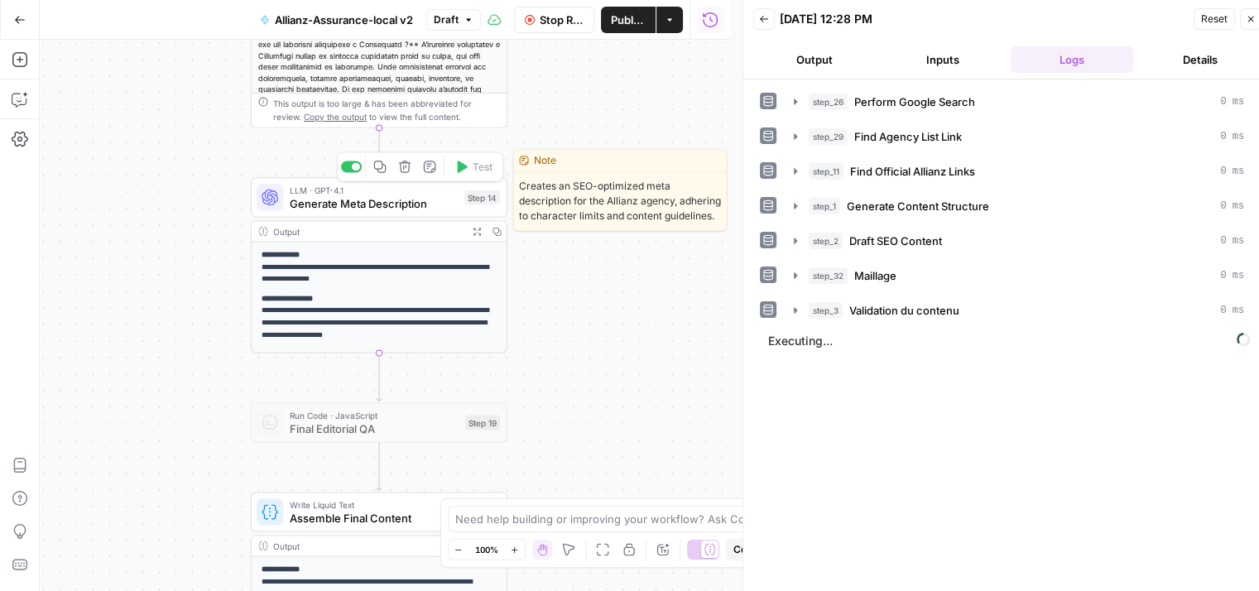
click at [345, 206] on span "Generate Meta Description" at bounding box center [374, 203] width 168 height 17
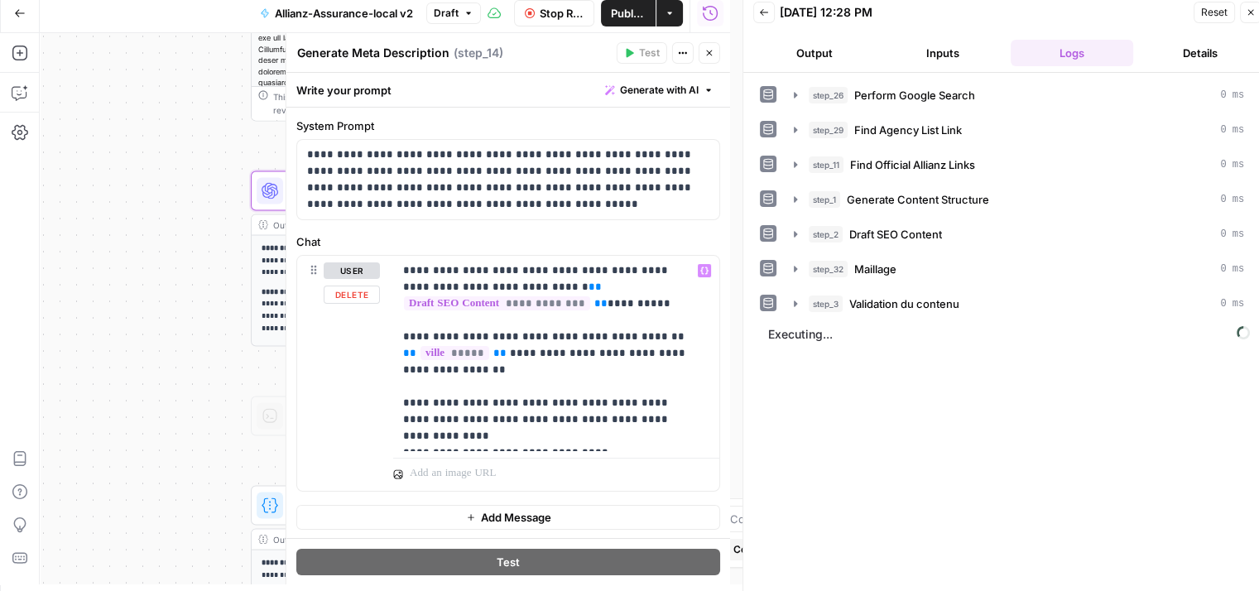
scroll to position [13, 0]
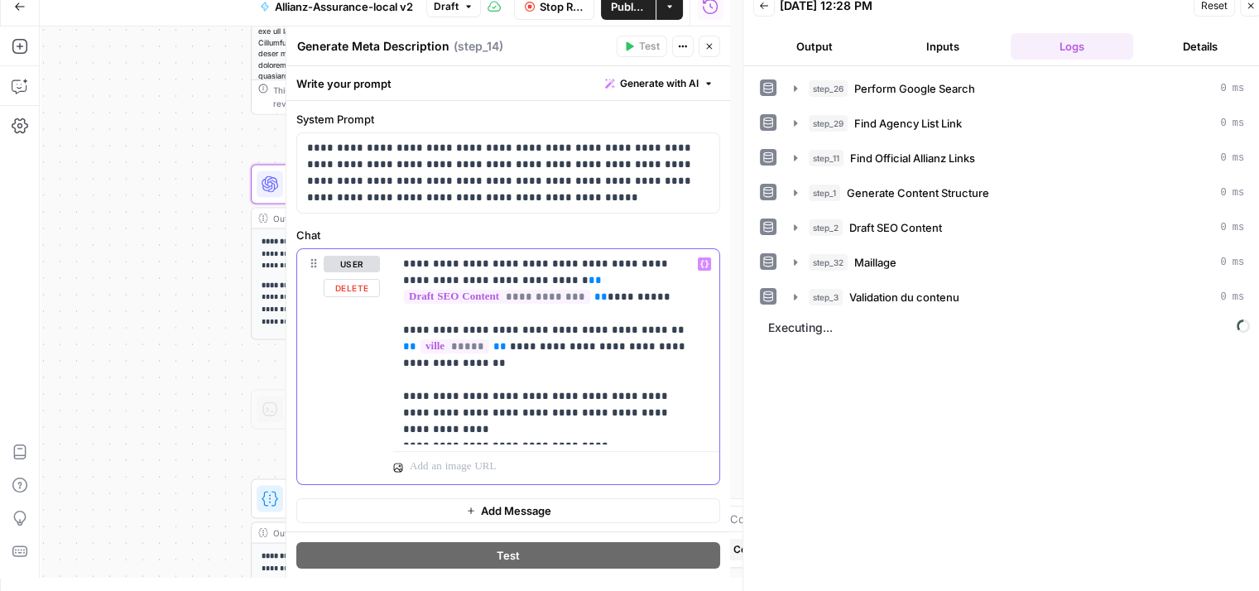
click at [591, 430] on p "**********" at bounding box center [550, 347] width 294 height 182
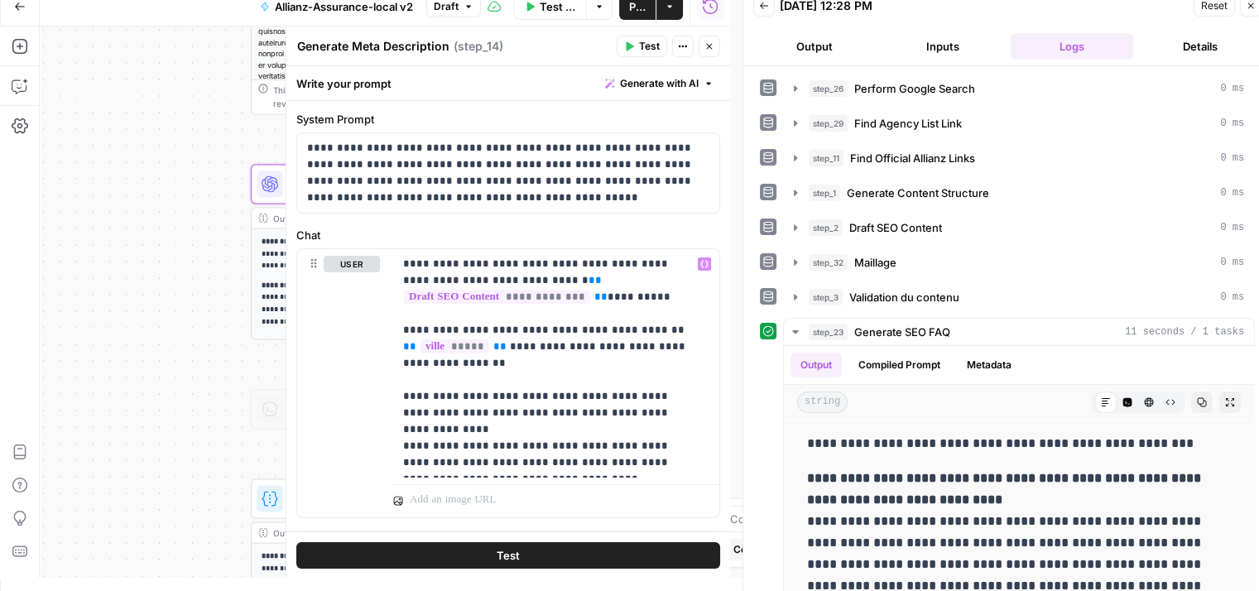
click at [561, 547] on button "Test" at bounding box center [508, 554] width 424 height 26
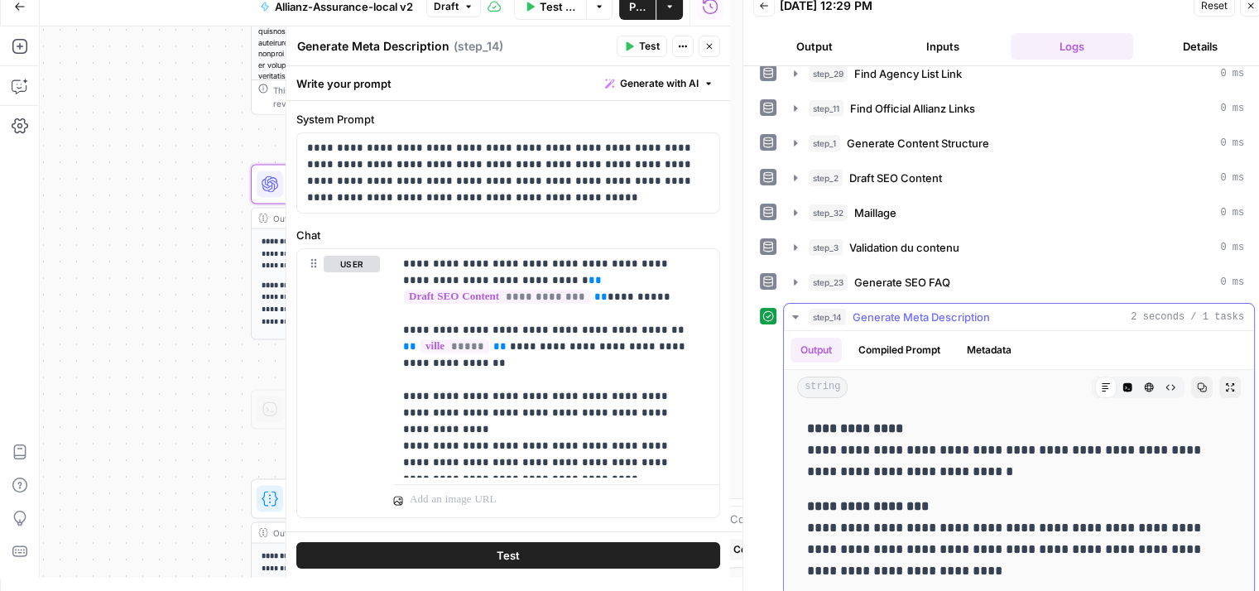
scroll to position [59, 0]
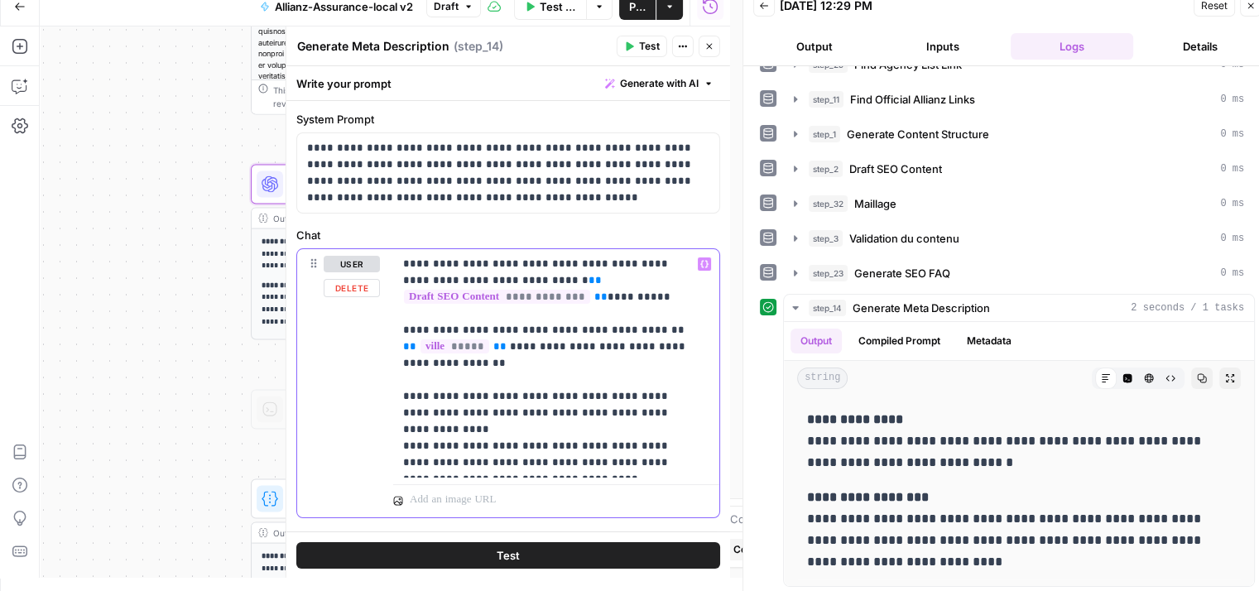
drag, startPoint x: 624, startPoint y: 447, endPoint x: 563, endPoint y: 457, distance: 62.1
click at [563, 457] on p "**********" at bounding box center [550, 363] width 294 height 215
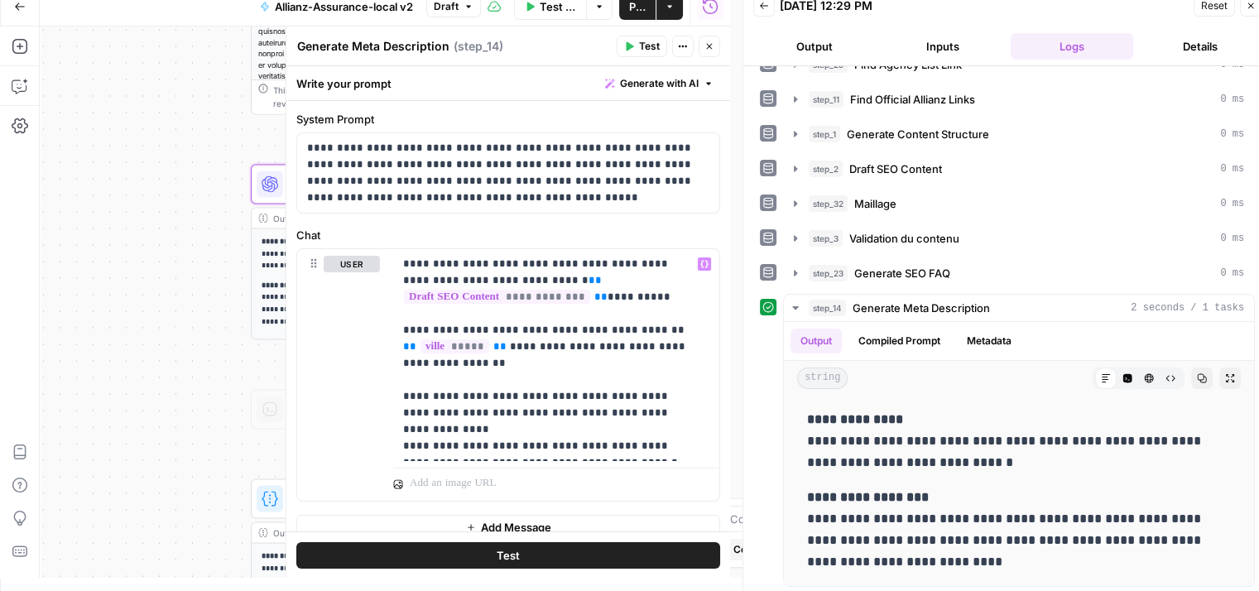
click at [576, 557] on button "Test" at bounding box center [508, 554] width 424 height 26
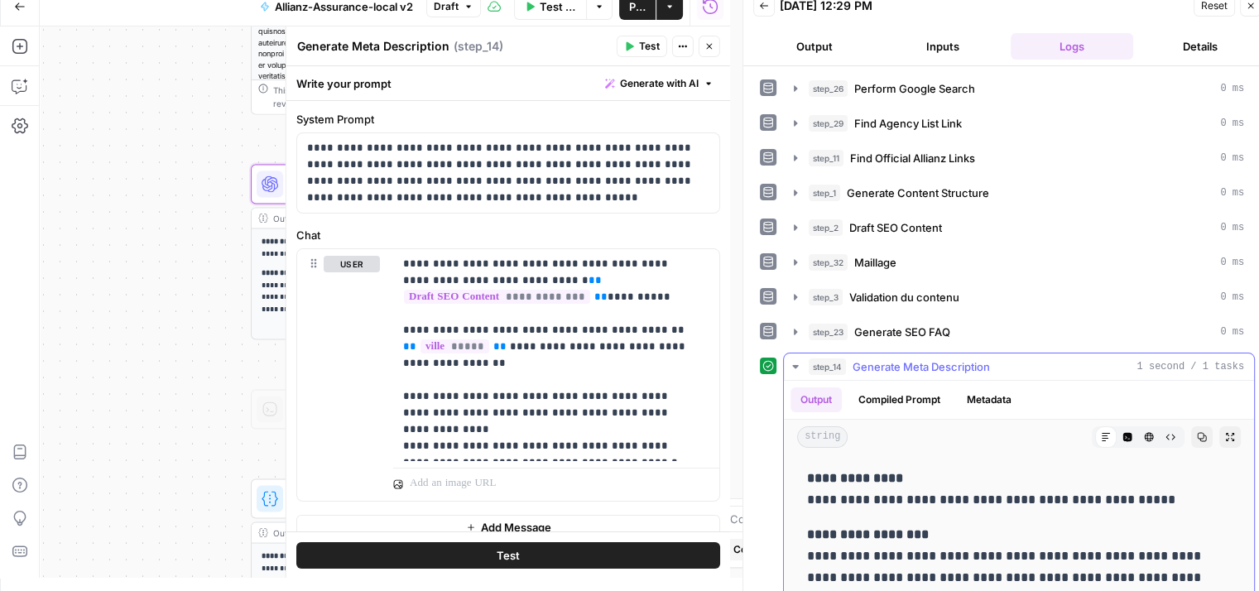
drag, startPoint x: 907, startPoint y: 398, endPoint x: 934, endPoint y: 510, distance: 114.9
click at [936, 510] on div "**********" at bounding box center [1019, 539] width 444 height 156
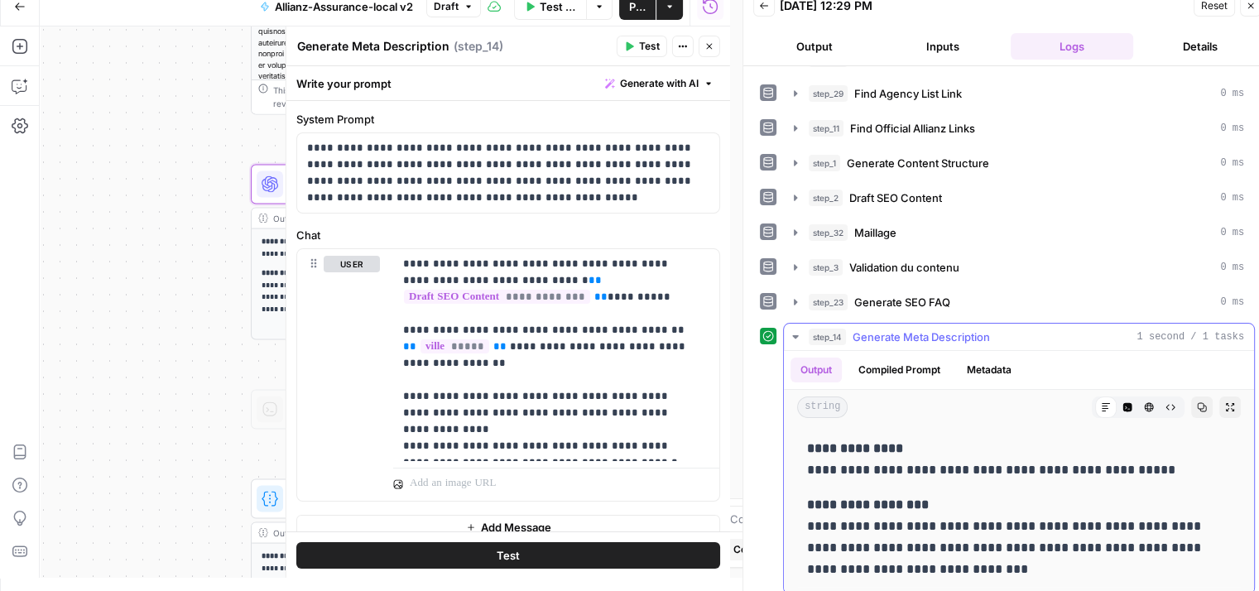
scroll to position [36, 0]
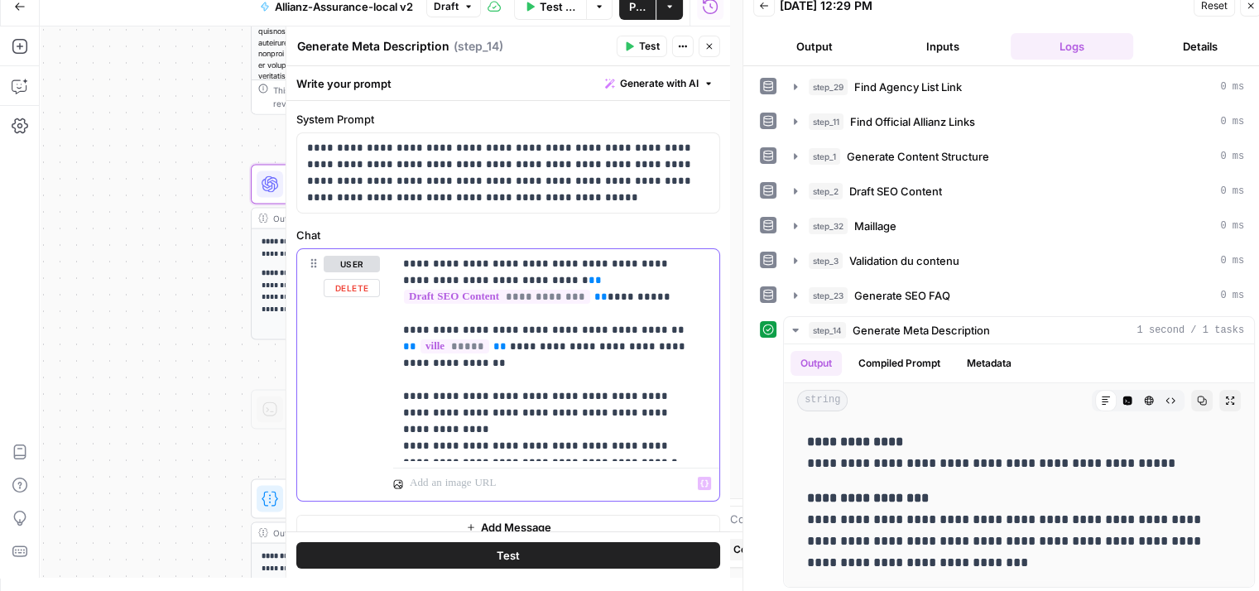
click at [654, 453] on p "**********" at bounding box center [550, 355] width 294 height 199
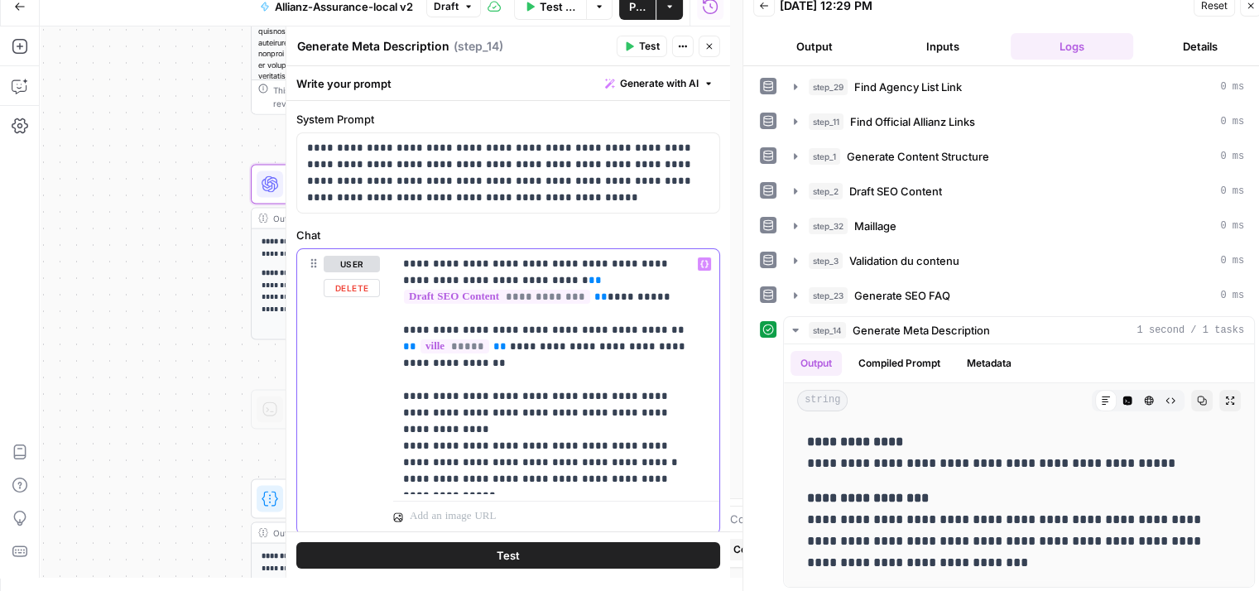
click at [540, 468] on p "**********" at bounding box center [550, 372] width 294 height 232
click at [529, 458] on p "**********" at bounding box center [550, 372] width 294 height 232
click at [429, 438] on p "**********" at bounding box center [550, 372] width 294 height 232
click at [646, 398] on p "**********" at bounding box center [550, 372] width 294 height 232
drag, startPoint x: 646, startPoint y: 398, endPoint x: 664, endPoint y: 396, distance: 18.4
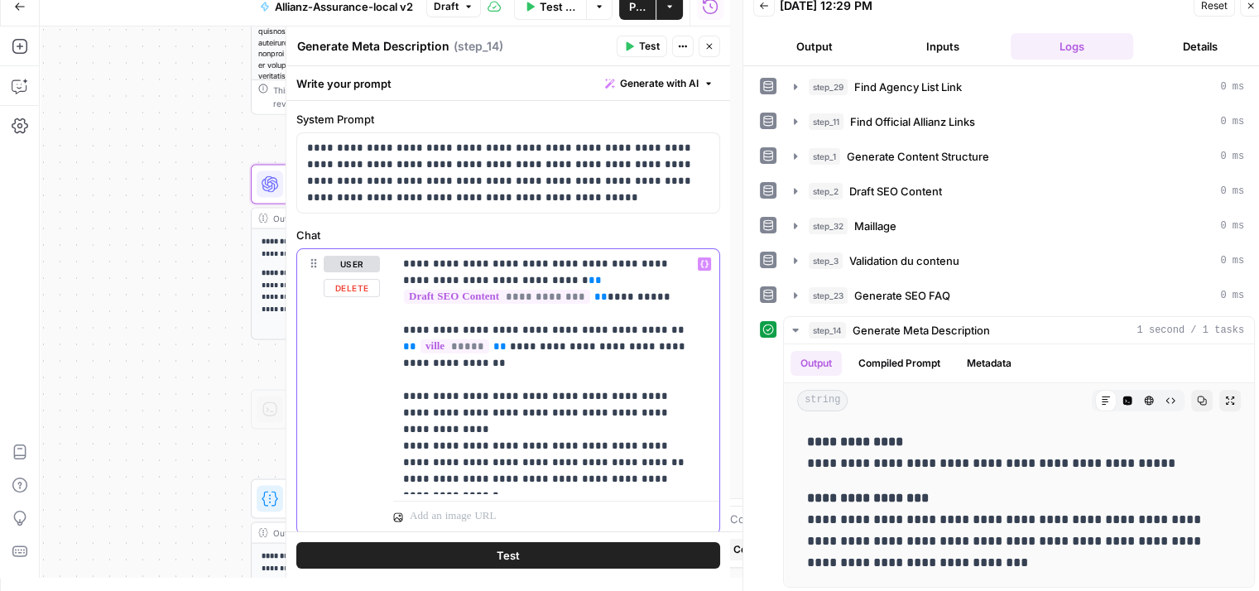
click at [608, 415] on p "**********" at bounding box center [550, 372] width 294 height 232
click at [664, 396] on p "**********" at bounding box center [550, 372] width 294 height 232
drag, startPoint x: 664, startPoint y: 396, endPoint x: 667, endPoint y: 449, distance: 53.1
click at [613, 474] on p "**********" at bounding box center [550, 372] width 294 height 232
click at [604, 556] on button "Test" at bounding box center [508, 554] width 424 height 26
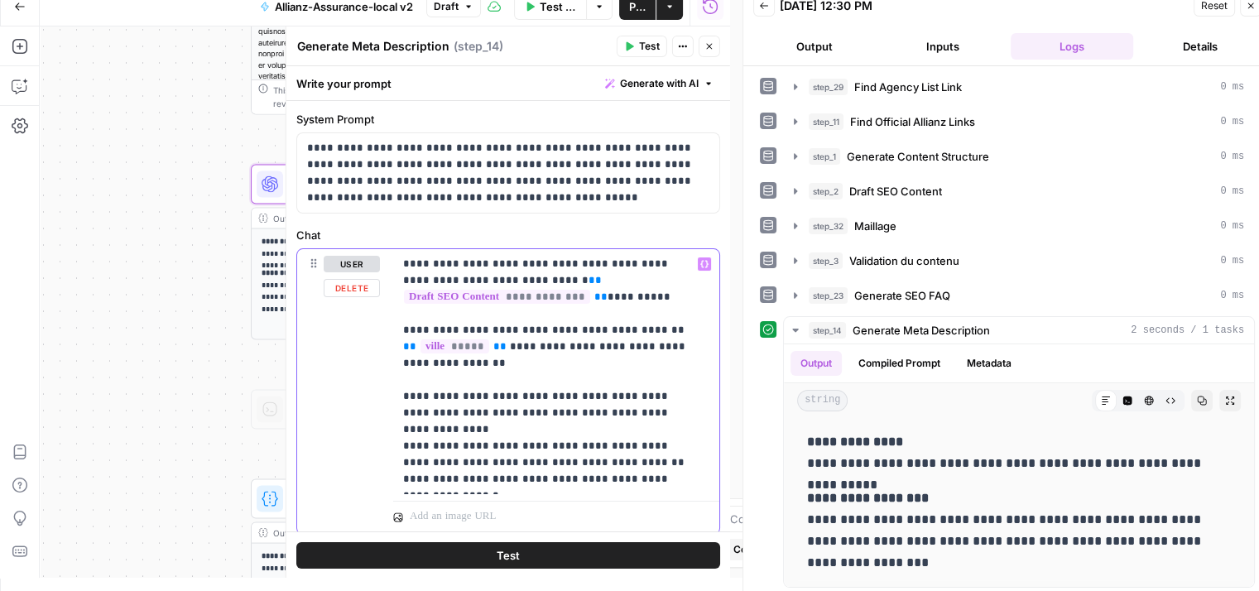
click at [478, 492] on div "**********" at bounding box center [556, 371] width 326 height 245
drag, startPoint x: 507, startPoint y: 494, endPoint x: 466, endPoint y: 500, distance: 41.0
click at [466, 500] on p "**********" at bounding box center [550, 380] width 294 height 248
drag, startPoint x: 576, startPoint y: 494, endPoint x: 421, endPoint y: 496, distance: 155.7
click at [421, 496] on p "**********" at bounding box center [550, 380] width 294 height 248
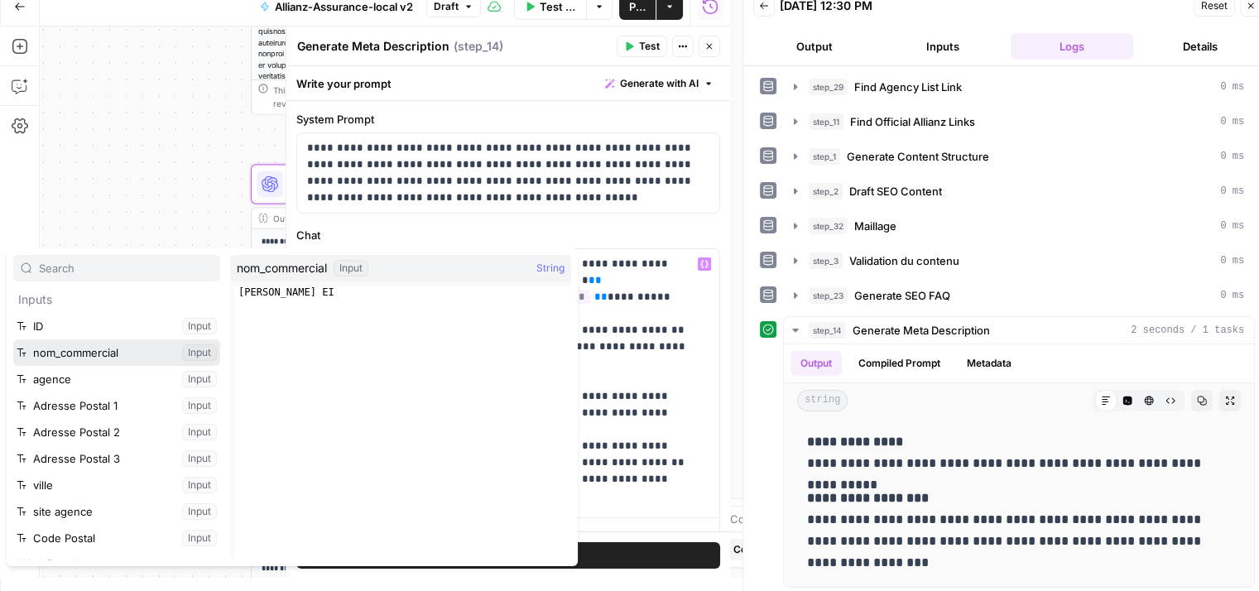
click at [57, 358] on button "Select variable nom_commercial" at bounding box center [116, 352] width 207 height 26
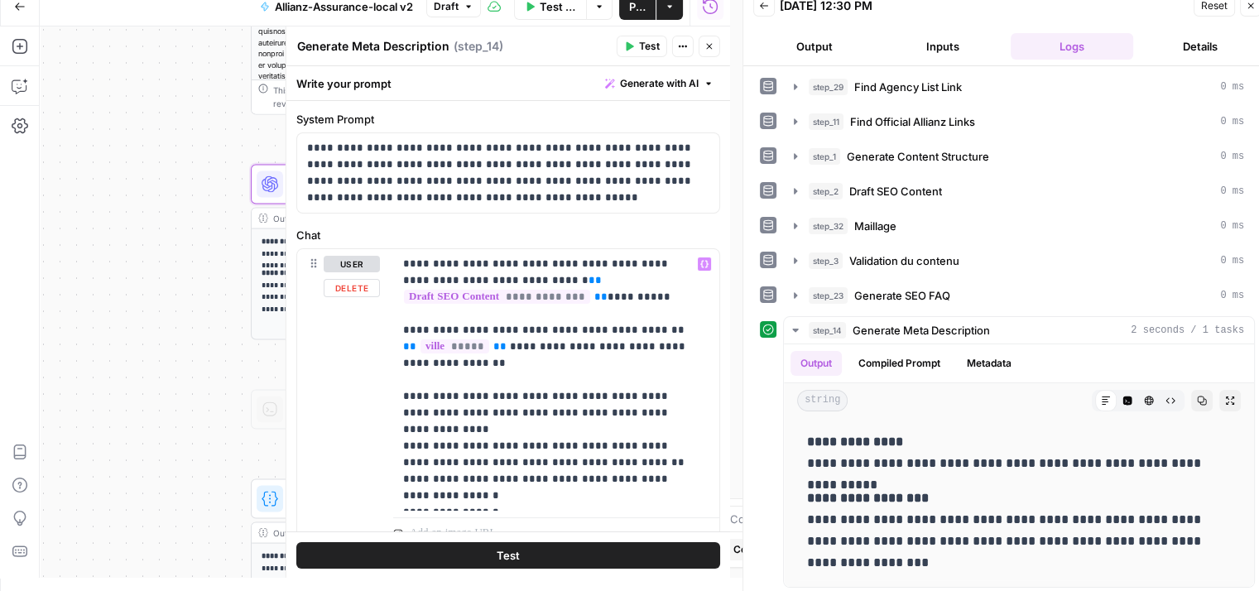
click at [117, 349] on div "Workflow Set Inputs Inputs Google Search Perform Google Search Step 26 Output E…" at bounding box center [385, 301] width 691 height 551
click at [697, 496] on div "**********" at bounding box center [556, 380] width 326 height 262
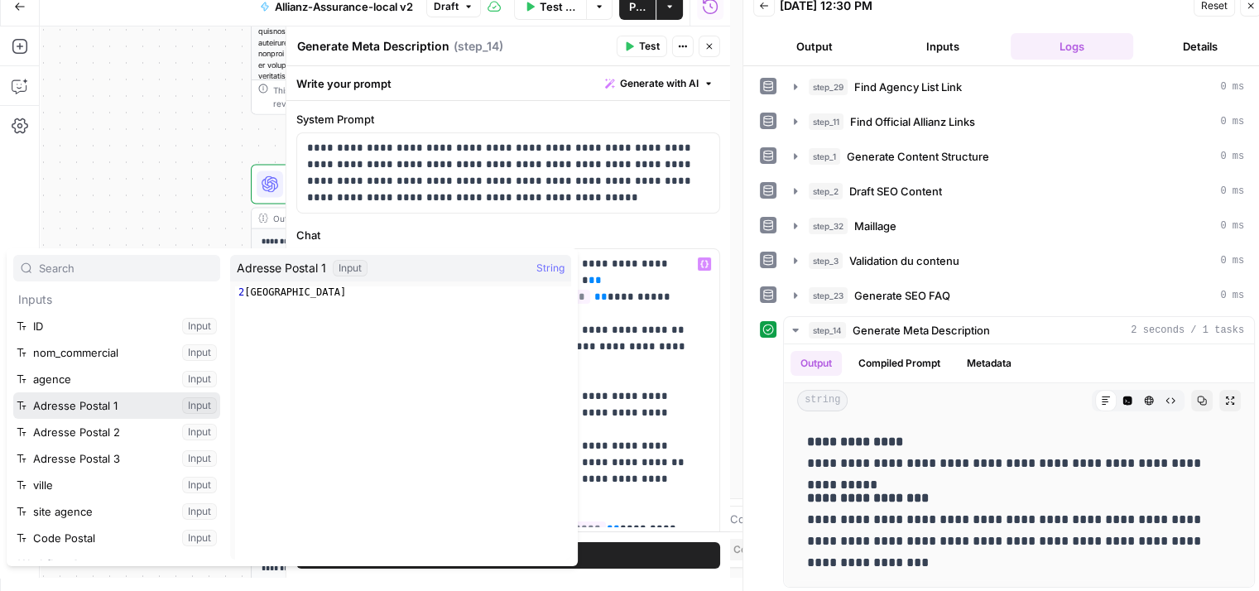
click at [94, 411] on button "Select variable Adresse Postal 1" at bounding box center [116, 405] width 207 height 26
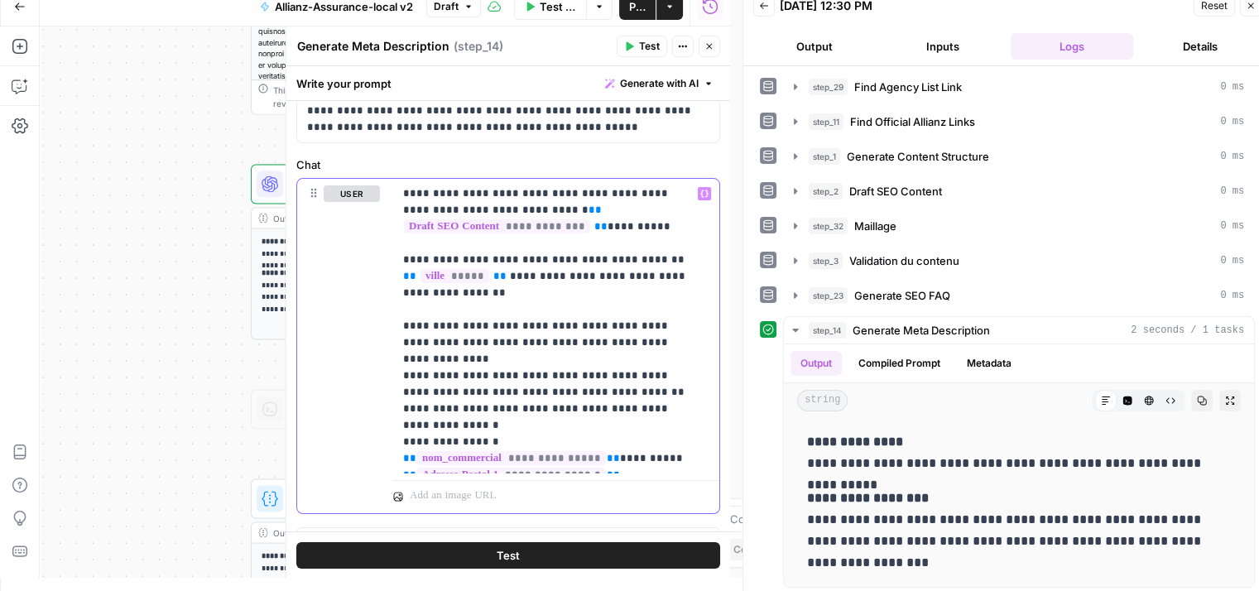
scroll to position [189, 0]
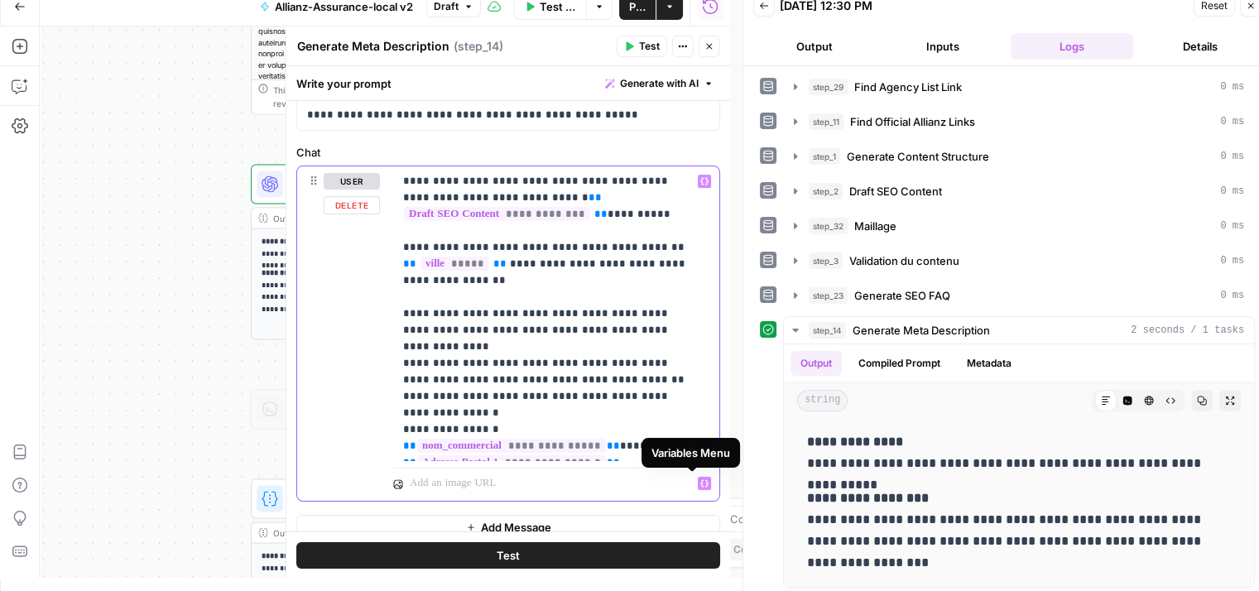
click at [698, 488] on button "Variables Menu" at bounding box center [704, 483] width 13 height 13
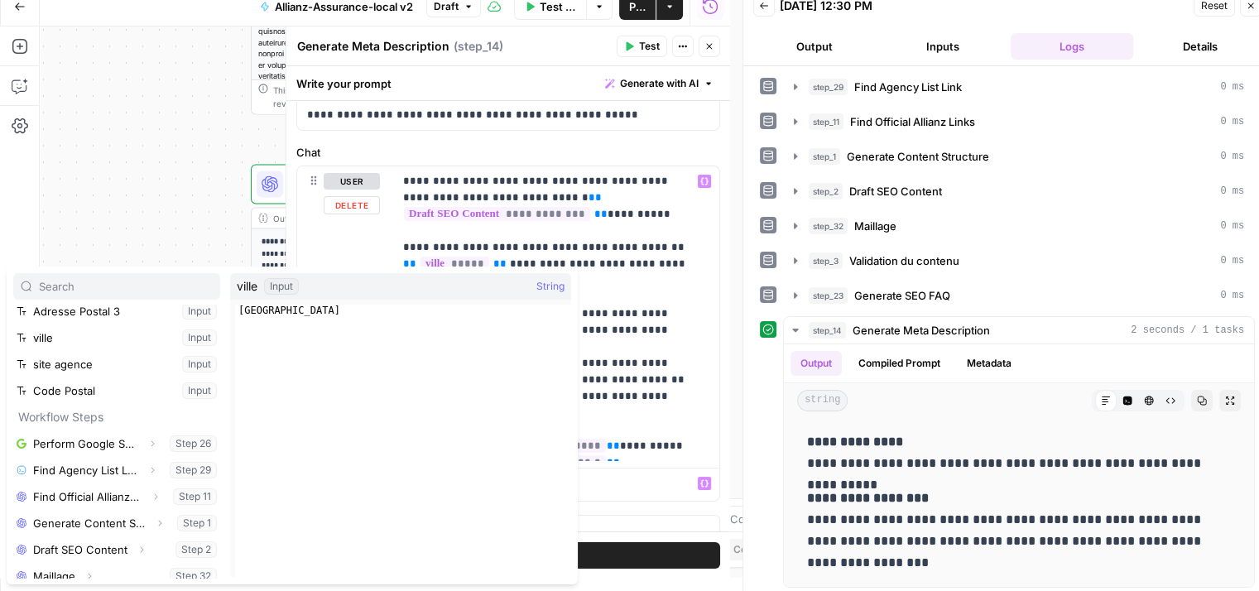
scroll to position [83, 0]
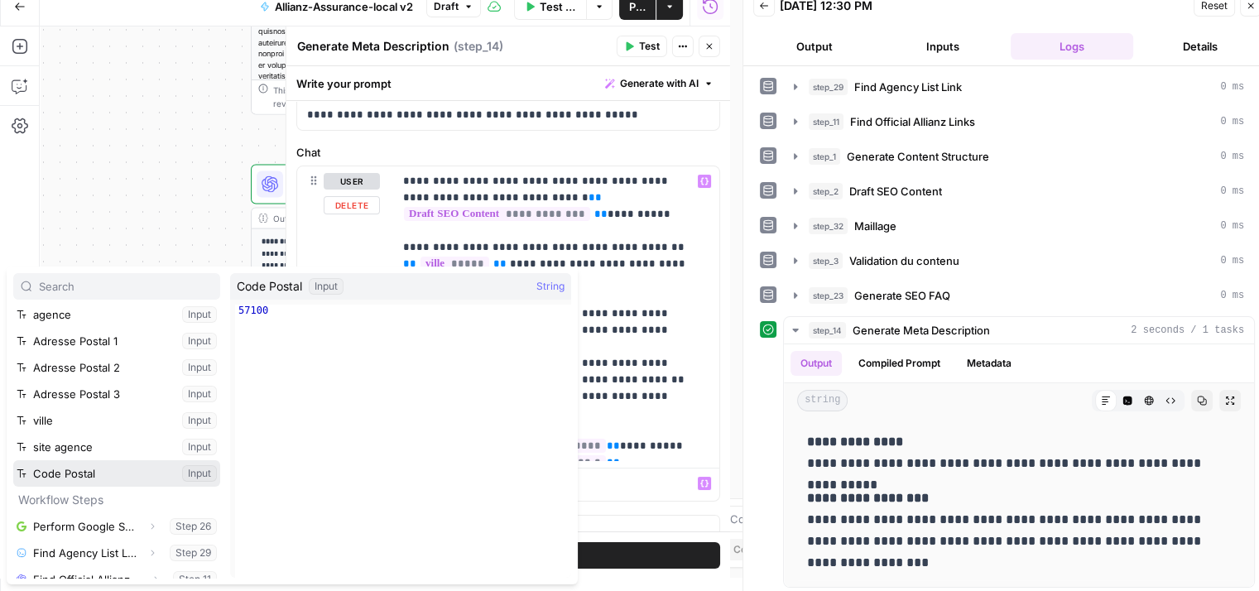
click at [97, 471] on button "Select variable Code Postal" at bounding box center [116, 473] width 207 height 26
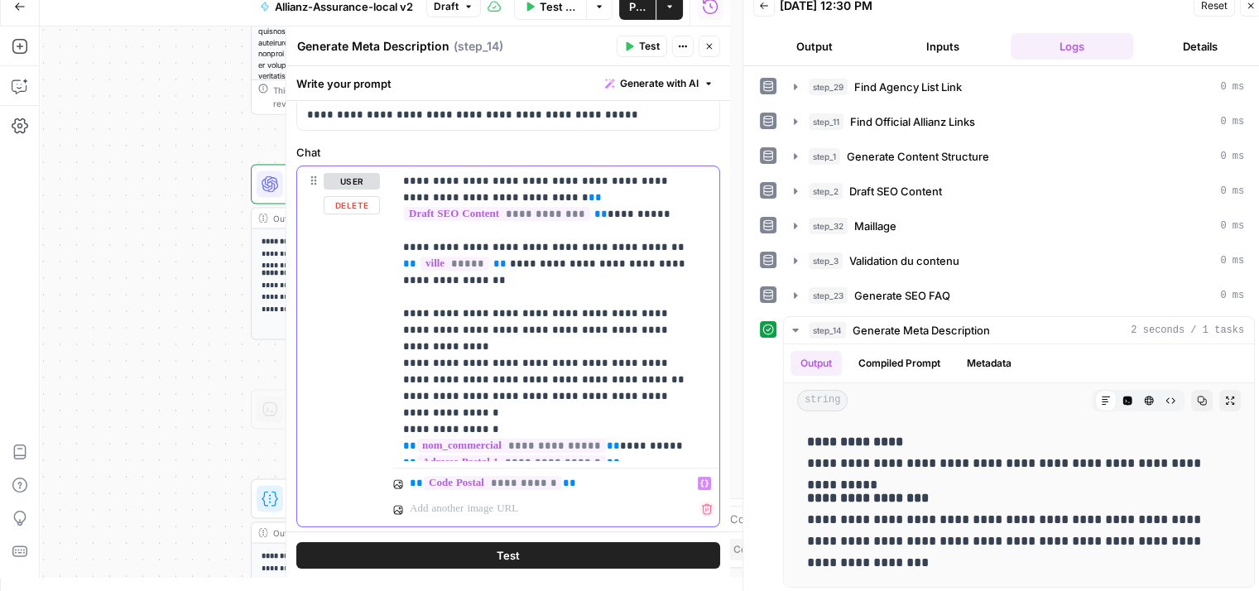
scroll to position [231, 0]
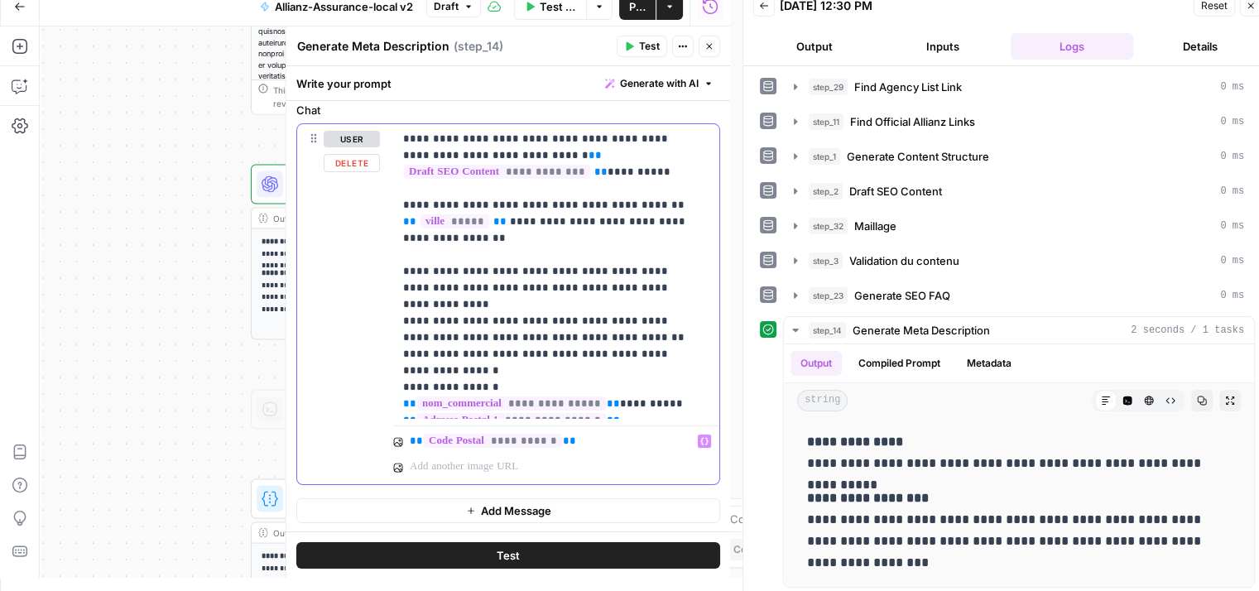
click at [616, 415] on div "**********" at bounding box center [556, 271] width 326 height 295
drag, startPoint x: 586, startPoint y: 450, endPoint x: 364, endPoint y: 454, distance: 221.9
click at [364, 454] on div "**********" at bounding box center [508, 304] width 422 height 360
click at [626, 410] on p "**********" at bounding box center [550, 272] width 294 height 282
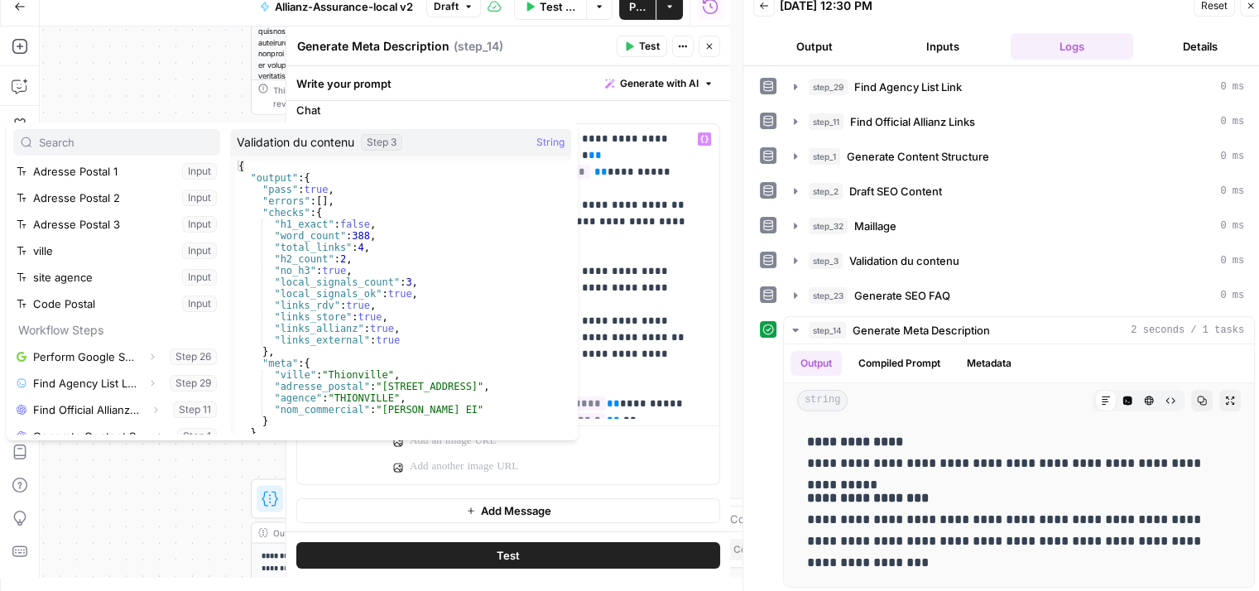
scroll to position [83, 0]
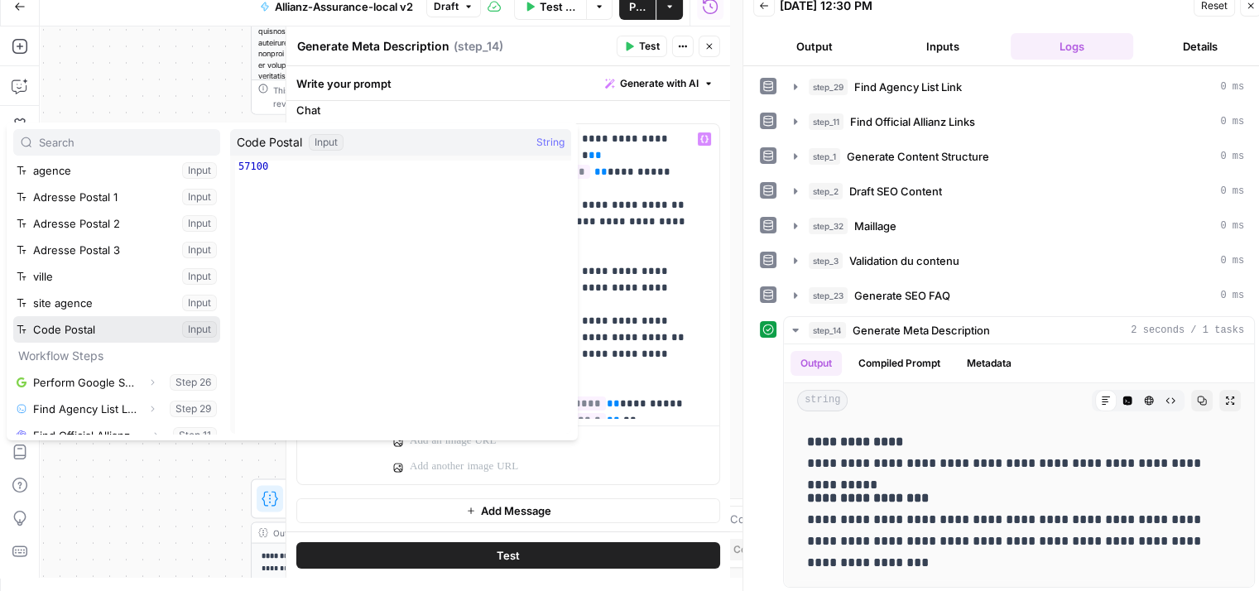
click at [94, 322] on button "Select variable Code Postal" at bounding box center [116, 329] width 207 height 26
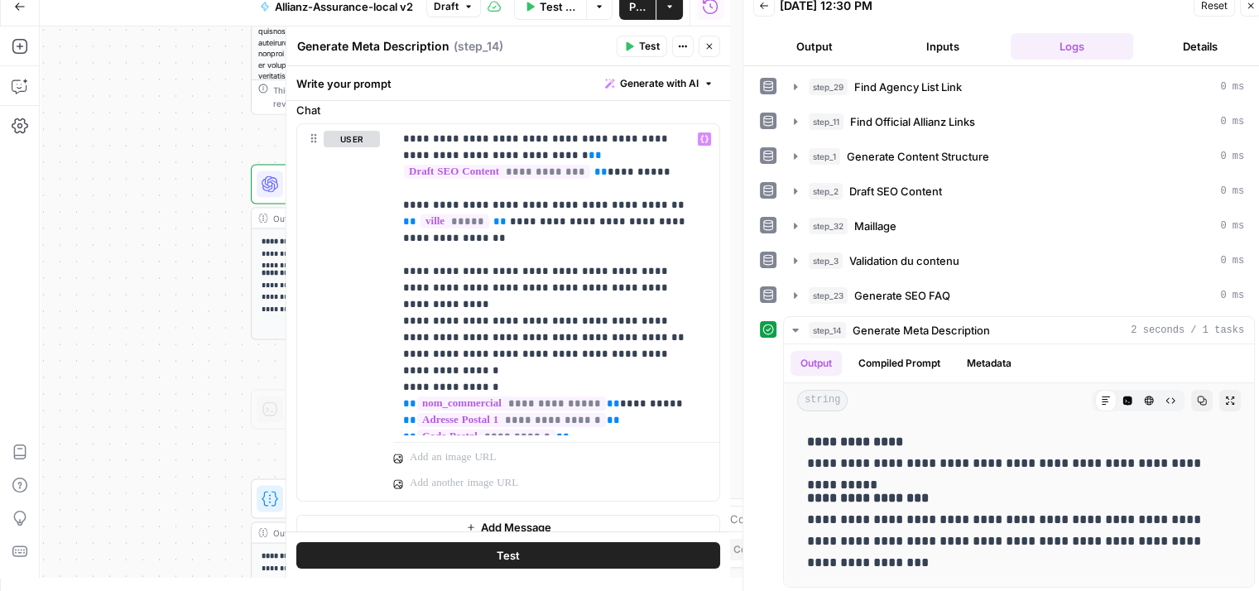
click at [609, 547] on button "Test" at bounding box center [508, 554] width 424 height 26
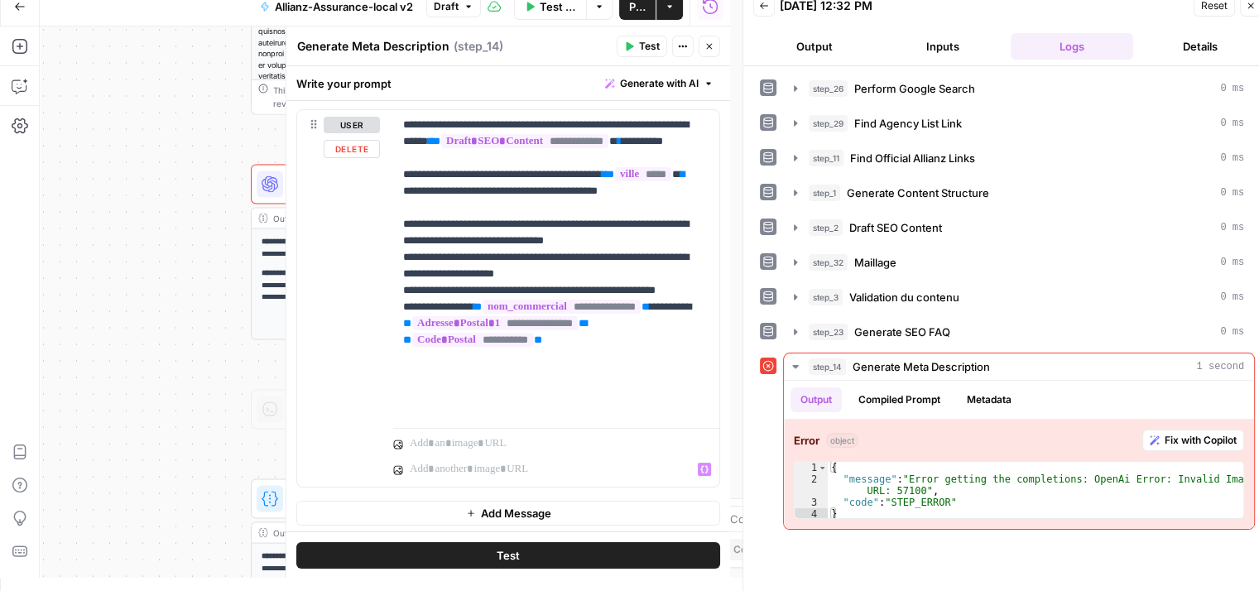
scroll to position [248, 0]
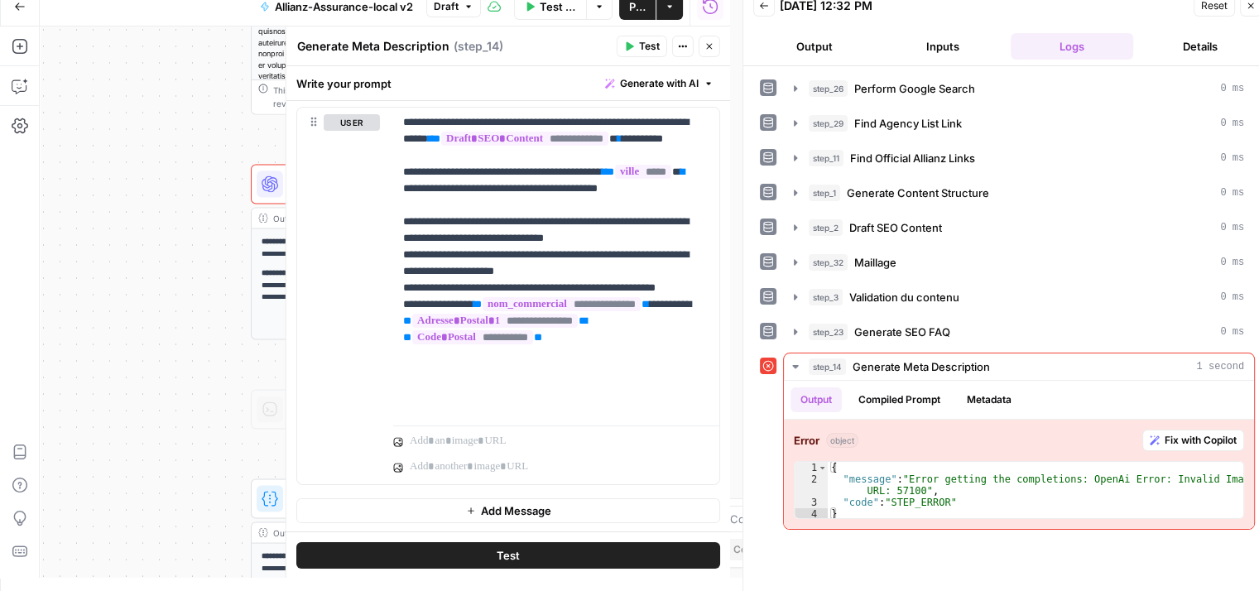
click at [500, 558] on span "Test" at bounding box center [508, 554] width 23 height 17
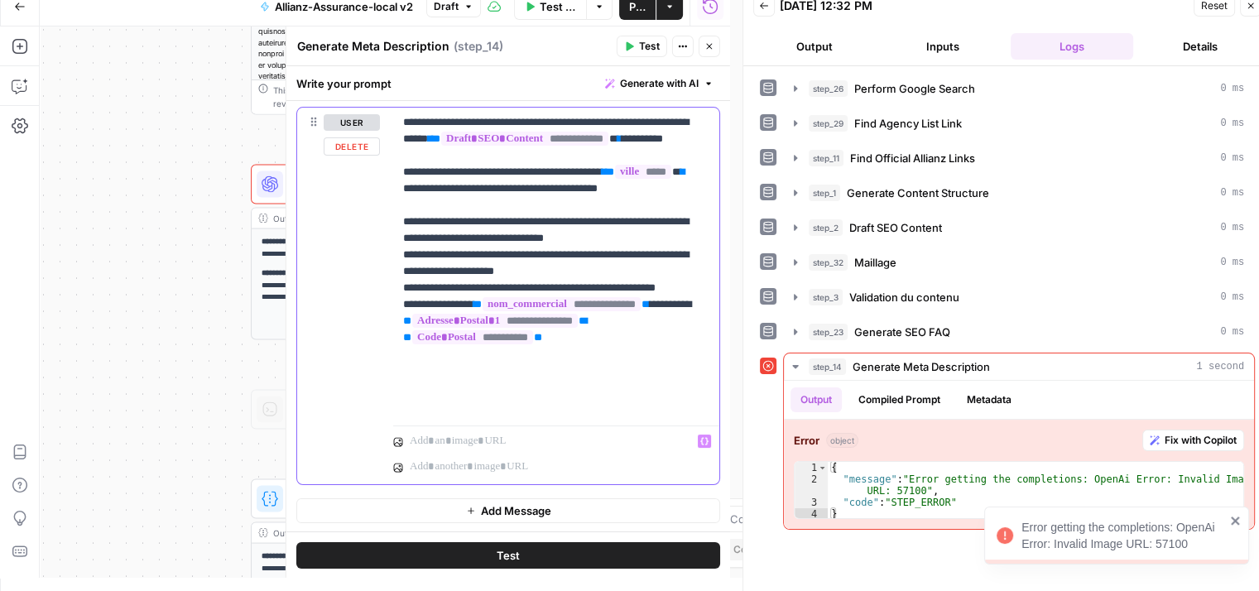
click at [599, 445] on p at bounding box center [547, 441] width 275 height 17
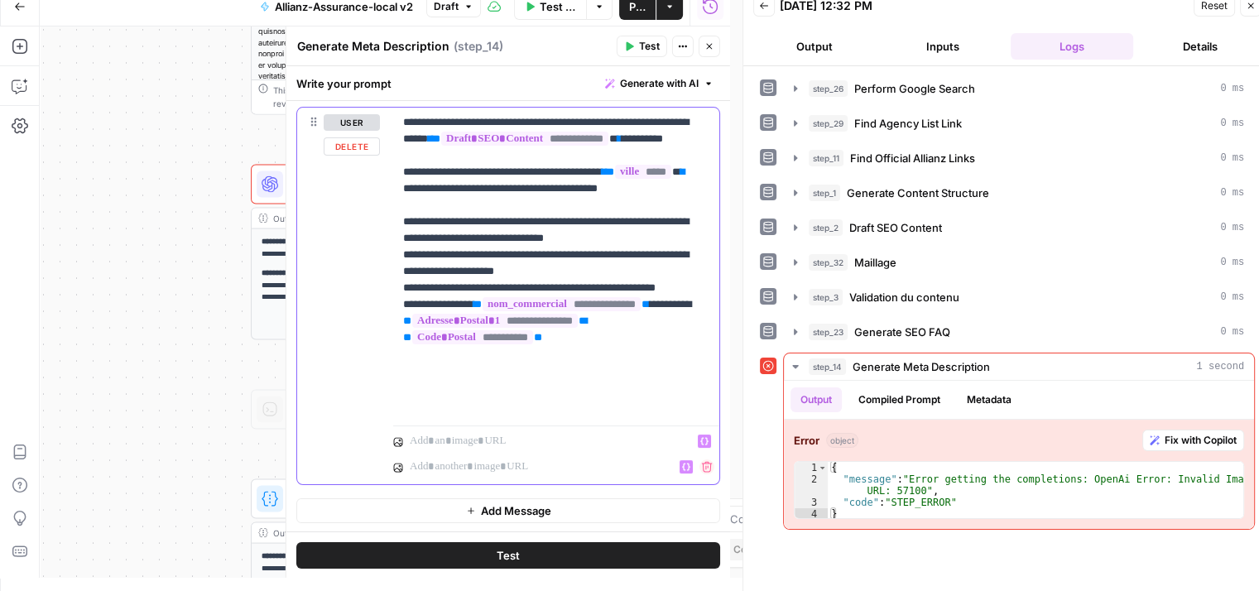
click at [574, 461] on p at bounding box center [538, 467] width 257 height 17
click at [701, 468] on icon "button" at bounding box center [707, 467] width 12 height 12
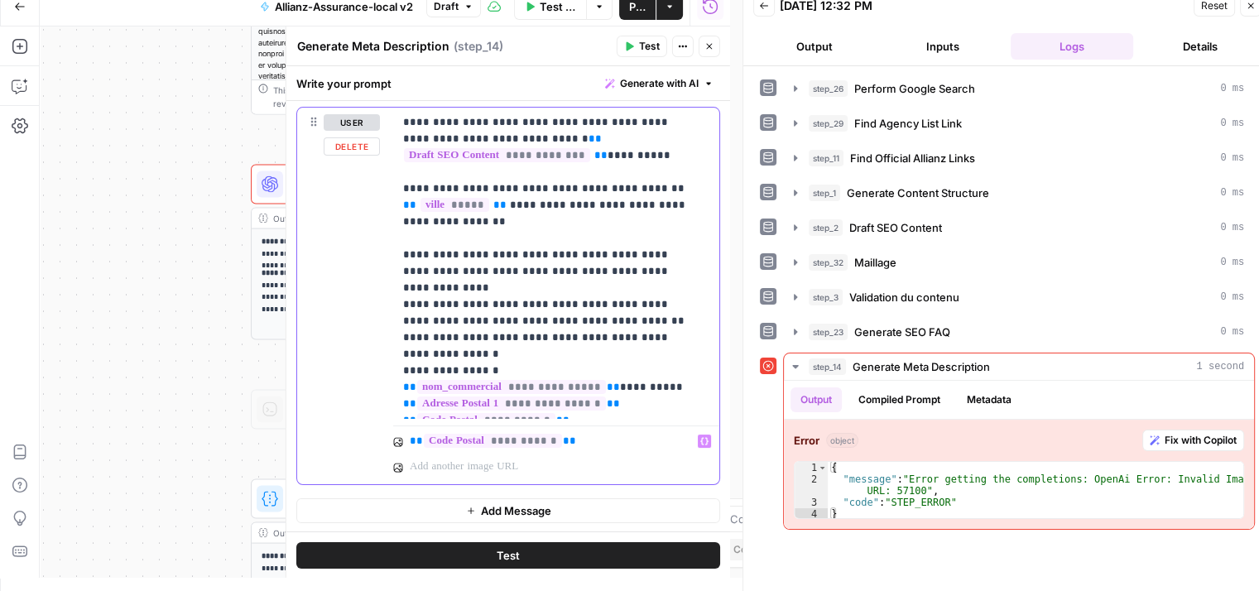
scroll to position [222, 0]
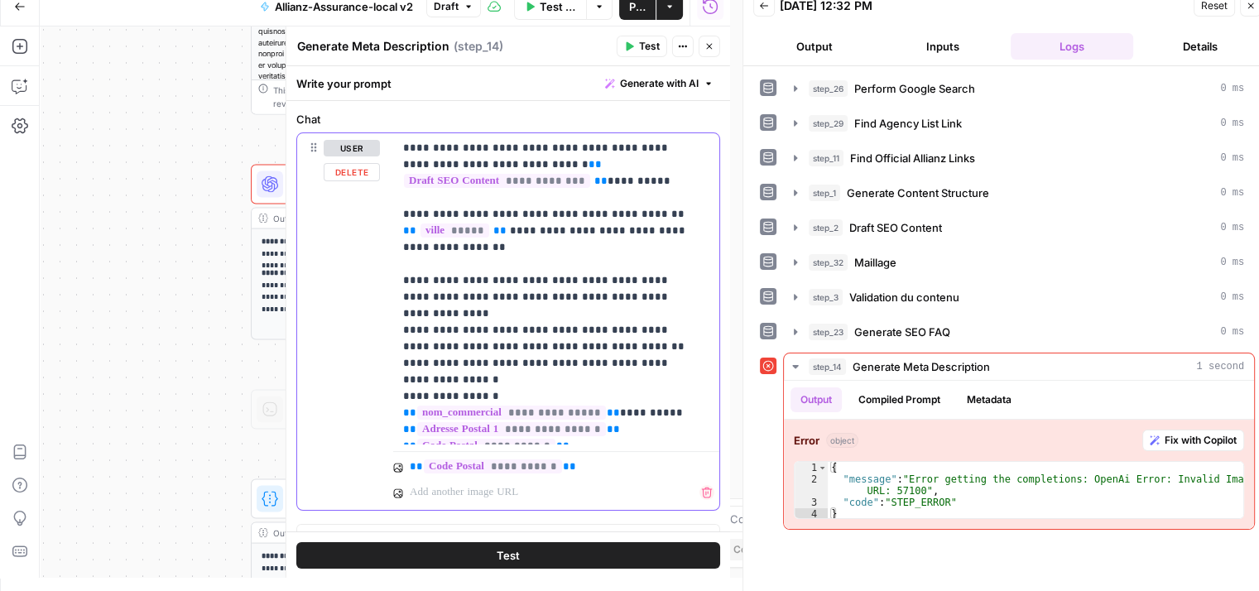
click at [701, 488] on icon "button" at bounding box center [706, 493] width 11 height 11
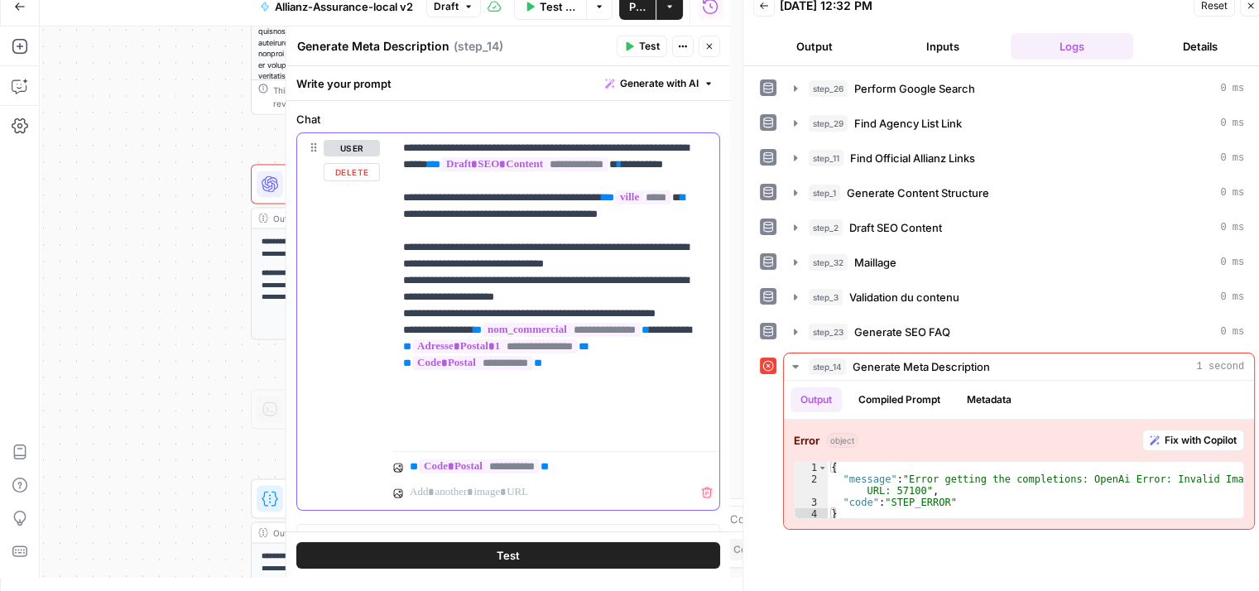
click at [701, 488] on icon "button" at bounding box center [707, 493] width 12 height 12
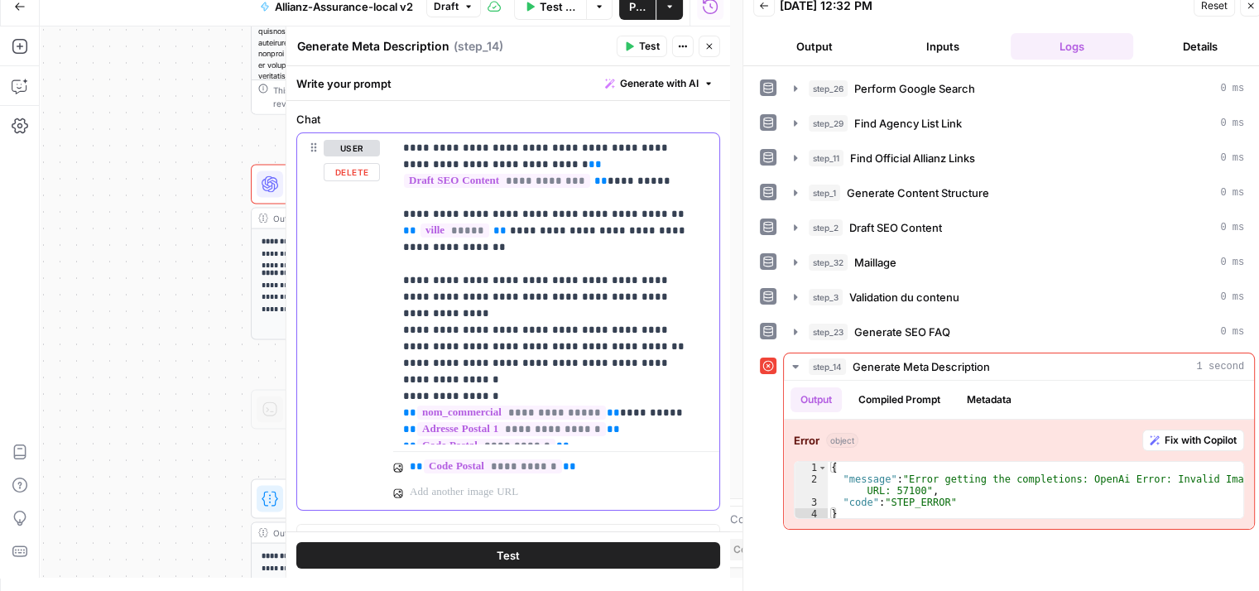
drag, startPoint x: 582, startPoint y: 477, endPoint x: 383, endPoint y: 480, distance: 199.6
click at [383, 480] on div "**********" at bounding box center [508, 321] width 422 height 377
click at [563, 472] on p "**********" at bounding box center [547, 467] width 275 height 17
click at [701, 488] on icon "button" at bounding box center [706, 493] width 11 height 11
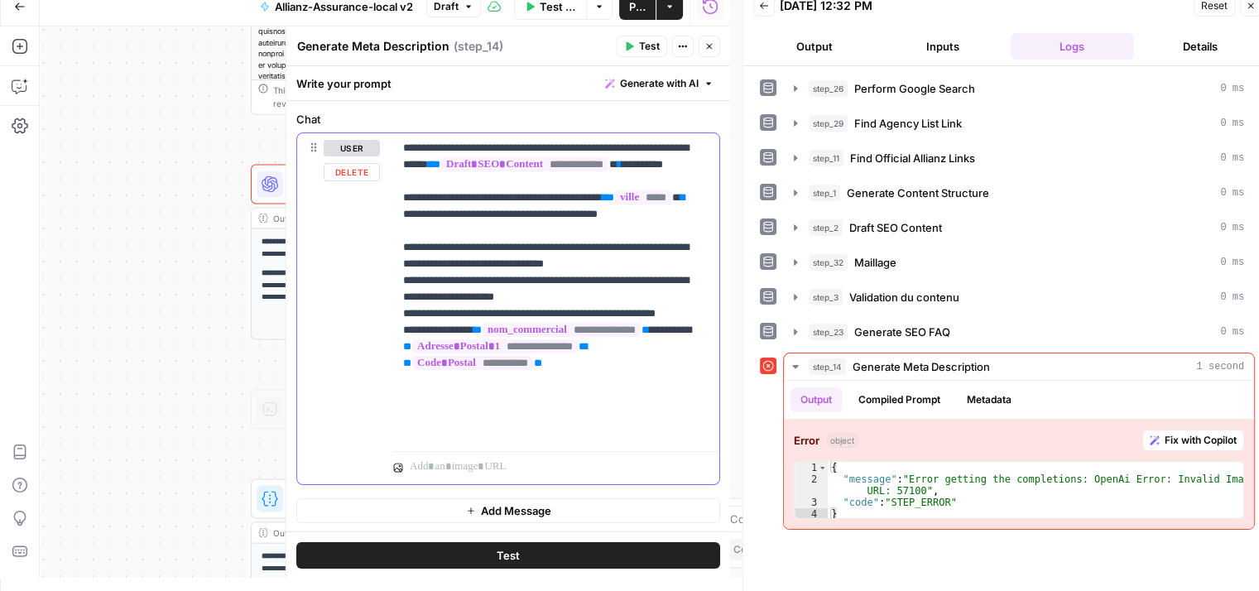
click at [651, 435] on p "**********" at bounding box center [550, 289] width 294 height 298
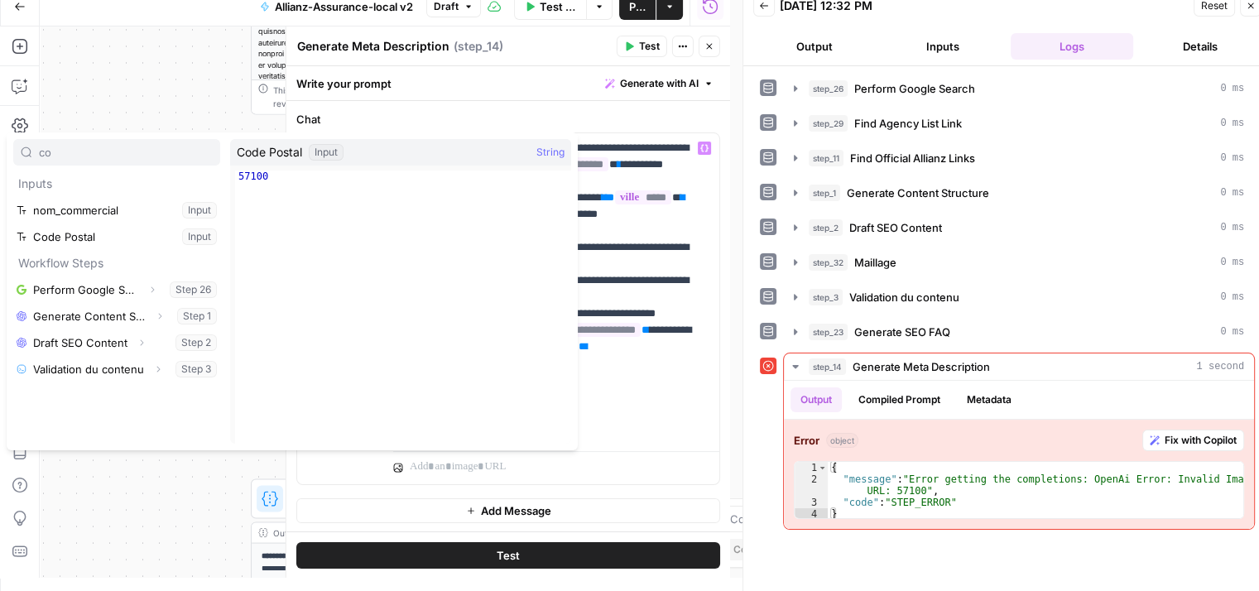
type input "co"
click at [99, 233] on button "Select variable Code Postal" at bounding box center [116, 237] width 207 height 26
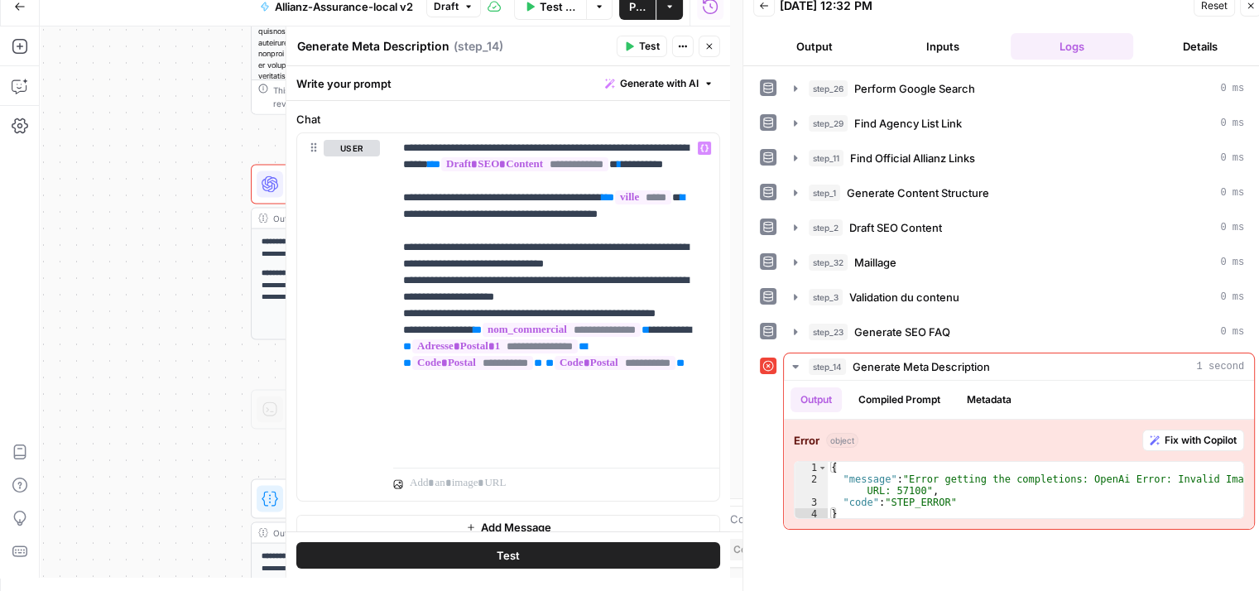
click at [458, 547] on button "Test" at bounding box center [508, 554] width 424 height 26
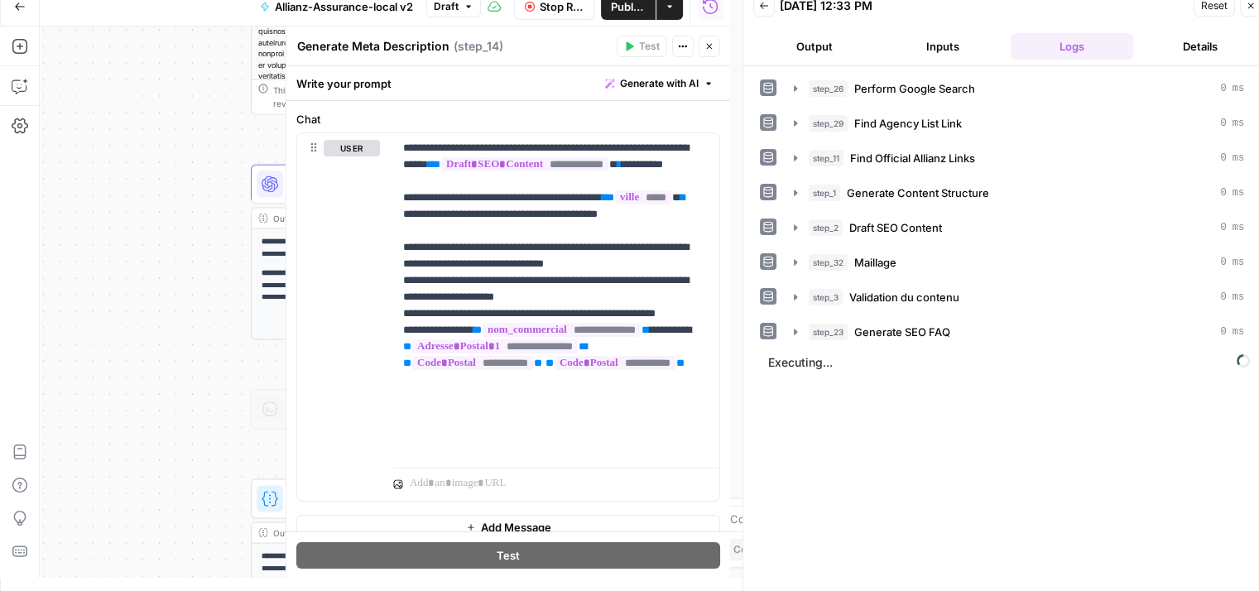
click at [715, 51] on button "Close" at bounding box center [710, 47] width 22 height 22
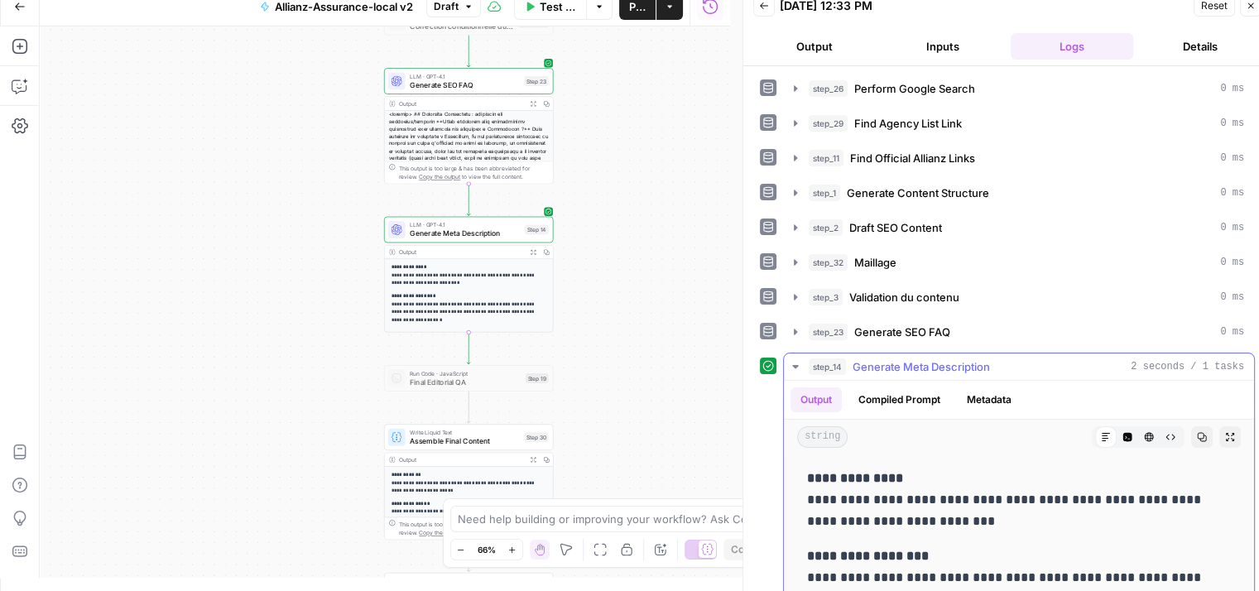
scroll to position [59, 0]
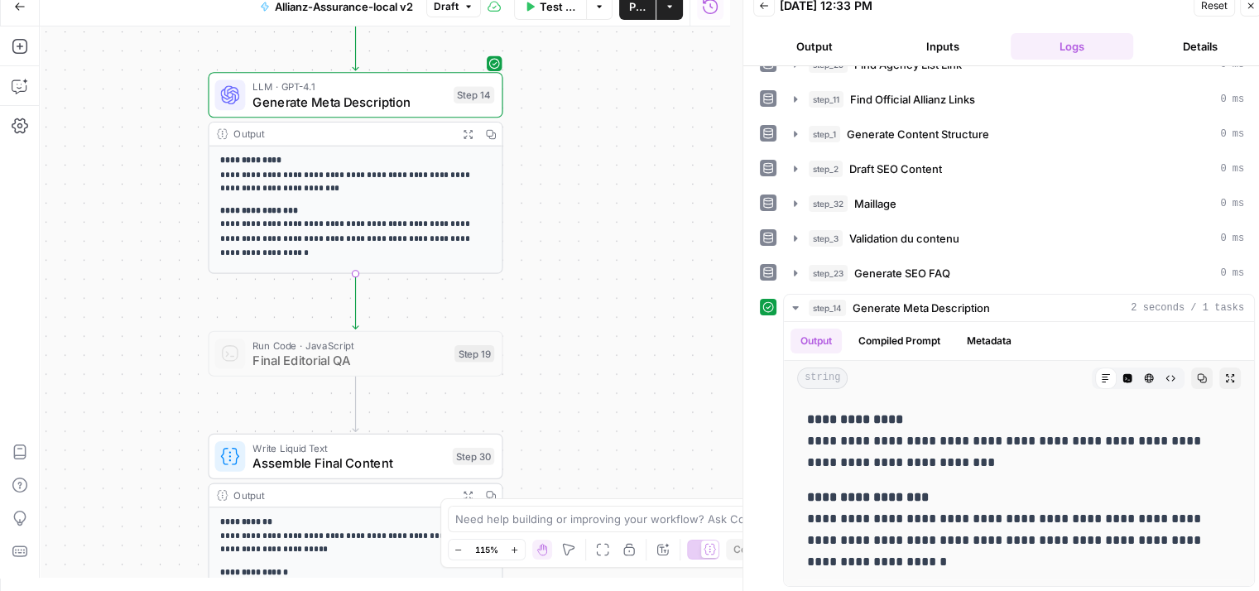
click at [593, 397] on div "Workflow Set Inputs Inputs Google Search Perform Google Search Step 26 Output E…" at bounding box center [385, 301] width 691 height 551
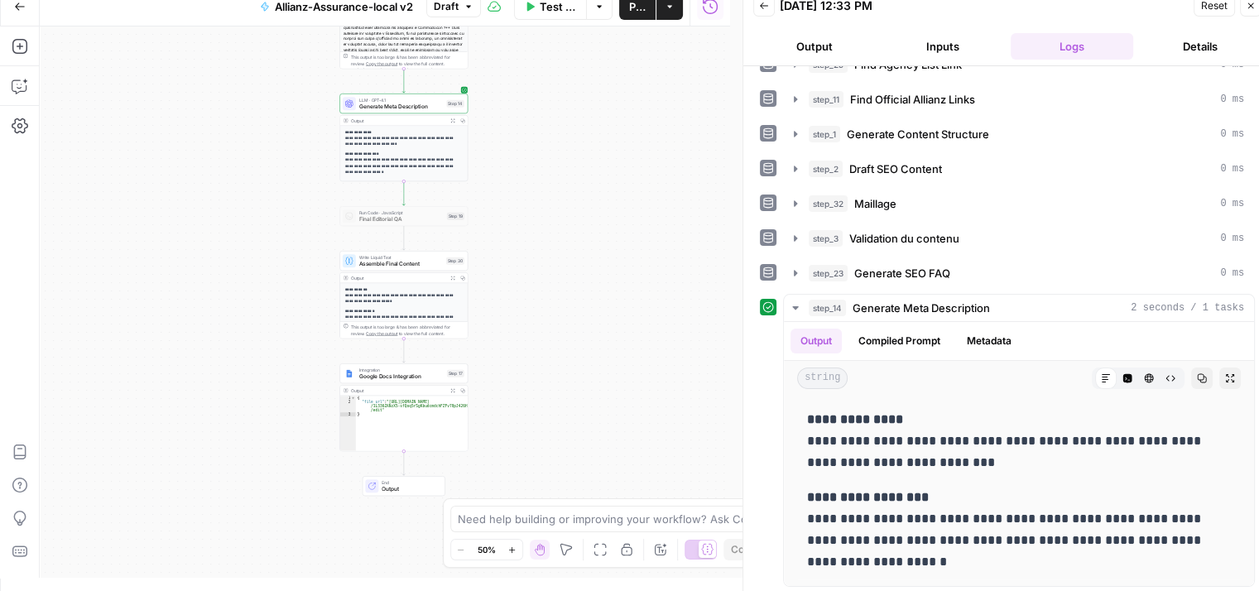
drag, startPoint x: 628, startPoint y: 394, endPoint x: 532, endPoint y: 190, distance: 226.3
click at [532, 190] on div "Workflow Set Inputs Inputs Google Search Perform Google Search Step 26 Output E…" at bounding box center [385, 301] width 691 height 551
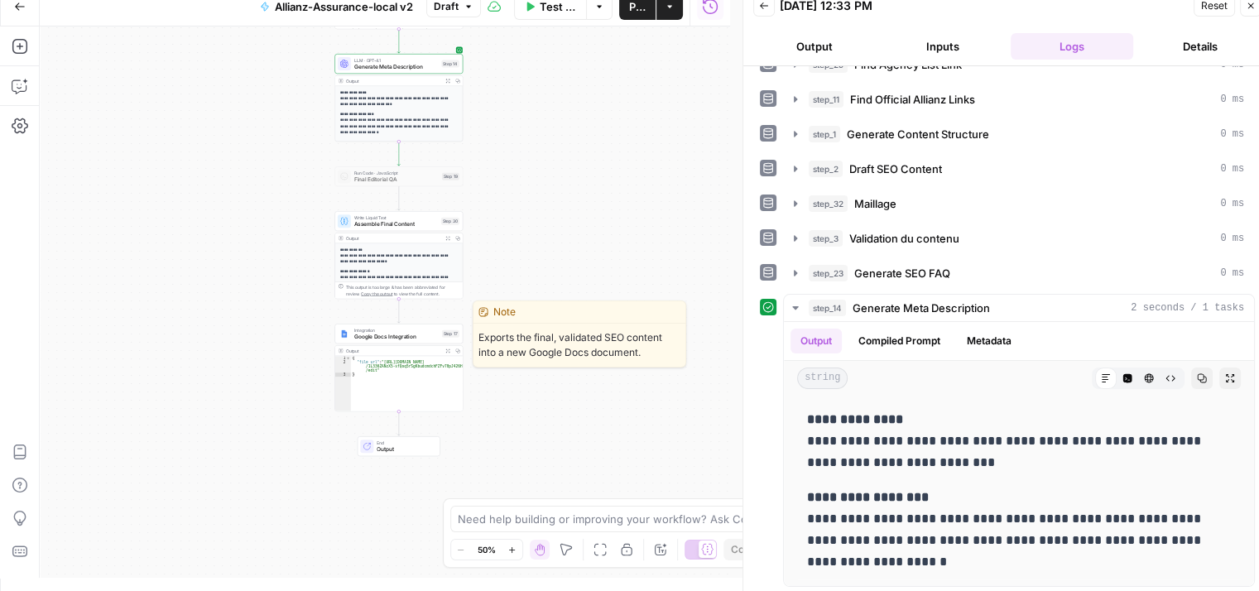
click at [400, 342] on div "Integration Google Docs Integration Step 17 Copy step Delete step Edit Note Test" at bounding box center [398, 334] width 128 height 20
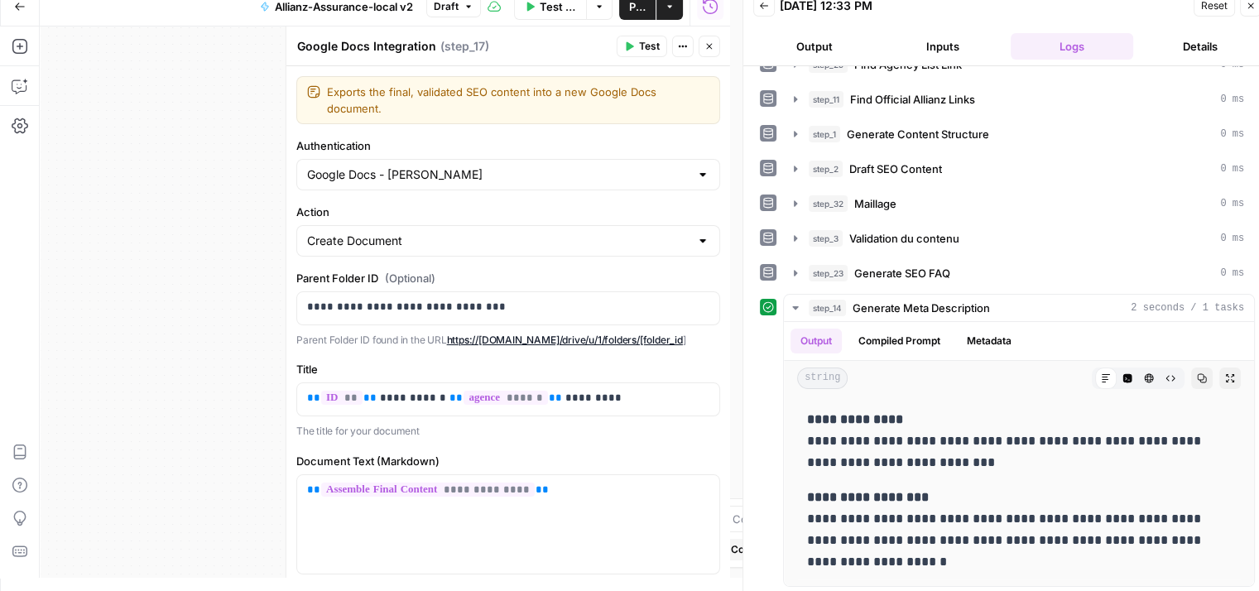
click at [628, 47] on icon "button" at bounding box center [629, 46] width 7 height 9
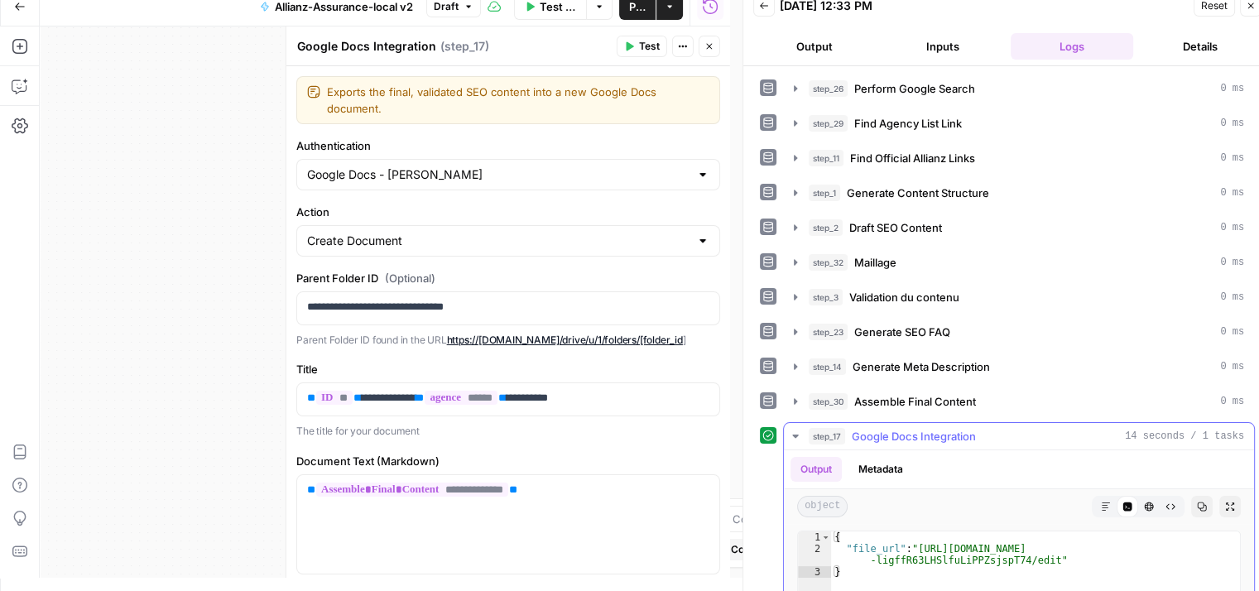
type textarea "**********"
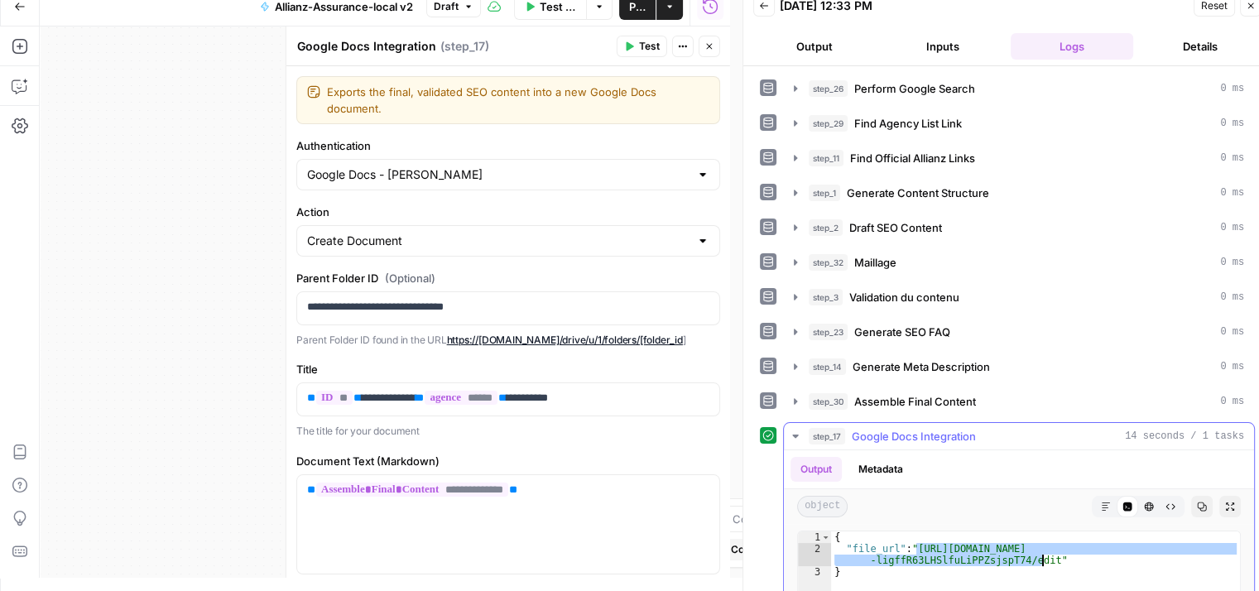
drag, startPoint x: 914, startPoint y: 542, endPoint x: 1043, endPoint y: 554, distance: 129.7
click at [630, 8] on span "Publish" at bounding box center [637, 6] width 17 height 17
